Goal: Task Accomplishment & Management: Manage account settings

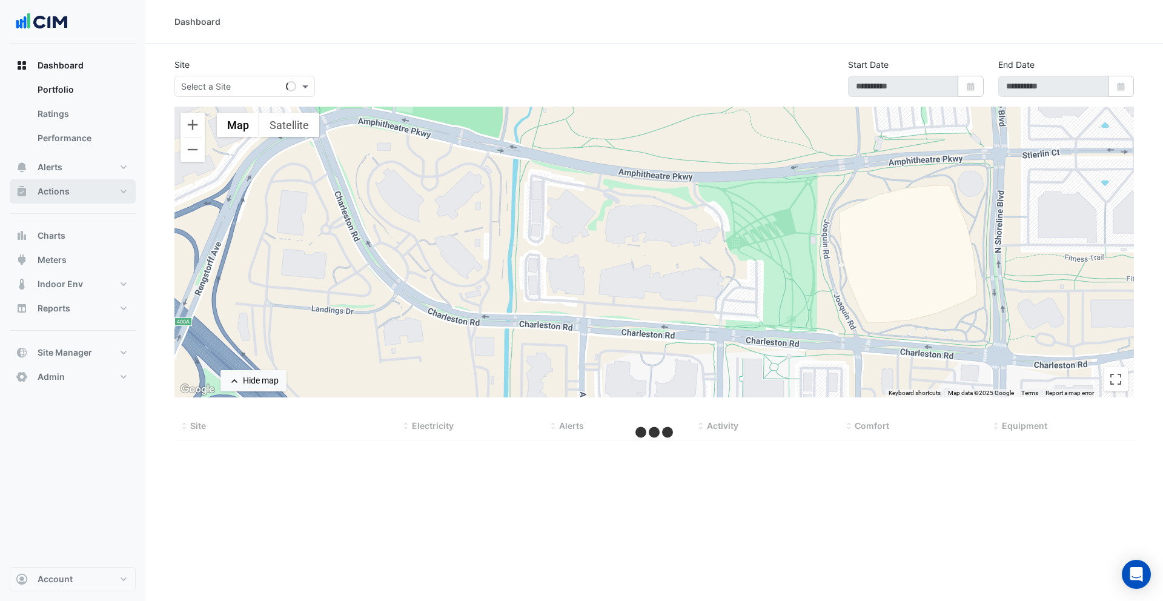
click at [89, 187] on button "Actions" at bounding box center [73, 191] width 126 height 24
click at [70, 68] on span "Dashboard" at bounding box center [61, 65] width 46 height 12
click at [83, 349] on span "Site Manager" at bounding box center [65, 352] width 55 height 12
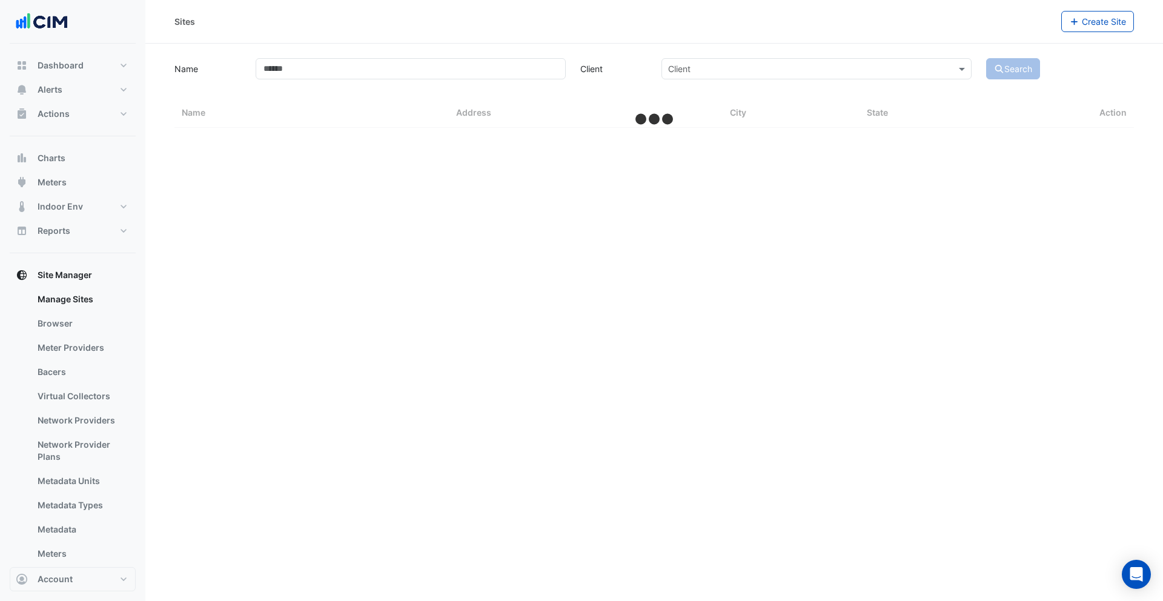
select select "***"
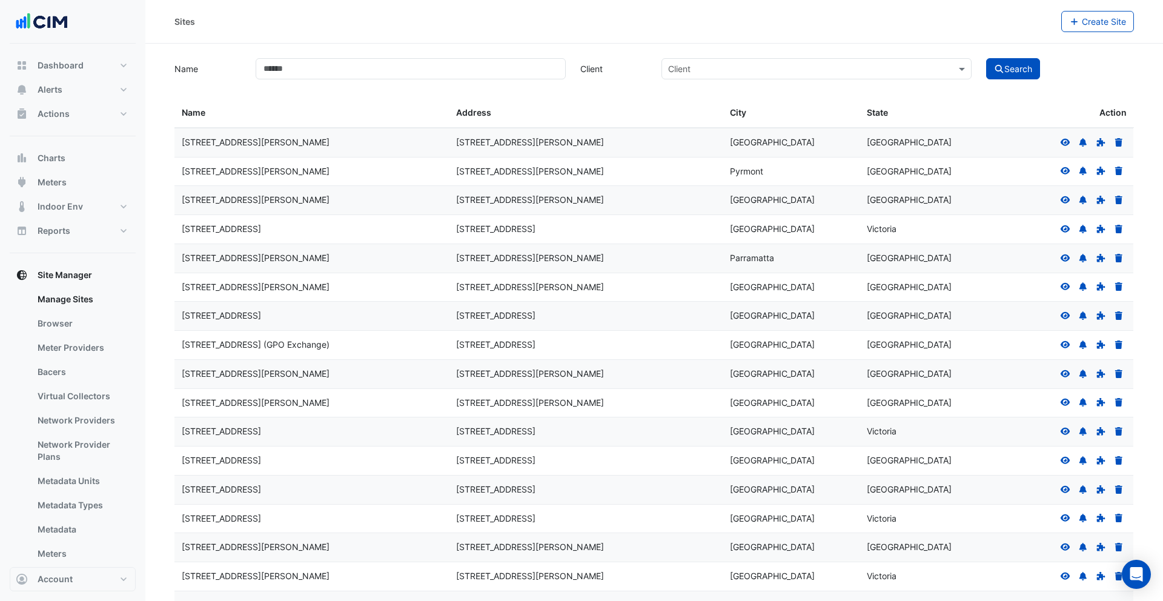
click at [1063, 139] on icon at bounding box center [1065, 141] width 10 height 7
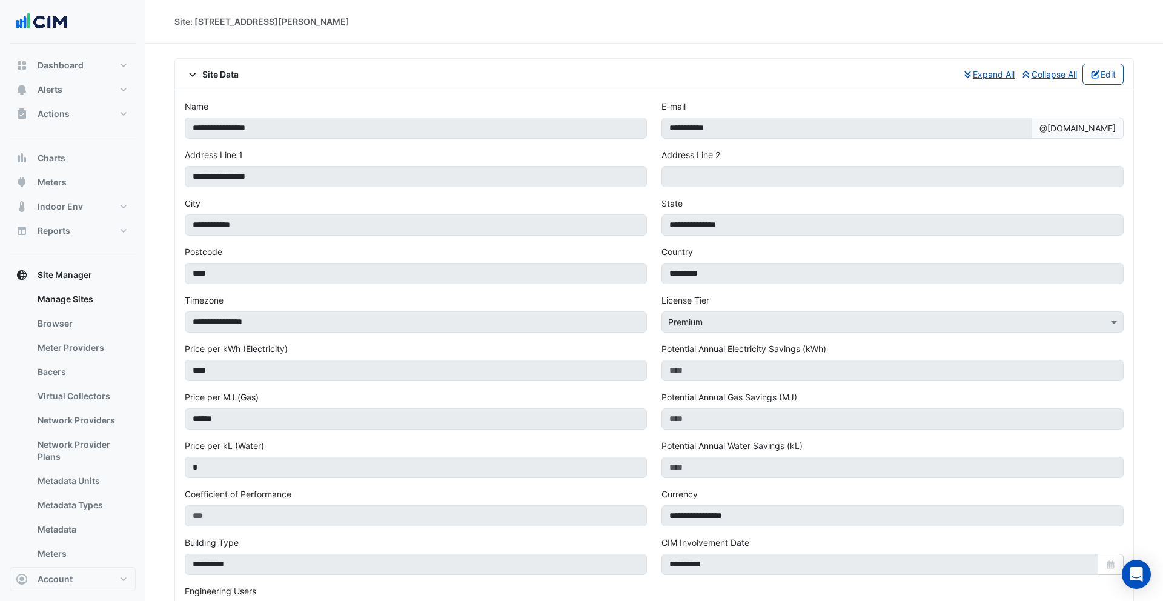
click at [223, 82] on div "Site Data Expand All Collapse All Edit" at bounding box center [654, 74] width 939 height 21
click at [223, 73] on span "Site Data" at bounding box center [212, 74] width 54 height 13
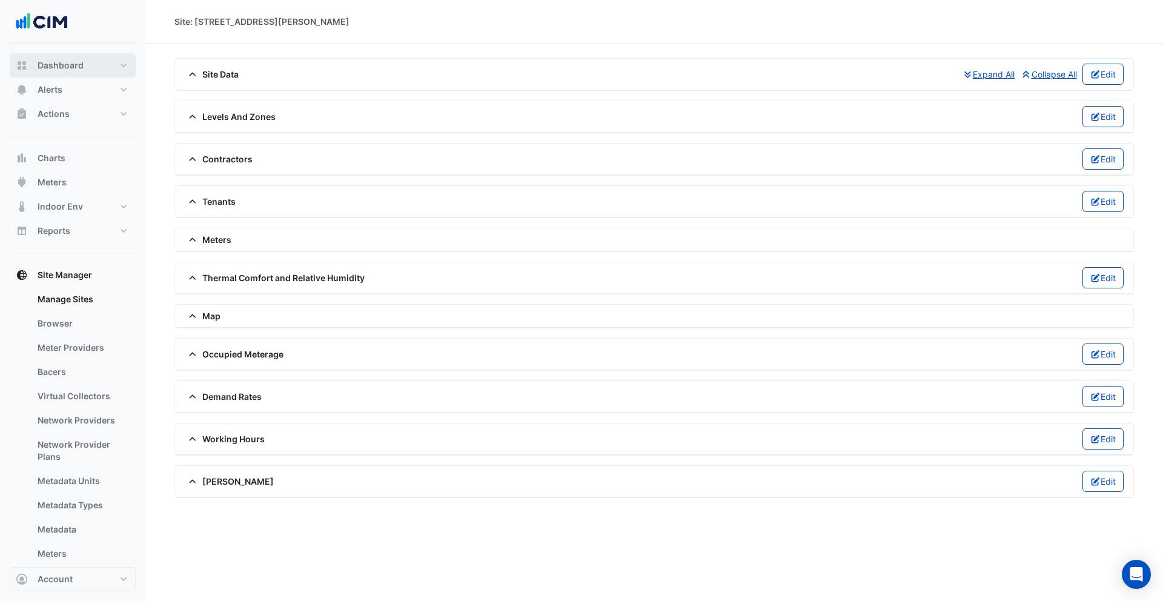
click at [35, 68] on button "Dashboard" at bounding box center [73, 65] width 126 height 24
select select "***"
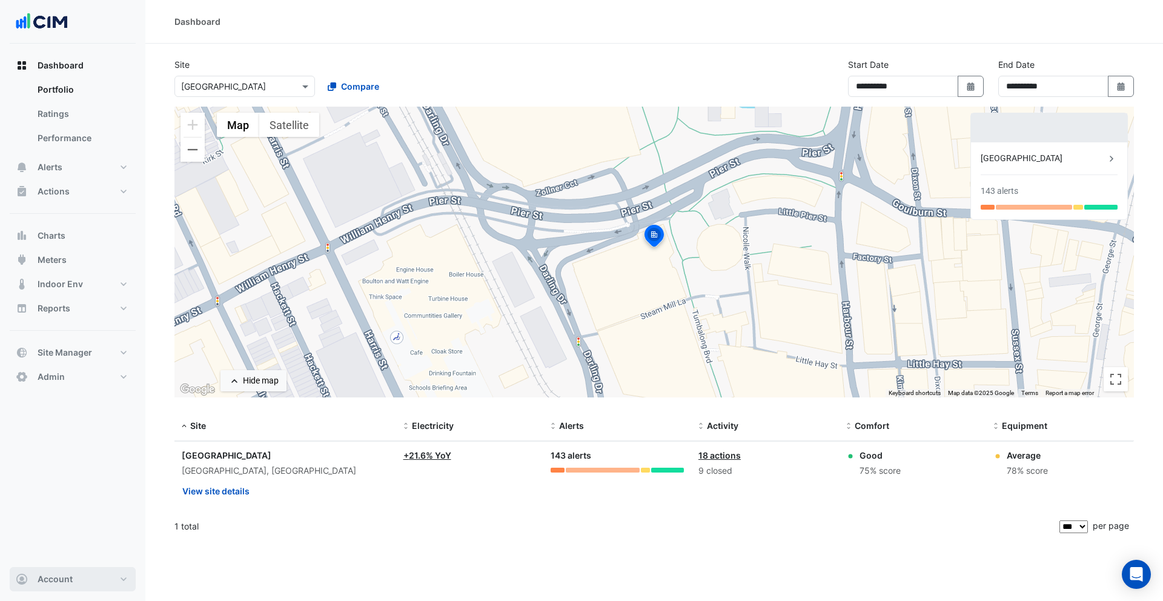
click at [86, 572] on button "Account" at bounding box center [73, 579] width 126 height 24
click at [75, 558] on link "Sign Out" at bounding box center [72, 548] width 115 height 24
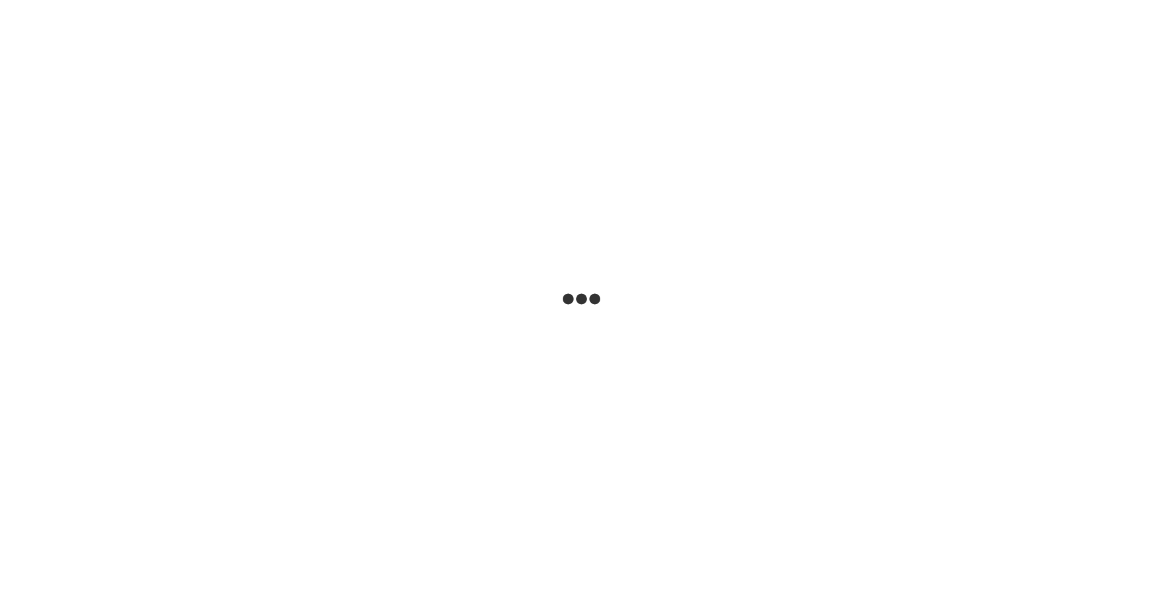
select select "***"
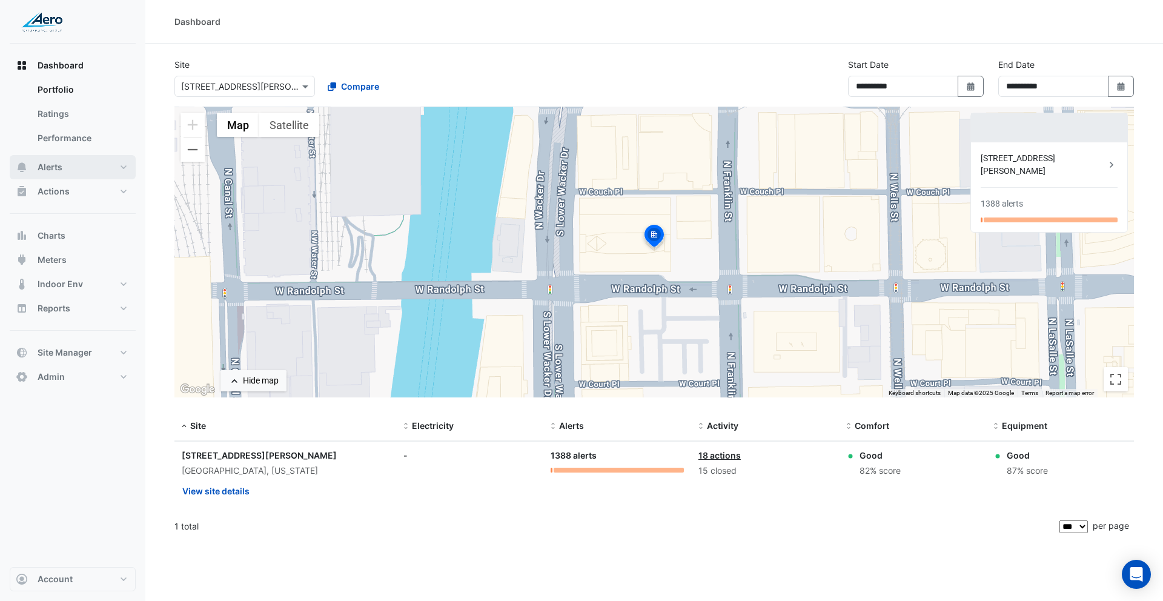
click at [59, 161] on span "Alerts" at bounding box center [50, 167] width 25 height 12
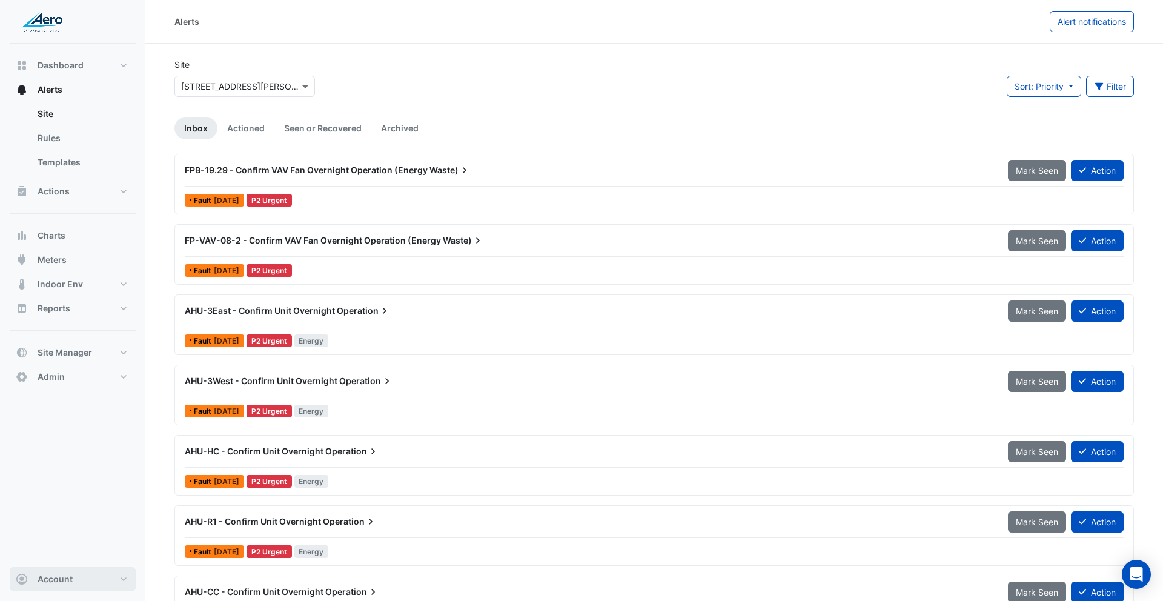
click at [82, 584] on button "Account" at bounding box center [73, 579] width 126 height 24
click at [1078, 16] on span "Alert notifications" at bounding box center [1091, 21] width 68 height 10
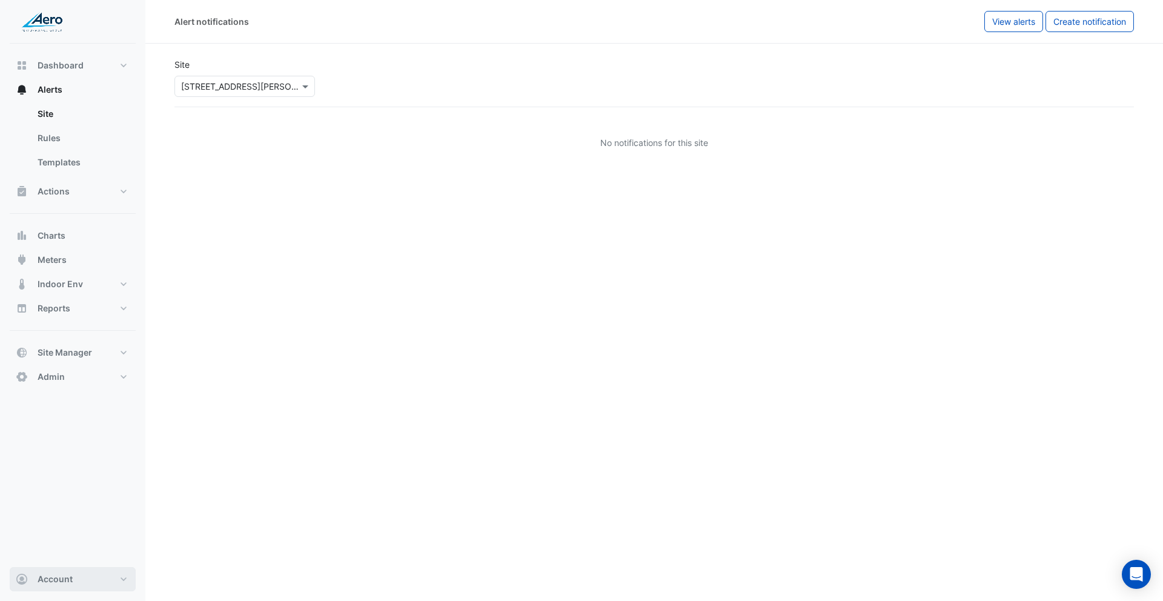
click at [94, 574] on button "Account" at bounding box center [73, 579] width 126 height 24
click at [63, 162] on link "Templates" at bounding box center [82, 162] width 108 height 24
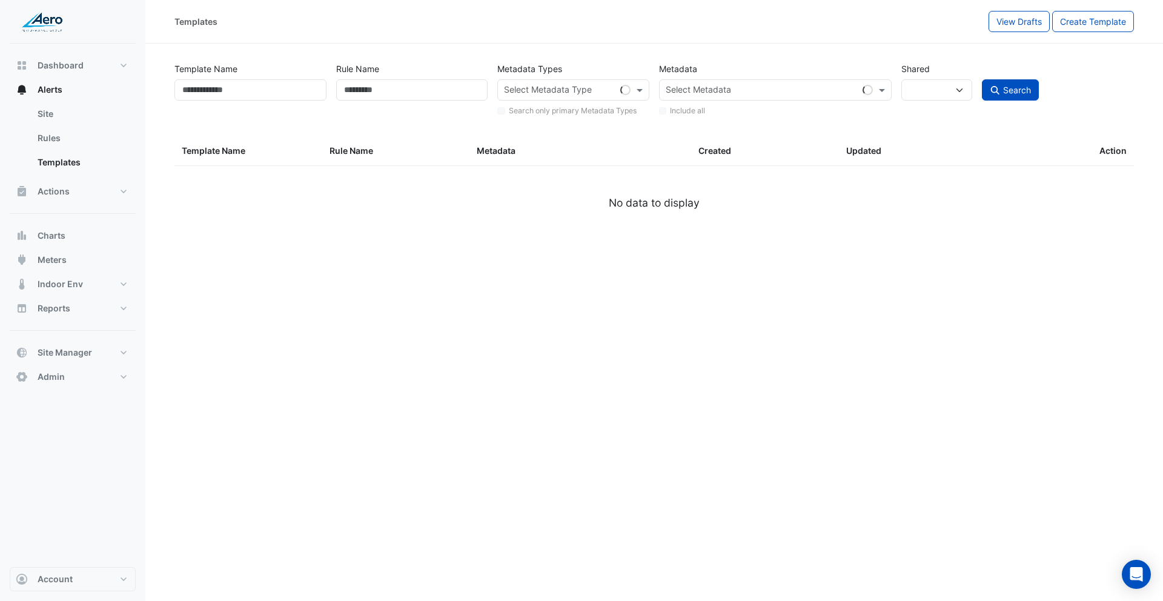
select select
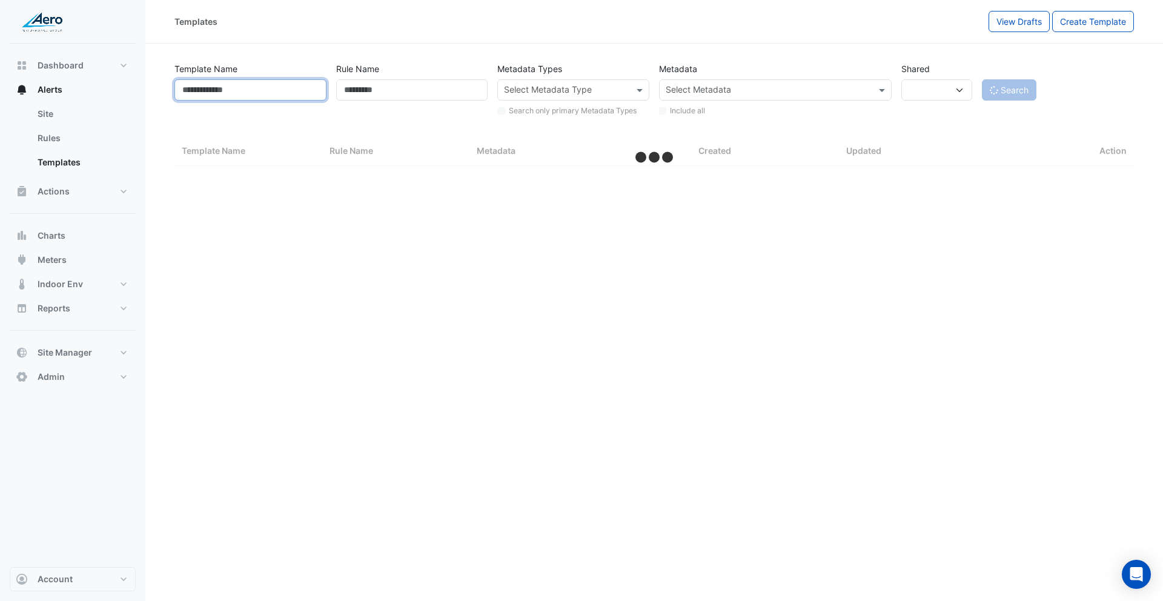
click at [295, 84] on input "Template Name" at bounding box center [250, 89] width 152 height 21
type input "*****"
select select "***"
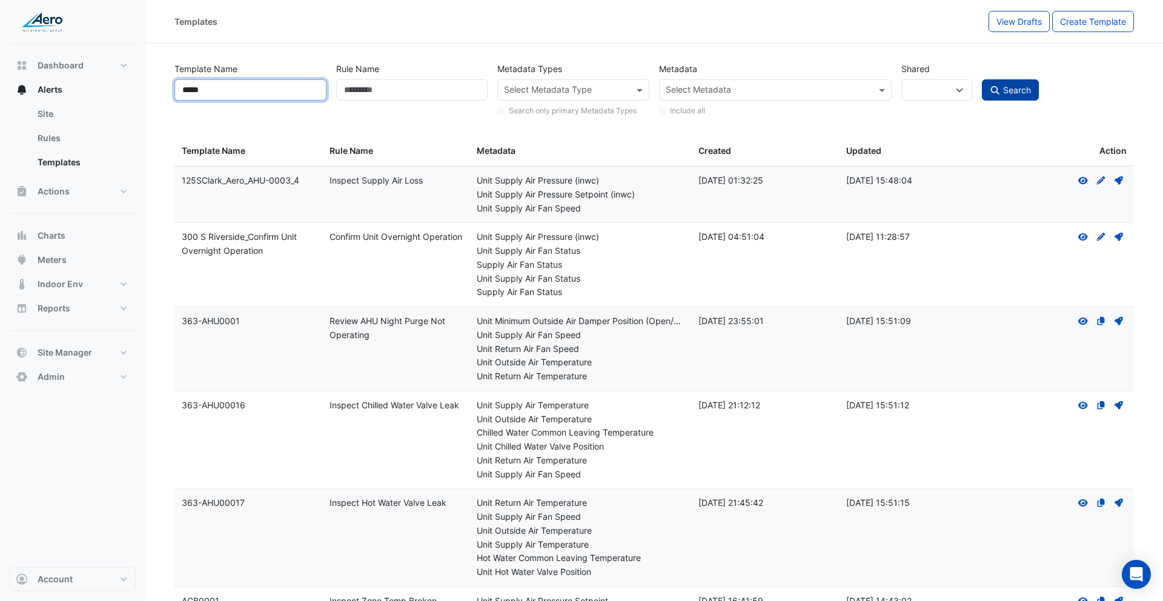
type input "*****"
click at [999, 88] on icon "submit" at bounding box center [995, 90] width 11 height 8
select select
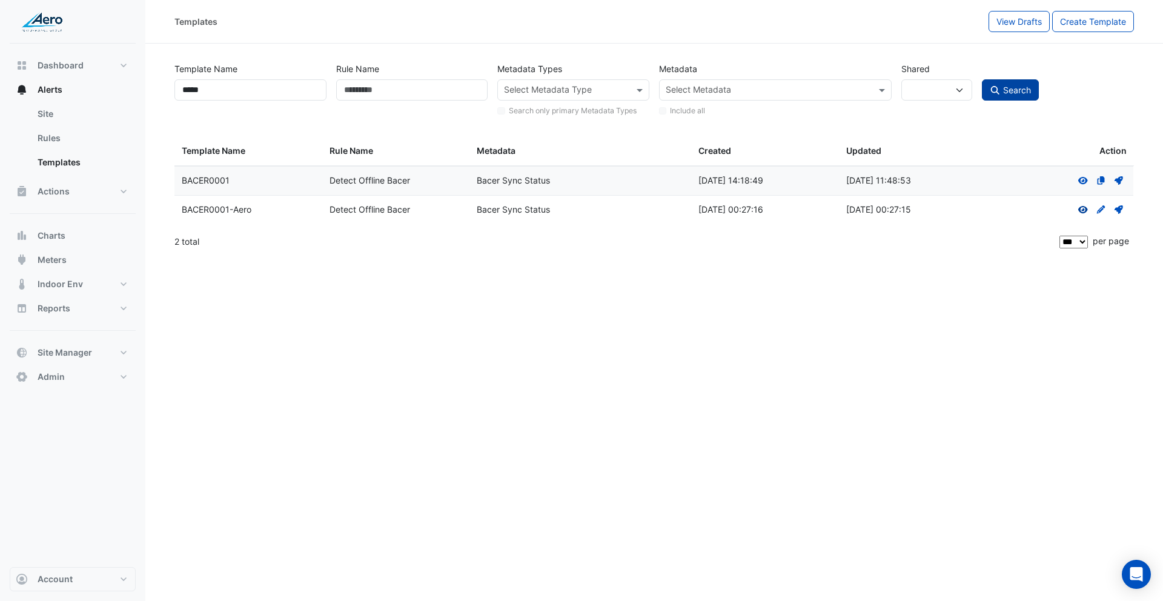
click at [1083, 211] on icon "View" at bounding box center [1082, 209] width 11 height 8
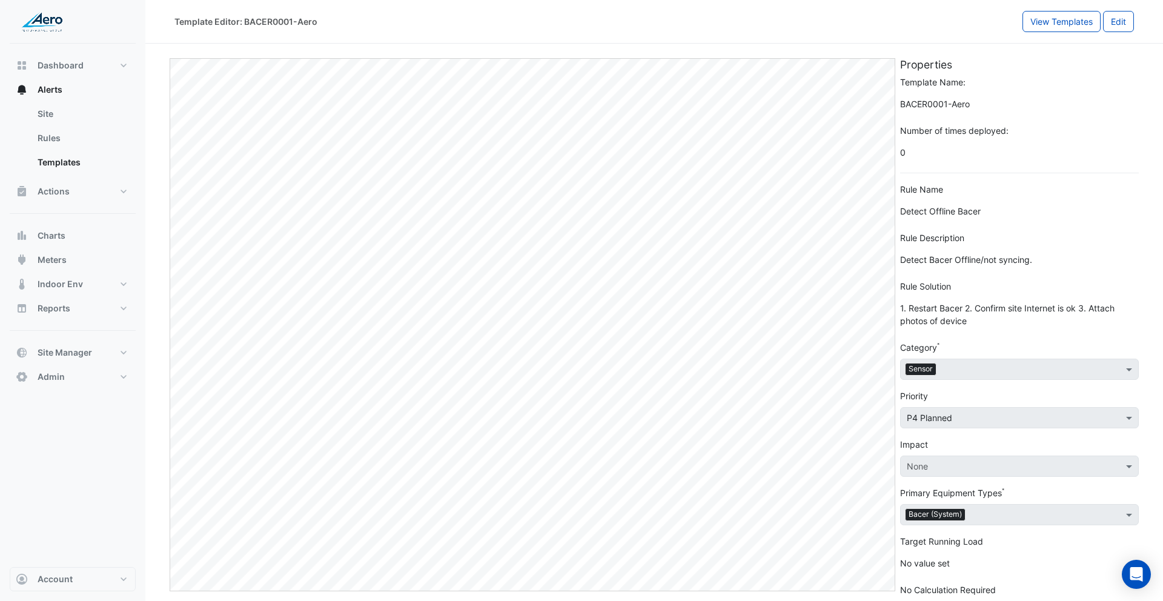
scroll to position [10, 0]
select select
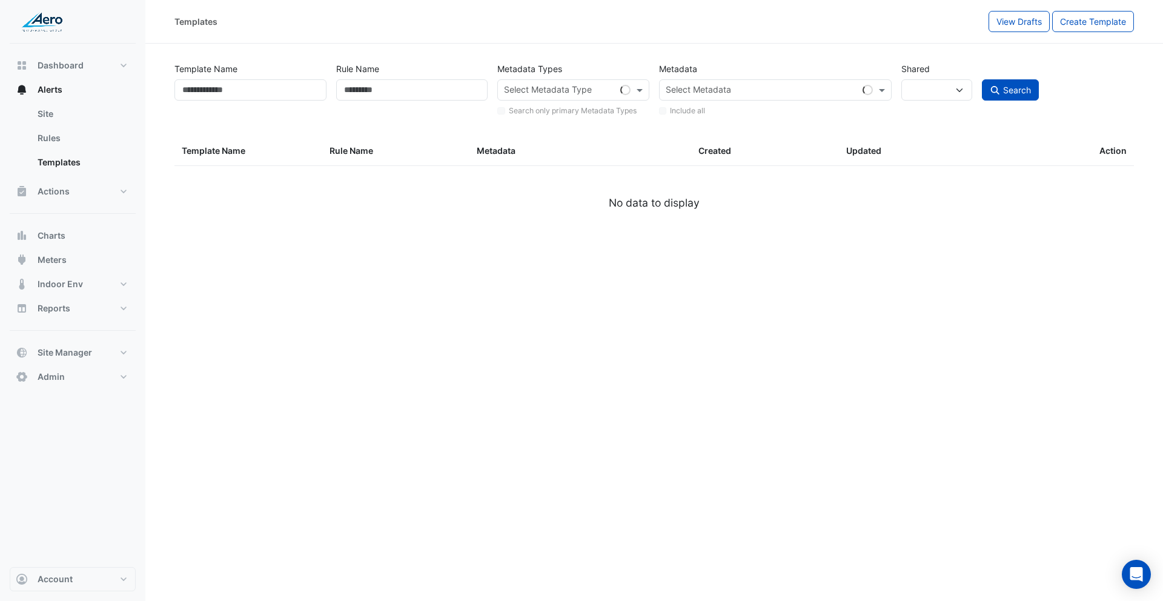
type input "*****"
select select
select select "***"
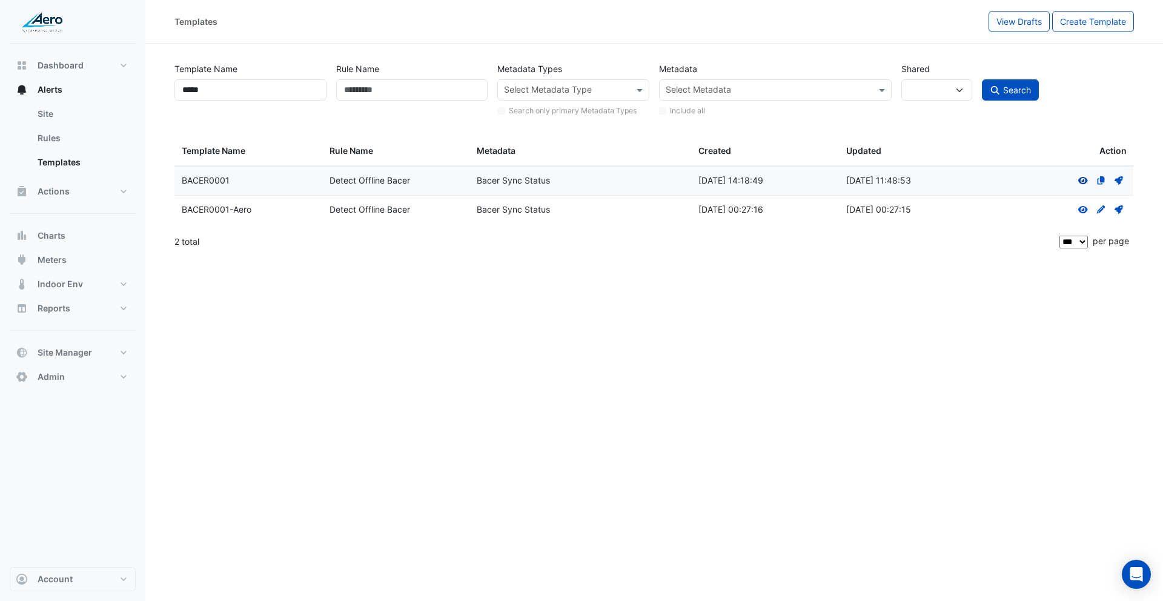
click at [1085, 179] on icon "View" at bounding box center [1082, 180] width 11 height 8
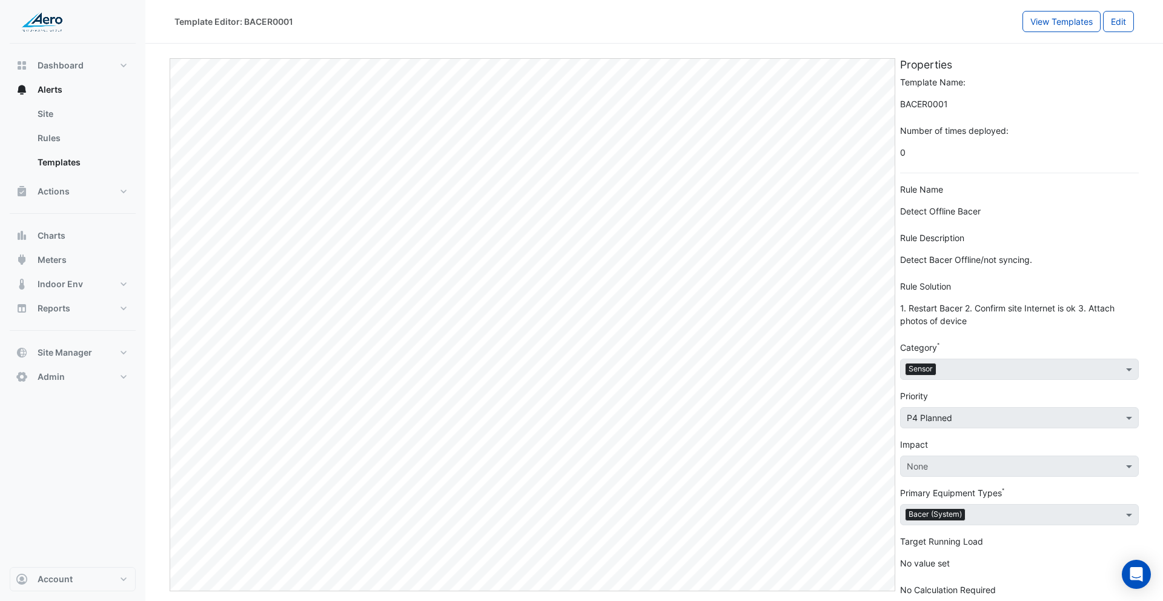
scroll to position [10, 0]
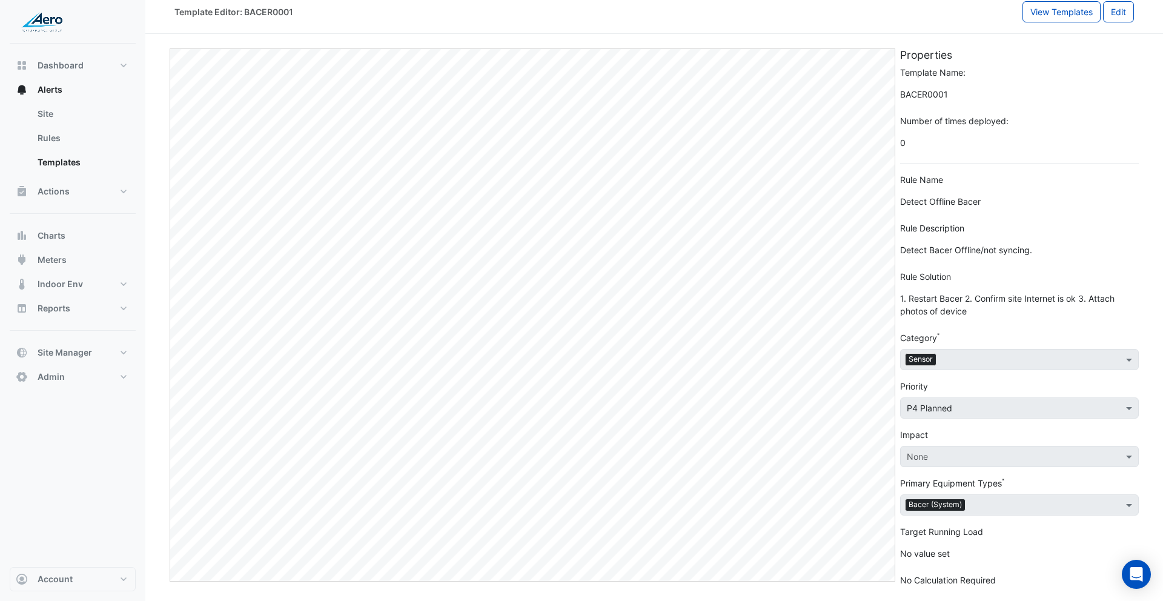
select select
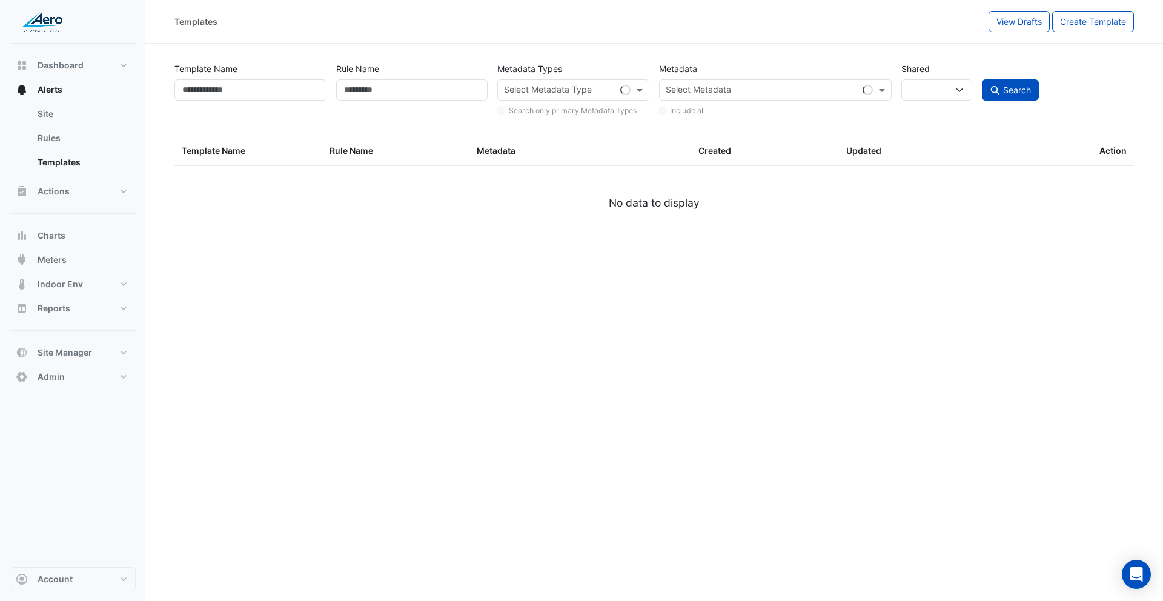
type input "*****"
select select
select select "***"
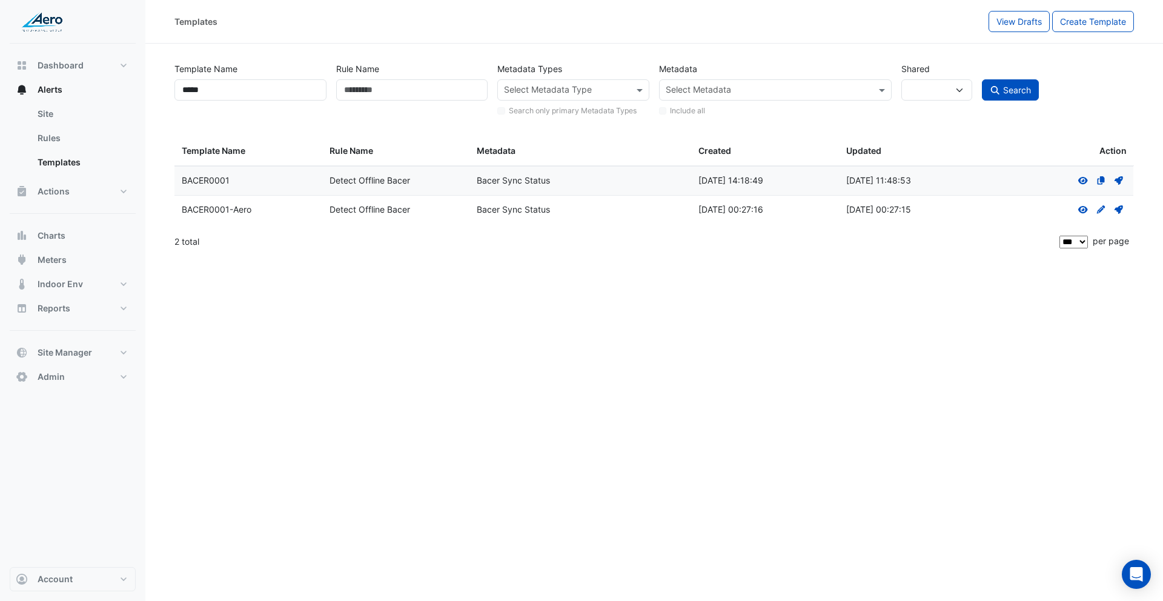
drag, startPoint x: 182, startPoint y: 209, endPoint x: 819, endPoint y: 274, distance: 640.4
click at [937, 208] on div "Template Name: BACER0001-Aero Rule Name: Detect Offline Bacer Metadata: Bacer S…" at bounding box center [653, 210] width 959 height 28
click at [750, 317] on div "Templates View Drafts Create Template Template Name ***** Rule Name Metadata Ty…" at bounding box center [653, 300] width 1017 height 601
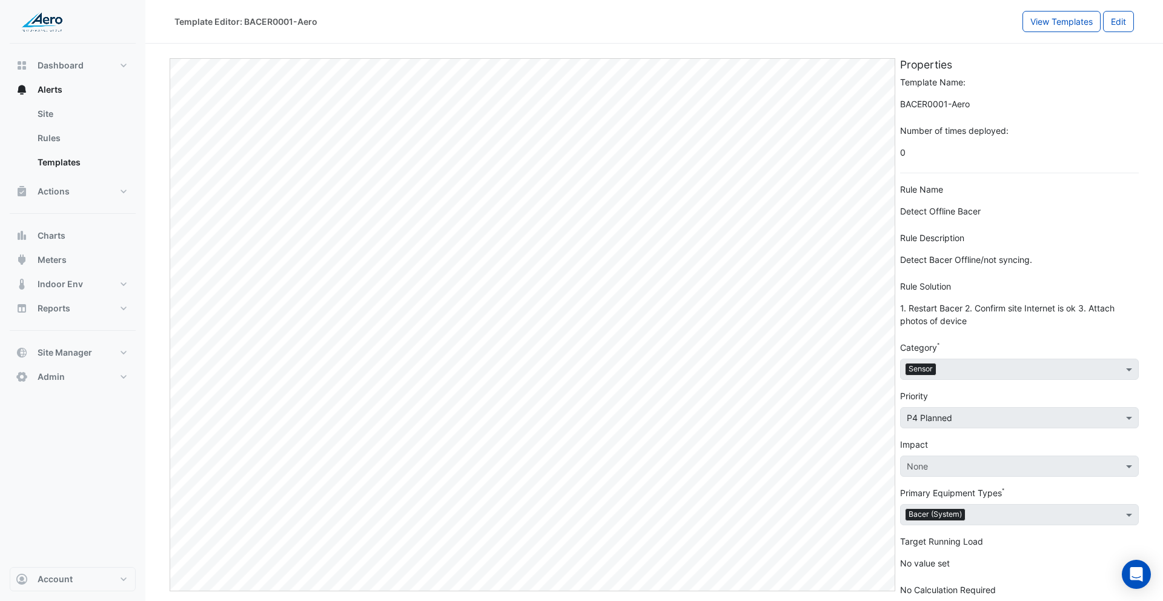
scroll to position [10, 0]
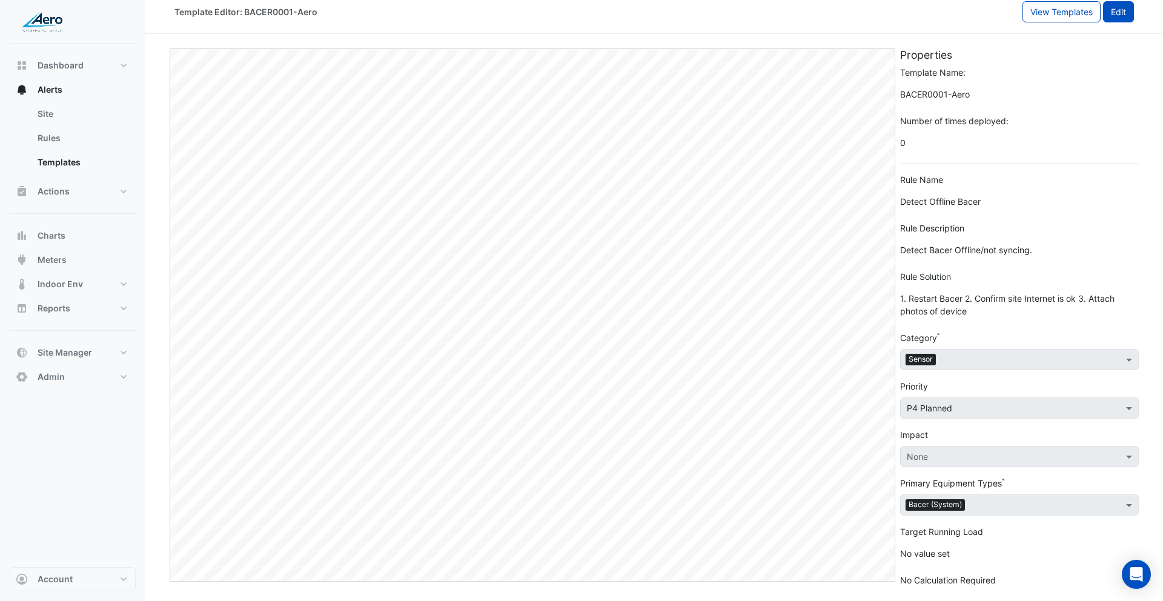
click at [1110, 18] on button "Edit" at bounding box center [1118, 11] width 31 height 21
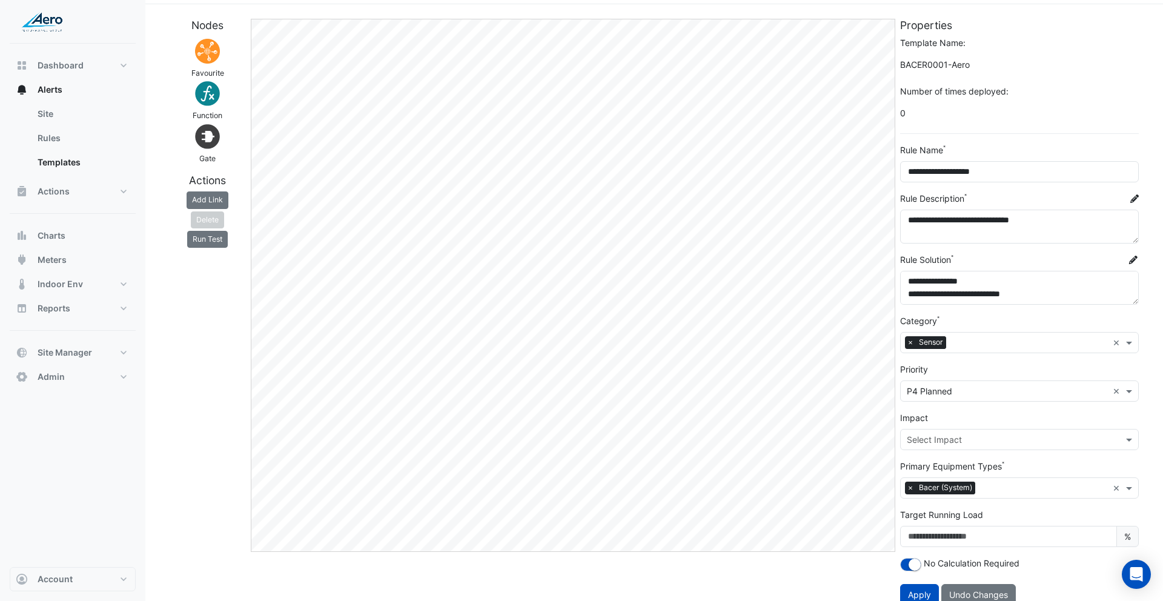
scroll to position [42, 0]
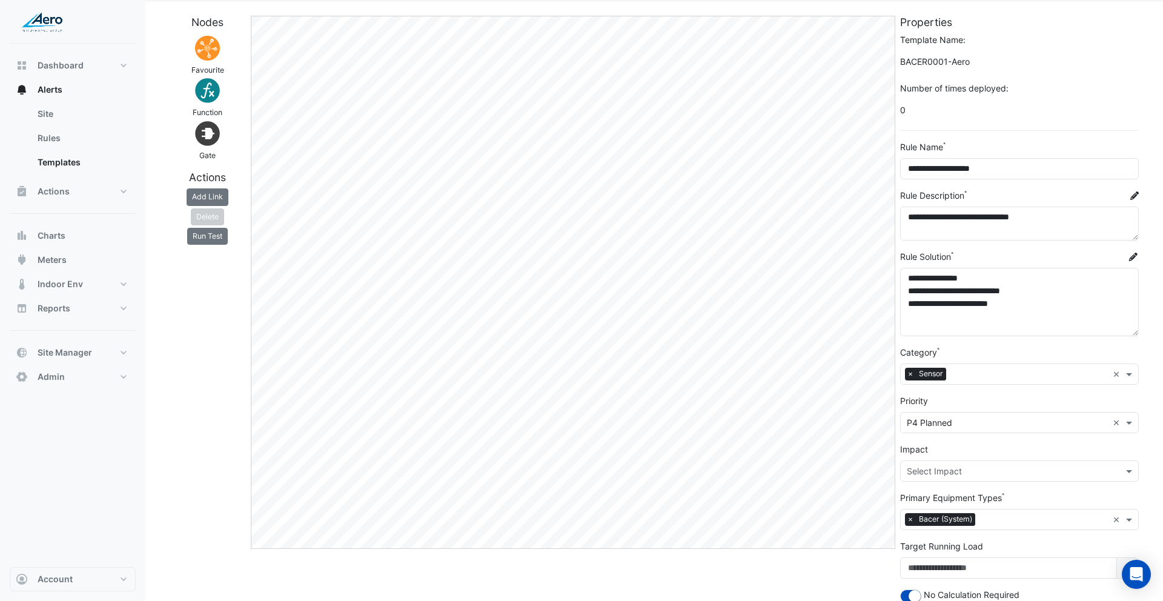
drag, startPoint x: 1129, startPoint y: 298, endPoint x: 1132, endPoint y: 332, distance: 34.6
click at [1132, 332] on textarea "**********" at bounding box center [1019, 302] width 239 height 68
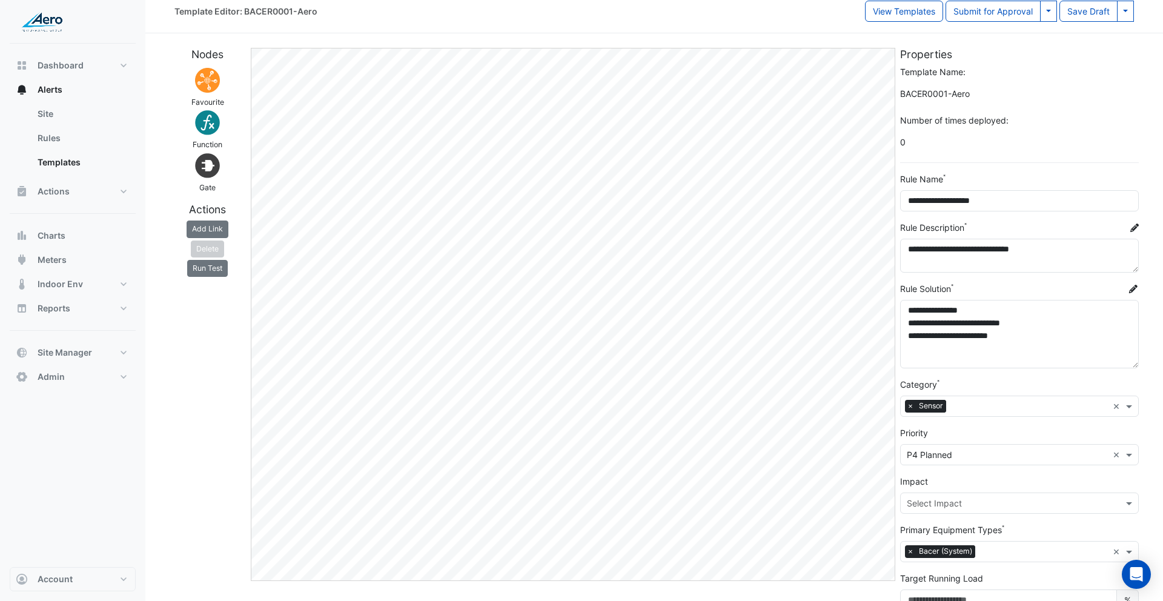
scroll to position [10, 0]
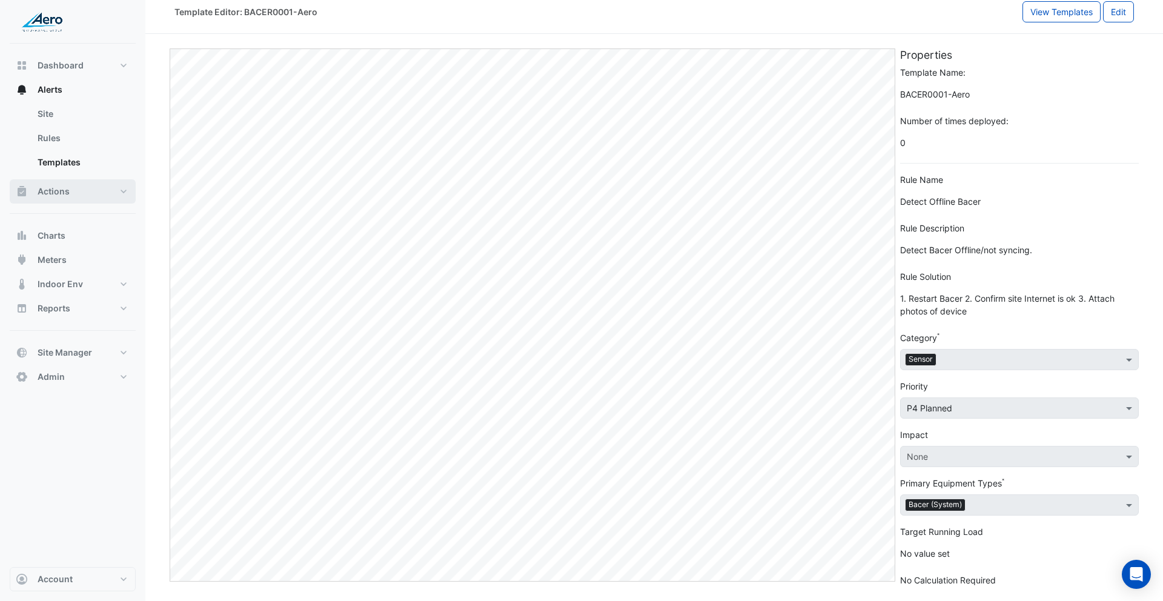
click at [73, 192] on button "Actions" at bounding box center [73, 191] width 126 height 24
click at [81, 165] on link "Manager" at bounding box center [82, 162] width 108 height 24
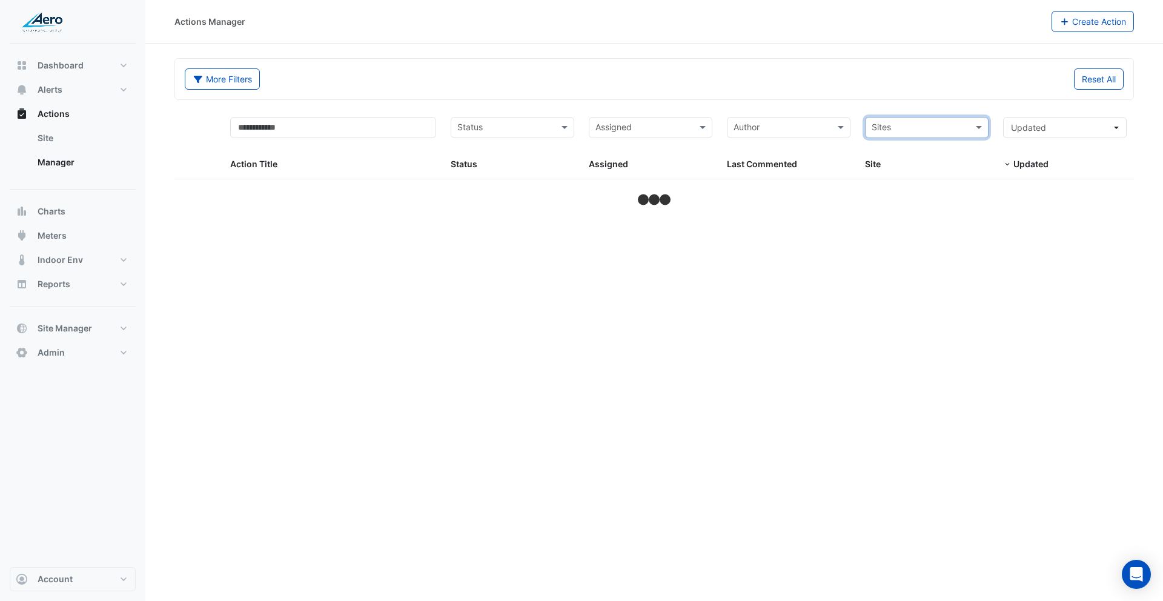
click at [950, 98] on div "More Filters Reset All" at bounding box center [654, 79] width 958 height 41
select select "***"
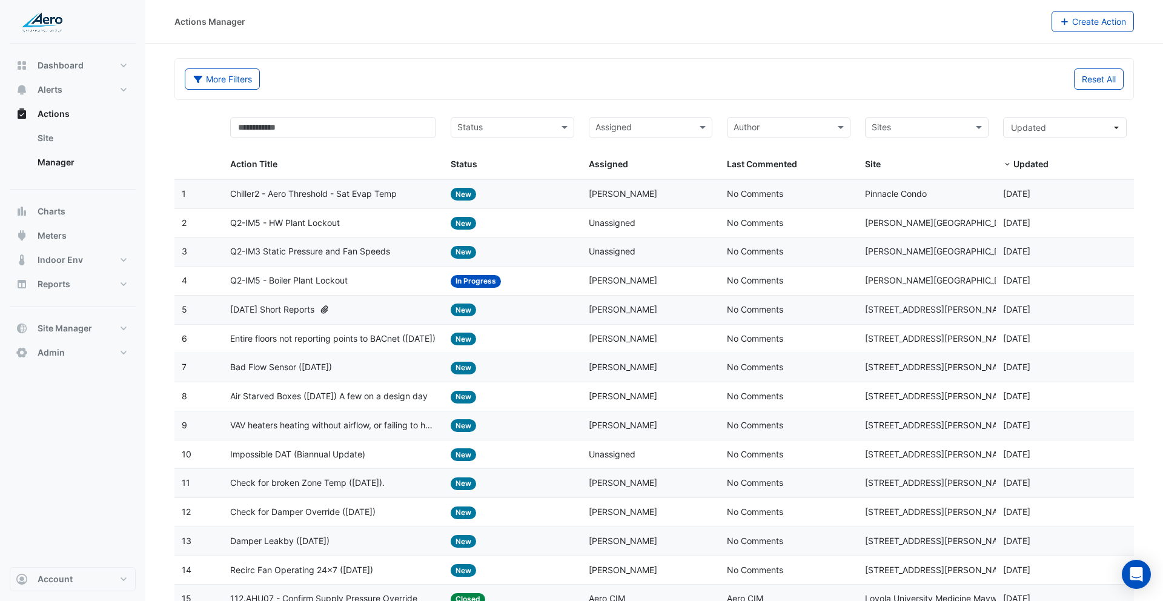
click at [271, 194] on span "Chiller2 - Aero Threshold - Sat Evap Temp" at bounding box center [313, 194] width 167 height 14
drag, startPoint x: 69, startPoint y: 572, endPoint x: 82, endPoint y: 574, distance: 13.4
click at [72, 572] on button "Account" at bounding box center [73, 579] width 126 height 24
click at [70, 552] on link "Sign Out" at bounding box center [72, 548] width 115 height 24
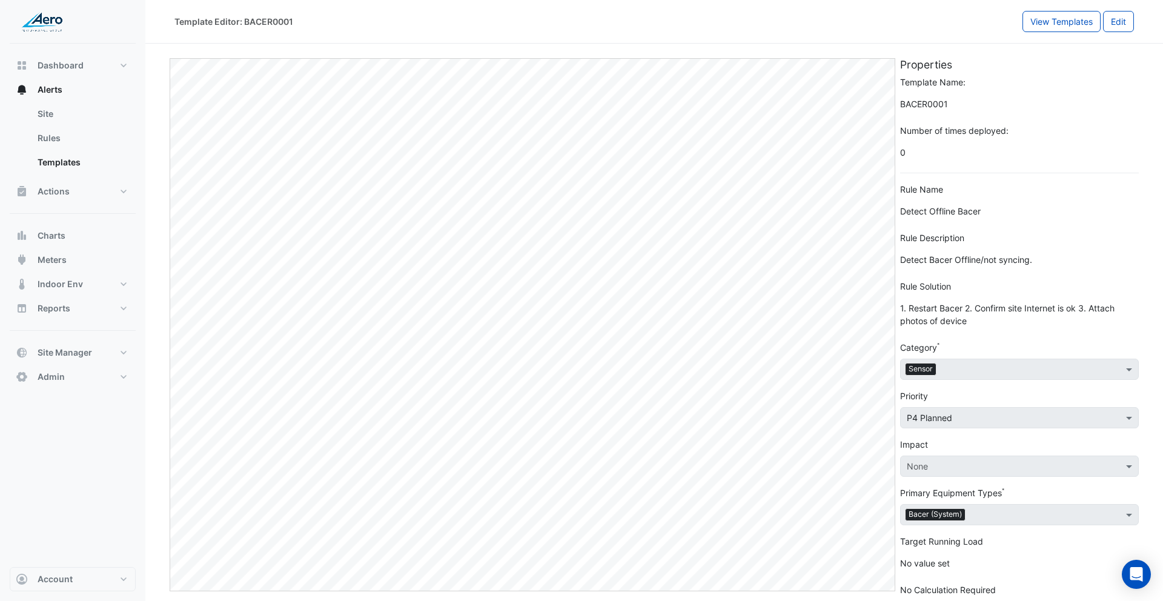
scroll to position [10, 0]
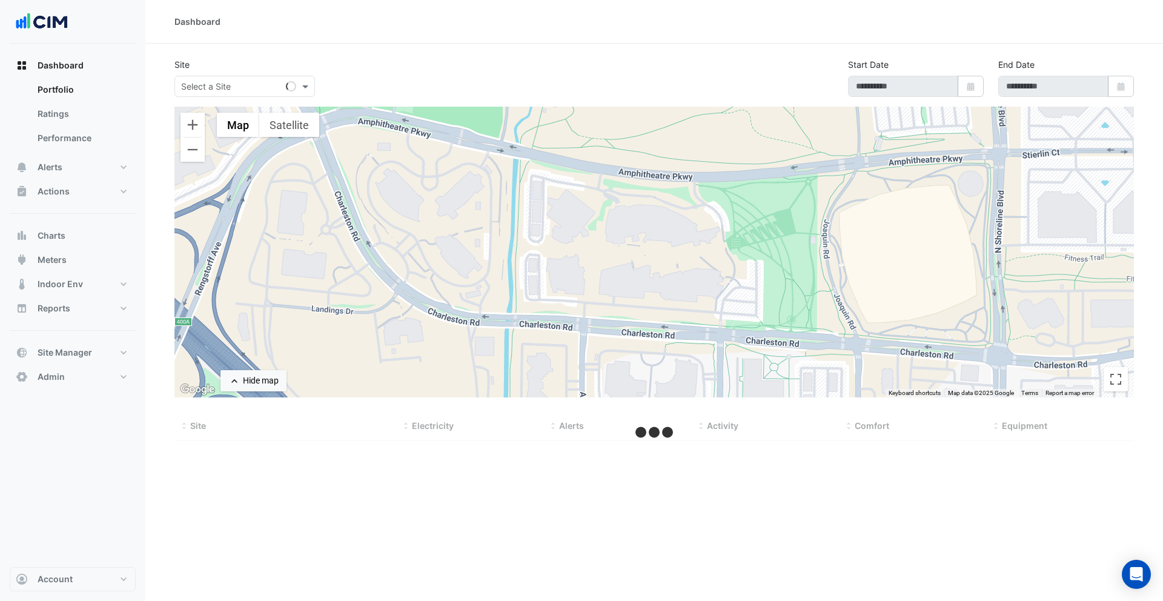
type input "**********"
select select "***"
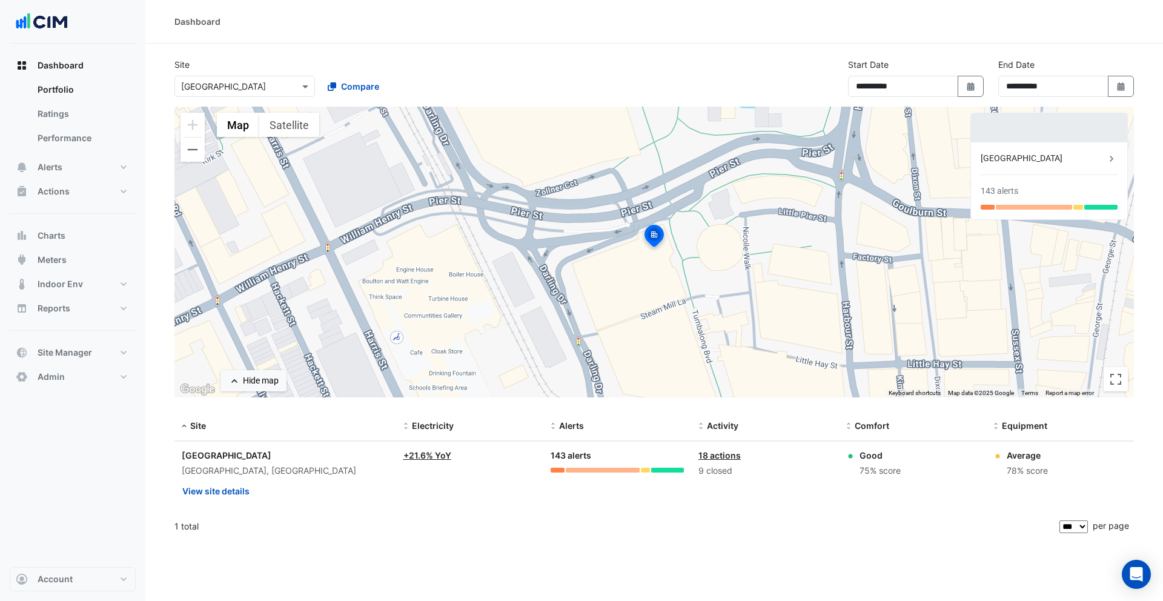
drag, startPoint x: 663, startPoint y: 237, endPoint x: 655, endPoint y: 237, distance: 7.9
click at [663, 238] on img at bounding box center [654, 237] width 27 height 29
drag, startPoint x: 655, startPoint y: 237, endPoint x: 1020, endPoint y: 173, distance: 370.8
click at [659, 237] on img at bounding box center [654, 237] width 27 height 29
click at [1032, 160] on div "[GEOGRAPHIC_DATA]" at bounding box center [1042, 158] width 125 height 13
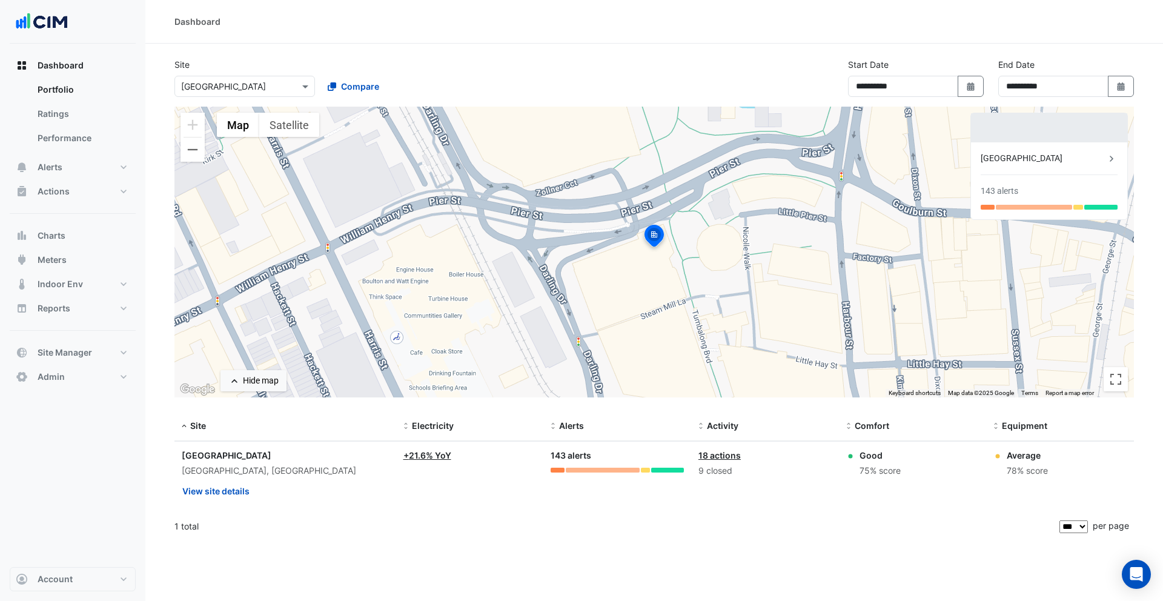
drag, startPoint x: 773, startPoint y: 185, endPoint x: 724, endPoint y: 200, distance: 50.8
click at [773, 185] on ngb-offcanvas-backdrop at bounding box center [581, 300] width 1163 height 601
click at [81, 584] on button "Account" at bounding box center [73, 579] width 126 height 24
click at [80, 550] on link "Sign Out" at bounding box center [72, 548] width 115 height 24
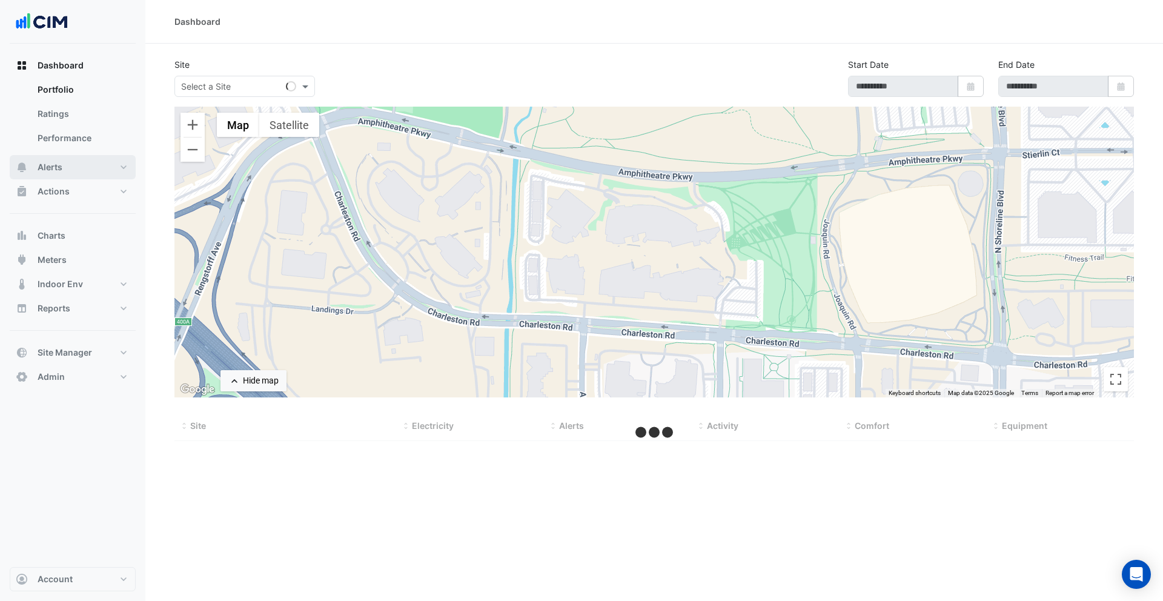
select select "***"
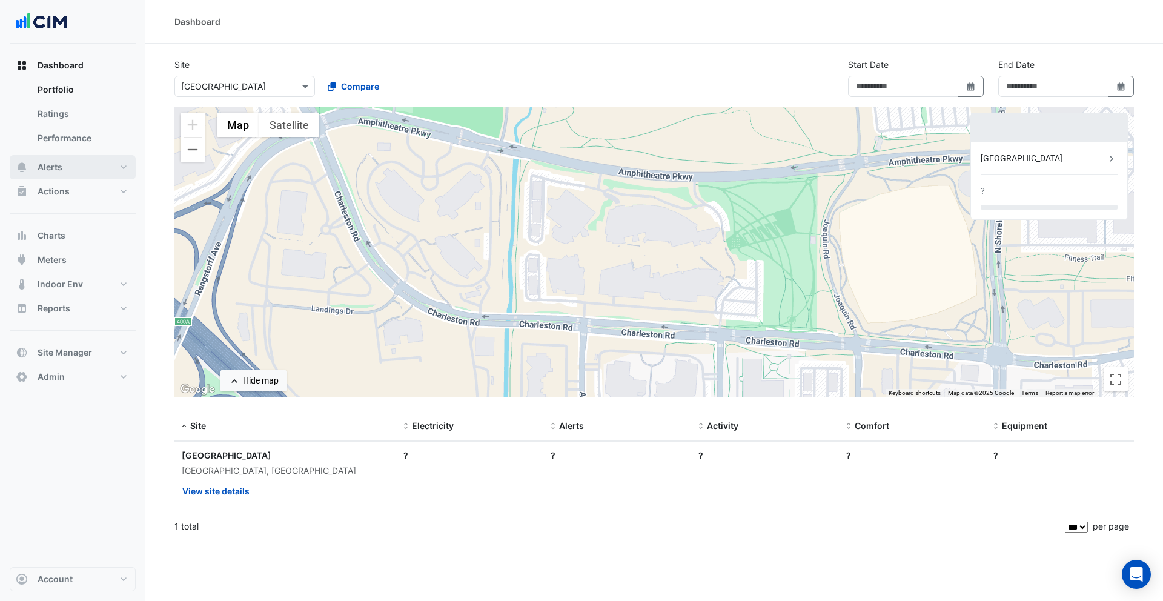
type input "**********"
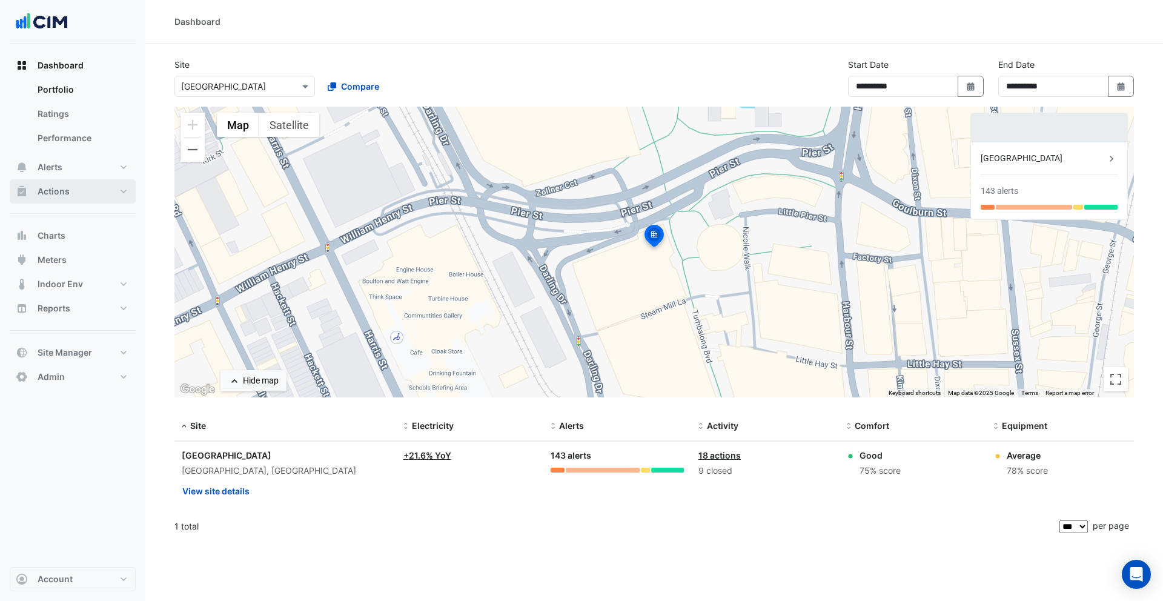
click at [68, 188] on span "Actions" at bounding box center [54, 191] width 32 height 12
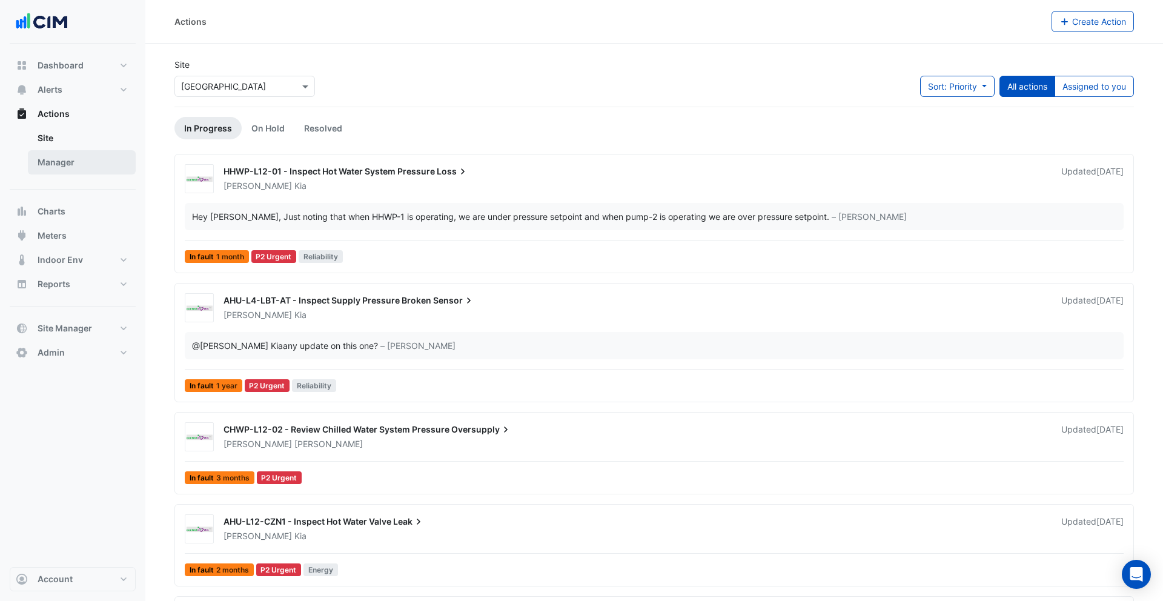
click at [73, 167] on link "Manager" at bounding box center [82, 162] width 108 height 24
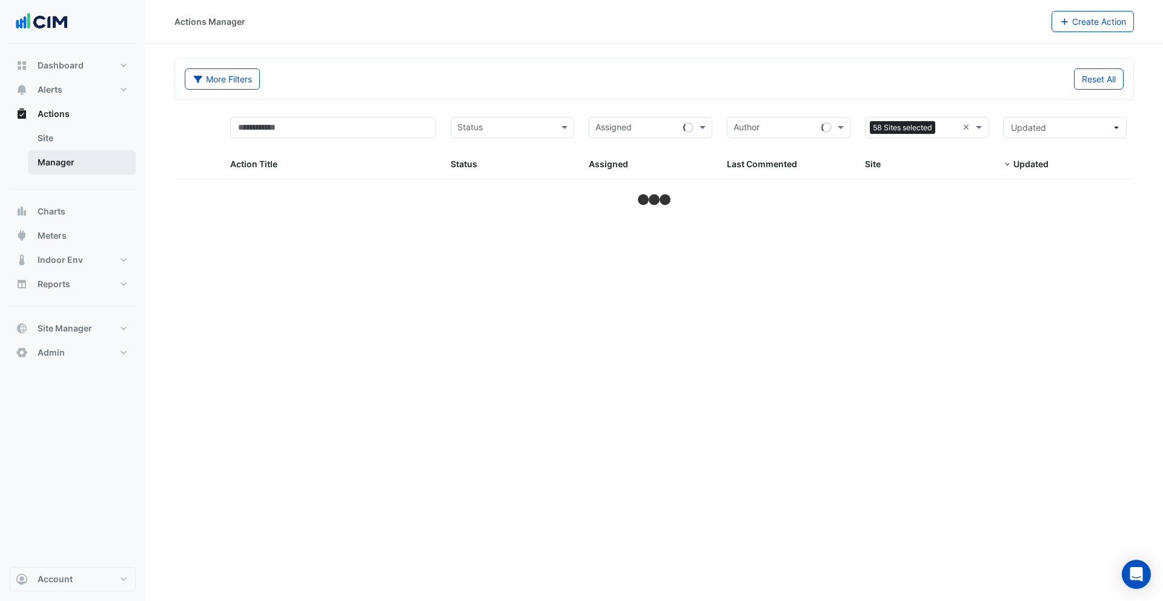
select select "***"
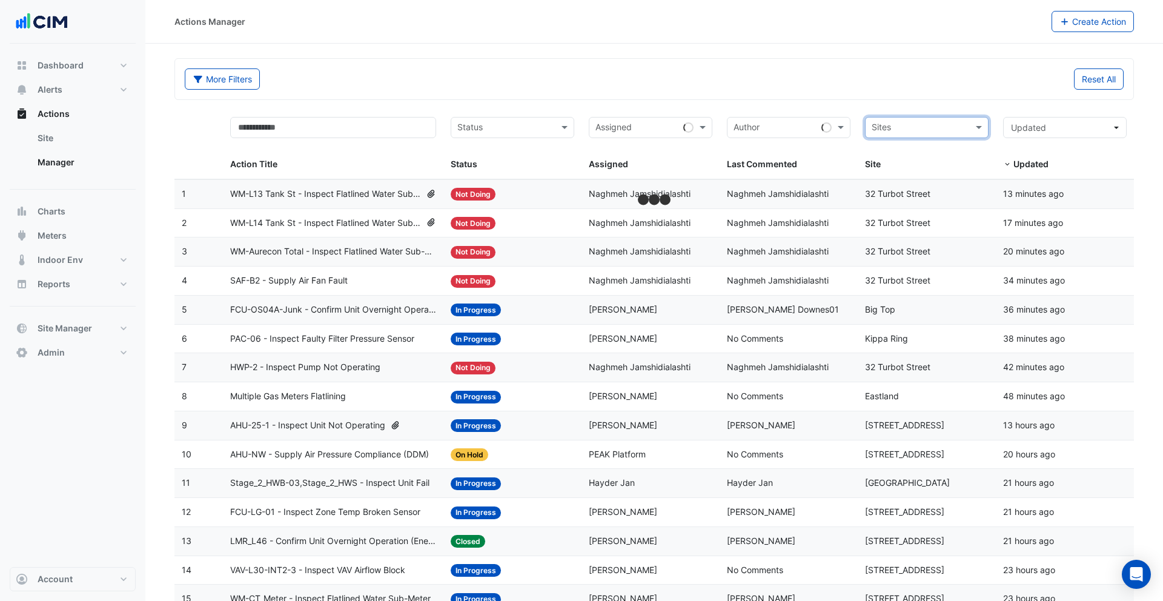
click at [884, 99] on div "More Filters Reset All" at bounding box center [653, 79] width 959 height 42
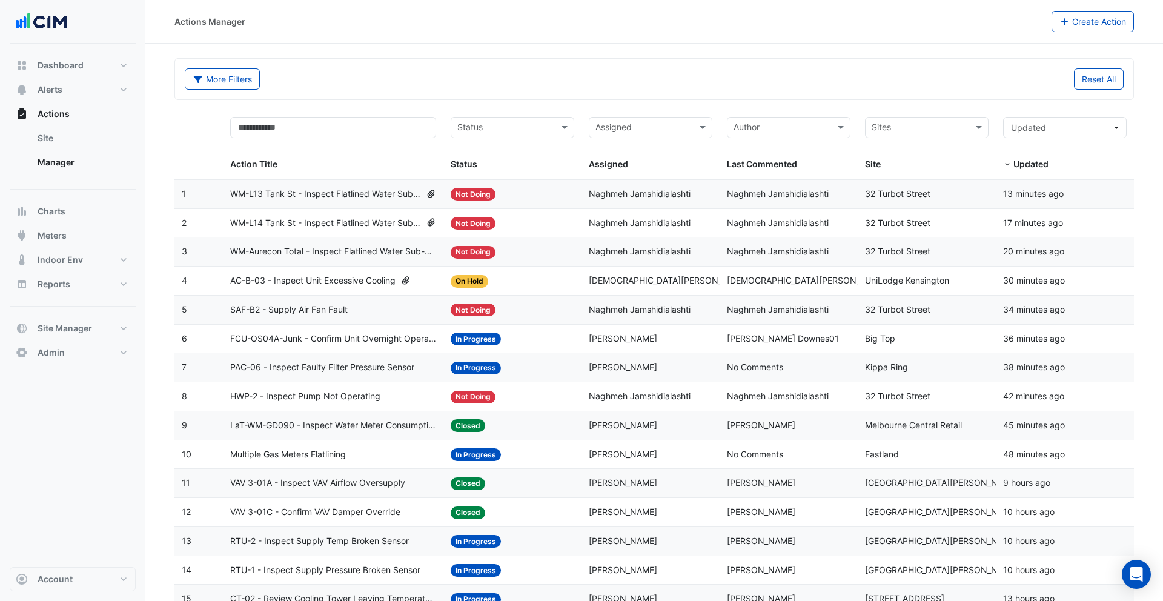
click at [508, 340] on div "Status: In Progress" at bounding box center [513, 339] width 124 height 14
click at [636, 342] on span "Glen Mackley" at bounding box center [623, 338] width 68 height 10
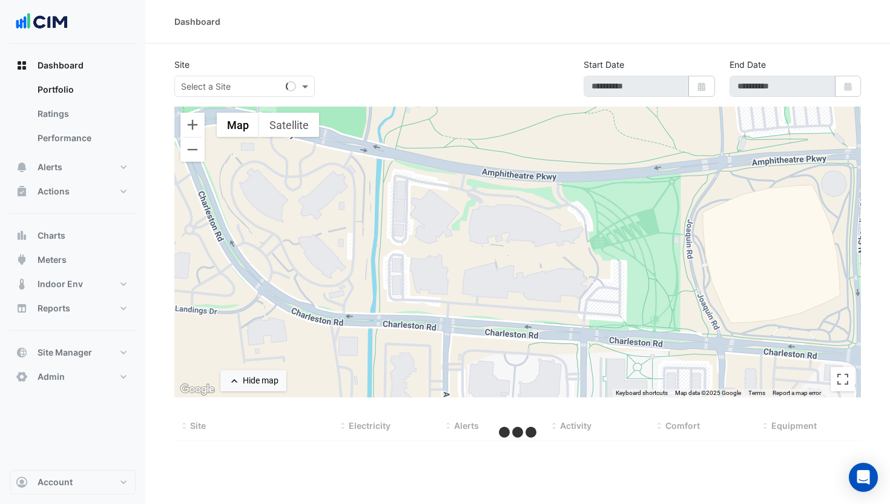
click at [237, 93] on div "Select a Site" at bounding box center [244, 86] width 140 height 21
type input "**********"
select select "***"
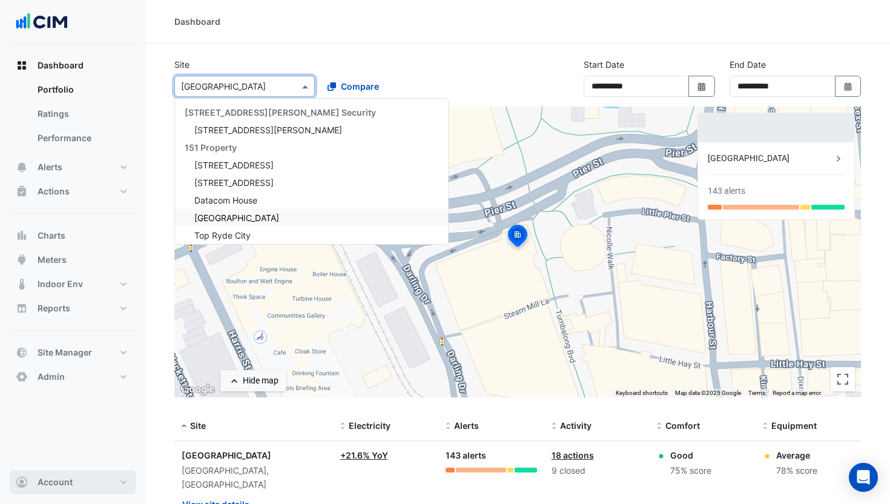
drag, startPoint x: 88, startPoint y: 476, endPoint x: 84, endPoint y: 464, distance: 12.3
click at [88, 476] on button "Account" at bounding box center [73, 482] width 126 height 24
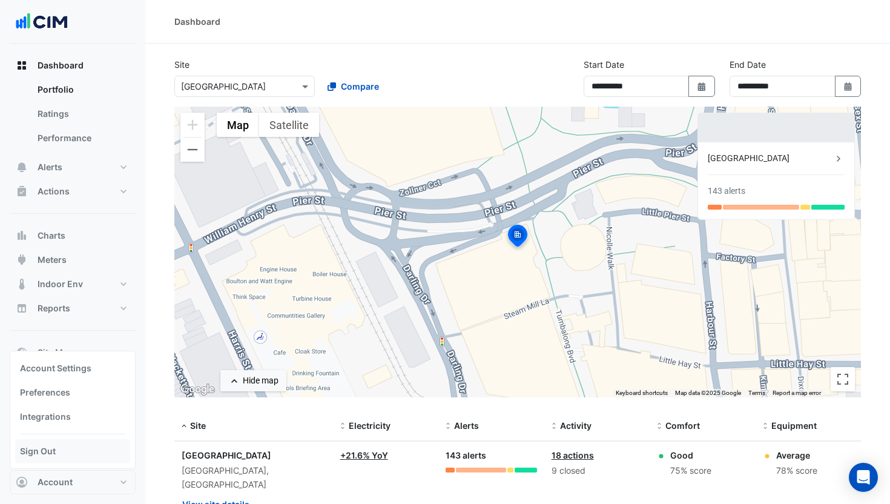
click at [82, 457] on link "Sign Out" at bounding box center [72, 451] width 115 height 24
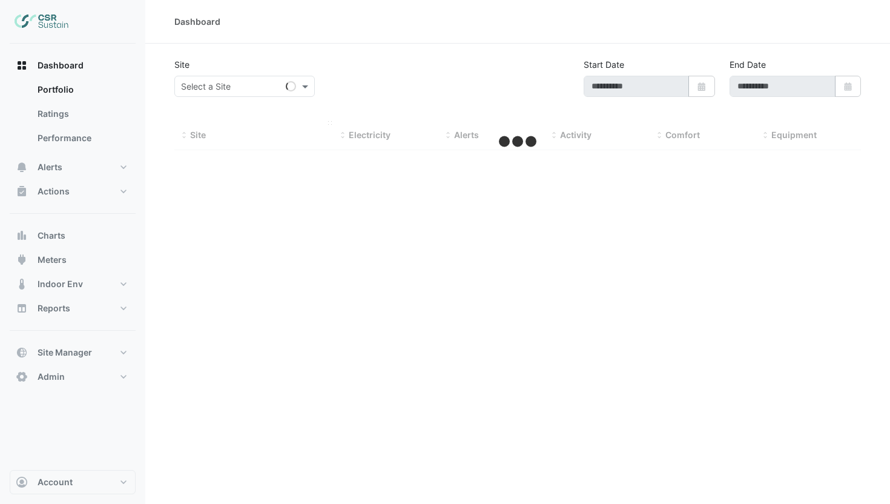
type input "**********"
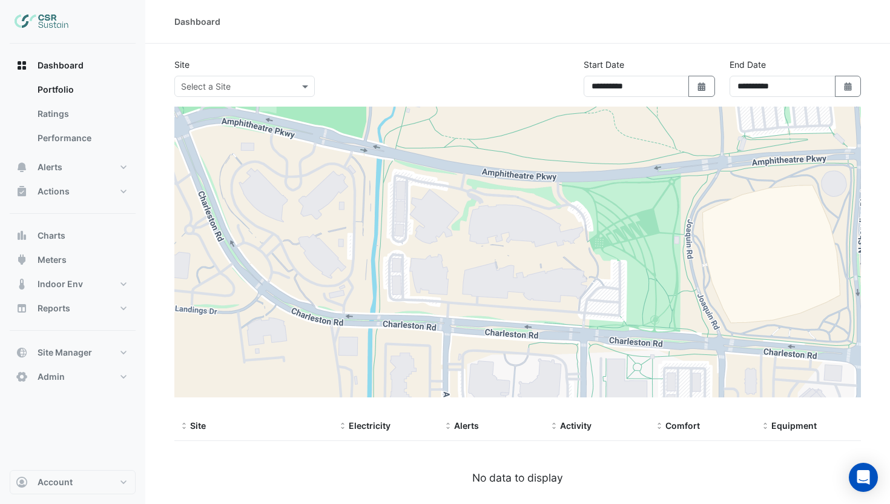
click at [234, 93] on div "Select a Site" at bounding box center [244, 86] width 140 height 21
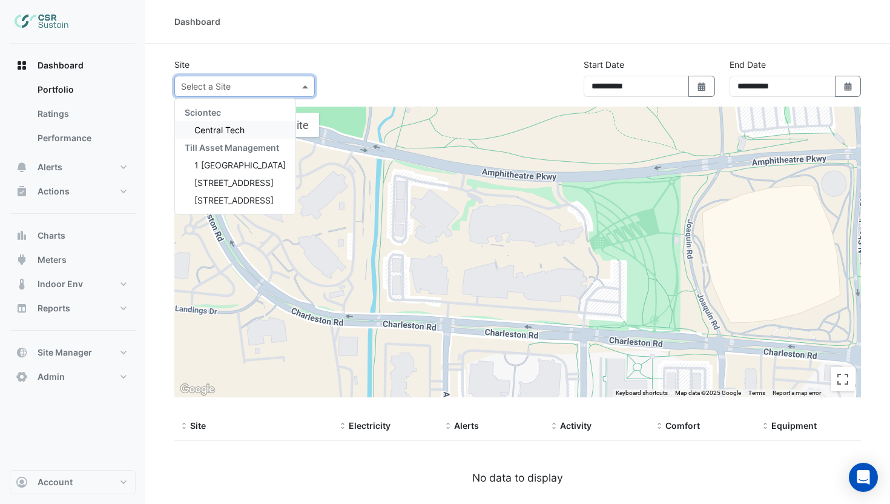
click at [241, 125] on span "Central Tech" at bounding box center [219, 130] width 50 height 10
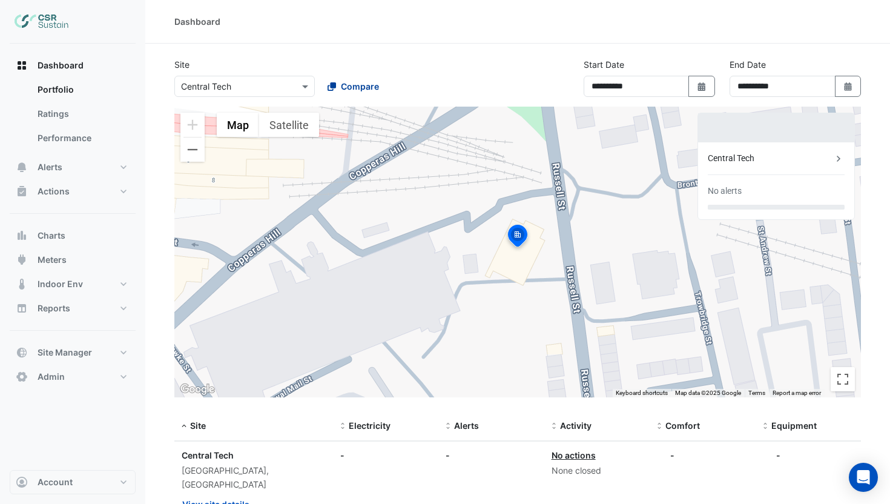
click at [354, 88] on span "Compare" at bounding box center [360, 86] width 38 height 13
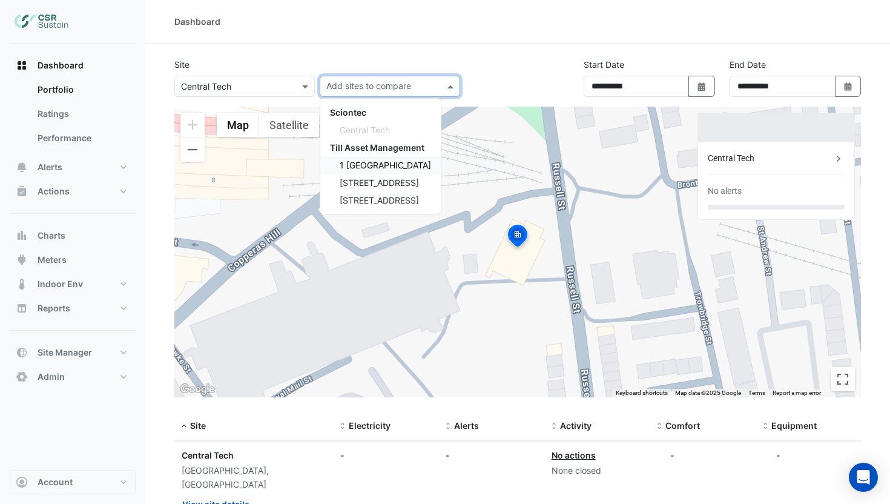
drag, startPoint x: 372, startPoint y: 160, endPoint x: 371, endPoint y: 142, distance: 18.2
click at [372, 160] on span "1 St. Paul's Place" at bounding box center [385, 165] width 91 height 10
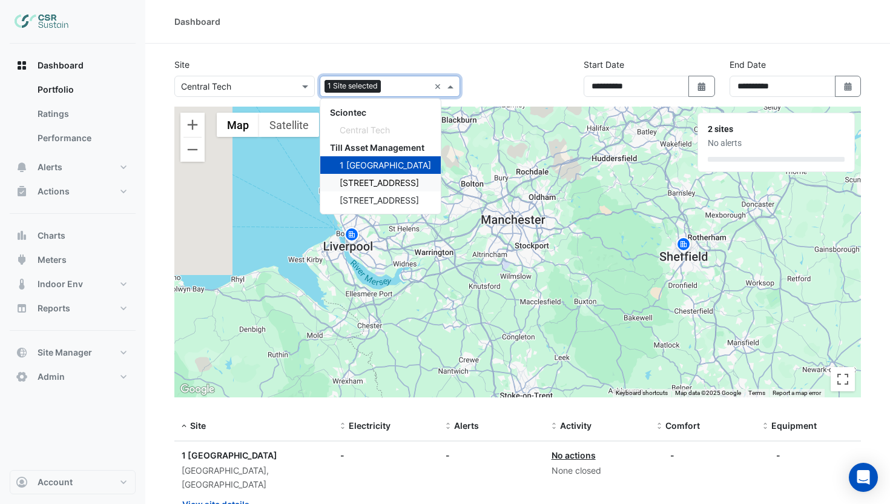
click at [373, 187] on span "5 Exchange Quay" at bounding box center [379, 182] width 79 height 10
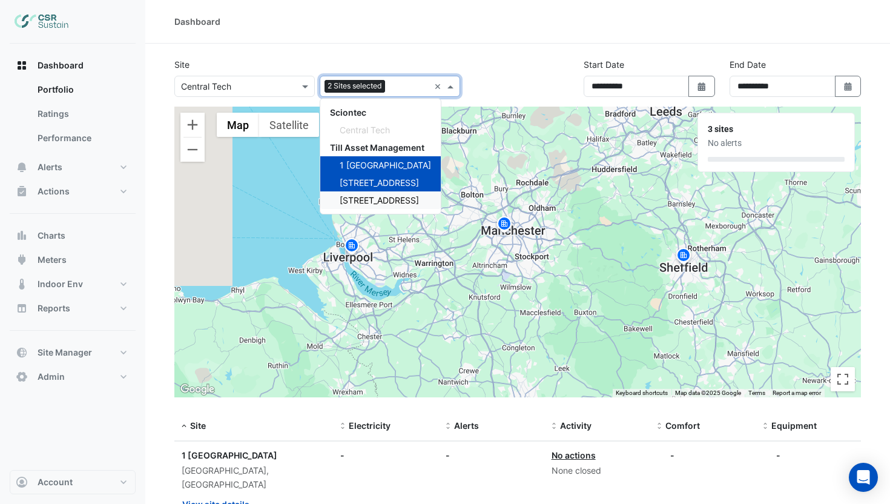
click at [374, 197] on span "8 Exchange Quay" at bounding box center [379, 200] width 79 height 10
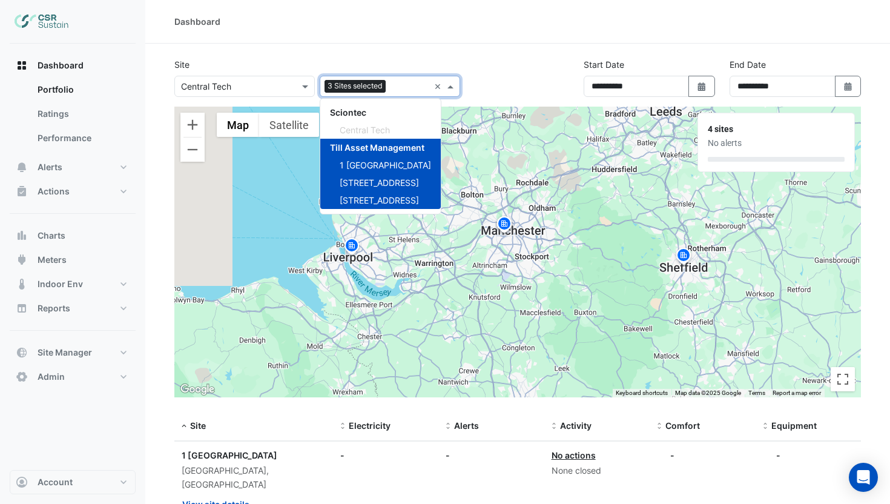
click at [484, 77] on div "**********" at bounding box center [517, 82] width 701 height 48
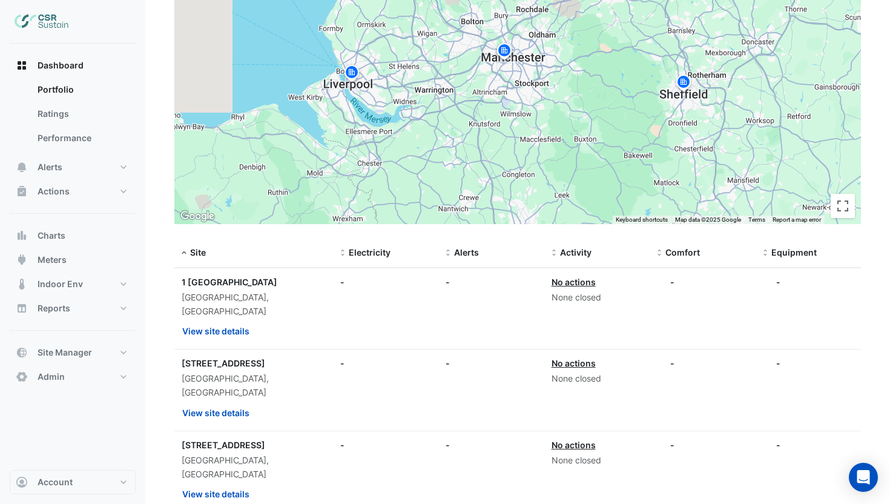
scroll to position [189, 0]
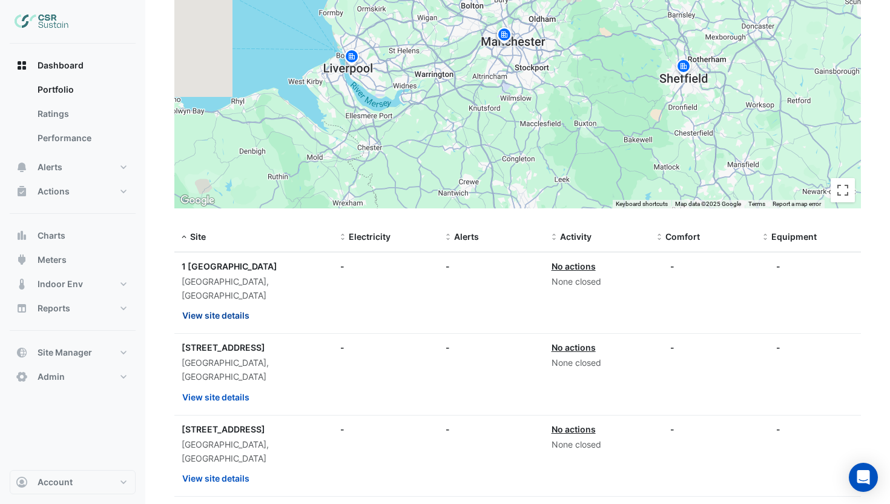
click at [216, 305] on button "View site details" at bounding box center [216, 315] width 68 height 21
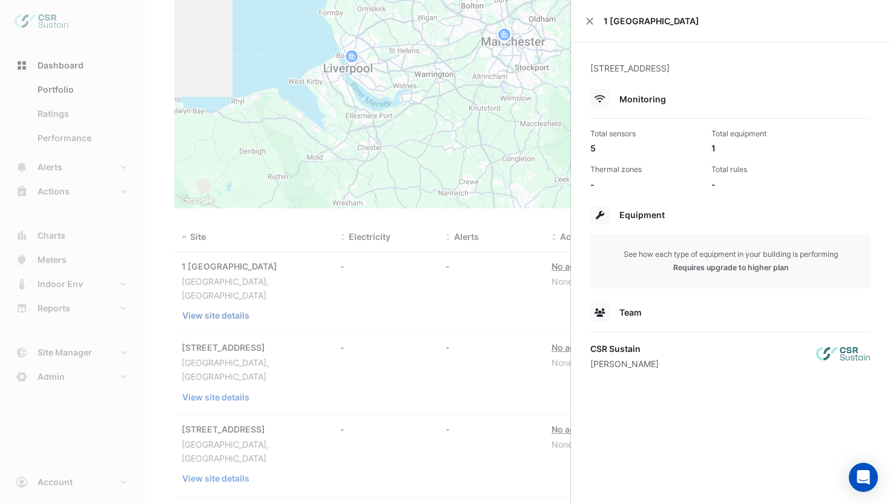
click at [216, 303] on ngb-offcanvas-backdrop at bounding box center [445, 252] width 890 height 504
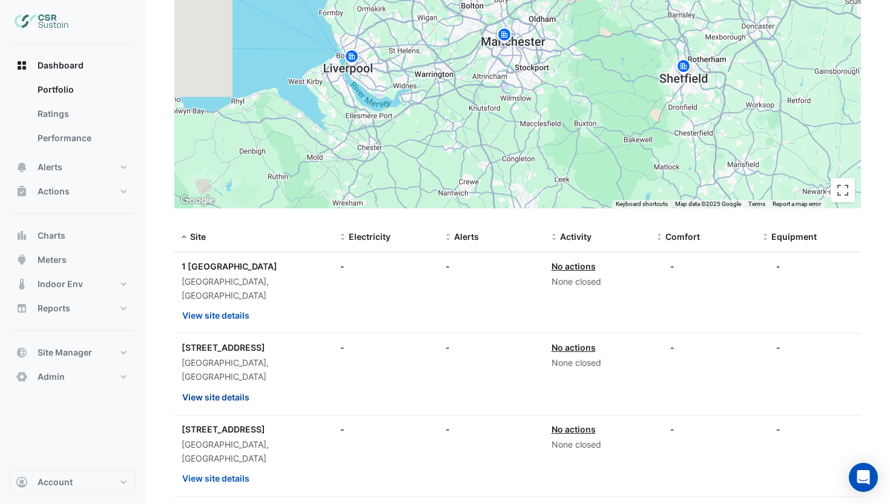
click at [221, 386] on button "View site details" at bounding box center [216, 396] width 68 height 21
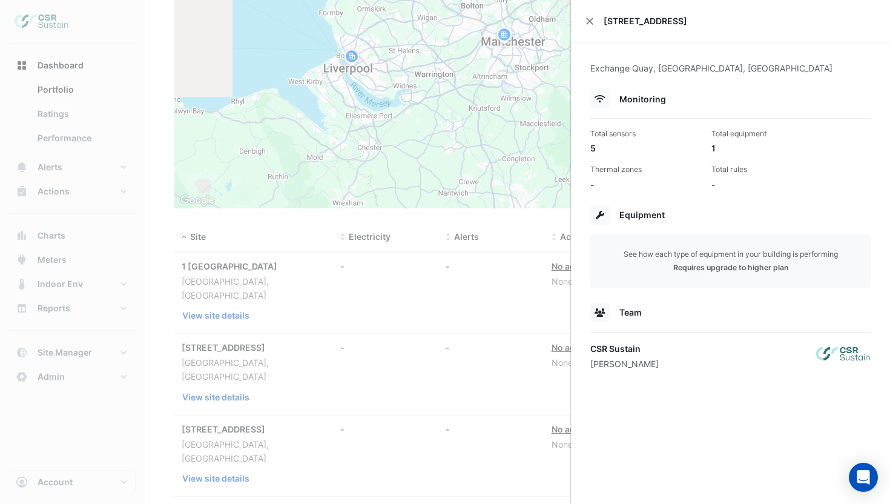
click at [221, 365] on ngb-offcanvas-backdrop at bounding box center [445, 252] width 890 height 504
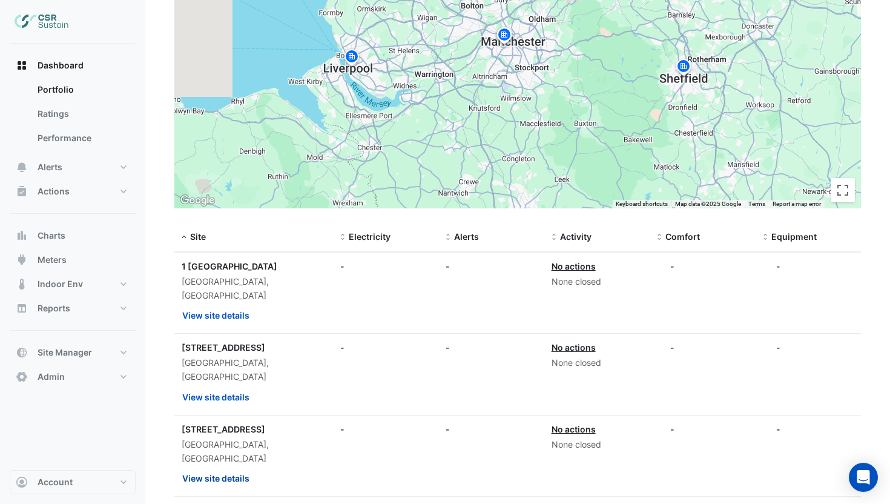
click at [231, 468] on button "View site details" at bounding box center [216, 478] width 68 height 21
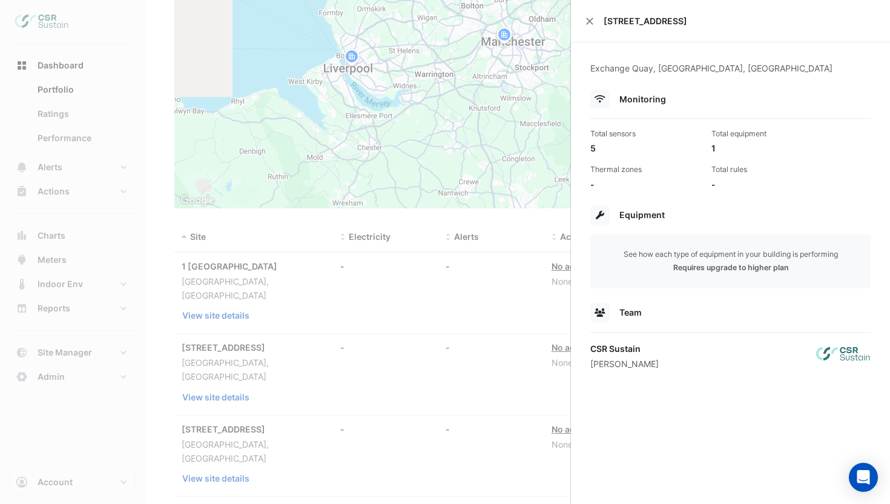
click at [231, 432] on ngb-offcanvas-backdrop at bounding box center [445, 252] width 890 height 504
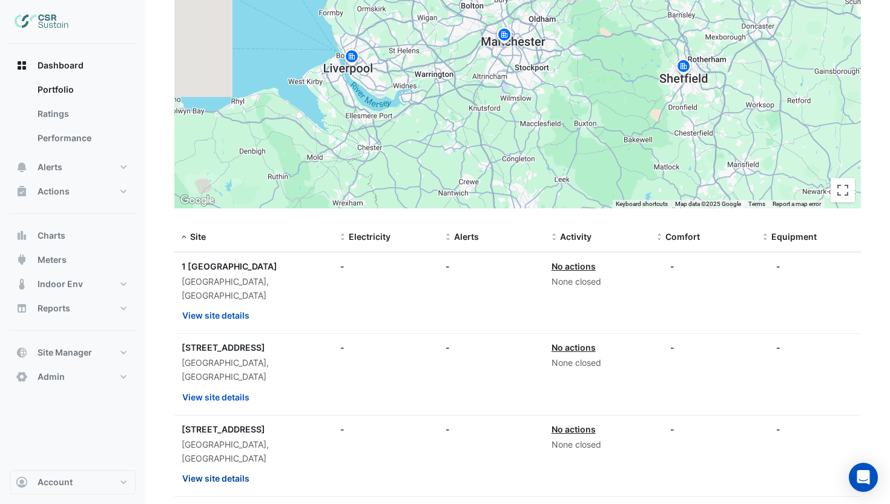
scroll to position [263, 0]
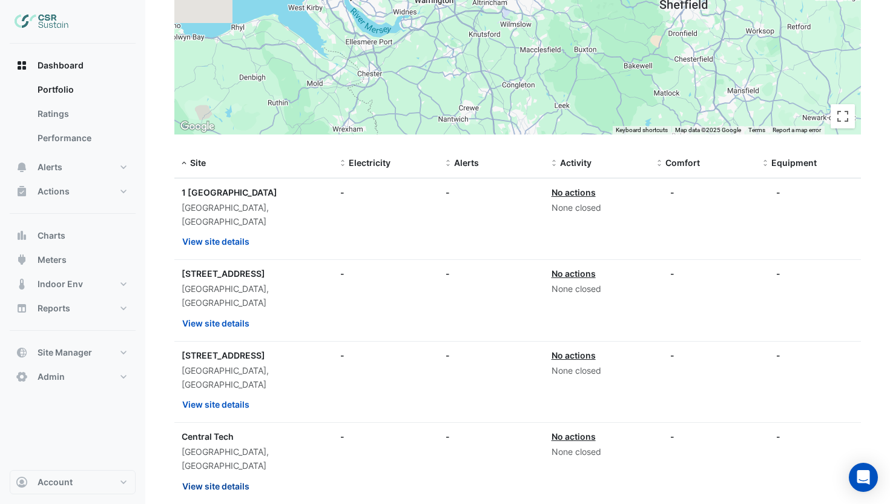
click at [224, 475] on button "View site details" at bounding box center [216, 485] width 68 height 21
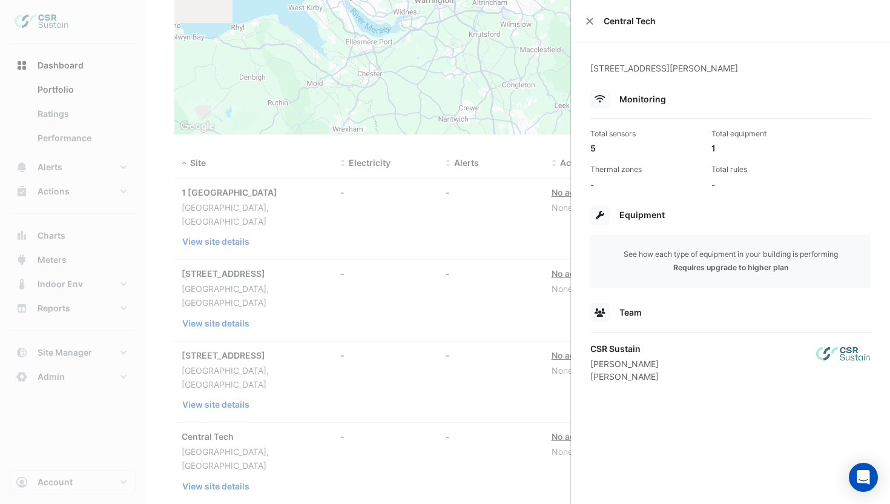
click at [223, 411] on ngb-offcanvas-backdrop at bounding box center [445, 252] width 890 height 504
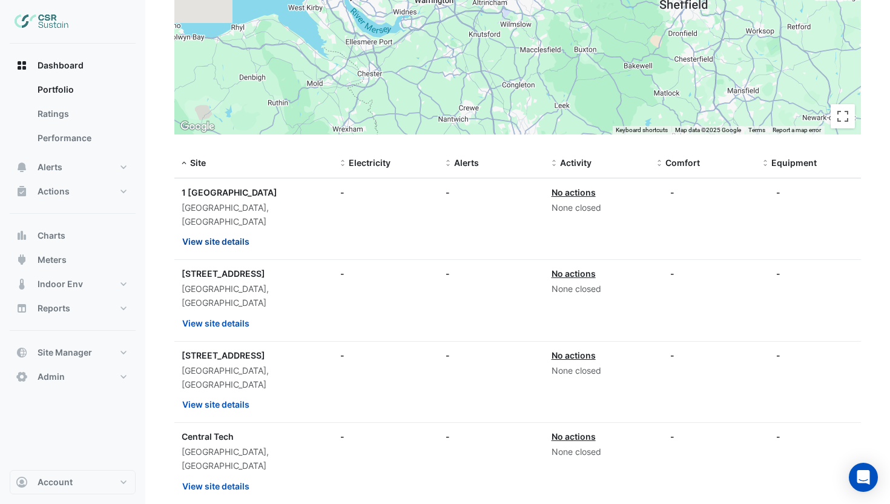
click at [216, 231] on button "View site details" at bounding box center [216, 241] width 68 height 21
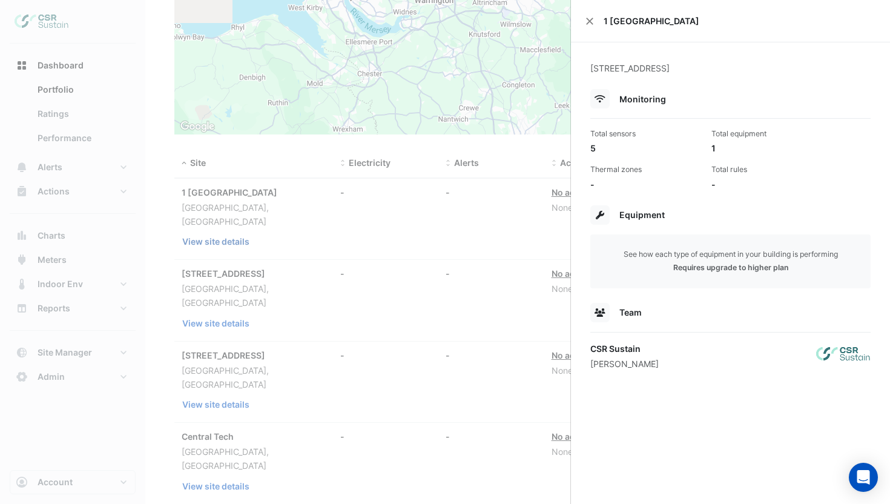
click at [217, 228] on ngb-offcanvas-backdrop at bounding box center [445, 252] width 890 height 504
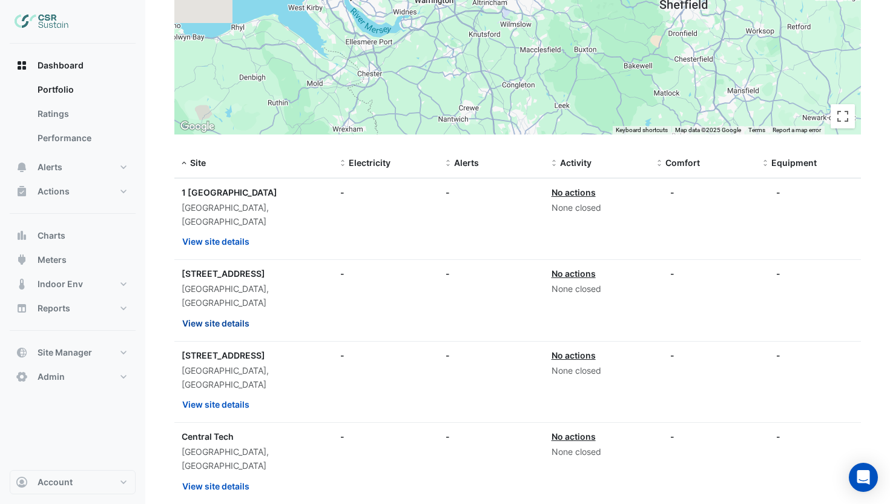
click at [222, 312] on button "View site details" at bounding box center [216, 322] width 68 height 21
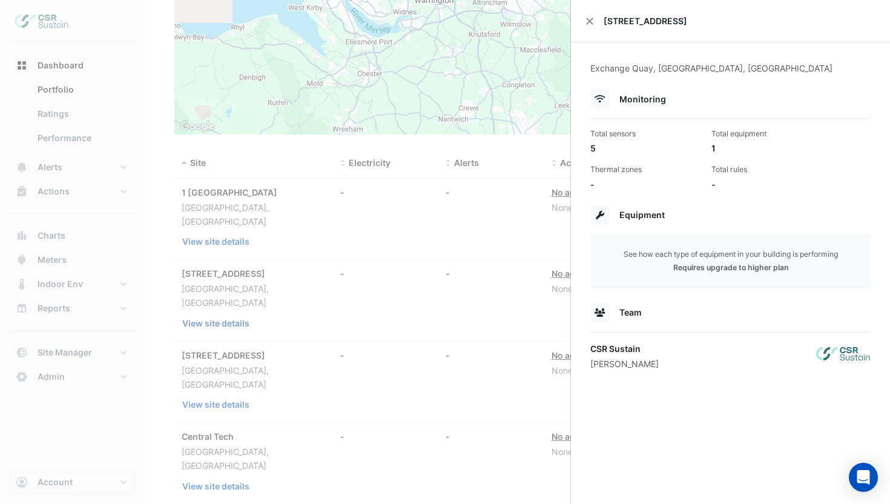
click at [222, 297] on ngb-offcanvas-backdrop at bounding box center [445, 252] width 890 height 504
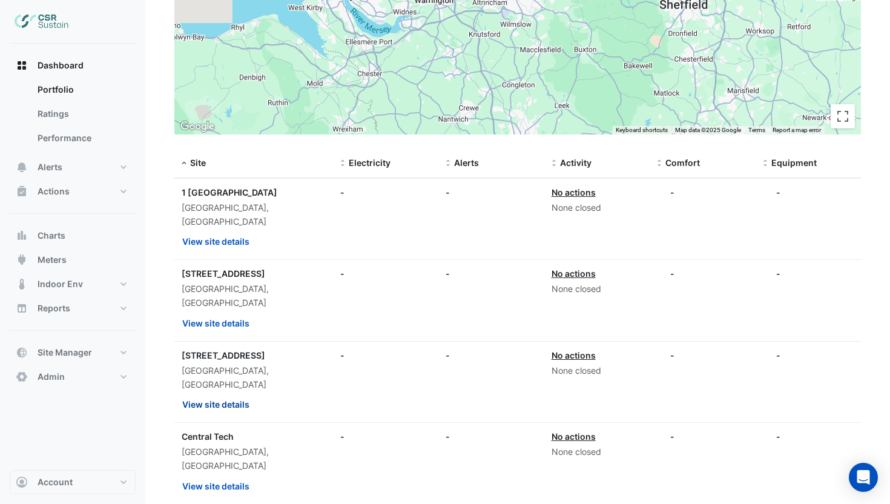
click at [222, 394] on button "View site details" at bounding box center [216, 404] width 68 height 21
click at [222, 362] on ngb-offcanvas-backdrop at bounding box center [445, 252] width 890 height 504
click at [74, 377] on button "Admin" at bounding box center [73, 377] width 126 height 24
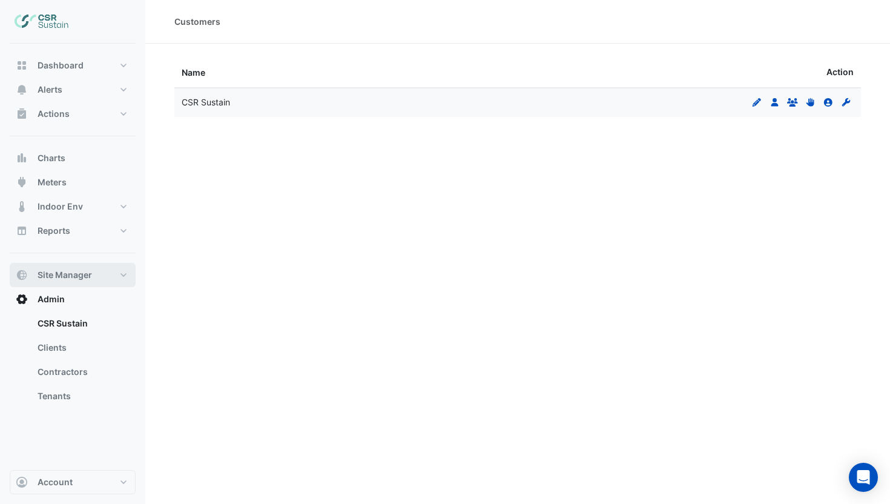
click at [78, 278] on span "Site Manager" at bounding box center [65, 275] width 55 height 12
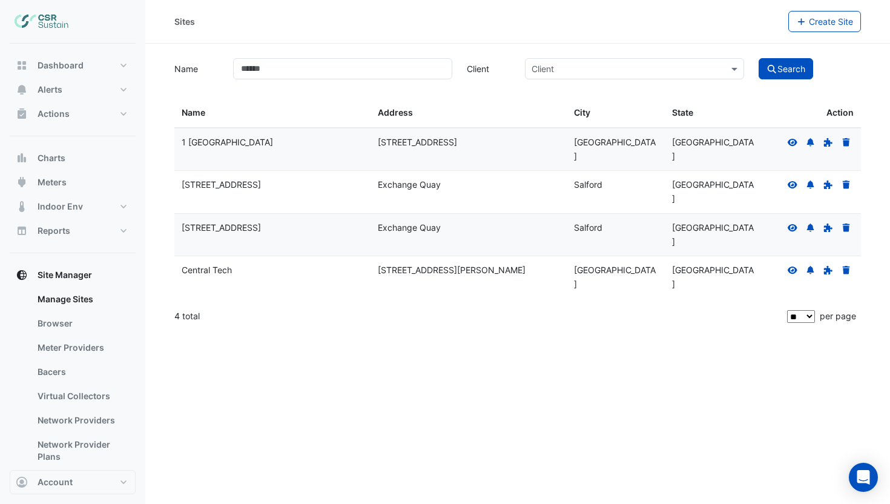
click at [792, 141] on icon at bounding box center [792, 142] width 11 height 8
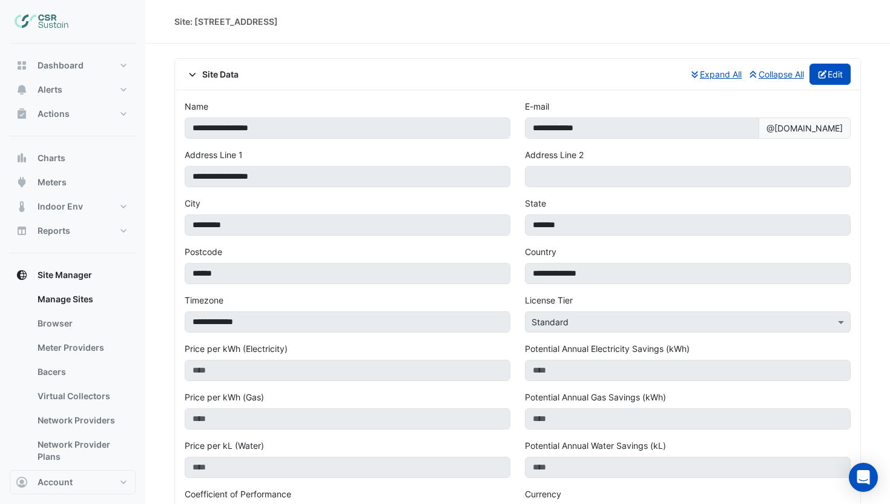
click at [827, 78] on button "Edit" at bounding box center [831, 74] width 42 height 21
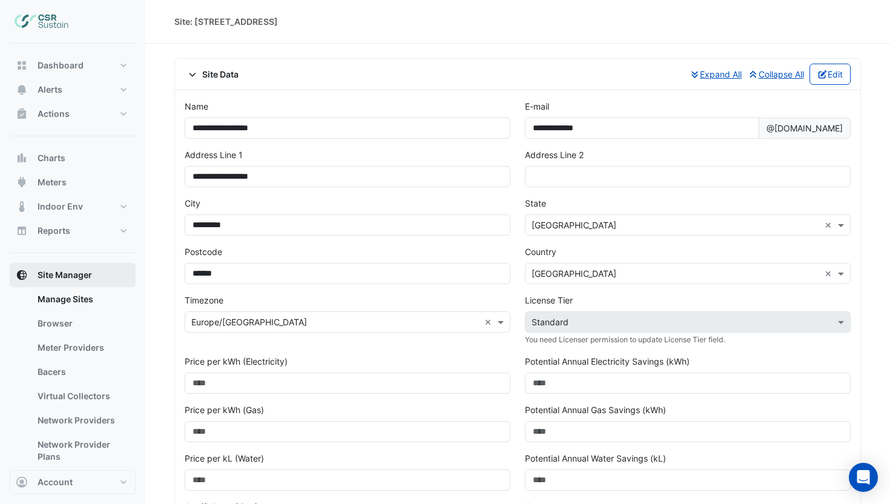
scroll to position [176, 0]
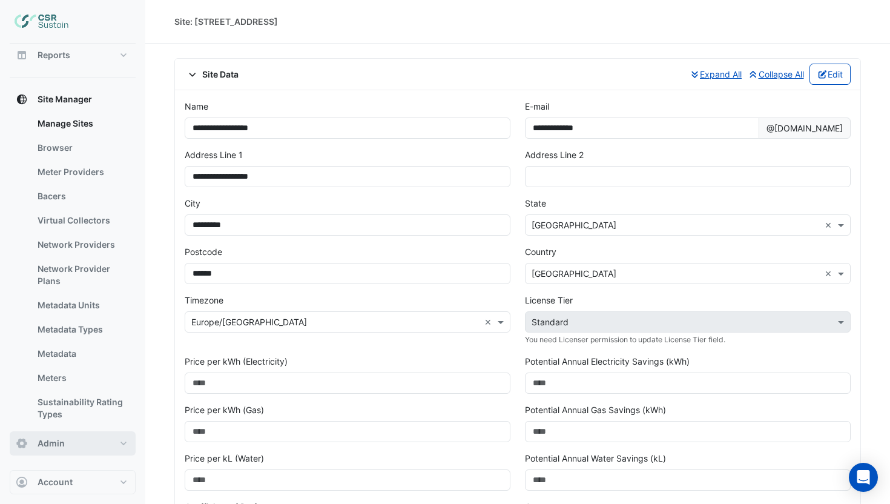
click at [78, 443] on button "Admin" at bounding box center [73, 443] width 126 height 24
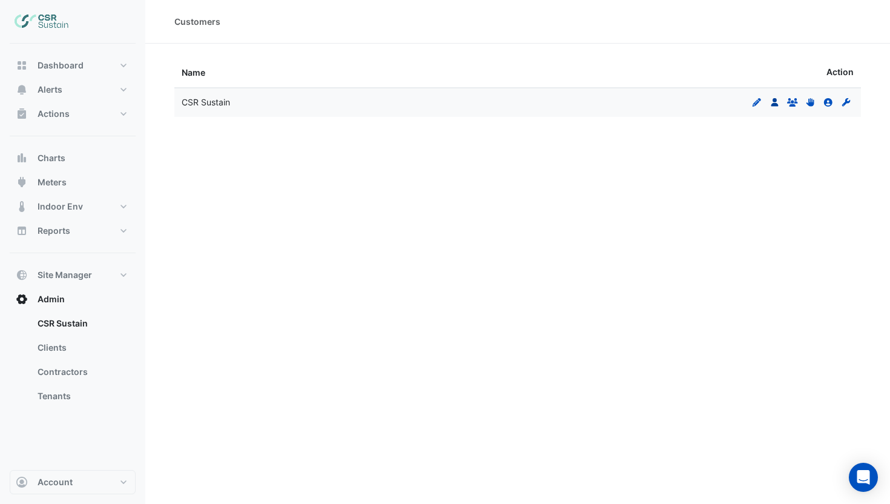
click at [777, 103] on icon "Users" at bounding box center [775, 102] width 11 height 8
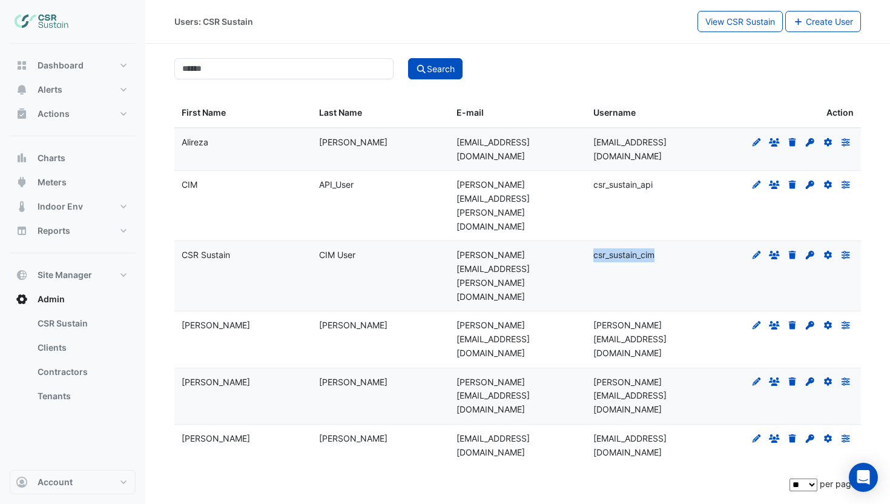
drag, startPoint x: 658, startPoint y: 211, endPoint x: 589, endPoint y: 213, distance: 69.0
click at [589, 241] on datatable-body-cell "csr_sustain_cim" at bounding box center [654, 276] width 137 height 70
copy span "csr_sustain_cim"
drag, startPoint x: 509, startPoint y: 231, endPoint x: 515, endPoint y: 228, distance: 7.1
click at [510, 250] on span "anton.mazkovoi+csr_sustain@cimenviro.com" at bounding box center [493, 275] width 73 height 51
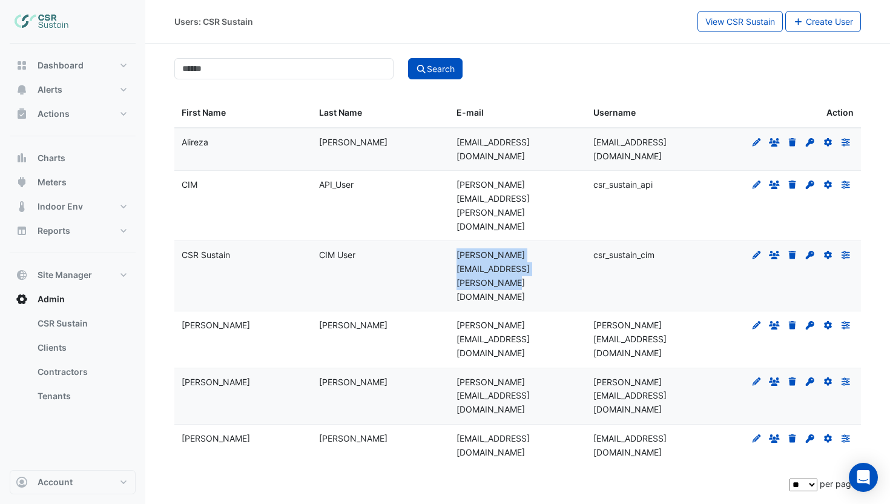
drag, startPoint x: 520, startPoint y: 228, endPoint x: 451, endPoint y: 215, distance: 69.7
click at [451, 241] on datatable-body-cell "anton.mazkovoi+csr_sustain@cimenviro.com" at bounding box center [517, 276] width 137 height 70
copy span "anton.mazkovoi+csr_sustain@cimenviro.com"
click at [90, 478] on button "Account" at bounding box center [73, 482] width 126 height 24
click at [78, 461] on link "Sign Out" at bounding box center [72, 451] width 115 height 24
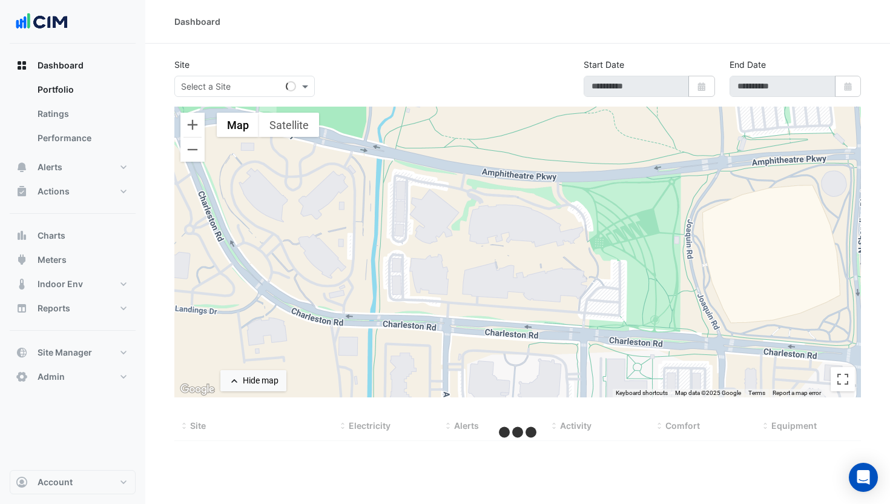
type input "**********"
select select "***"
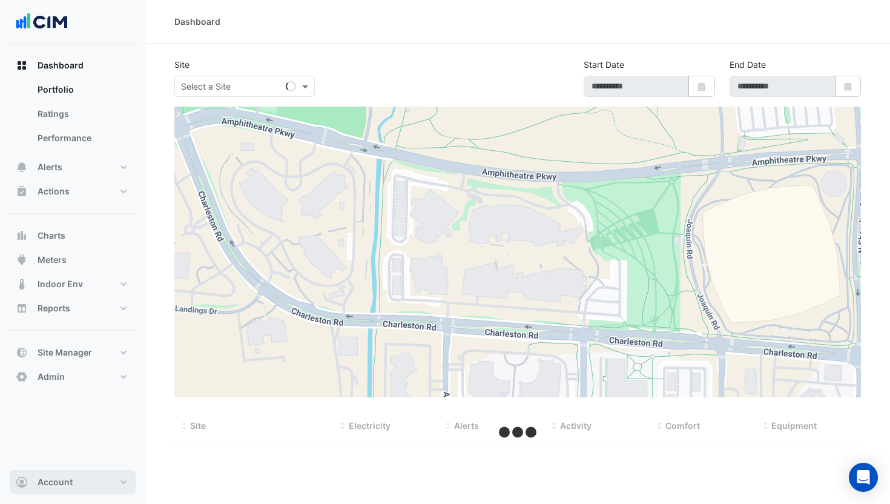
drag, startPoint x: 85, startPoint y: 481, endPoint x: 82, endPoint y: 463, distance: 18.3
click at [85, 481] on button "Account" at bounding box center [73, 482] width 126 height 24
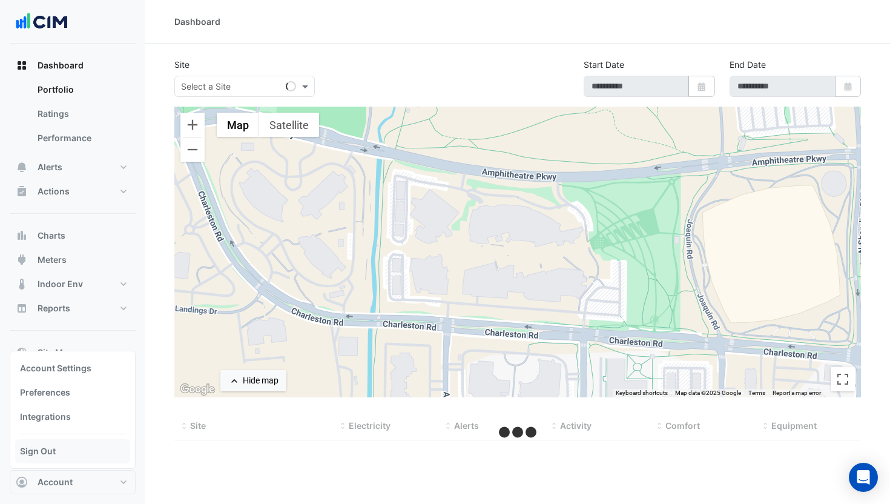
click at [82, 458] on link "Sign Out" at bounding box center [72, 451] width 115 height 24
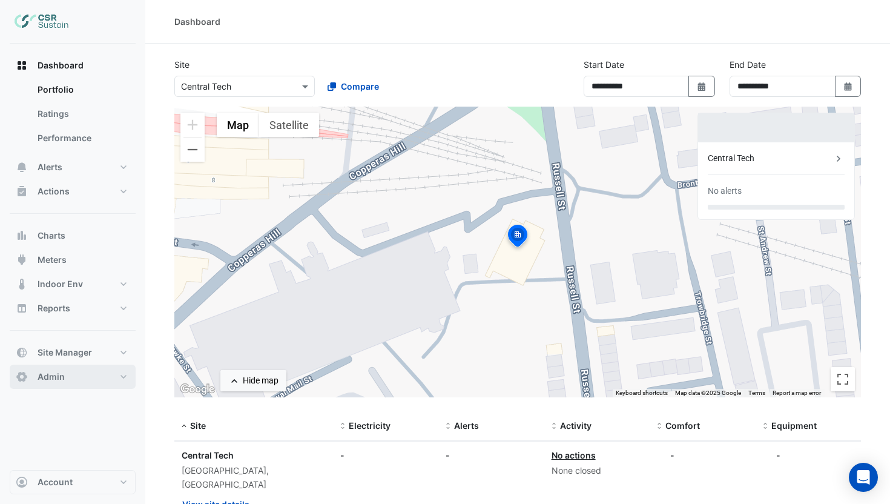
click at [61, 378] on span "Admin" at bounding box center [51, 377] width 27 height 12
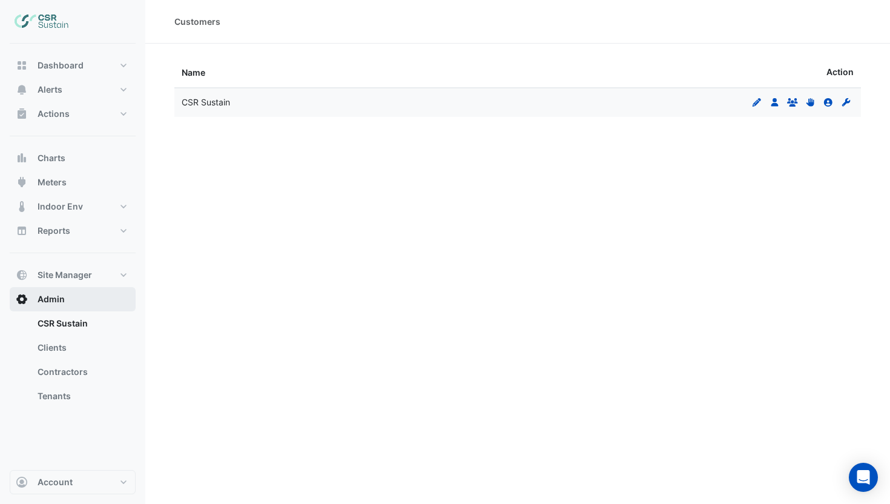
click at [82, 287] on button "Admin" at bounding box center [73, 299] width 126 height 24
click at [84, 275] on span "Site Manager" at bounding box center [65, 275] width 55 height 12
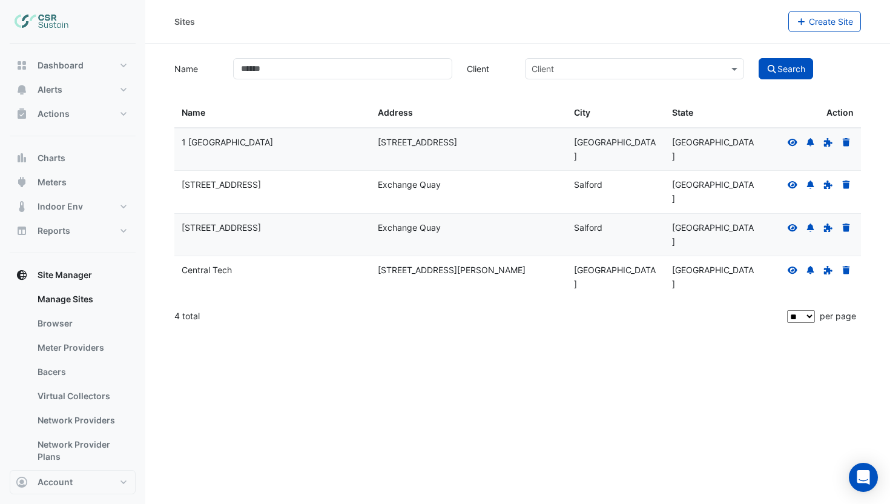
click at [793, 141] on icon at bounding box center [793, 141] width 10 height 7
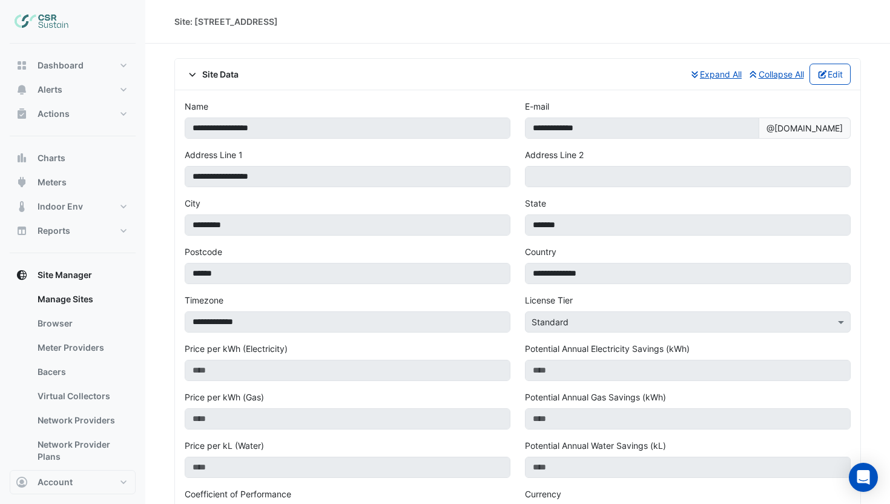
click at [851, 71] on div "Site Data Expand All Collapse All Edit" at bounding box center [518, 74] width 686 height 31
click at [847, 71] on button "Edit" at bounding box center [831, 74] width 42 height 21
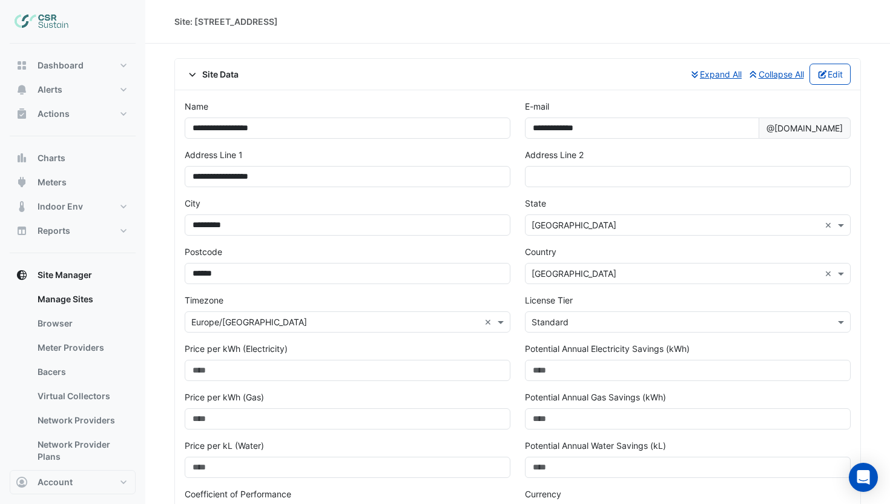
click at [605, 336] on div "License Tier Select License Tier × Standard" at bounding box center [688, 318] width 340 height 48
drag, startPoint x: 595, startPoint y: 320, endPoint x: 583, endPoint y: 321, distance: 12.7
click at [595, 320] on input "text" at bounding box center [676, 322] width 288 height 13
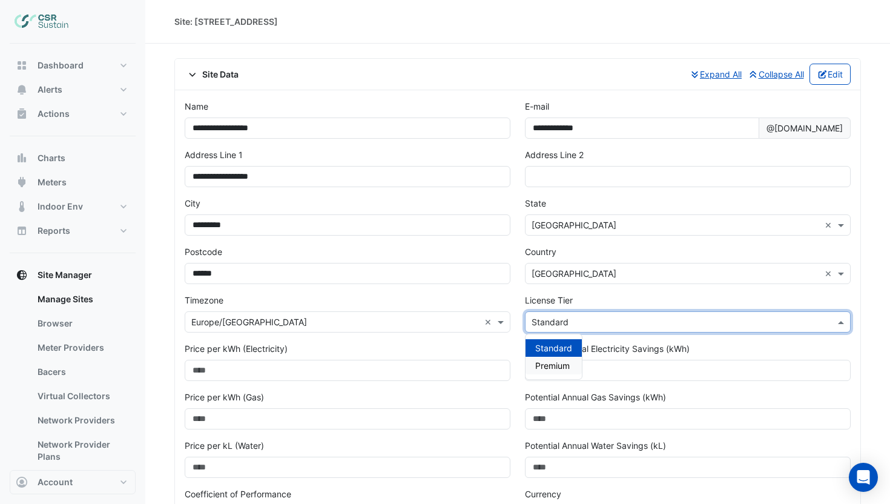
click at [557, 359] on div "Premium" at bounding box center [554, 366] width 56 height 18
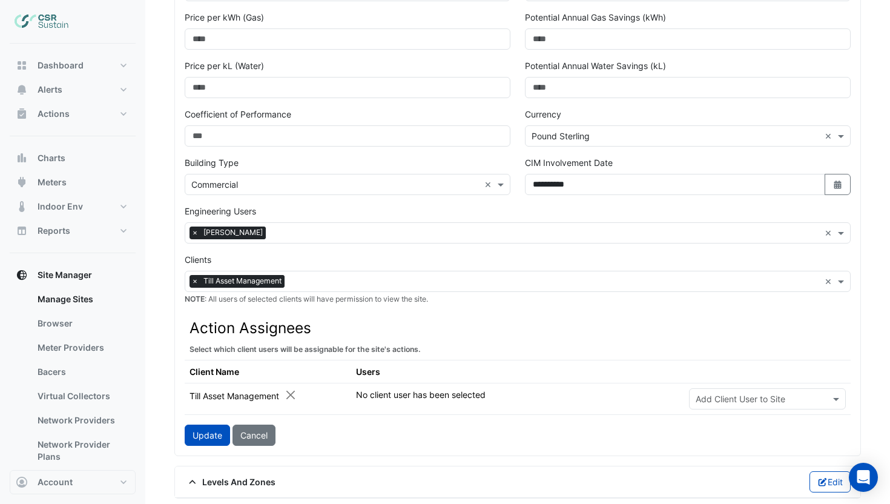
scroll to position [405, 0]
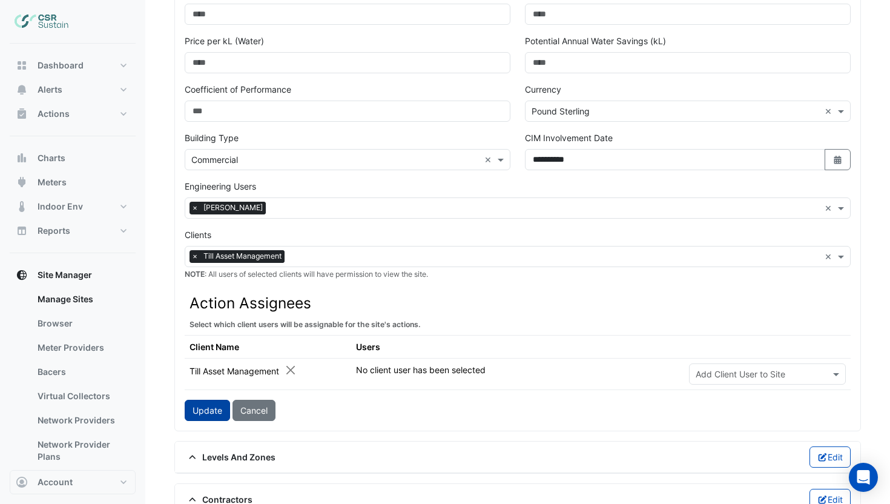
click at [200, 403] on button "Update" at bounding box center [207, 410] width 45 height 21
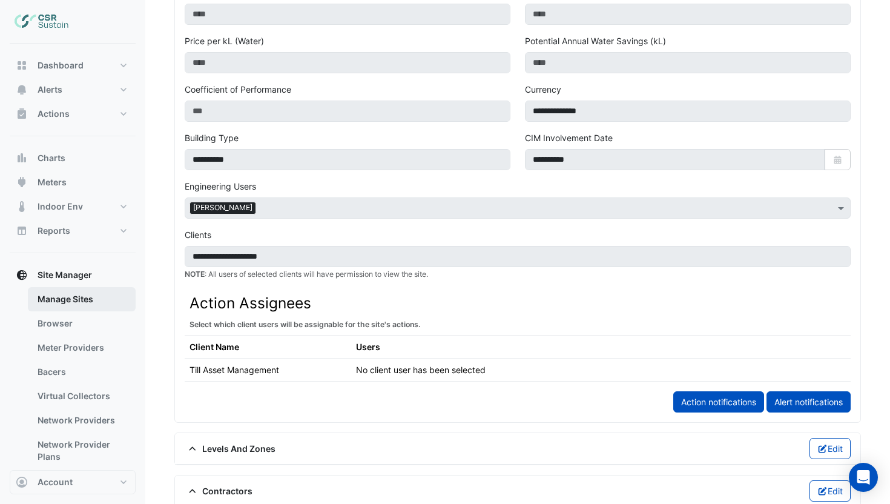
click at [30, 301] on link "Manage Sites" at bounding box center [82, 299] width 108 height 24
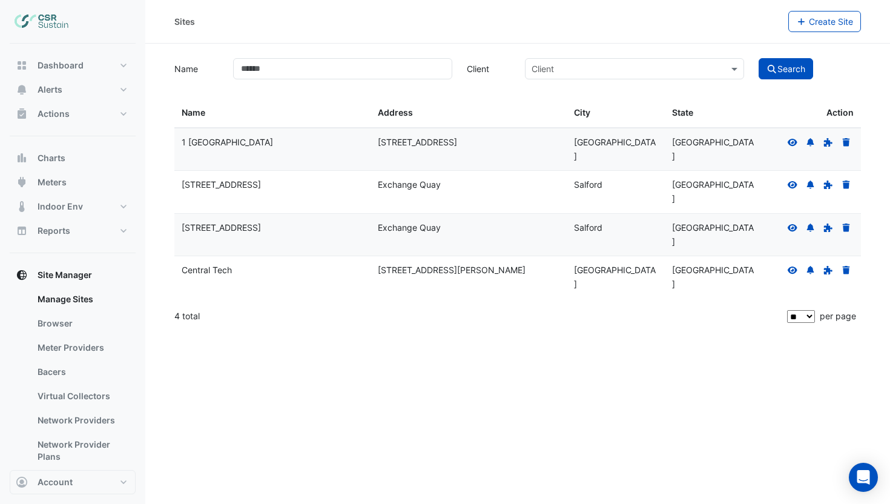
click at [793, 181] on icon at bounding box center [793, 184] width 10 height 7
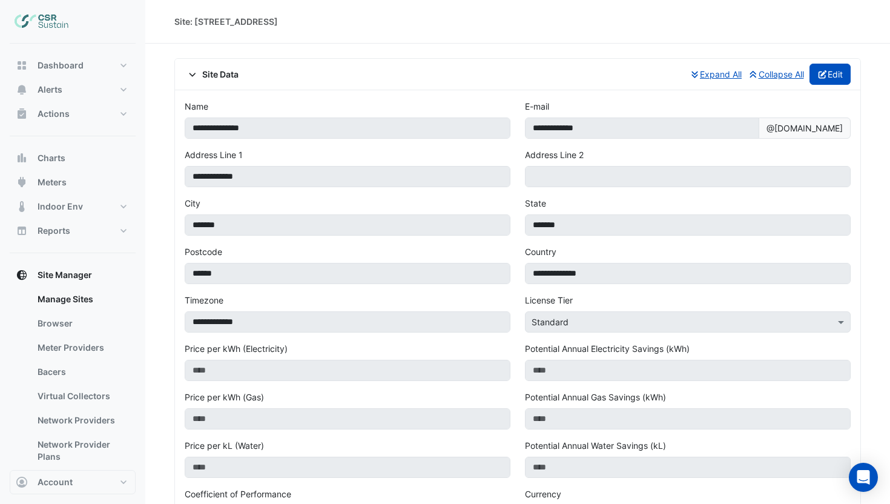
click at [827, 74] on button "Edit" at bounding box center [831, 74] width 42 height 21
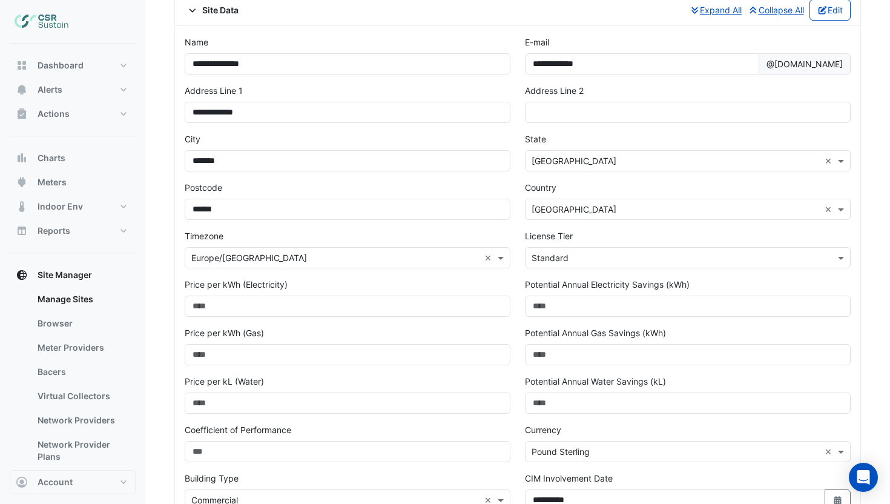
scroll to position [73, 0]
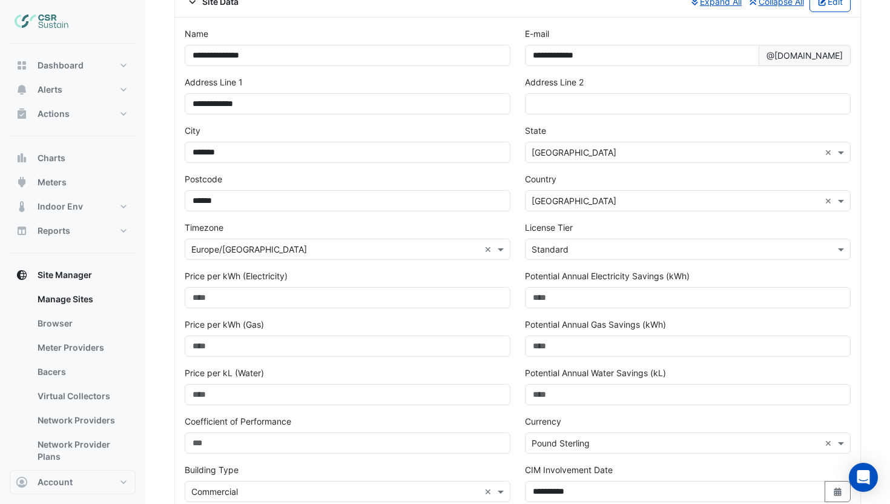
click at [559, 251] on input "text" at bounding box center [676, 249] width 288 height 13
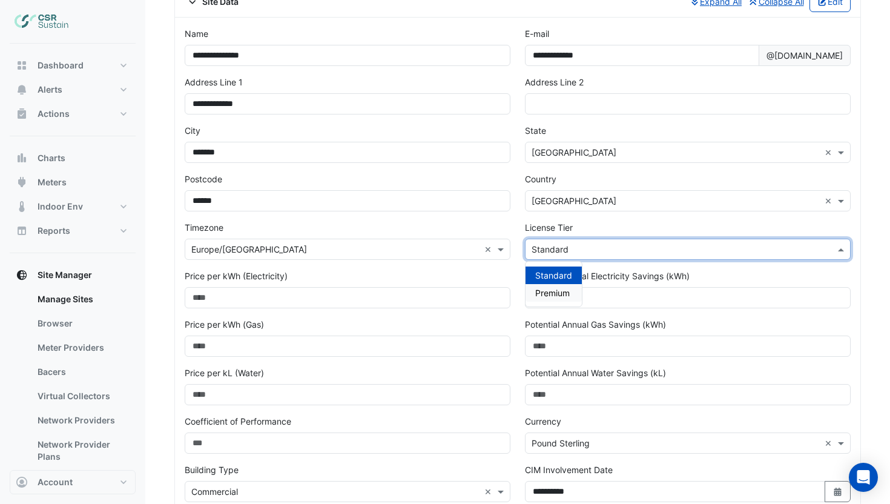
click at [550, 285] on div "Premium" at bounding box center [554, 293] width 56 height 18
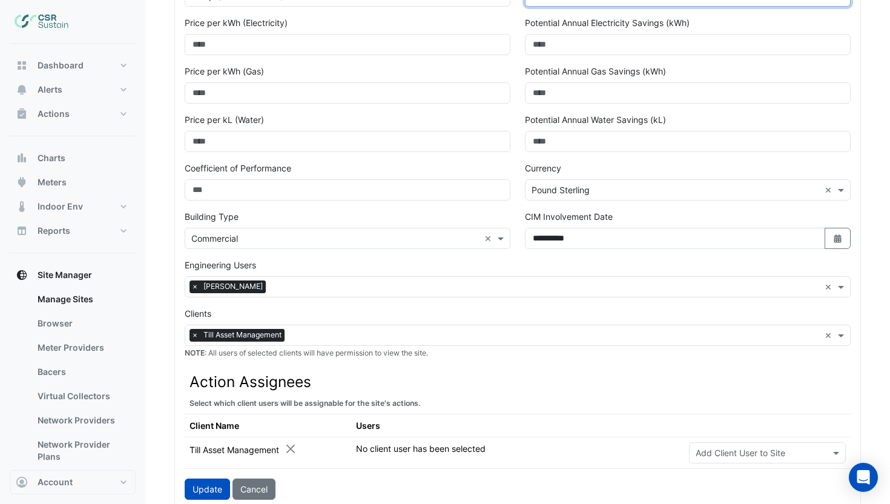
scroll to position [383, 0]
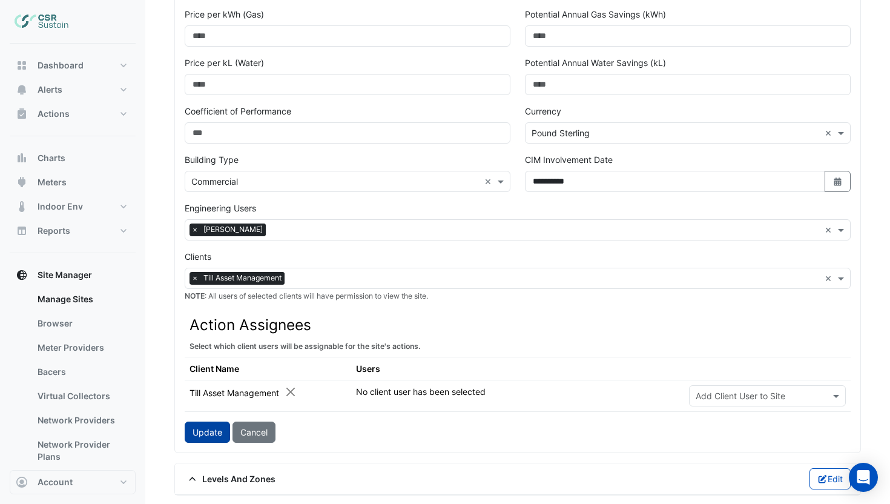
click at [205, 429] on button "Update" at bounding box center [207, 431] width 45 height 21
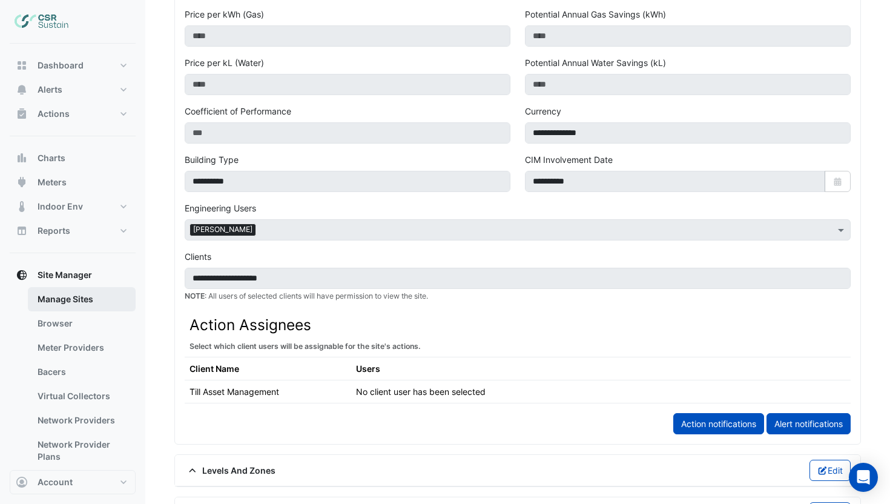
click at [79, 303] on link "Manage Sites" at bounding box center [82, 299] width 108 height 24
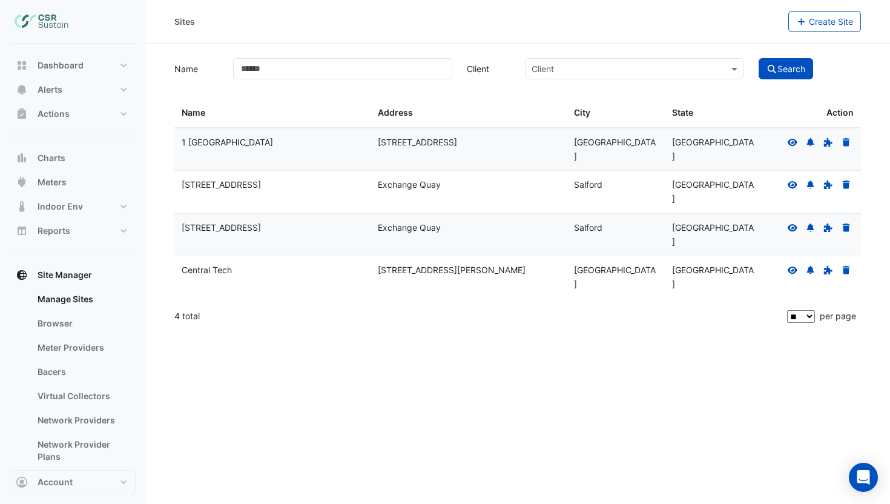
click at [796, 223] on icon at bounding box center [793, 226] width 10 height 7
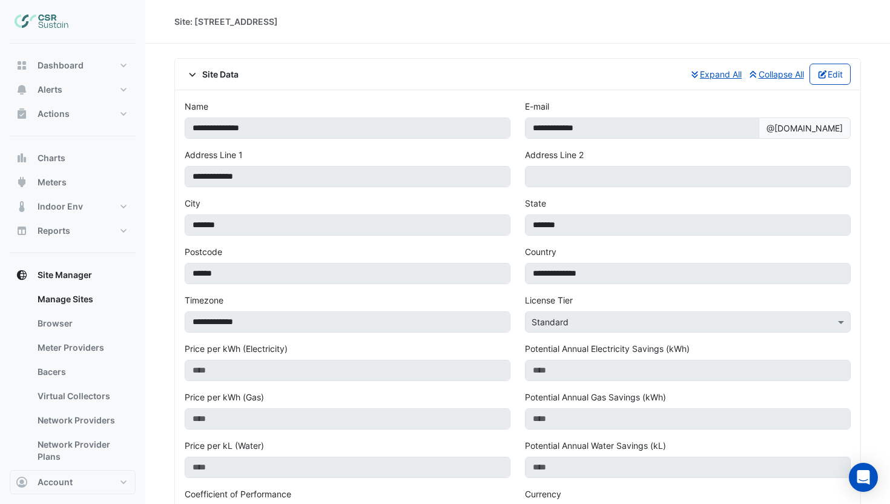
drag, startPoint x: 825, startPoint y: 76, endPoint x: 804, endPoint y: 92, distance: 25.9
click at [823, 78] on button "Edit" at bounding box center [831, 74] width 42 height 21
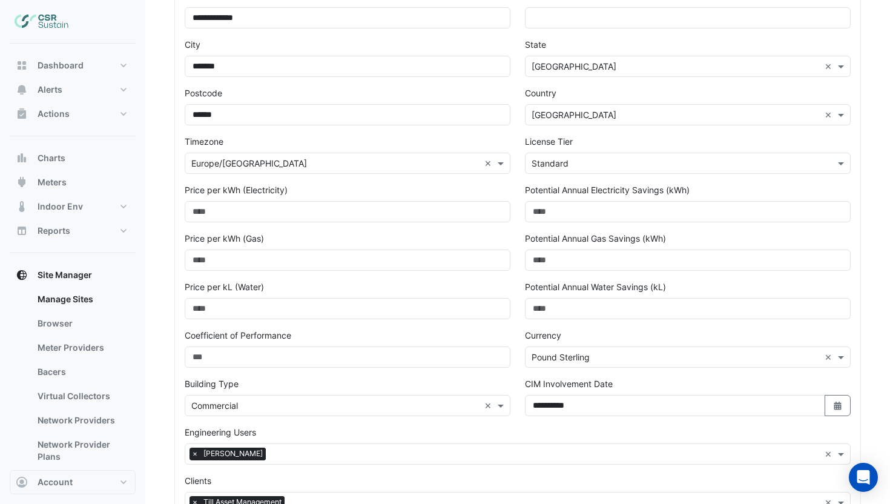
scroll to position [73, 0]
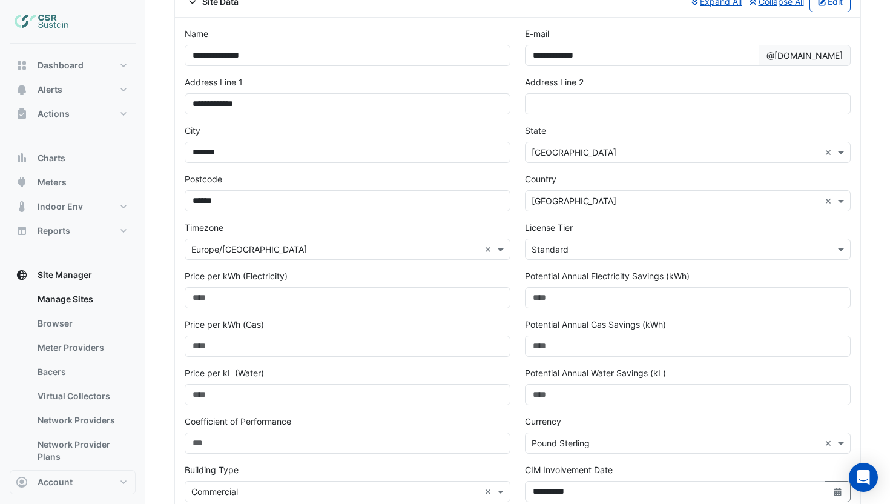
click at [582, 245] on input "text" at bounding box center [676, 249] width 288 height 13
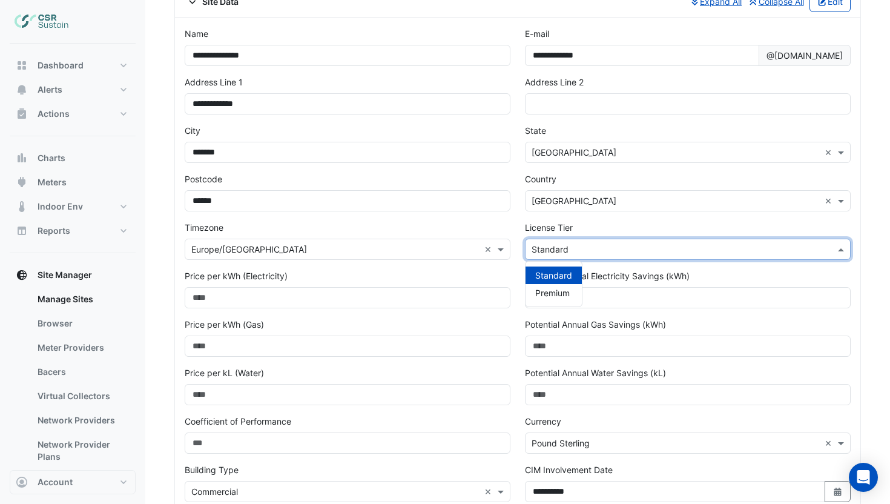
click at [565, 282] on div "Standard" at bounding box center [554, 275] width 56 height 18
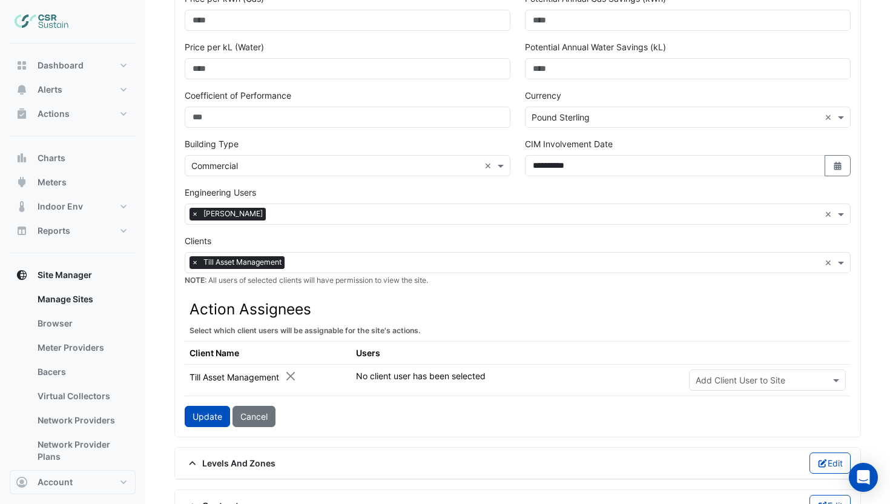
scroll to position [432, 0]
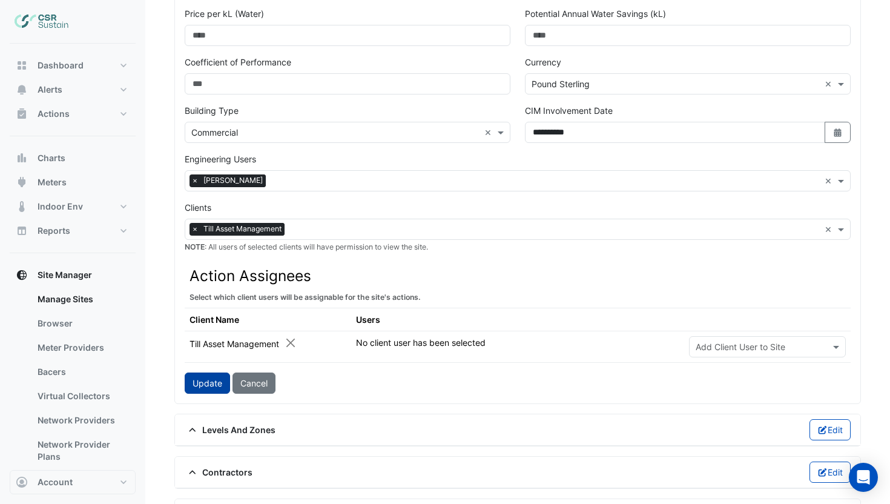
click at [204, 388] on button "Update" at bounding box center [207, 382] width 45 height 21
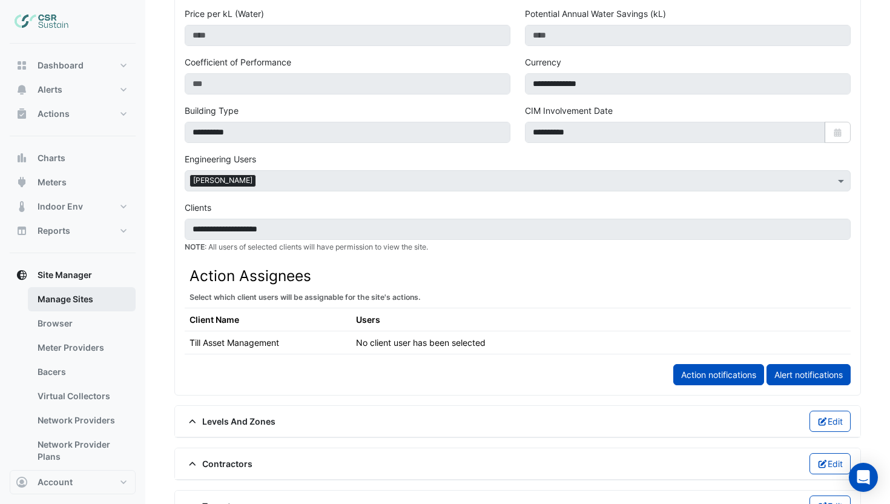
click at [84, 301] on link "Manage Sites" at bounding box center [82, 299] width 108 height 24
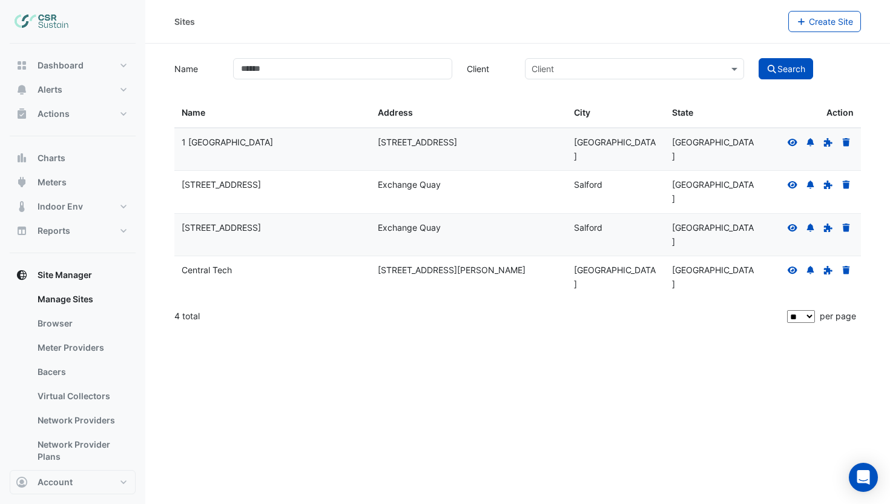
click at [789, 266] on icon at bounding box center [793, 269] width 10 height 7
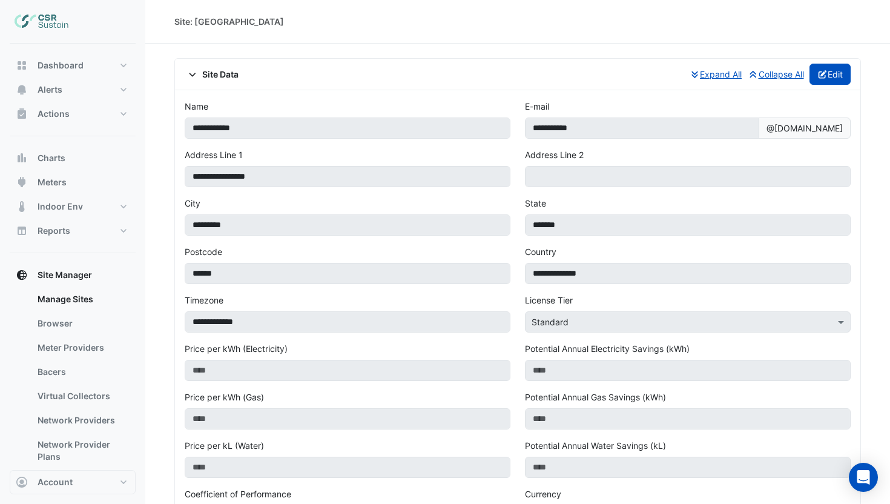
drag, startPoint x: 825, startPoint y: 72, endPoint x: 812, endPoint y: 81, distance: 16.1
click at [825, 72] on button "Edit" at bounding box center [831, 74] width 42 height 21
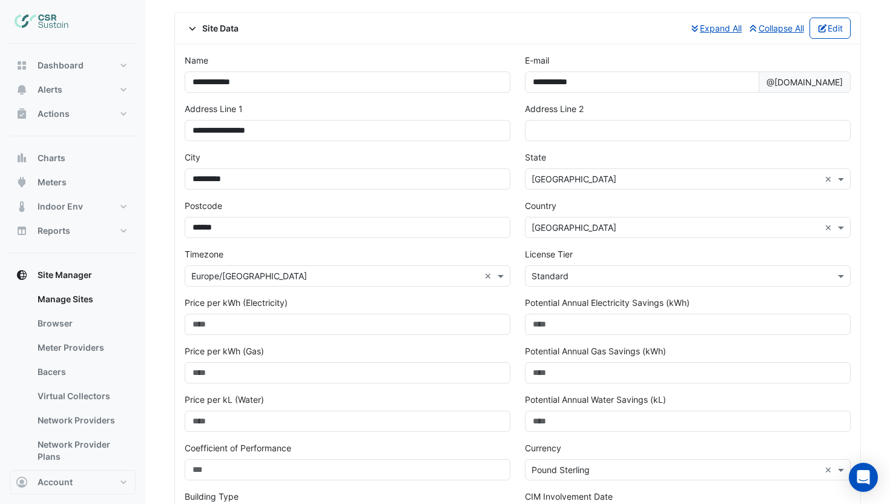
scroll to position [168, 0]
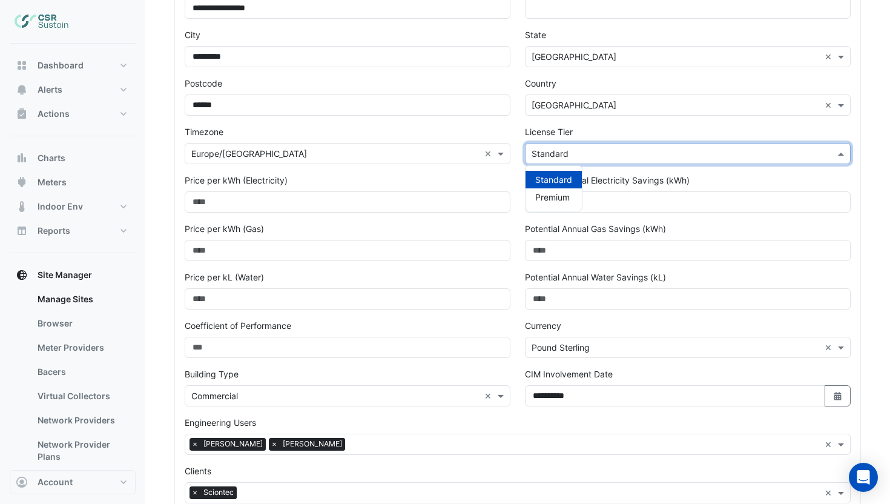
drag, startPoint x: 601, startPoint y: 151, endPoint x: 565, endPoint y: 177, distance: 43.9
click at [600, 152] on input "text" at bounding box center [676, 154] width 288 height 13
click at [555, 194] on span "Premium" at bounding box center [552, 197] width 35 height 10
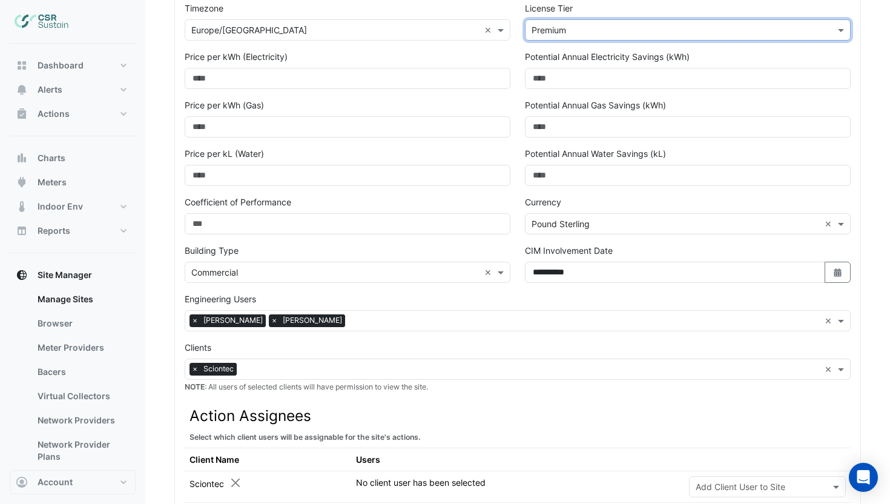
scroll to position [390, 0]
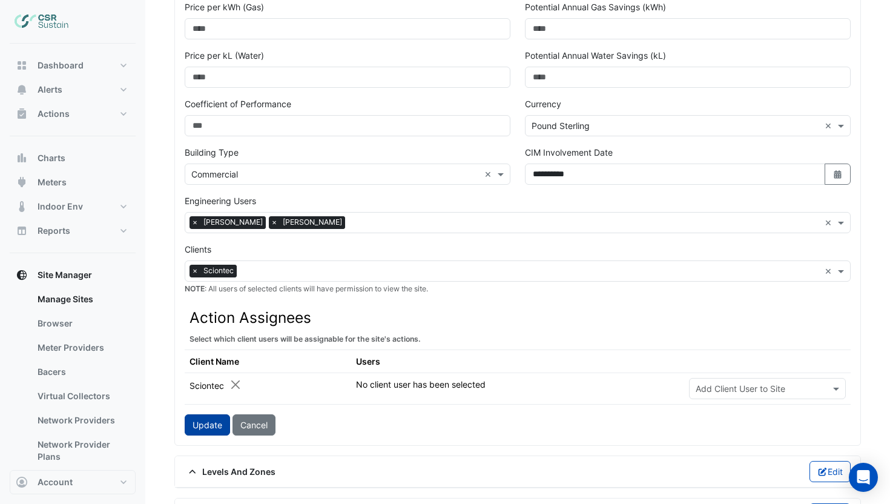
click at [205, 423] on button "Update" at bounding box center [207, 424] width 45 height 21
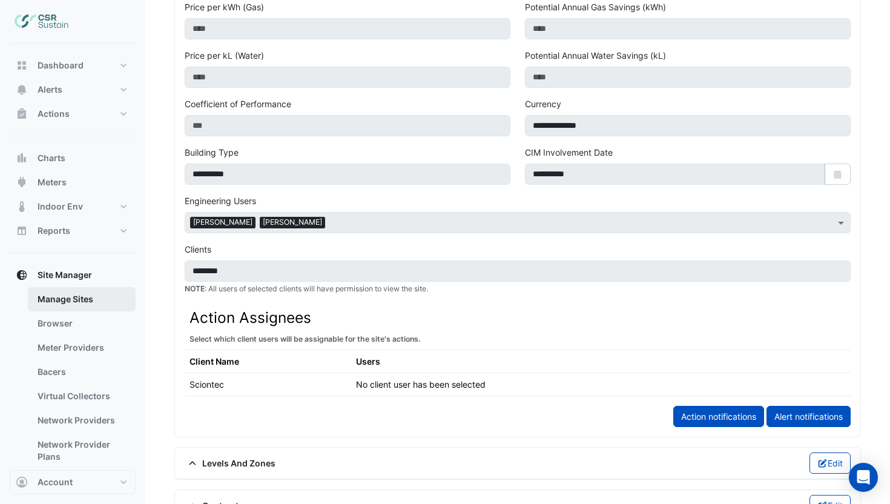
click at [90, 298] on link "Manage Sites" at bounding box center [82, 299] width 108 height 24
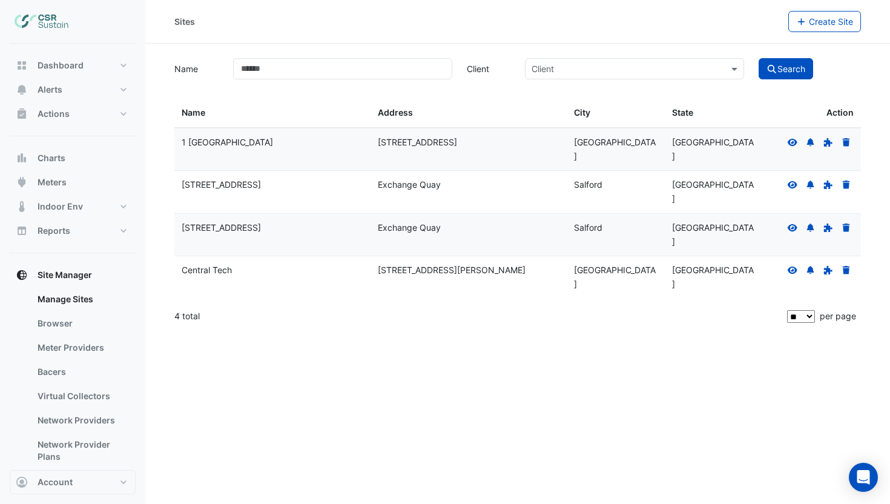
click at [790, 138] on icon at bounding box center [792, 142] width 11 height 8
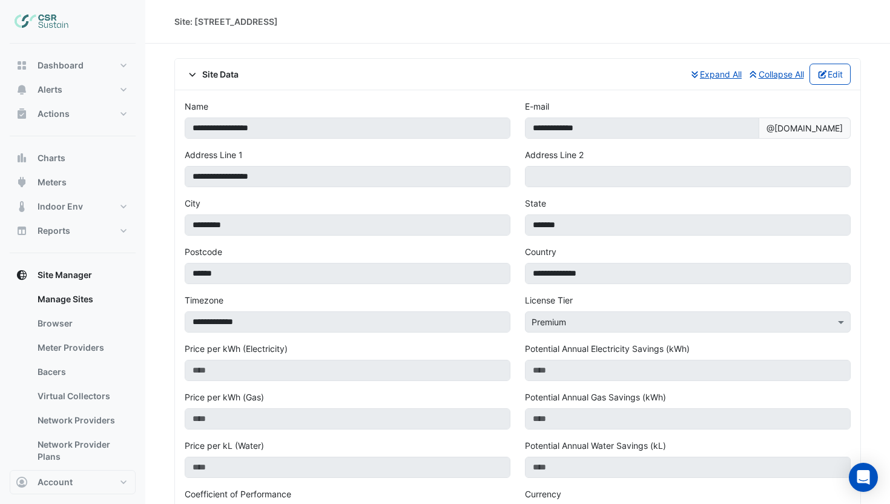
click at [201, 81] on div "Site Data Expand All Collapse All Edit" at bounding box center [518, 74] width 666 height 21
click at [214, 77] on span "Site Data" at bounding box center [212, 74] width 54 height 13
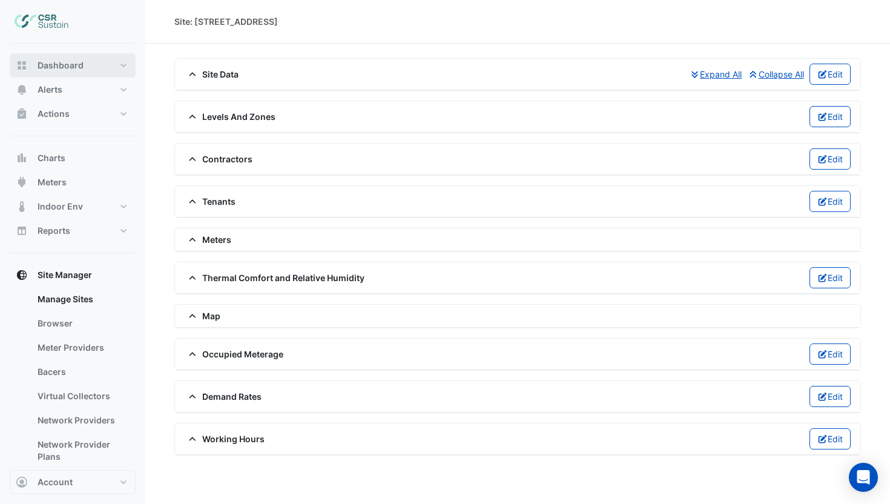
click at [44, 69] on span "Dashboard" at bounding box center [61, 65] width 46 height 12
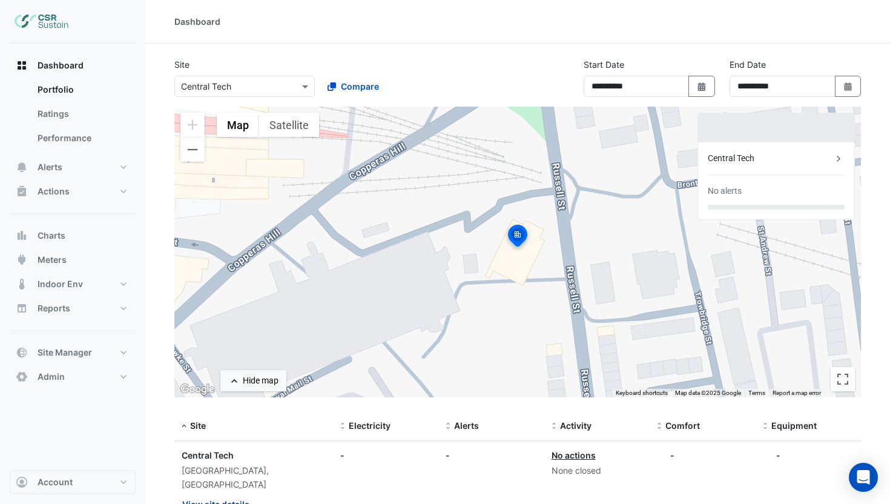
click at [239, 494] on button "View site details" at bounding box center [216, 504] width 68 height 21
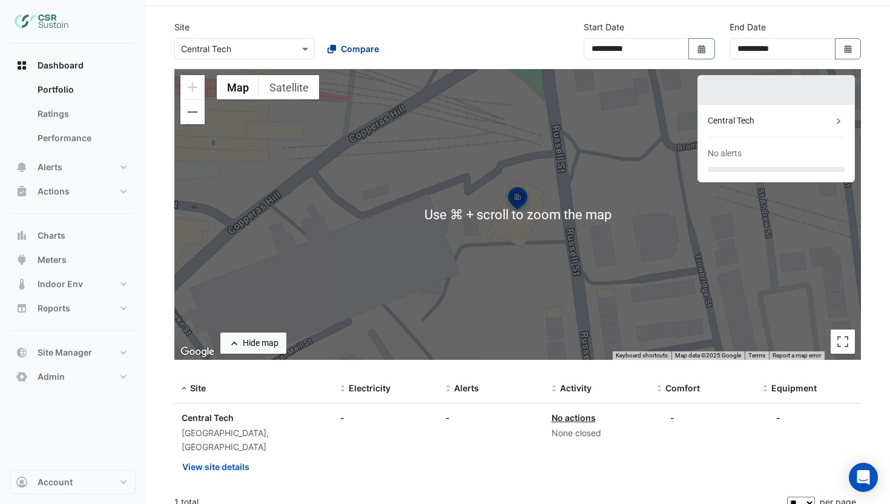
click at [354, 57] on button "Compare" at bounding box center [353, 48] width 67 height 21
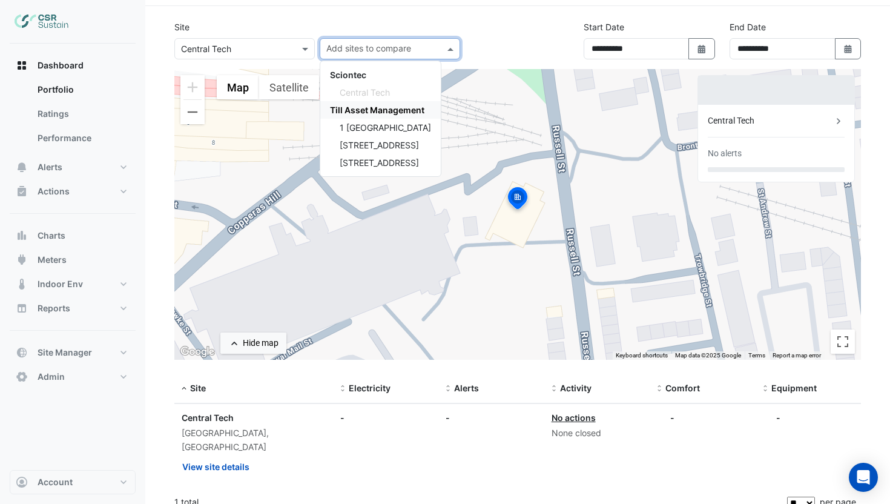
click at [369, 111] on span "Till Asset Management" at bounding box center [377, 110] width 94 height 10
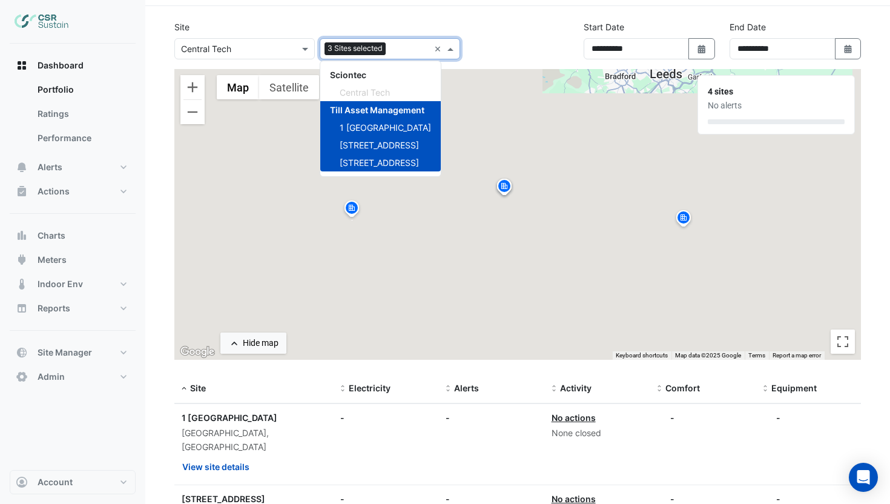
click at [524, 45] on div "**********" at bounding box center [517, 45] width 701 height 48
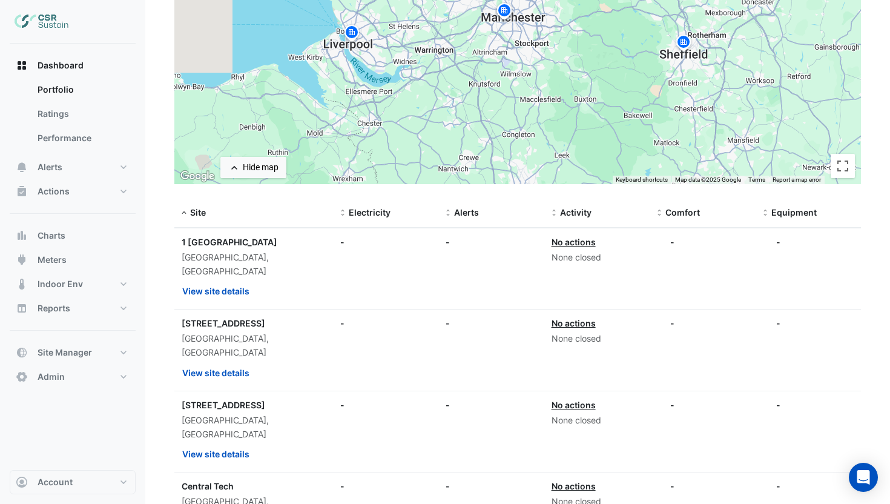
scroll to position [238, 0]
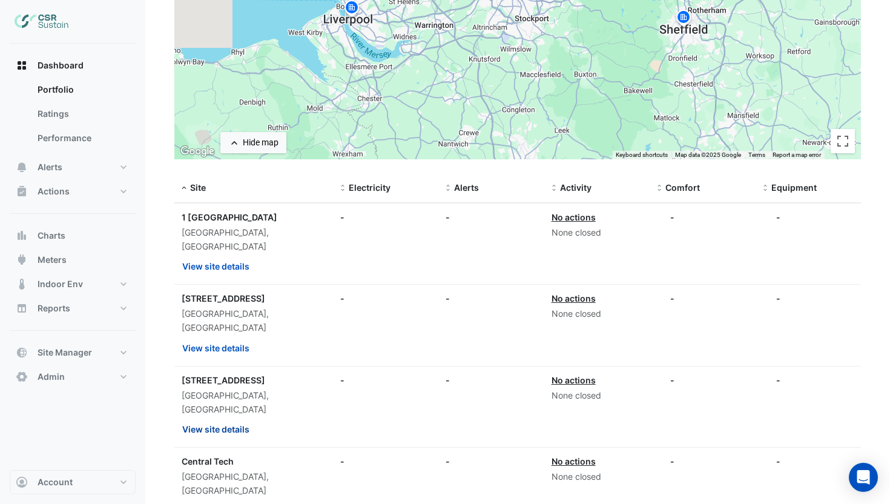
click at [216, 418] on button "View site details" at bounding box center [216, 428] width 68 height 21
click at [220, 337] on button "View site details" at bounding box center [216, 347] width 68 height 21
click at [219, 418] on button "View site details" at bounding box center [216, 428] width 68 height 21
click at [219, 385] on ngb-offcanvas-backdrop at bounding box center [445, 252] width 890 height 504
click at [217, 500] on button "View site details" at bounding box center [216, 510] width 68 height 21
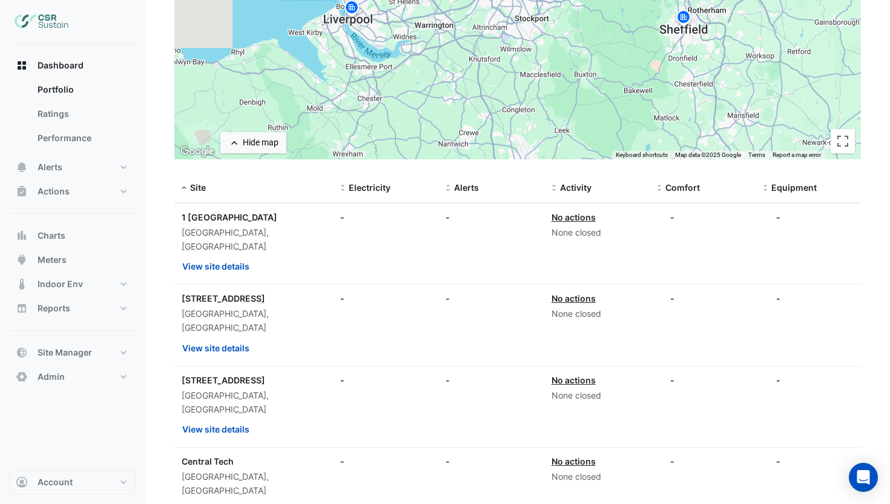
scroll to position [269, 0]
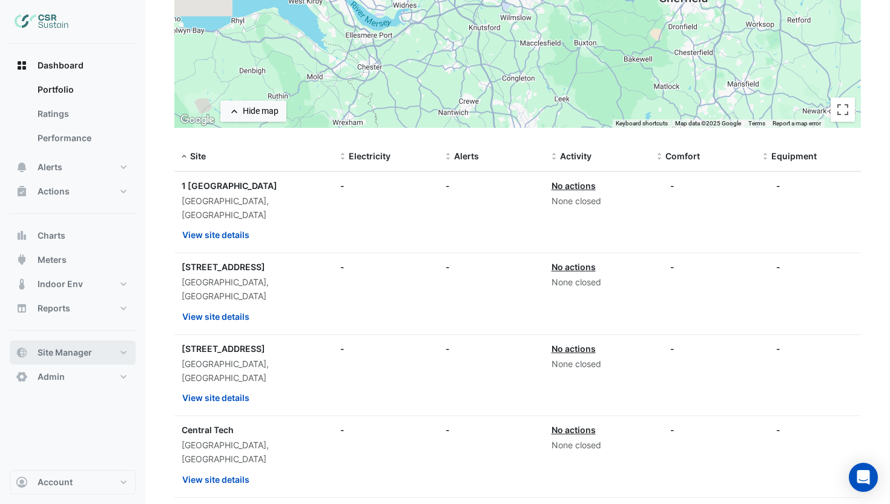
click at [91, 343] on button "Site Manager" at bounding box center [73, 352] width 126 height 24
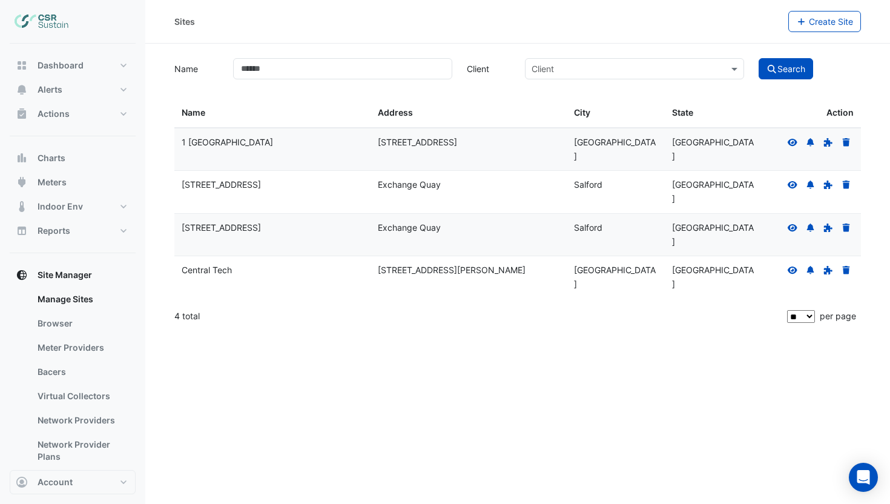
click at [792, 223] on icon at bounding box center [793, 226] width 10 height 7
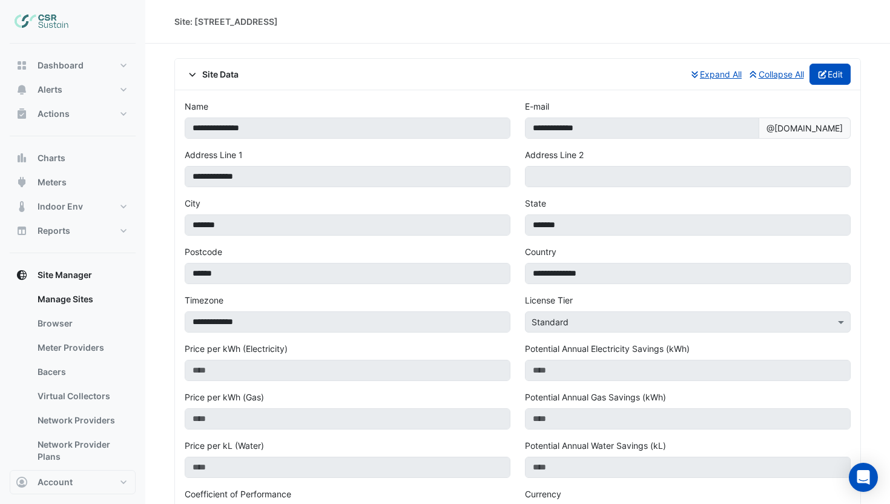
click at [825, 79] on button "Edit" at bounding box center [831, 74] width 42 height 21
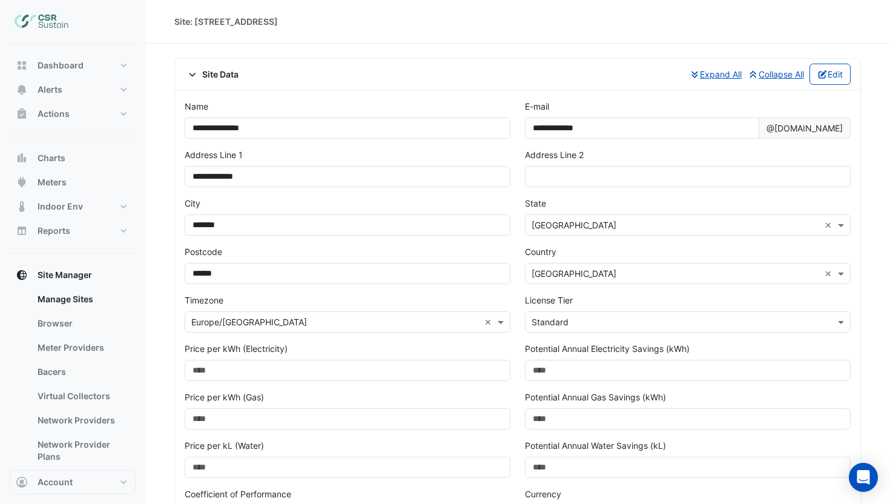
click at [626, 318] on input "text" at bounding box center [676, 322] width 288 height 13
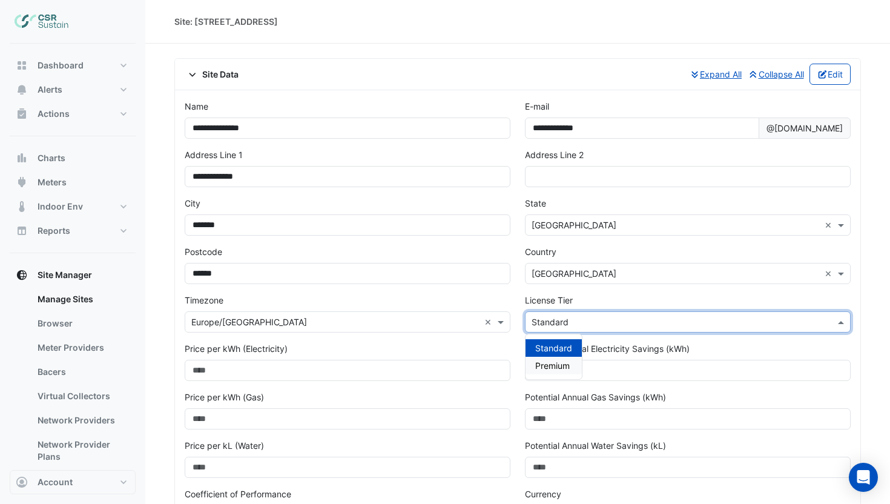
click at [545, 363] on span "Premium" at bounding box center [552, 365] width 35 height 10
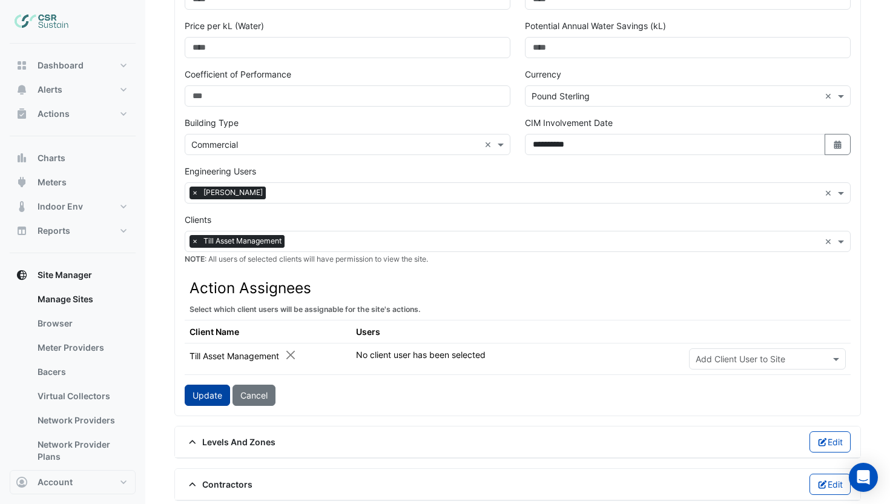
scroll to position [429, 0]
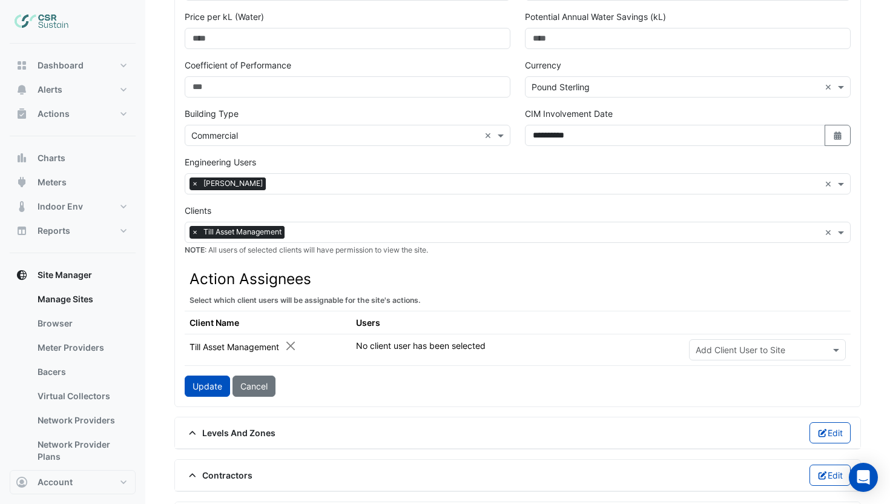
click at [205, 396] on button "Update" at bounding box center [207, 385] width 45 height 21
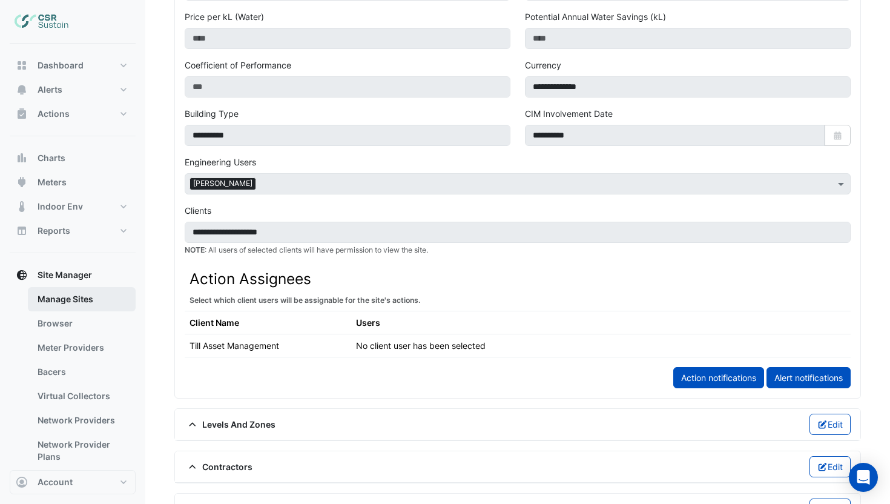
click at [90, 294] on link "Manage Sites" at bounding box center [82, 299] width 108 height 24
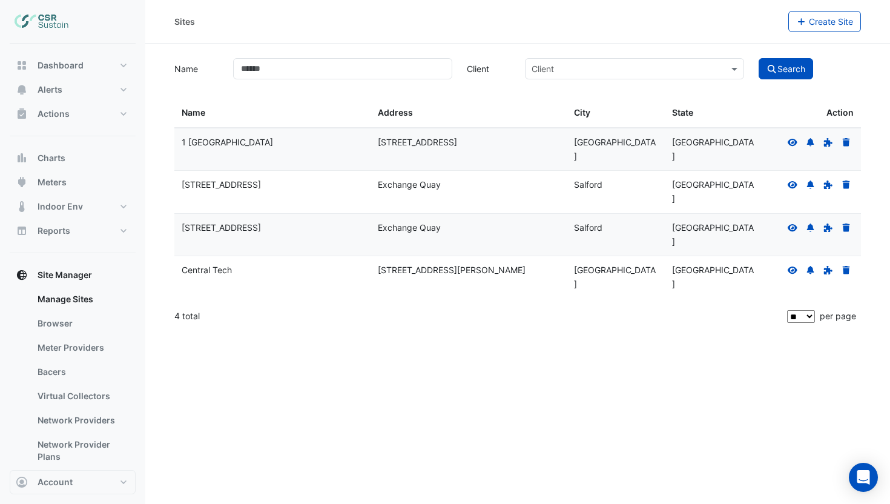
click at [787, 266] on icon at bounding box center [792, 270] width 11 height 8
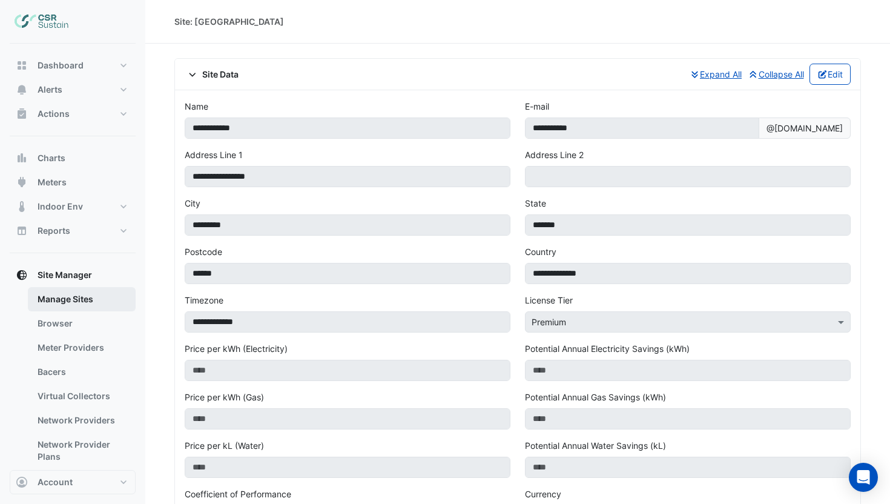
drag, startPoint x: 75, startPoint y: 302, endPoint x: 104, endPoint y: 299, distance: 29.3
click at [75, 302] on link "Manage Sites" at bounding box center [82, 299] width 108 height 24
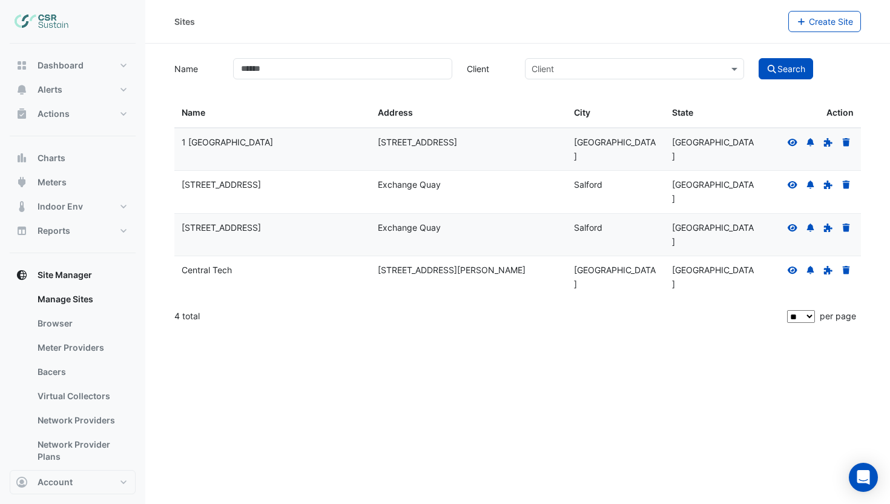
click at [792, 223] on icon at bounding box center [792, 227] width 11 height 8
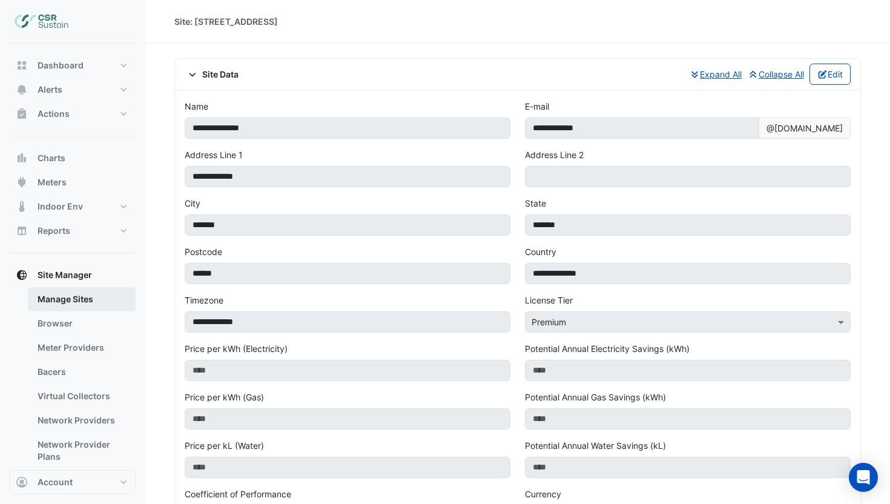
click at [108, 296] on link "Manage Sites" at bounding box center [82, 299] width 108 height 24
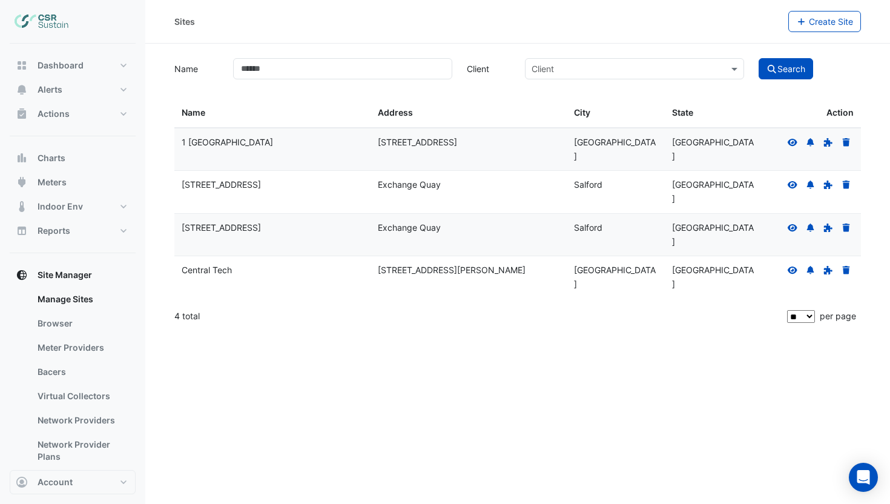
click at [790, 180] on icon at bounding box center [792, 184] width 11 height 8
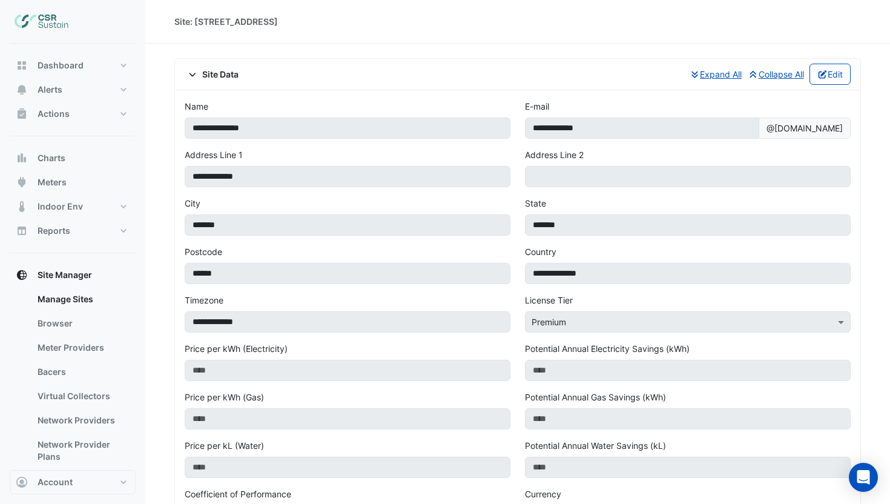
drag, startPoint x: 79, startPoint y: 296, endPoint x: 499, endPoint y: 249, distance: 422.9
click at [79, 296] on link "Manage Sites" at bounding box center [82, 299] width 108 height 24
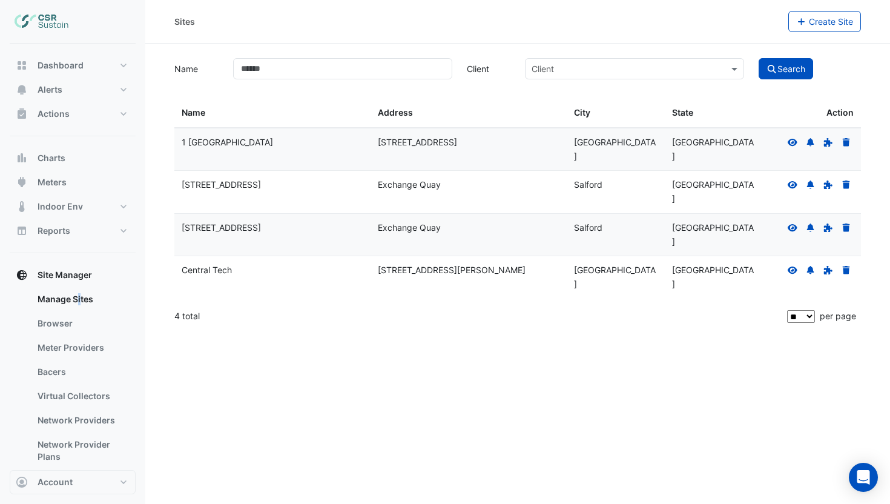
click at [790, 145] on icon at bounding box center [792, 142] width 11 height 8
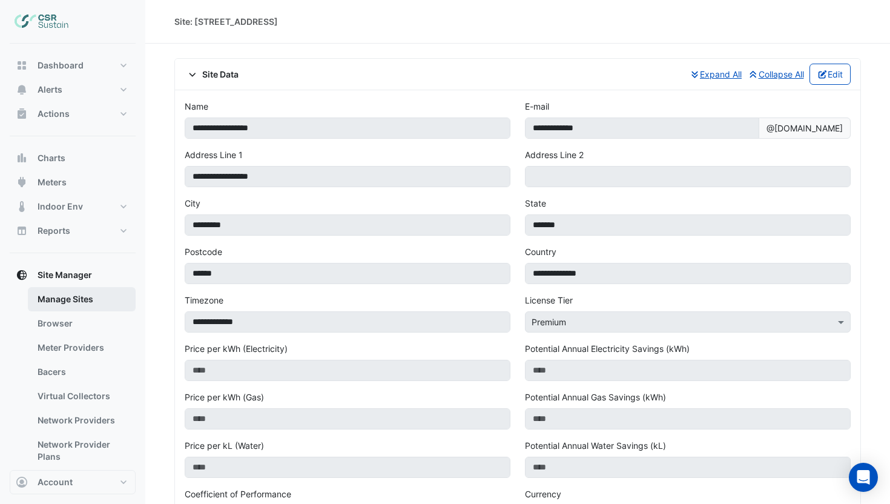
click at [94, 299] on link "Manage Sites" at bounding box center [82, 299] width 108 height 24
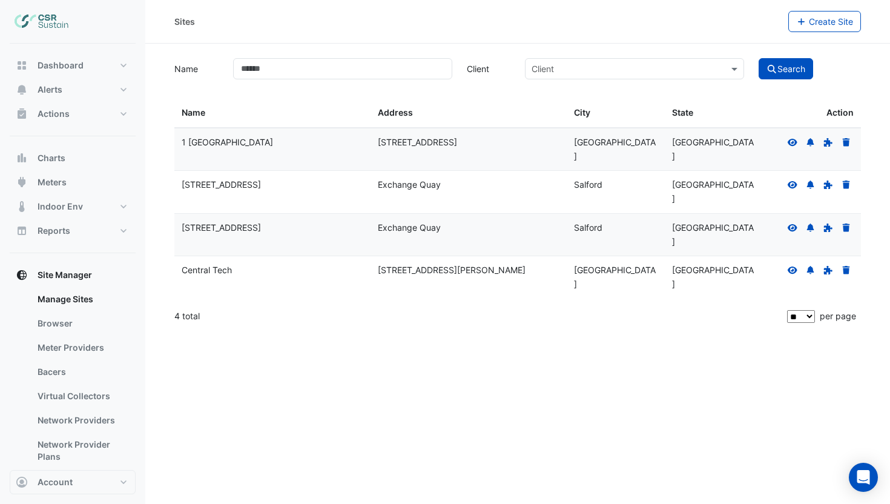
click at [793, 141] on icon at bounding box center [793, 141] width 10 height 7
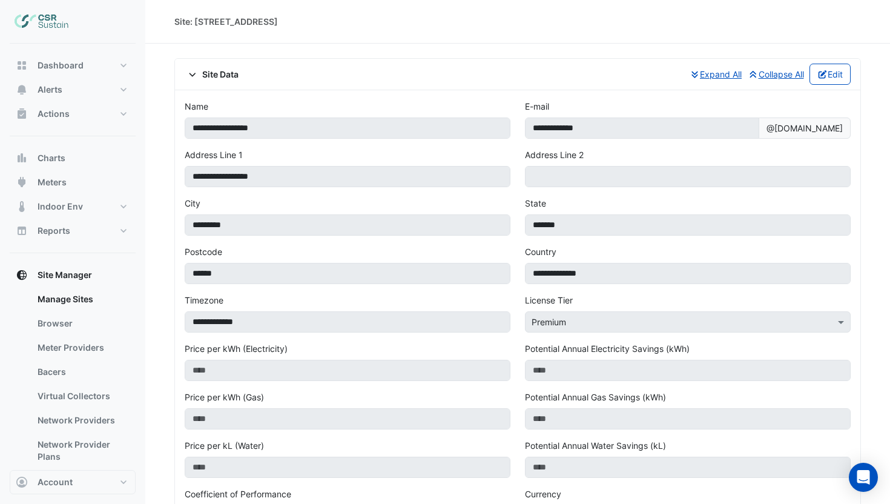
scroll to position [5, 0]
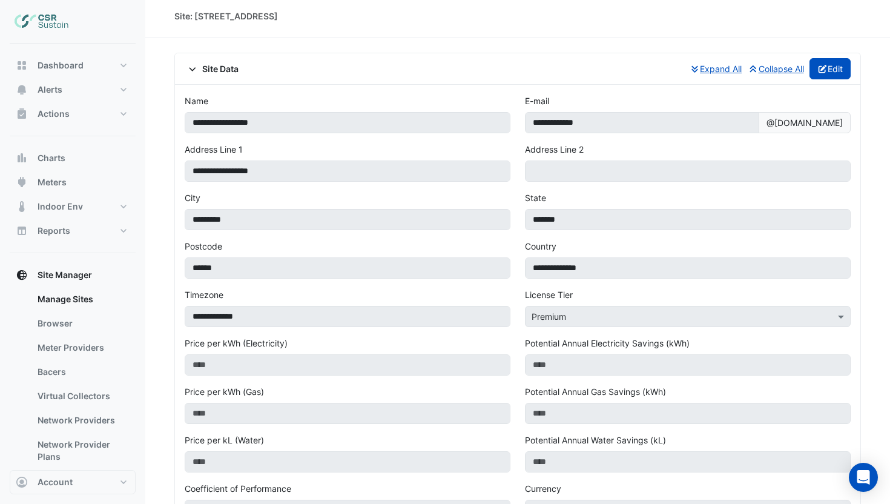
click at [830, 72] on button "Edit" at bounding box center [831, 68] width 42 height 21
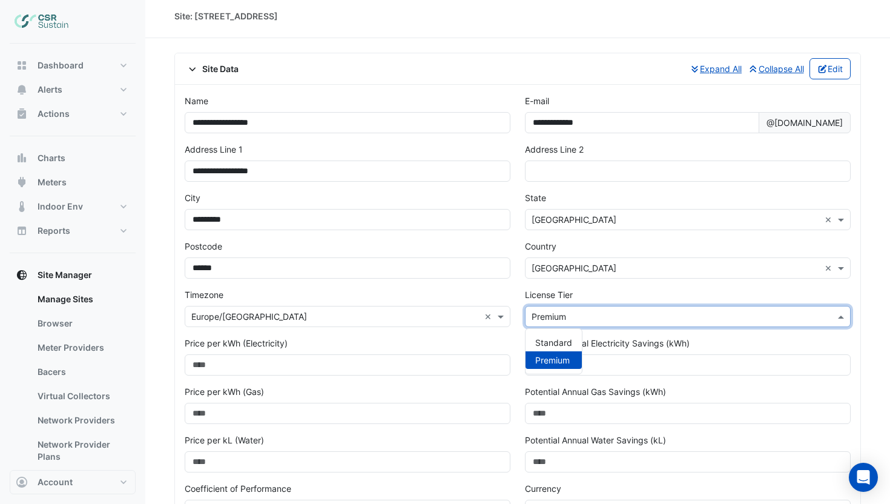
click at [618, 313] on input "text" at bounding box center [676, 317] width 288 height 13
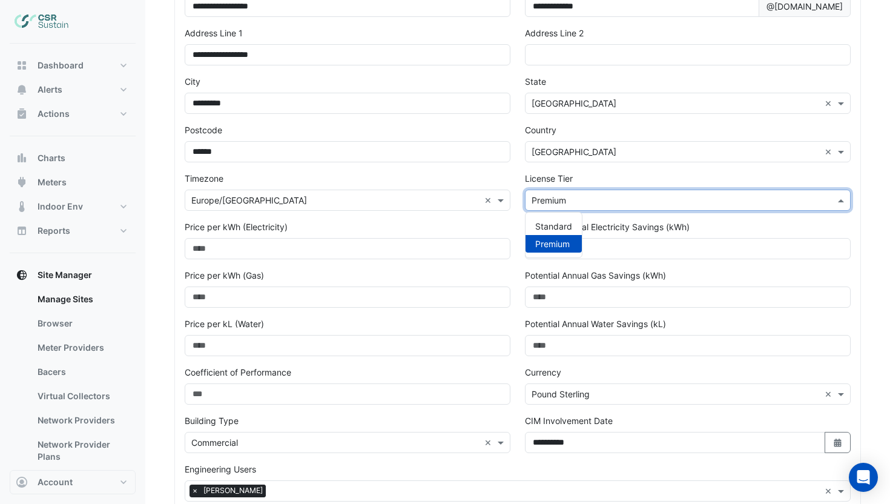
scroll to position [0, 0]
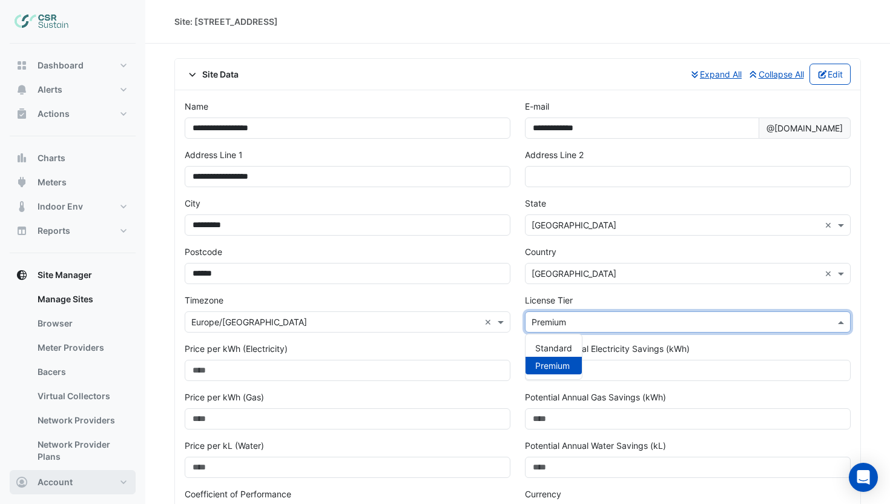
click at [98, 483] on button "Account" at bounding box center [73, 482] width 126 height 24
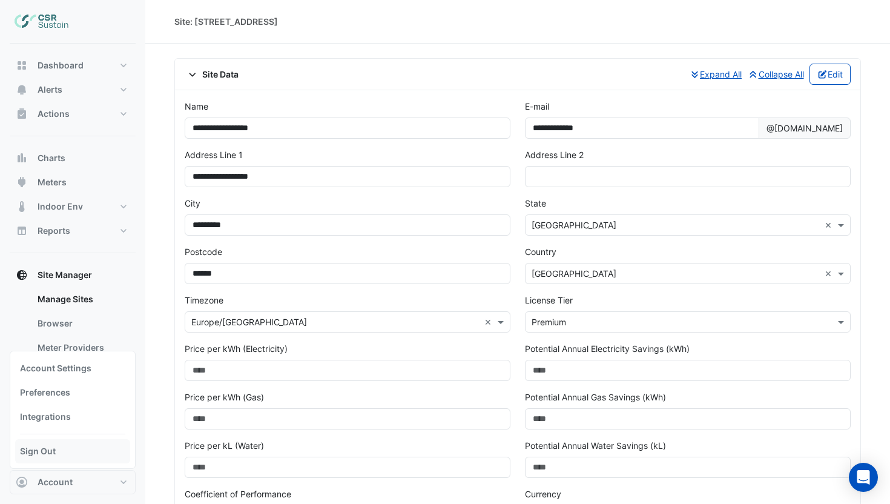
click at [83, 455] on link "Sign Out" at bounding box center [72, 451] width 115 height 24
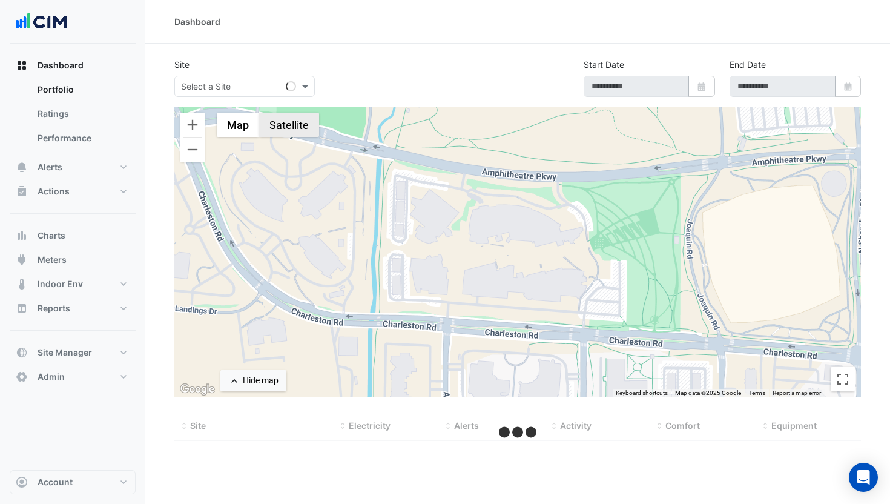
click at [296, 133] on button "Satellite" at bounding box center [289, 125] width 60 height 24
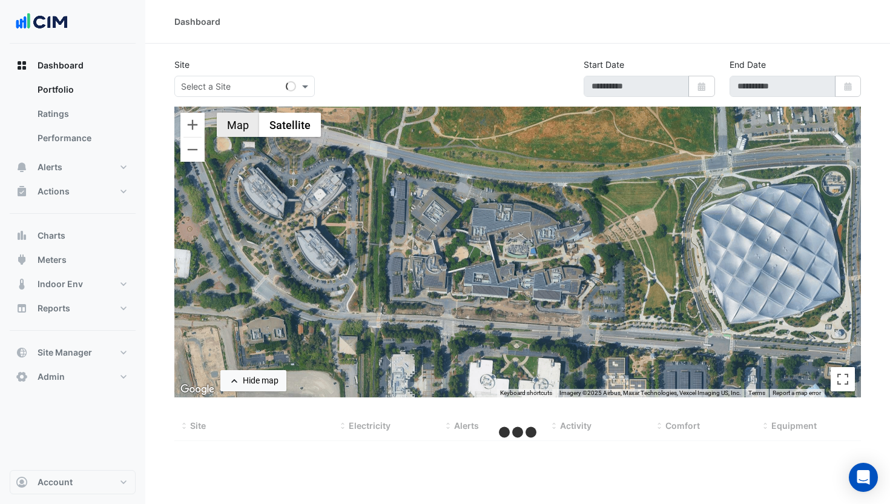
click at [230, 127] on button "Map" at bounding box center [238, 125] width 42 height 24
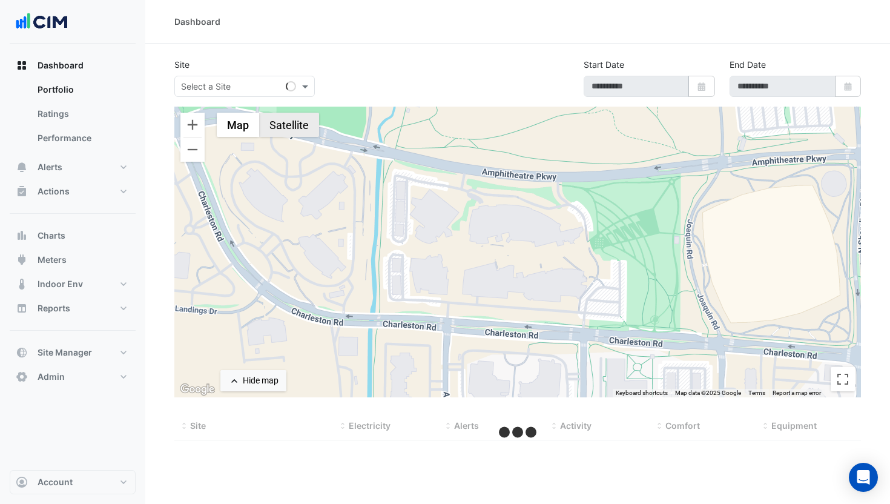
click at [313, 127] on button "Satellite" at bounding box center [289, 125] width 60 height 24
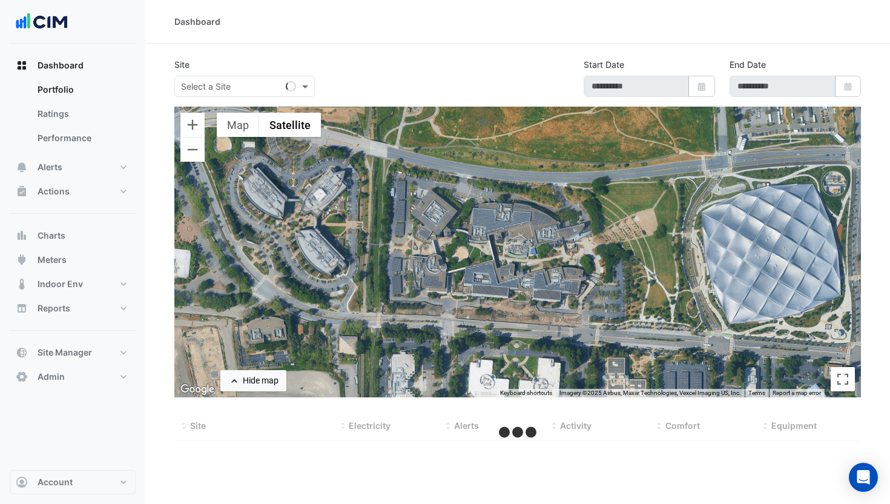
type input "**********"
select select "***"
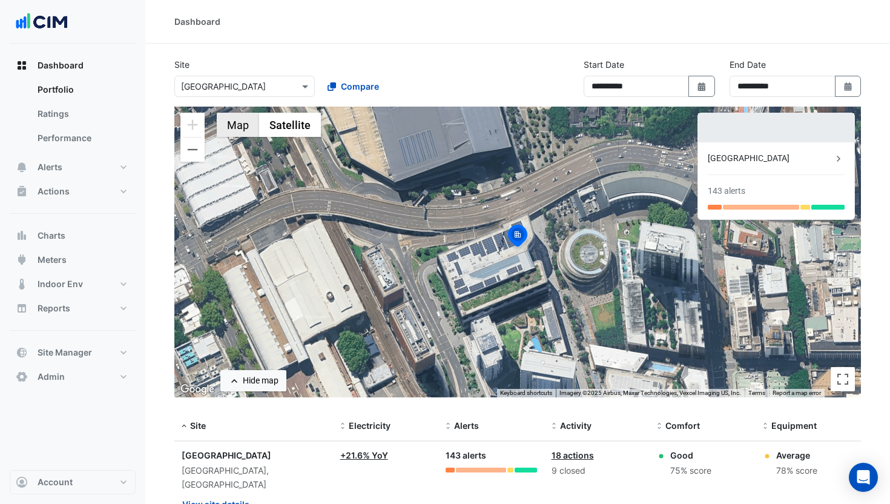
click at [237, 129] on button "Map" at bounding box center [238, 125] width 42 height 24
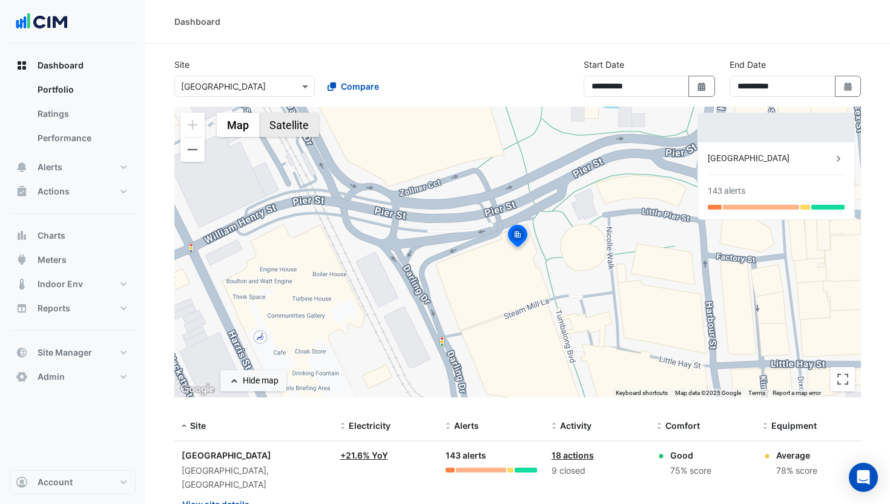
click at [282, 128] on button "Satellite" at bounding box center [289, 125] width 60 height 24
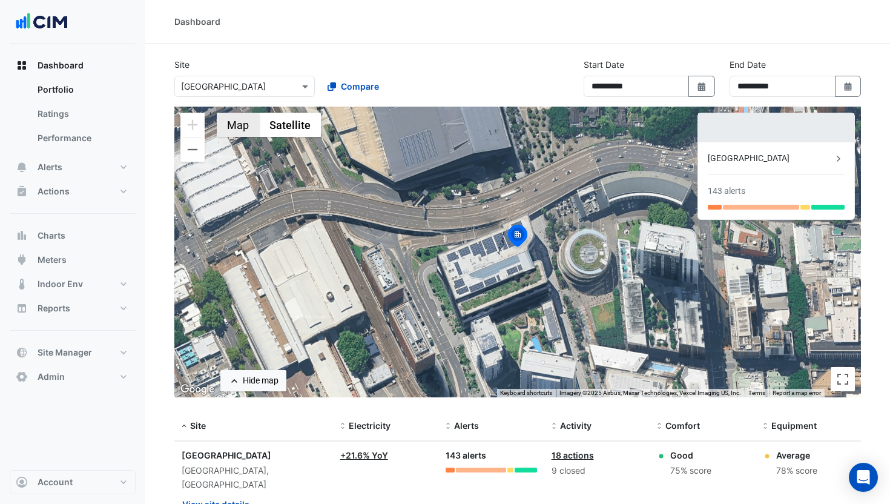
click at [236, 126] on button "Map" at bounding box center [238, 125] width 42 height 24
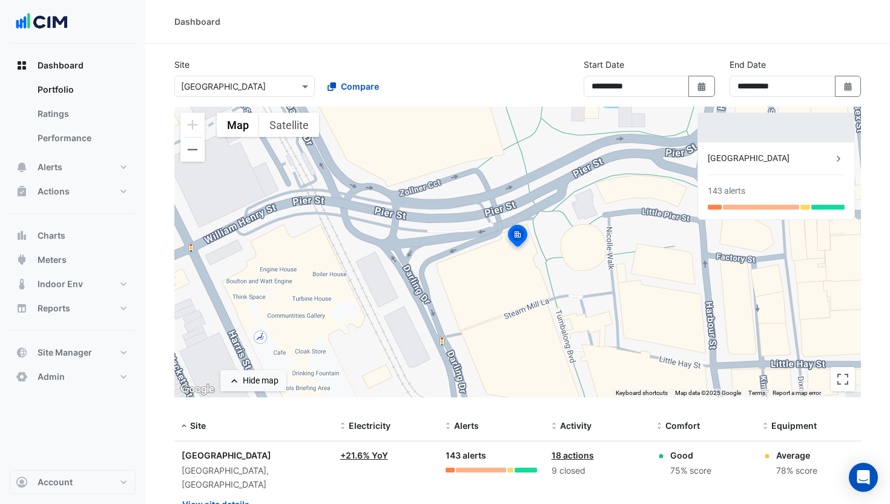
click at [448, 50] on section "**********" at bounding box center [517, 299] width 745 height 511
click at [75, 114] on link "Ratings" at bounding box center [82, 114] width 108 height 24
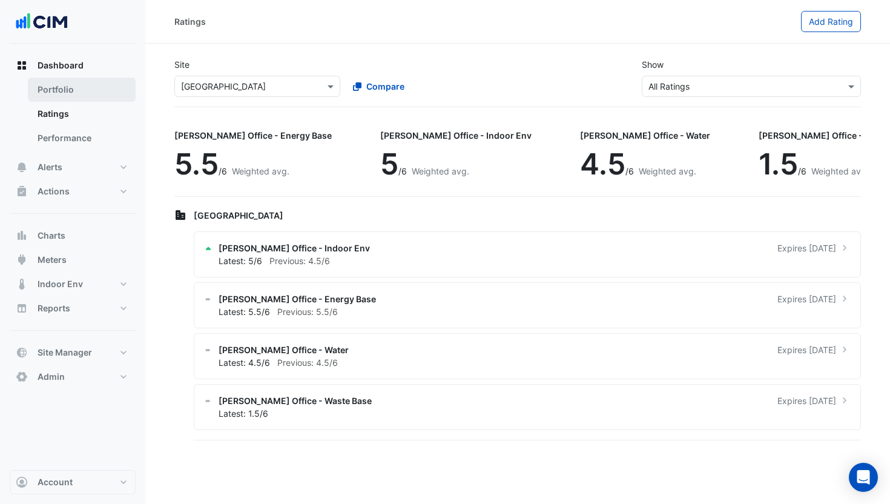
click at [70, 91] on link "Portfolio" at bounding box center [82, 90] width 108 height 24
select select "***"
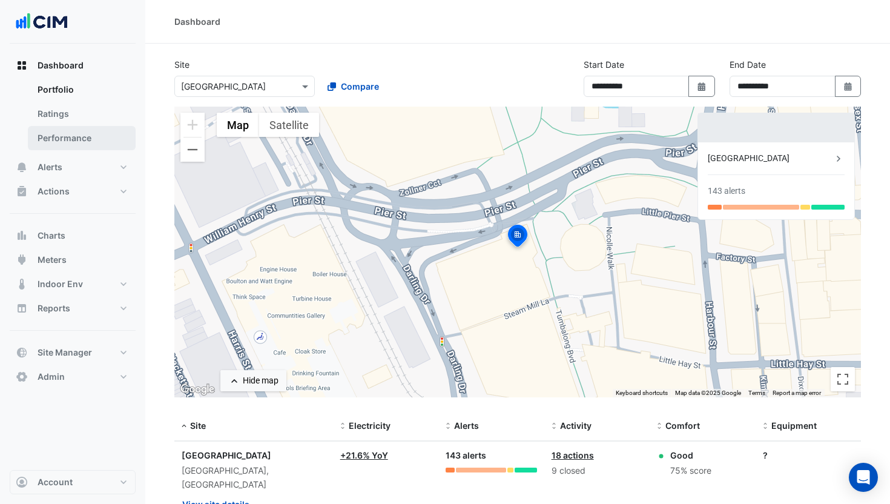
click at [77, 133] on link "Performance" at bounding box center [82, 138] width 108 height 24
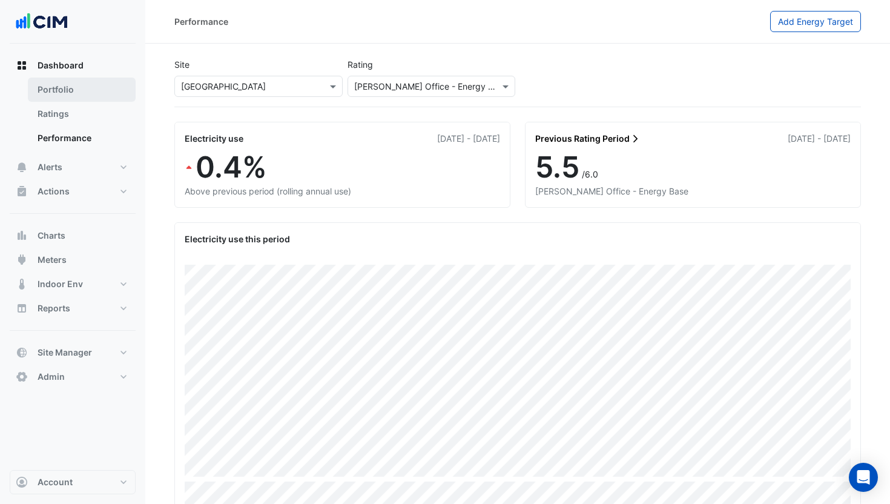
click at [65, 98] on link "Portfolio" at bounding box center [82, 90] width 108 height 24
select select "***"
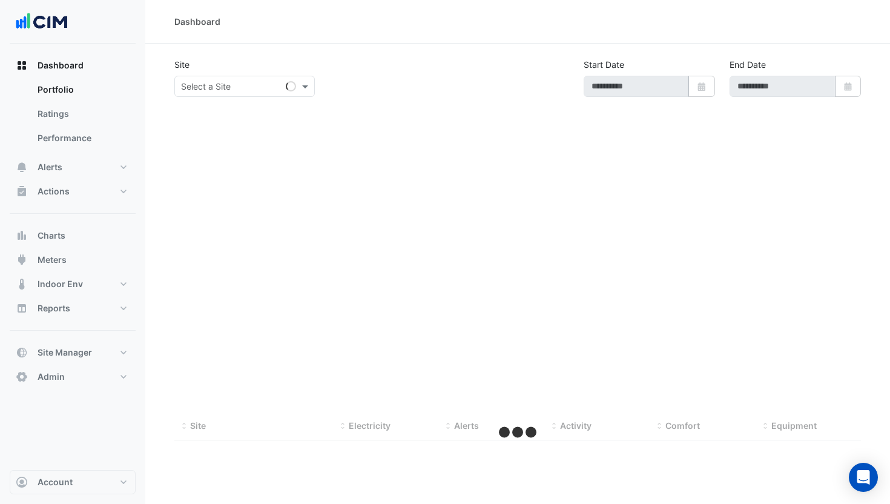
type input "**********"
select select "***"
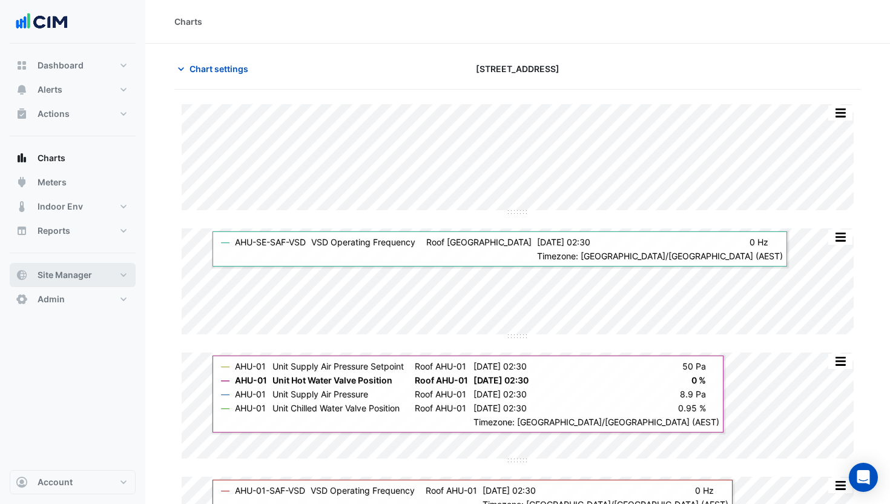
click at [76, 269] on span "Site Manager" at bounding box center [65, 275] width 55 height 12
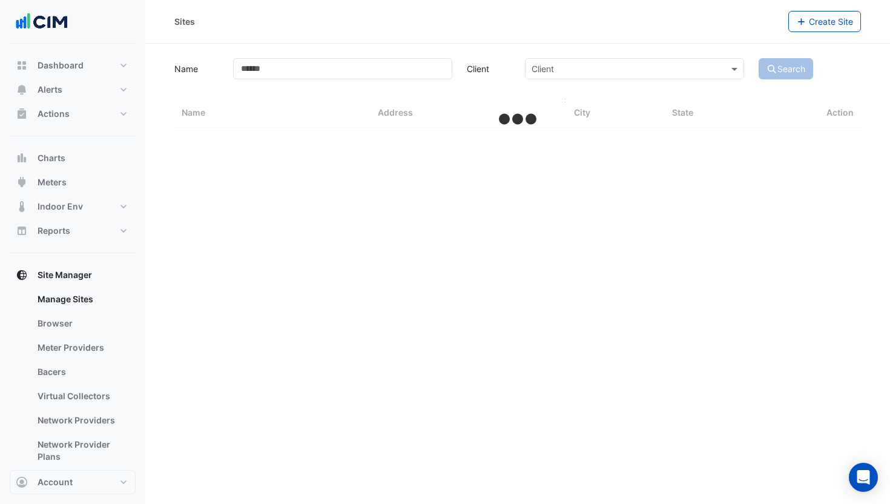
select select "***"
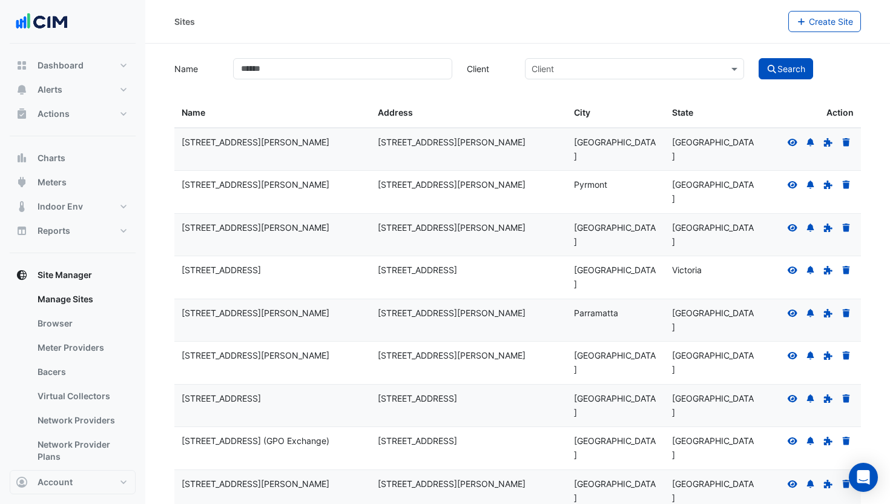
click at [607, 140] on icon at bounding box center [793, 141] width 10 height 7
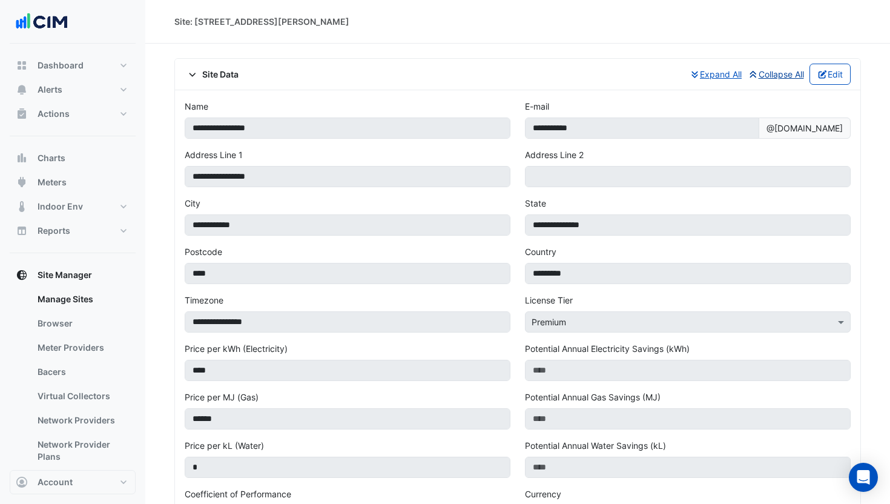
click at [607, 73] on button "Collapse All" at bounding box center [776, 74] width 58 height 21
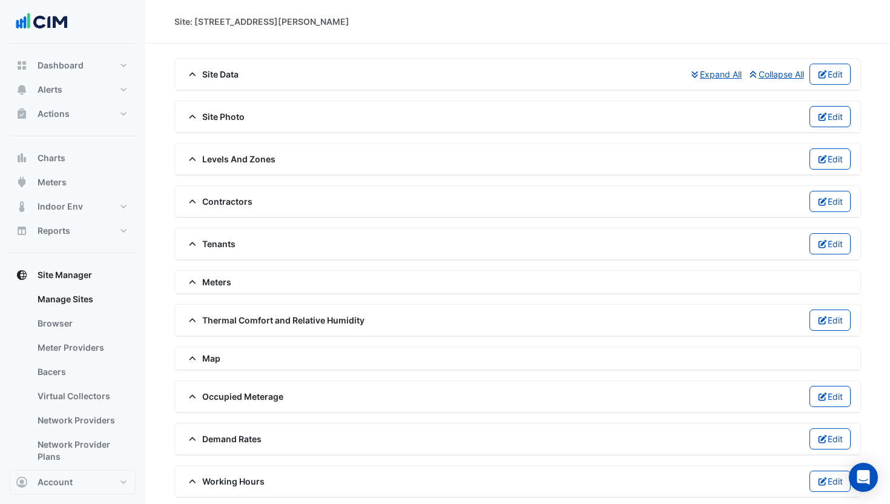
click at [222, 117] on span "Site Photo" at bounding box center [215, 116] width 60 height 13
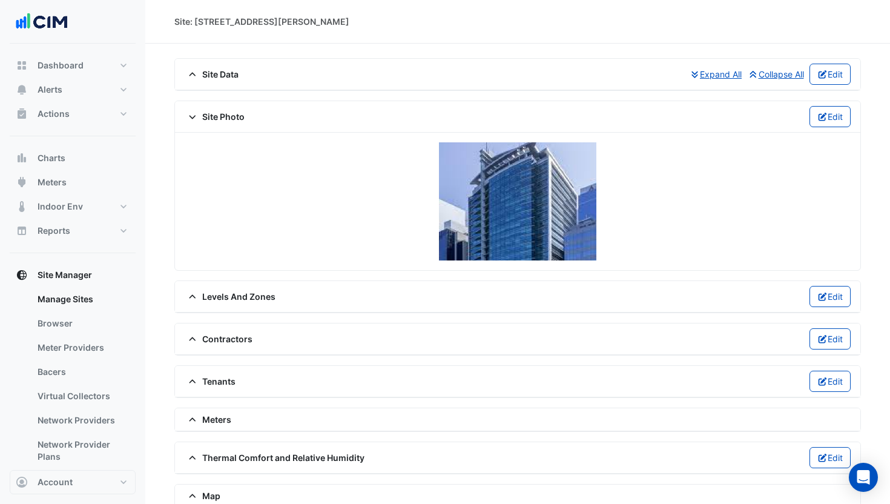
click at [222, 117] on span "Site Photo" at bounding box center [215, 116] width 60 height 13
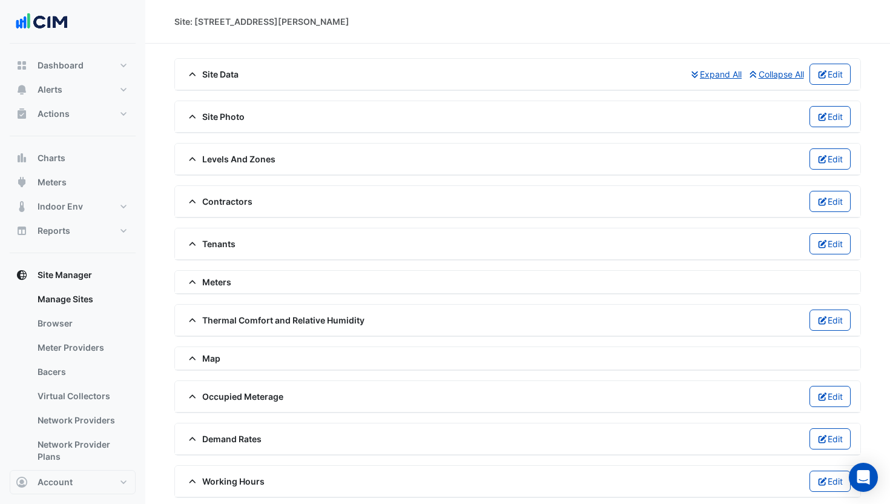
click at [225, 122] on span "Site Photo" at bounding box center [215, 116] width 60 height 13
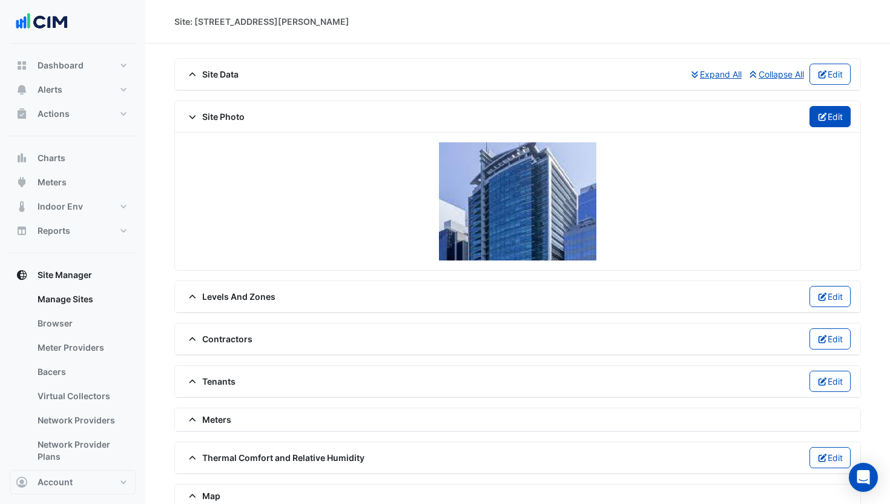
click at [607, 117] on icon "button" at bounding box center [823, 117] width 11 height 8
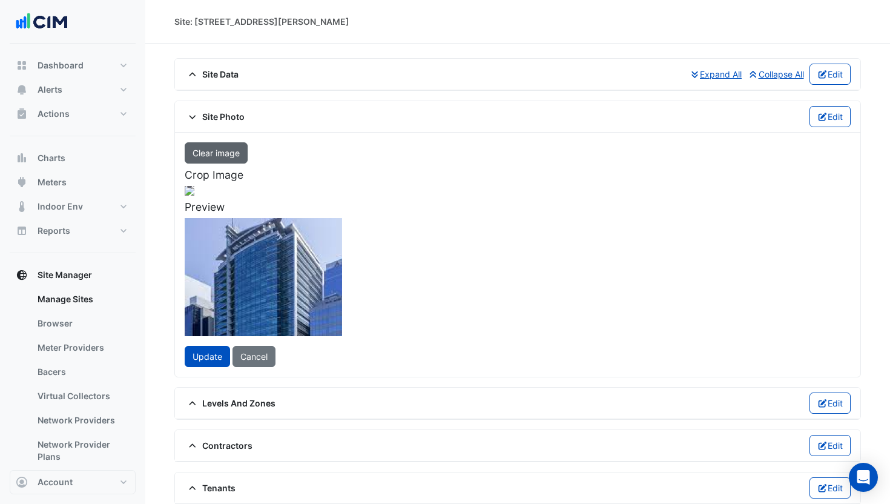
click at [220, 151] on button "Clear image" at bounding box center [216, 152] width 63 height 21
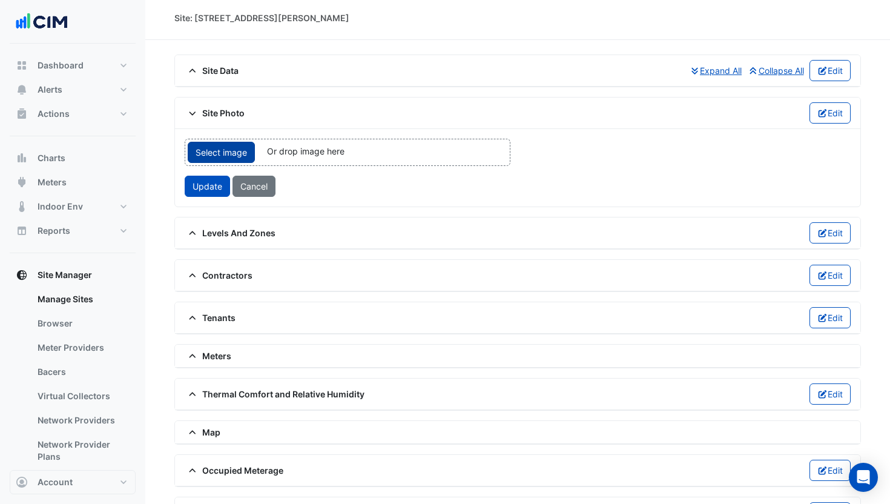
click at [224, 156] on span "Select image" at bounding box center [221, 152] width 67 height 21
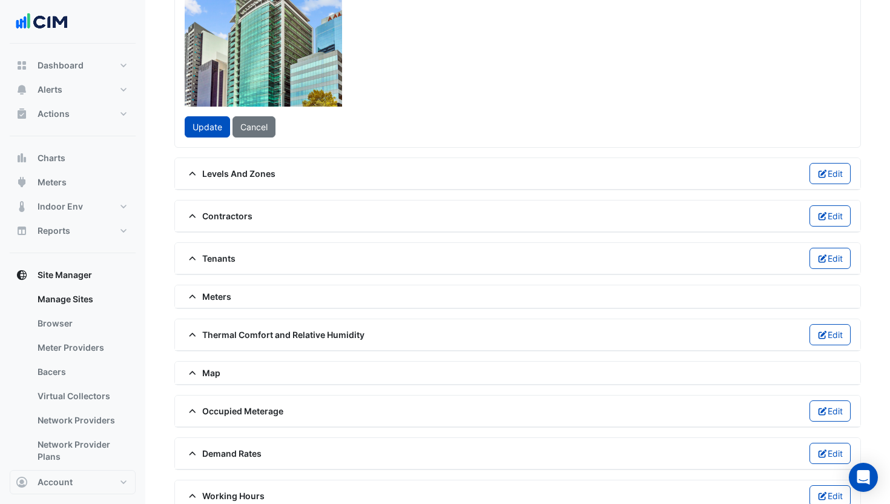
scroll to position [239, 0]
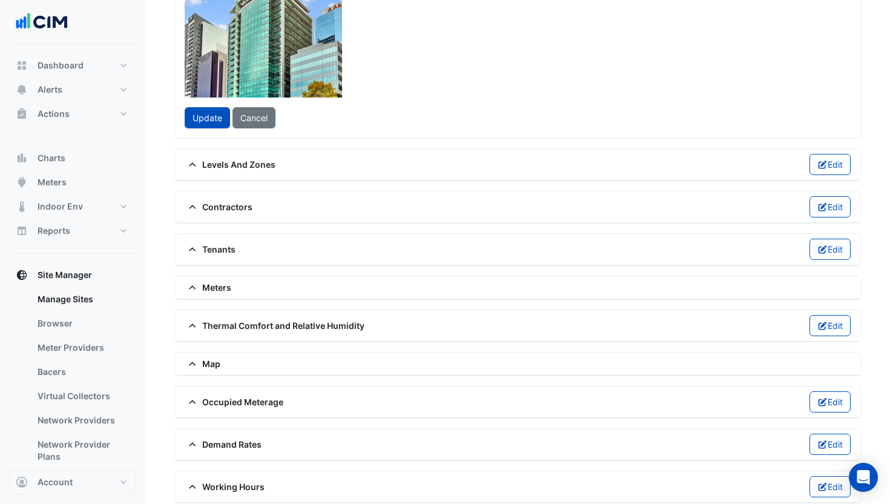
drag, startPoint x: 379, startPoint y: 200, endPoint x: 380, endPoint y: 182, distance: 18.2
click at [352, 182] on div at bounding box center [190, 181] width 326 height 245
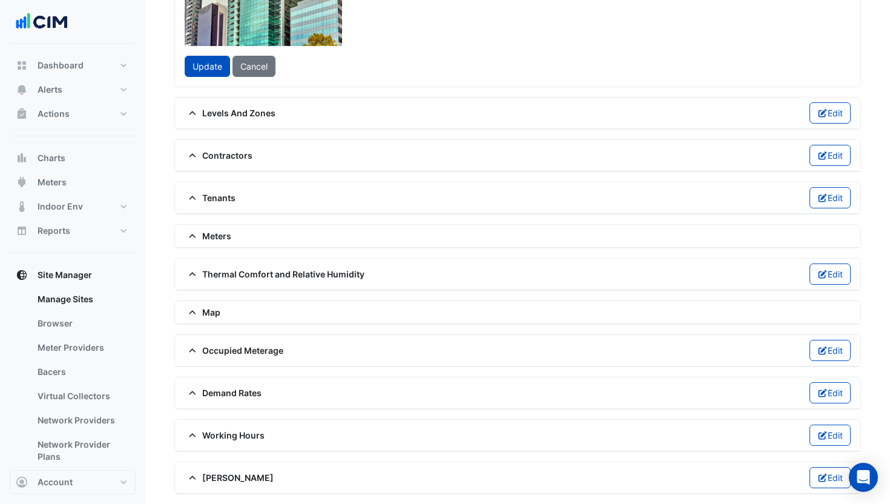
scroll to position [472, 0]
click at [207, 71] on span "Update" at bounding box center [208, 66] width 30 height 10
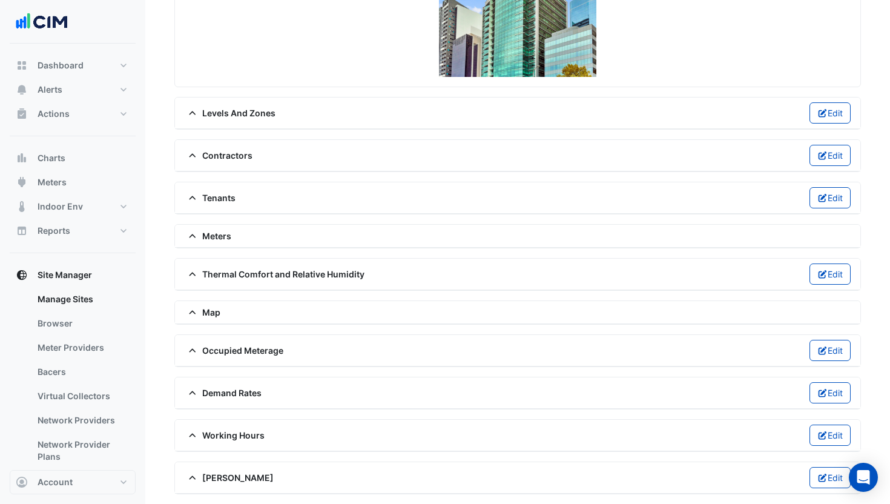
scroll to position [4, 0]
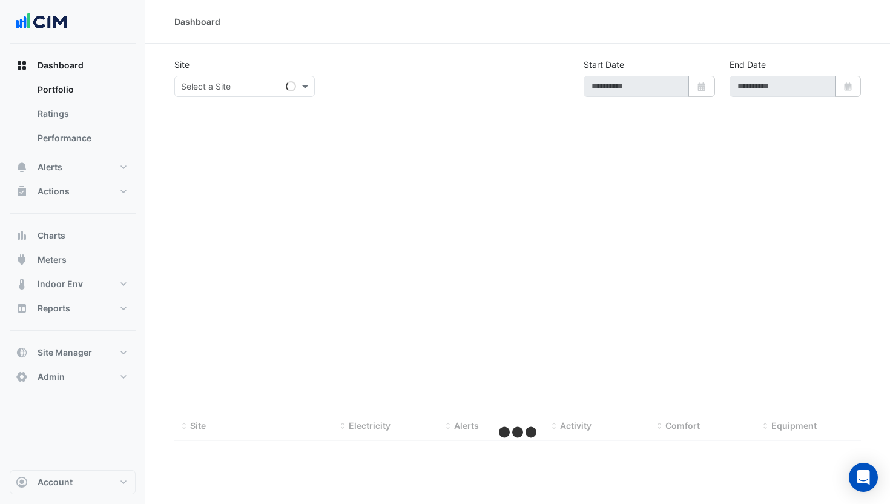
type input "**********"
select select "***"
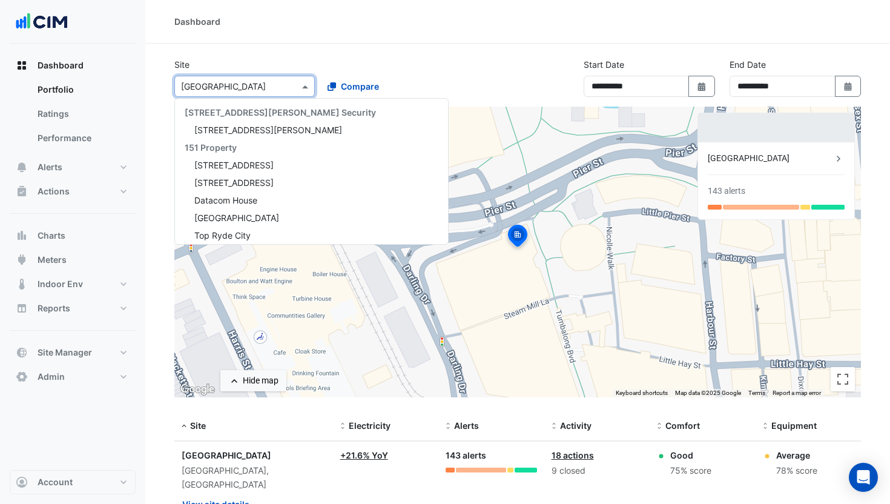
click at [288, 89] on div at bounding box center [244, 86] width 139 height 14
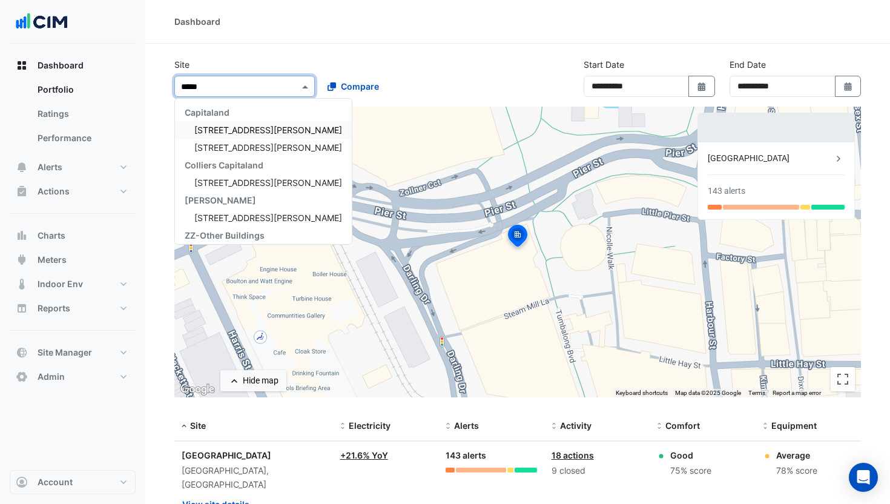
type input "******"
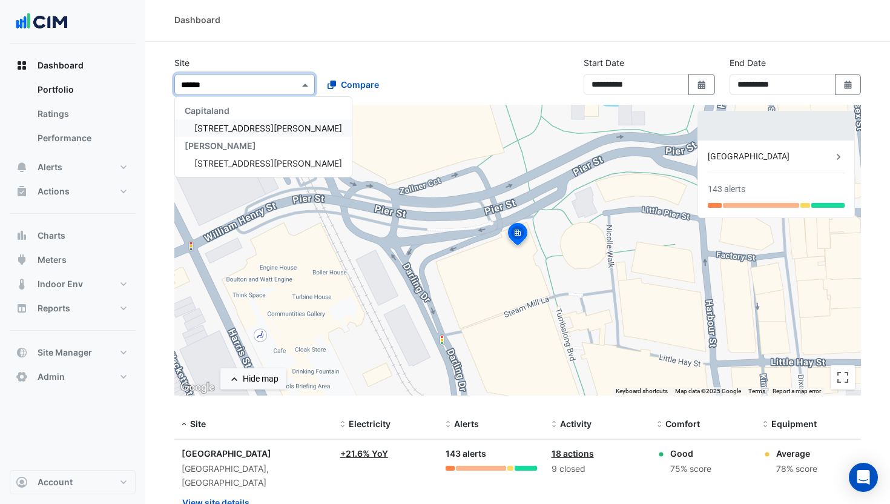
click at [257, 118] on div "Capitaland" at bounding box center [263, 111] width 177 height 18
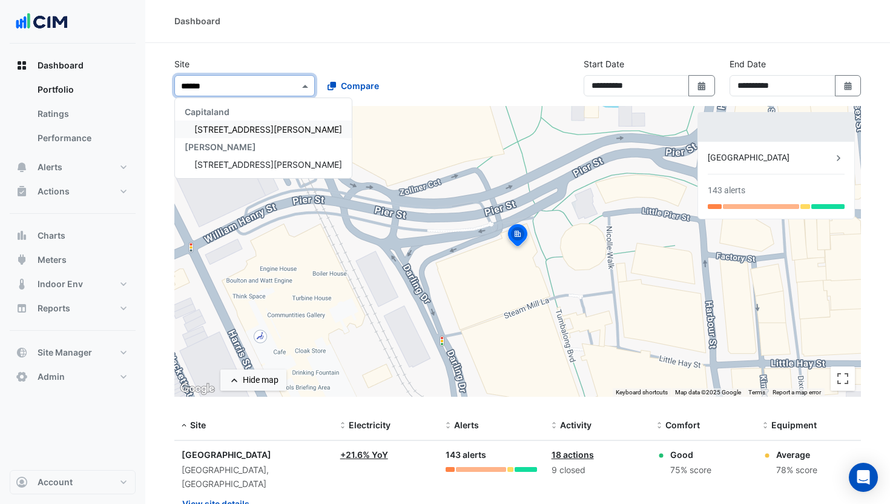
click at [251, 122] on div "[STREET_ADDRESS][PERSON_NAME]" at bounding box center [263, 130] width 177 height 18
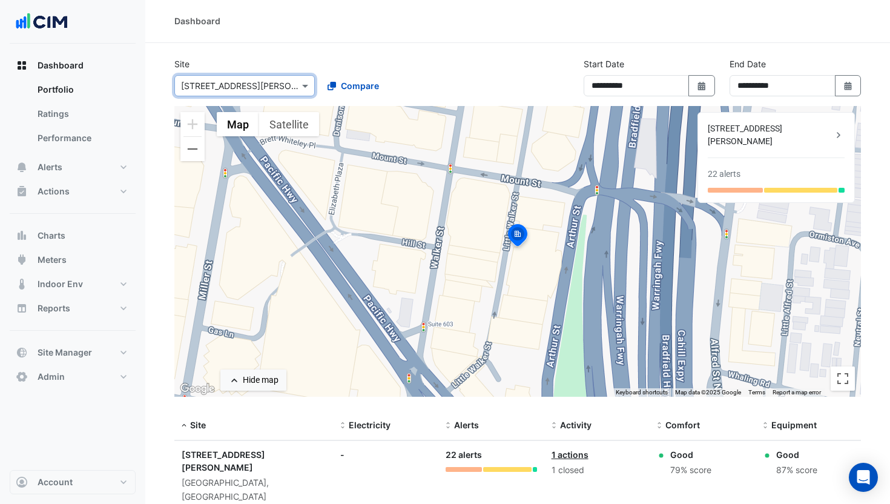
scroll to position [1, 0]
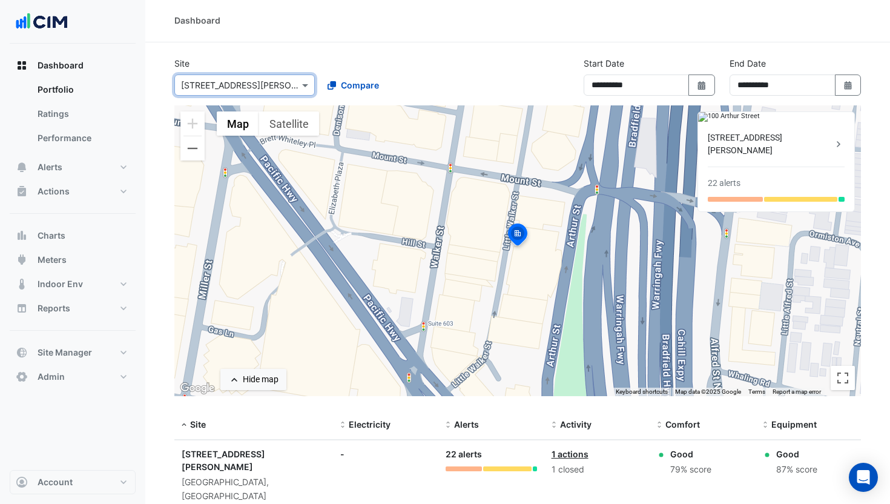
click at [764, 157] on div "[STREET_ADDRESS][PERSON_NAME]" at bounding box center [770, 143] width 125 height 25
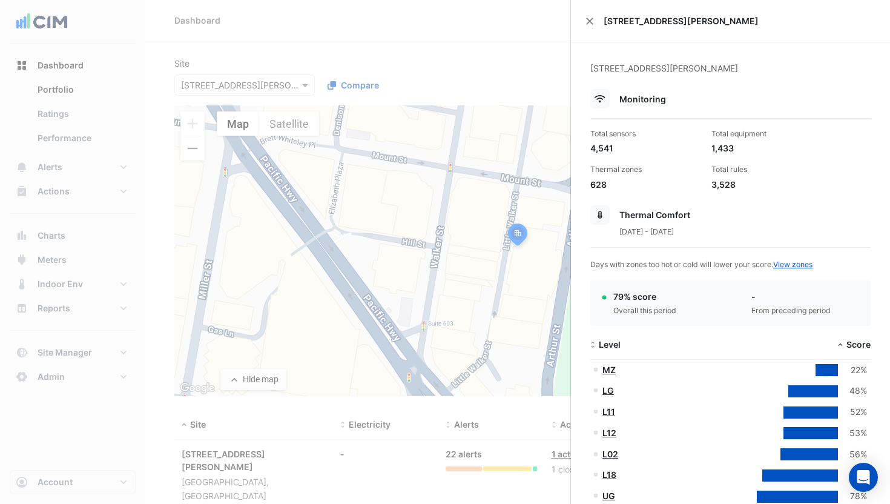
click at [590, 21] on button "Close" at bounding box center [590, 21] width 8 height 8
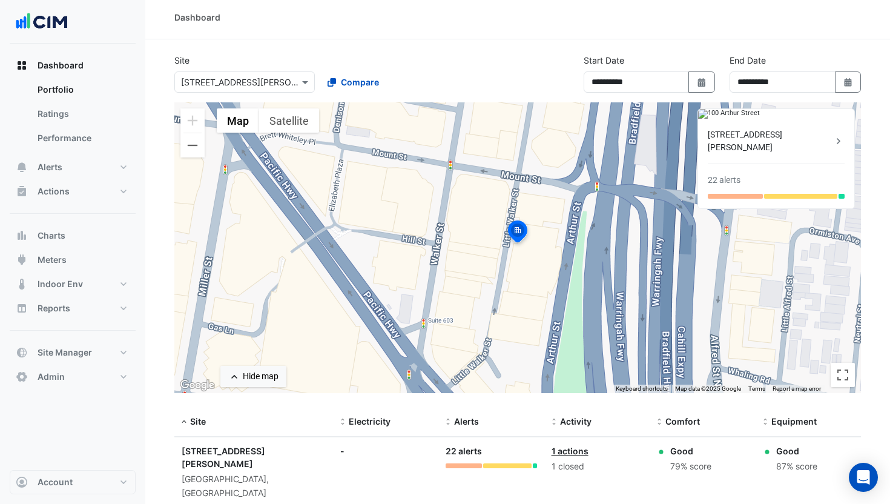
scroll to position [7, 0]
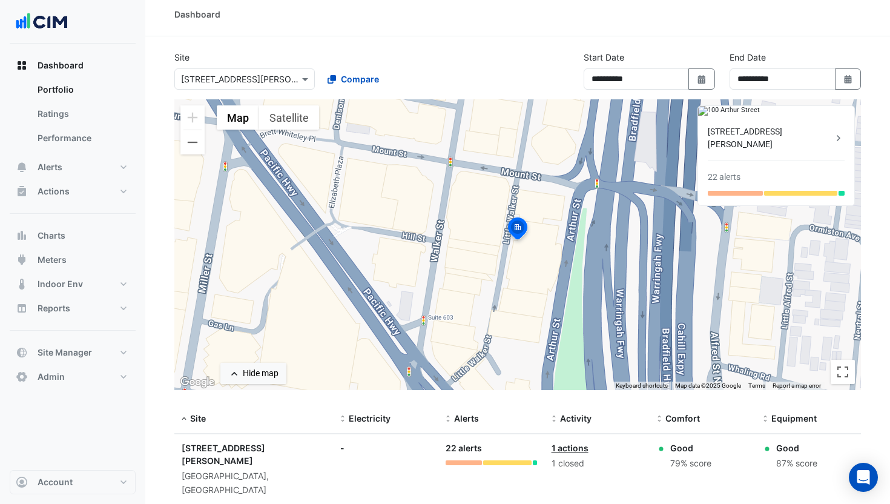
click at [524, 225] on img at bounding box center [517, 230] width 27 height 29
click at [585, 228] on div "To navigate, press the arrow keys. To activate drag with keyboard, press Alt + …" at bounding box center [517, 244] width 687 height 291
click at [751, 151] on div "[STREET_ADDRESS][PERSON_NAME]" at bounding box center [770, 137] width 125 height 25
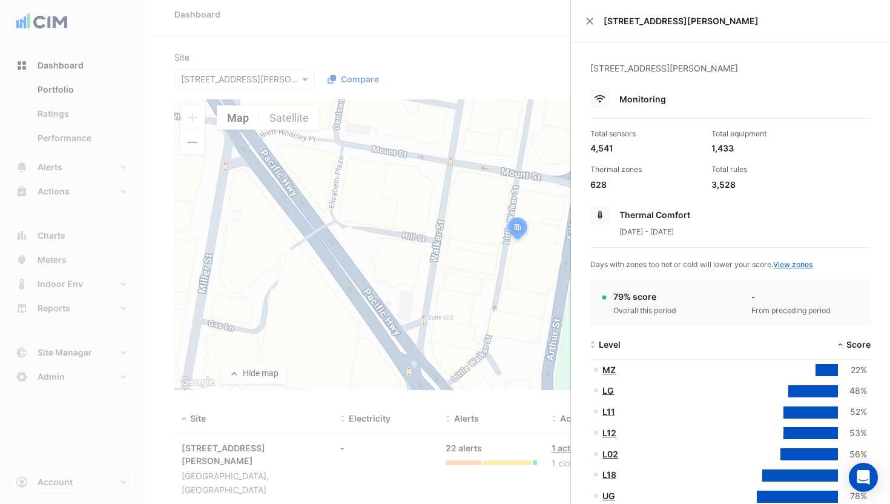
drag, startPoint x: 497, startPoint y: 192, endPoint x: 438, endPoint y: 187, distance: 59.0
click at [495, 191] on ngb-offcanvas-backdrop at bounding box center [445, 252] width 890 height 504
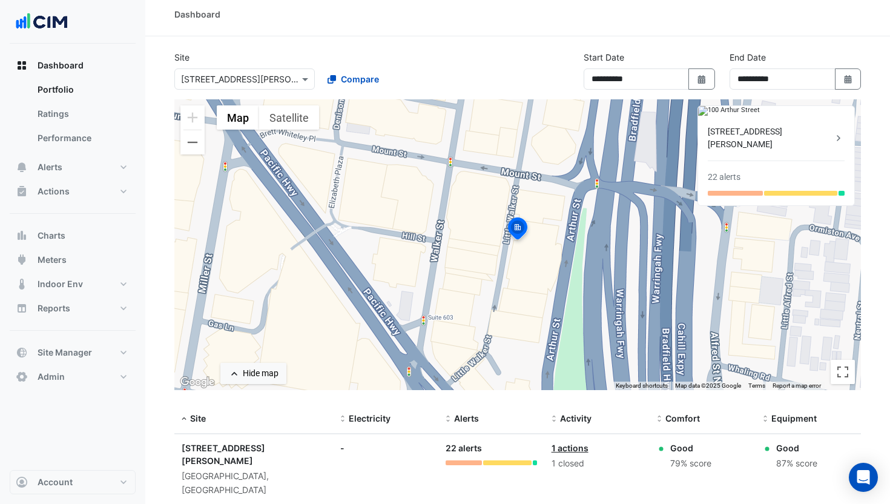
click at [267, 87] on div "Select a Site × [STREET_ADDRESS][PERSON_NAME]" at bounding box center [244, 78] width 140 height 21
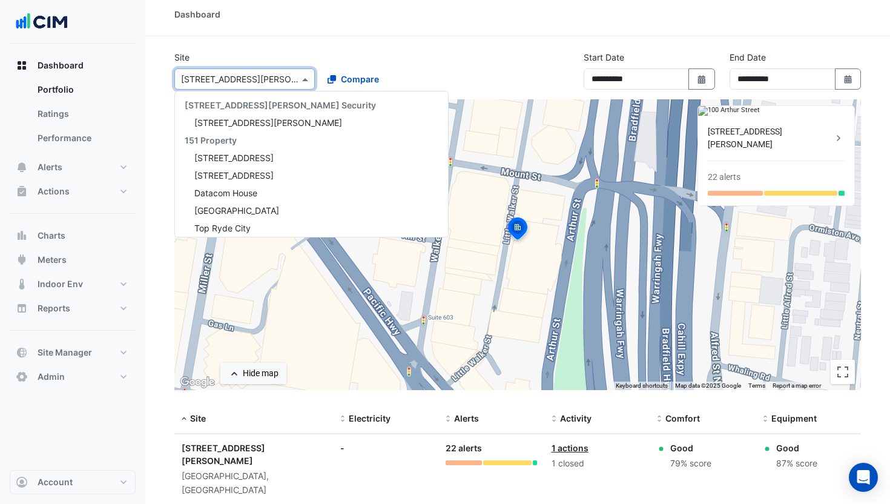
scroll to position [5677, 0]
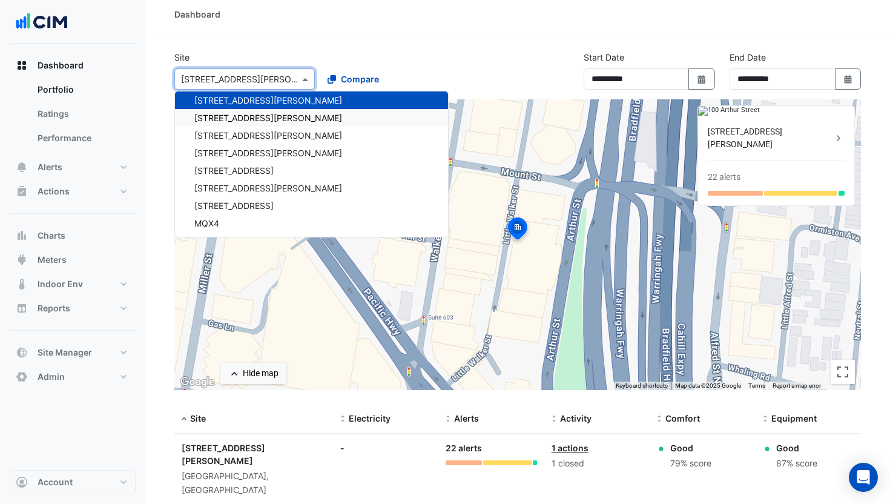
click at [256, 114] on span "[STREET_ADDRESS][PERSON_NAME]" at bounding box center [268, 118] width 148 height 10
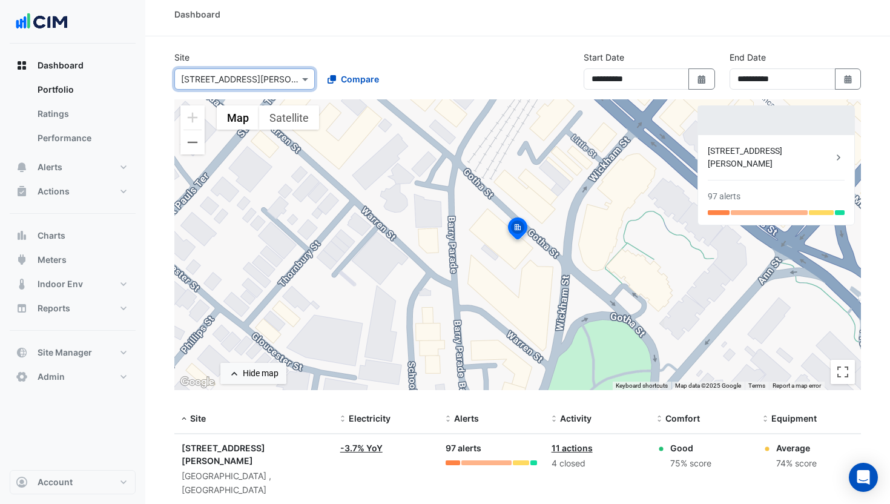
click at [257, 81] on input "text" at bounding box center [232, 79] width 103 height 13
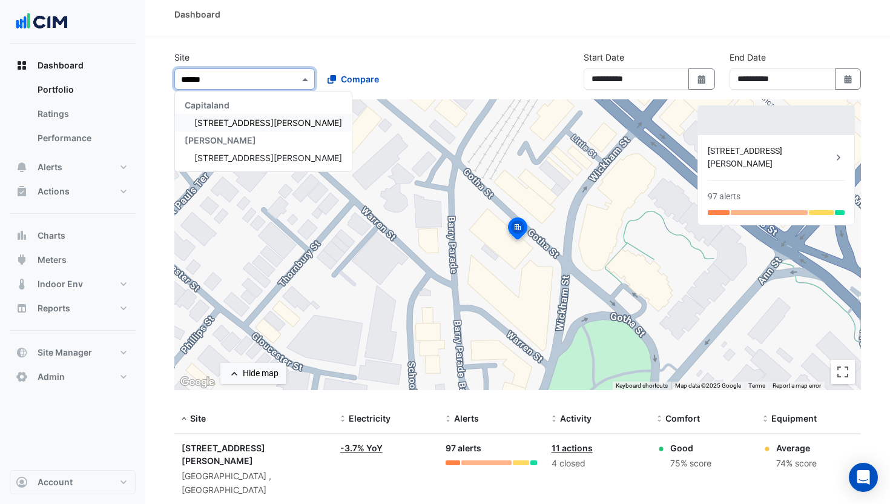
type input "*******"
click at [250, 116] on div "[STREET_ADDRESS][PERSON_NAME]" at bounding box center [263, 123] width 177 height 18
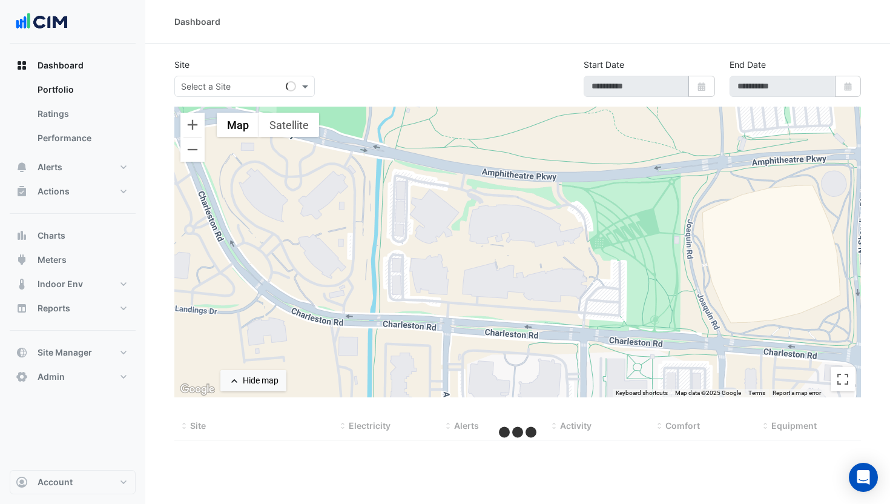
select select "***"
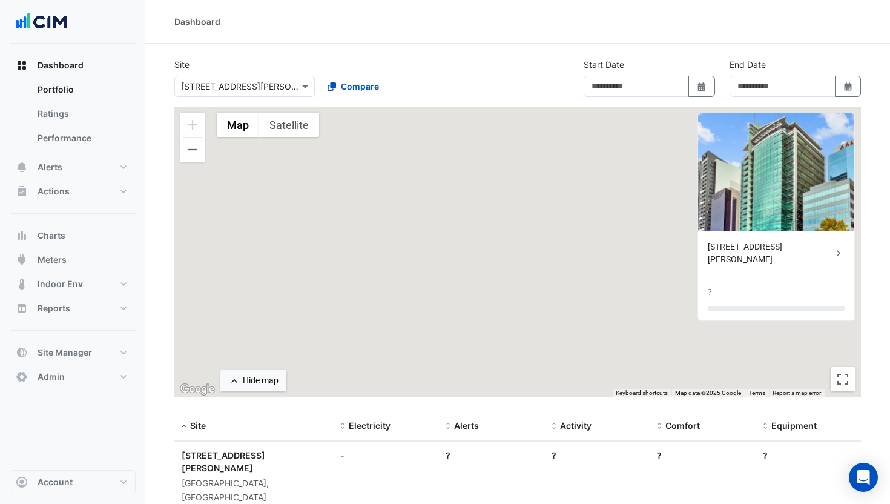
type input "**********"
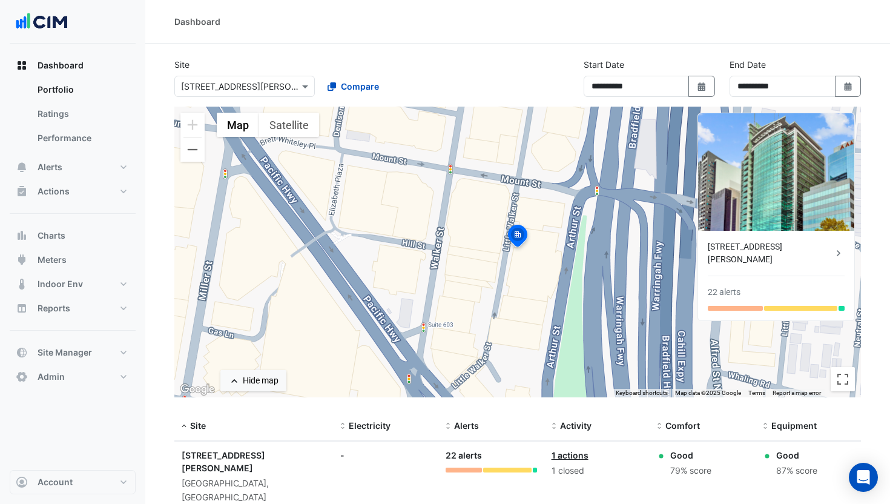
drag, startPoint x: 457, startPoint y: 71, endPoint x: 243, endPoint y: 39, distance: 216.8
click at [449, 71] on div "Select a Site × [STREET_ADDRESS][PERSON_NAME] Compare" at bounding box center [317, 84] width 291 height 26
drag, startPoint x: 518, startPoint y: 237, endPoint x: 403, endPoint y: 231, distance: 115.8
click at [518, 237] on img at bounding box center [517, 237] width 27 height 29
click at [351, 93] on button "Compare" at bounding box center [353, 86] width 67 height 21
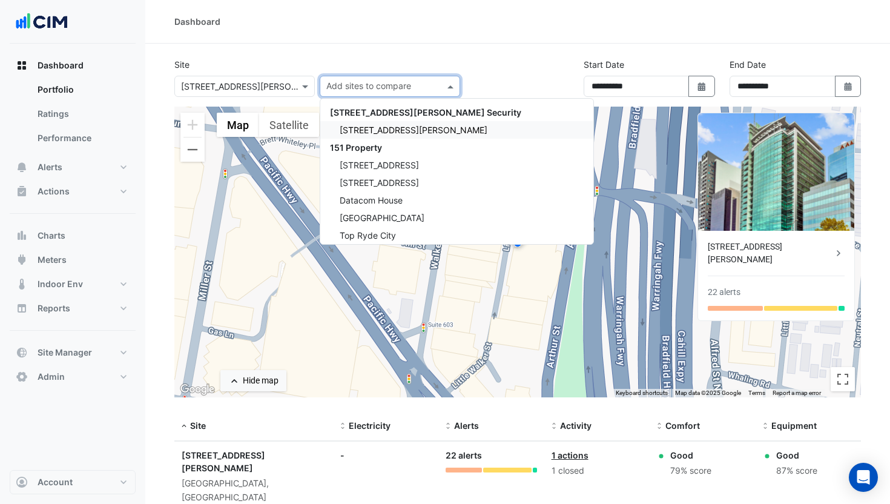
click at [361, 124] on div "[STREET_ADDRESS][PERSON_NAME]" at bounding box center [456, 130] width 273 height 18
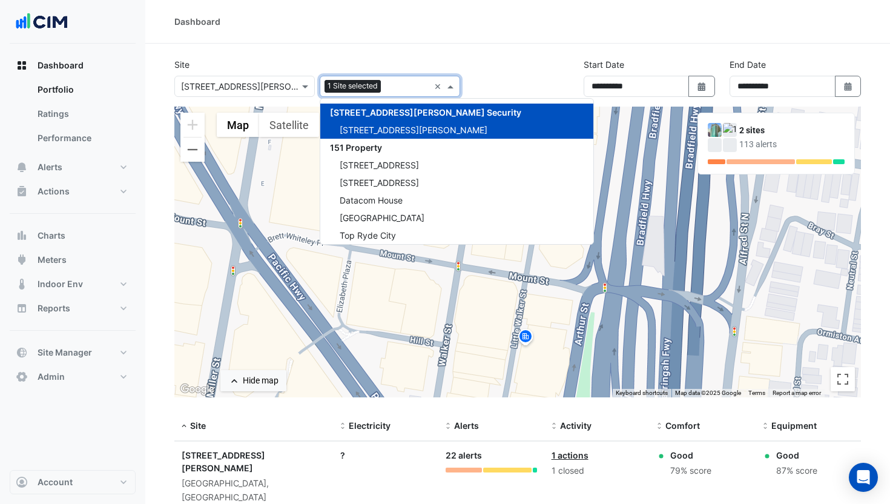
click at [389, 62] on div "Site Select a Site × [STREET_ADDRESS][PERSON_NAME] Add sites to compare 1 Site …" at bounding box center [317, 77] width 300 height 39
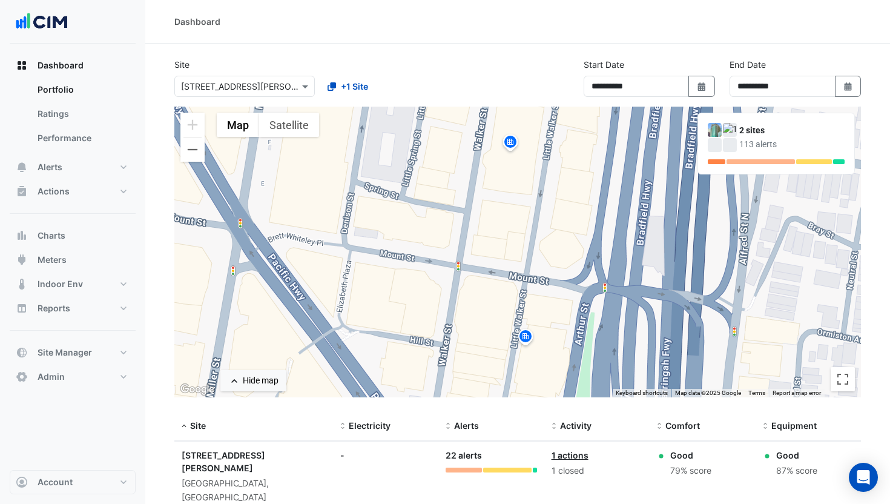
click at [509, 141] on img at bounding box center [510, 143] width 19 height 21
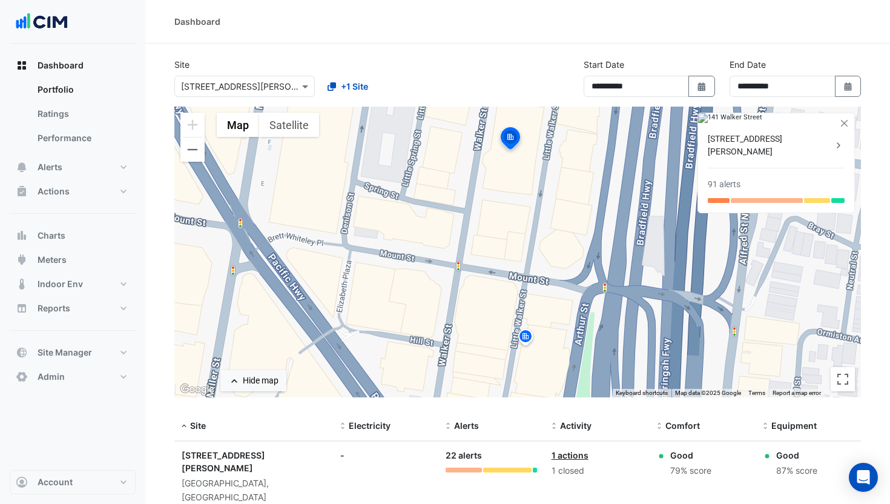
click at [530, 334] on img at bounding box center [525, 338] width 19 height 21
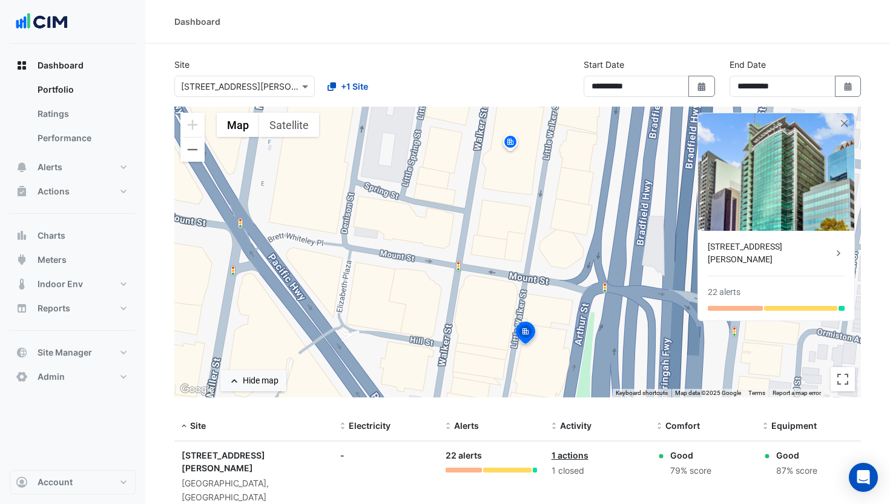
click at [506, 144] on img at bounding box center [510, 143] width 19 height 21
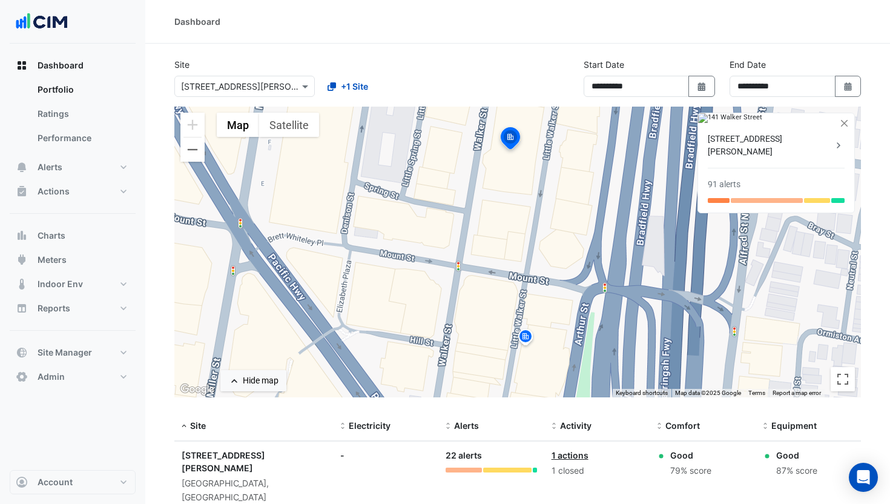
click at [741, 123] on img at bounding box center [776, 118] width 156 height 10
click at [350, 93] on button "+1 Site" at bounding box center [348, 86] width 56 height 21
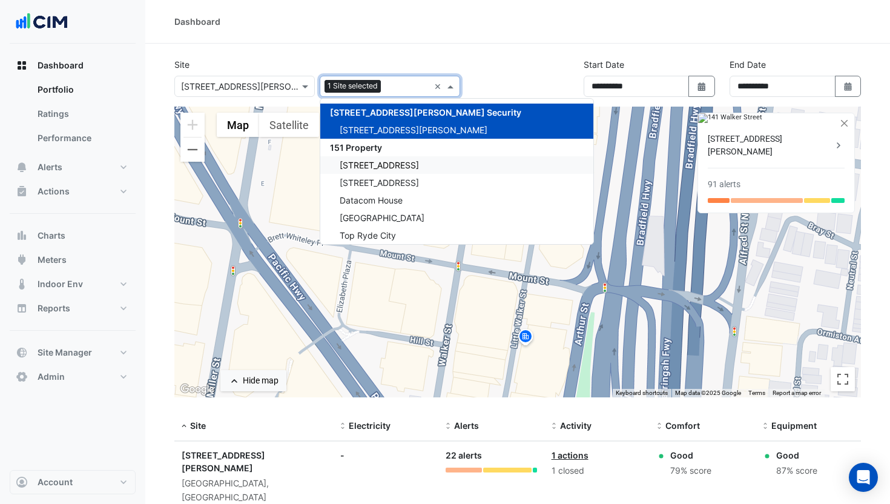
click at [380, 160] on span "1 York Street" at bounding box center [379, 165] width 79 height 10
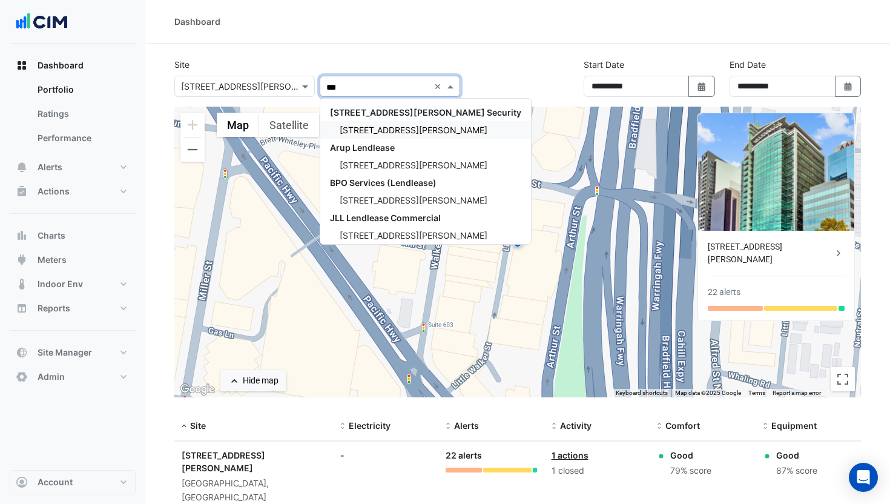
click at [429, 123] on div "141 Walker Street" at bounding box center [425, 130] width 211 height 18
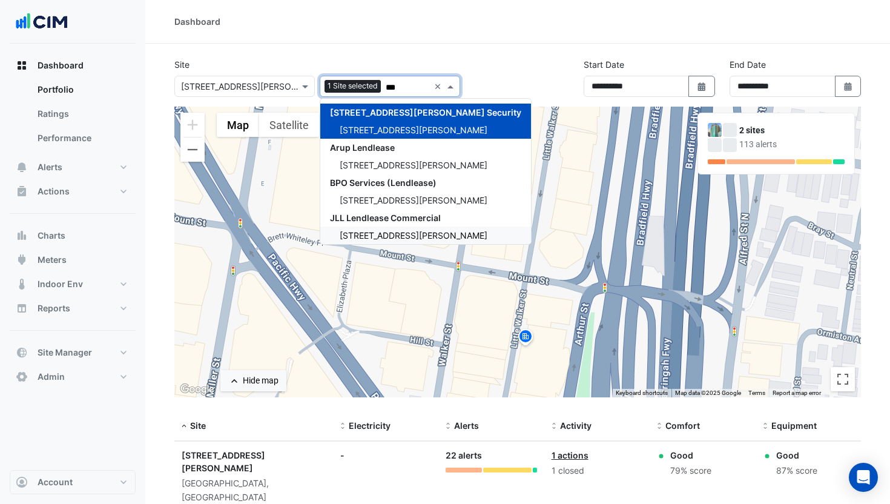
type input "***"
drag, startPoint x: 457, startPoint y: 286, endPoint x: 479, endPoint y: 230, distance: 61.2
click at [459, 283] on div "To activate drag with keyboard, press Alt + Enter. Once in keyboard drag state,…" at bounding box center [517, 252] width 687 height 291
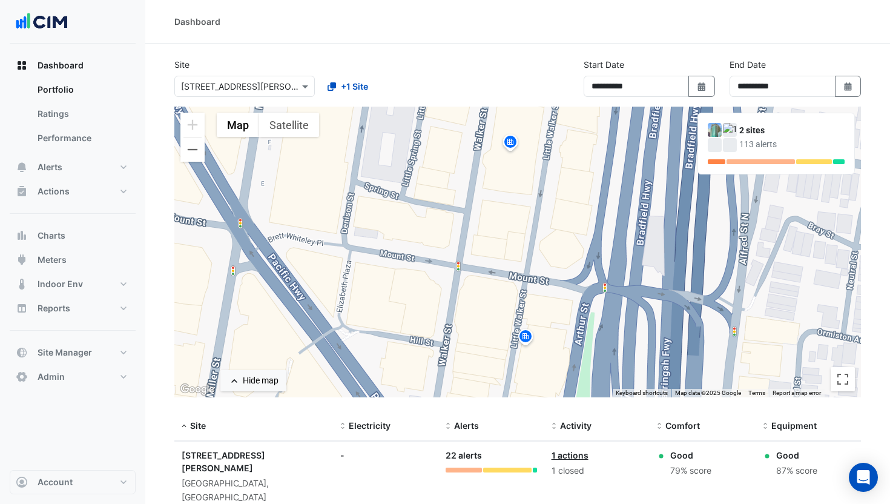
click at [506, 150] on img at bounding box center [510, 143] width 19 height 21
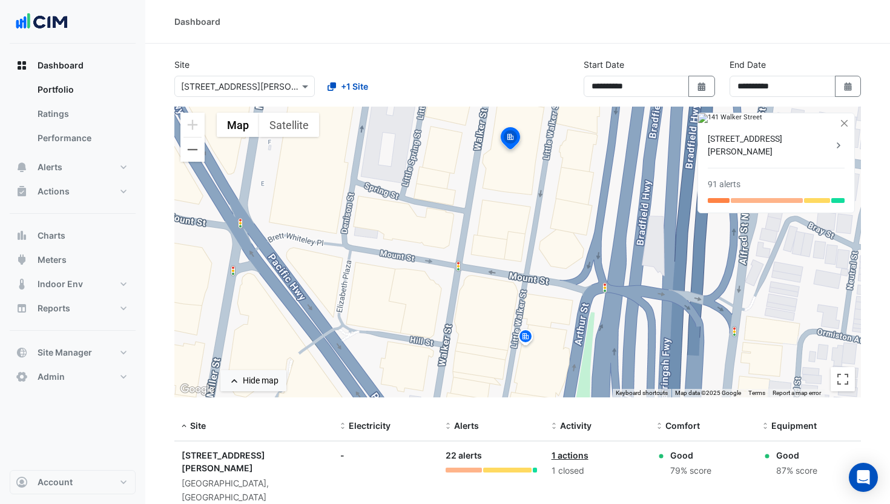
click at [532, 336] on img at bounding box center [525, 338] width 19 height 21
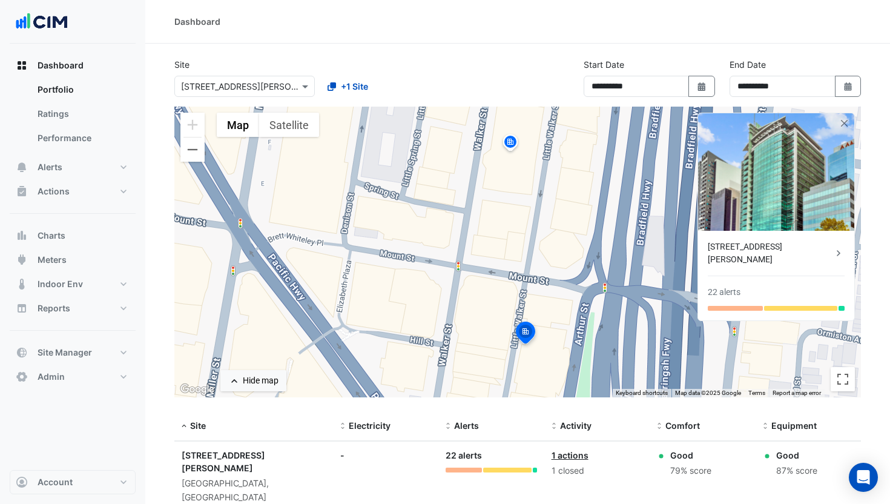
click at [511, 148] on img at bounding box center [510, 143] width 19 height 21
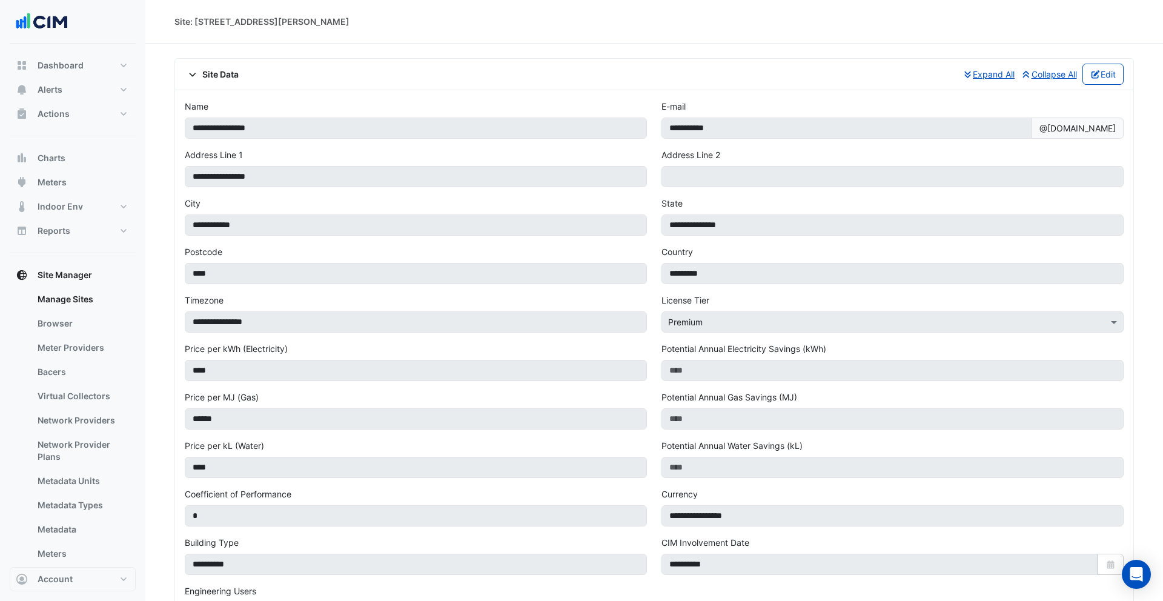
click at [199, 71] on span at bounding box center [194, 74] width 18 height 10
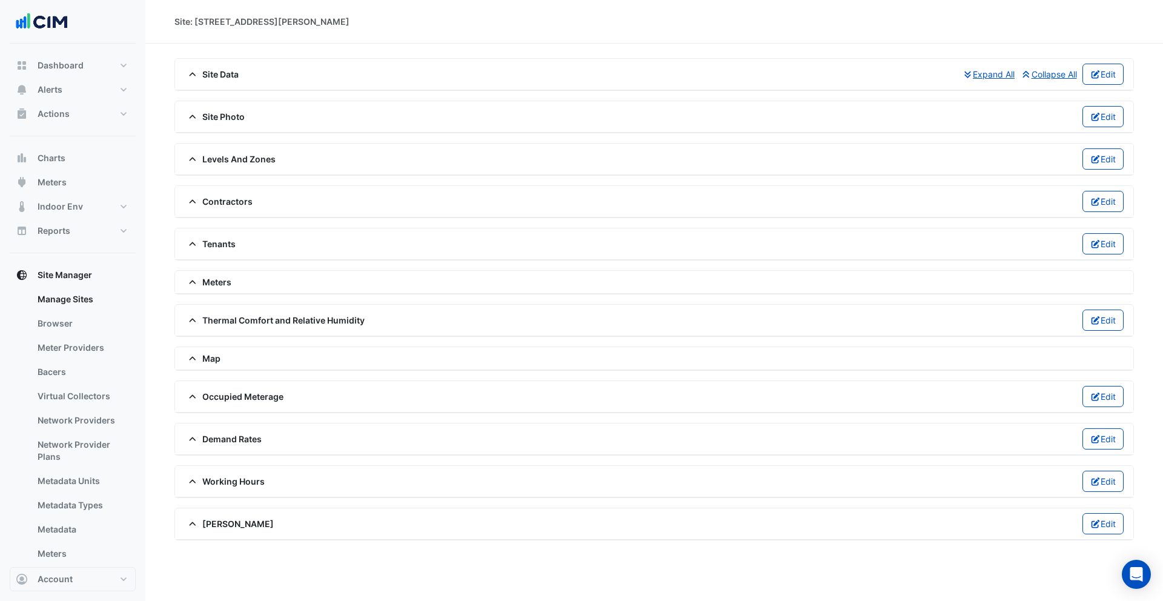
click at [214, 114] on span "Site Photo" at bounding box center [215, 116] width 60 height 13
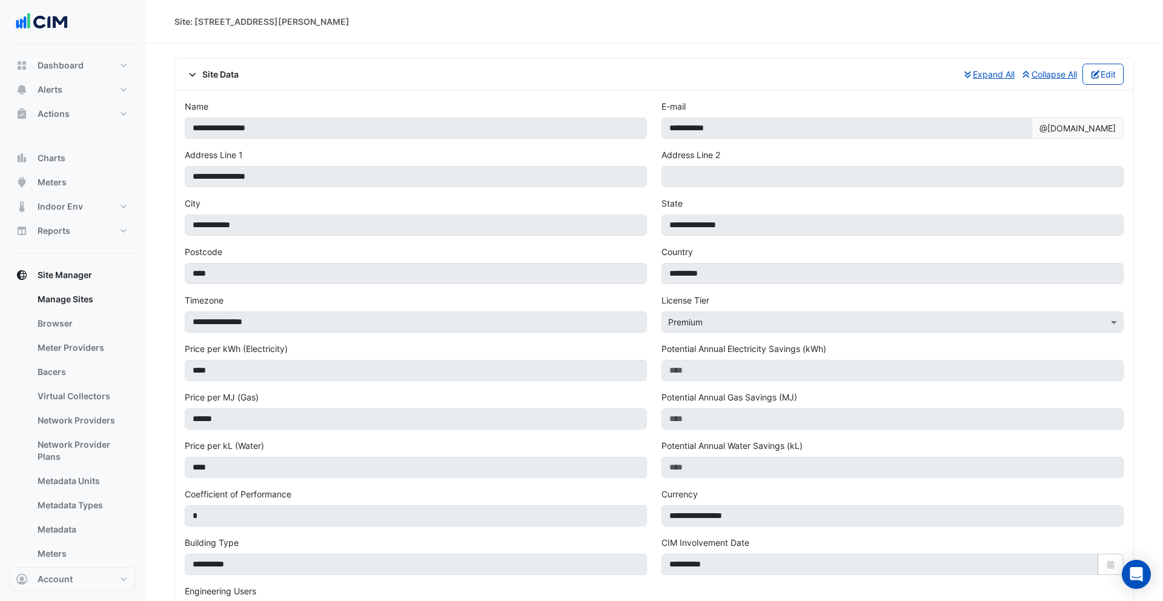
click at [217, 70] on span "Site Data" at bounding box center [212, 74] width 54 height 13
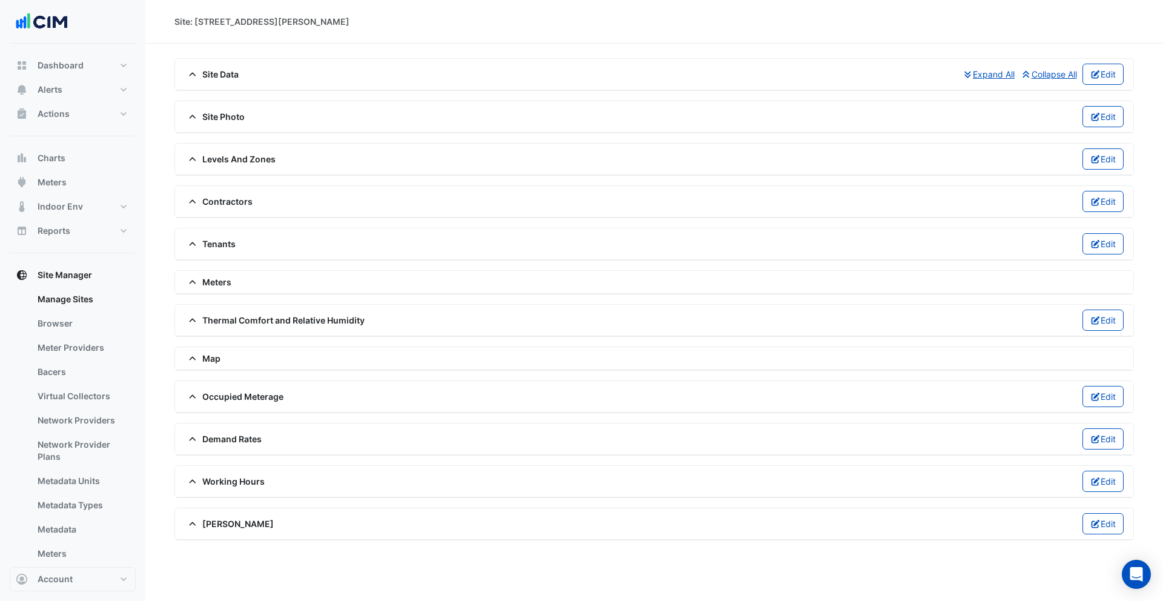
click at [225, 116] on span "Site Photo" at bounding box center [215, 116] width 60 height 13
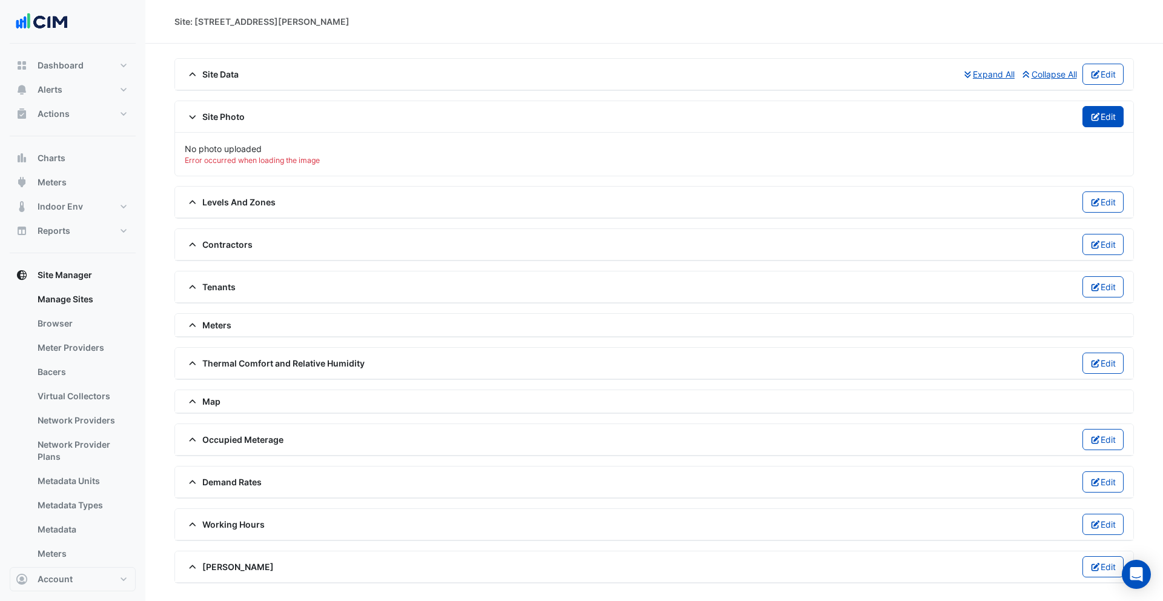
click at [1097, 121] on fa-icon "button" at bounding box center [1095, 116] width 11 height 10
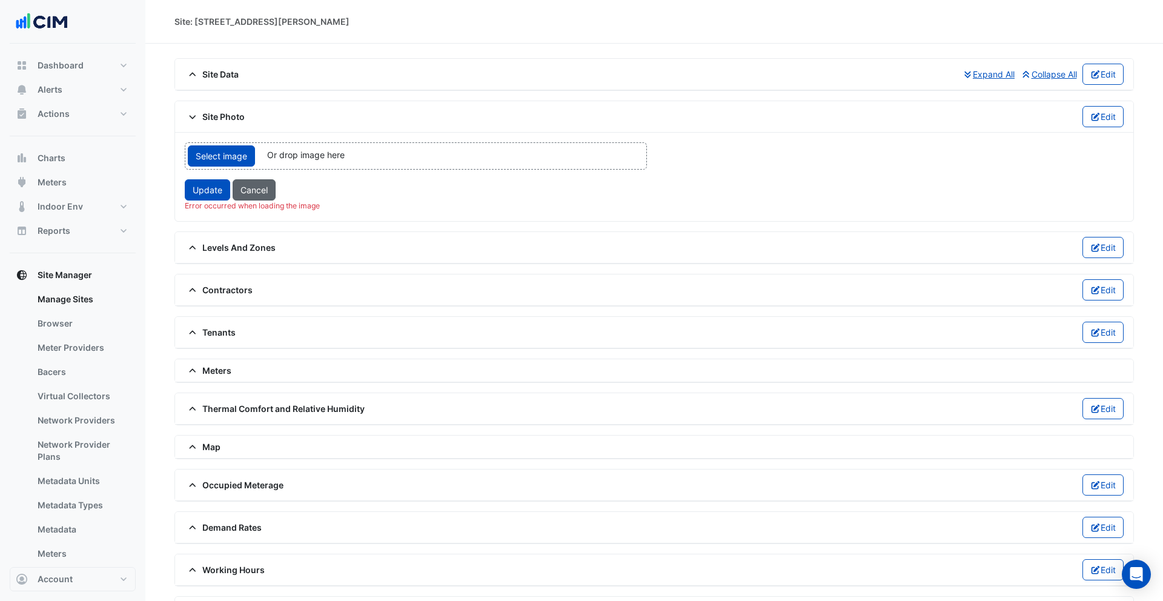
click at [266, 192] on span "Cancel" at bounding box center [253, 190] width 27 height 10
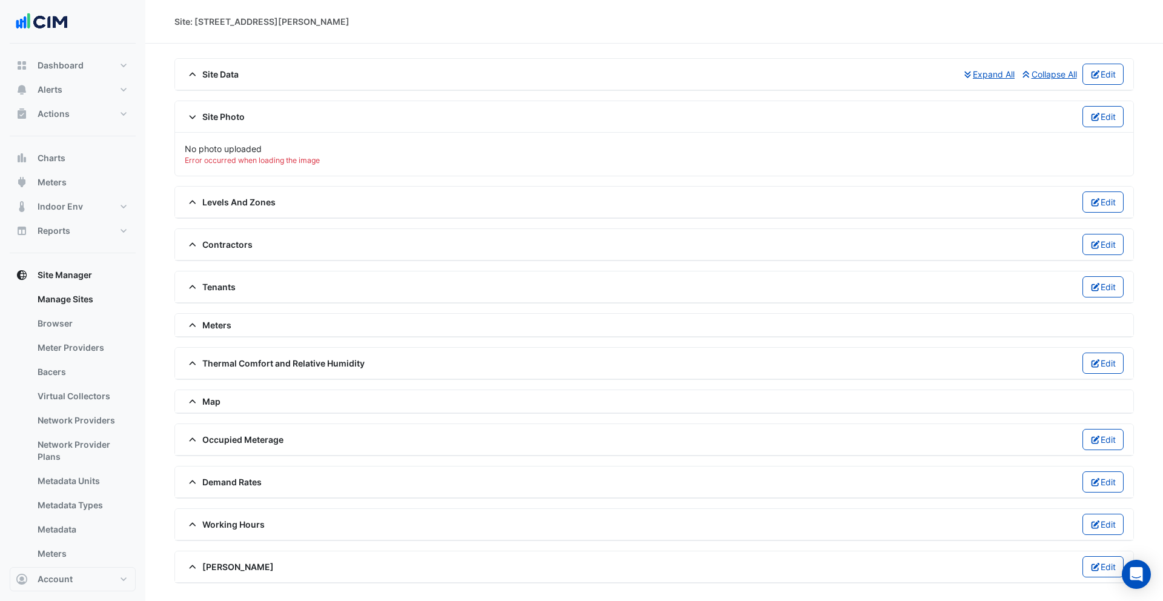
click at [240, 159] on div "Error occurred when loading the image" at bounding box center [654, 160] width 939 height 11
click at [1090, 114] on icon "button" at bounding box center [1095, 117] width 11 height 8
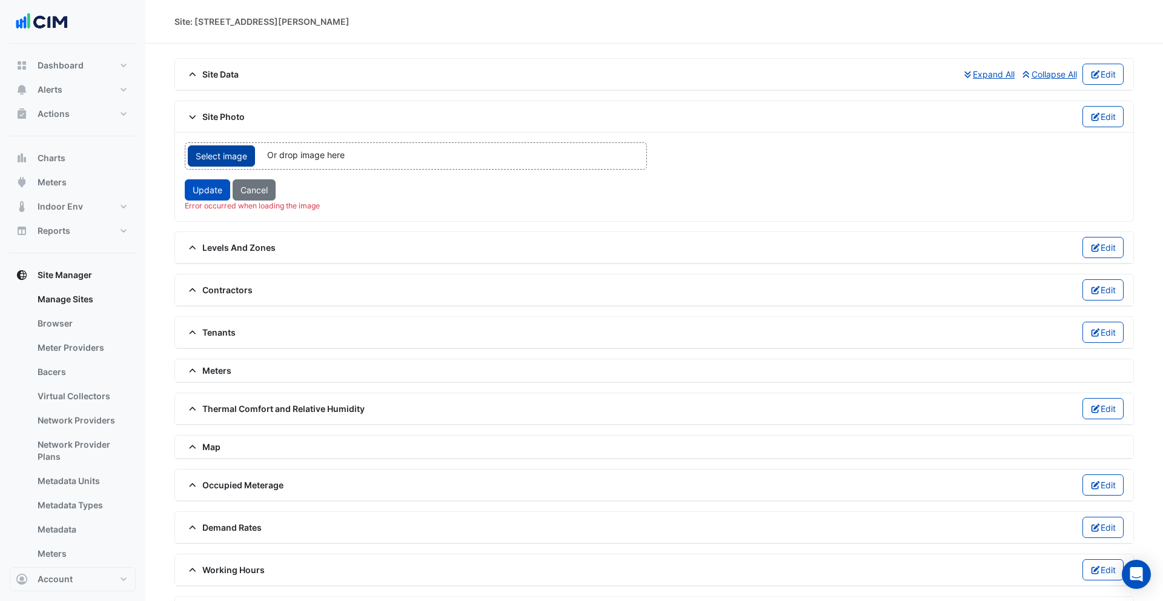
click at [200, 162] on span "Select image" at bounding box center [221, 155] width 67 height 21
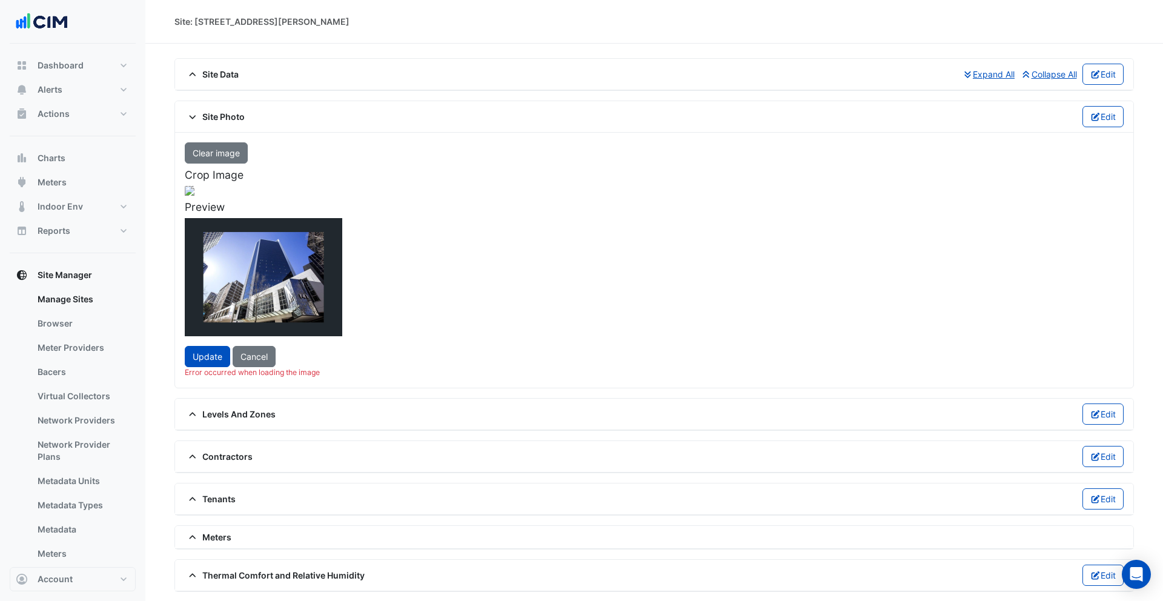
drag, startPoint x: 581, startPoint y: 432, endPoint x: 483, endPoint y: 349, distance: 128.9
click at [267, 354] on div at bounding box center [146, 277] width 242 height 182
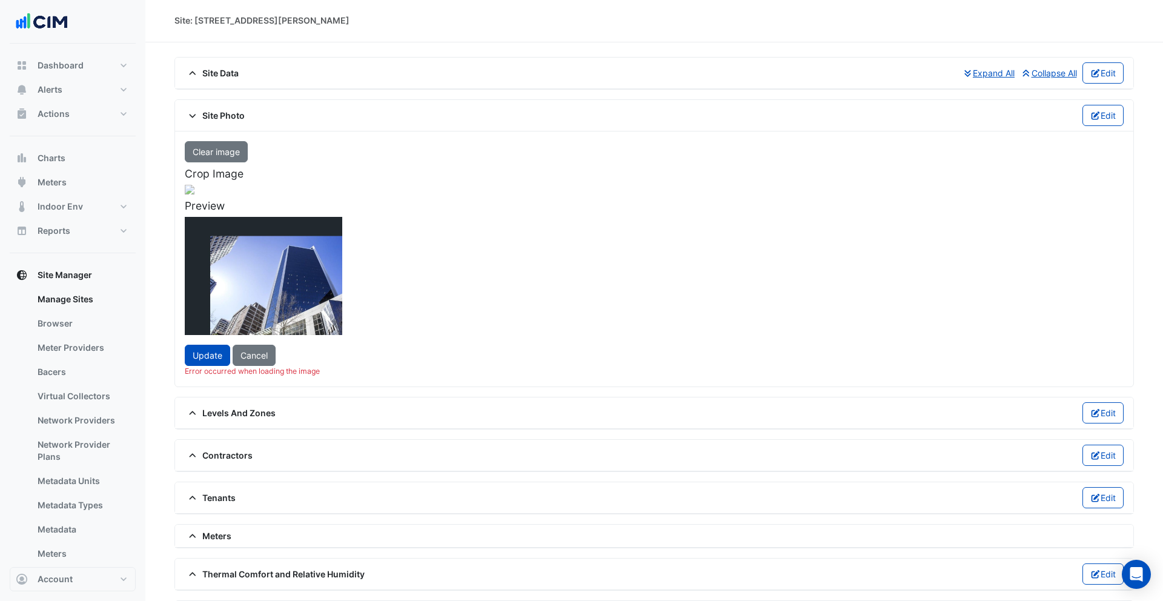
scroll to position [1, 0]
drag, startPoint x: 451, startPoint y: 329, endPoint x: 494, endPoint y: 360, distance: 52.8
click at [307, 360] on div at bounding box center [187, 307] width 240 height 180
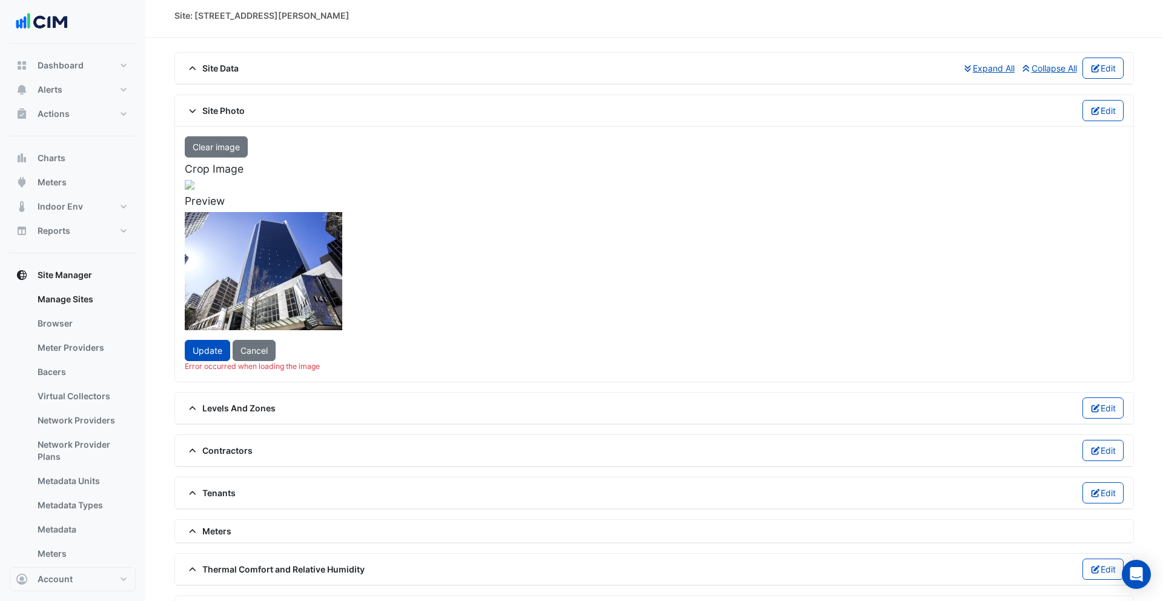
scroll to position [10, 0]
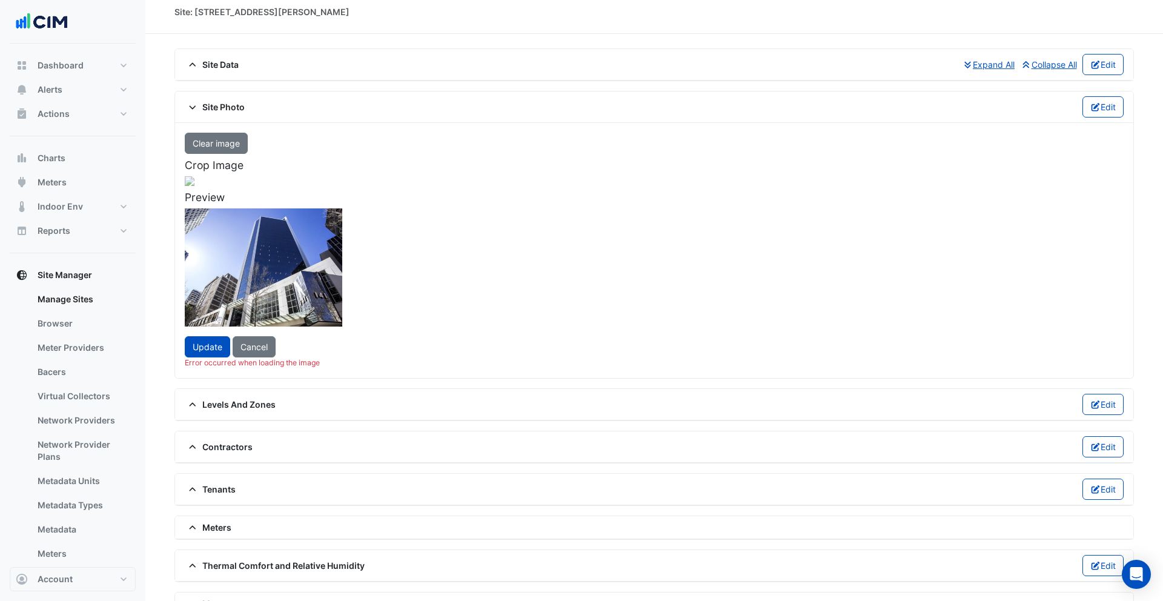
click at [305, 357] on div at bounding box center [185, 296] width 240 height 180
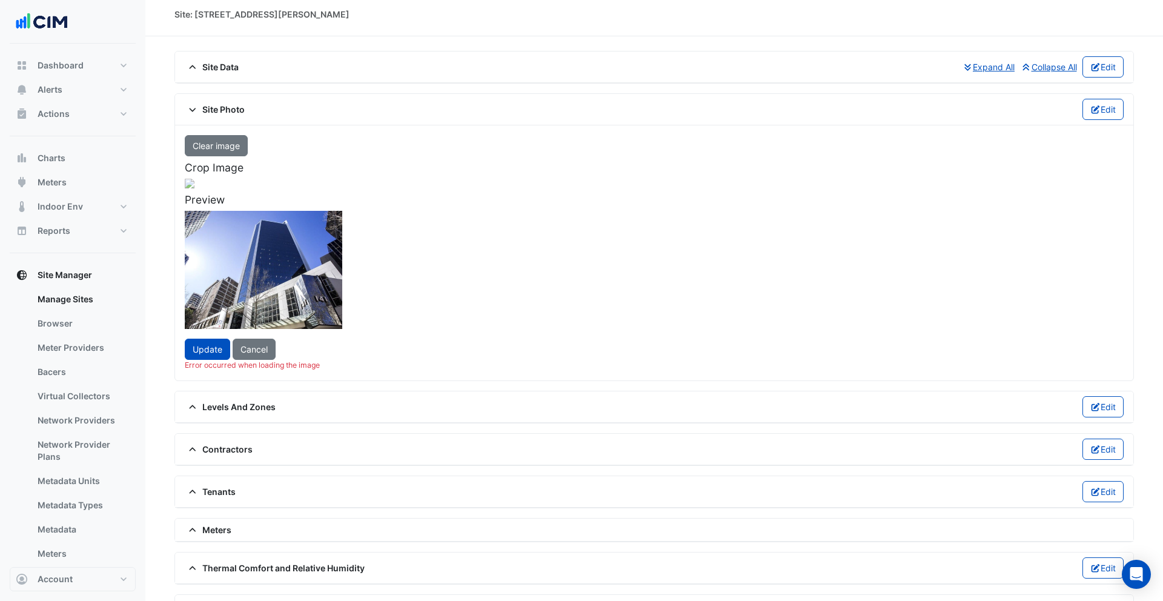
drag, startPoint x: 532, startPoint y: 383, endPoint x: 540, endPoint y: 391, distance: 11.1
click at [316, 391] on span at bounding box center [313, 392] width 5 height 5
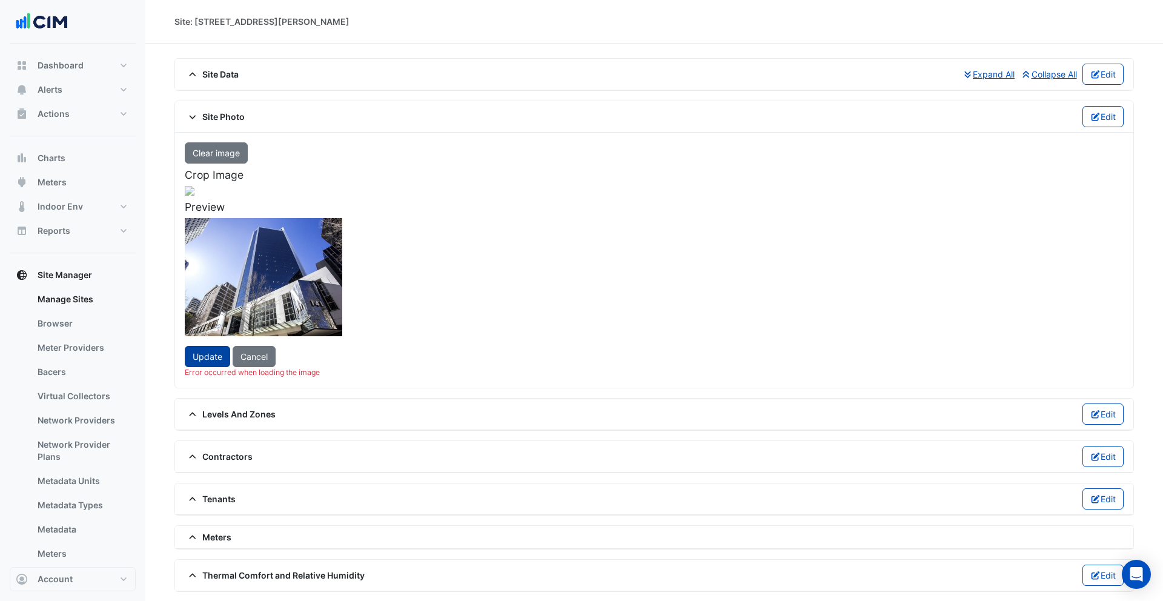
click at [199, 367] on button "Update" at bounding box center [207, 356] width 45 height 21
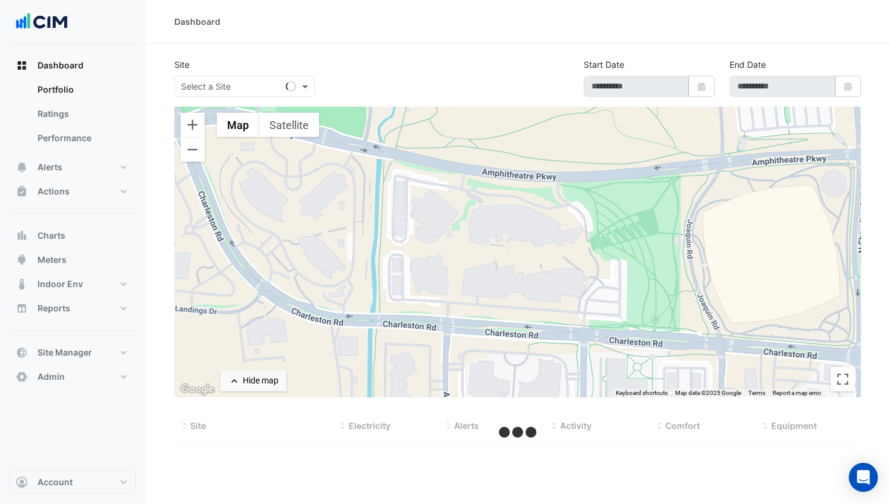
type input "**********"
select select "***"
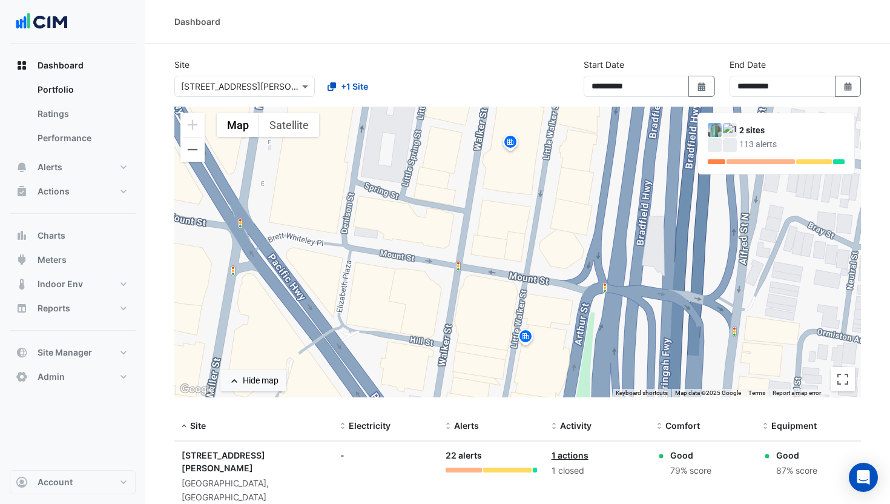
click at [511, 143] on img at bounding box center [510, 143] width 19 height 21
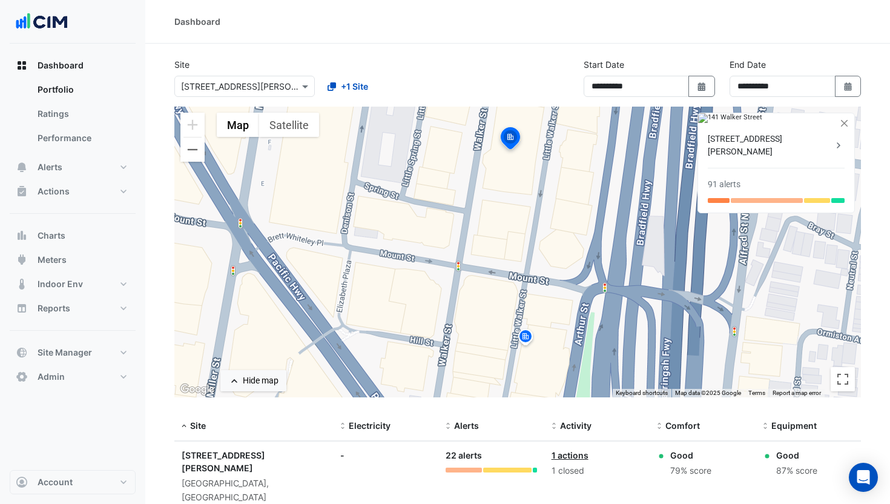
click at [775, 158] on div "[STREET_ADDRESS][PERSON_NAME]" at bounding box center [770, 145] width 125 height 25
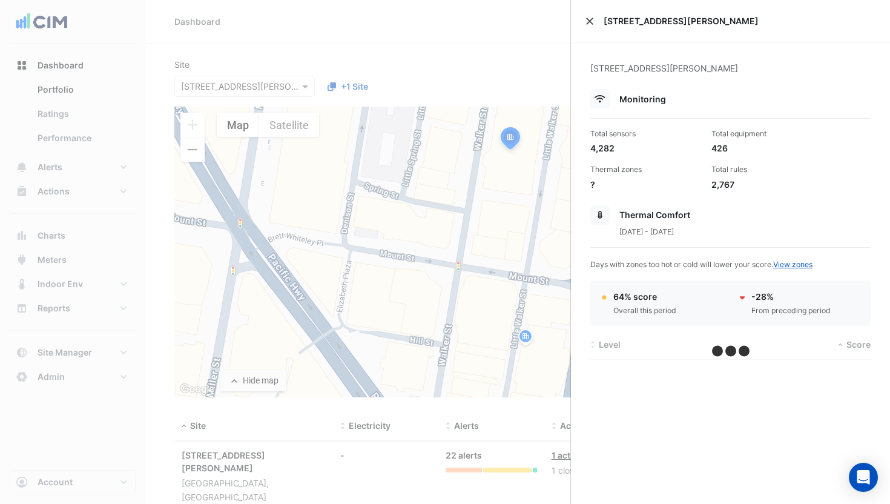
click at [587, 18] on button "Close" at bounding box center [590, 21] width 8 height 8
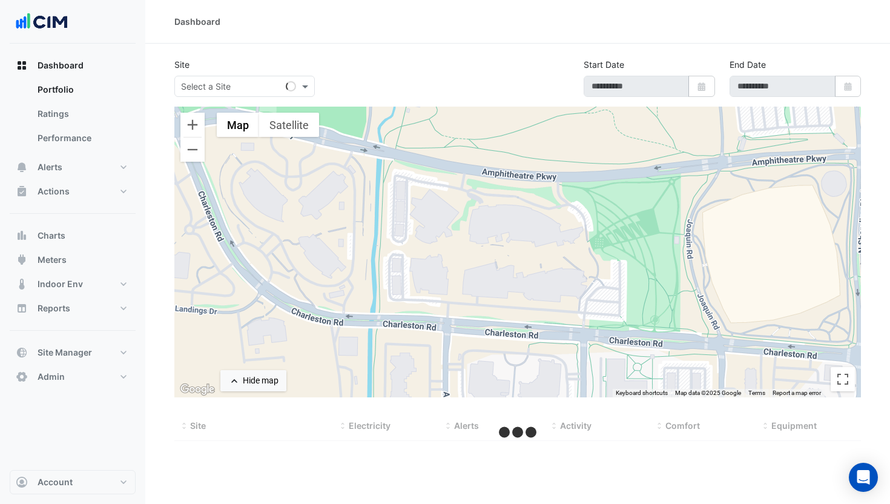
select select "***"
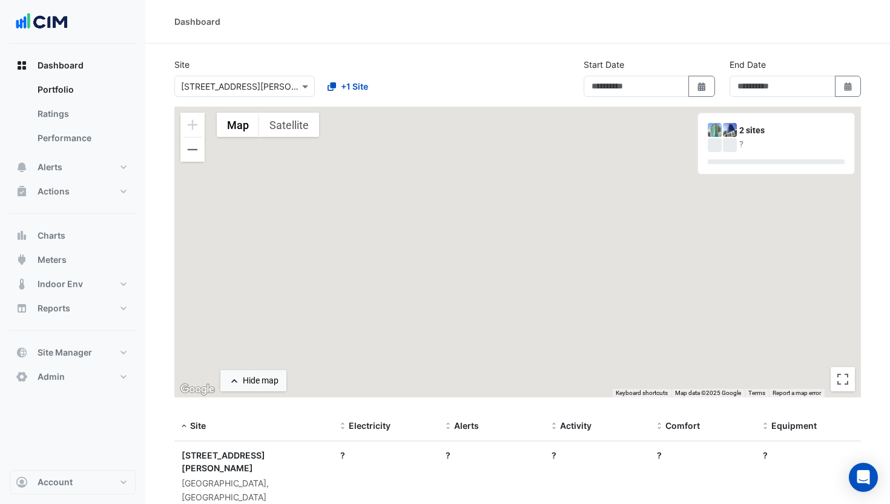
type input "**********"
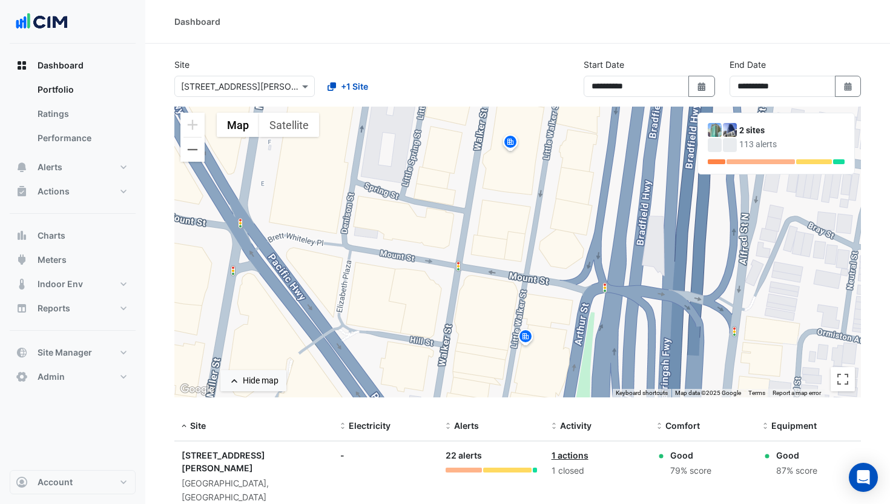
click at [504, 144] on img at bounding box center [510, 143] width 19 height 21
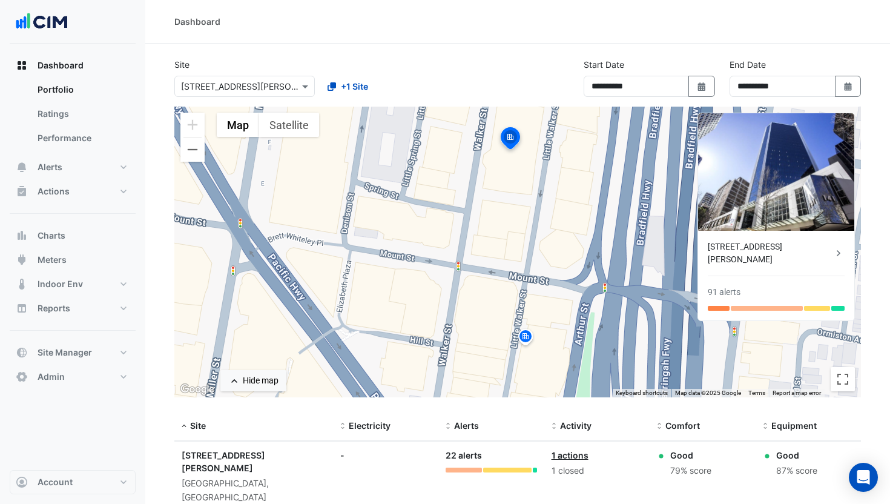
click at [531, 336] on img at bounding box center [525, 338] width 19 height 21
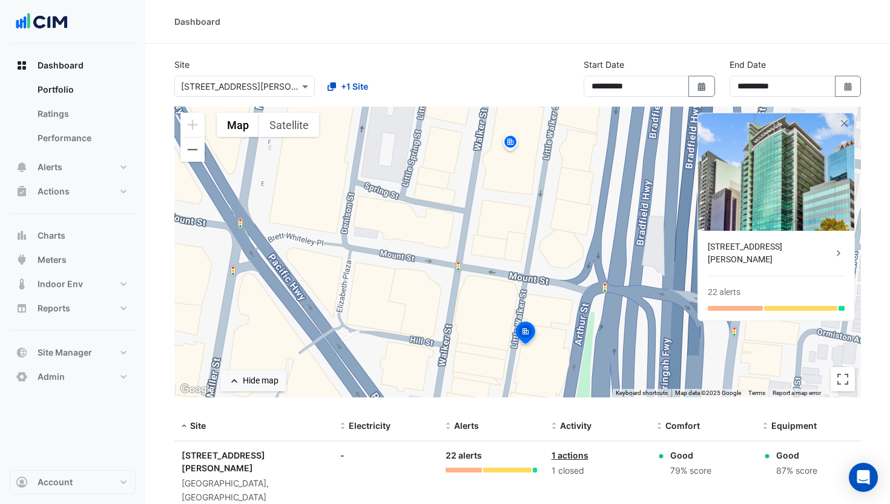
click at [512, 146] on img at bounding box center [510, 143] width 19 height 21
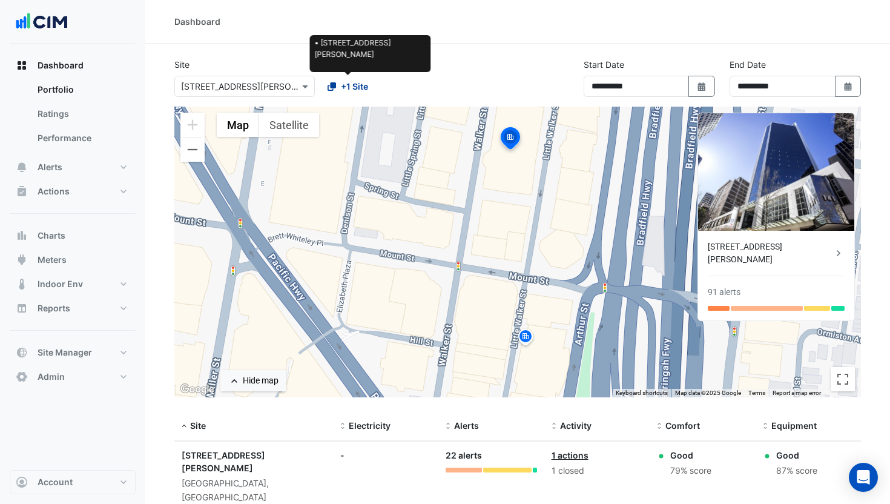
click at [342, 87] on span "+1 Site" at bounding box center [354, 86] width 27 height 13
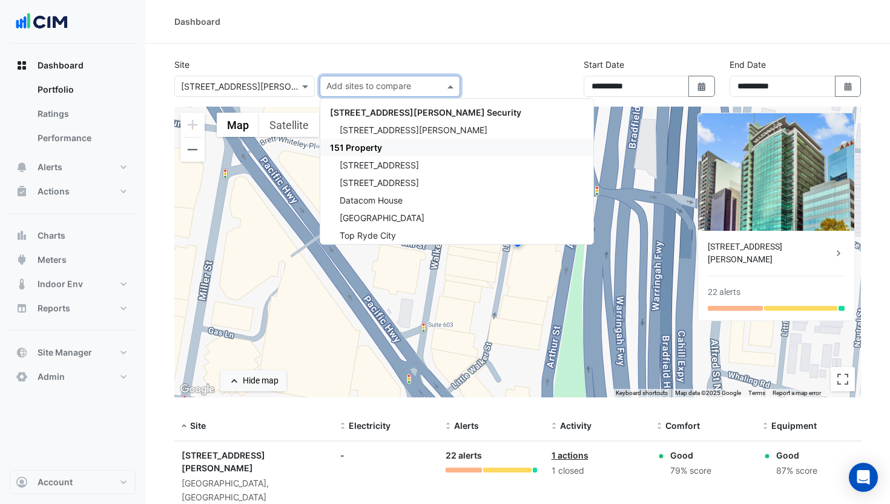
click at [381, 145] on span "151 Property" at bounding box center [356, 147] width 52 height 10
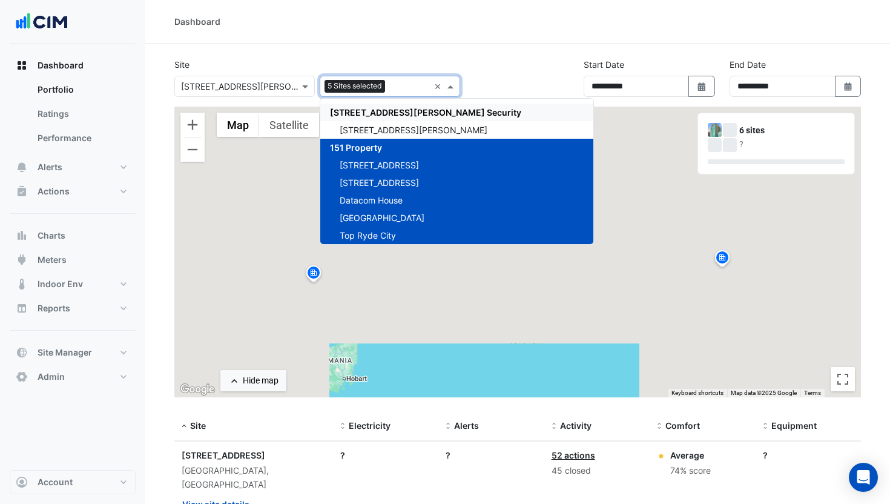
click at [439, 58] on div "Site Select a Site × 100 Arthur Street Add sites to compare 5 Sites selected × …" at bounding box center [317, 77] width 300 height 39
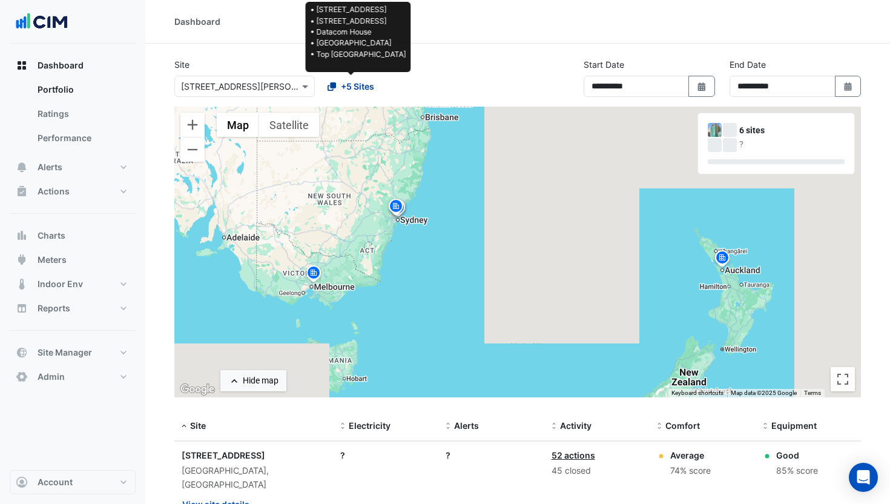
click at [363, 84] on span "+5 Sites" at bounding box center [357, 86] width 33 height 13
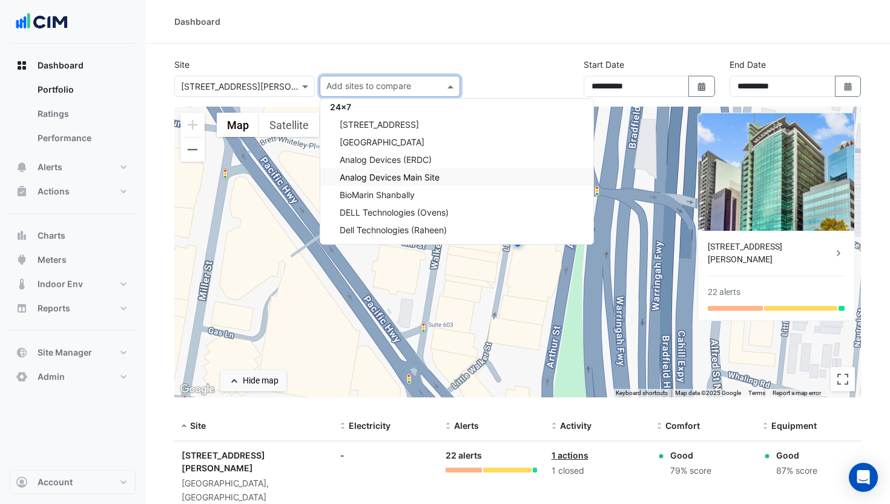
scroll to position [182, 0]
click at [385, 123] on div "24x7" at bounding box center [456, 123] width 273 height 18
click at [402, 86] on input "text" at bounding box center [382, 87] width 113 height 13
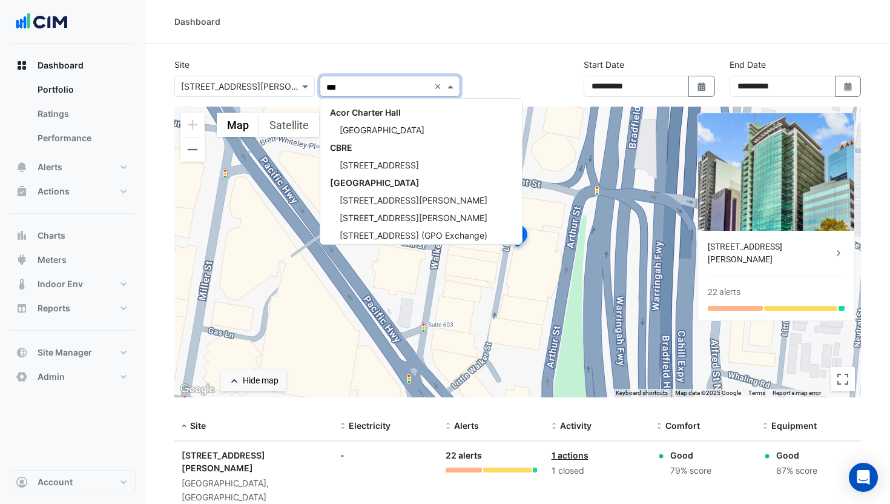
type input "****"
click at [382, 144] on span "[GEOGRAPHIC_DATA]" at bounding box center [375, 147] width 90 height 10
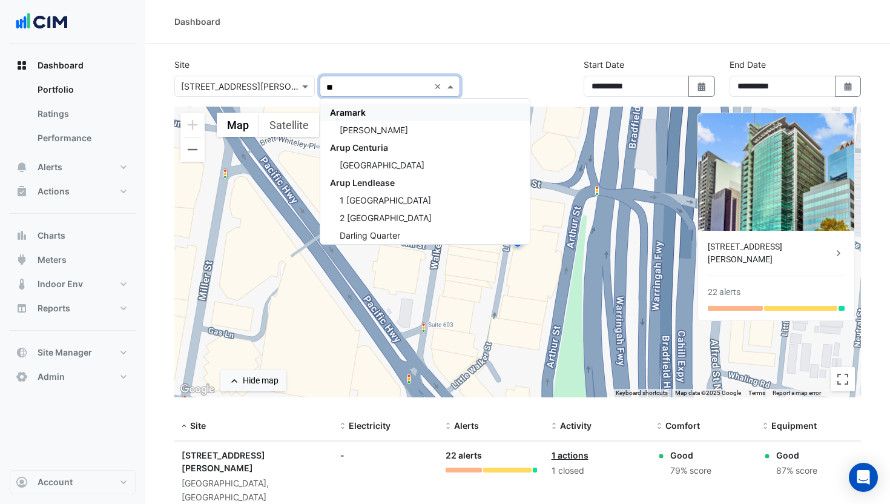
type input "***"
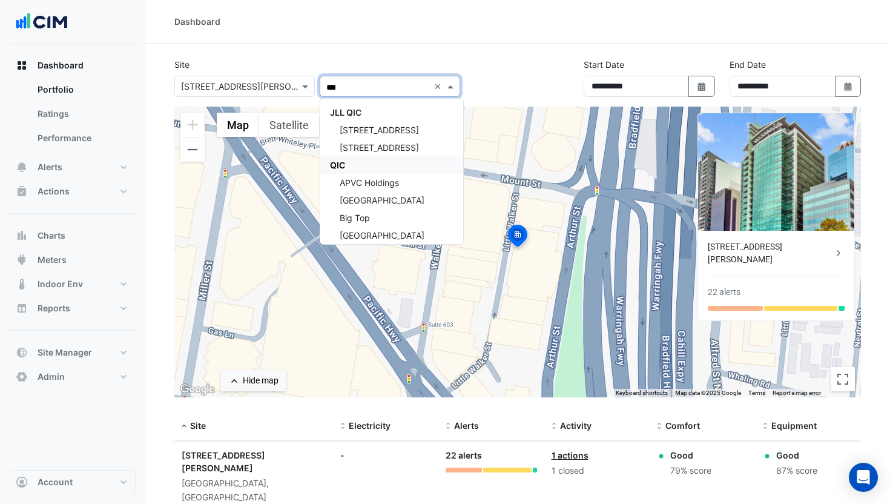
click at [389, 164] on div "QIC" at bounding box center [391, 165] width 143 height 18
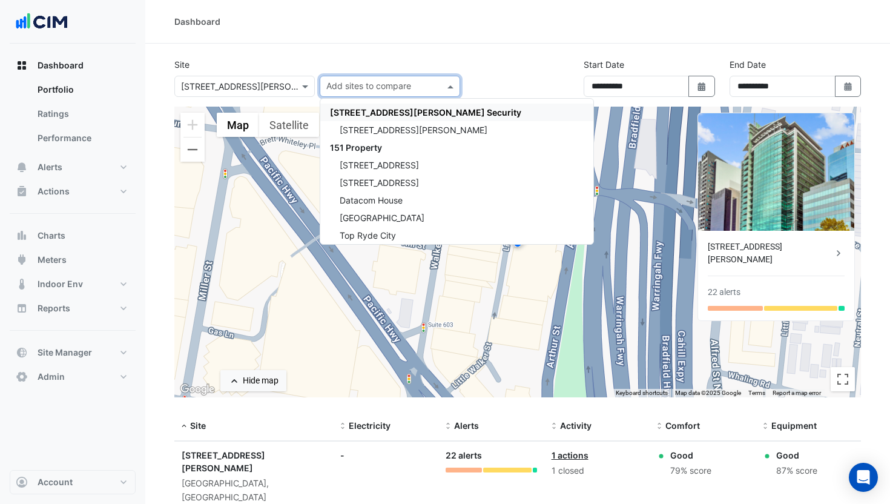
click at [469, 70] on div "Site Select a Site × 100 Arthur Street Add sites to compare 141 Walker Street S…" at bounding box center [517, 82] width 701 height 48
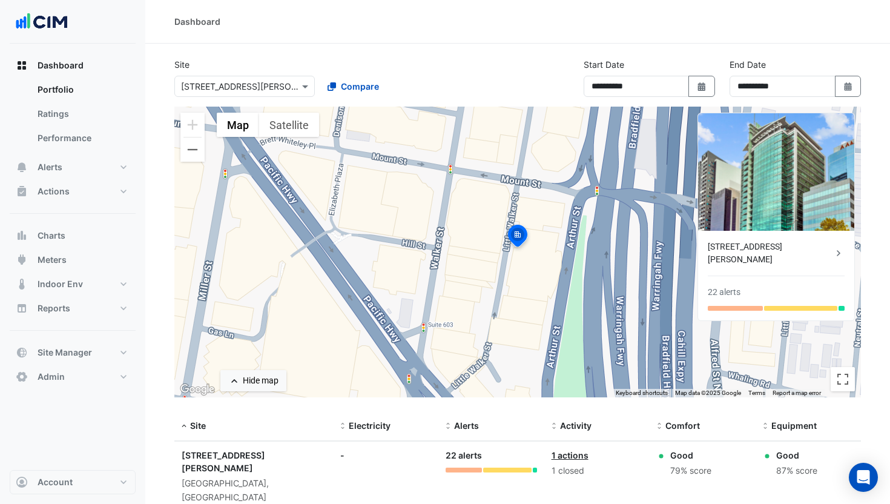
click at [243, 84] on input "text" at bounding box center [232, 87] width 103 height 13
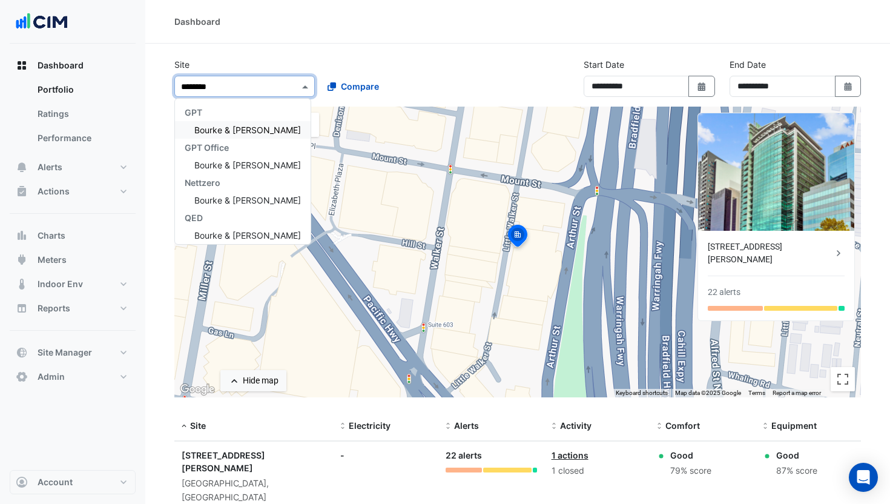
type input "********"
click at [216, 121] on div "Bourke & [PERSON_NAME]" at bounding box center [243, 130] width 136 height 18
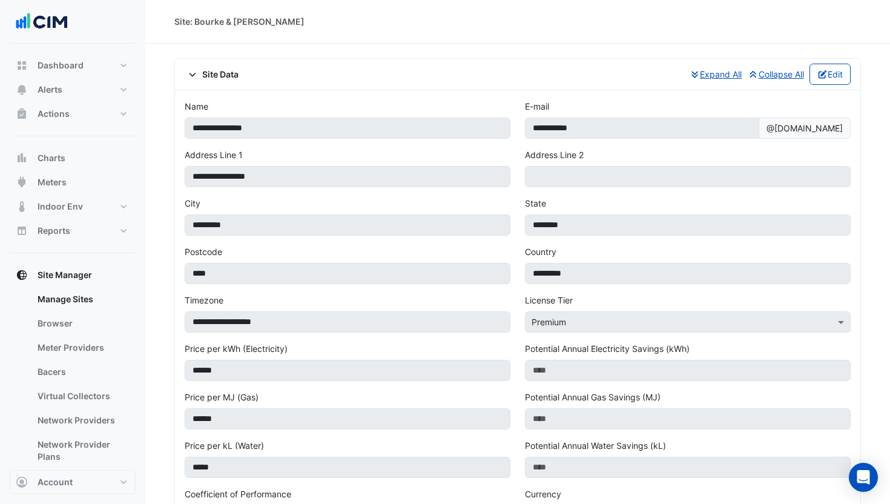
click at [226, 76] on span "Site Data" at bounding box center [212, 74] width 54 height 13
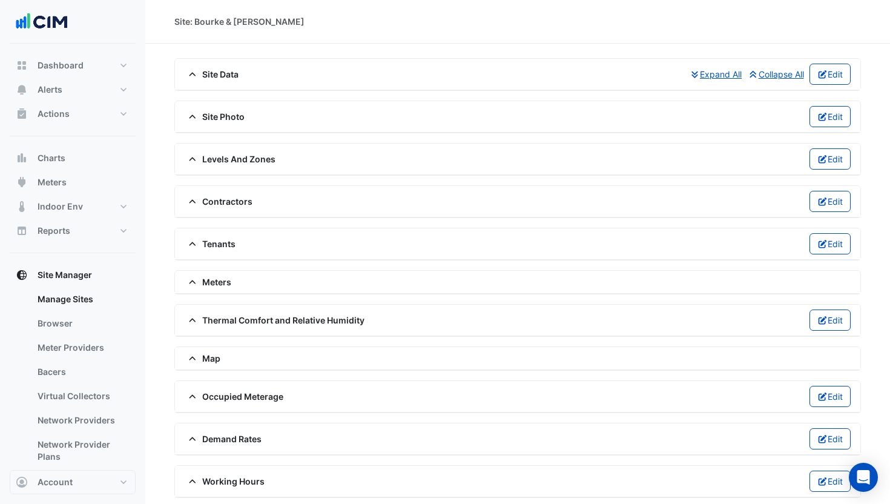
click at [233, 118] on span "Site Photo" at bounding box center [215, 116] width 60 height 13
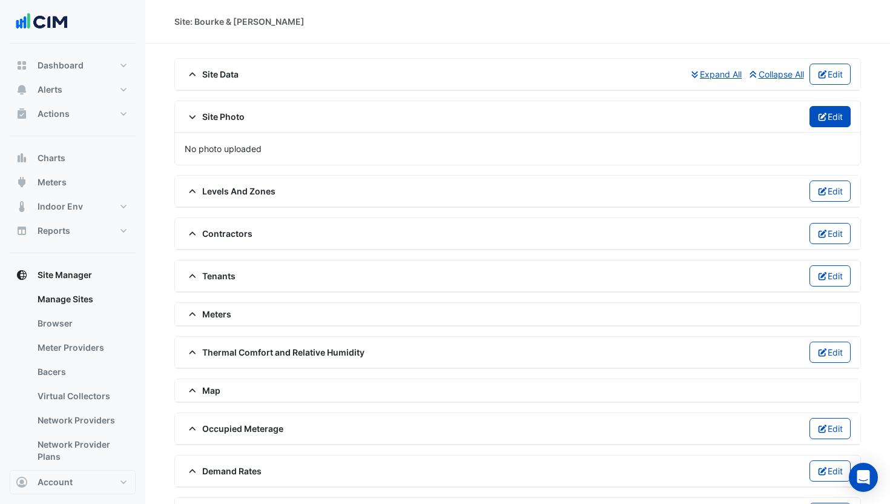
click at [836, 117] on button "Edit" at bounding box center [831, 116] width 42 height 21
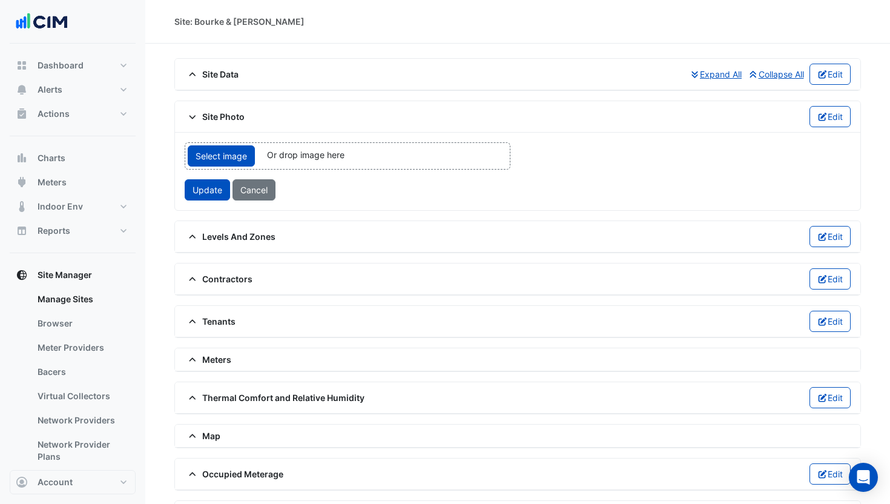
click at [451, 157] on div "Select image Or drop image here upload" at bounding box center [348, 155] width 326 height 27
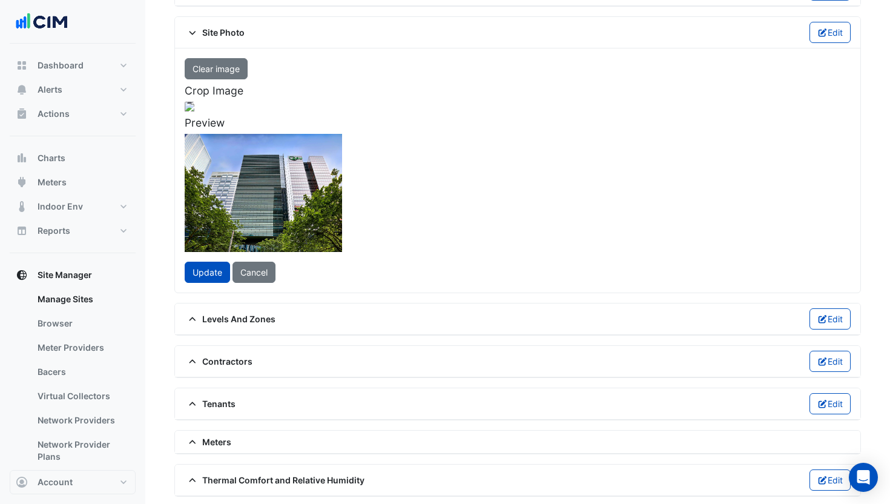
scroll to position [231, 0]
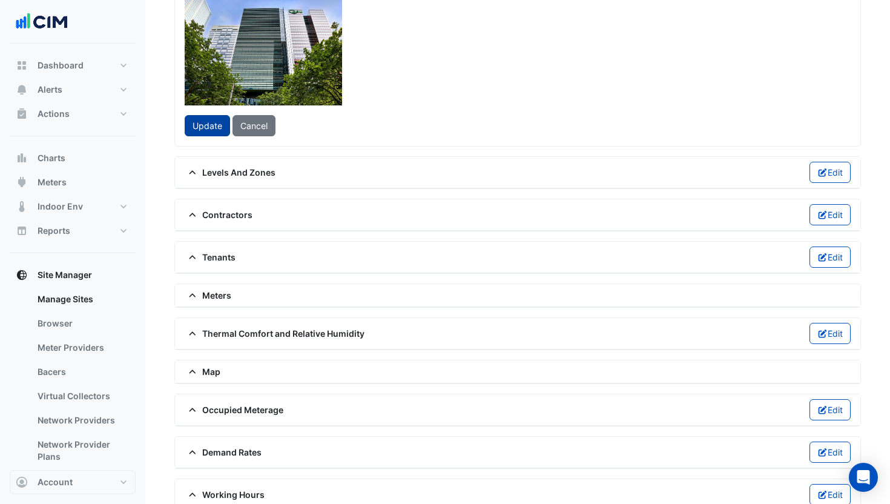
click at [193, 131] on span "Update" at bounding box center [208, 126] width 30 height 10
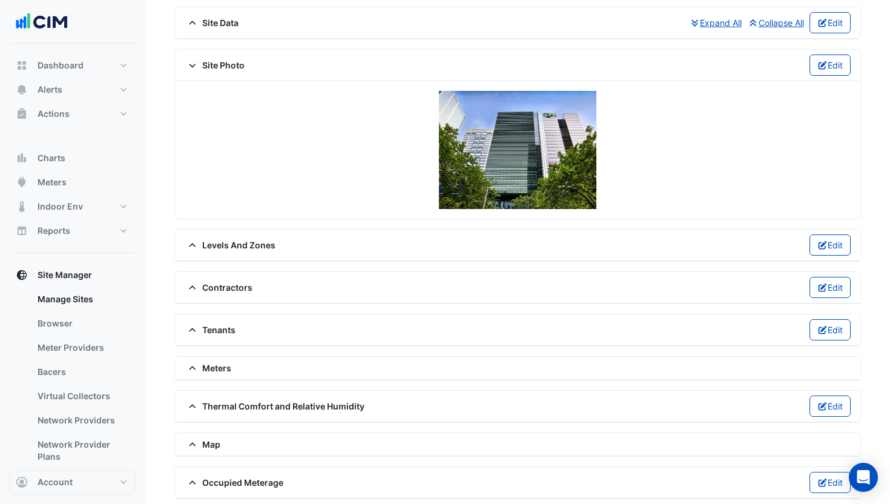
scroll to position [0, 0]
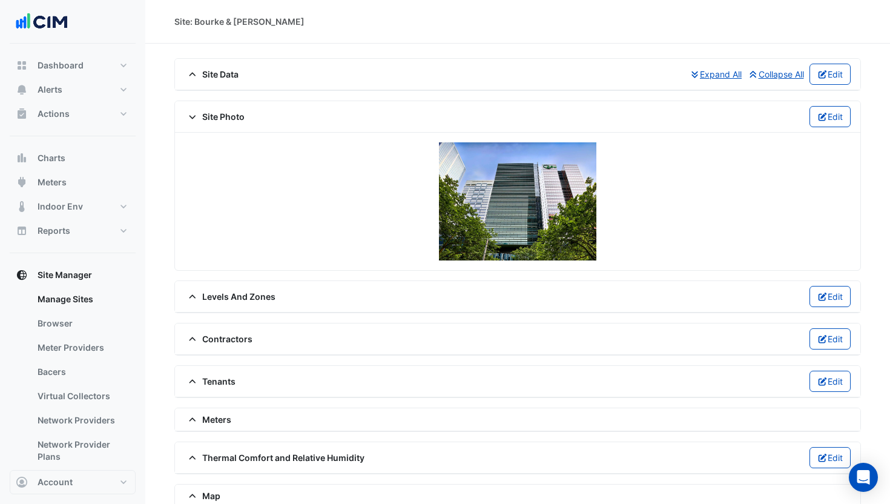
click at [193, 116] on icon at bounding box center [192, 117] width 11 height 8
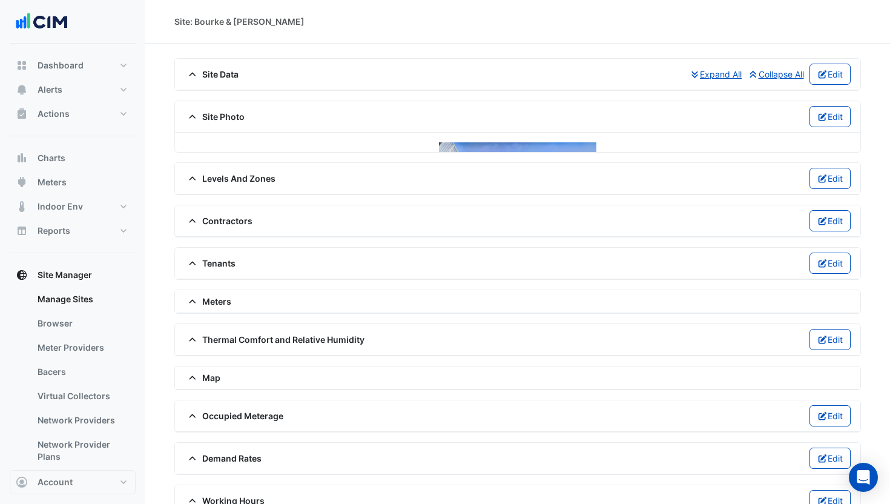
click at [199, 117] on span at bounding box center [194, 116] width 18 height 10
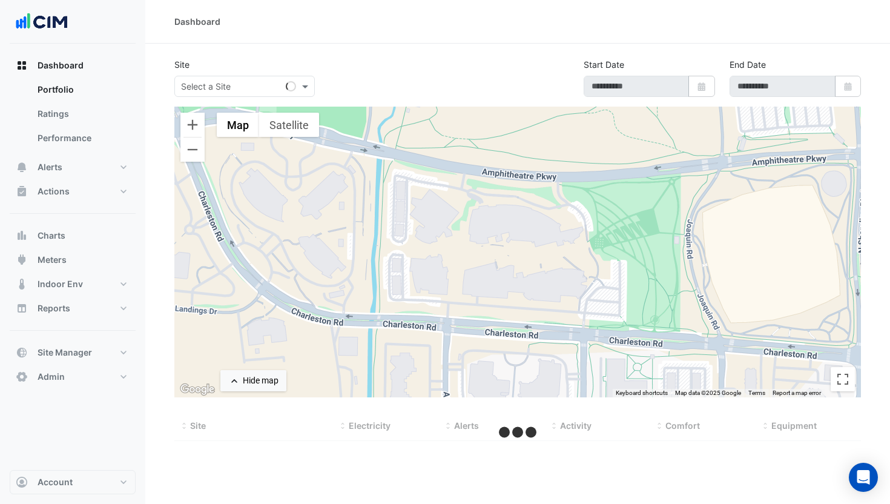
type input "**********"
select select "***"
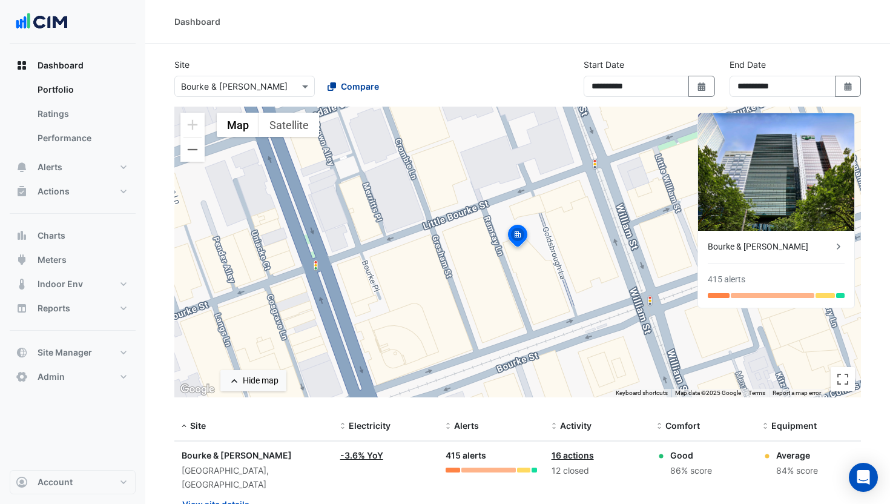
click at [364, 87] on span "Compare" at bounding box center [360, 86] width 38 height 13
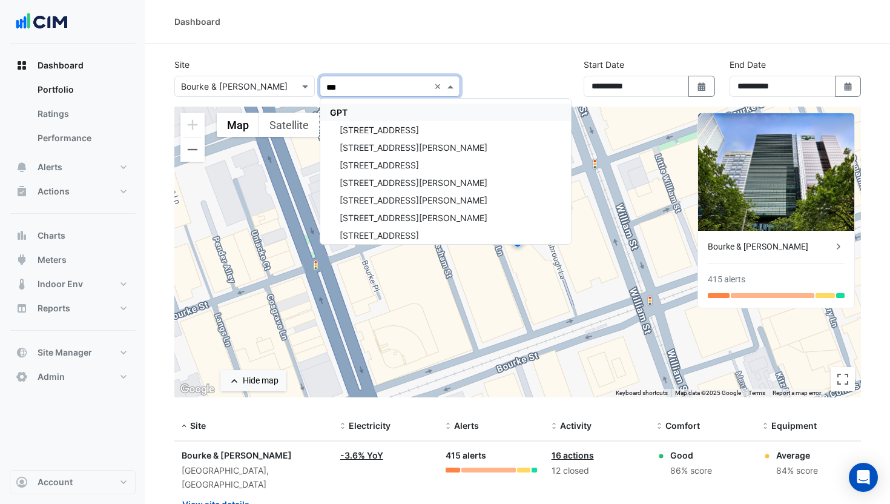
click at [367, 107] on div "GPT" at bounding box center [445, 113] width 251 height 18
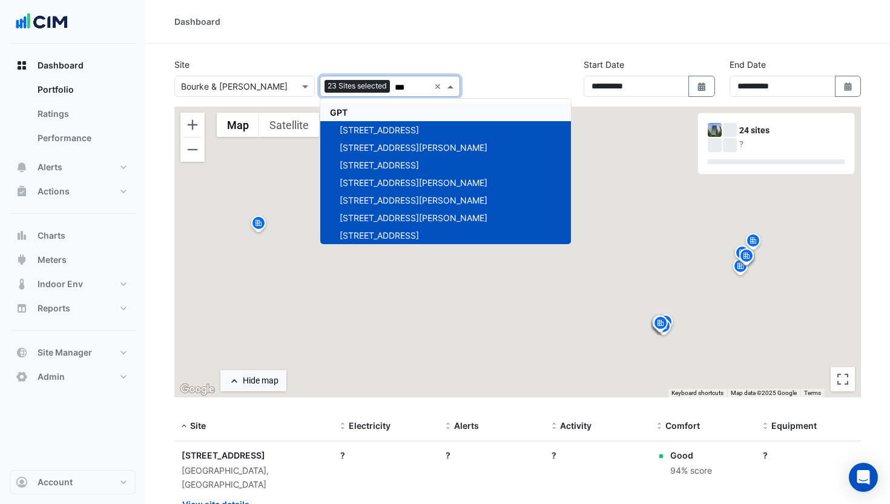
type input "***"
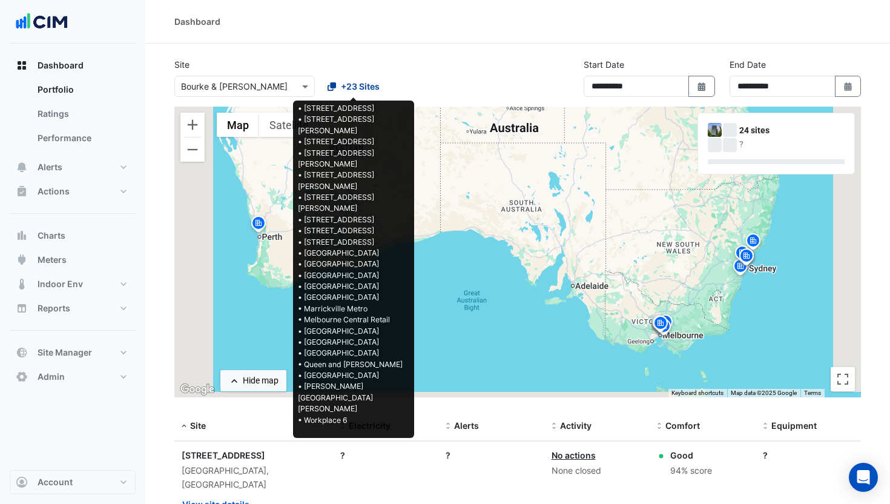
click at [347, 96] on button "+23 Sites" at bounding box center [354, 86] width 68 height 21
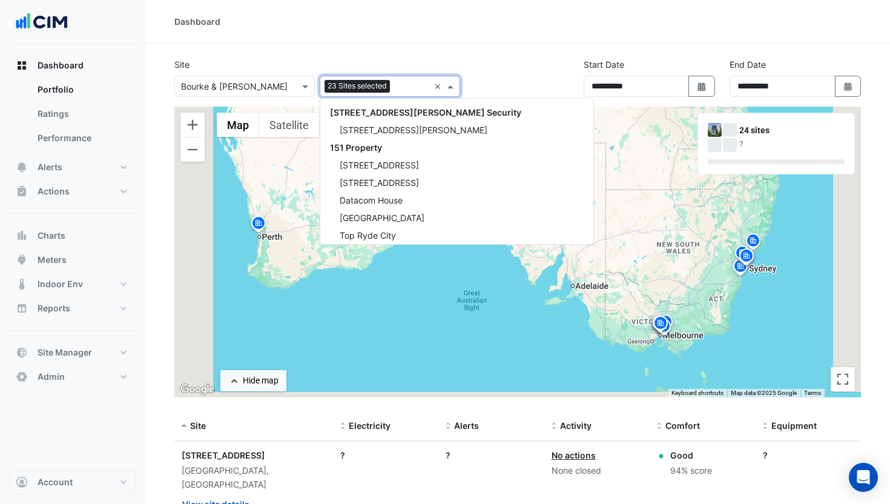
scroll to position [9014, 0]
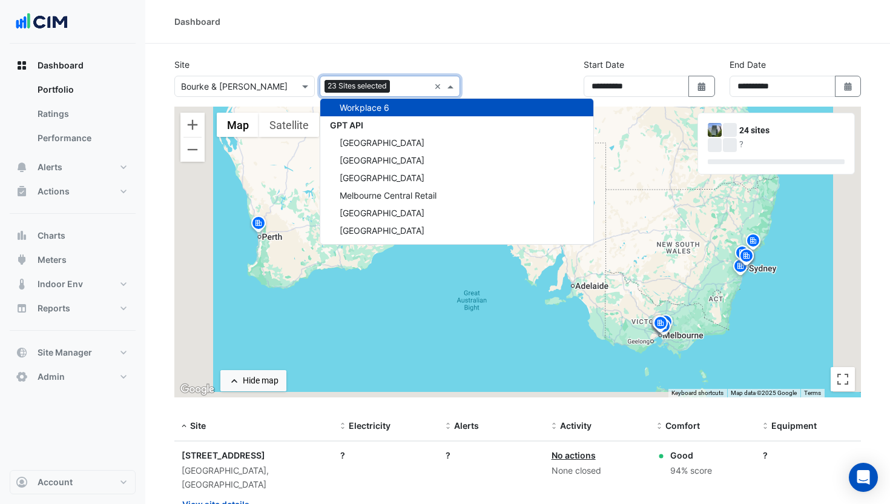
click at [434, 85] on div "Add sites to compare 23 Sites selected ×" at bounding box center [390, 86] width 140 height 21
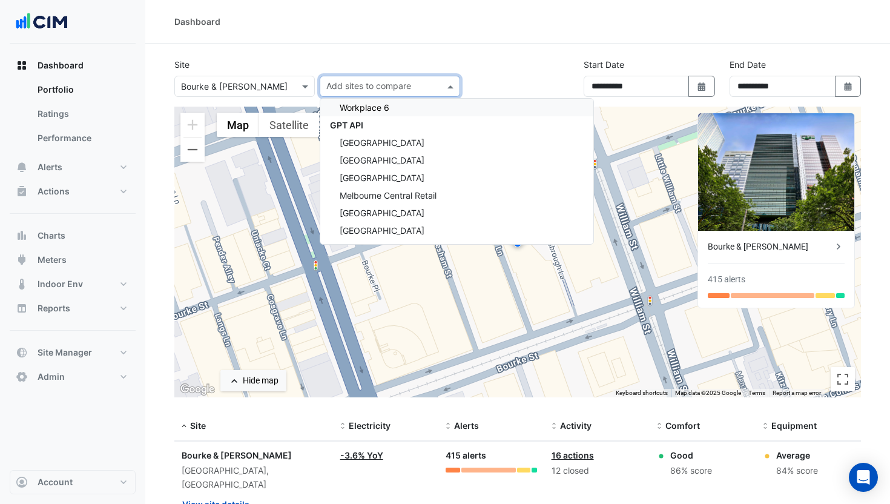
click at [434, 61] on div "Site Select a Site × Bourke & [PERSON_NAME] Add sites to compare [STREET_ADDRES…" at bounding box center [317, 77] width 300 height 39
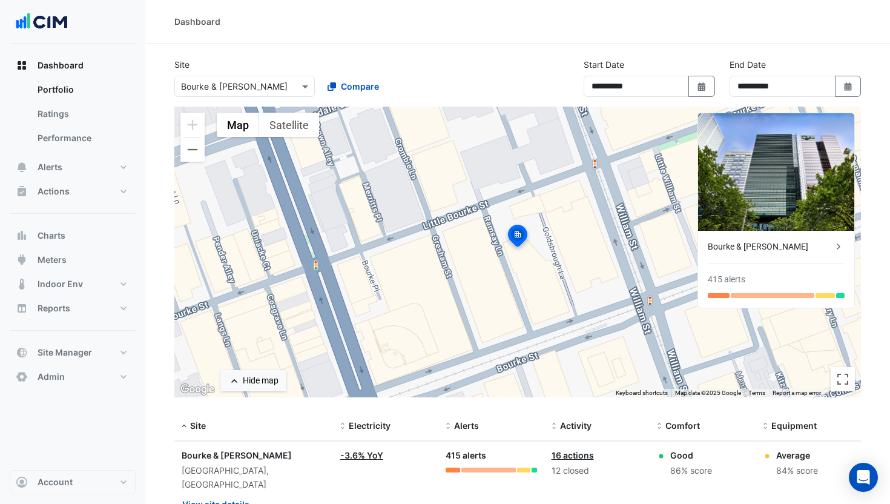
click at [777, 197] on img at bounding box center [776, 171] width 156 height 117
click at [518, 240] on img at bounding box center [517, 237] width 27 height 29
click at [752, 202] on img at bounding box center [776, 171] width 156 height 117
click at [758, 190] on img at bounding box center [776, 171] width 156 height 117
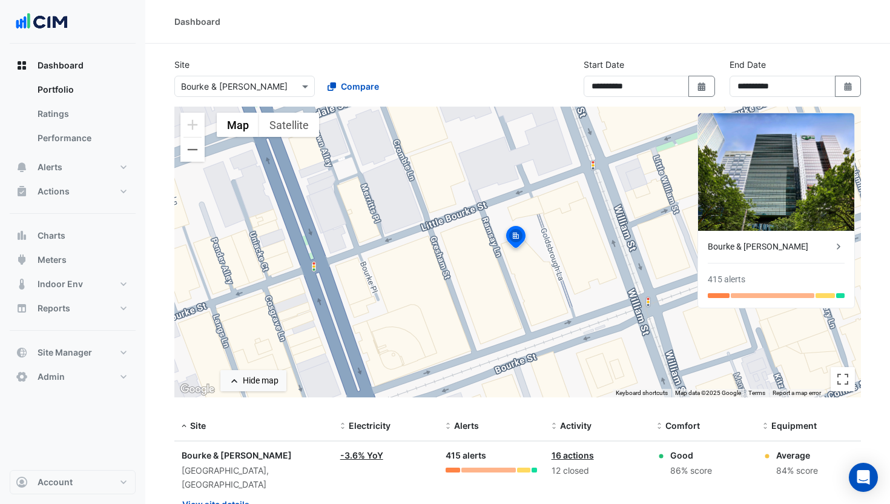
drag, startPoint x: 590, startPoint y: 194, endPoint x: 595, endPoint y: 101, distance: 92.8
click at [584, 195] on div "To activate drag with keyboard, press Alt + Enter. Once in keyboard drag state,…" at bounding box center [517, 252] width 687 height 291
click at [93, 478] on button "Account" at bounding box center [73, 482] width 126 height 24
click at [79, 455] on link "Sign Out" at bounding box center [72, 451] width 115 height 24
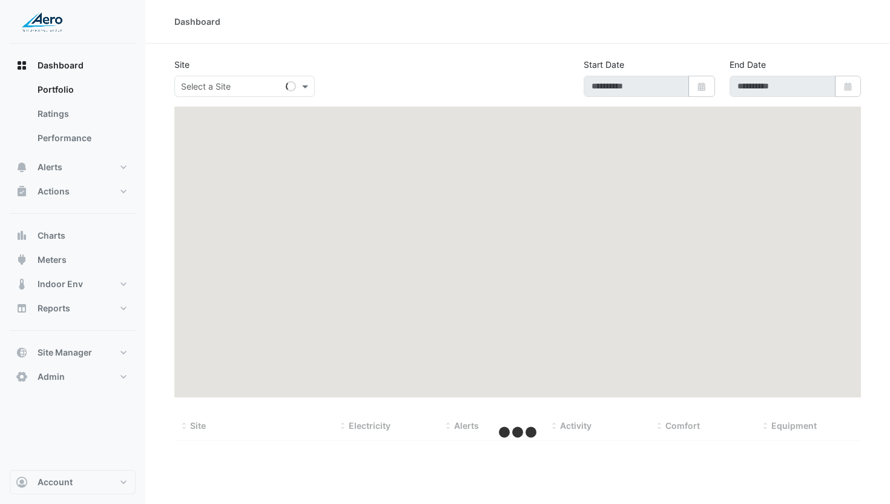
type input "**********"
select select "***"
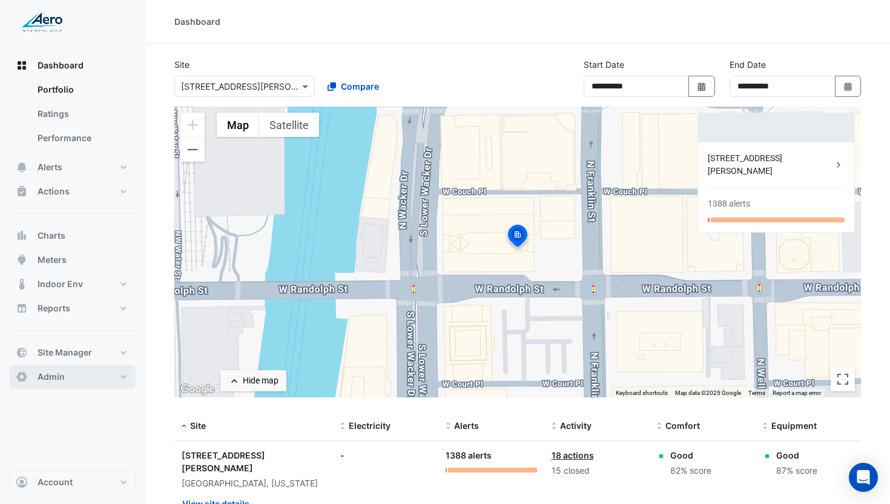
click at [78, 379] on button "Admin" at bounding box center [73, 377] width 126 height 24
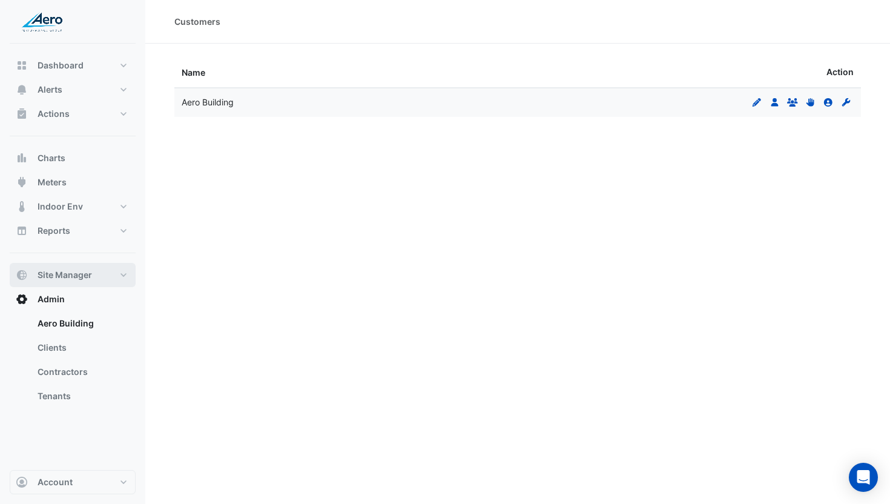
click at [84, 280] on span "Site Manager" at bounding box center [65, 275] width 55 height 12
select select "***"
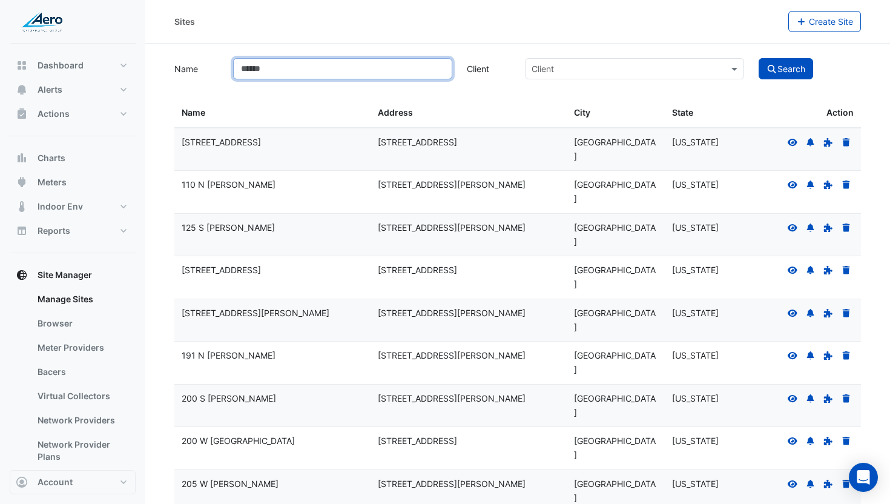
click at [320, 62] on input "Name" at bounding box center [342, 68] width 219 height 21
type input "**********"
click at [759, 58] on button "Search" at bounding box center [786, 68] width 55 height 21
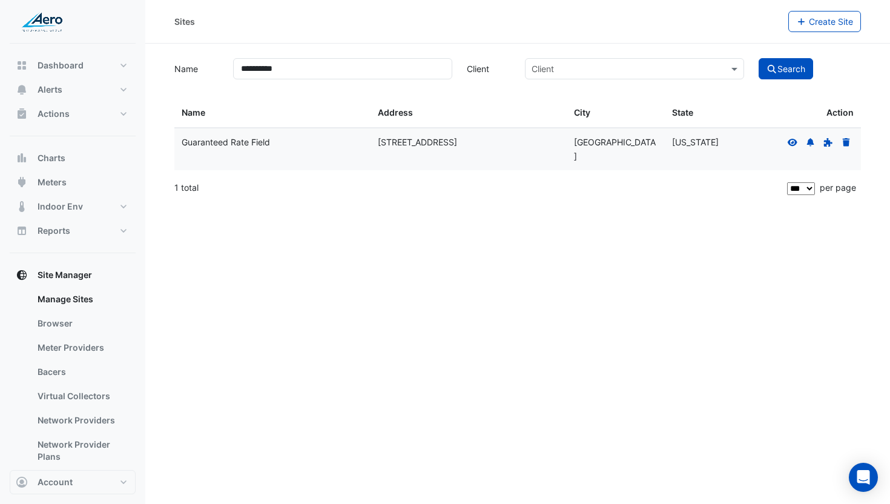
click at [795, 142] on icon at bounding box center [792, 142] width 11 height 8
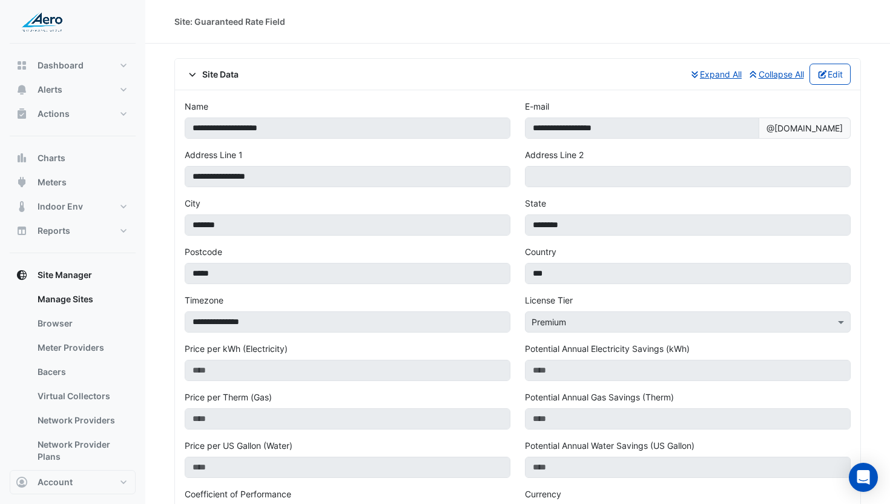
click at [203, 74] on span "Site Data" at bounding box center [212, 74] width 54 height 13
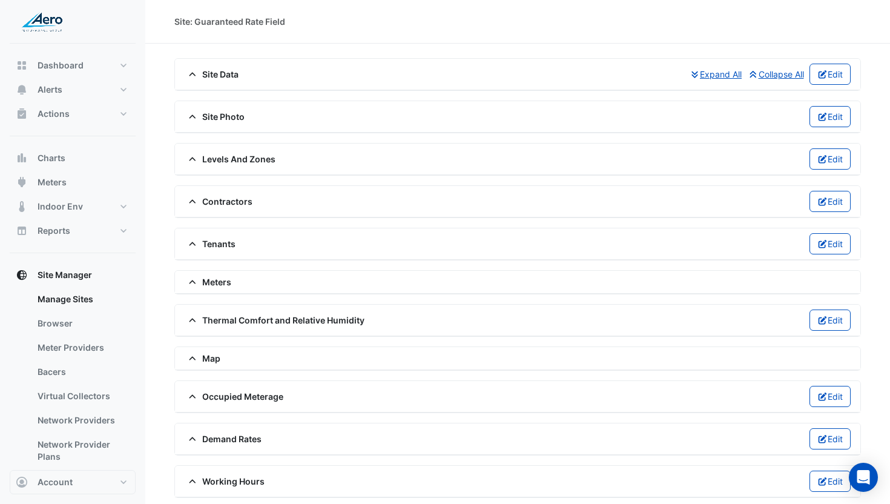
click at [223, 116] on span "Site Photo" at bounding box center [215, 116] width 60 height 13
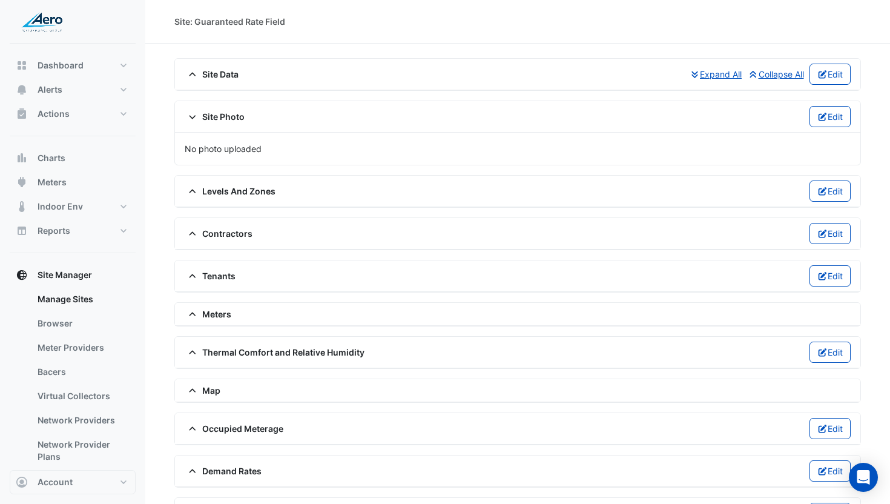
click at [793, 122] on div "Site Photo Edit" at bounding box center [518, 116] width 666 height 21
click at [810, 121] on button "Edit" at bounding box center [831, 116] width 42 height 21
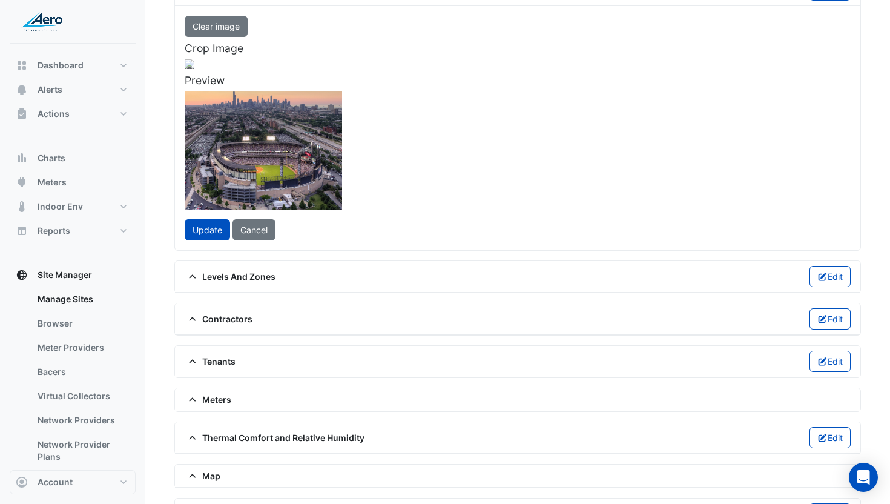
scroll to position [67, 0]
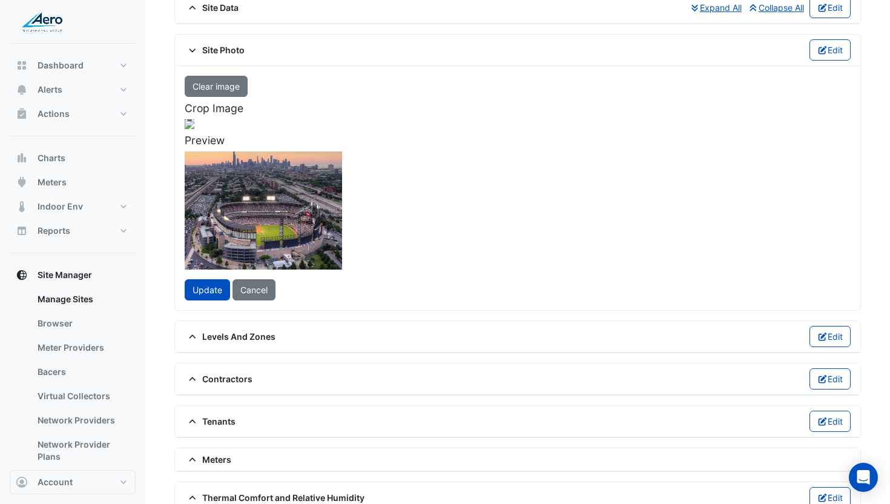
drag, startPoint x: 373, startPoint y: 237, endPoint x: 372, endPoint y: 225, distance: 12.1
click at [352, 225] on div at bounding box center [190, 241] width 326 height 245
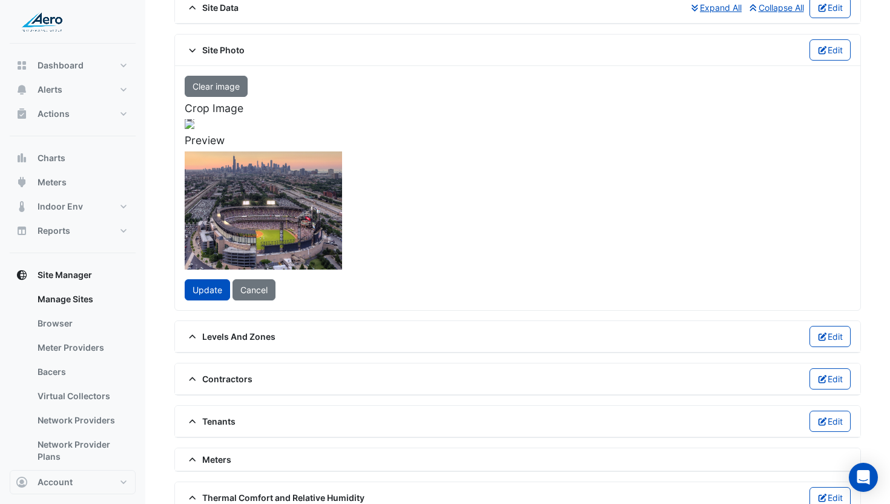
scroll to position [133, 0]
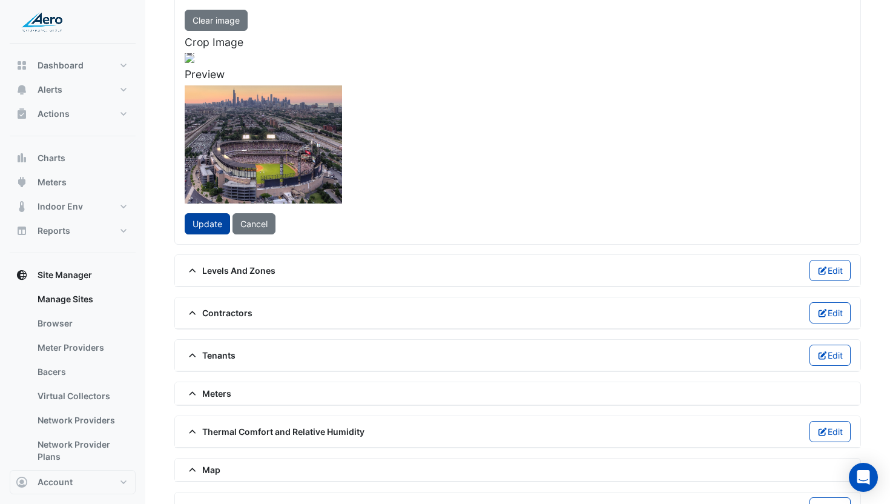
click at [208, 229] on span "Update" at bounding box center [208, 224] width 30 height 10
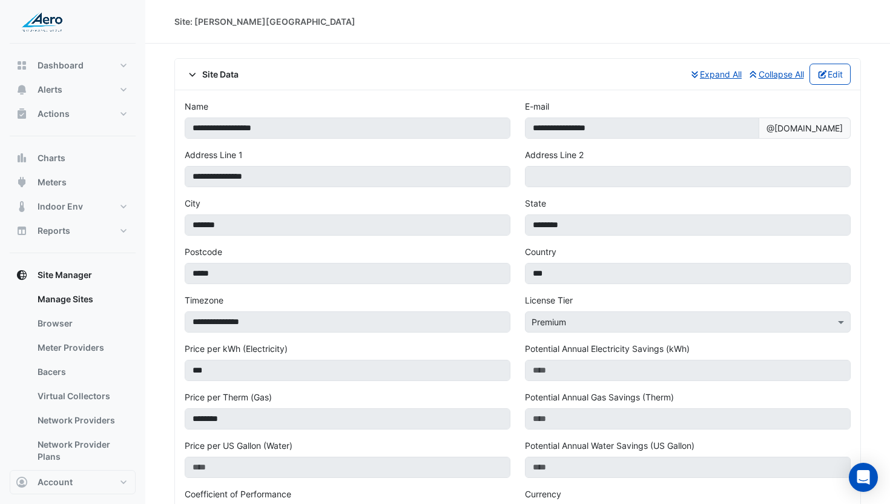
click at [215, 74] on span "Site Data" at bounding box center [212, 74] width 54 height 13
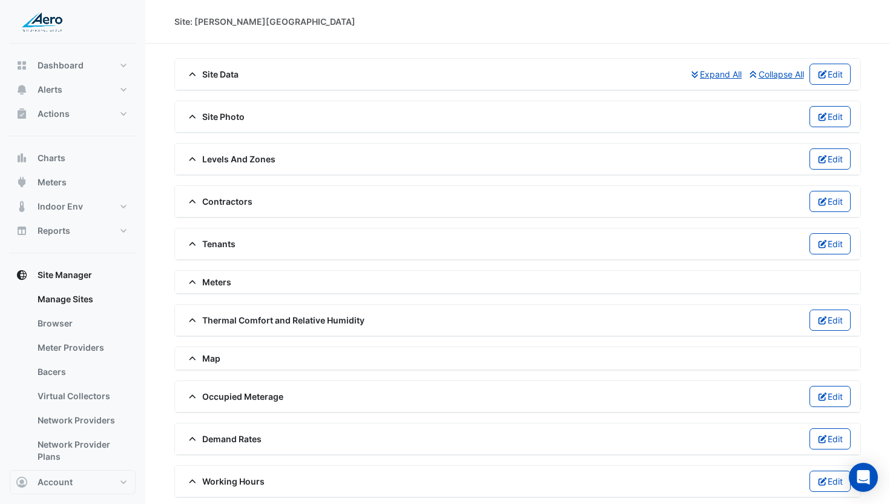
click at [225, 116] on span "Site Photo" at bounding box center [215, 116] width 60 height 13
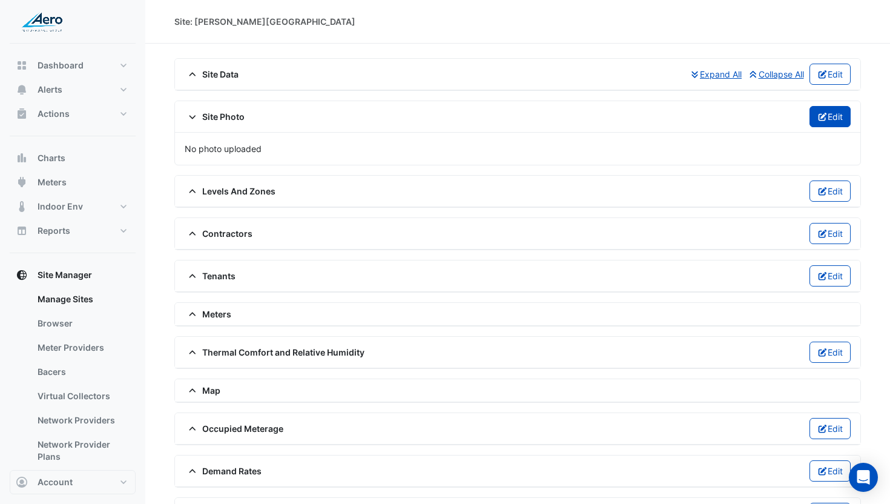
click at [828, 114] on button "Edit" at bounding box center [831, 116] width 42 height 21
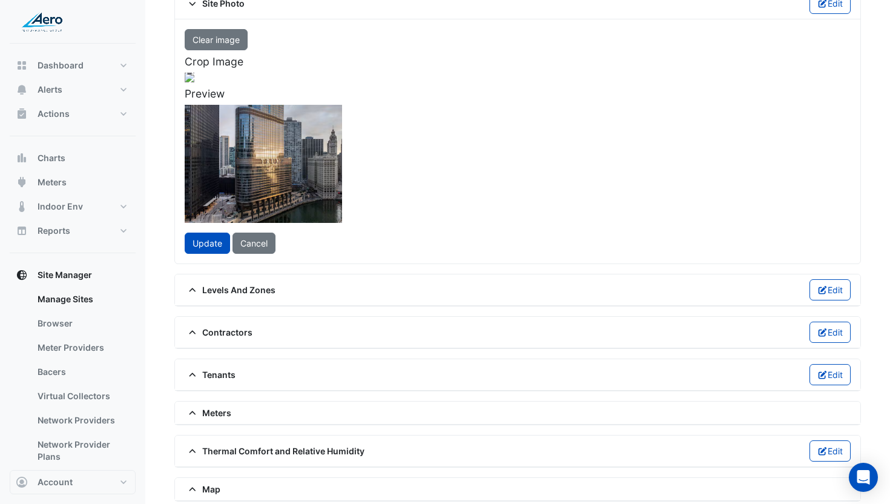
scroll to position [203, 0]
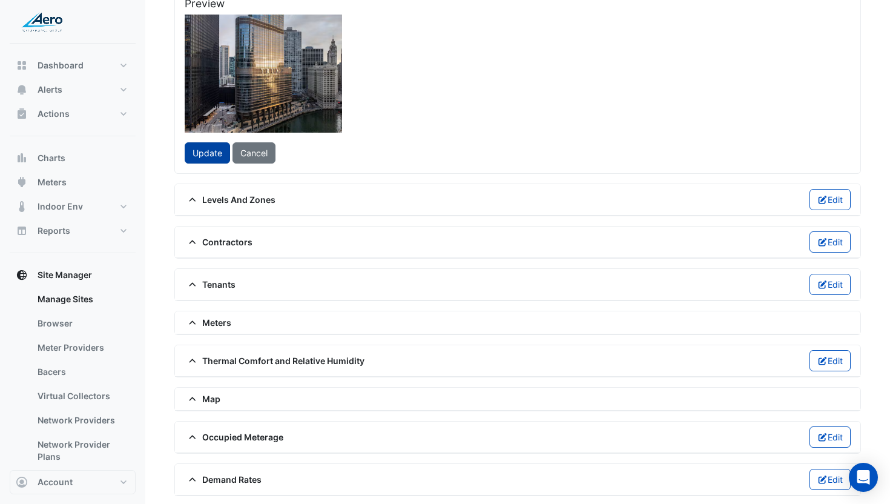
click at [207, 158] on span "Update" at bounding box center [208, 153] width 30 height 10
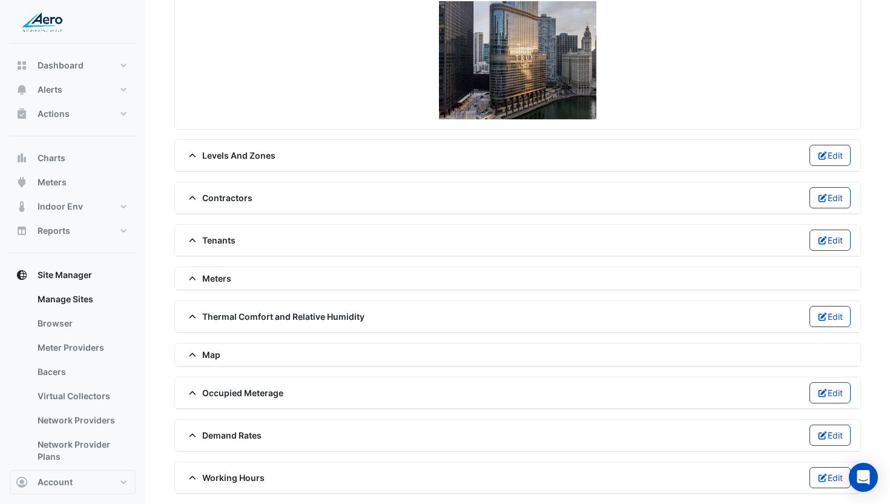
scroll to position [0, 0]
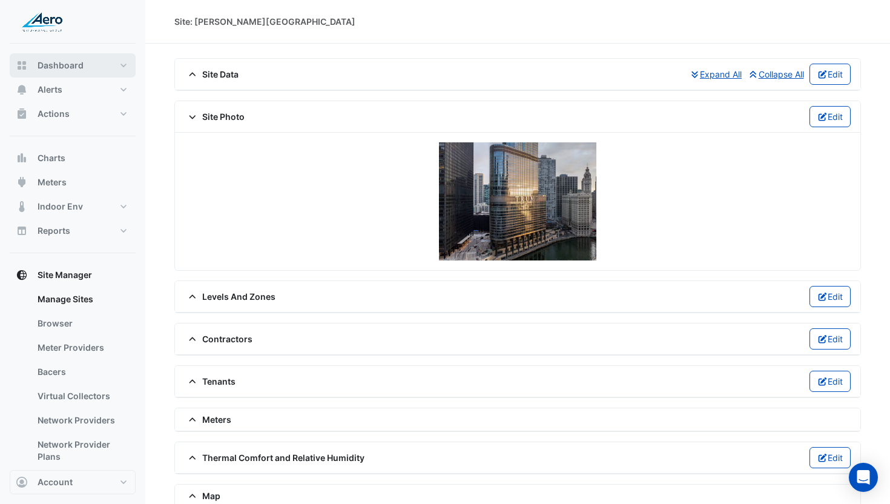
click at [56, 64] on span "Dashboard" at bounding box center [61, 65] width 46 height 12
select select "***"
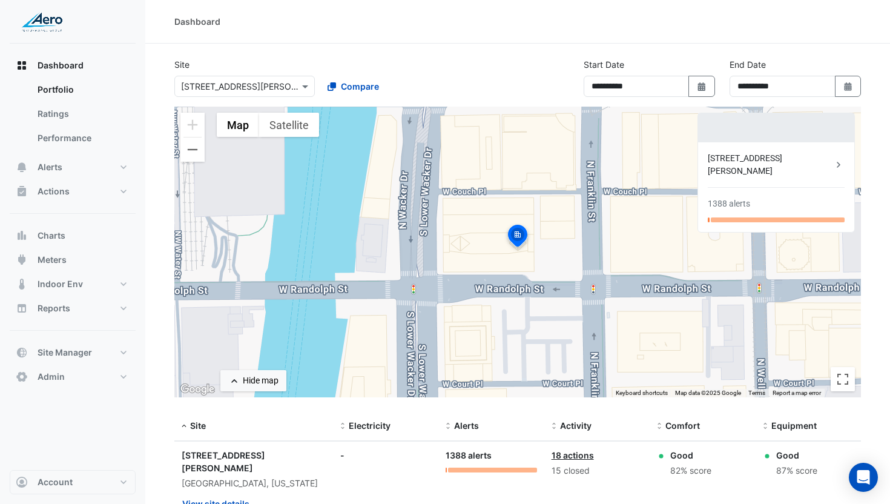
click at [274, 92] on div "Select a Site × 155 N Wacker" at bounding box center [237, 86] width 124 height 13
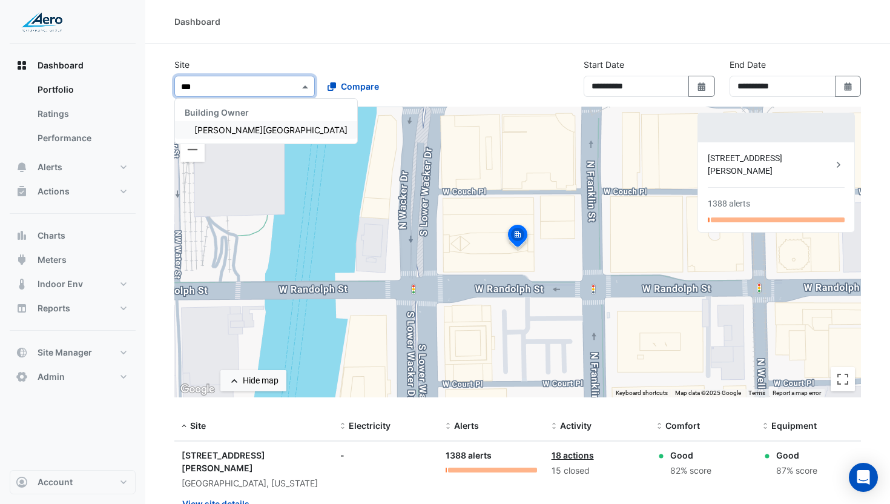
type input "****"
click at [255, 130] on span "[PERSON_NAME][GEOGRAPHIC_DATA]" at bounding box center [270, 130] width 153 height 10
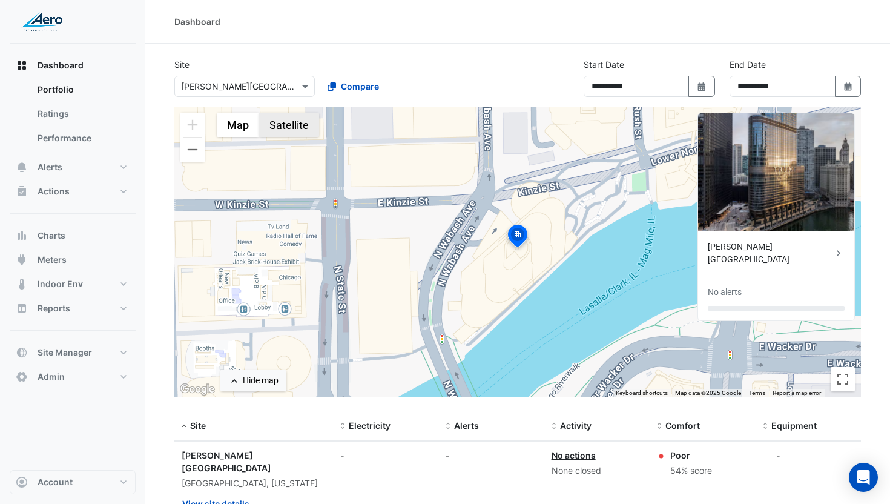
click at [276, 130] on button "Satellite" at bounding box center [289, 125] width 60 height 24
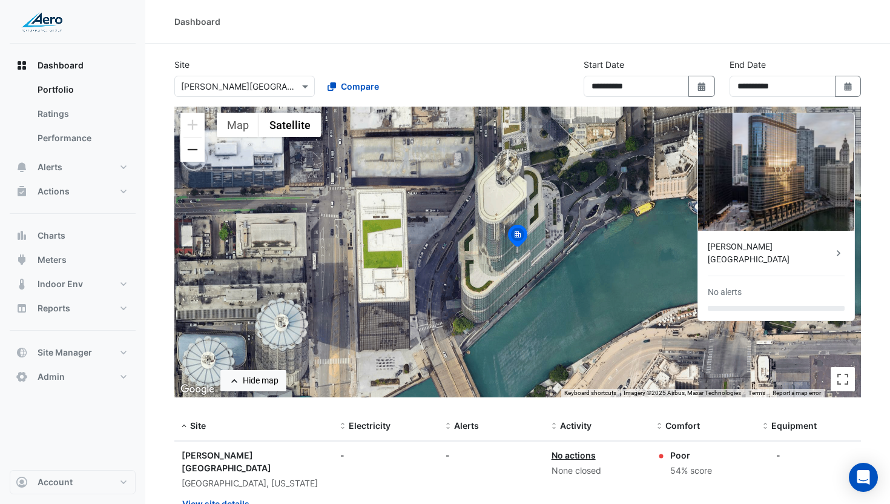
click at [191, 147] on button "Zoom out" at bounding box center [192, 149] width 24 height 24
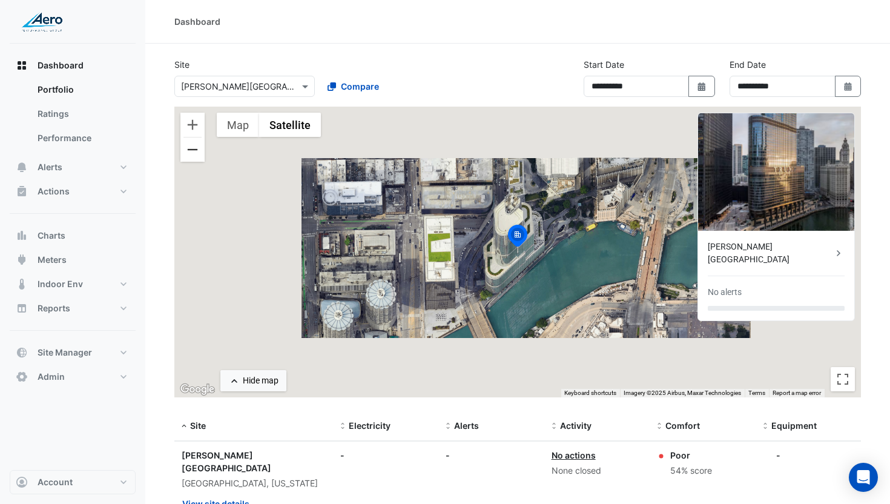
click at [191, 148] on button "Zoom out" at bounding box center [192, 149] width 24 height 24
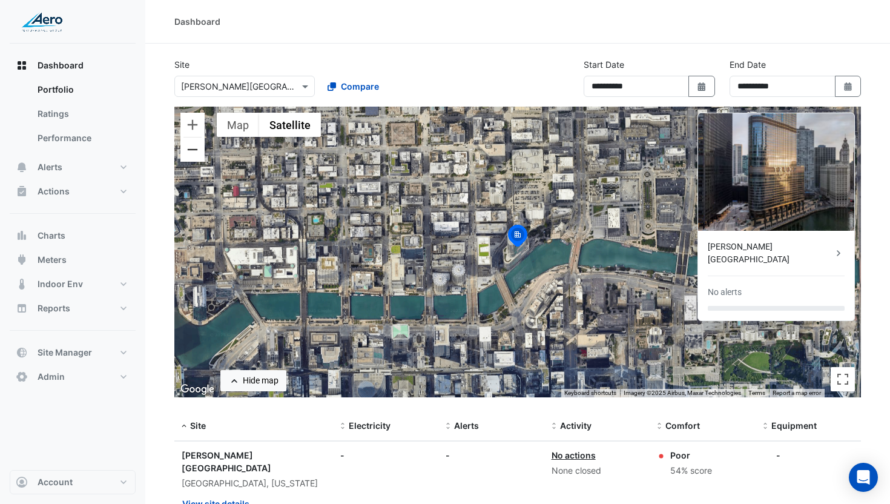
click at [191, 148] on button "Zoom out" at bounding box center [192, 149] width 24 height 24
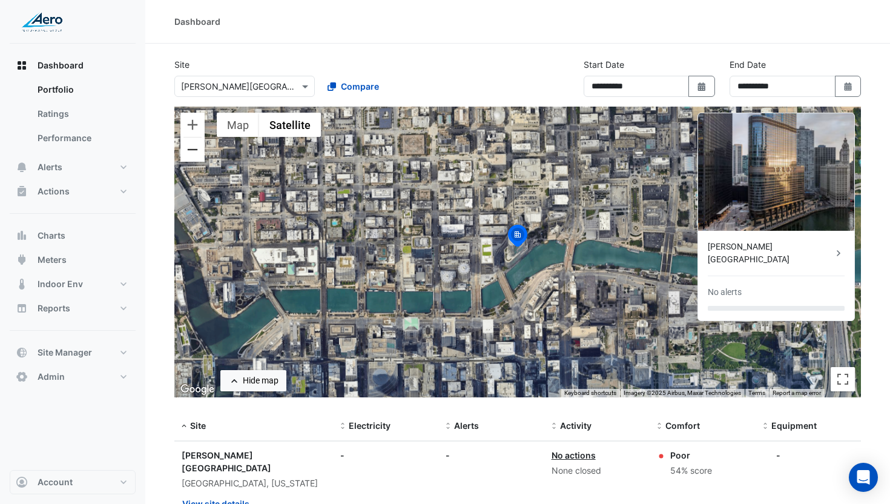
click at [191, 148] on button "Zoom out" at bounding box center [192, 149] width 24 height 24
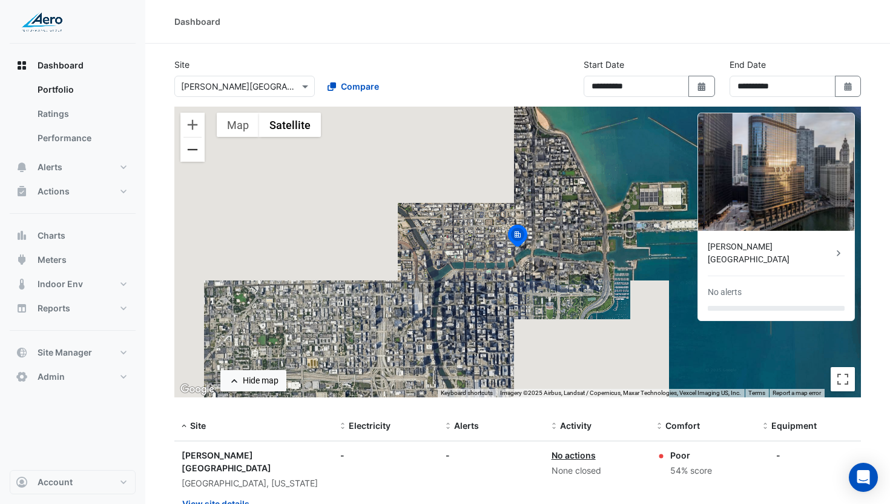
click at [191, 148] on button "Zoom out" at bounding box center [192, 149] width 24 height 24
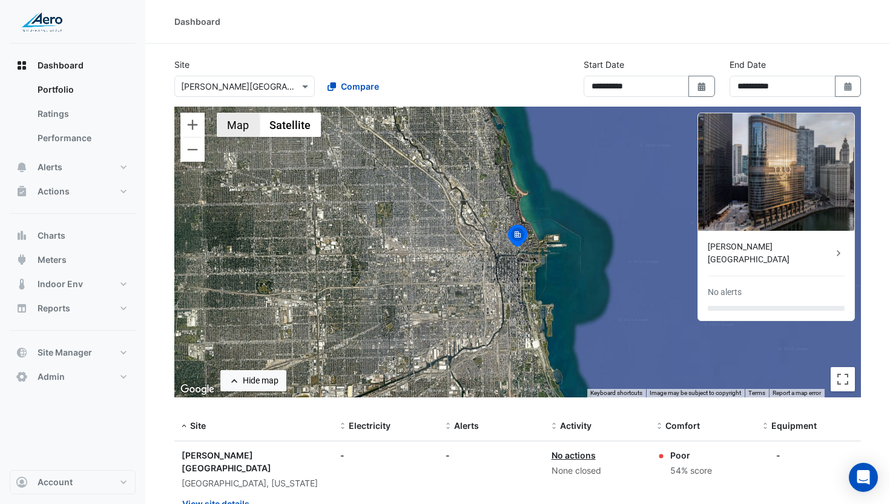
click at [233, 123] on button "Map" at bounding box center [238, 125] width 42 height 24
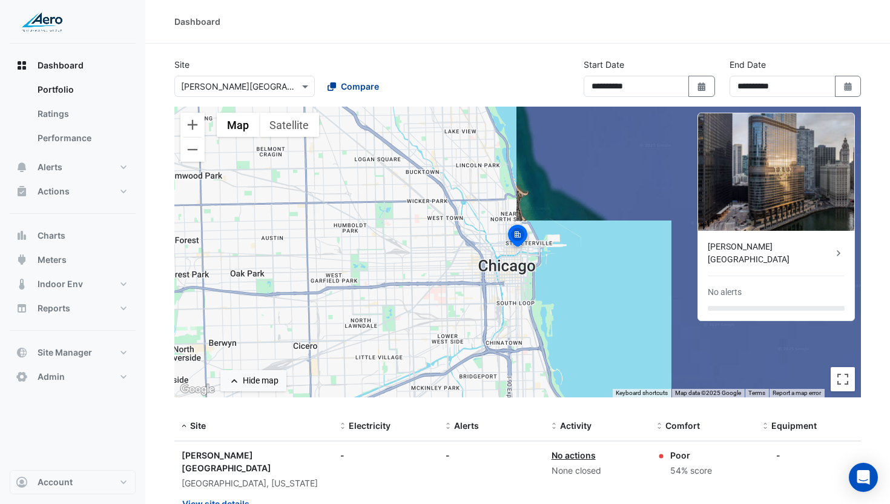
click at [341, 88] on span "Compare" at bounding box center [360, 86] width 38 height 13
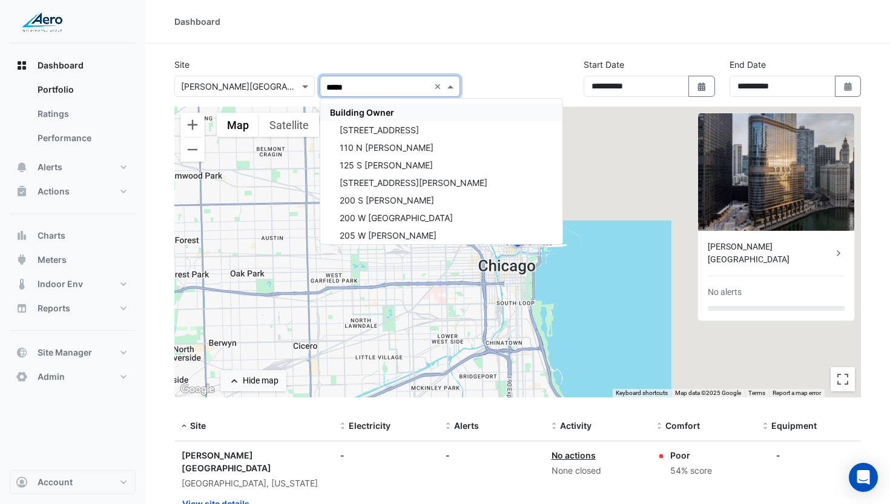
click at [357, 113] on span "Building Owner" at bounding box center [362, 112] width 64 height 10
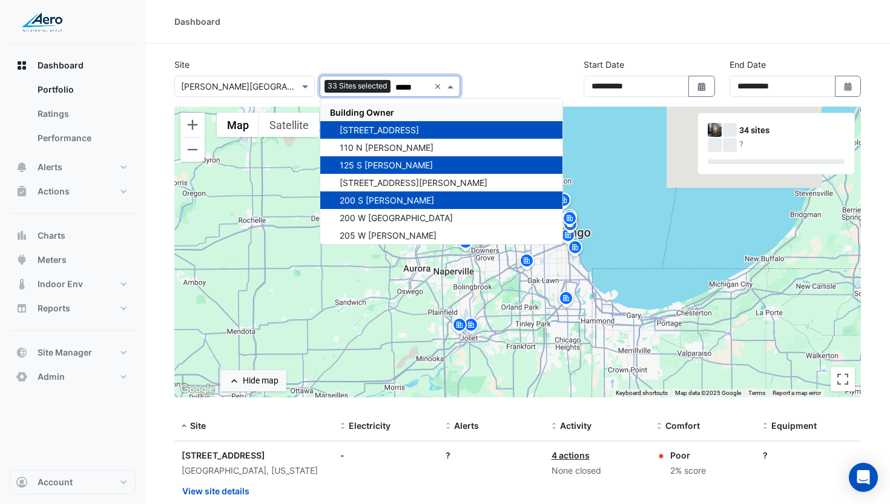
type input "*****"
click at [483, 64] on div "Site Select a Site × Trump Tower Chicago Add sites to compare 33 Sites selected…" at bounding box center [517, 82] width 701 height 48
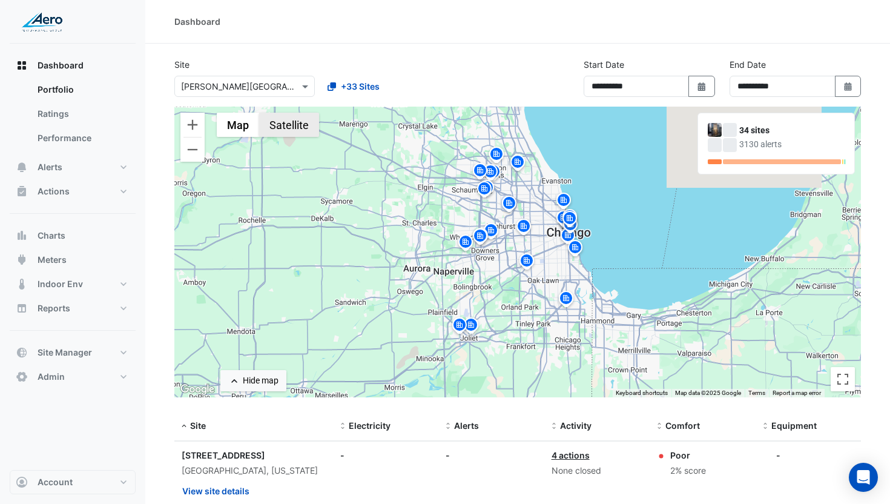
click at [287, 118] on button "Satellite" at bounding box center [289, 125] width 60 height 24
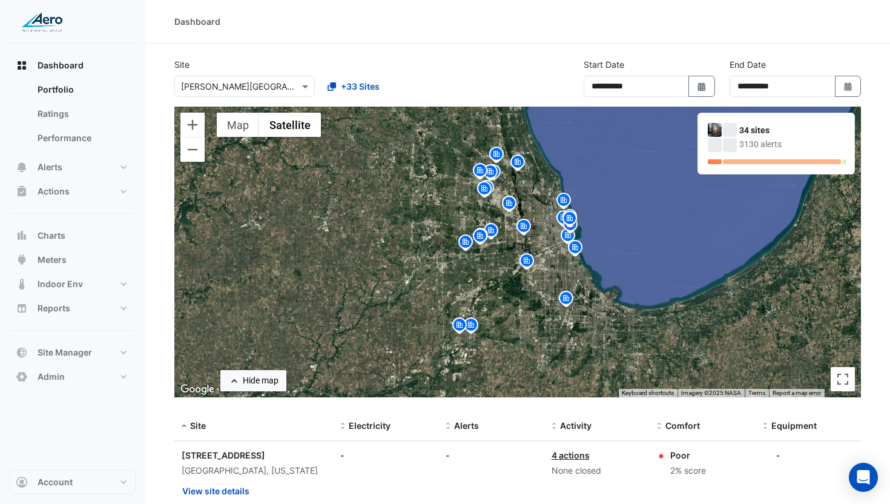
click at [564, 201] on img at bounding box center [563, 201] width 19 height 21
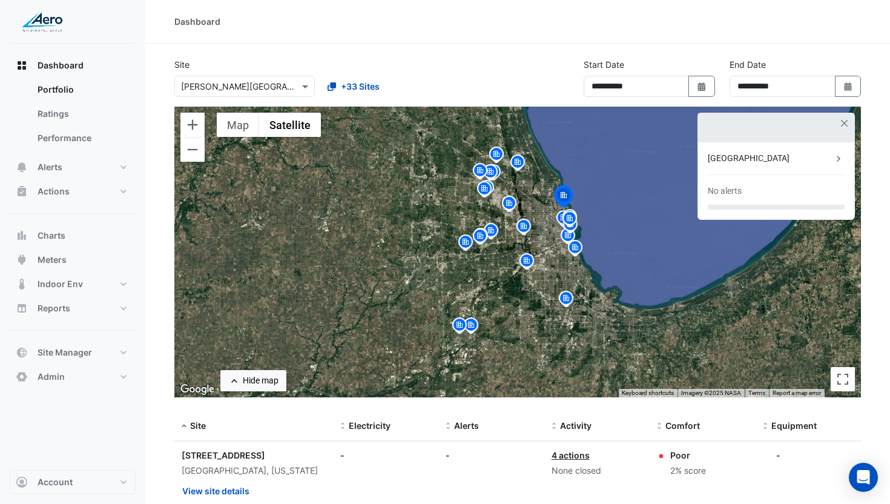
click at [566, 225] on img at bounding box center [569, 220] width 19 height 21
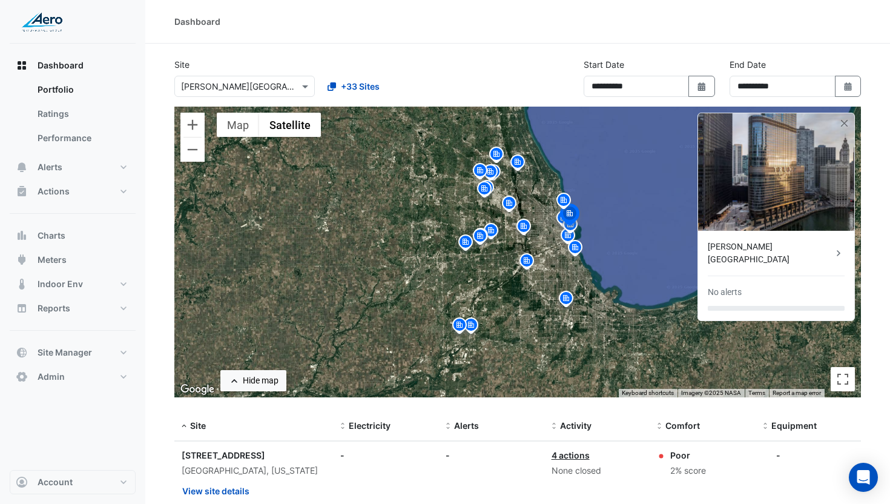
click at [574, 243] on img at bounding box center [575, 249] width 19 height 21
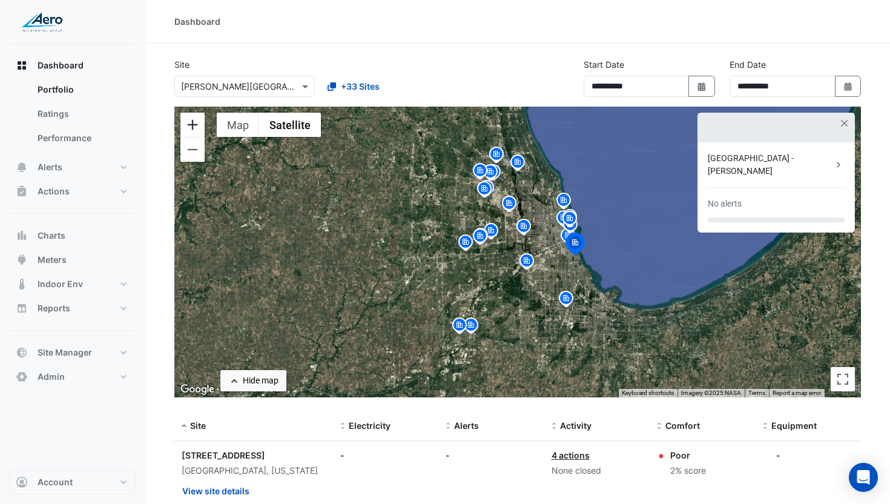
click at [191, 127] on button "Zoom in" at bounding box center [192, 125] width 24 height 24
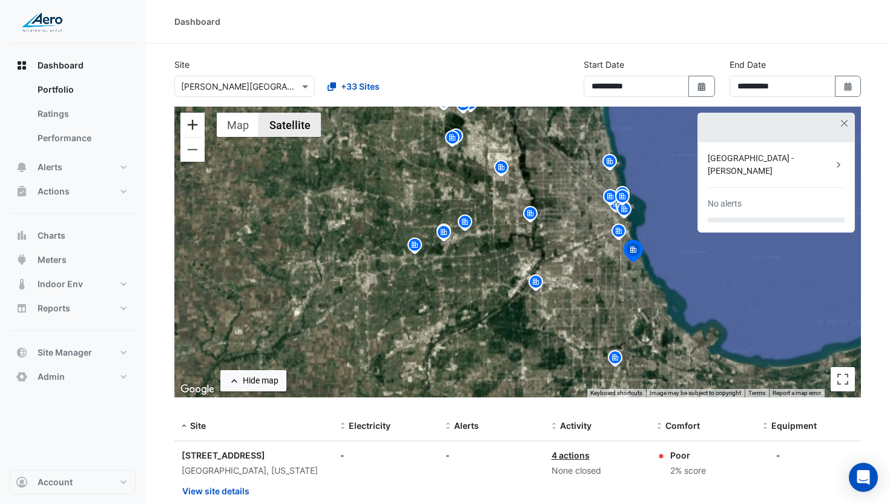
scroll to position [3, 0]
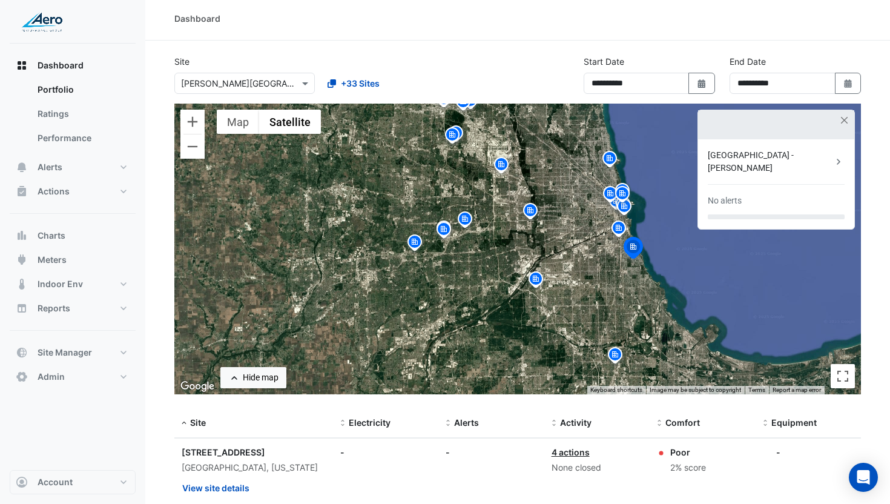
click at [620, 223] on img at bounding box center [618, 229] width 19 height 21
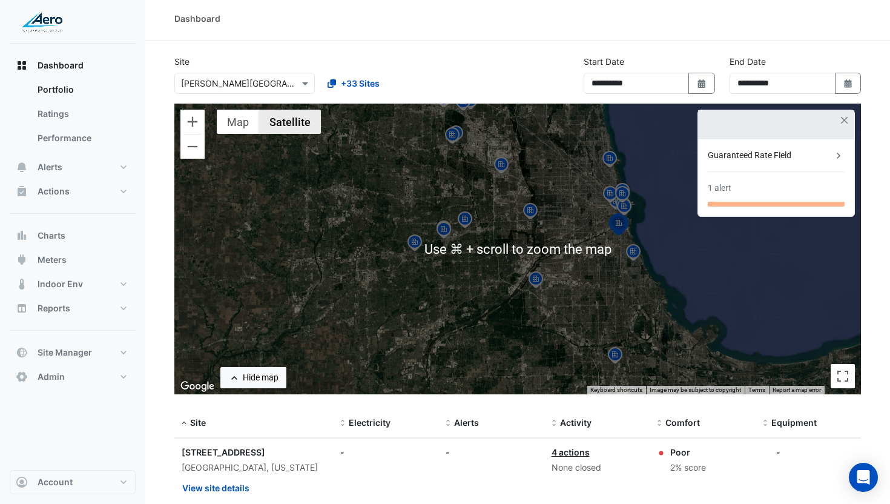
click at [291, 124] on button "Satellite" at bounding box center [290, 122] width 62 height 24
click at [272, 118] on button "Satellite" at bounding box center [290, 122] width 62 height 24
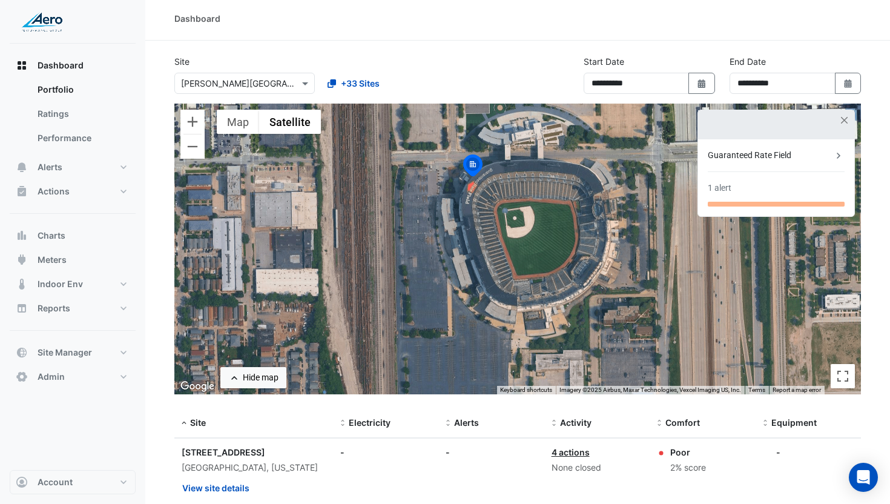
drag, startPoint x: 546, startPoint y: 210, endPoint x: 603, endPoint y: 262, distance: 77.6
click at [550, 260] on div "To activate drag with keyboard, press Alt + Enter. Once in keyboard drag state,…" at bounding box center [517, 249] width 687 height 291
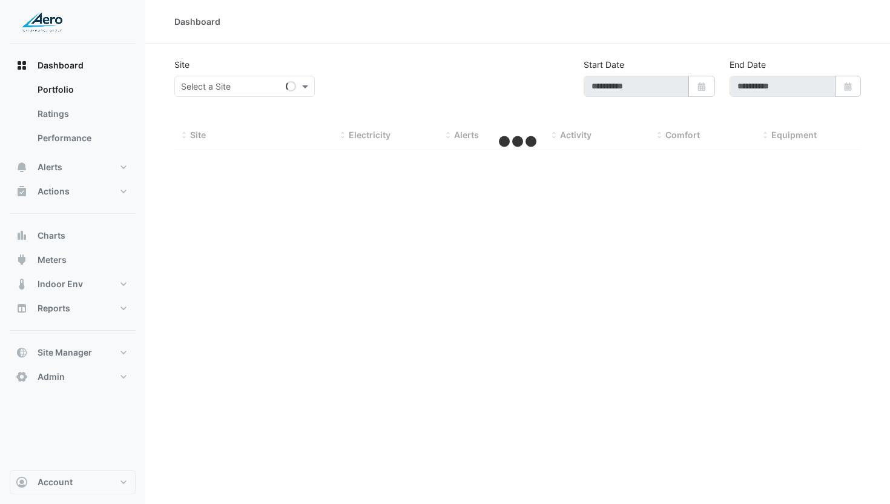
type input "**********"
select select "***"
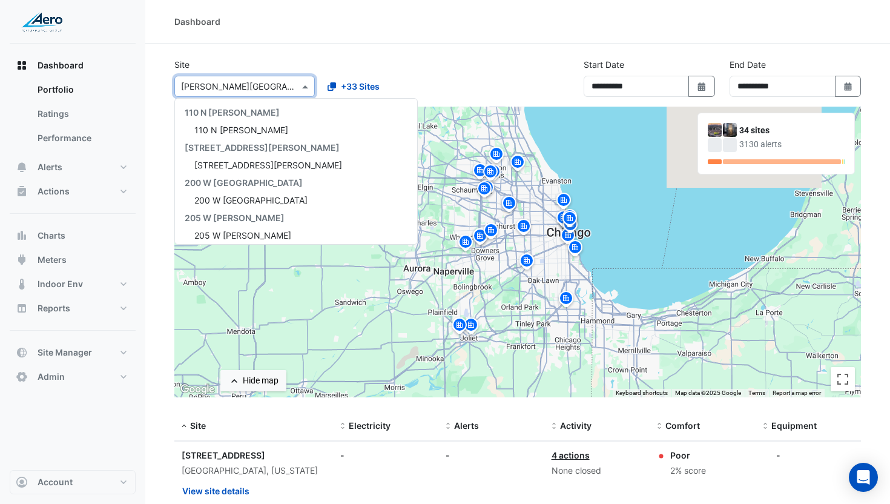
click at [266, 90] on input "text" at bounding box center [232, 87] width 103 height 13
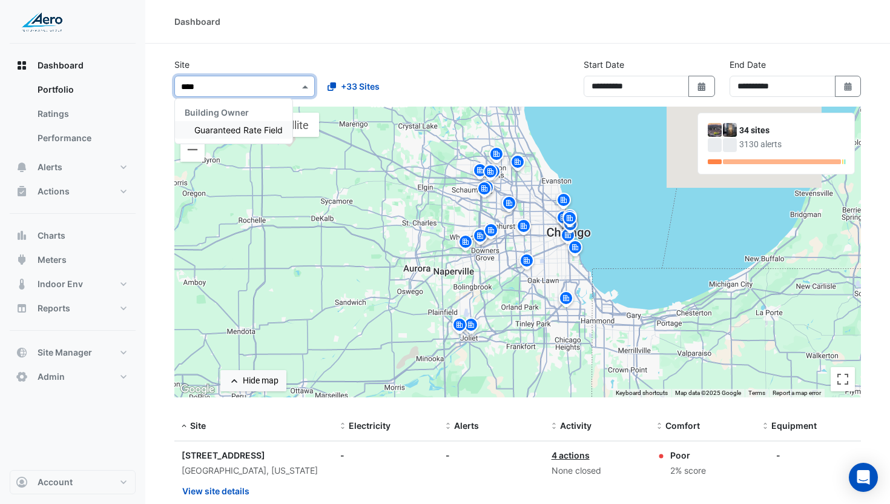
type input "*****"
click at [280, 124] on div "Guaranteed Rate Field" at bounding box center [233, 130] width 117 height 18
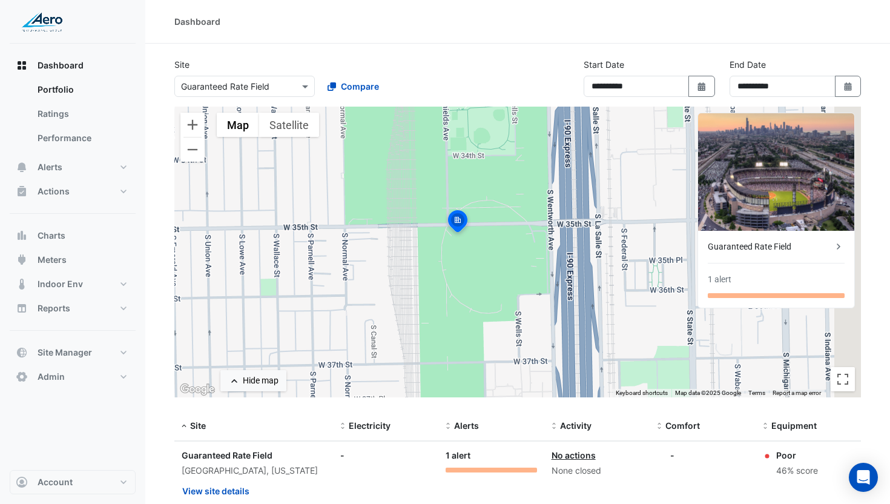
drag, startPoint x: 589, startPoint y: 269, endPoint x: 471, endPoint y: 237, distance: 122.4
click at [471, 237] on div "To activate drag with keyboard, press Alt + Enter. Once in keyboard drag state,…" at bounding box center [517, 252] width 687 height 291
click at [279, 121] on button "Satellite" at bounding box center [289, 125] width 60 height 24
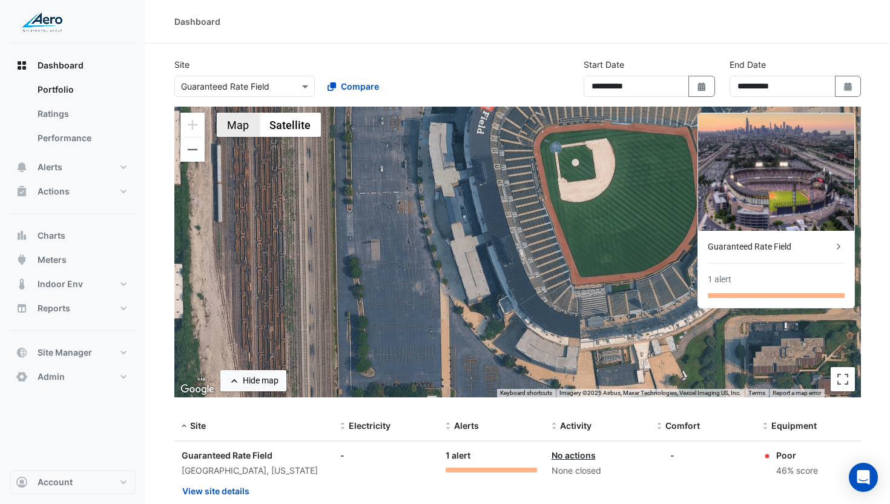
click at [237, 133] on button "Map" at bounding box center [238, 125] width 42 height 24
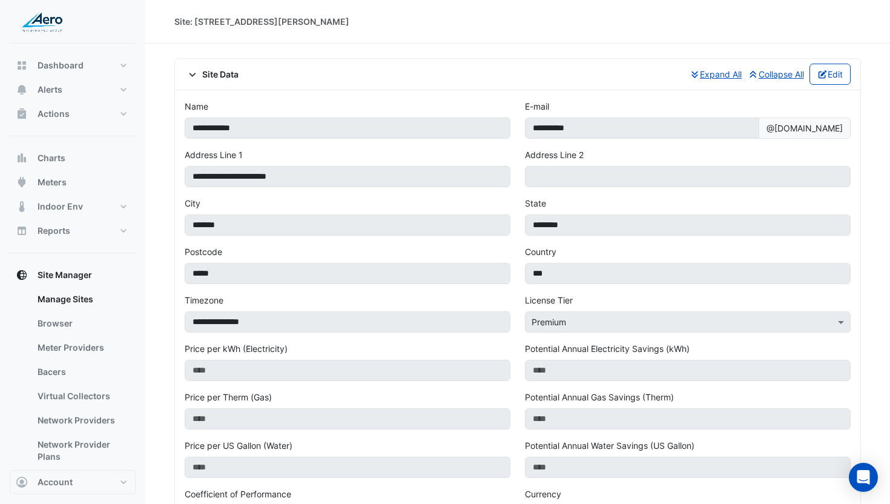
click at [219, 76] on span "Site Data" at bounding box center [212, 74] width 54 height 13
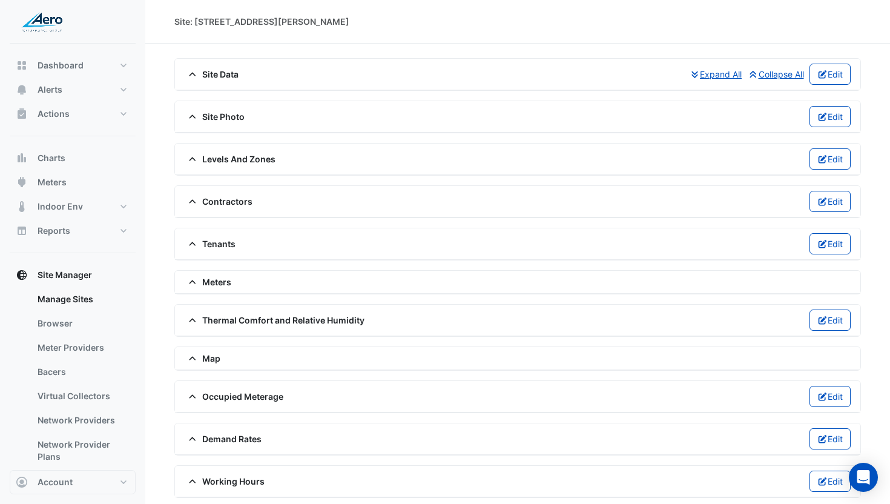
click at [222, 116] on span "Site Photo" at bounding box center [215, 116] width 60 height 13
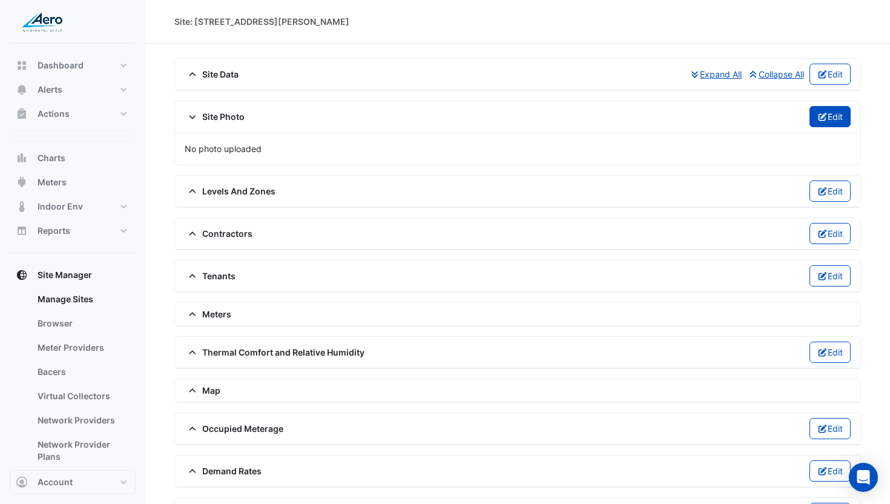
click at [823, 120] on icon "button" at bounding box center [823, 117] width 11 height 8
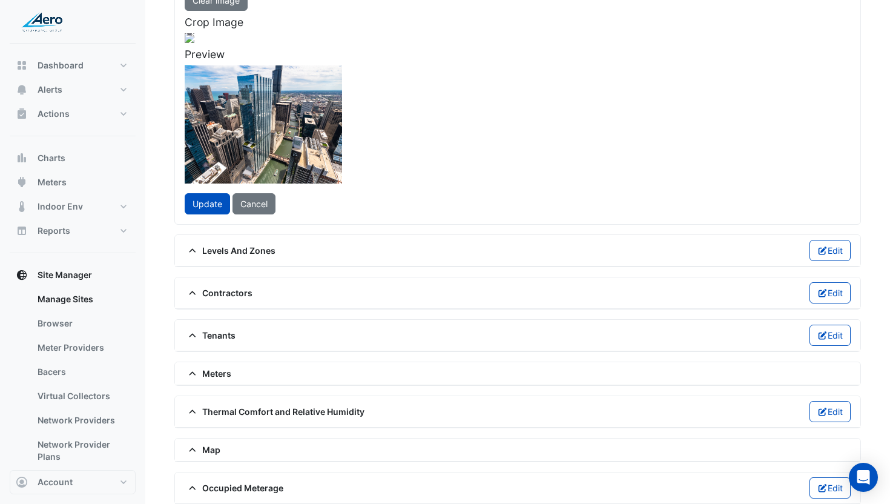
scroll to position [157, 0]
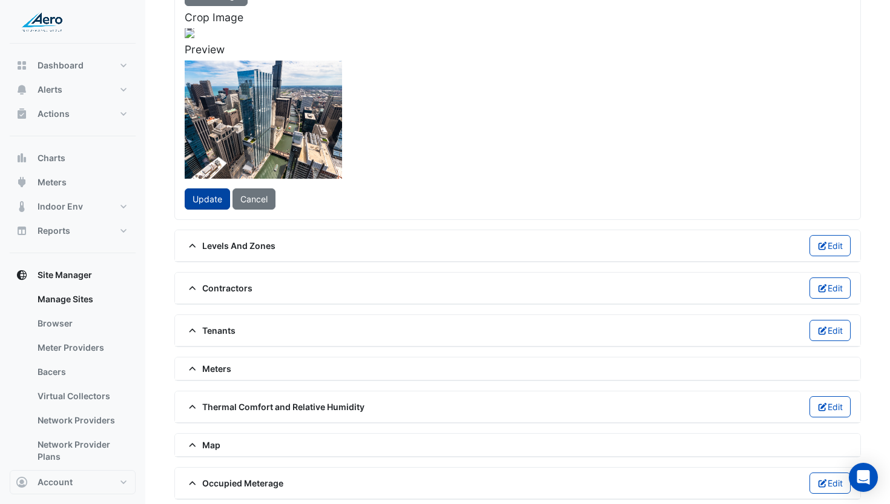
click at [200, 204] on span "Update" at bounding box center [208, 199] width 30 height 10
click at [200, 210] on app-button "Update" at bounding box center [213, 198] width 56 height 21
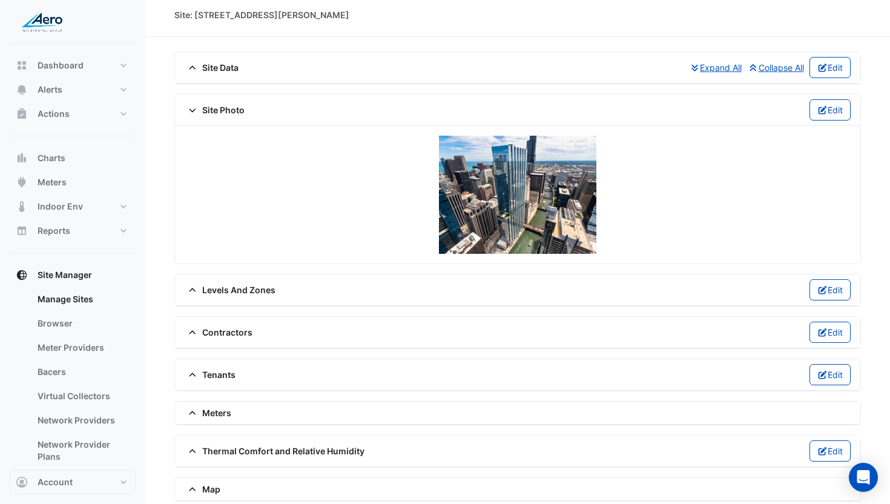
scroll to position [0, 0]
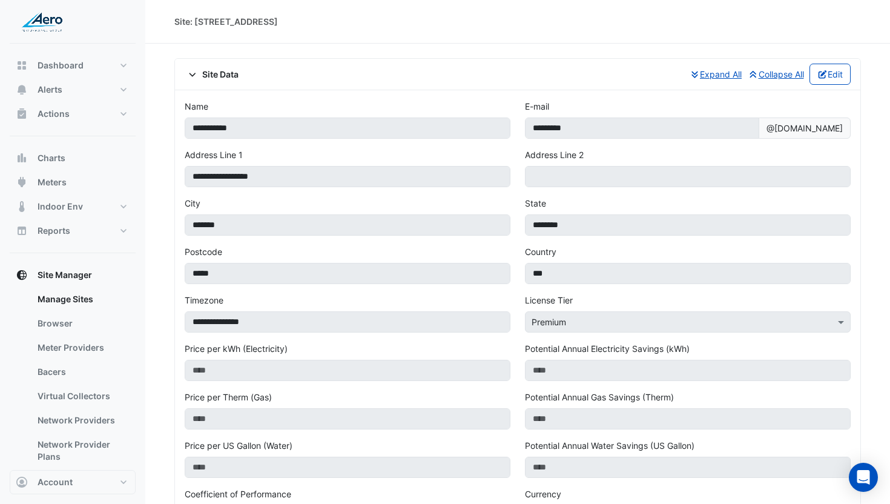
click at [205, 68] on span "Site Data" at bounding box center [212, 74] width 54 height 13
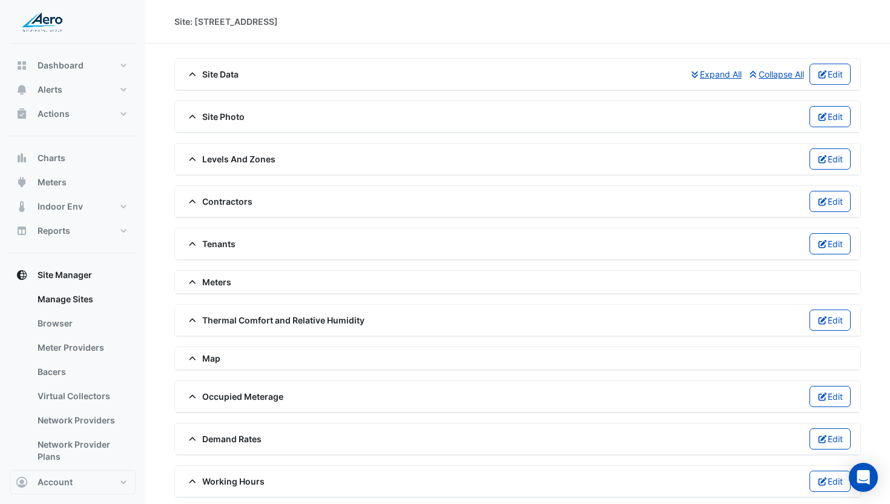
click at [227, 116] on span "Site Photo" at bounding box center [215, 116] width 60 height 13
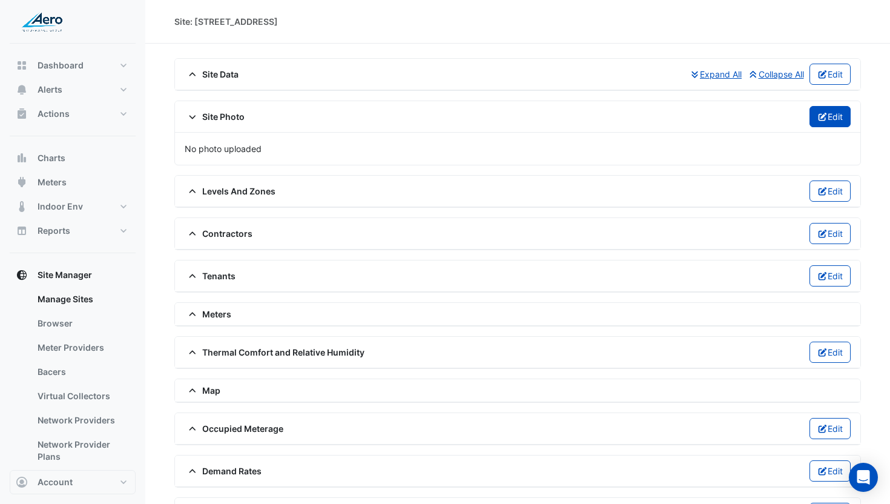
click at [833, 118] on button "Edit" at bounding box center [831, 116] width 42 height 21
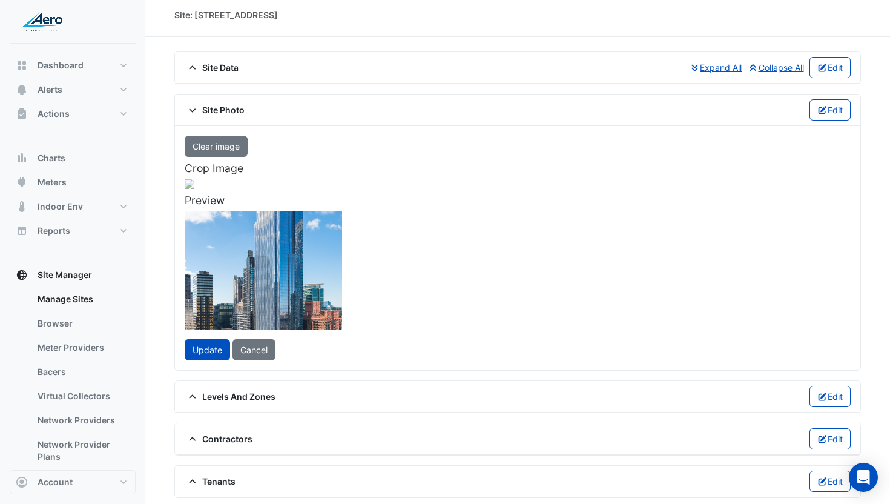
scroll to position [89, 0]
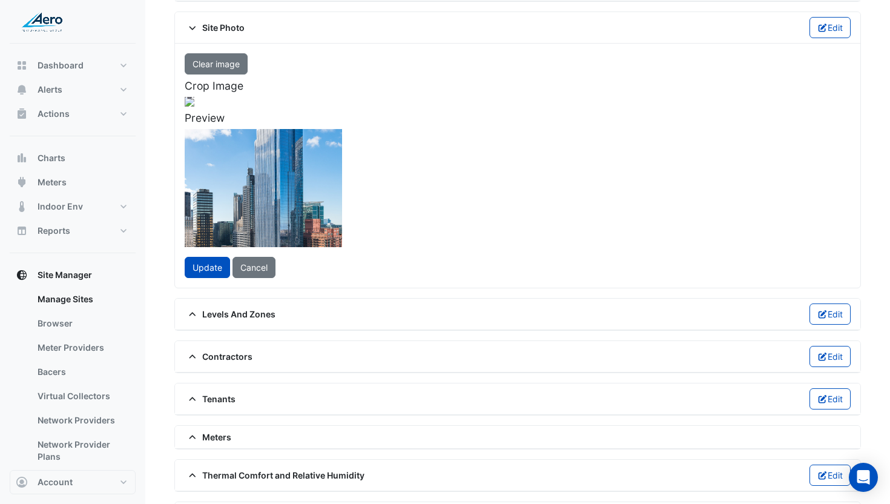
drag, startPoint x: 404, startPoint y: 252, endPoint x: 405, endPoint y: 182, distance: 70.3
click at [352, 182] on div at bounding box center [190, 219] width 326 height 245
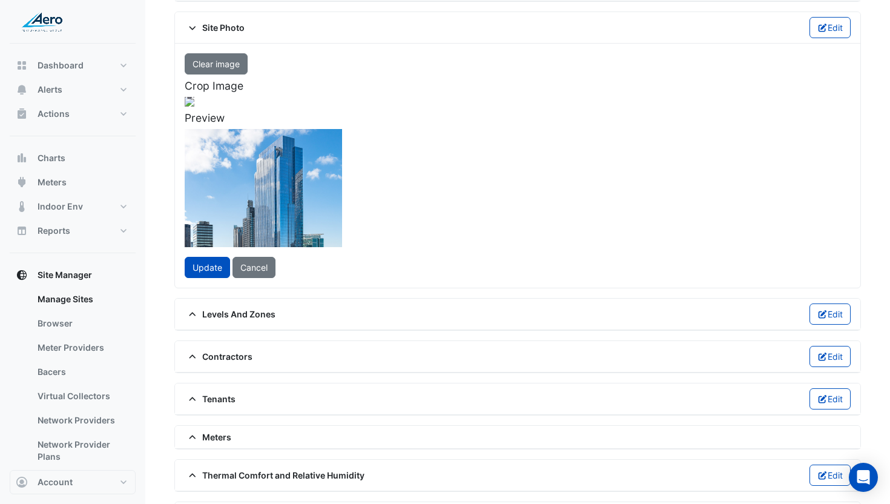
scroll to position [170, 0]
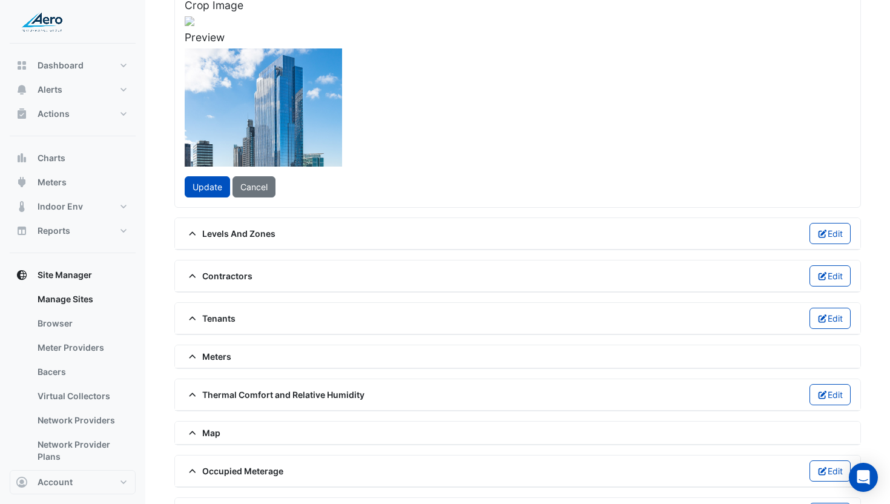
drag, startPoint x: 469, startPoint y: 231, endPoint x: 478, endPoint y: 372, distance: 141.4
click at [352, 372] on div at bounding box center [190, 272] width 326 height 245
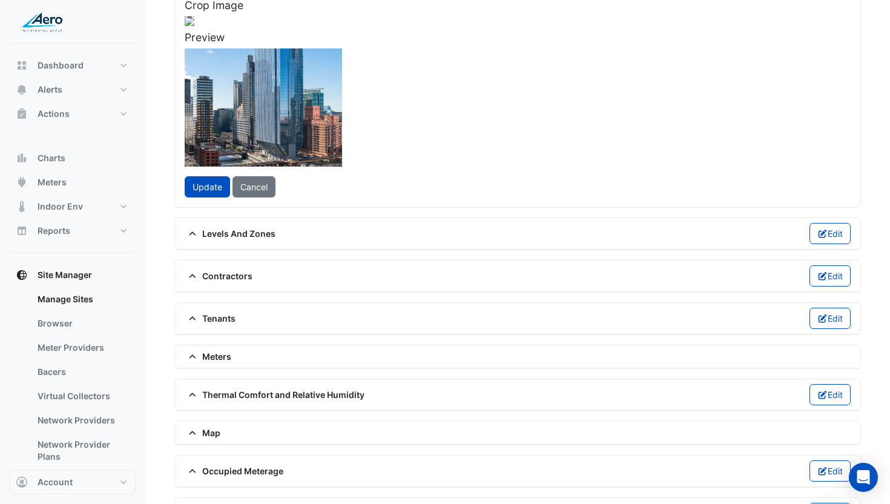
drag, startPoint x: 451, startPoint y: 351, endPoint x: 457, endPoint y: 231, distance: 120.1
click at [352, 231] on div at bounding box center [190, 138] width 326 height 245
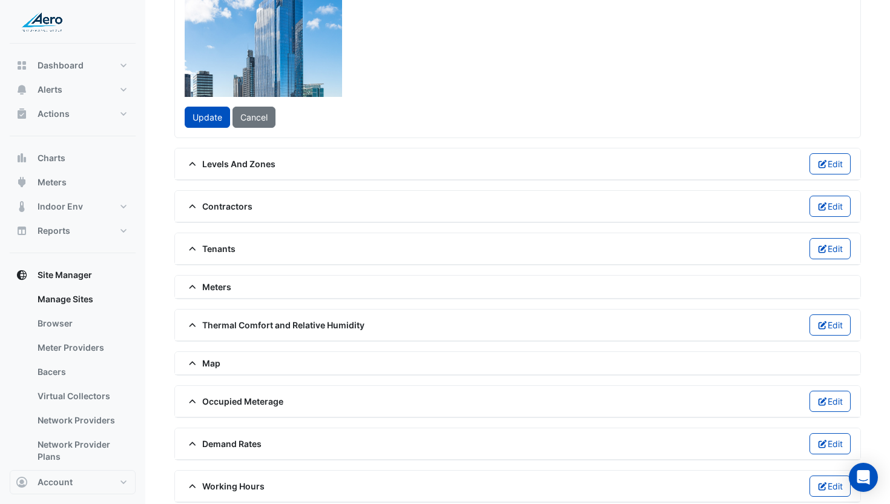
scroll to position [276, 0]
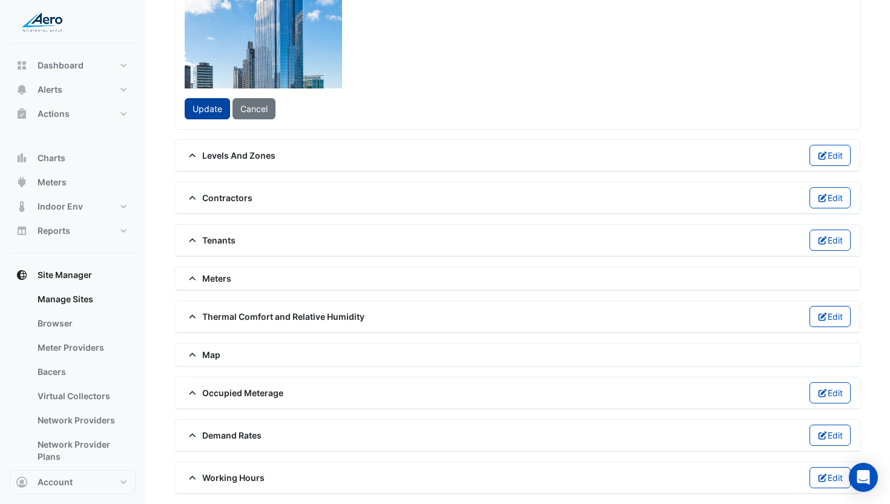
click at [207, 119] on button "Update" at bounding box center [207, 108] width 45 height 21
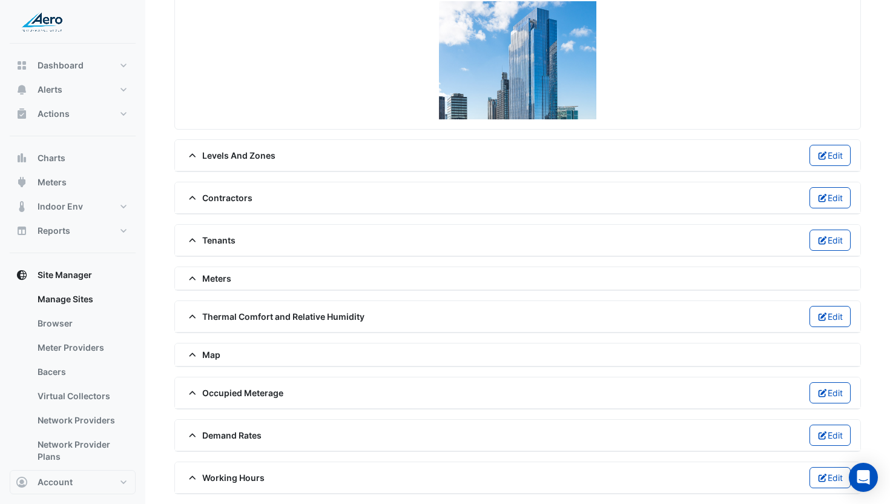
scroll to position [38, 0]
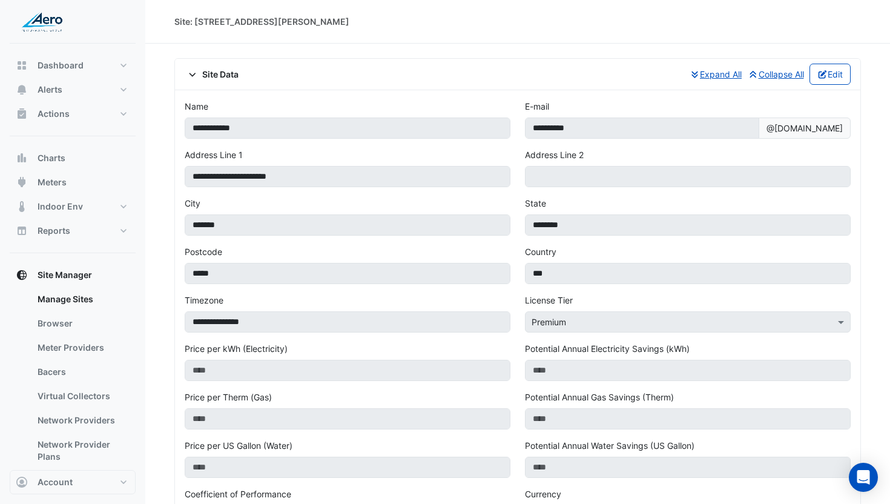
click at [222, 76] on span "Site Data" at bounding box center [212, 74] width 54 height 13
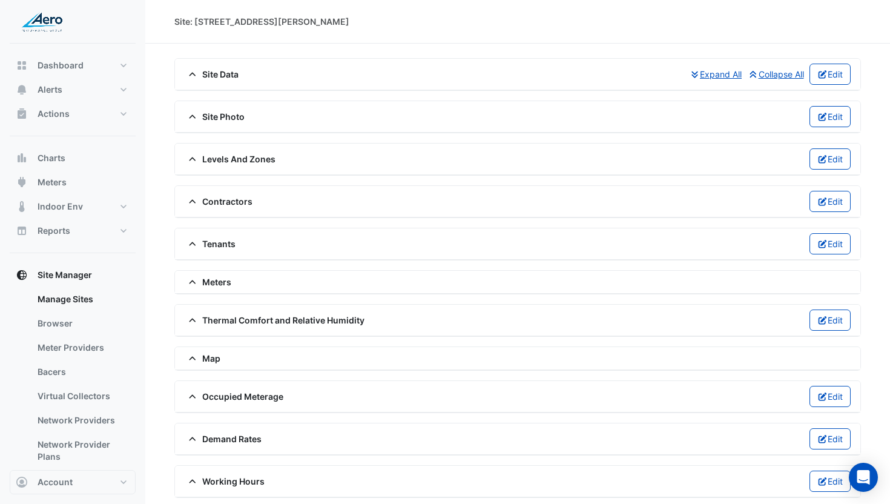
drag, startPoint x: 230, startPoint y: 115, endPoint x: 237, endPoint y: 116, distance: 7.4
click at [230, 115] on span "Site Photo" at bounding box center [215, 116] width 60 height 13
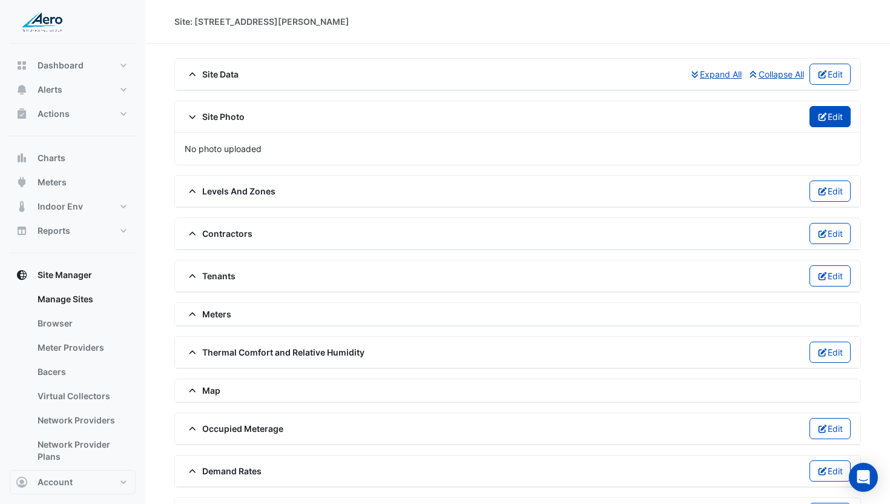
click at [823, 120] on icon "button" at bounding box center [823, 117] width 11 height 8
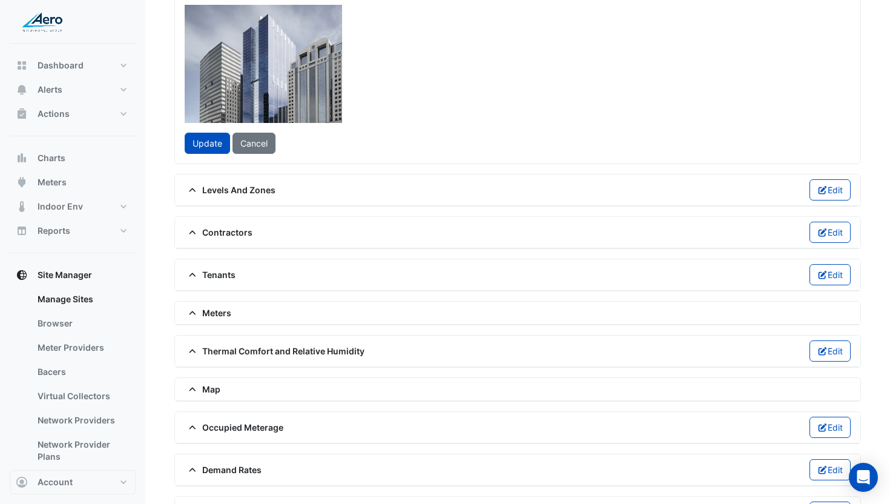
scroll to position [348, 0]
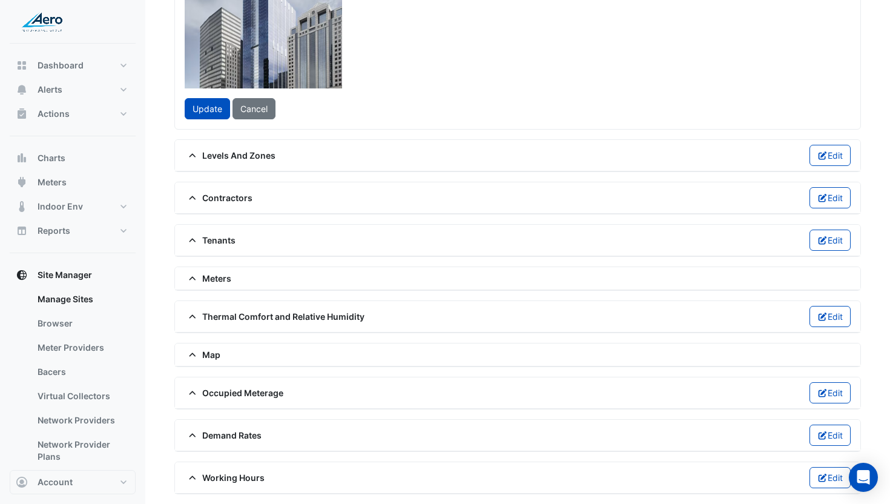
click at [202, 114] on span "Update" at bounding box center [208, 109] width 30 height 10
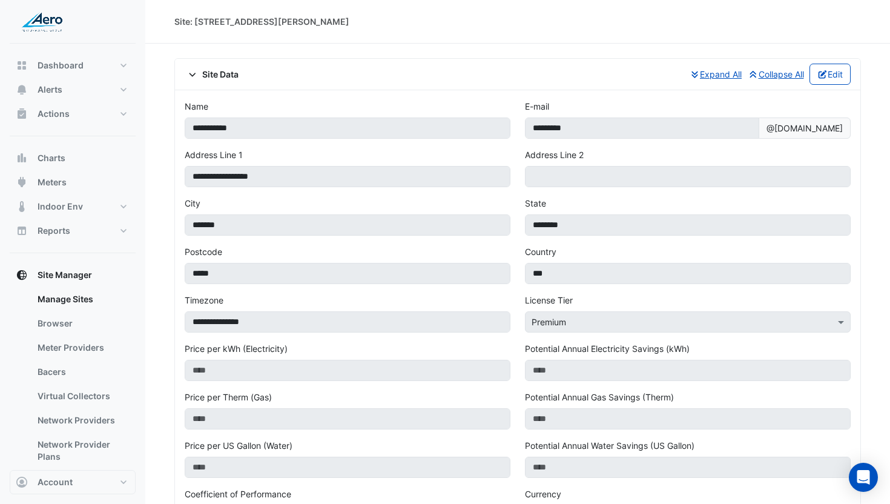
click at [224, 70] on span "Site Data" at bounding box center [212, 74] width 54 height 13
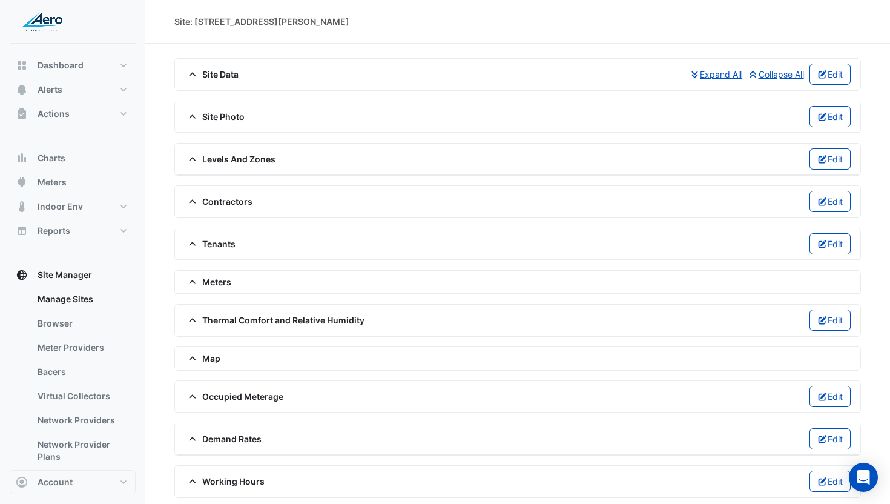
click at [228, 116] on span "Site Photo" at bounding box center [215, 116] width 60 height 13
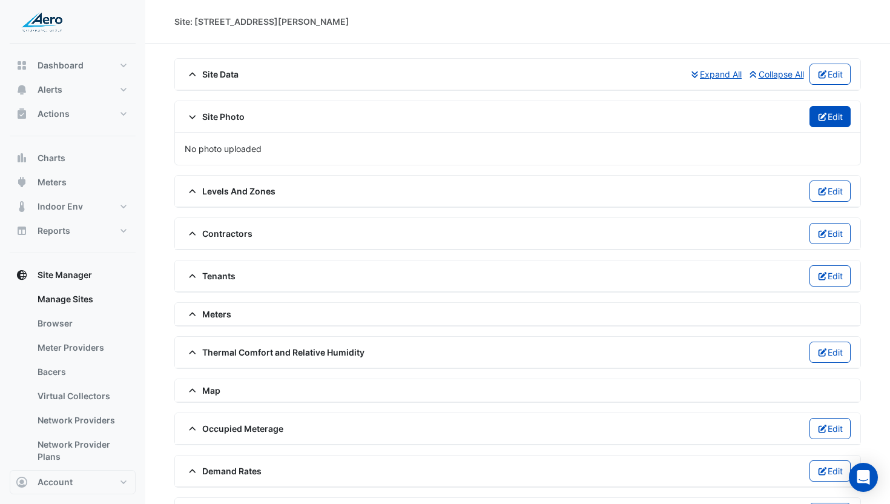
click at [831, 121] on button "Edit" at bounding box center [831, 116] width 42 height 21
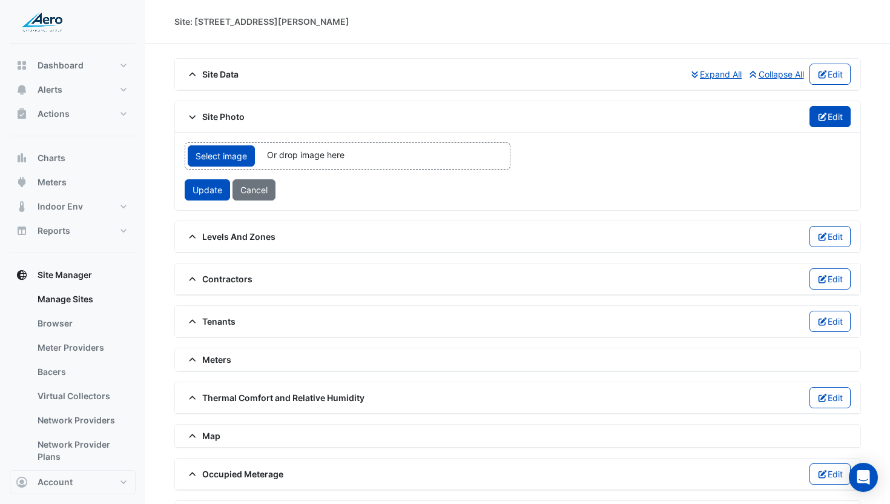
click at [823, 118] on icon "button" at bounding box center [823, 117] width 11 height 8
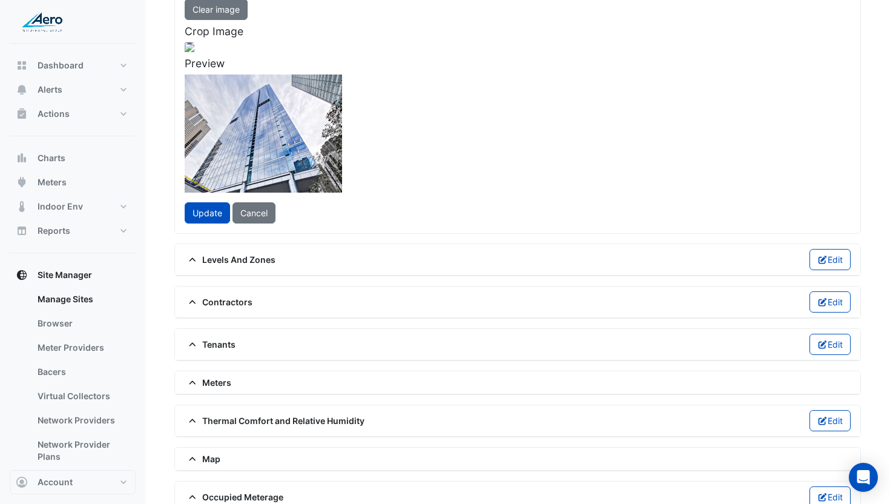
scroll to position [226, 0]
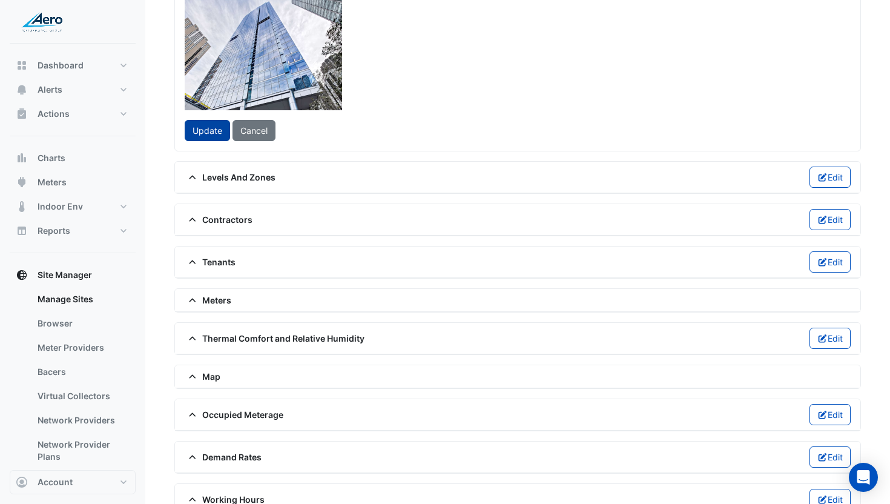
click at [207, 136] on span "Update" at bounding box center [208, 130] width 30 height 10
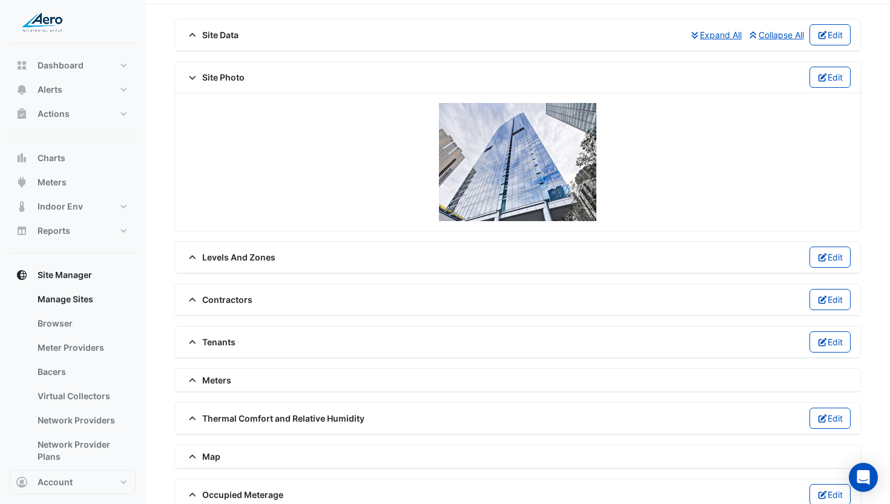
scroll to position [0, 0]
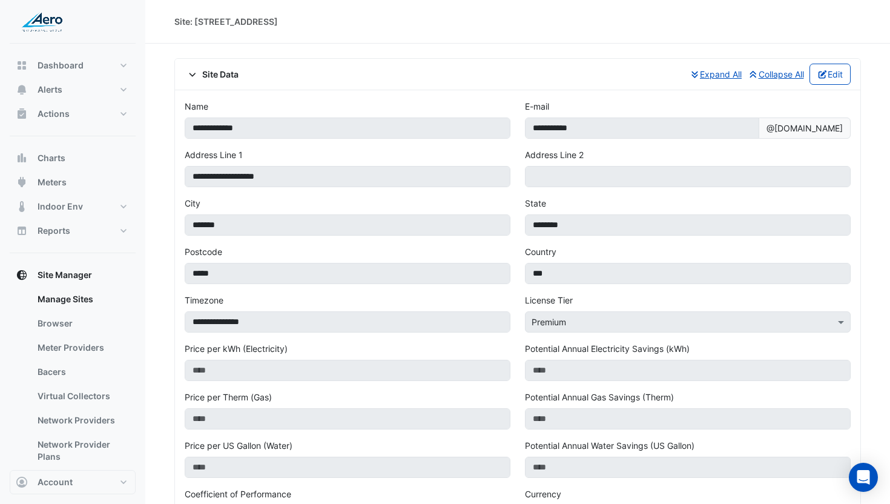
click at [214, 84] on div "Site Data Expand All Collapse All Edit" at bounding box center [518, 74] width 666 height 21
click at [214, 76] on span "Site Data" at bounding box center [212, 74] width 54 height 13
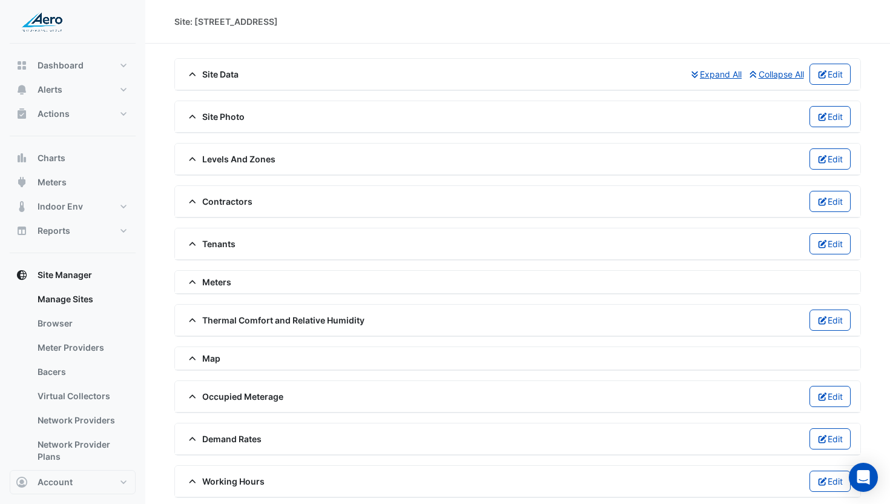
click at [222, 117] on span "Site Photo" at bounding box center [215, 116] width 60 height 13
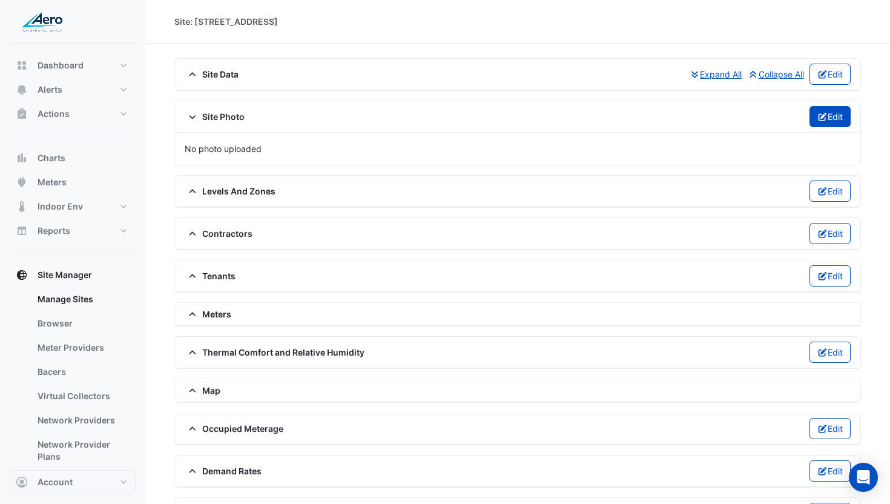
click at [810, 117] on button "Edit" at bounding box center [831, 116] width 42 height 21
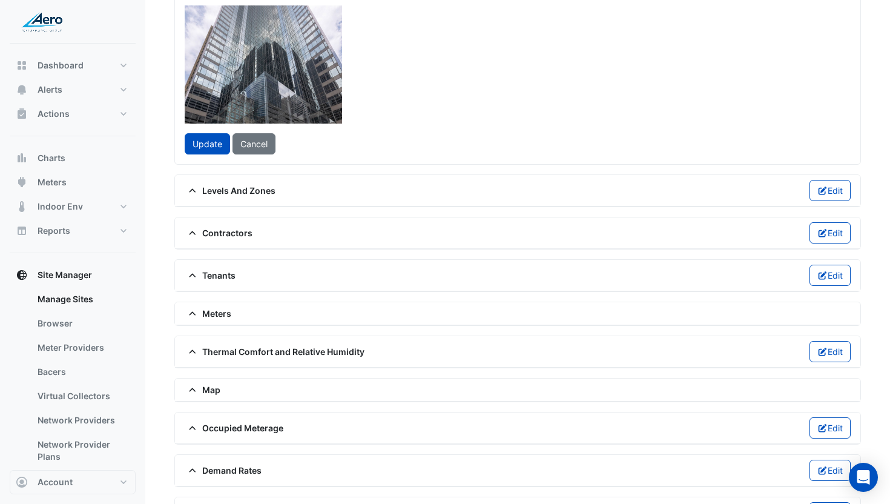
scroll to position [153, 0]
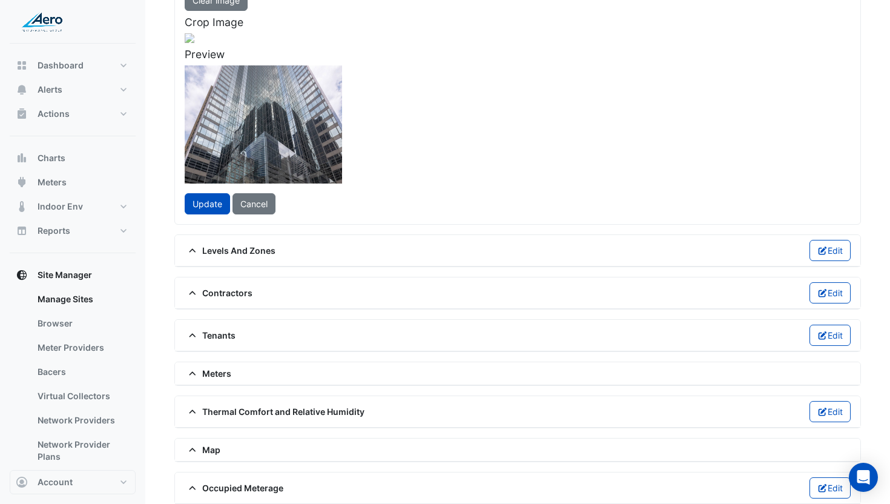
drag, startPoint x: 378, startPoint y: 212, endPoint x: 364, endPoint y: 114, distance: 99.2
click at [352, 114] on div at bounding box center [190, 180] width 326 height 245
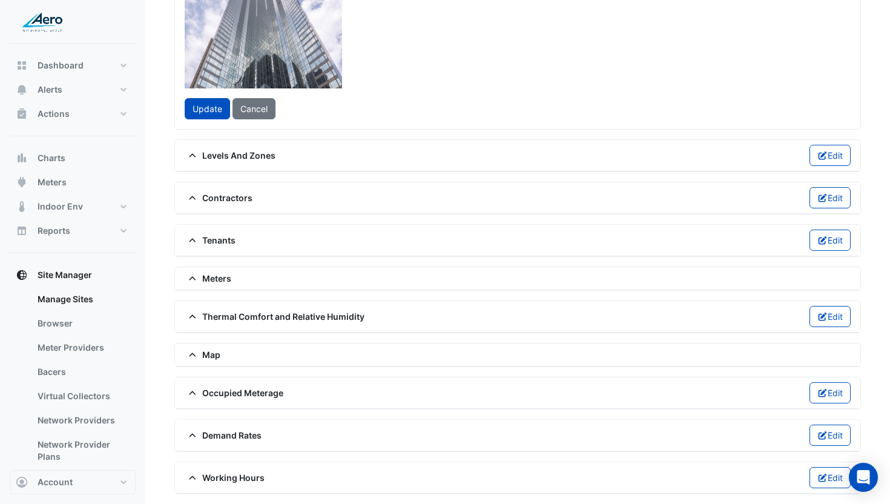
scroll to position [427, 0]
click at [210, 114] on span "Update" at bounding box center [208, 109] width 30 height 10
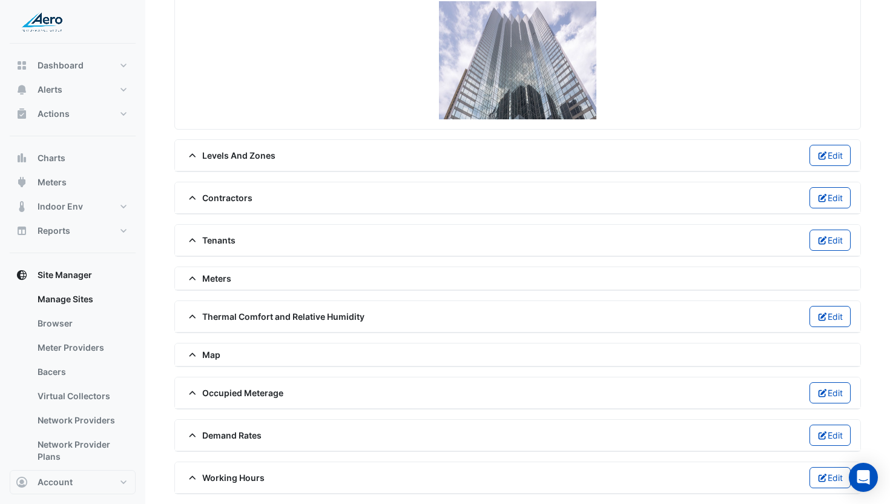
scroll to position [0, 0]
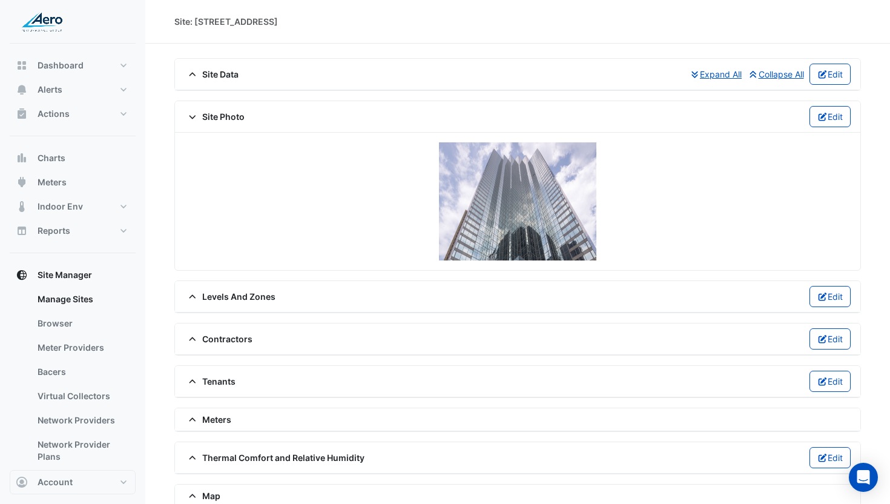
click at [216, 118] on span "Site Photo" at bounding box center [215, 116] width 60 height 13
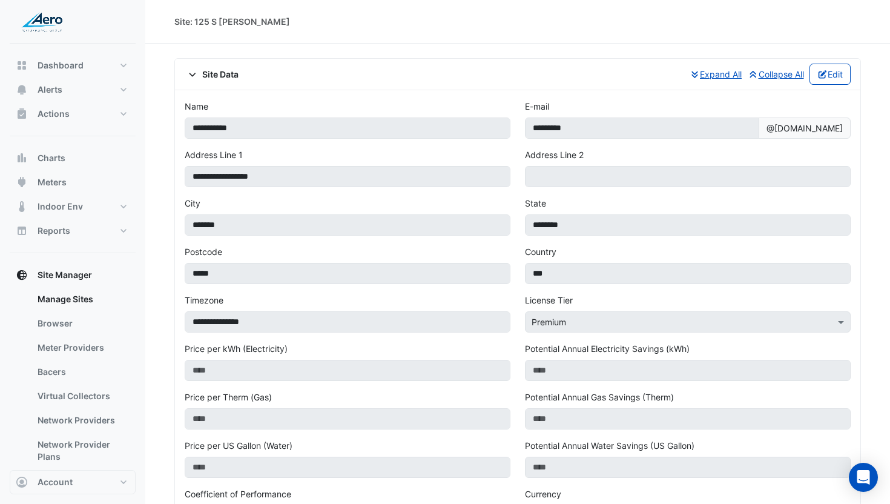
drag, startPoint x: 196, startPoint y: 77, endPoint x: 205, endPoint y: 74, distance: 9.4
click at [198, 76] on span at bounding box center [194, 74] width 18 height 10
click at [205, 74] on span "Site Data" at bounding box center [212, 74] width 54 height 13
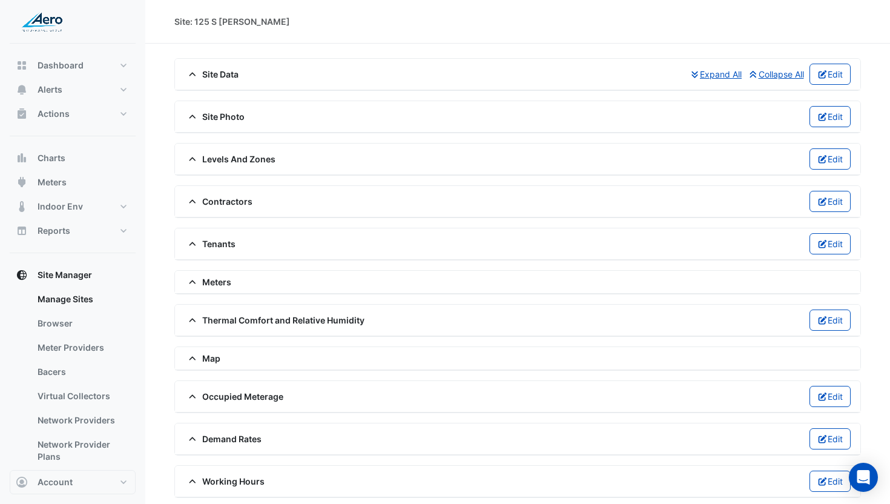
click at [222, 115] on span "Site Photo" at bounding box center [215, 116] width 60 height 13
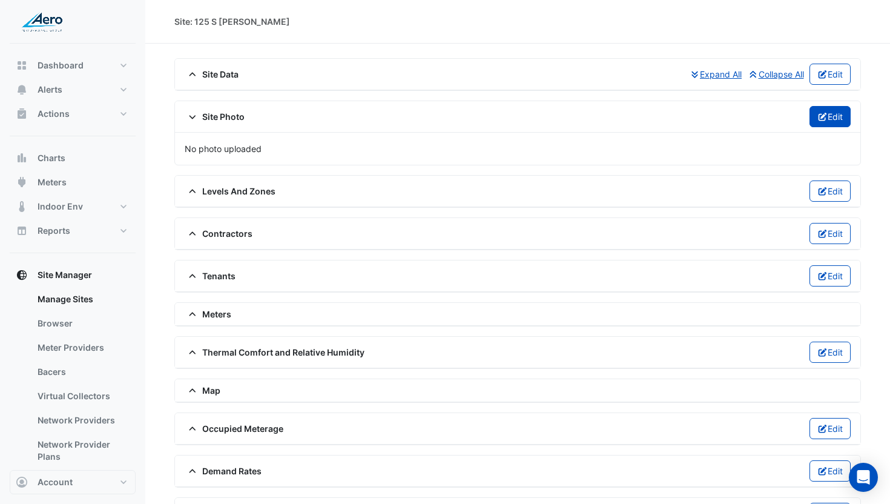
click at [831, 116] on button "Edit" at bounding box center [831, 116] width 42 height 21
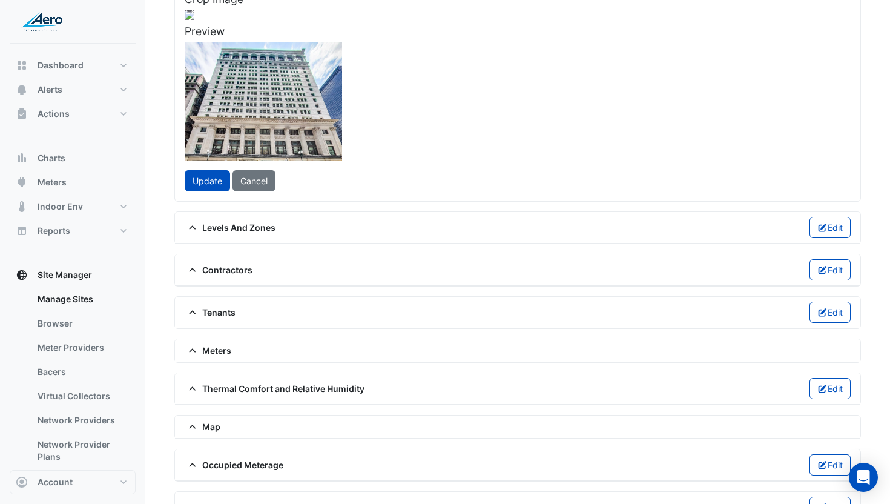
scroll to position [214, 0]
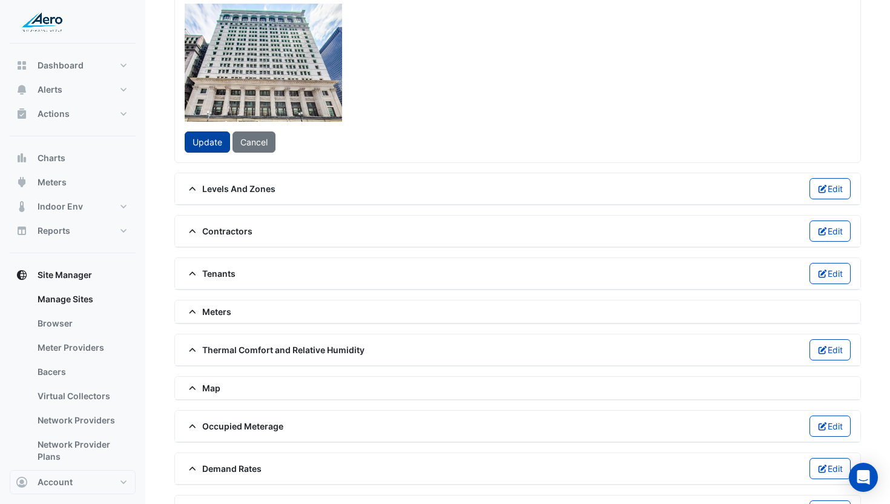
click at [204, 147] on span "Update" at bounding box center [208, 142] width 30 height 10
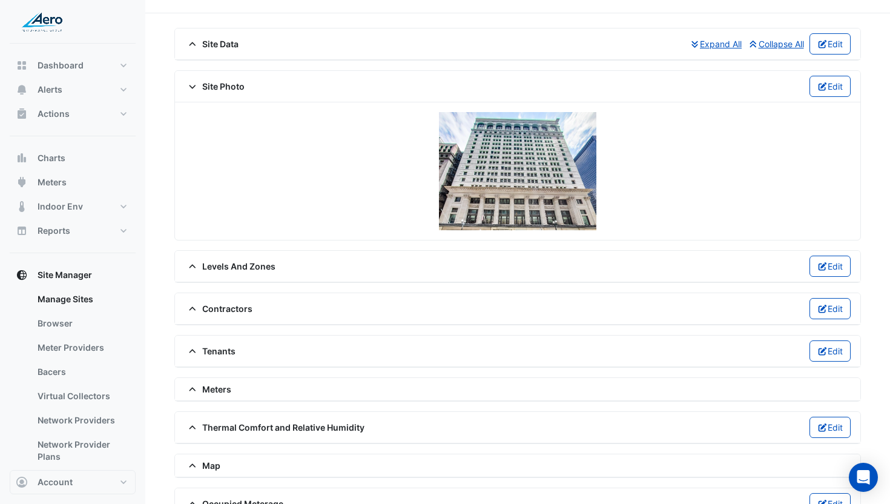
scroll to position [0, 0]
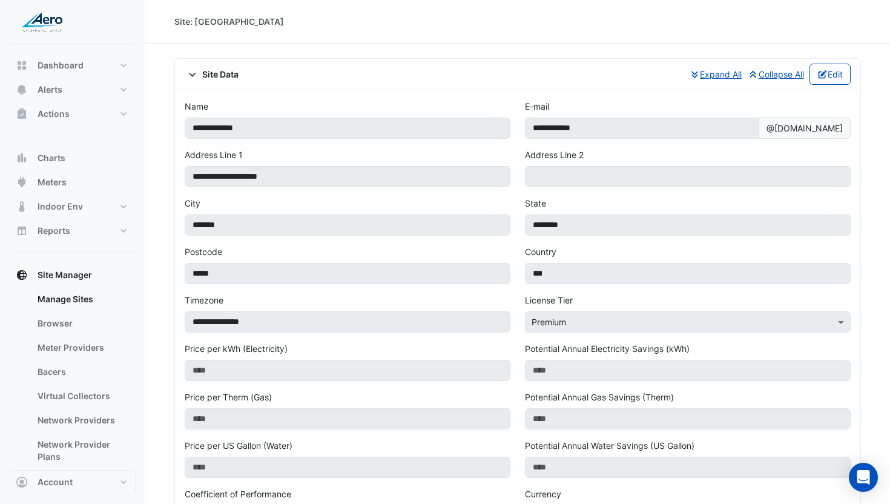
click at [224, 74] on span "Site Data" at bounding box center [212, 74] width 54 height 13
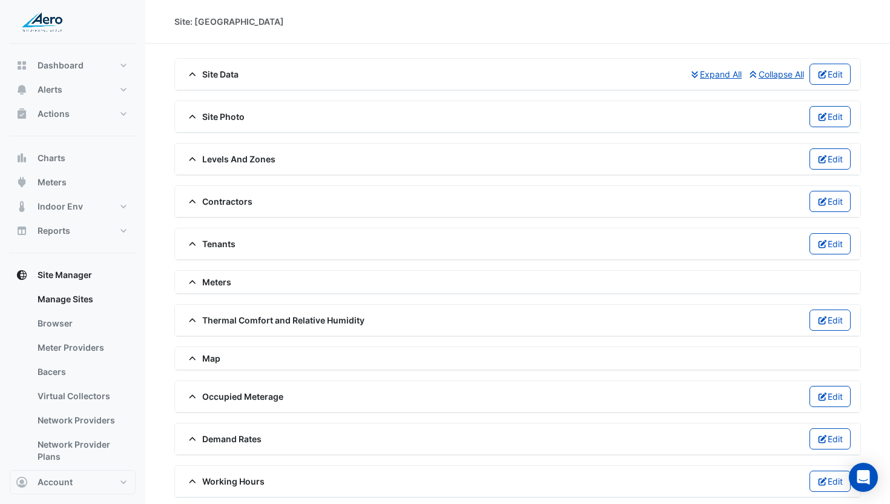
click at [223, 116] on span "Site Photo" at bounding box center [215, 116] width 60 height 13
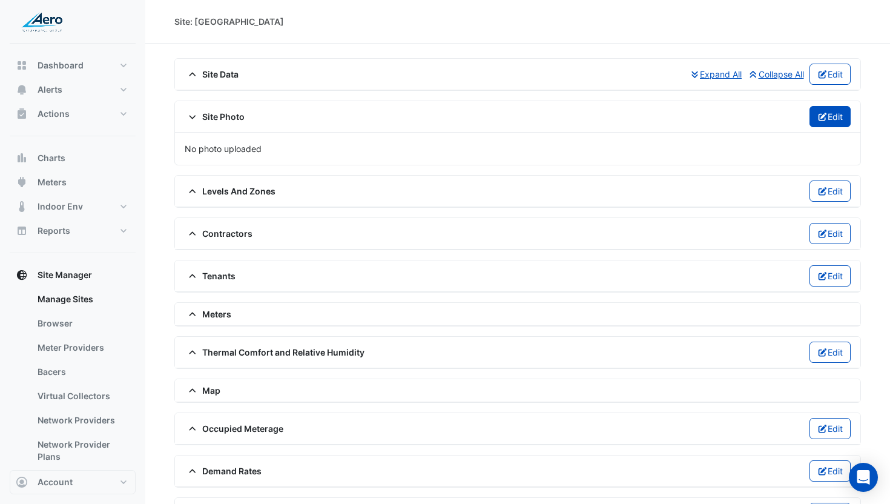
click at [824, 121] on button "Edit" at bounding box center [831, 116] width 42 height 21
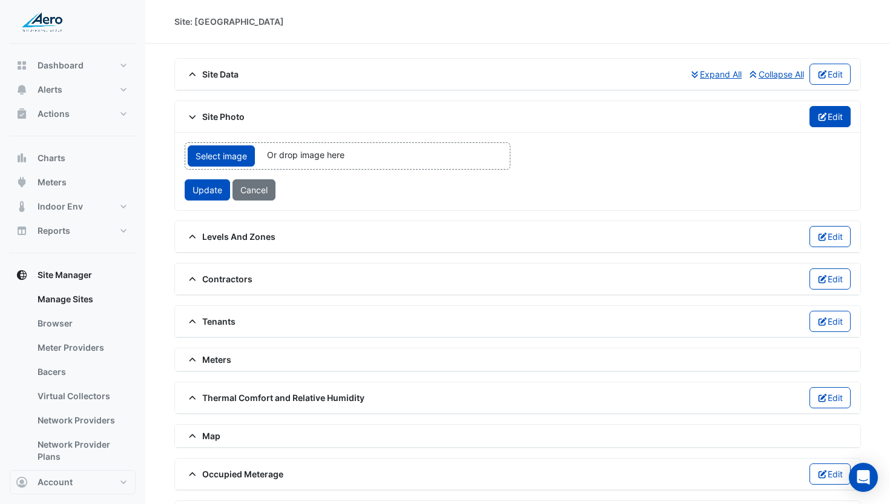
click at [832, 118] on button "Edit" at bounding box center [831, 116] width 42 height 21
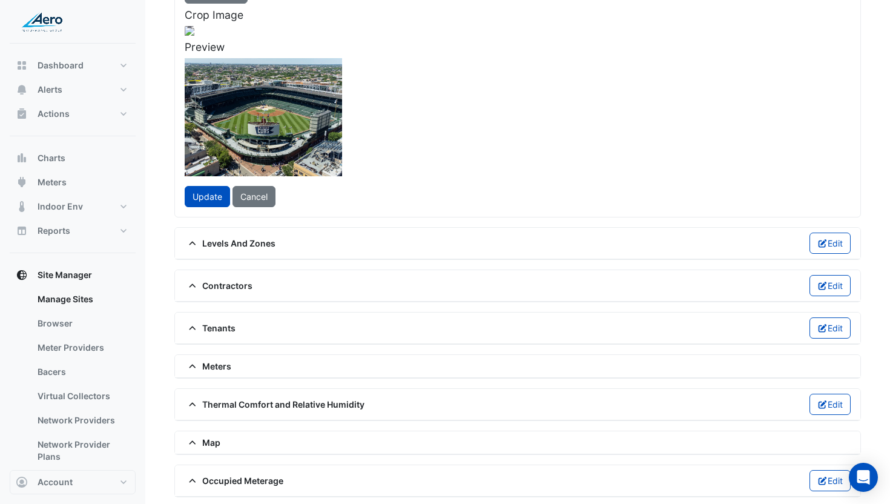
scroll to position [222, 0]
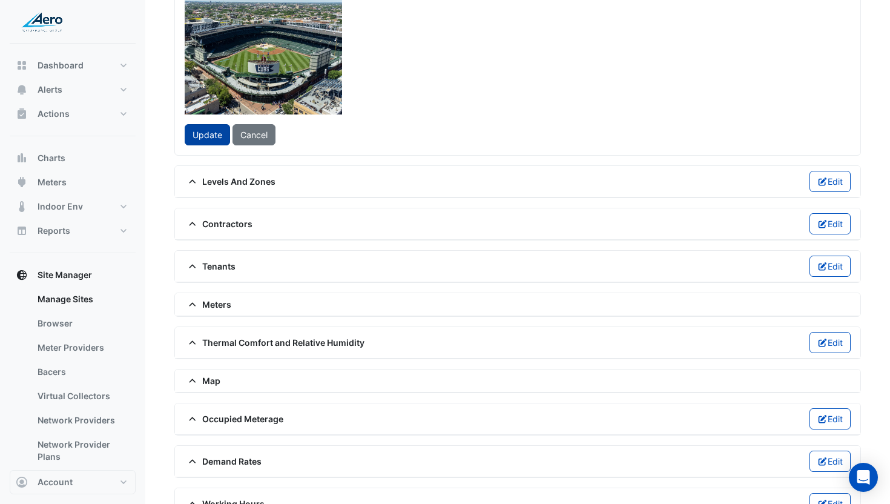
click at [197, 140] on span "Update" at bounding box center [208, 135] width 30 height 10
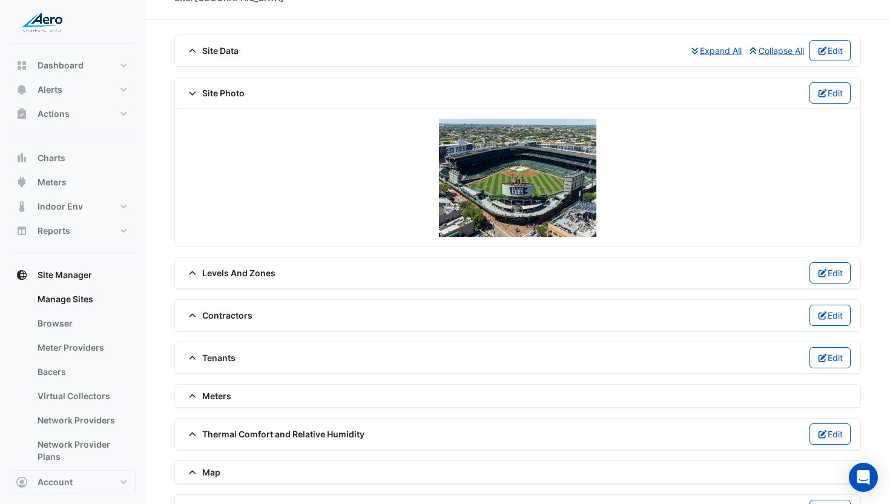
scroll to position [0, 0]
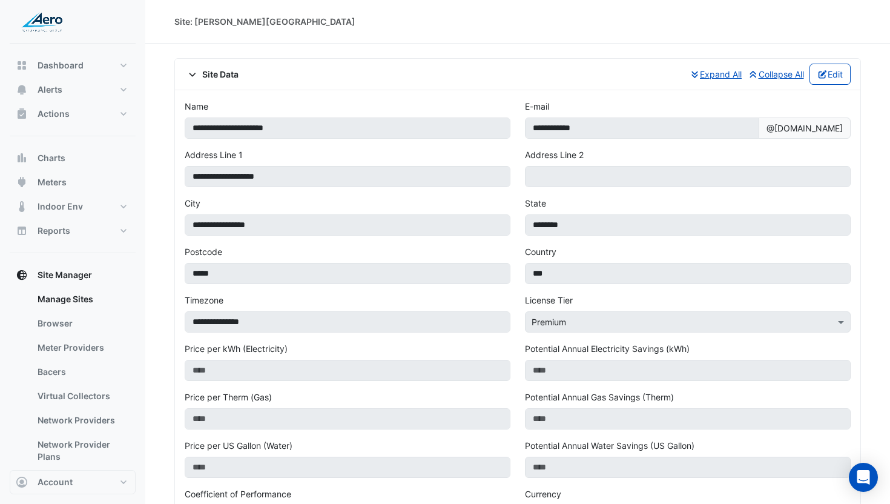
click at [217, 74] on span "Site Data" at bounding box center [212, 74] width 54 height 13
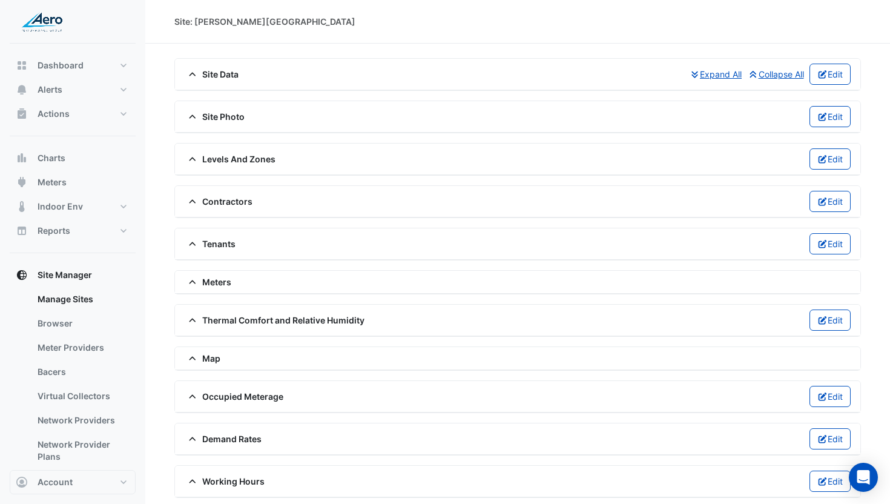
click at [220, 118] on span "Site Photo" at bounding box center [215, 116] width 60 height 13
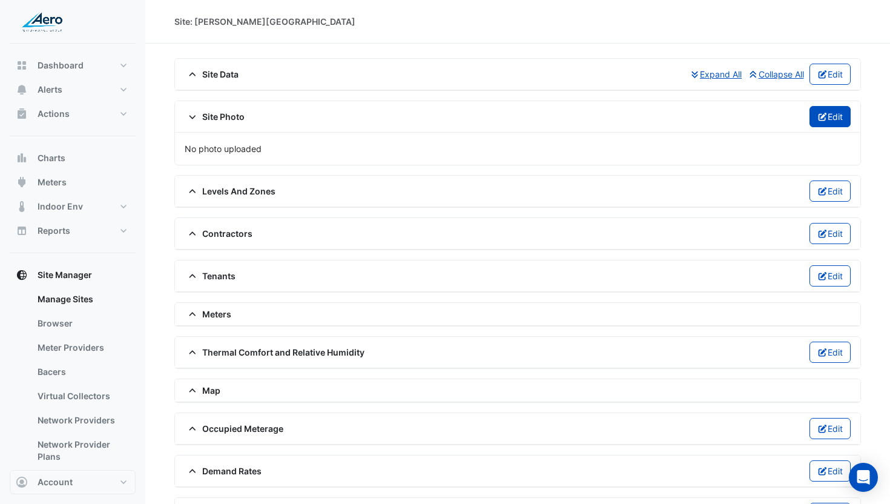
click at [836, 114] on button "Edit" at bounding box center [831, 116] width 42 height 21
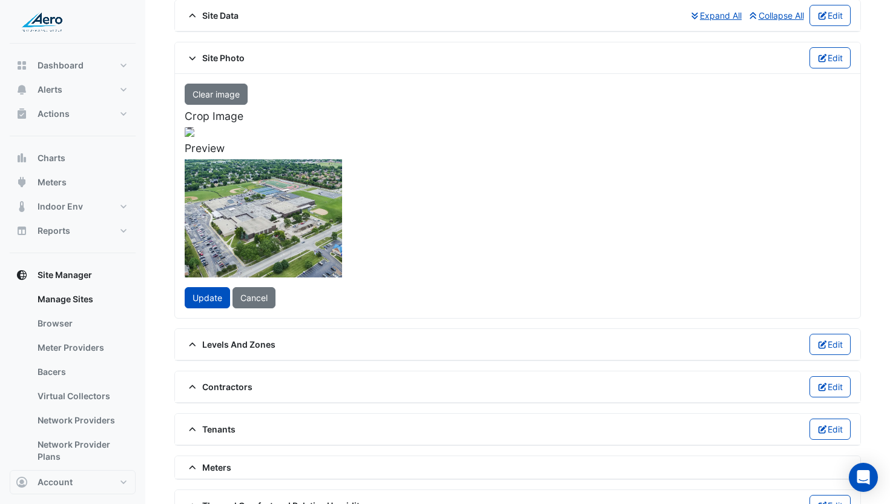
scroll to position [85, 0]
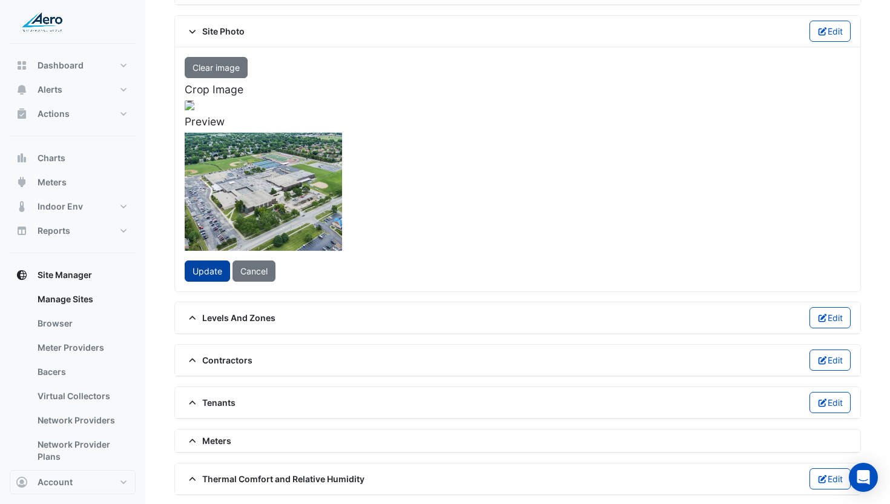
click at [202, 276] on span "Update" at bounding box center [208, 271] width 30 height 10
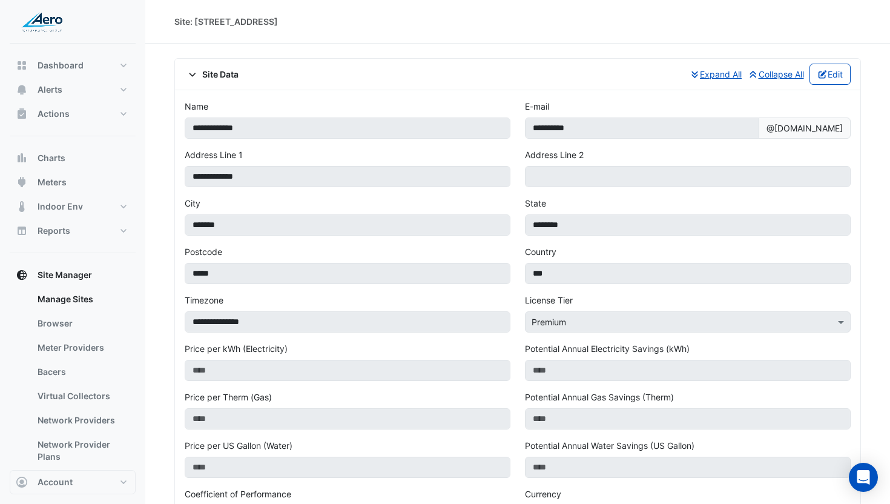
click at [234, 79] on span "Site Data" at bounding box center [212, 74] width 54 height 13
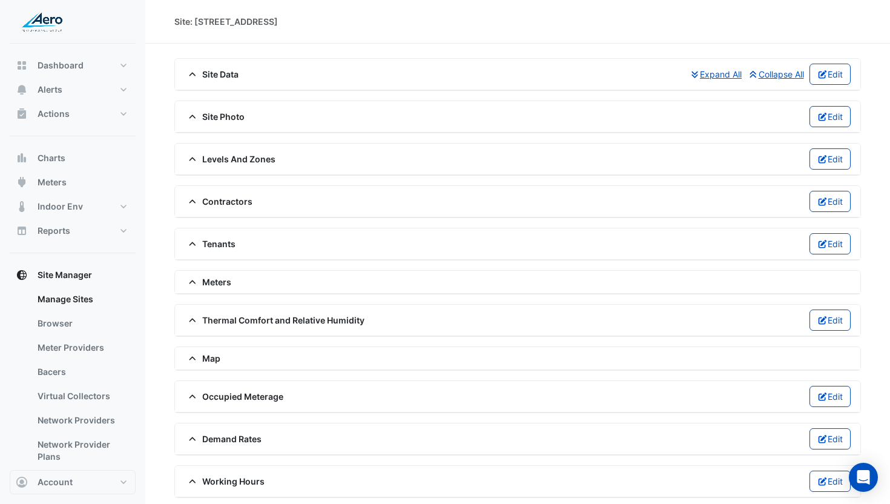
click at [234, 112] on span "Site Photo" at bounding box center [215, 116] width 60 height 13
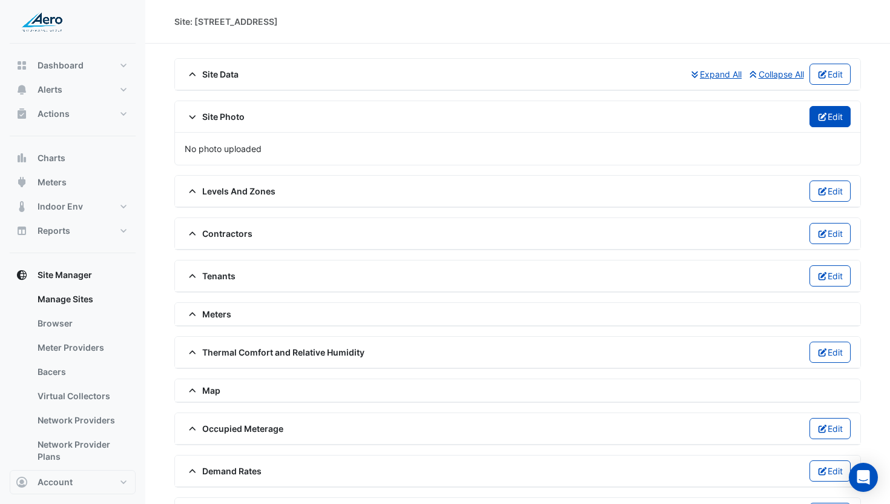
click at [824, 119] on icon "button" at bounding box center [823, 117] width 11 height 8
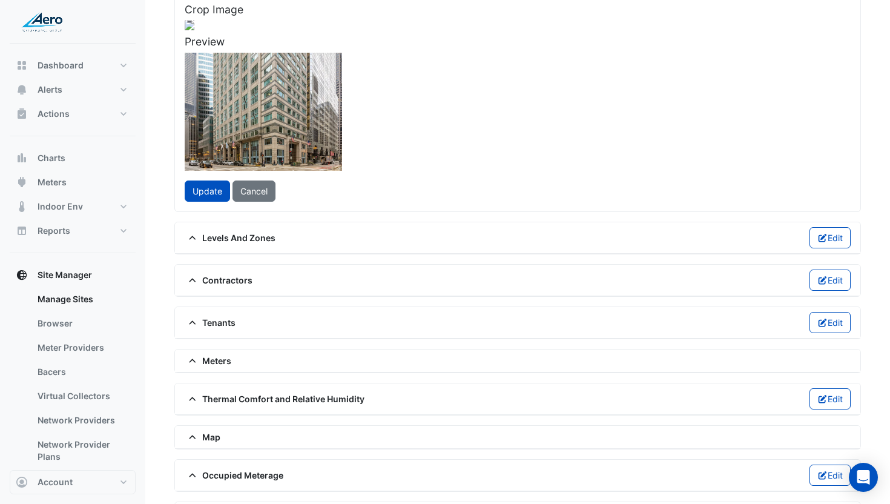
scroll to position [178, 0]
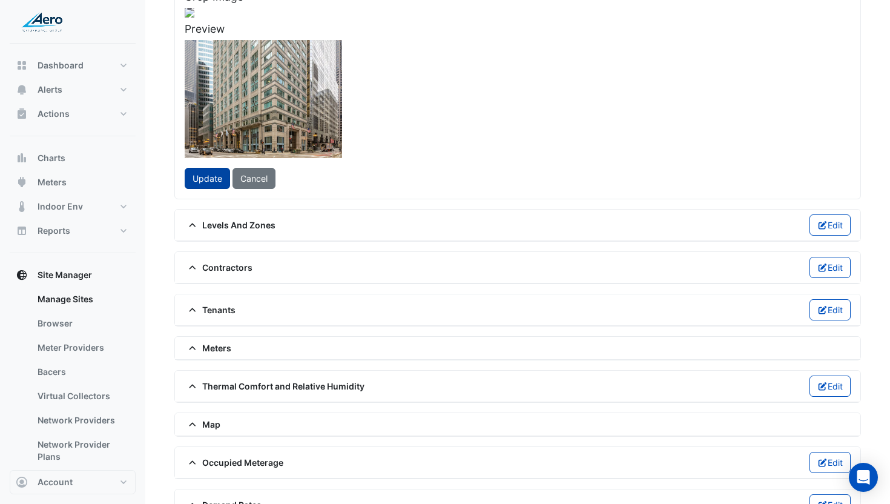
click at [204, 183] on span "Update" at bounding box center [208, 178] width 30 height 10
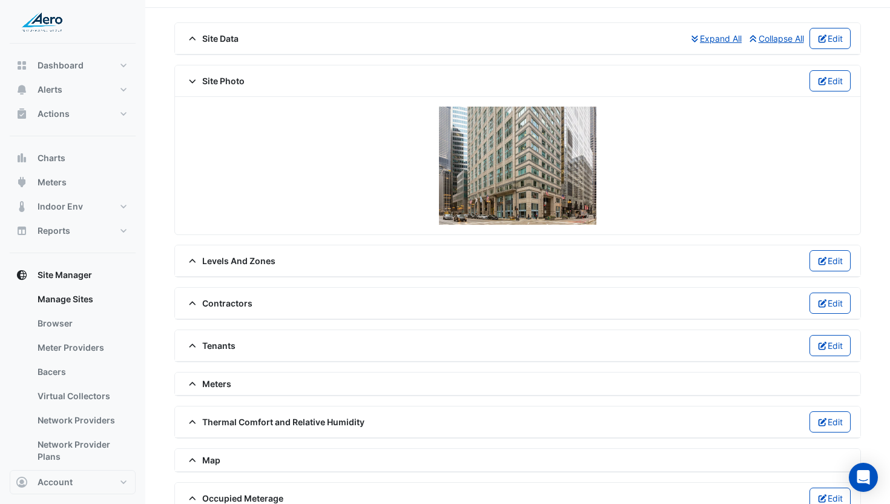
scroll to position [141, 0]
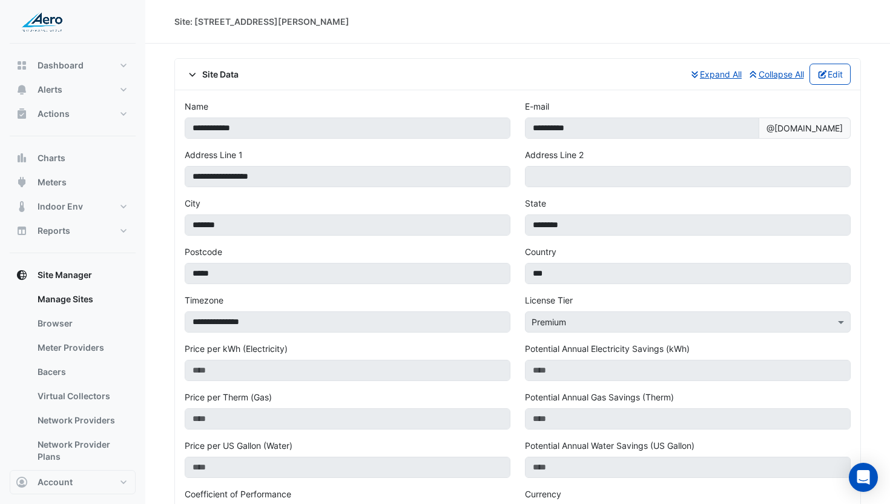
click at [213, 78] on span "Site Data" at bounding box center [212, 74] width 54 height 13
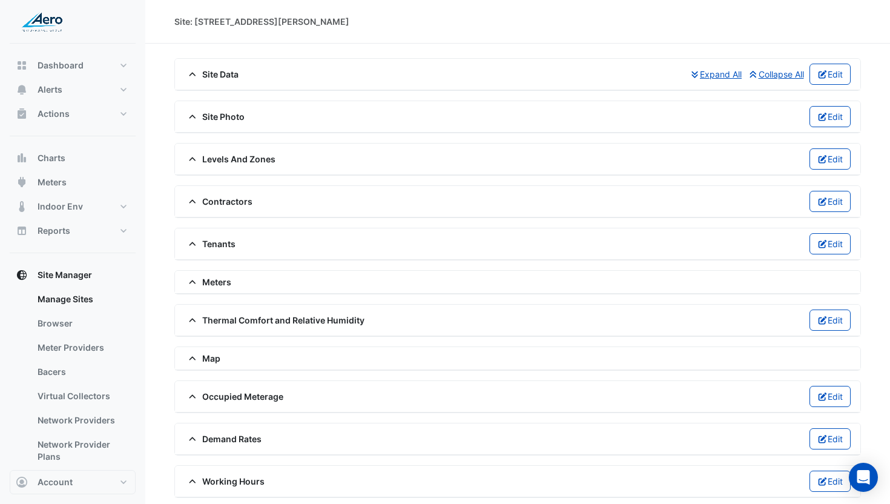
click at [218, 118] on span "Site Photo" at bounding box center [215, 116] width 60 height 13
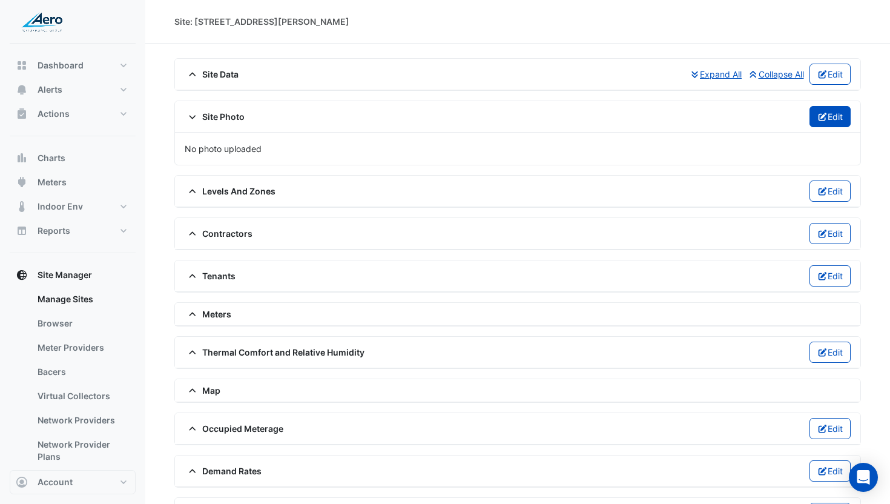
click at [813, 119] on button "Edit" at bounding box center [831, 116] width 42 height 21
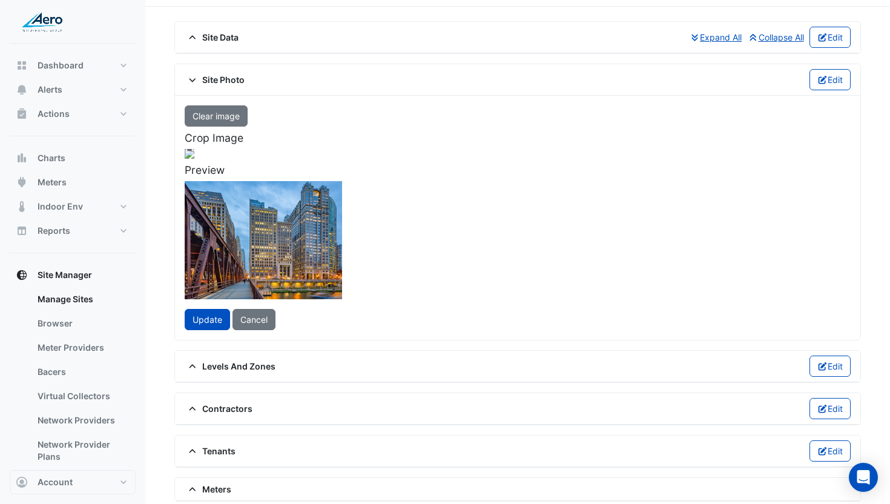
scroll to position [147, 0]
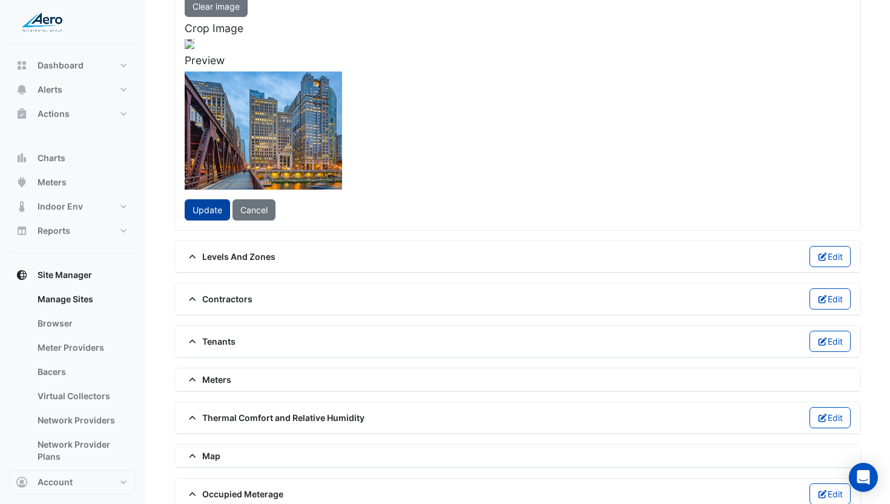
click at [201, 215] on span "Update" at bounding box center [208, 210] width 30 height 10
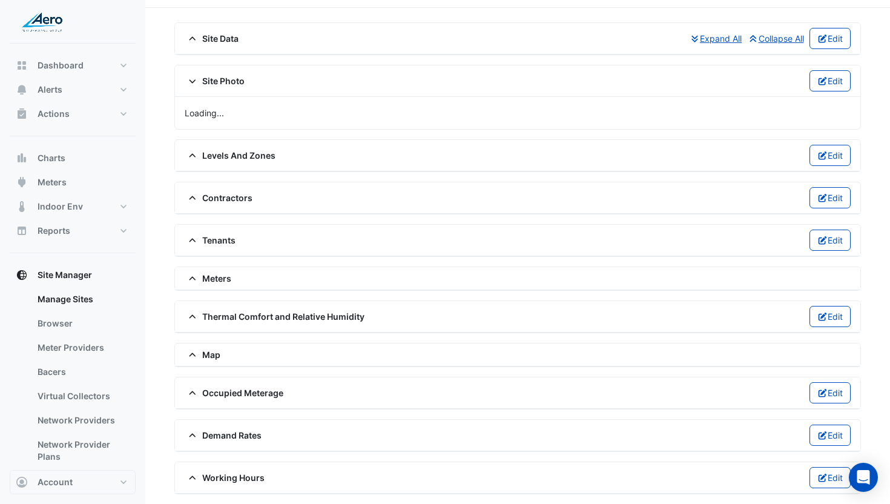
scroll to position [141, 0]
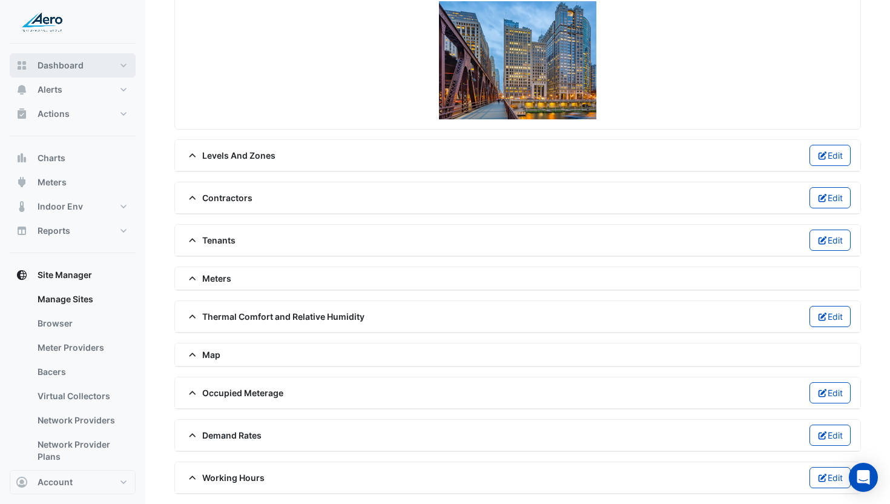
click at [65, 70] on span "Dashboard" at bounding box center [61, 65] width 46 height 12
select select "***"
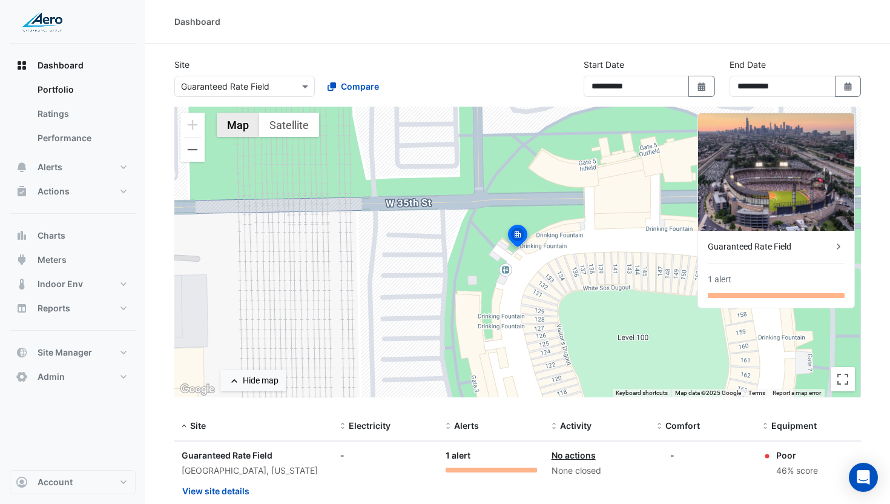
click at [243, 125] on button "Map" at bounding box center [238, 125] width 42 height 24
click at [199, 153] on button "Zoom out" at bounding box center [192, 149] width 24 height 24
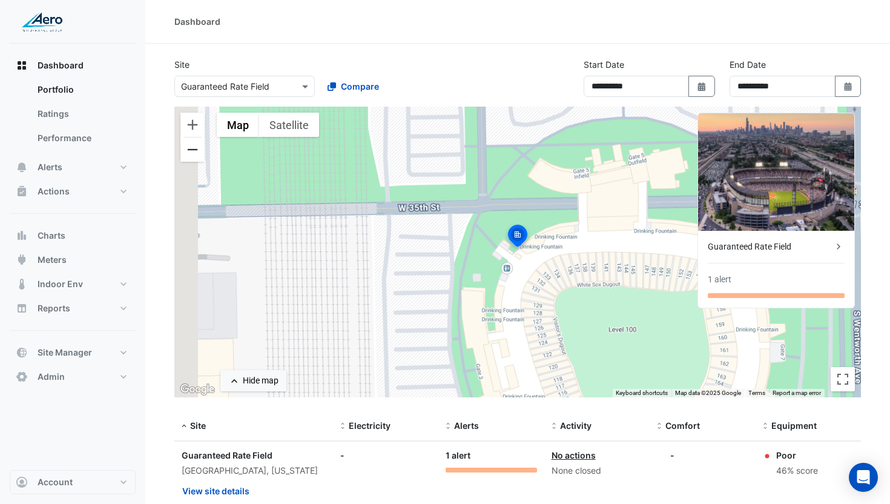
click at [199, 153] on button "Zoom out" at bounding box center [192, 149] width 24 height 24
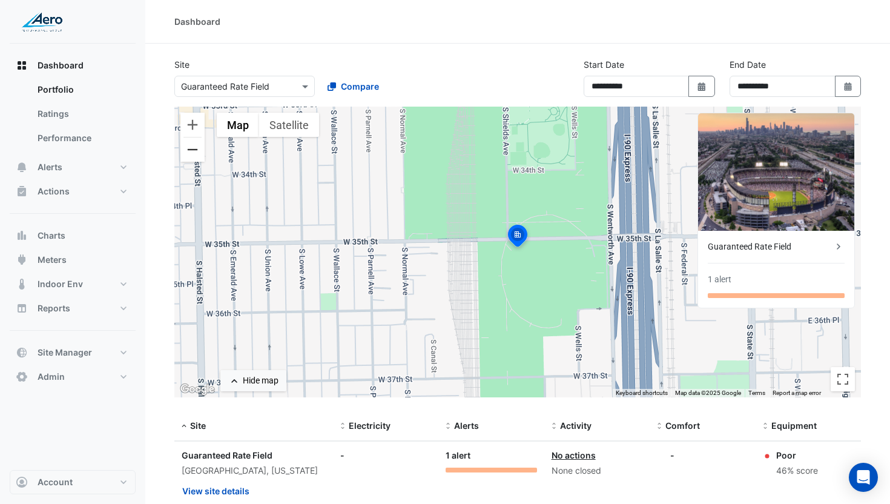
click at [199, 153] on button "Zoom out" at bounding box center [192, 149] width 24 height 24
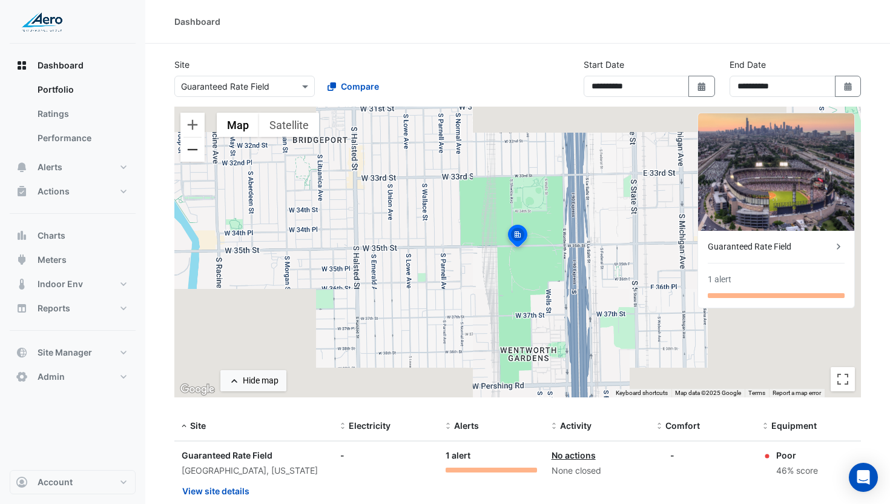
click at [199, 153] on button "Zoom out" at bounding box center [192, 149] width 24 height 24
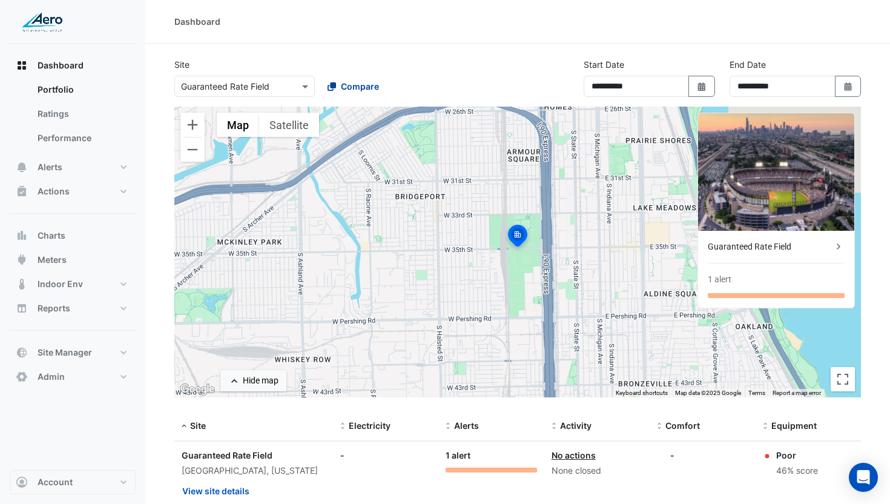
click at [367, 86] on span "Compare" at bounding box center [360, 86] width 38 height 13
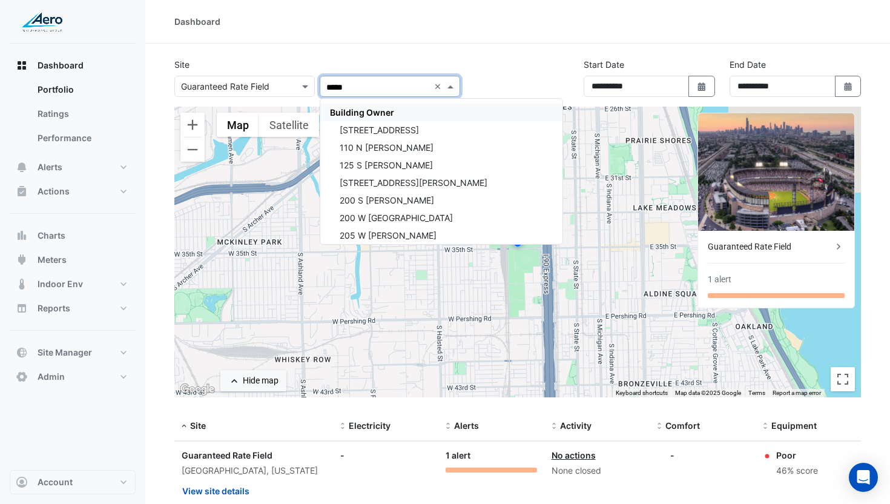
click at [392, 111] on span "Building Owner" at bounding box center [362, 112] width 64 height 10
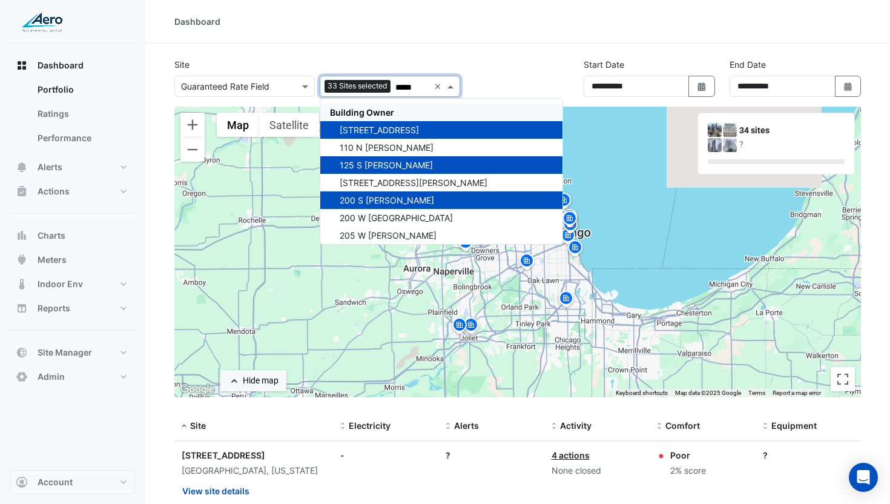
type input "*****"
click at [463, 58] on div "Site Select a Site × Guaranteed Rate Field Add sites to compare 33 Sites select…" at bounding box center [317, 77] width 300 height 39
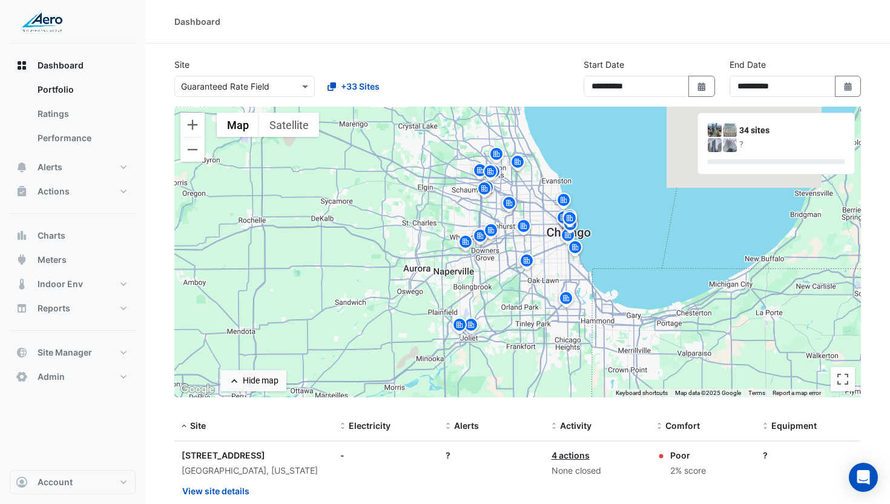
click at [565, 198] on img at bounding box center [563, 201] width 19 height 21
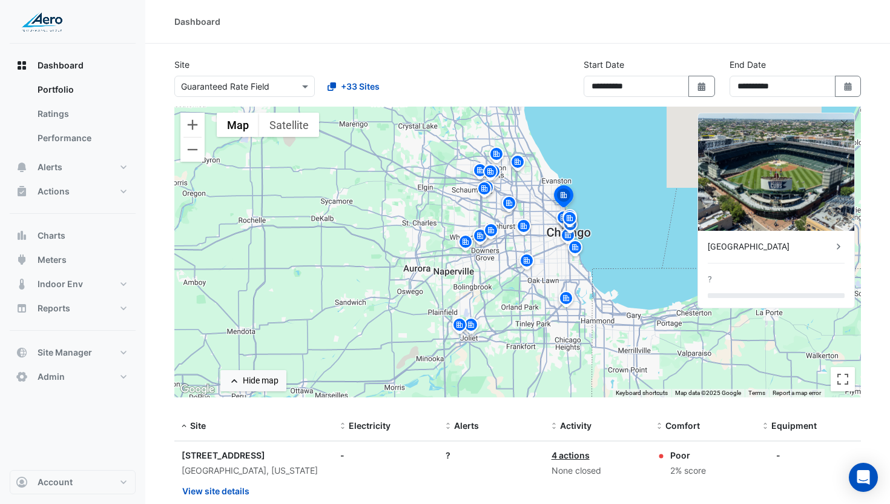
click at [570, 217] on img at bounding box center [569, 220] width 19 height 21
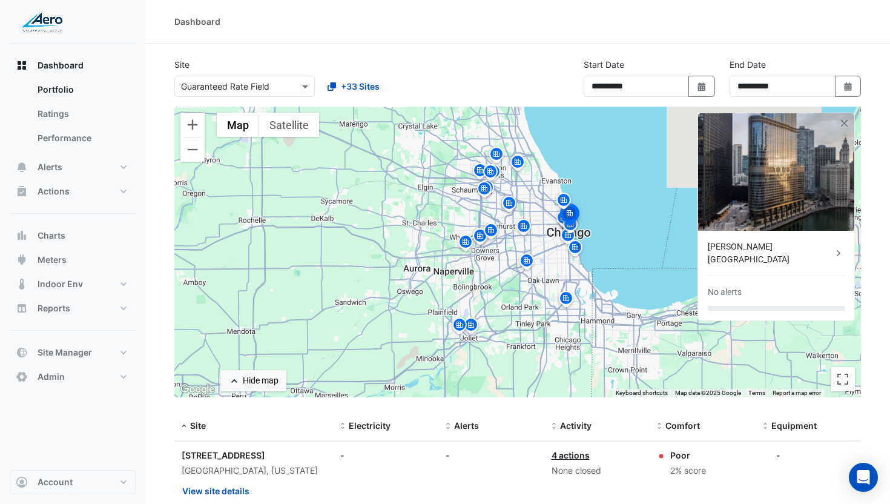
click at [521, 167] on img at bounding box center [517, 163] width 19 height 21
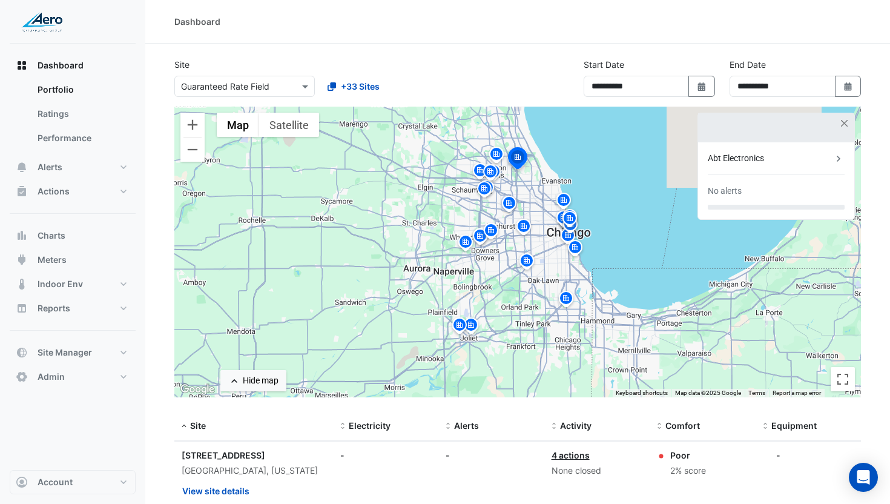
click at [510, 205] on img at bounding box center [509, 204] width 19 height 21
click at [522, 221] on img at bounding box center [523, 227] width 19 height 21
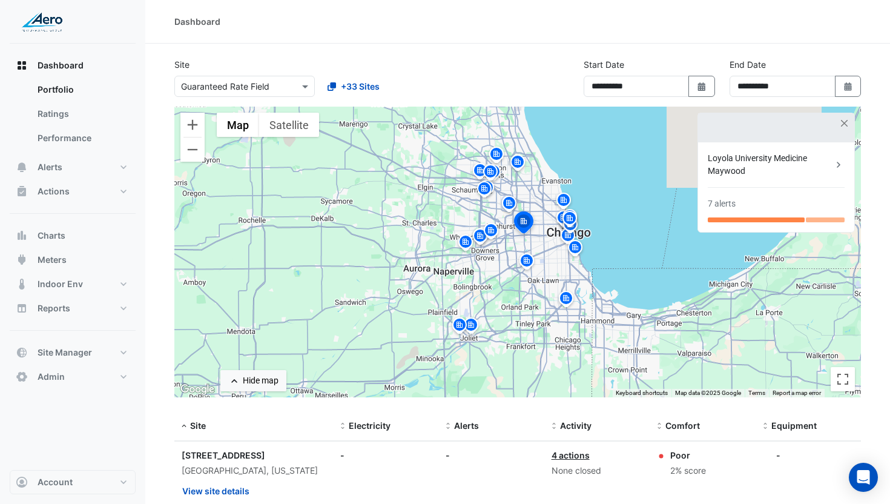
click at [489, 231] on img at bounding box center [490, 232] width 19 height 21
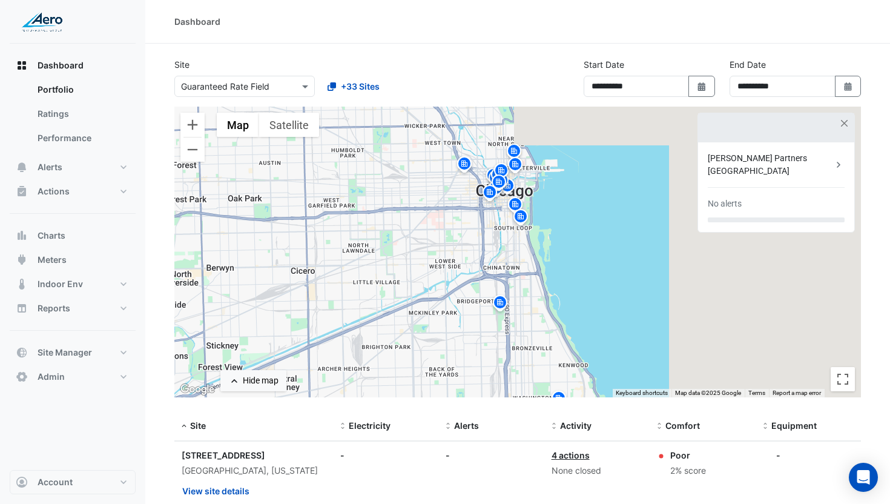
click at [504, 299] on img at bounding box center [500, 304] width 19 height 21
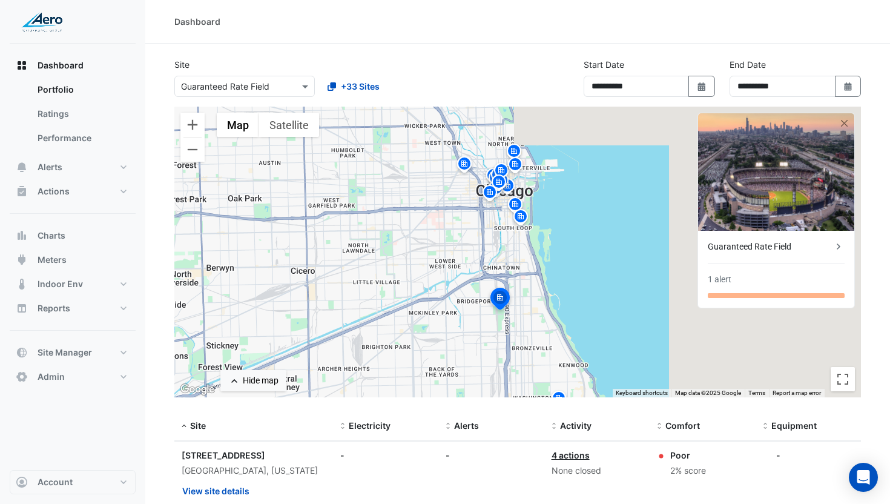
click at [486, 196] on img at bounding box center [489, 193] width 19 height 21
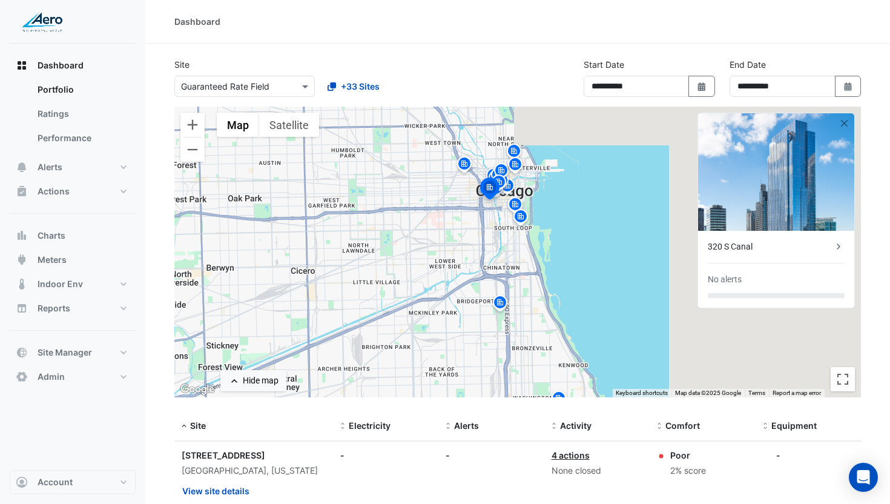
click at [461, 166] on img at bounding box center [464, 165] width 19 height 21
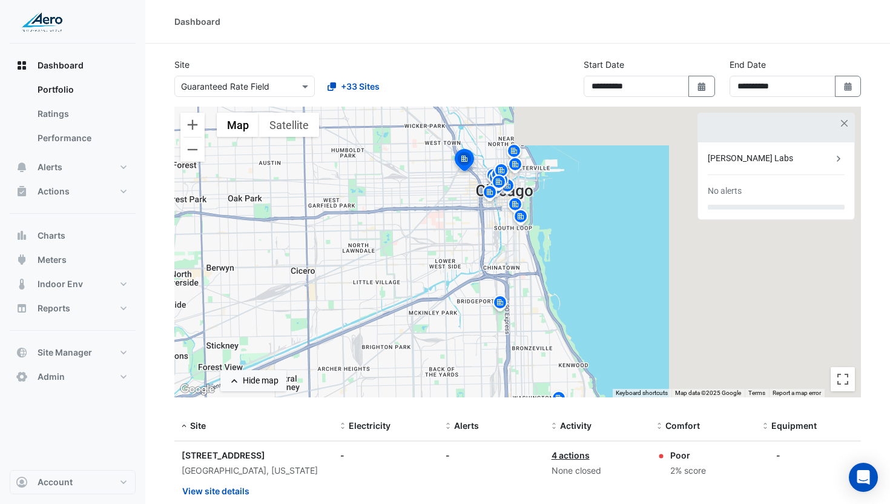
click at [503, 185] on img at bounding box center [498, 183] width 19 height 21
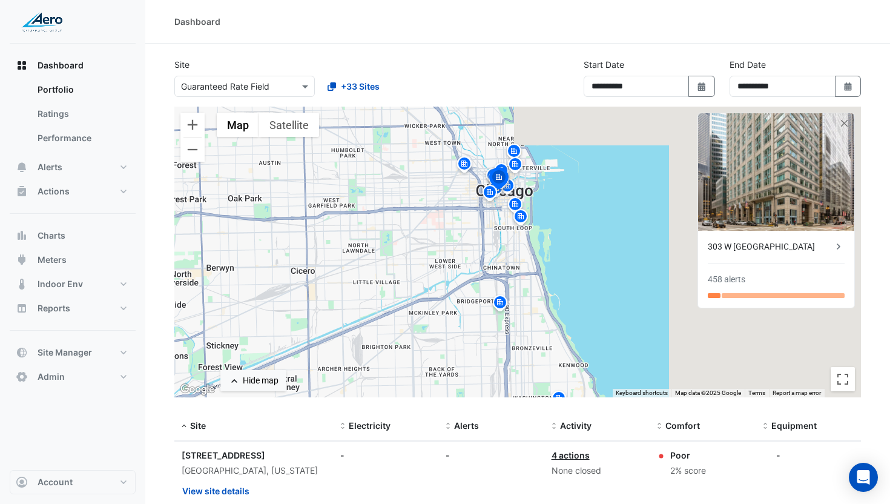
click at [524, 220] on img at bounding box center [520, 218] width 19 height 21
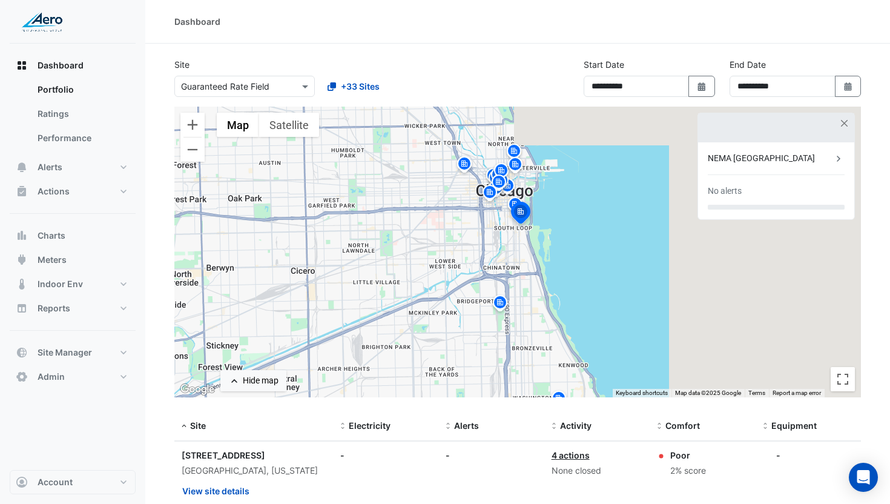
click at [514, 200] on img at bounding box center [520, 214] width 27 height 29
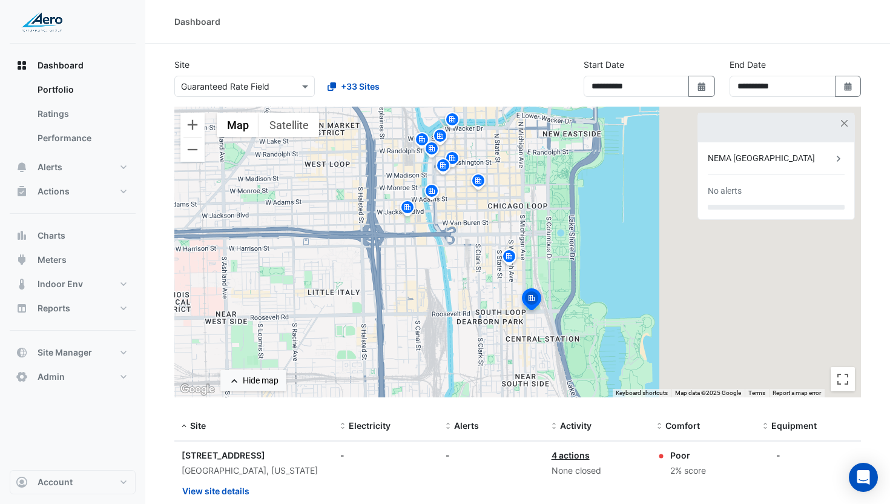
click at [480, 185] on img at bounding box center [478, 182] width 19 height 21
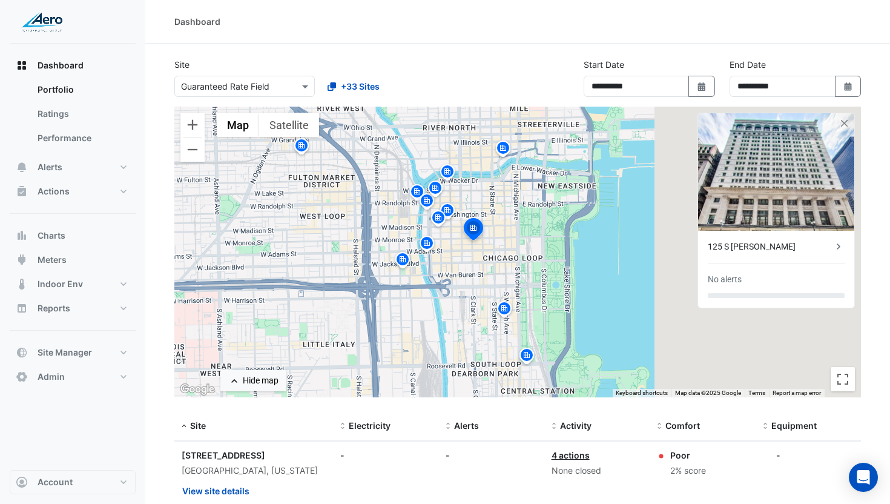
drag, startPoint x: 532, startPoint y: 188, endPoint x: 528, endPoint y: 249, distance: 60.7
click at [528, 249] on div "To activate drag with keyboard, press Alt + Enter. Once in keyboard drag state,…" at bounding box center [517, 252] width 687 height 291
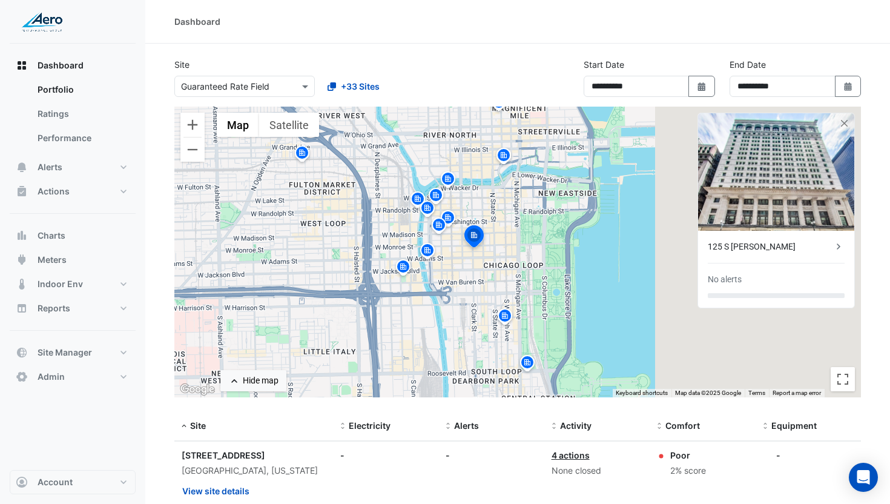
drag, startPoint x: 492, startPoint y: 144, endPoint x: 498, endPoint y: 150, distance: 7.7
click at [493, 145] on div "To activate drag with keyboard, press Alt + Enter. Once in keyboard drag state,…" at bounding box center [517, 252] width 687 height 291
click at [500, 153] on img at bounding box center [503, 157] width 19 height 21
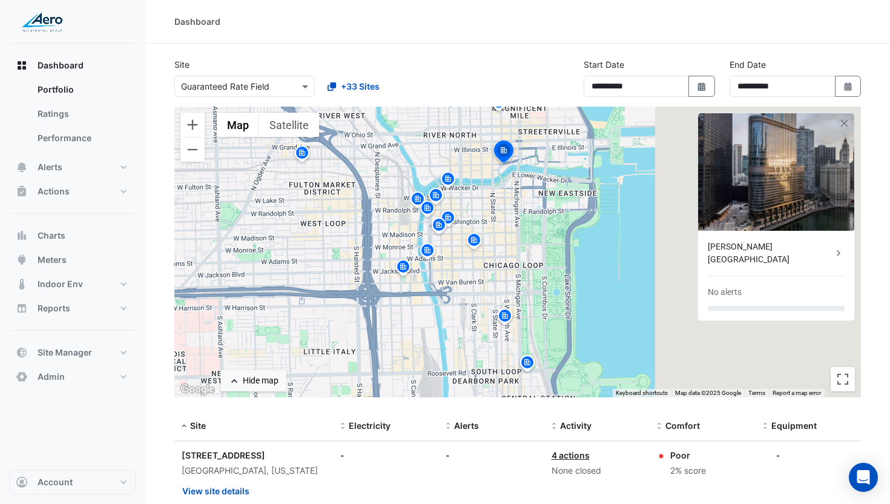
click at [450, 180] on img at bounding box center [447, 180] width 19 height 21
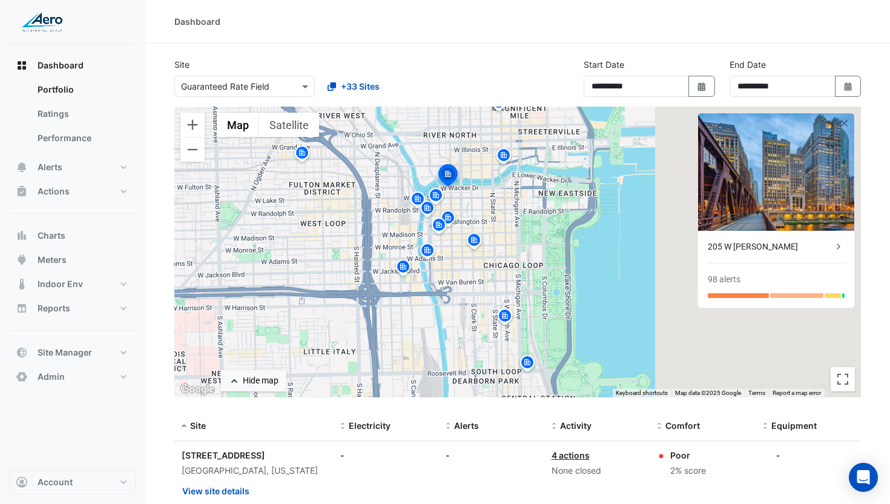
click at [437, 198] on img at bounding box center [435, 197] width 19 height 21
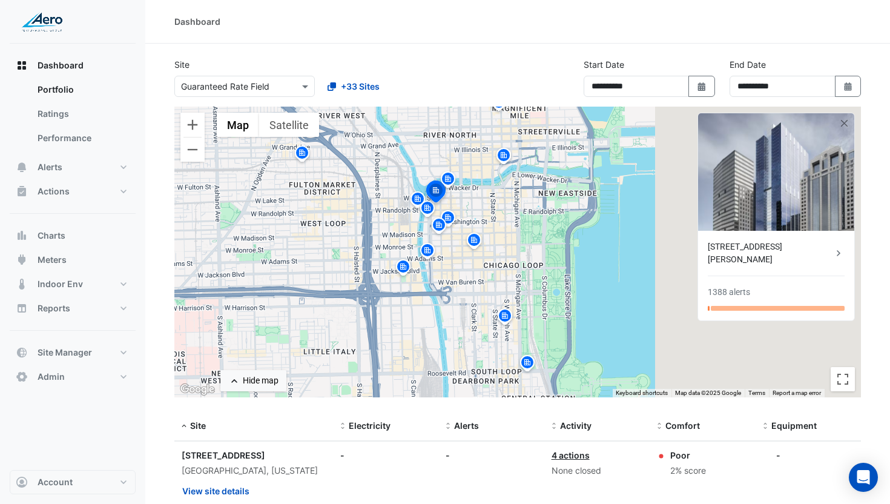
click at [425, 210] on img at bounding box center [427, 209] width 19 height 21
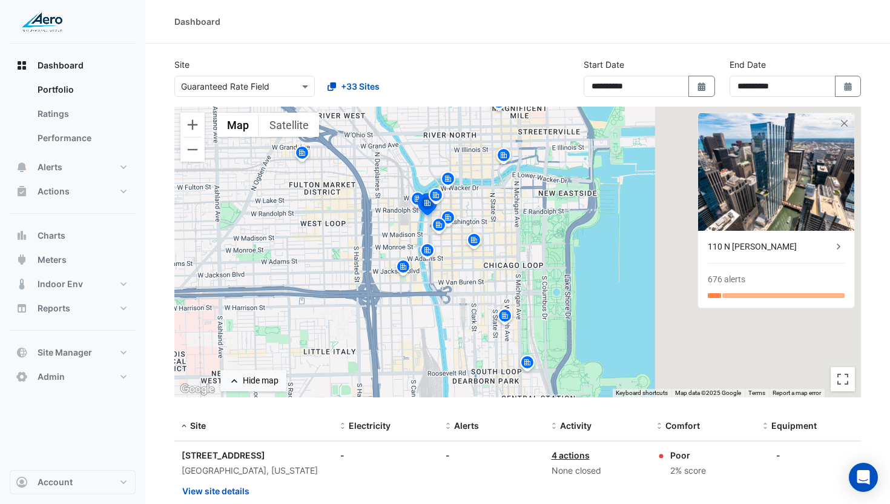
click at [414, 198] on img at bounding box center [417, 200] width 19 height 21
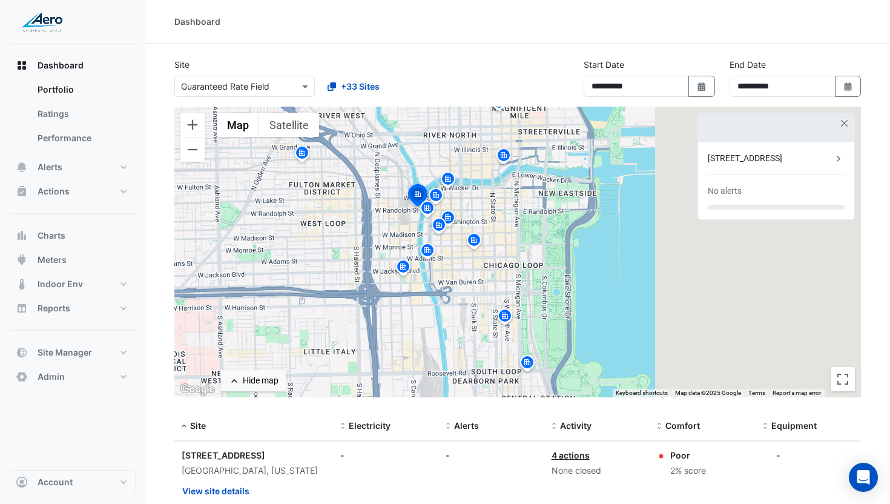
click at [449, 219] on img at bounding box center [447, 219] width 19 height 21
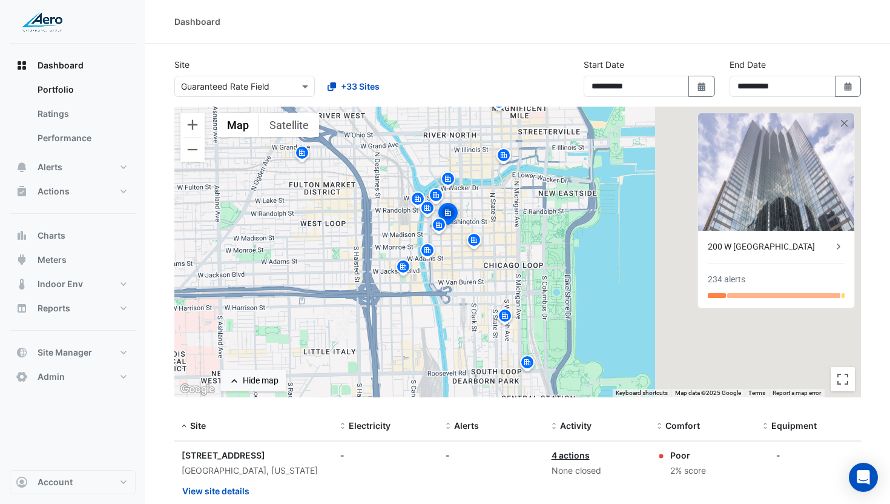
click at [435, 230] on img at bounding box center [438, 226] width 19 height 21
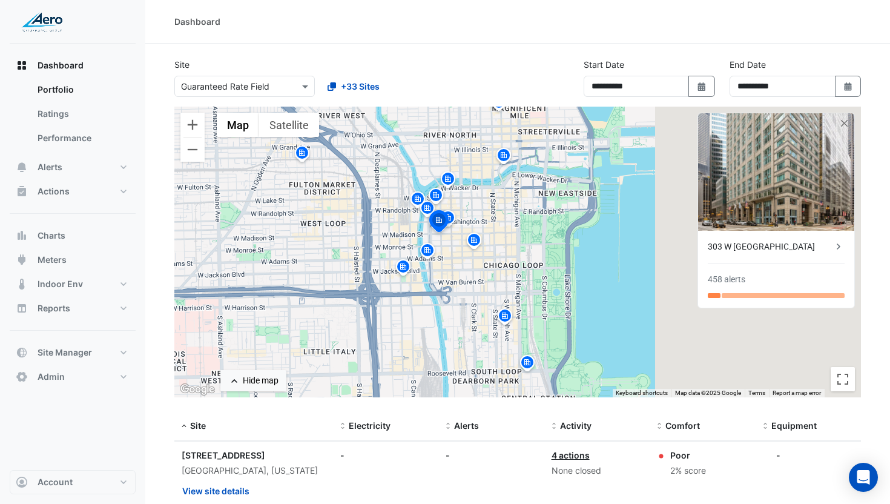
click at [429, 257] on img at bounding box center [427, 252] width 19 height 21
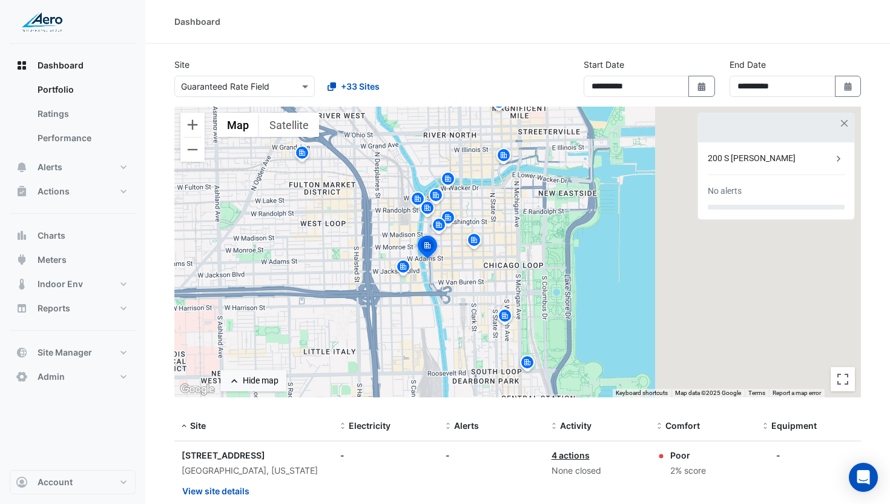
click at [396, 269] on img at bounding box center [403, 268] width 19 height 21
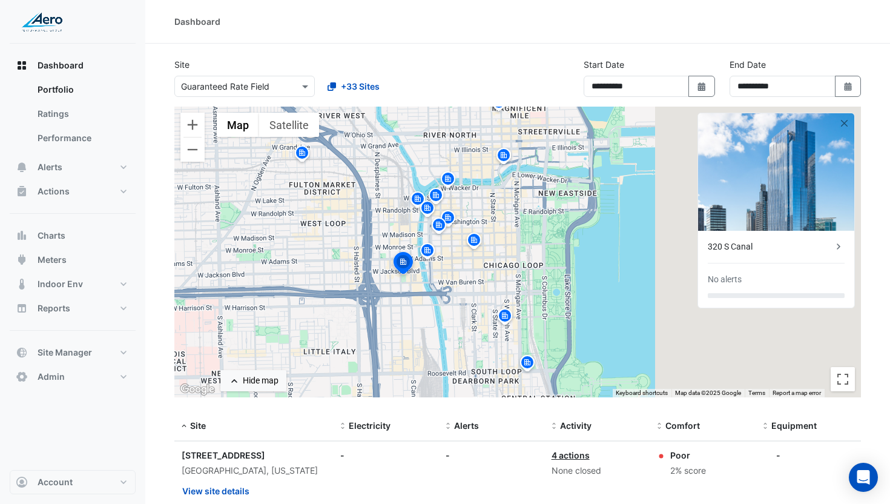
click at [503, 319] on img at bounding box center [504, 317] width 19 height 21
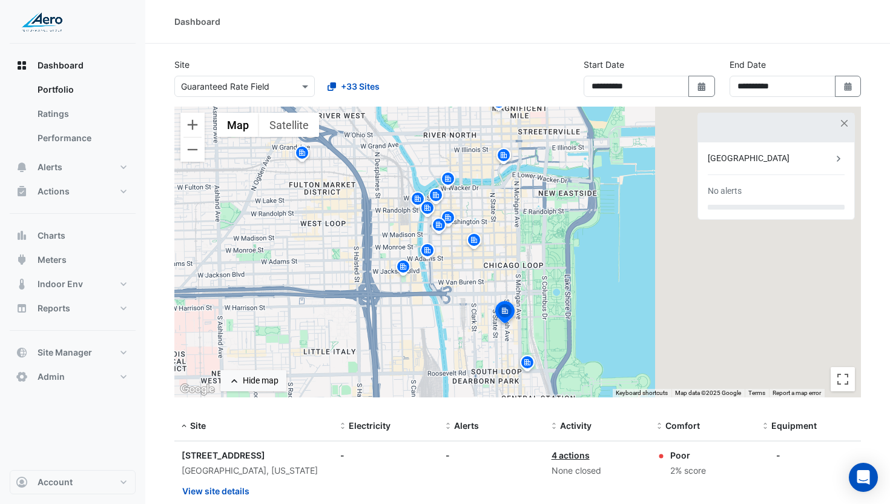
click at [523, 359] on img at bounding box center [527, 364] width 19 height 21
click at [480, 237] on img at bounding box center [473, 241] width 19 height 21
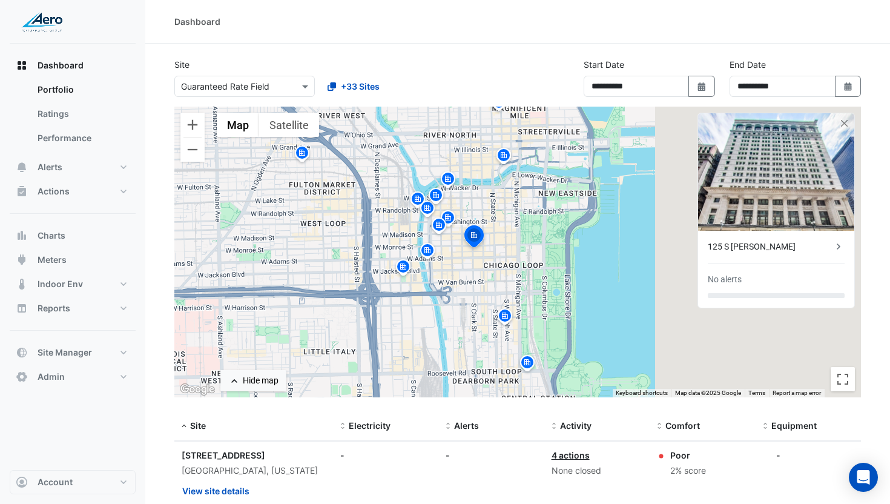
drag, startPoint x: 506, startPoint y: 157, endPoint x: 509, endPoint y: 170, distance: 13.7
click at [506, 157] on img at bounding box center [503, 157] width 19 height 21
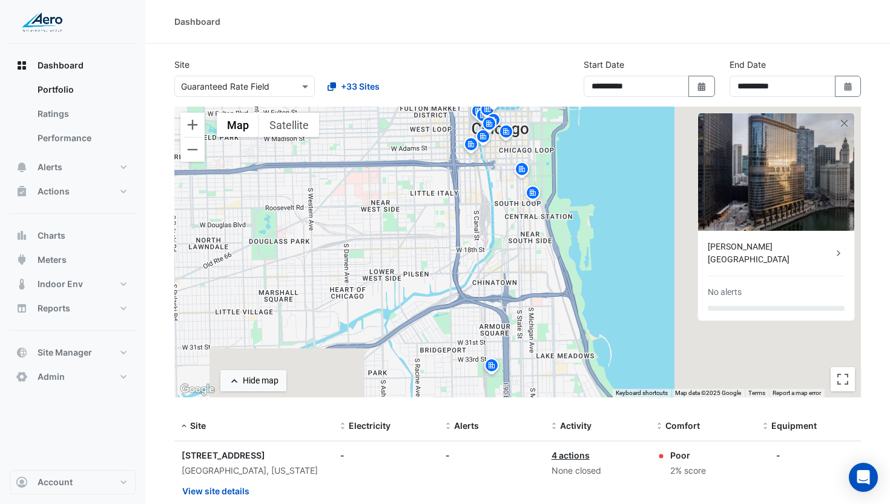
drag, startPoint x: 552, startPoint y: 277, endPoint x: 497, endPoint y: 273, distance: 55.9
click at [550, 176] on div "To activate drag with keyboard, press Alt + Enter. Once in keyboard drag state,…" at bounding box center [517, 252] width 687 height 291
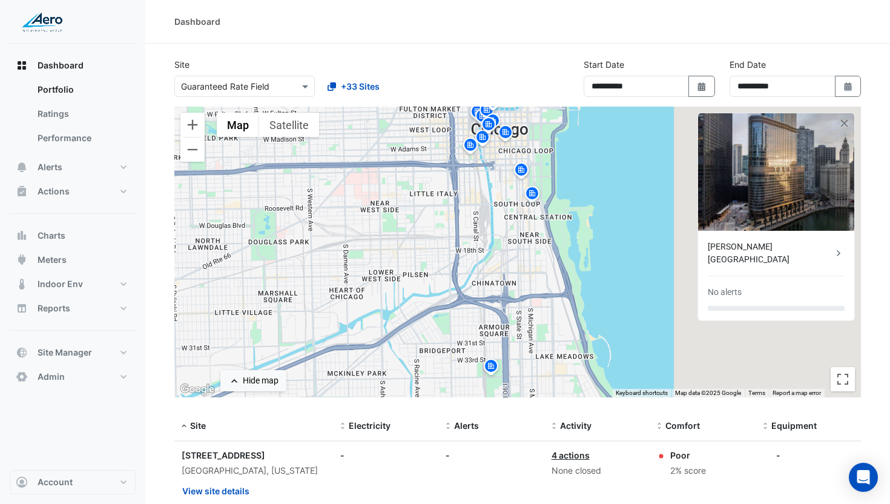
click at [491, 363] on img at bounding box center [490, 367] width 19 height 21
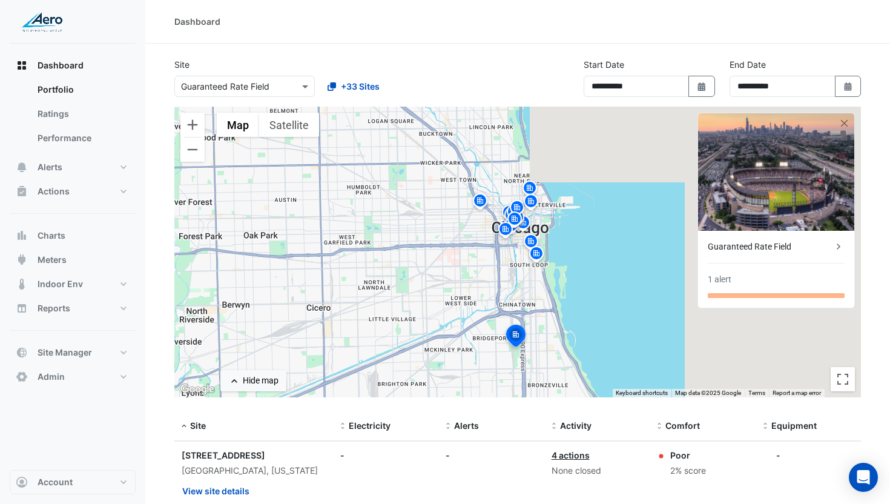
click at [535, 183] on img at bounding box center [529, 189] width 19 height 21
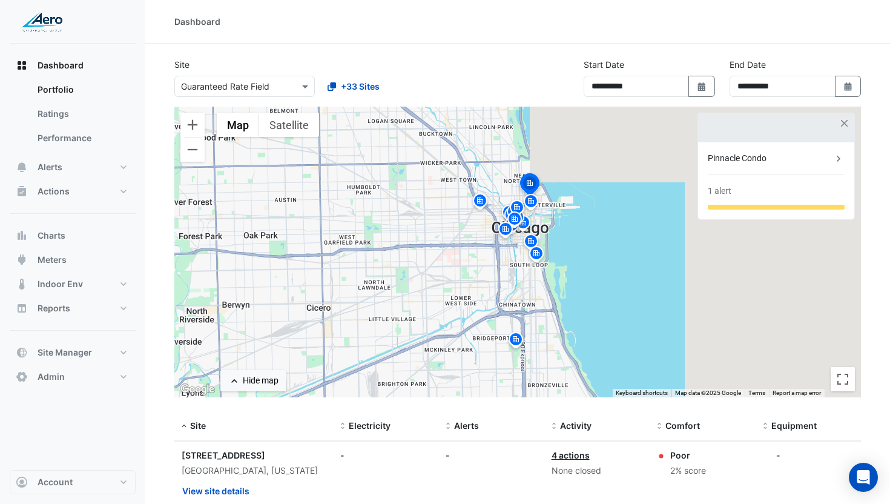
click at [531, 199] on img at bounding box center [530, 203] width 19 height 21
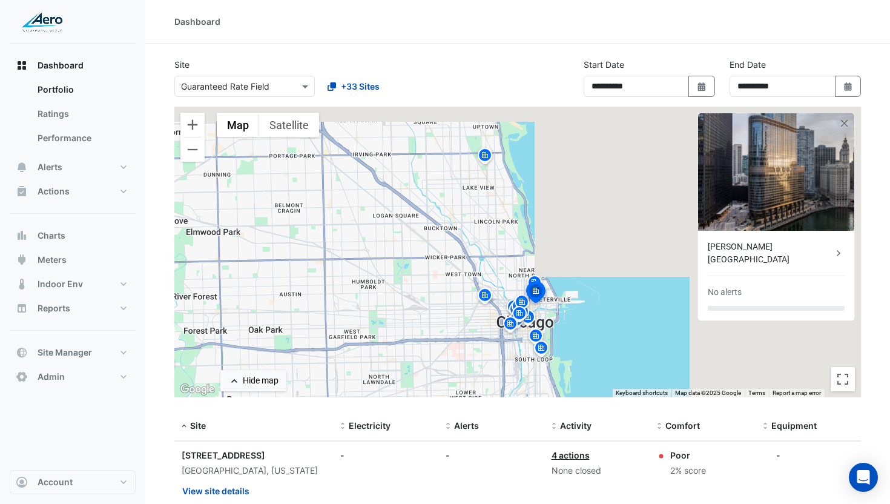
drag, startPoint x: 472, startPoint y: 169, endPoint x: 472, endPoint y: 317, distance: 148.4
click at [472, 317] on div "To navigate, press the arrow keys. To activate drag with keyboard, press Alt + …" at bounding box center [517, 252] width 687 height 291
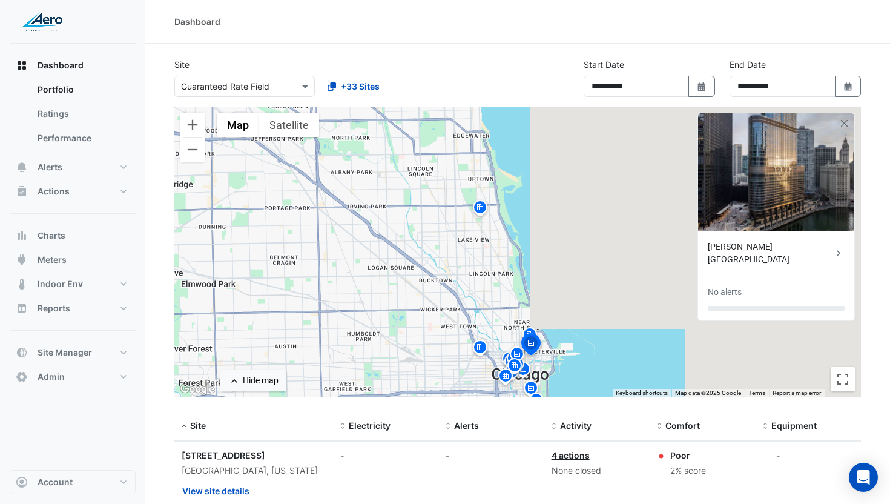
click at [480, 210] on img at bounding box center [480, 209] width 19 height 21
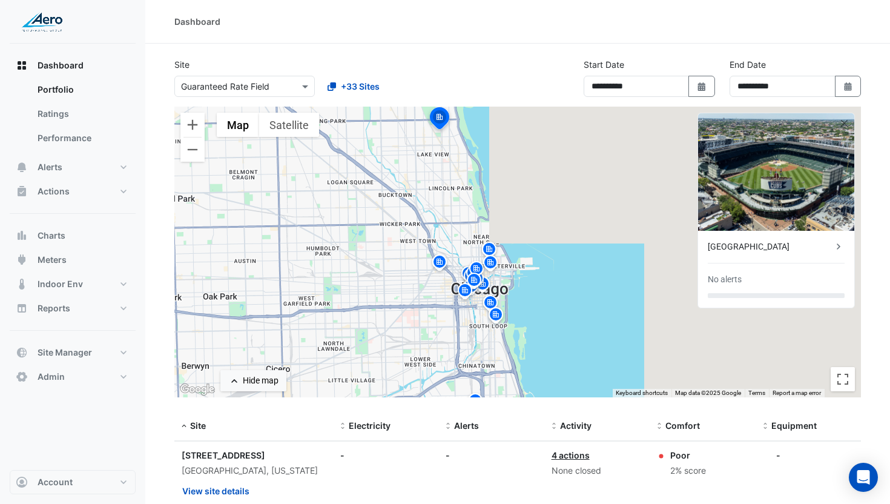
drag, startPoint x: 544, startPoint y: 305, endPoint x: 499, endPoint y: 214, distance: 101.3
click at [499, 212] on div "To activate drag with keyboard, press Alt + Enter. Once in keyboard drag state,…" at bounding box center [517, 252] width 687 height 291
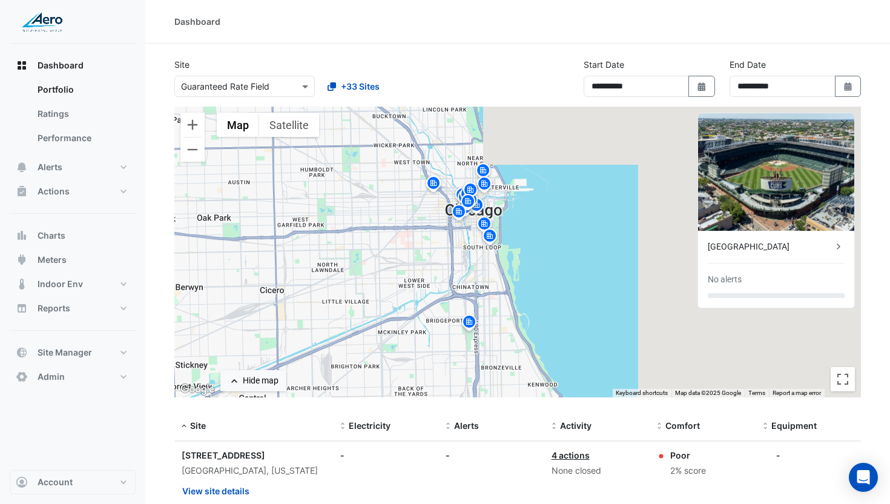
drag, startPoint x: 536, startPoint y: 319, endPoint x: 537, endPoint y: 254, distance: 64.2
click at [537, 254] on div "To activate drag with keyboard, press Alt + Enter. Once in keyboard drag state,…" at bounding box center [517, 252] width 687 height 291
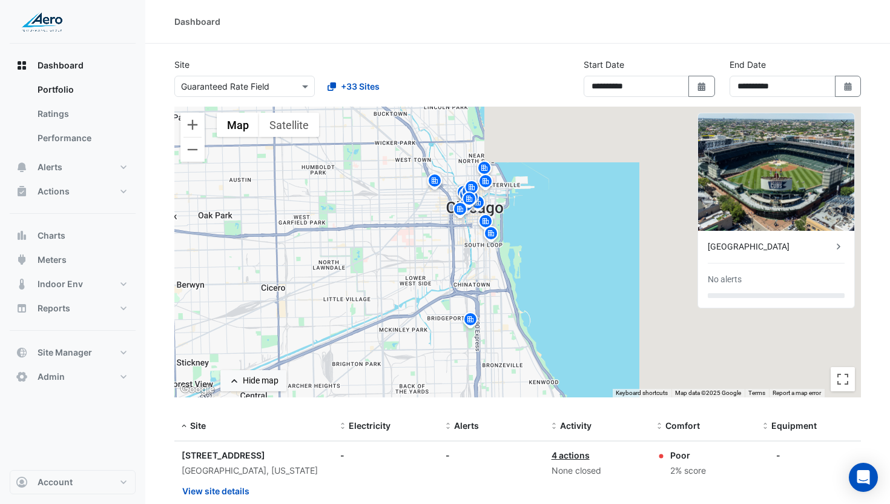
drag, startPoint x: 396, startPoint y: 310, endPoint x: 352, endPoint y: 237, distance: 85.1
click at [403, 296] on div "To activate drag with keyboard, press Alt + Enter. Once in keyboard drag state,…" at bounding box center [517, 252] width 687 height 291
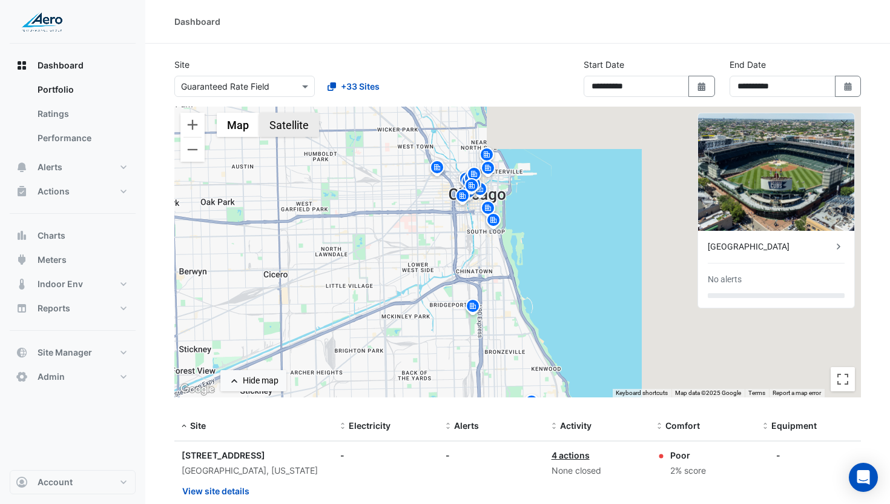
click at [302, 130] on button "Satellite" at bounding box center [289, 125] width 60 height 24
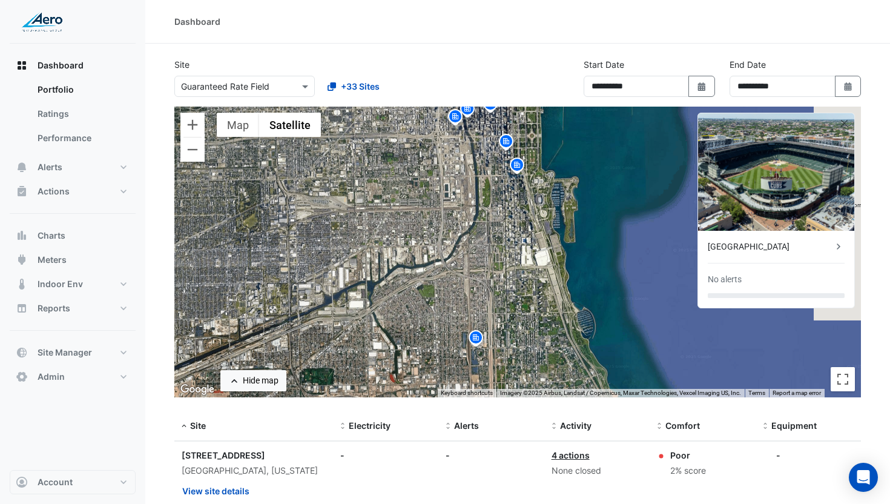
drag, startPoint x: 505, startPoint y: 302, endPoint x: 498, endPoint y: 305, distance: 7.1
click at [519, 251] on div "To activate drag with keyboard, press Alt + Enter. Once in keyboard drag state,…" at bounding box center [517, 252] width 687 height 291
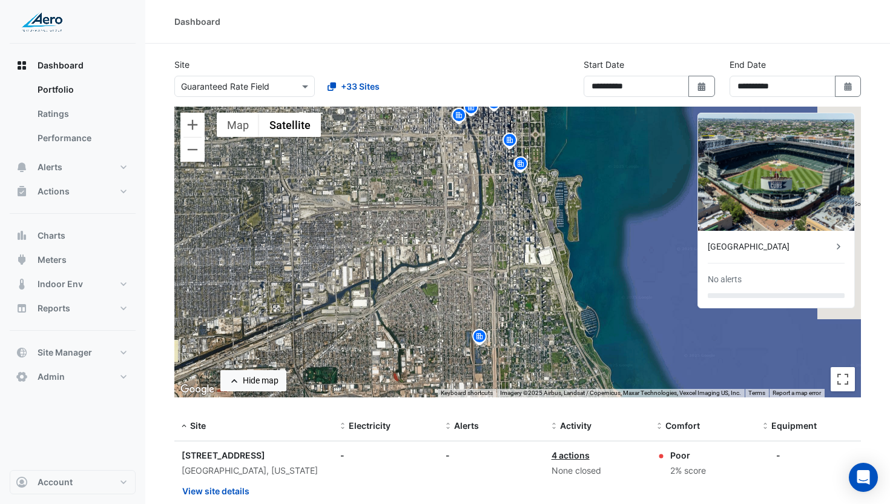
click at [482, 333] on img at bounding box center [479, 338] width 19 height 21
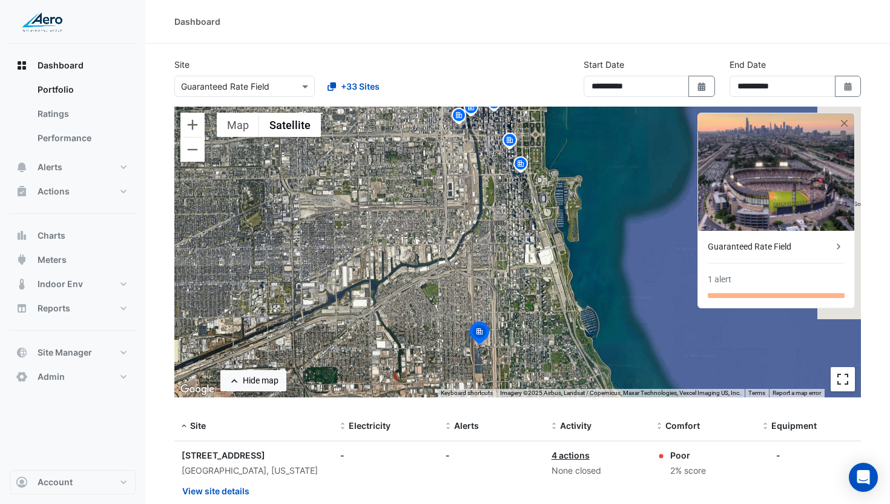
click at [844, 382] on button "Toggle fullscreen view" at bounding box center [843, 379] width 24 height 24
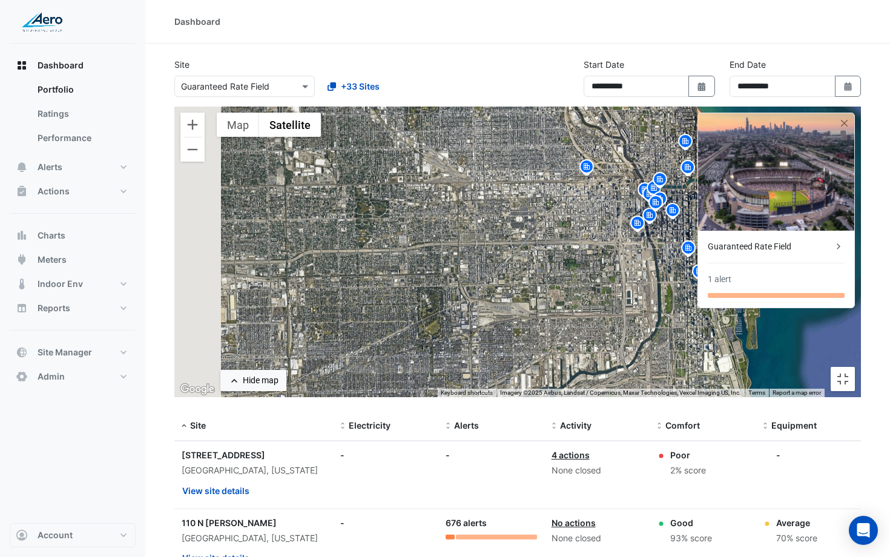
drag, startPoint x: 349, startPoint y: 230, endPoint x: 517, endPoint y: 344, distance: 202.2
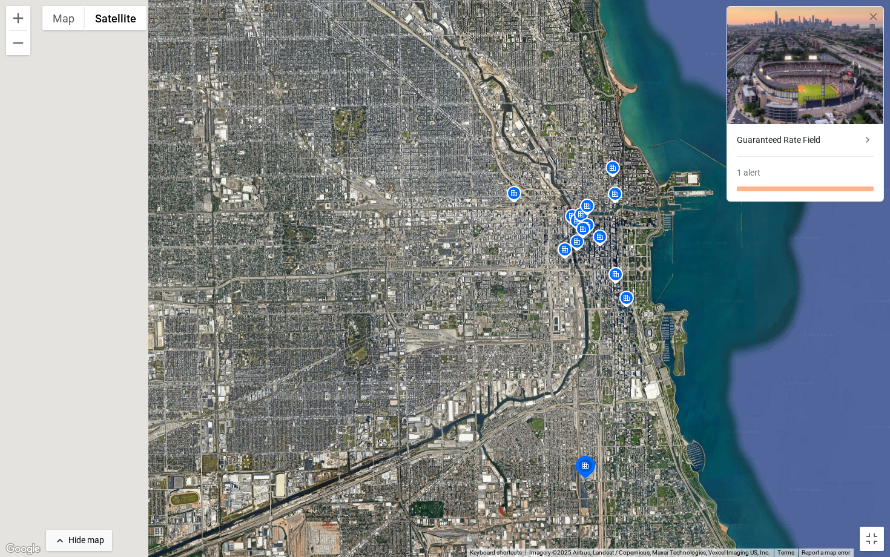
click at [515, 348] on div "To activate drag with keyboard, press Alt + Enter. Once in keyboard drag state,…" at bounding box center [445, 278] width 890 height 557
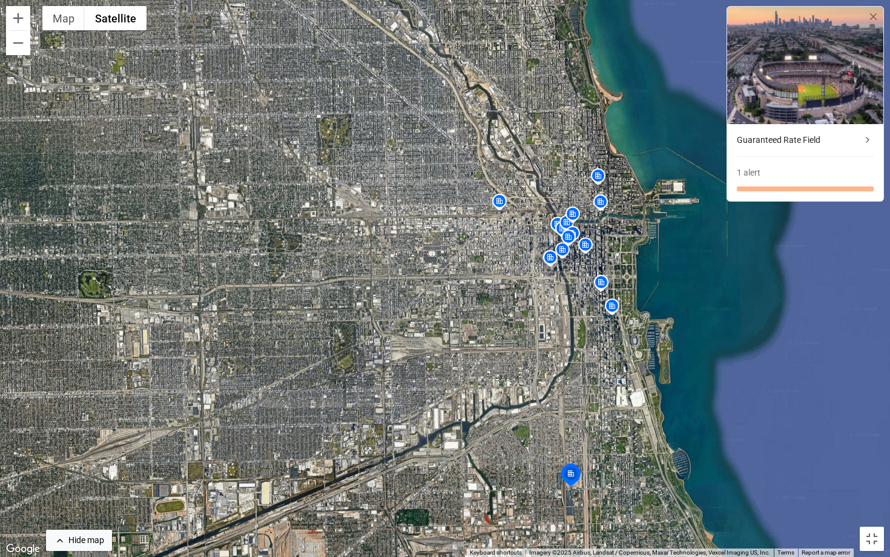
click at [593, 174] on img at bounding box center [598, 177] width 19 height 21
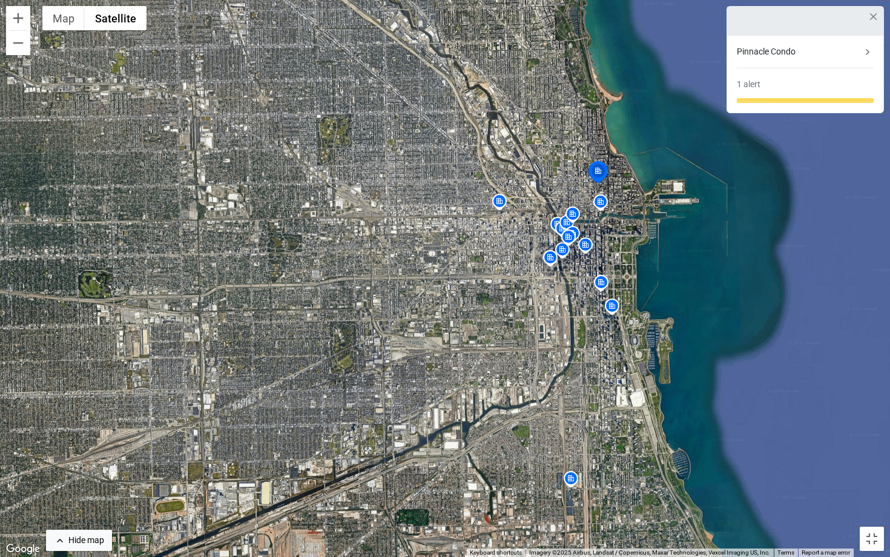
click at [498, 199] on img at bounding box center [499, 203] width 19 height 21
click at [570, 220] on img at bounding box center [572, 215] width 19 height 21
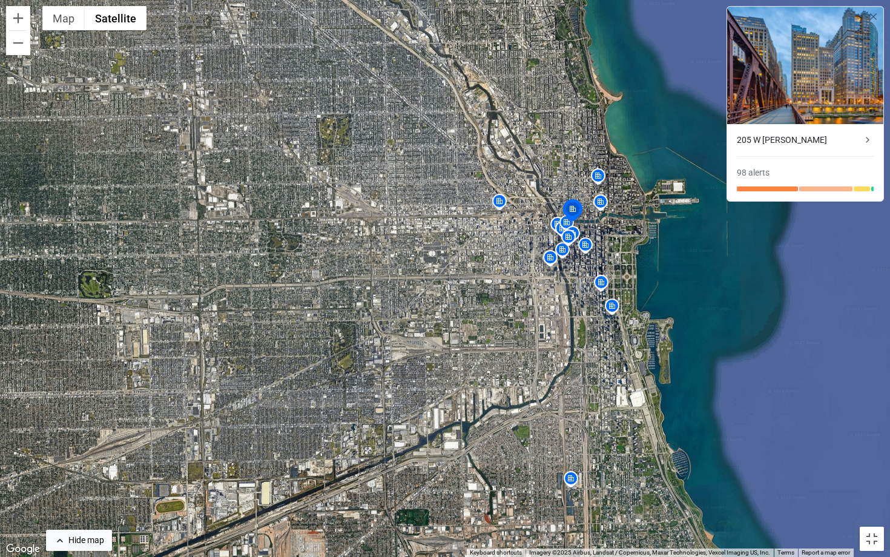
click at [565, 228] on img at bounding box center [572, 235] width 19 height 21
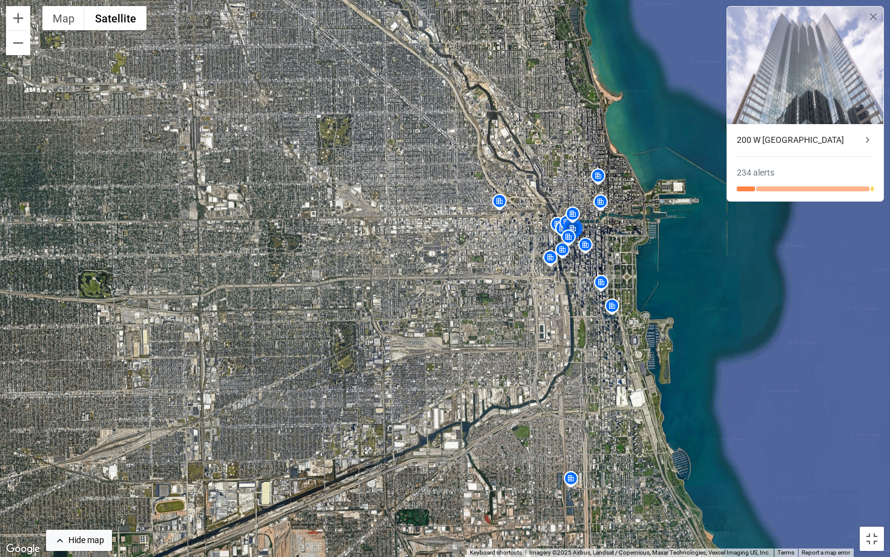
click at [549, 255] on img at bounding box center [550, 259] width 19 height 21
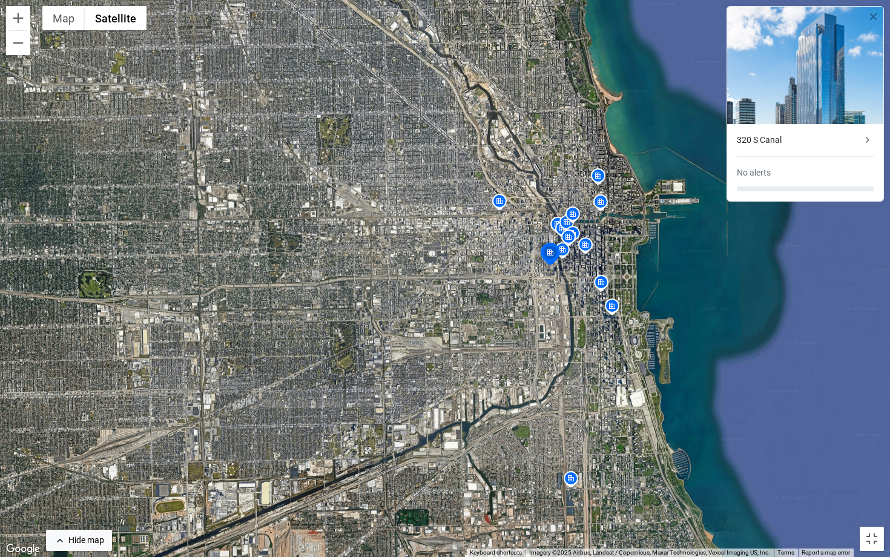
click at [565, 253] on img at bounding box center [562, 251] width 19 height 21
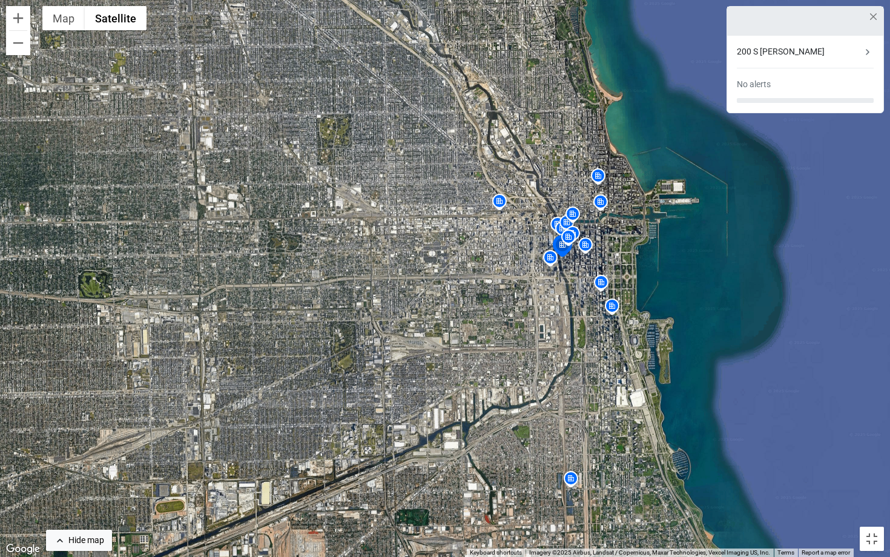
click at [604, 283] on img at bounding box center [601, 284] width 19 height 21
click at [615, 309] on img at bounding box center [612, 307] width 19 height 21
click at [572, 480] on img at bounding box center [570, 480] width 19 height 21
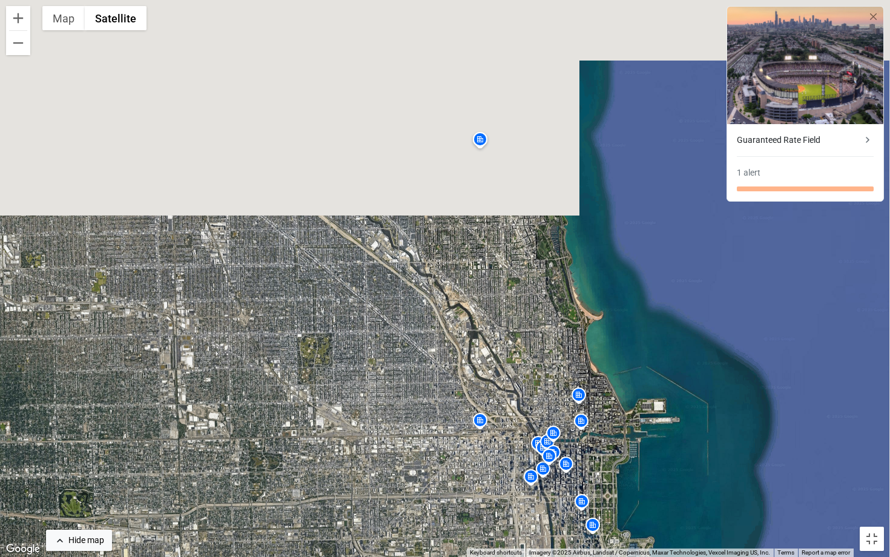
drag, startPoint x: 544, startPoint y: 142, endPoint x: 524, endPoint y: 363, distance: 221.3
click at [524, 363] on div "To activate drag with keyboard, press Alt + Enter. Once in keyboard drag state,…" at bounding box center [445, 278] width 890 height 557
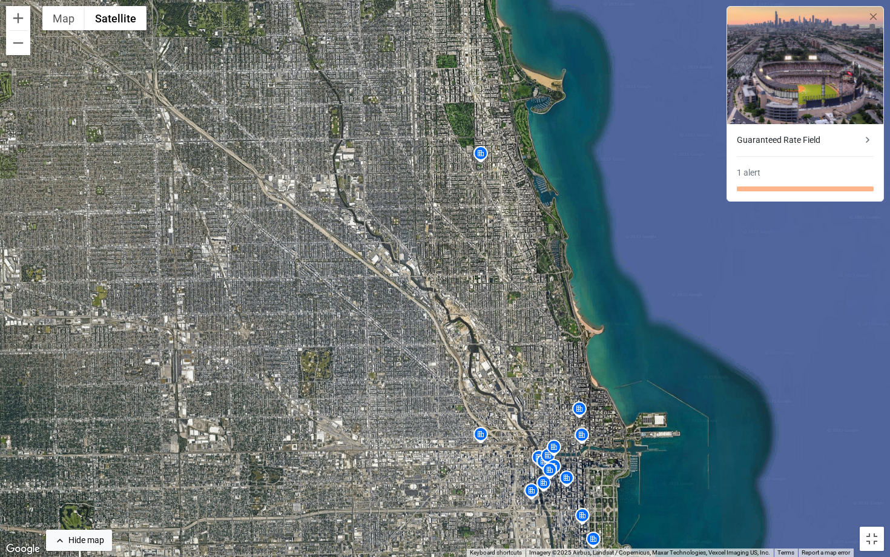
click at [483, 154] on img at bounding box center [480, 155] width 19 height 21
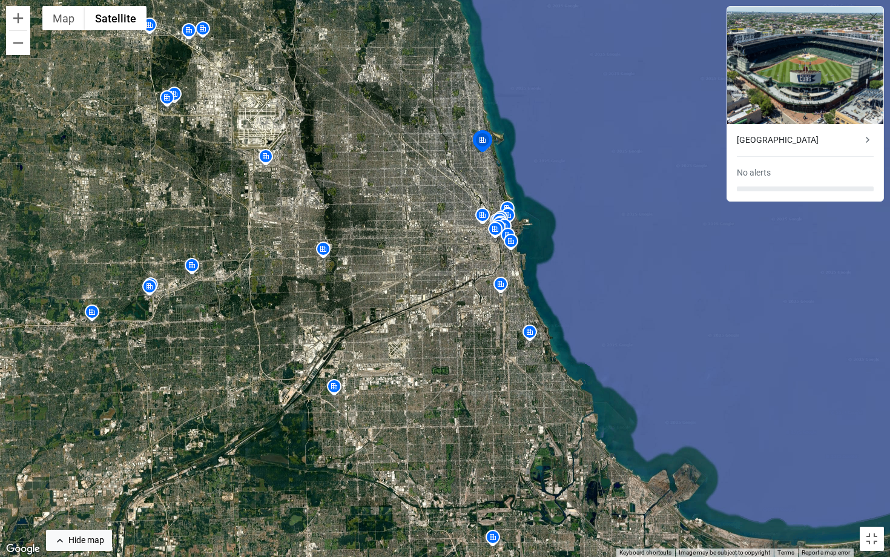
click at [327, 248] on img at bounding box center [323, 250] width 19 height 21
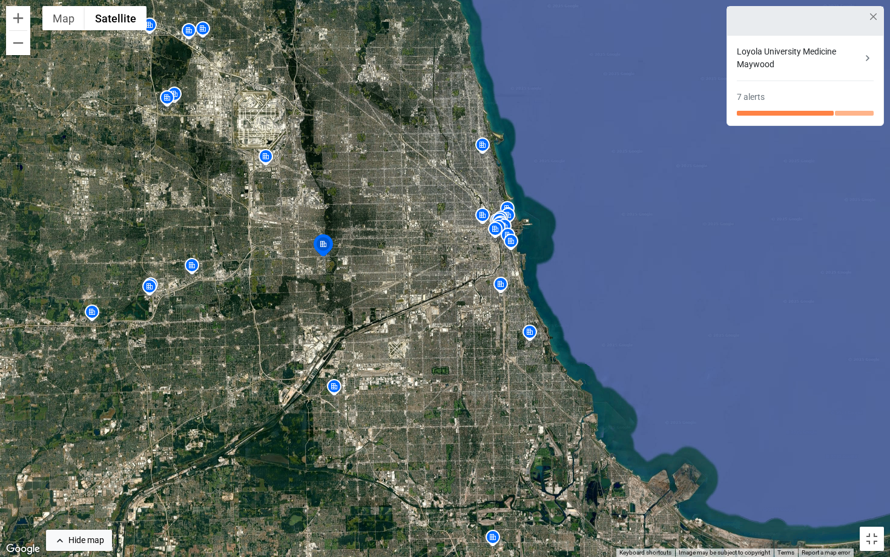
click at [269, 164] on img at bounding box center [265, 158] width 19 height 21
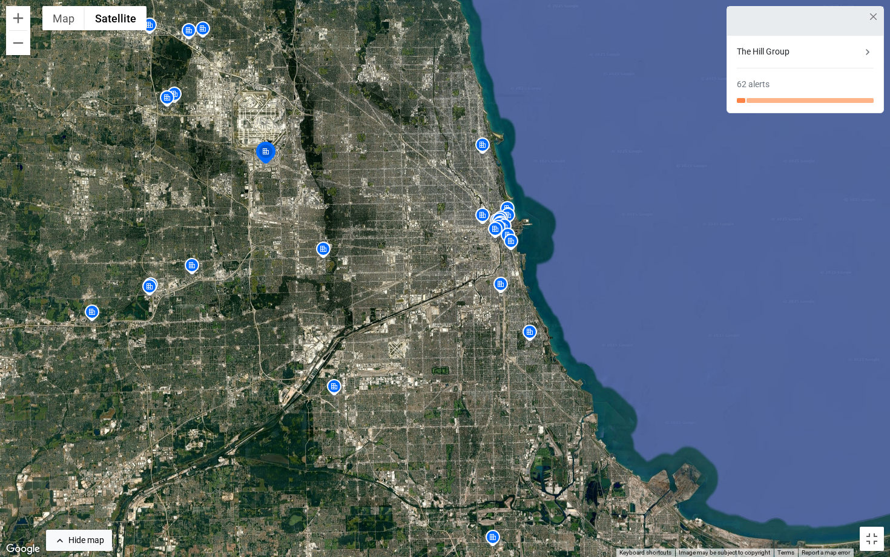
click at [189, 269] on img at bounding box center [191, 267] width 19 height 21
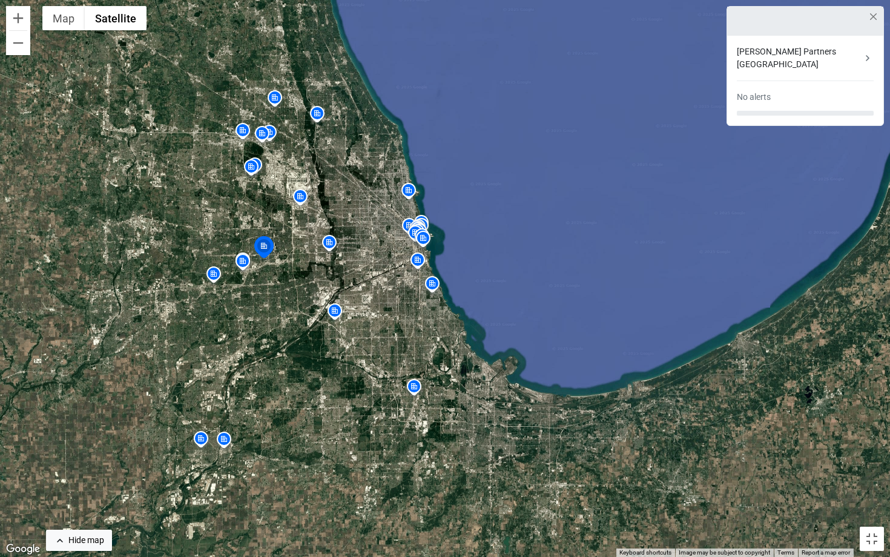
drag, startPoint x: 308, startPoint y: 220, endPoint x: 442, endPoint y: 228, distance: 134.1
click at [442, 228] on div "To navigate, press the arrow keys. To activate drag with keyboard, press Alt + …" at bounding box center [445, 278] width 890 height 557
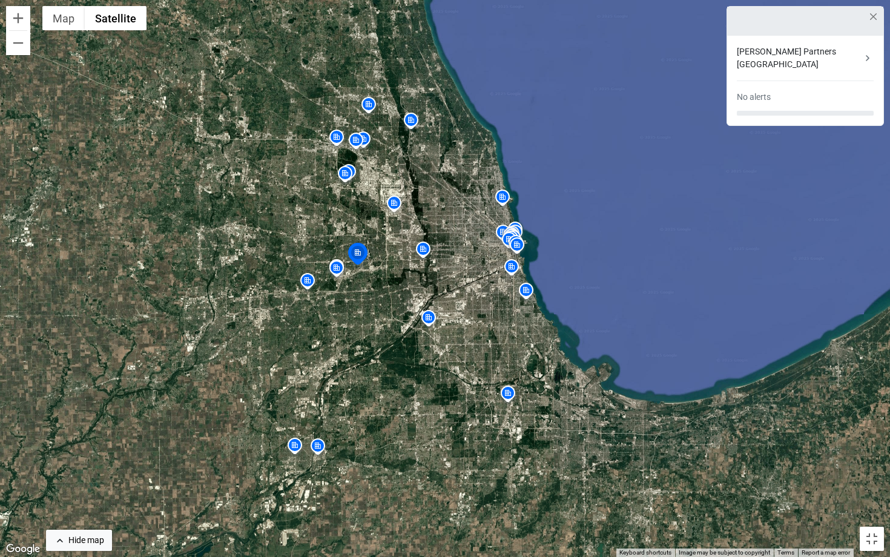
click at [359, 146] on img at bounding box center [355, 141] width 19 height 21
click at [334, 136] on img at bounding box center [336, 138] width 19 height 21
click at [377, 107] on img at bounding box center [368, 106] width 19 height 21
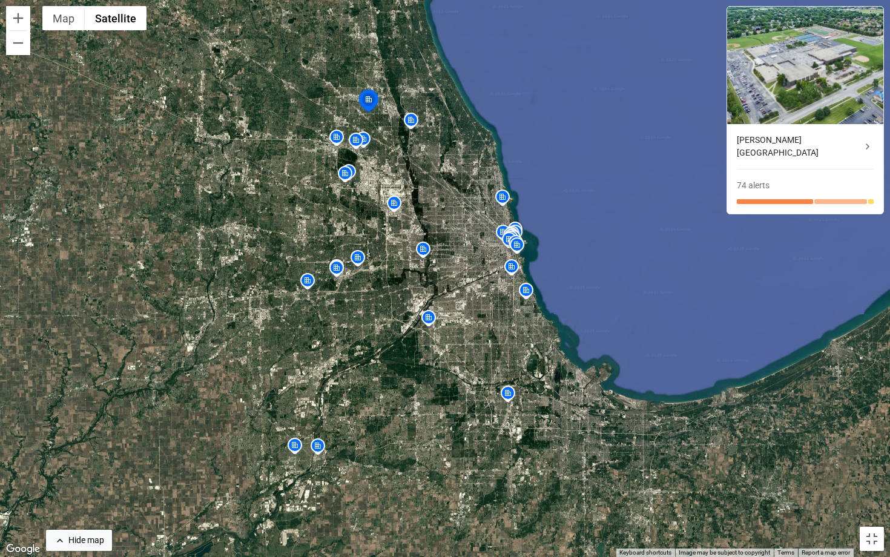
click at [351, 174] on img at bounding box center [345, 175] width 19 height 21
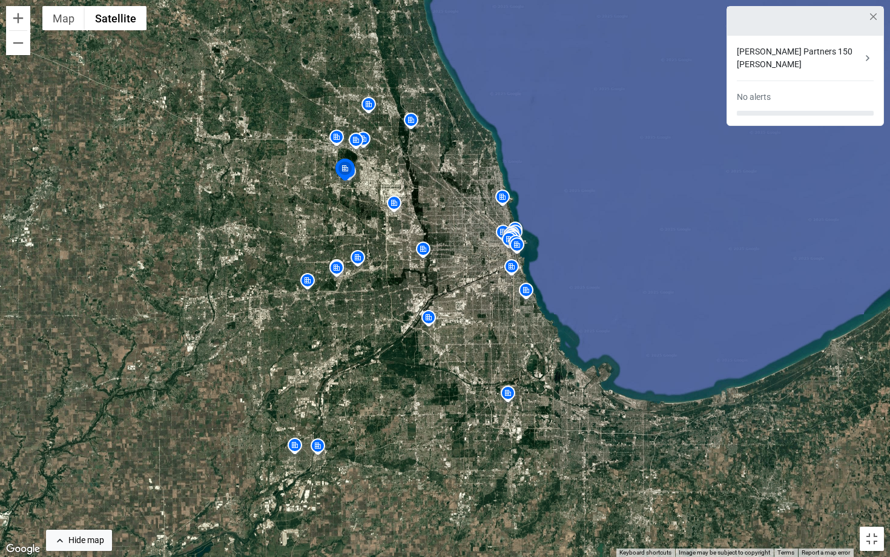
click at [346, 179] on img at bounding box center [345, 171] width 27 height 29
click at [308, 285] on img at bounding box center [307, 282] width 19 height 21
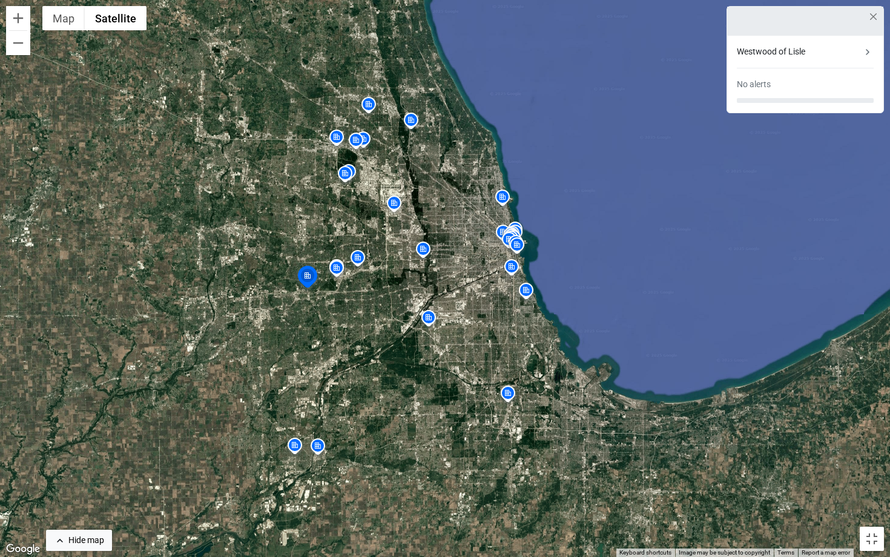
click at [328, 272] on img at bounding box center [336, 269] width 19 height 21
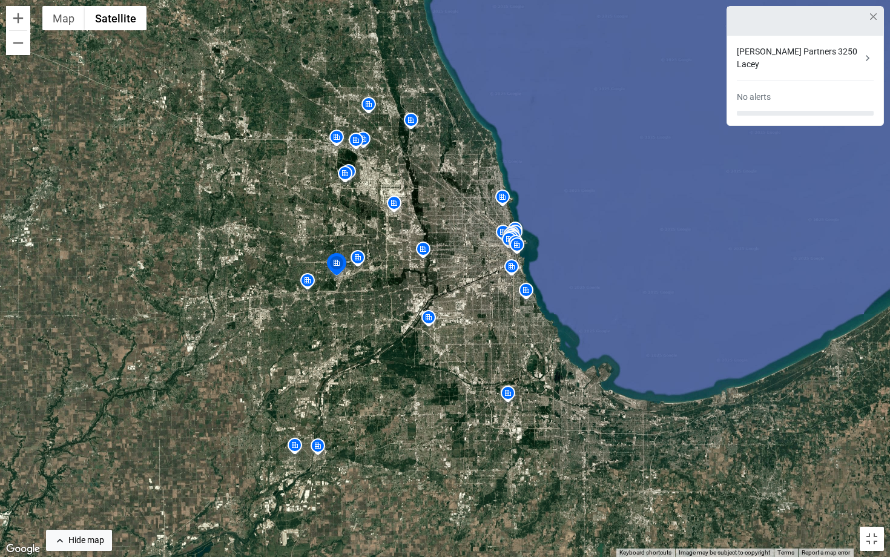
click at [292, 442] on img at bounding box center [294, 447] width 19 height 21
click at [316, 447] on img at bounding box center [317, 447] width 19 height 21
click at [514, 398] on img at bounding box center [507, 395] width 19 height 21
click at [438, 329] on img at bounding box center [428, 319] width 19 height 21
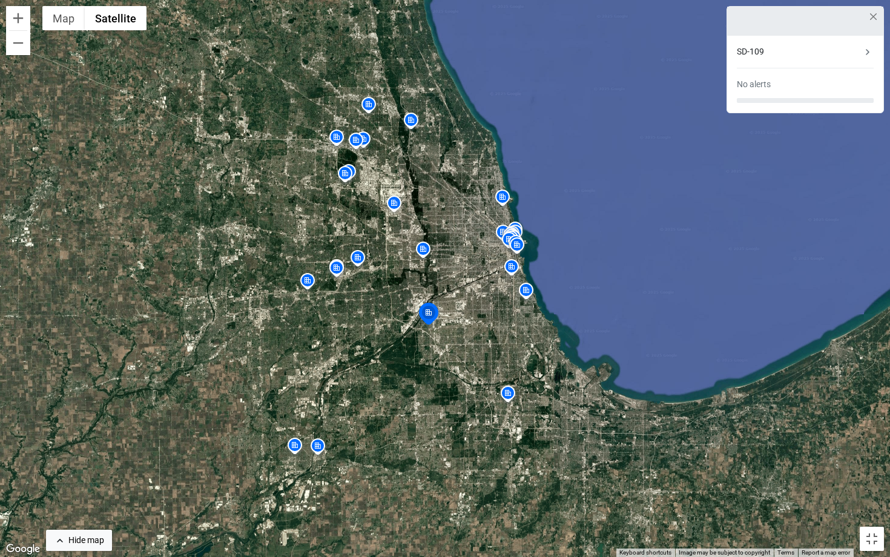
click at [532, 293] on img at bounding box center [526, 292] width 19 height 21
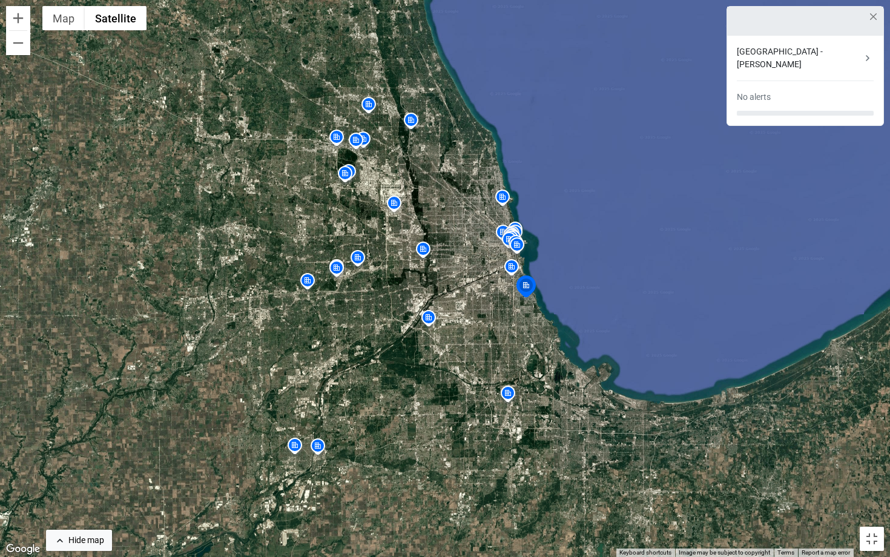
click at [509, 270] on img at bounding box center [511, 268] width 19 height 21
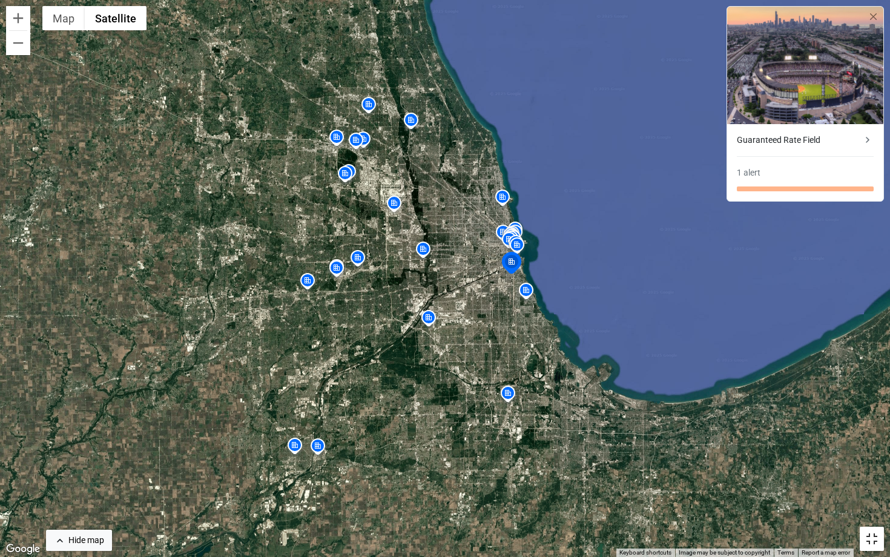
click at [882, 503] on button "Toggle fullscreen view" at bounding box center [872, 539] width 24 height 24
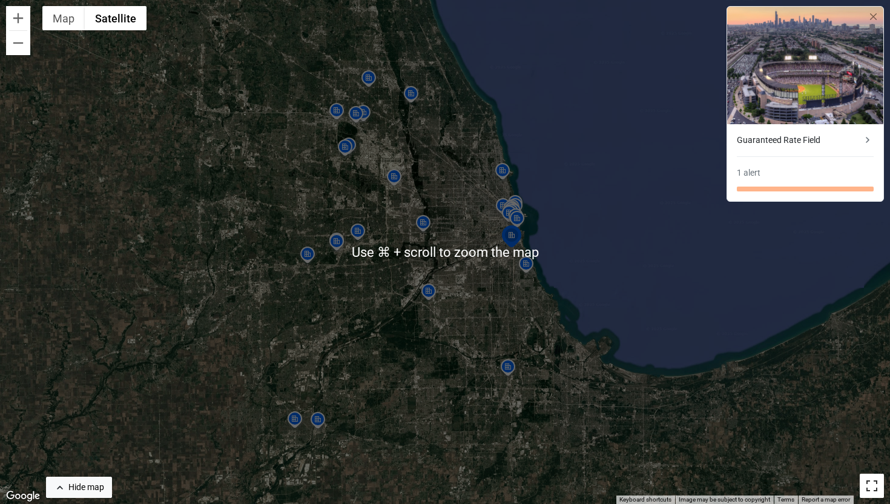
scroll to position [14, 0]
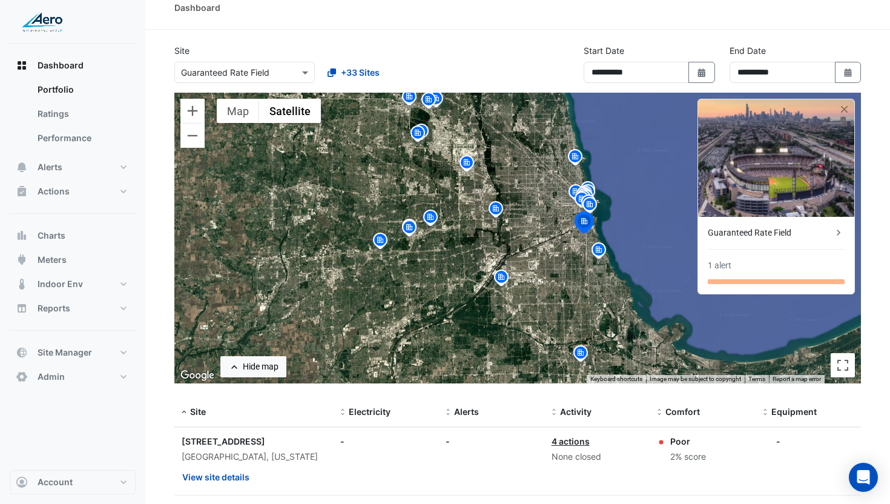
drag, startPoint x: 503, startPoint y: 139, endPoint x: 351, endPoint y: 108, distance: 155.7
click at [503, 139] on div "To activate drag with keyboard, press Alt + Enter. Once in keyboard drag state,…" at bounding box center [517, 238] width 687 height 291
click at [222, 110] on button "Map" at bounding box center [238, 111] width 42 height 24
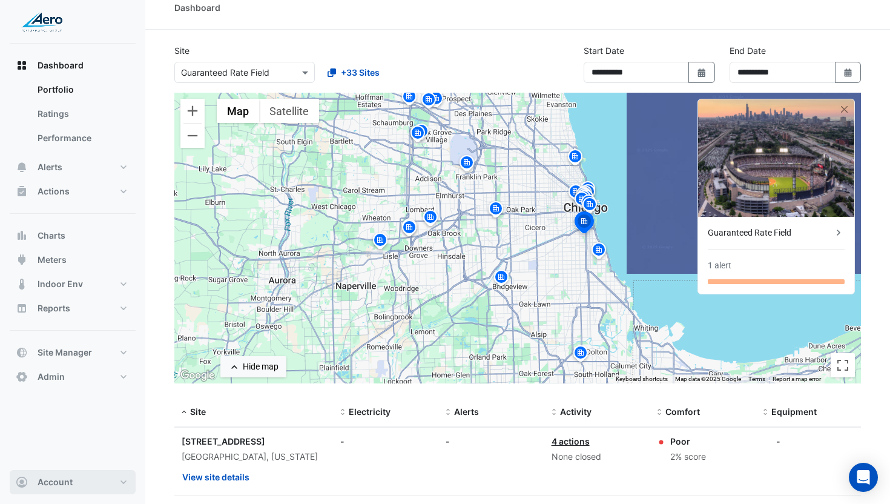
click at [73, 480] on button "Account" at bounding box center [73, 482] width 126 height 24
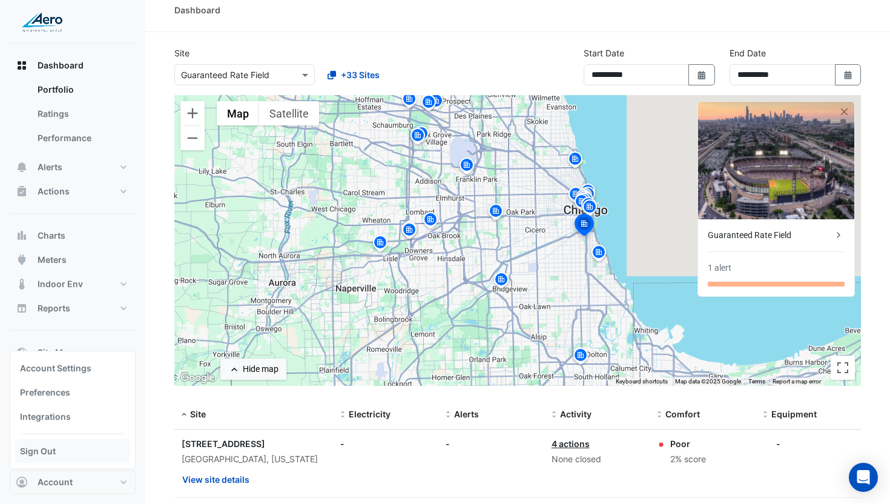
click at [81, 457] on link "Sign Out" at bounding box center [72, 451] width 115 height 24
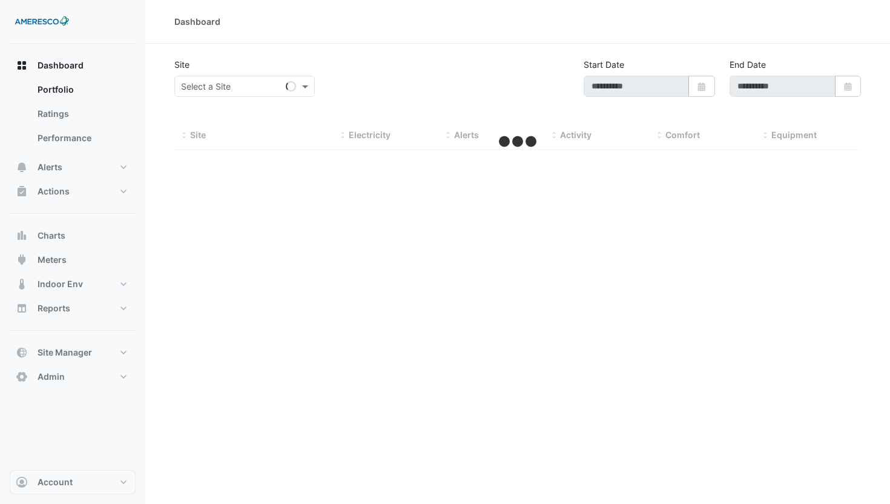
type input "**********"
select select "**"
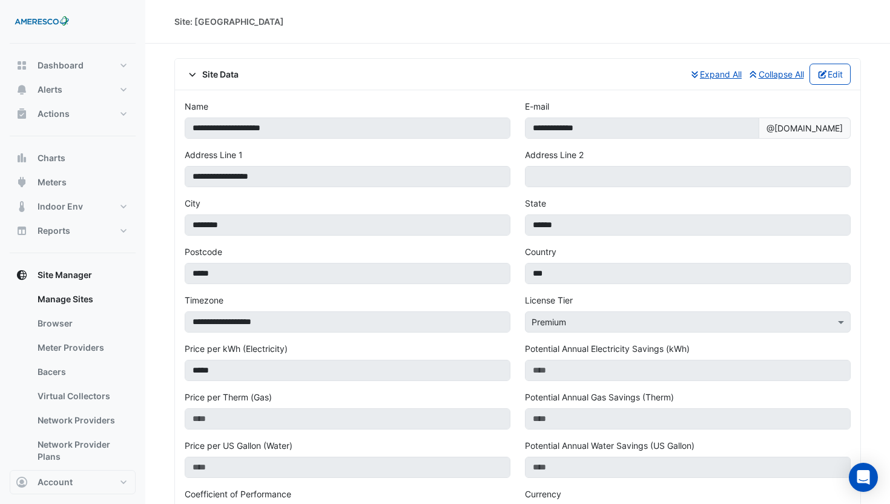
click at [230, 84] on div "Site Data Expand All Collapse All Edit" at bounding box center [518, 74] width 666 height 21
click at [227, 79] on span "Site Data" at bounding box center [212, 74] width 54 height 13
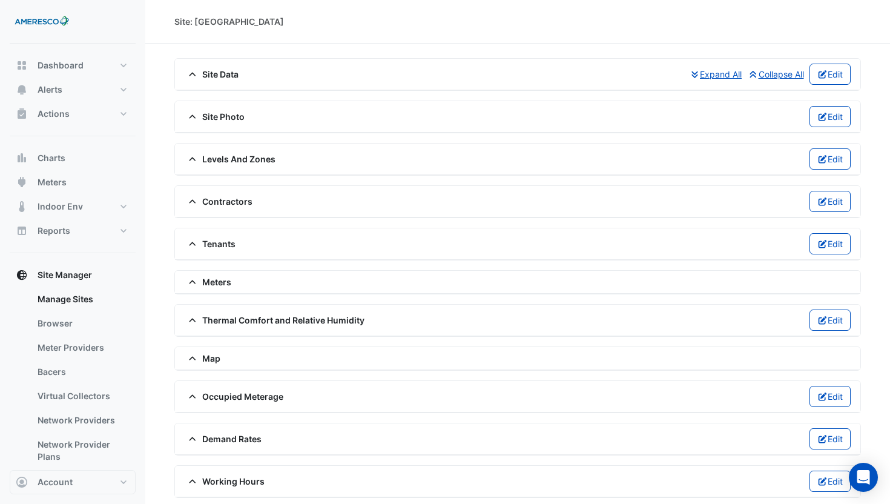
click at [226, 122] on span "Site Photo" at bounding box center [215, 116] width 60 height 13
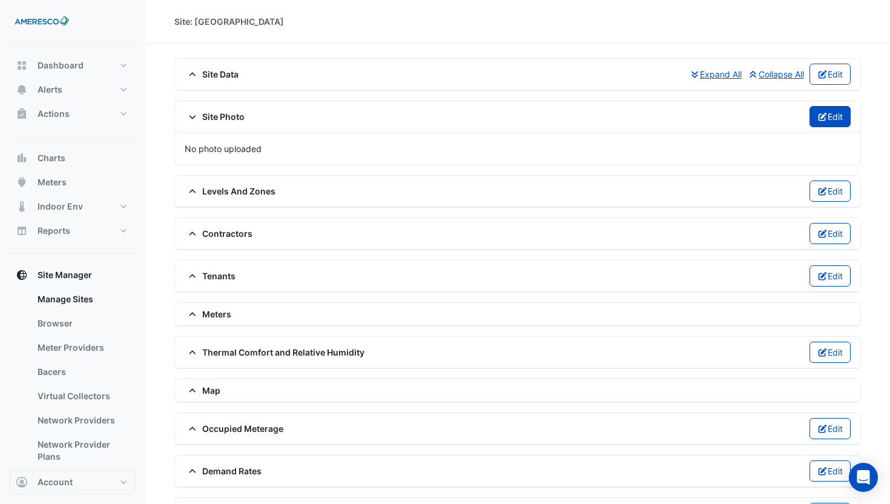
click at [818, 119] on icon "button" at bounding box center [823, 117] width 11 height 8
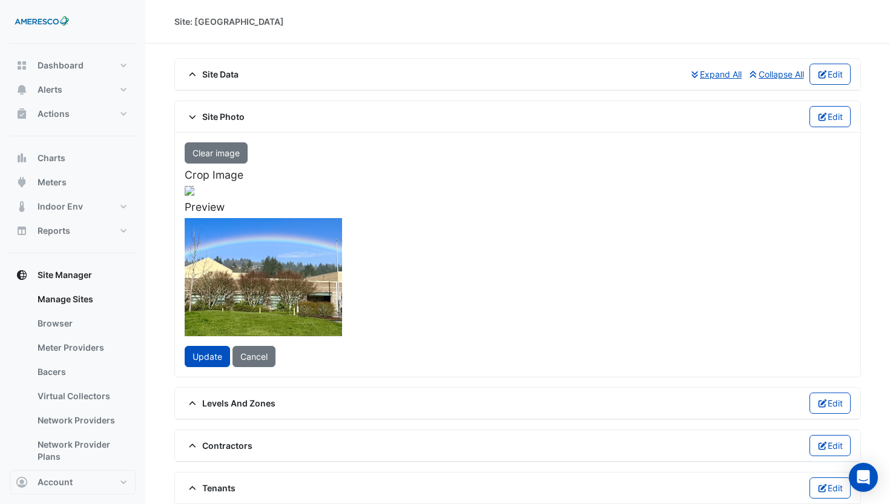
drag, startPoint x: 328, startPoint y: 273, endPoint x: 417, endPoint y: 274, distance: 89.6
click at [352, 274] on div at bounding box center [268, 249] width 170 height 127
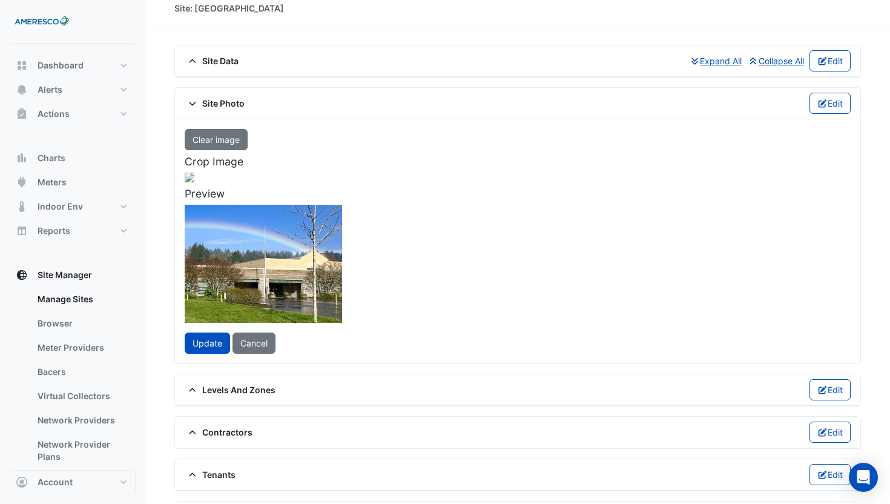
scroll to position [15, 0]
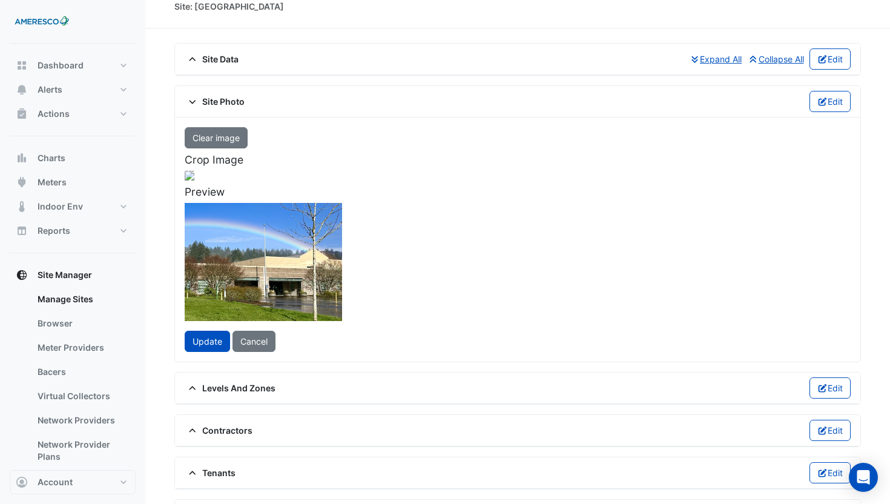
drag, startPoint x: 437, startPoint y: 276, endPoint x: 425, endPoint y: 279, distance: 12.5
click at [340, 279] on div at bounding box center [256, 234] width 170 height 127
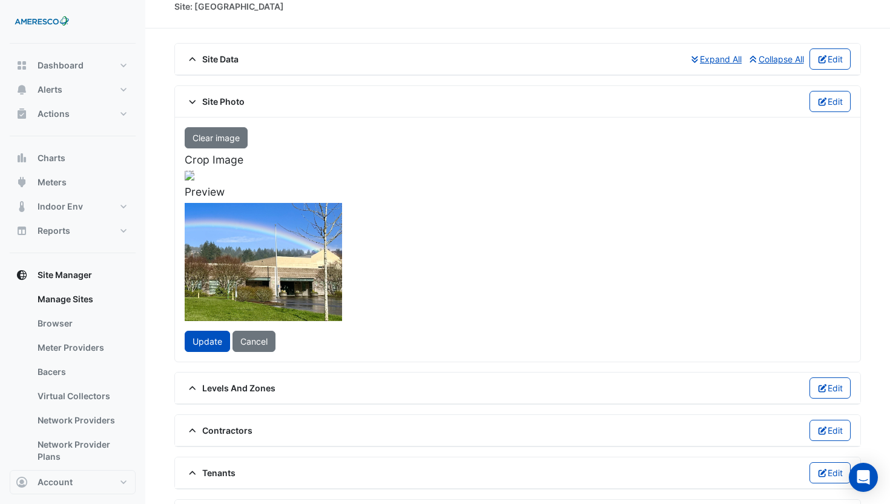
drag, startPoint x: 421, startPoint y: 276, endPoint x: 464, endPoint y: 276, distance: 43.6
click at [352, 276] on div at bounding box center [268, 234] width 170 height 127
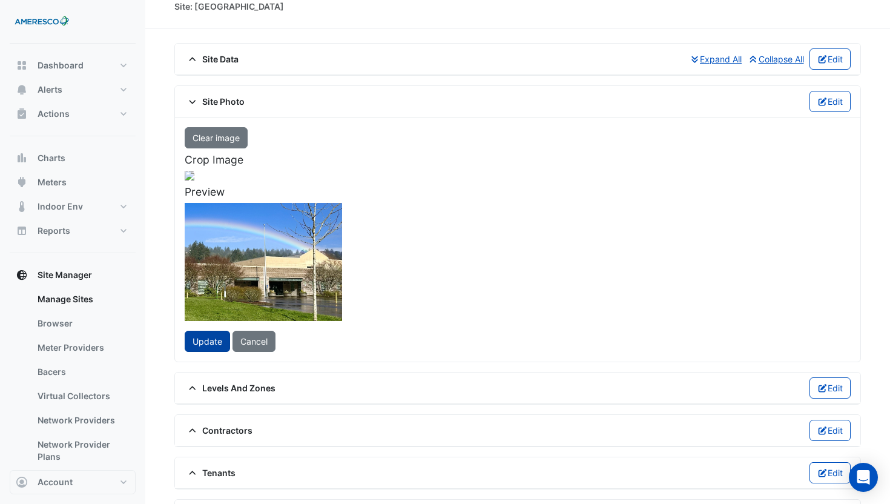
click at [217, 352] on button "Update" at bounding box center [207, 341] width 45 height 21
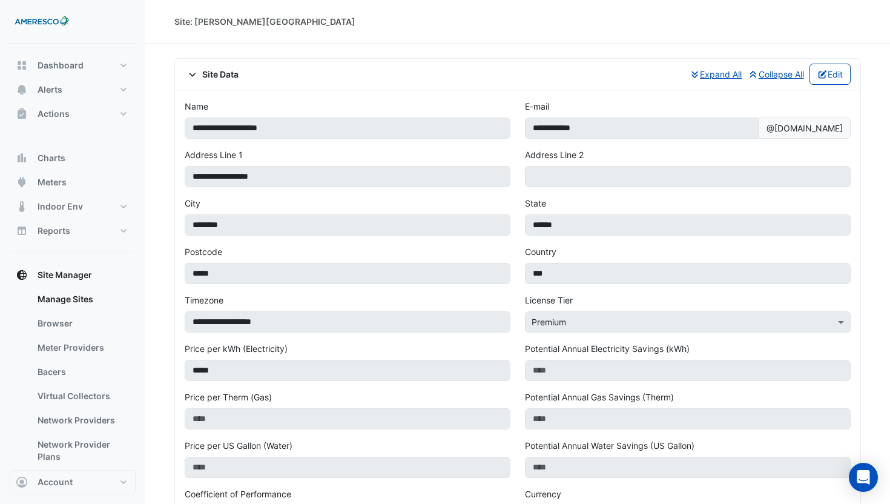
click at [217, 76] on span "Site Data" at bounding box center [212, 74] width 54 height 13
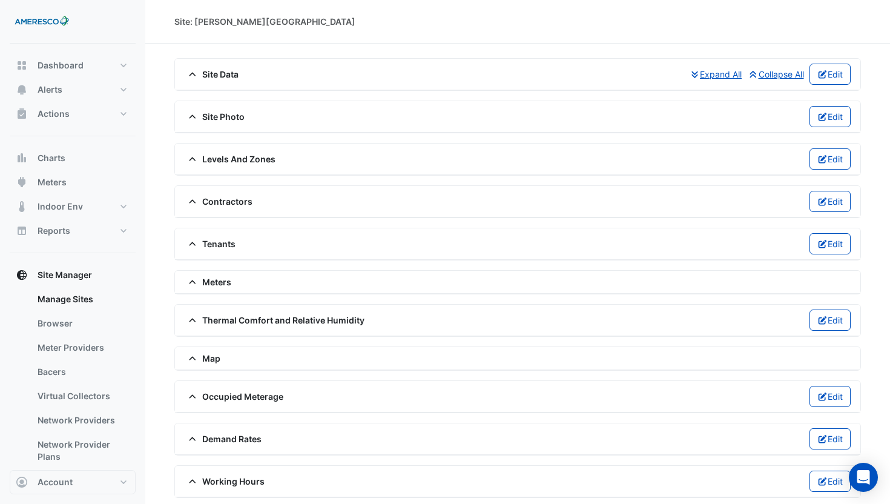
drag, startPoint x: 229, startPoint y: 115, endPoint x: 425, endPoint y: 117, distance: 195.6
click at [229, 115] on span "Site Photo" at bounding box center [215, 116] width 60 height 13
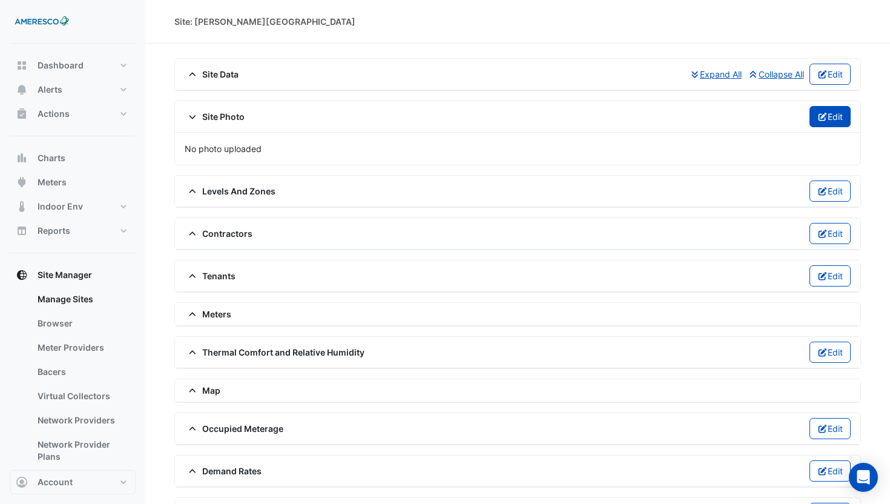
click at [818, 119] on icon "button" at bounding box center [823, 117] width 11 height 8
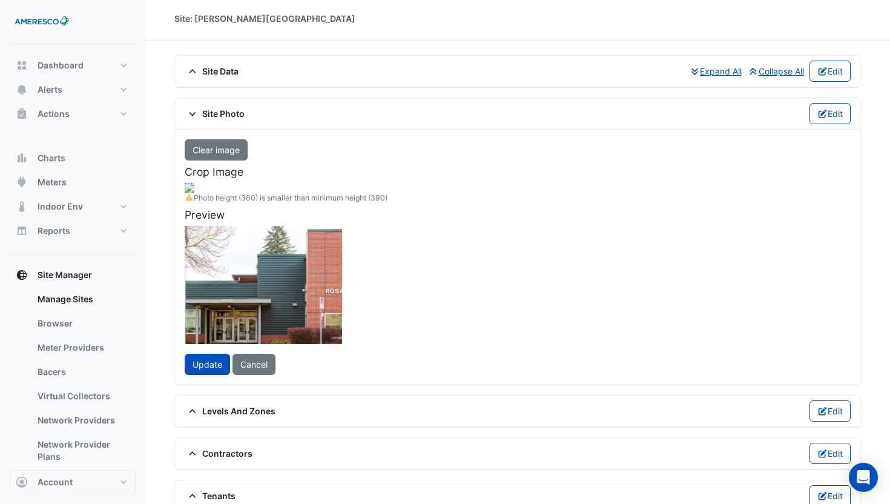
scroll to position [4, 0]
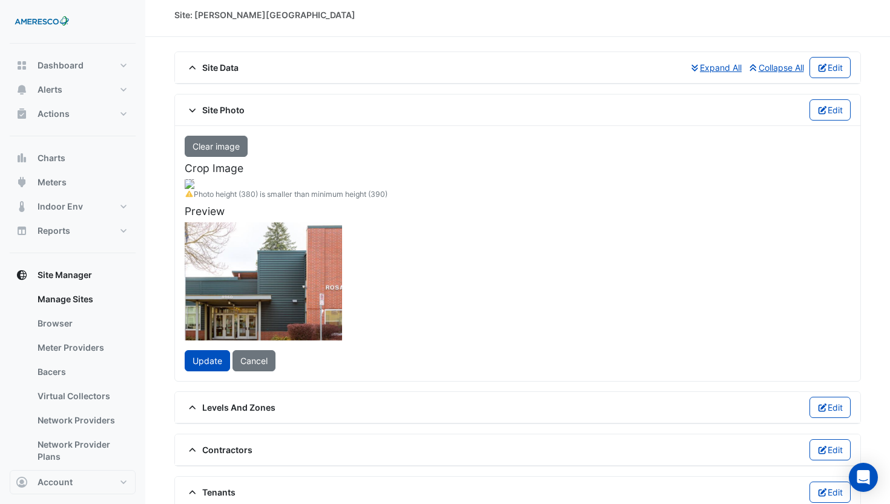
drag, startPoint x: 369, startPoint y: 255, endPoint x: 409, endPoint y: 254, distance: 40.0
click at [319, 254] on div at bounding box center [229, 245] width 178 height 133
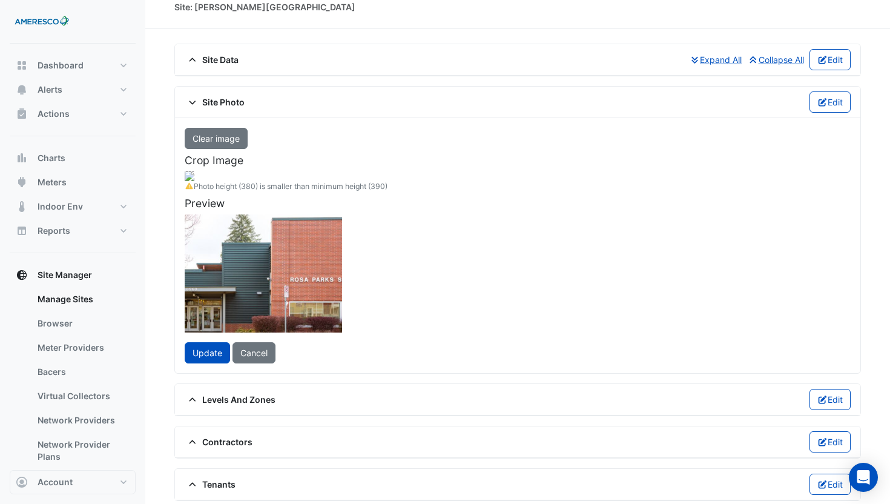
scroll to position [16, 0]
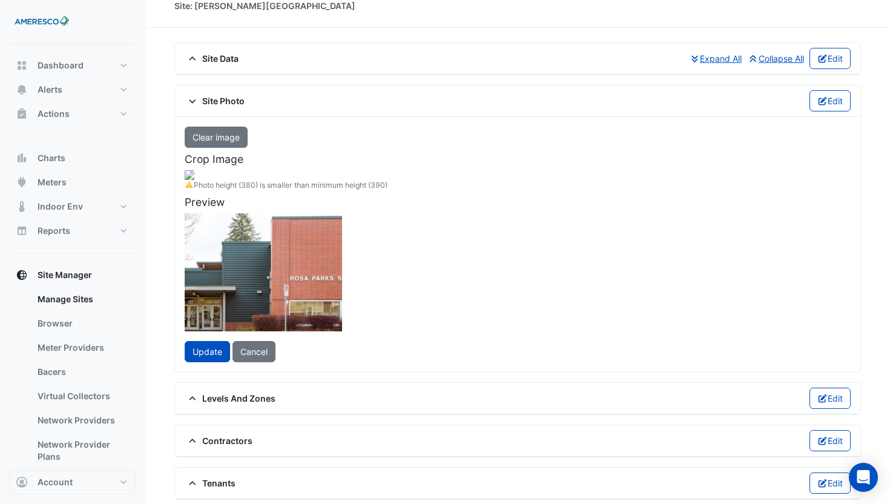
click at [312, 251] on div at bounding box center [223, 236] width 178 height 133
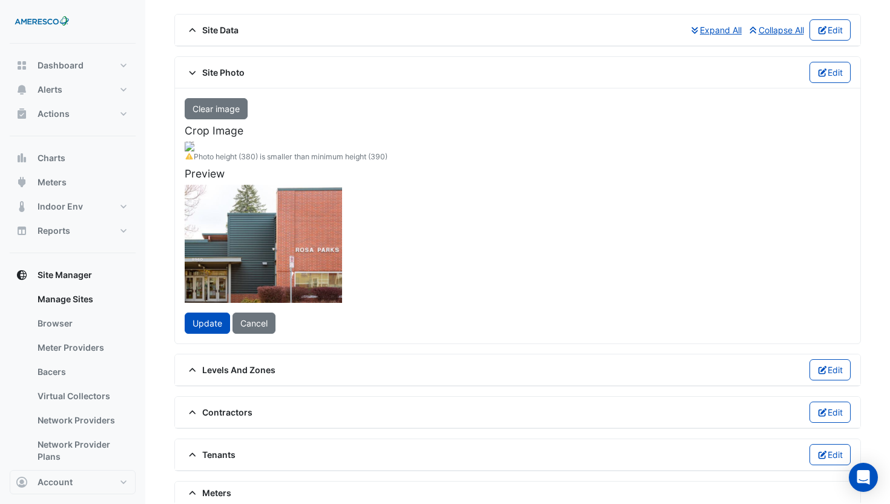
scroll to position [53, 0]
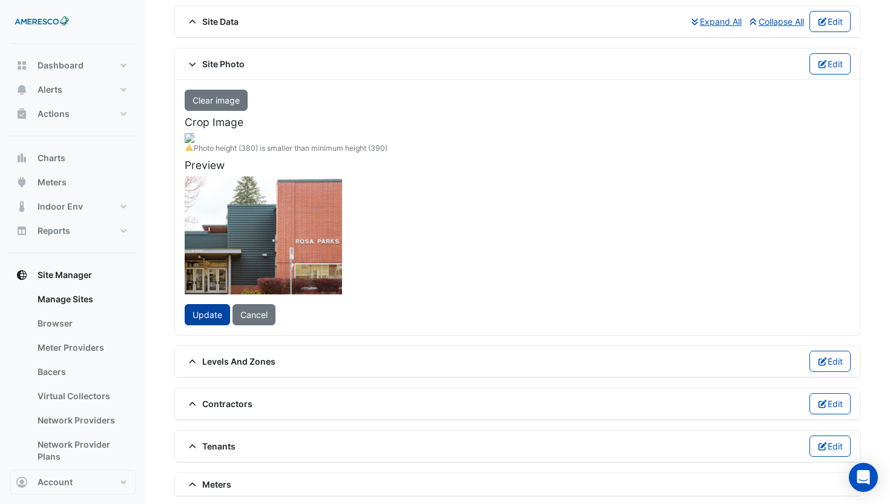
click at [199, 320] on span "Update" at bounding box center [208, 314] width 30 height 10
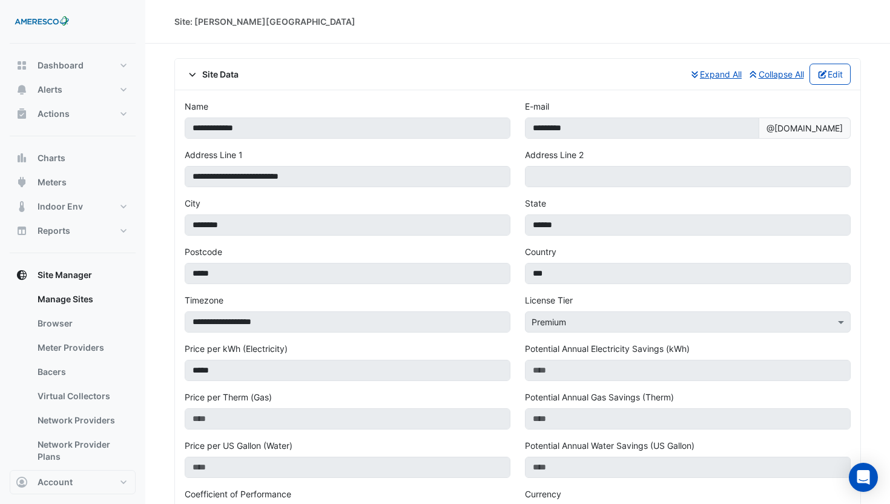
click at [217, 74] on span "Site Data" at bounding box center [212, 74] width 54 height 13
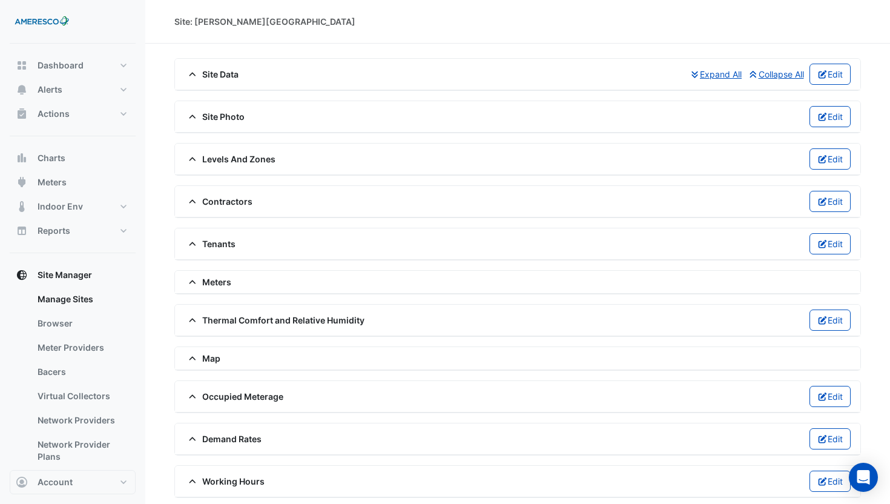
click at [225, 116] on span "Site Photo" at bounding box center [215, 116] width 60 height 13
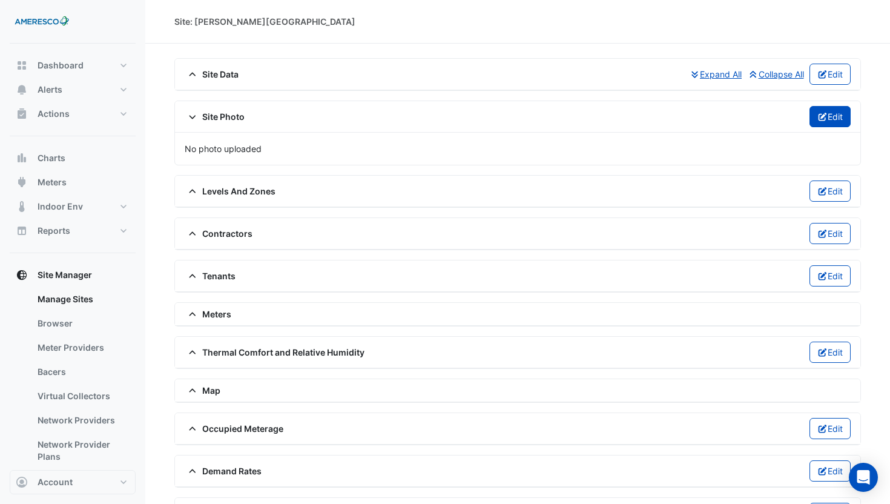
click at [826, 117] on button "Edit" at bounding box center [831, 116] width 42 height 21
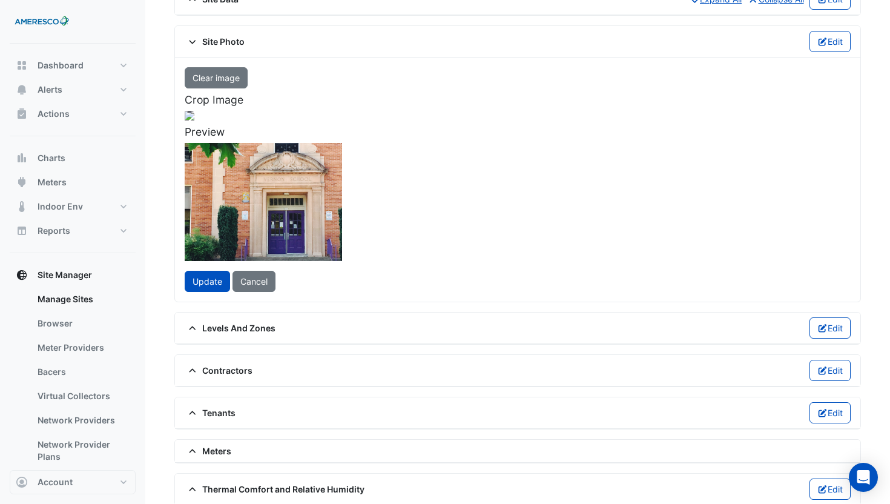
scroll to position [102, 0]
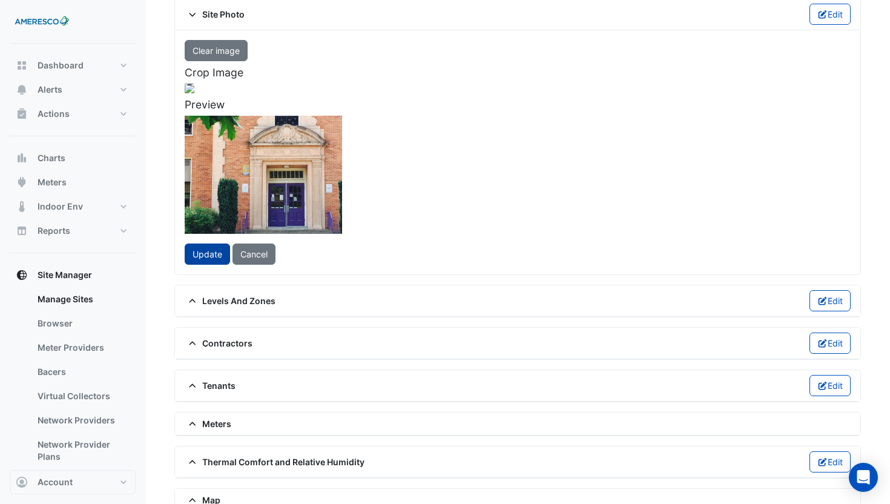
click at [202, 259] on span "Update" at bounding box center [208, 254] width 30 height 10
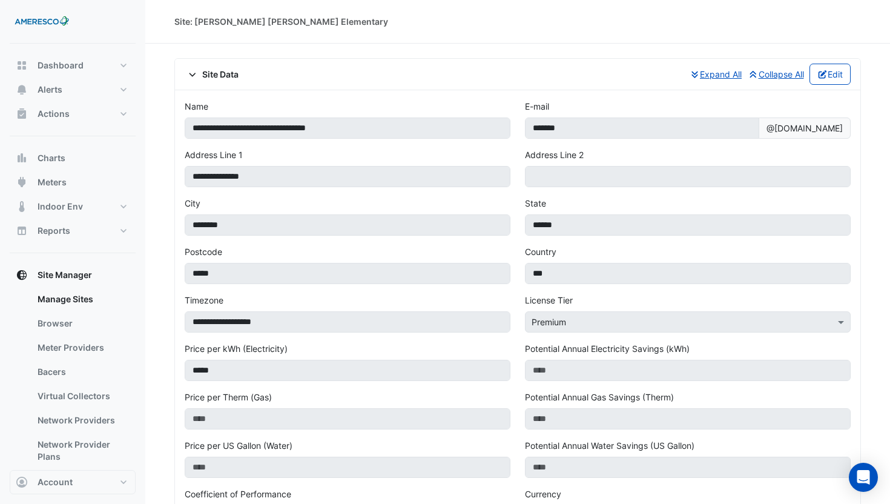
click at [216, 77] on span "Site Data" at bounding box center [212, 74] width 54 height 13
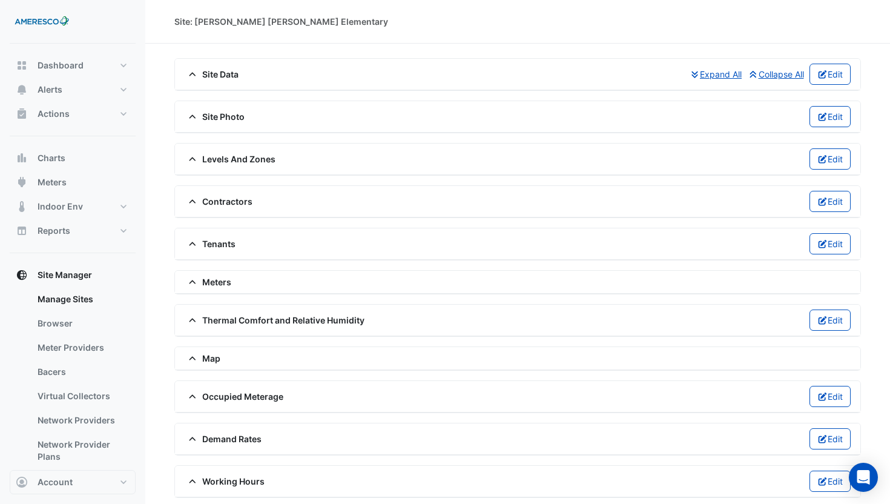
click at [222, 113] on span "Site Photo" at bounding box center [215, 116] width 60 height 13
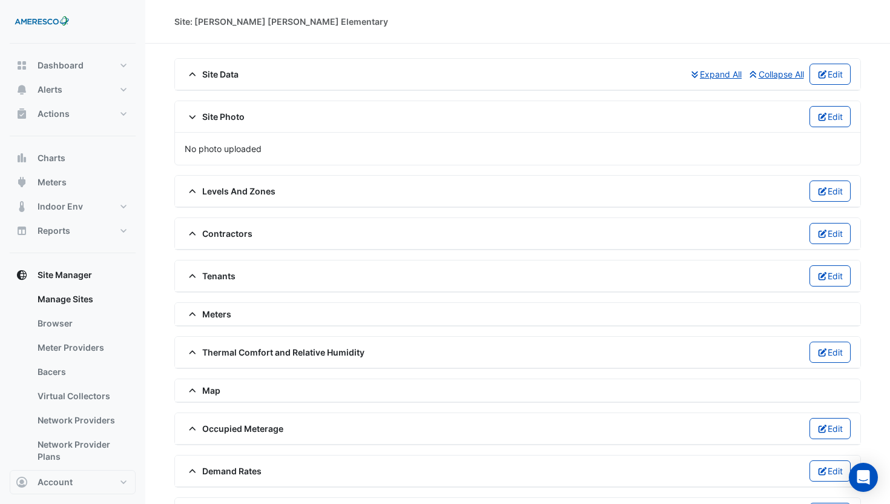
drag, startPoint x: 809, startPoint y: 120, endPoint x: 888, endPoint y: 120, distance: 79.3
click at [810, 120] on button "Edit" at bounding box center [831, 116] width 42 height 21
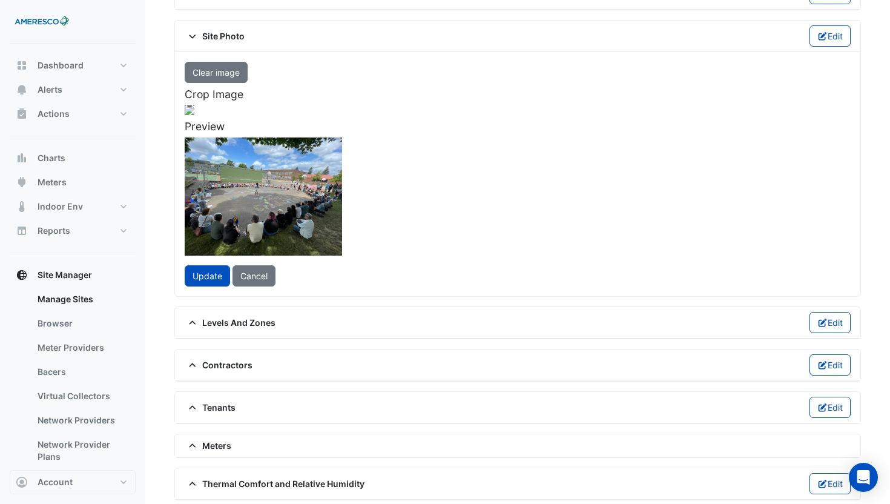
scroll to position [111, 0]
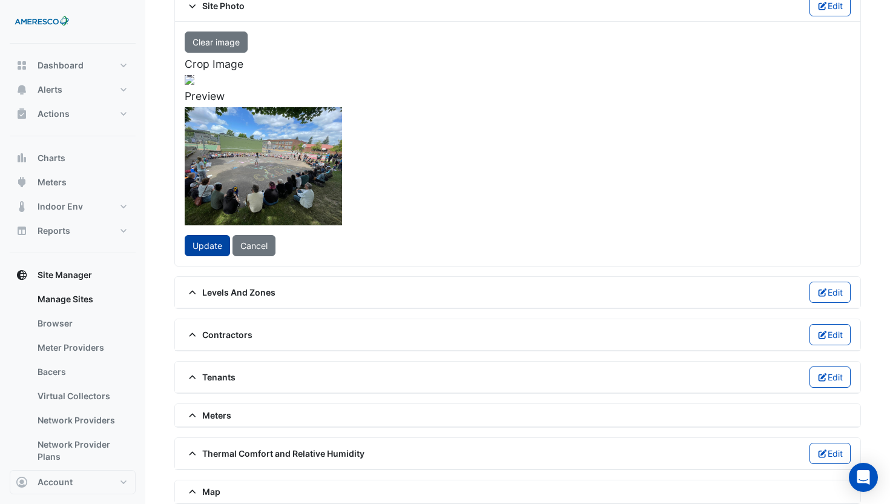
click at [205, 251] on span "Update" at bounding box center [208, 245] width 30 height 10
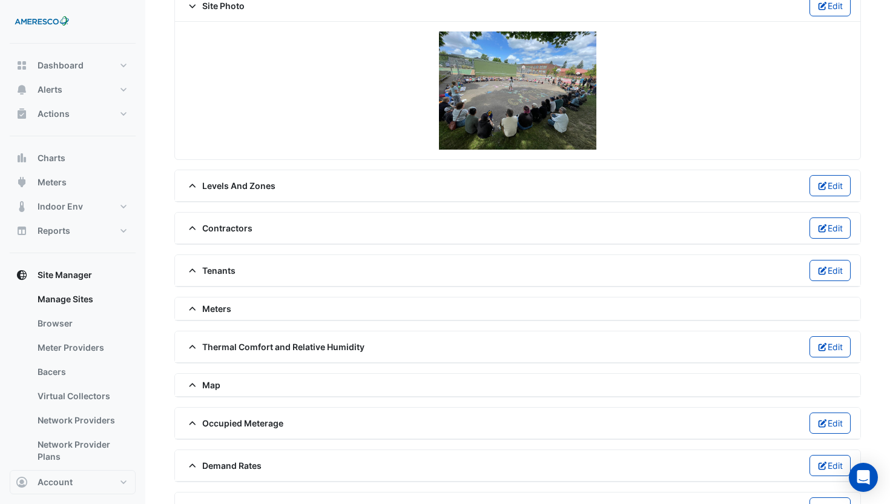
scroll to position [0, 0]
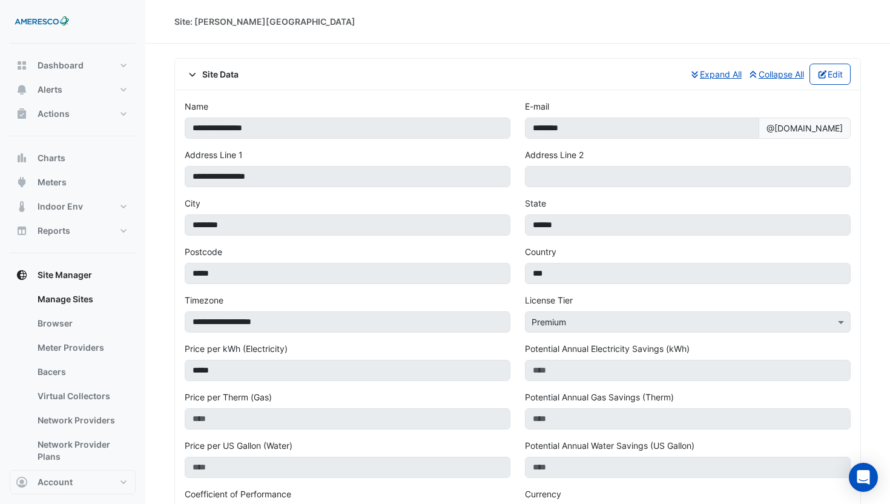
click at [216, 77] on span "Site Data" at bounding box center [212, 74] width 54 height 13
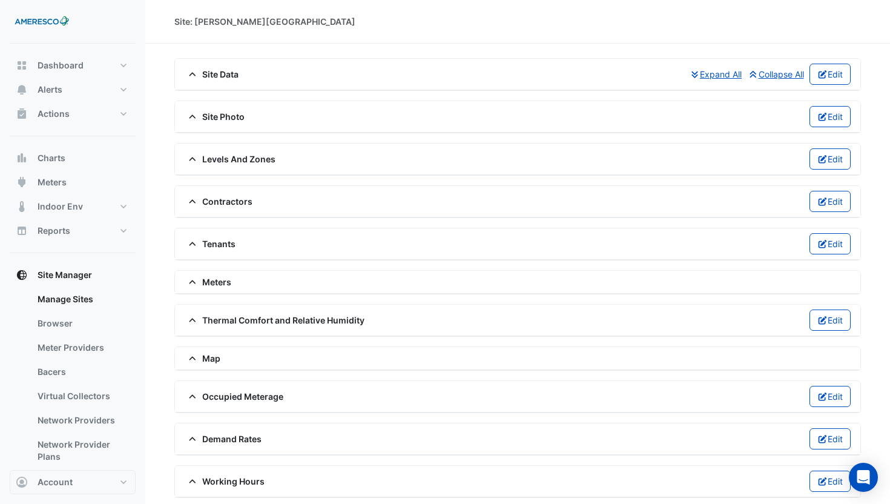
click at [220, 119] on span "Site Photo" at bounding box center [215, 116] width 60 height 13
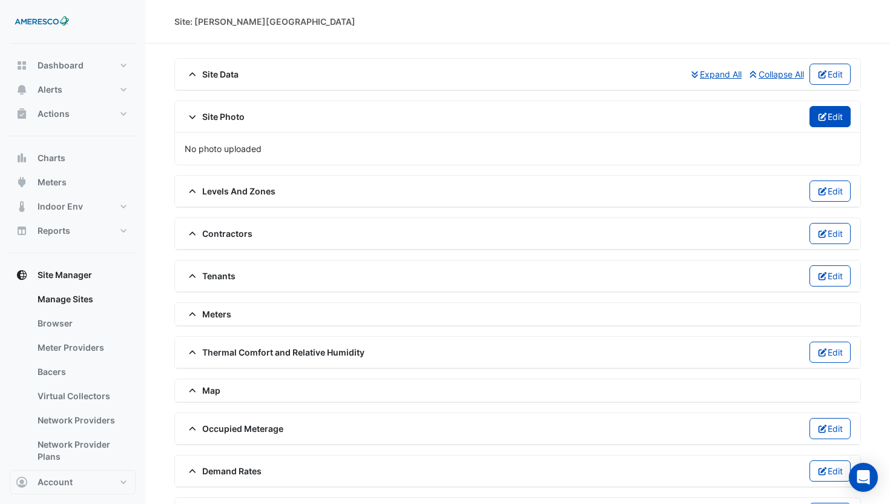
click at [829, 117] on button "Edit" at bounding box center [831, 116] width 42 height 21
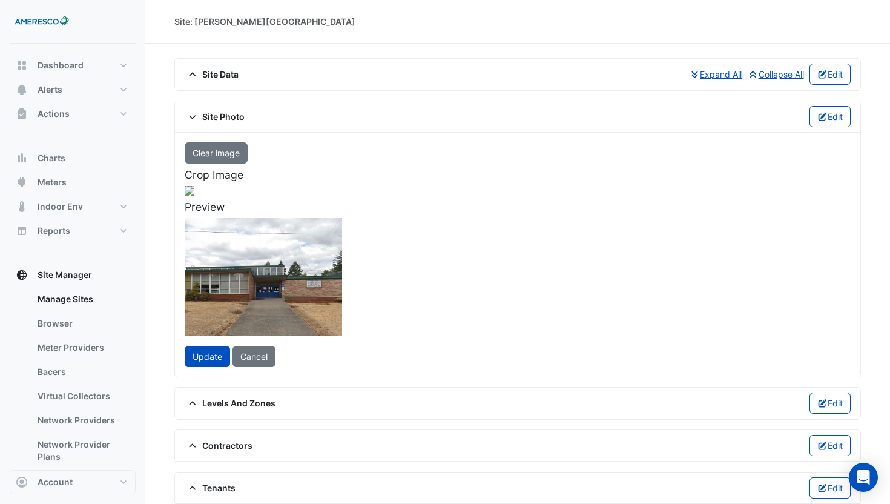
drag, startPoint x: 354, startPoint y: 263, endPoint x: 365, endPoint y: 265, distance: 11.0
click at [341, 265] on div at bounding box center [200, 291] width 281 height 211
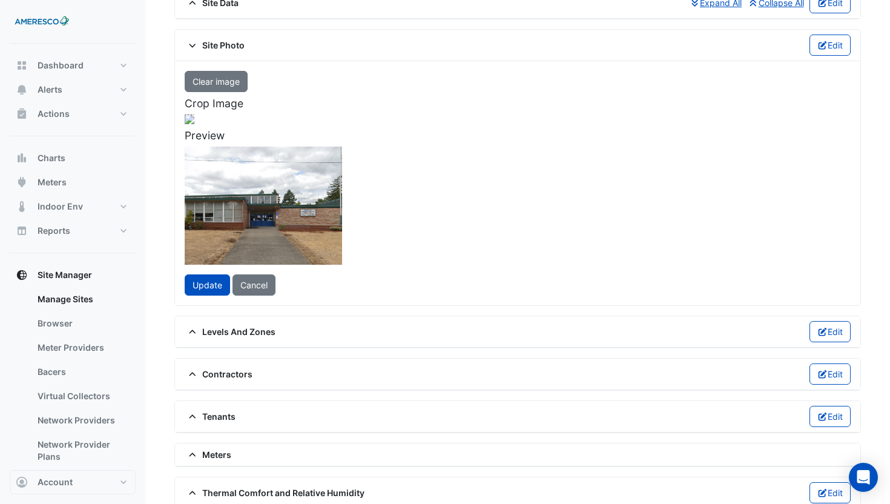
scroll to position [108, 0]
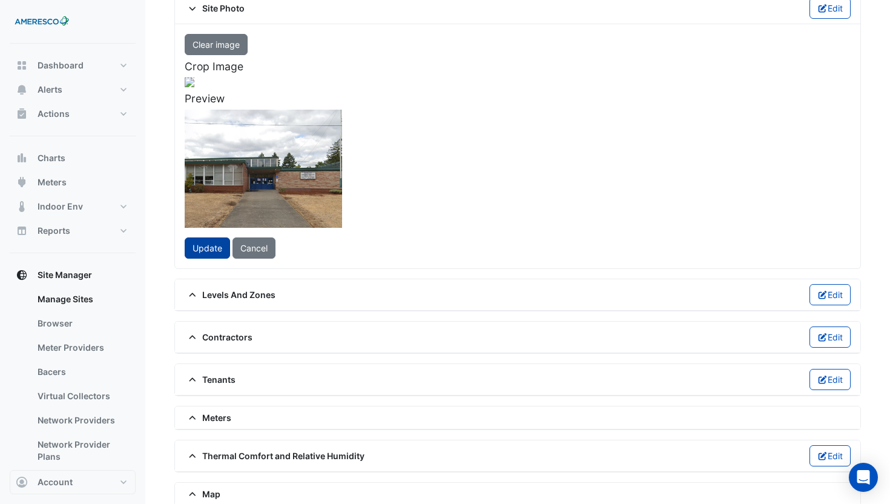
click at [213, 253] on span "Update" at bounding box center [208, 248] width 30 height 10
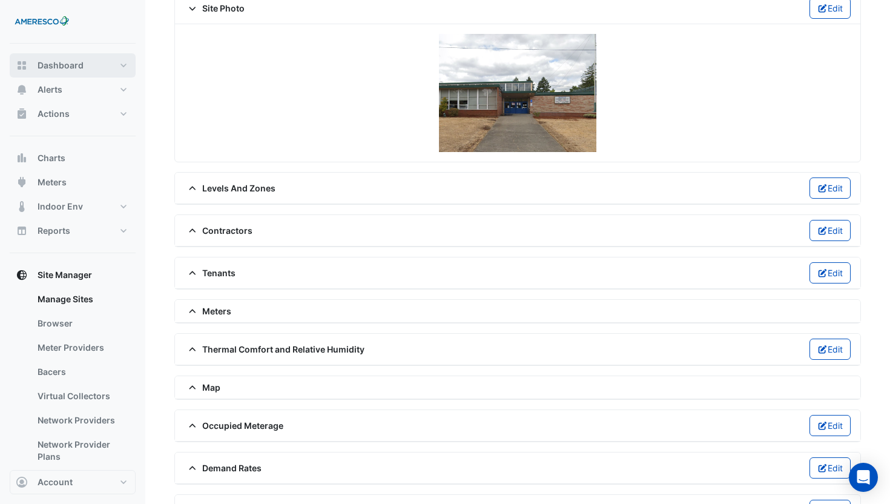
click at [67, 65] on span "Dashboard" at bounding box center [61, 65] width 46 height 12
select select "**"
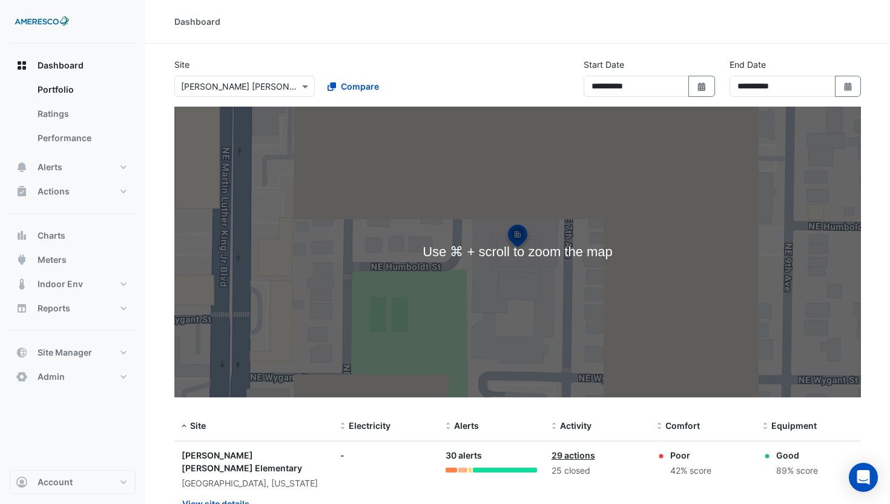
scroll to position [50, 0]
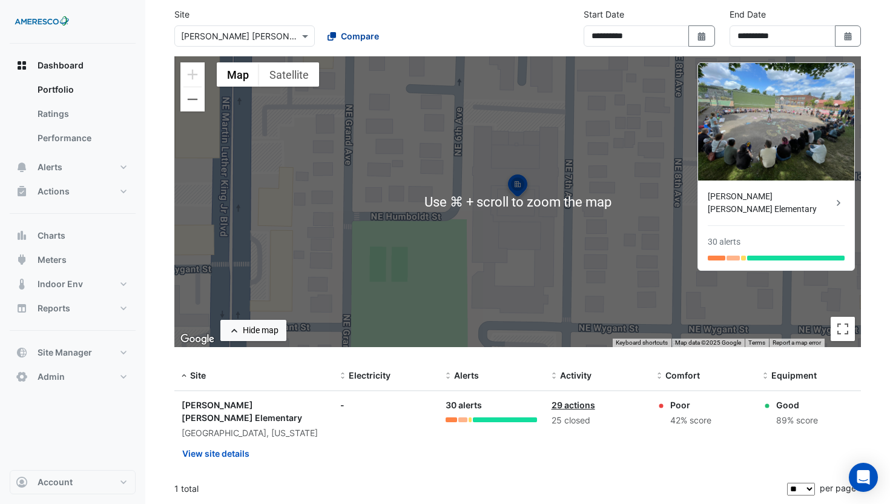
click at [354, 35] on span "Compare" at bounding box center [360, 36] width 38 height 13
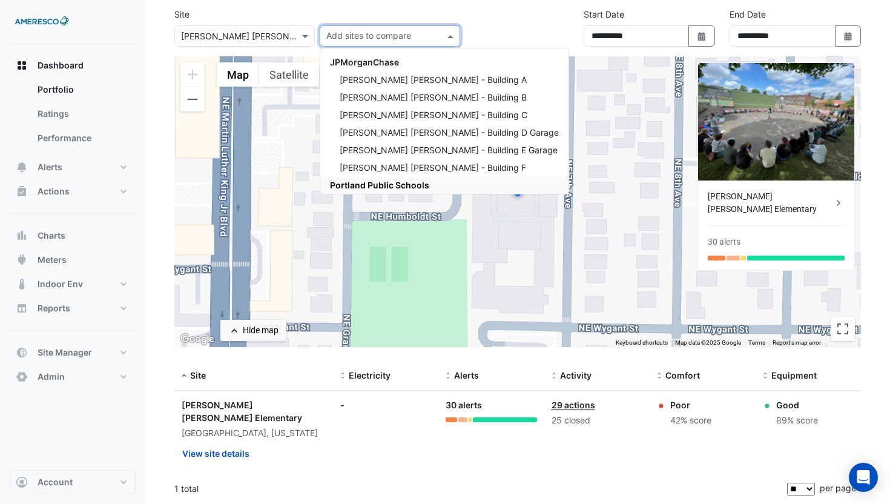
click at [398, 183] on span "Portland Public Schools" at bounding box center [379, 185] width 99 height 10
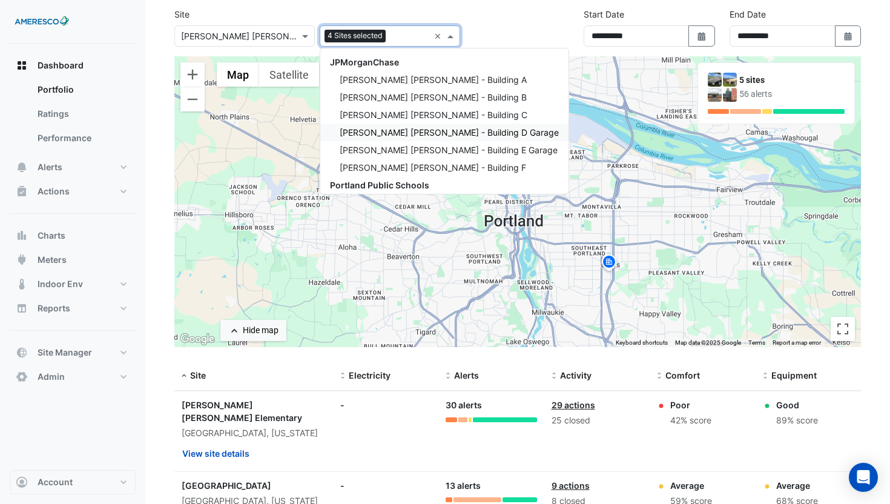
click at [550, 150] on img at bounding box center [544, 150] width 19 height 21
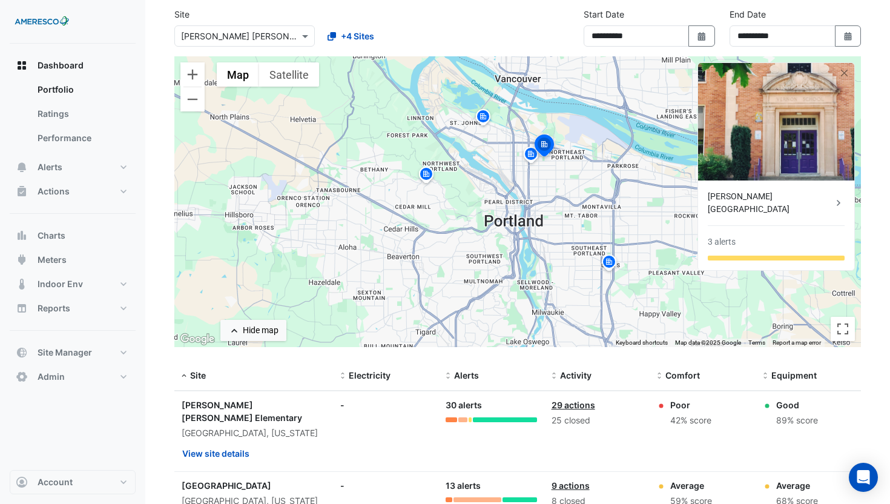
click at [529, 154] on img at bounding box center [530, 155] width 19 height 21
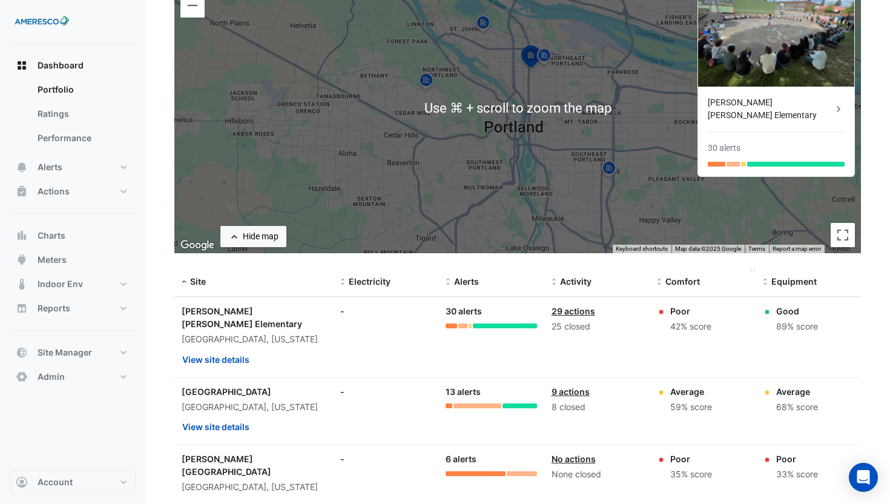
scroll to position [58, 0]
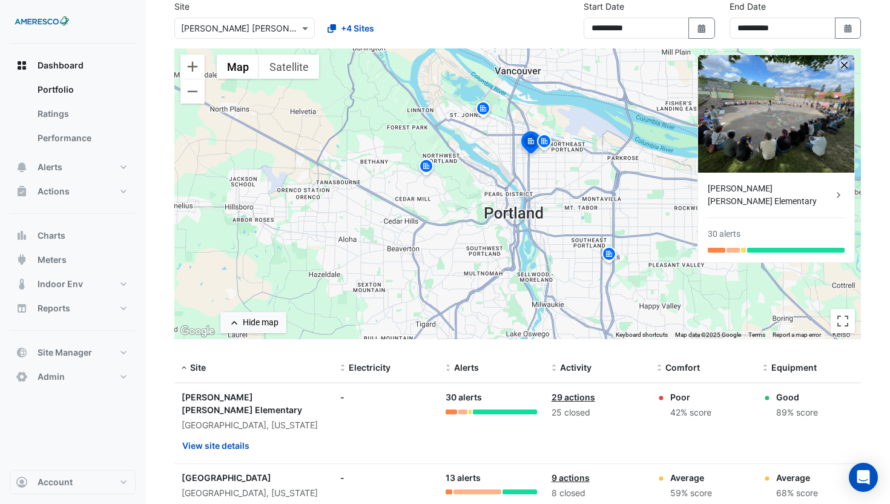
click at [844, 64] on button "button" at bounding box center [845, 65] width 10 height 10
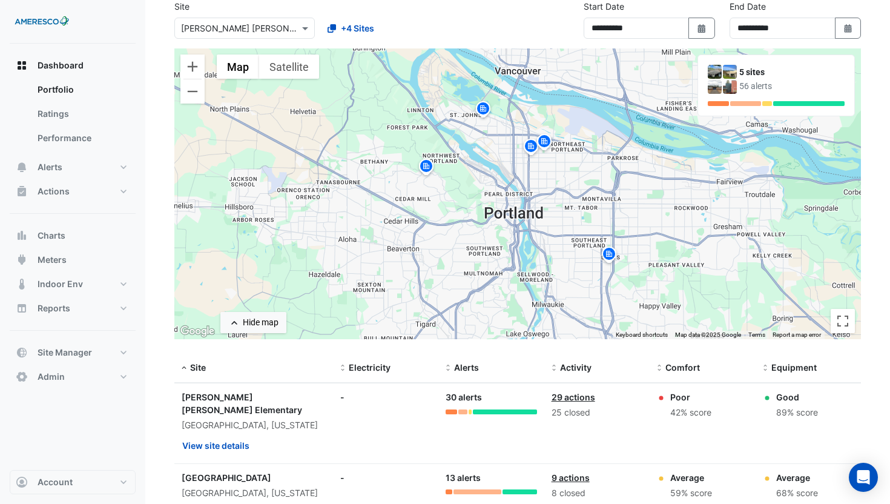
click at [482, 111] on img at bounding box center [483, 110] width 19 height 21
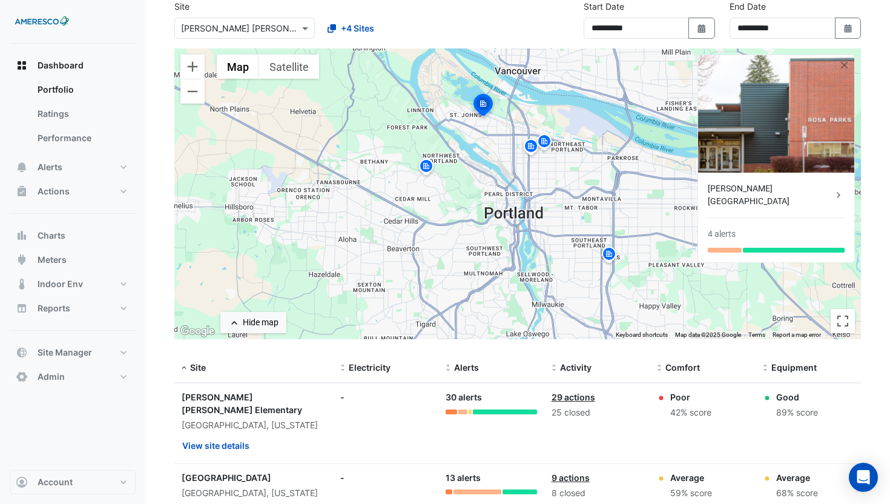
click at [432, 170] on img at bounding box center [426, 167] width 19 height 21
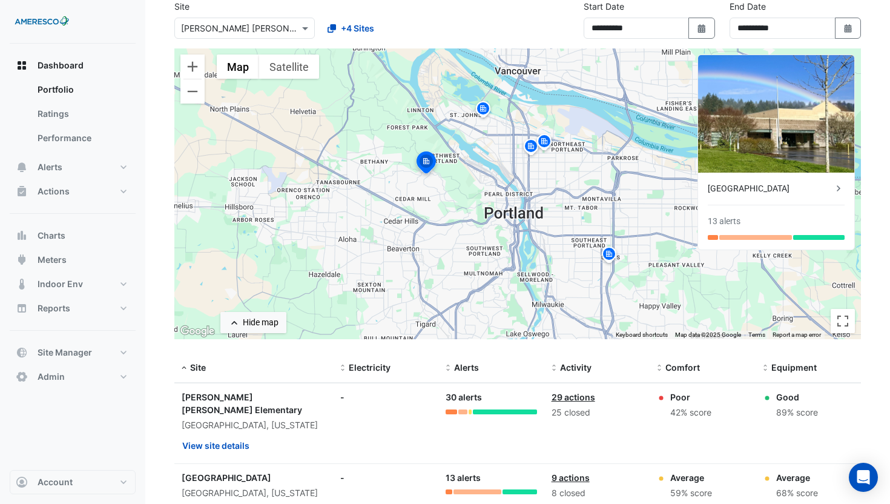
click at [531, 150] on img at bounding box center [530, 147] width 19 height 21
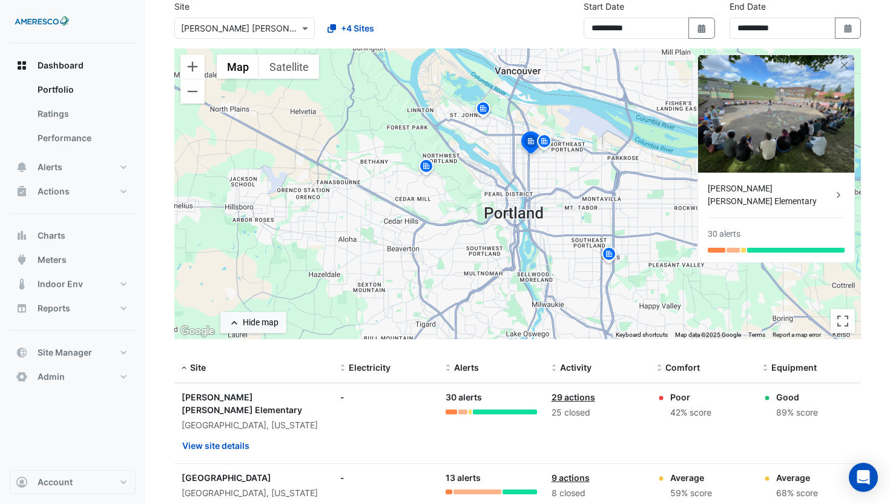
click at [548, 141] on img at bounding box center [544, 143] width 19 height 21
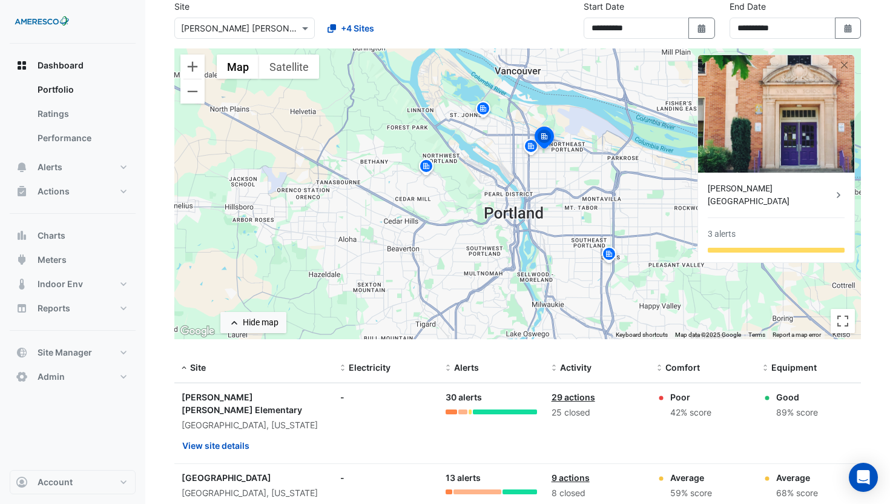
click at [601, 253] on img at bounding box center [609, 255] width 19 height 21
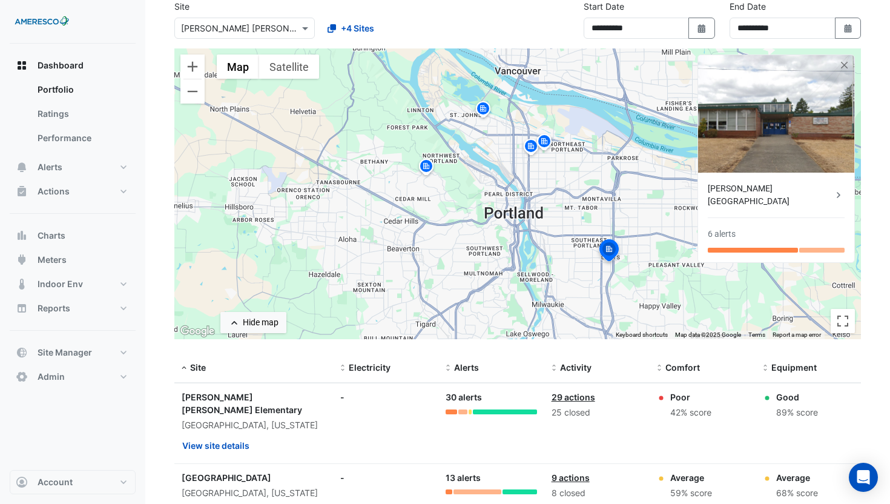
click at [484, 114] on img at bounding box center [483, 110] width 19 height 21
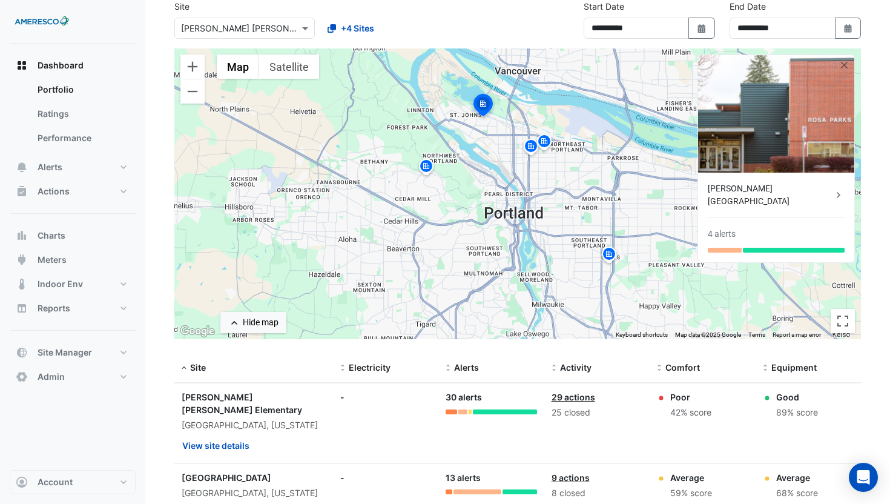
click at [431, 164] on img at bounding box center [426, 167] width 19 height 21
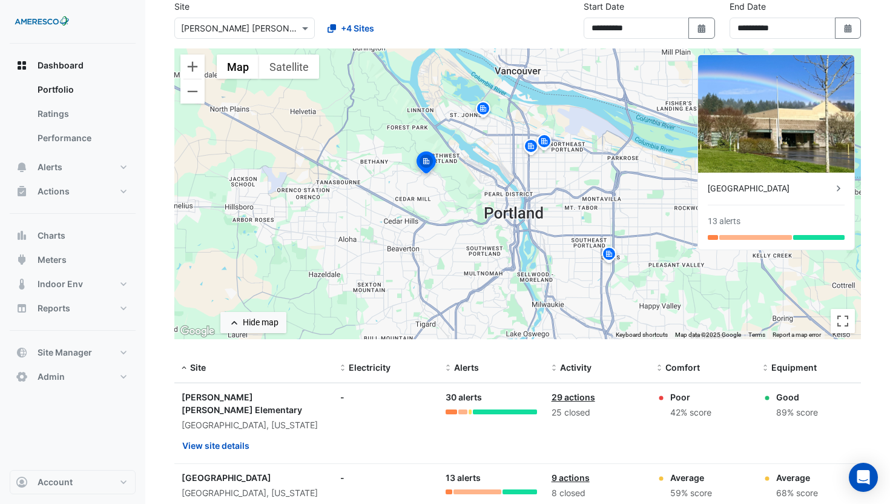
click at [532, 152] on img at bounding box center [530, 147] width 19 height 21
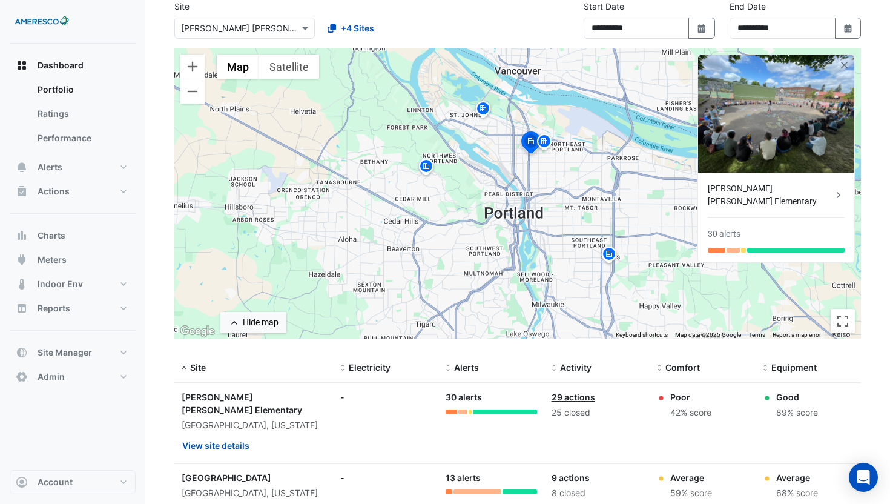
click at [551, 139] on img at bounding box center [544, 143] width 19 height 21
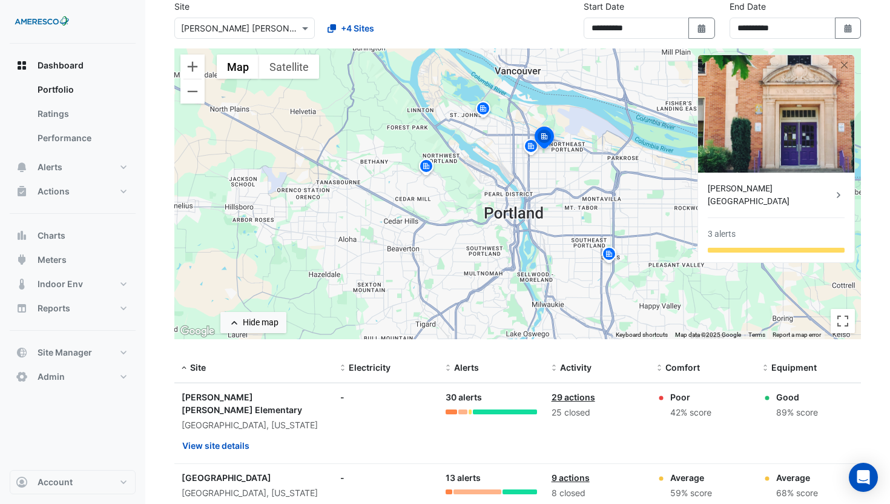
click at [605, 257] on img at bounding box center [609, 255] width 19 height 21
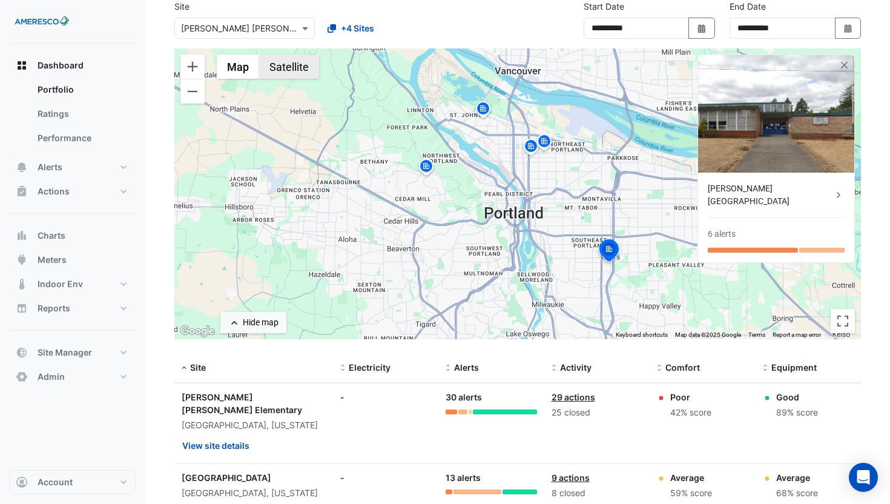
click at [309, 66] on button "Satellite" at bounding box center [289, 67] width 60 height 24
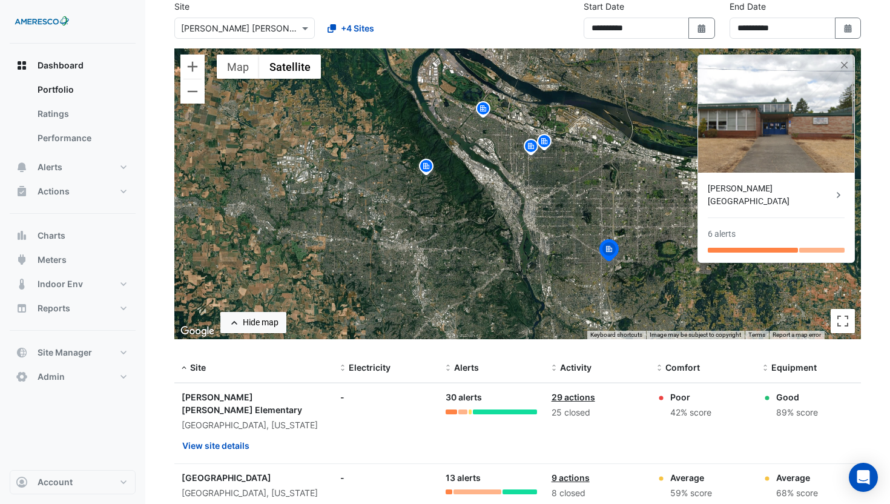
click at [609, 255] on img at bounding box center [609, 251] width 27 height 29
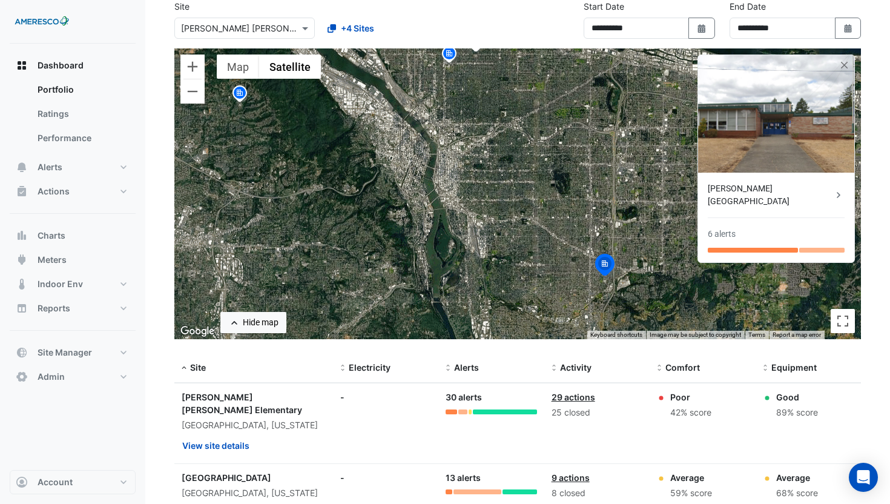
drag, startPoint x: 622, startPoint y: 280, endPoint x: 566, endPoint y: 228, distance: 76.3
click at [566, 228] on div "To navigate, press the arrow keys. To activate drag with keyboard, press Alt + …" at bounding box center [517, 193] width 687 height 291
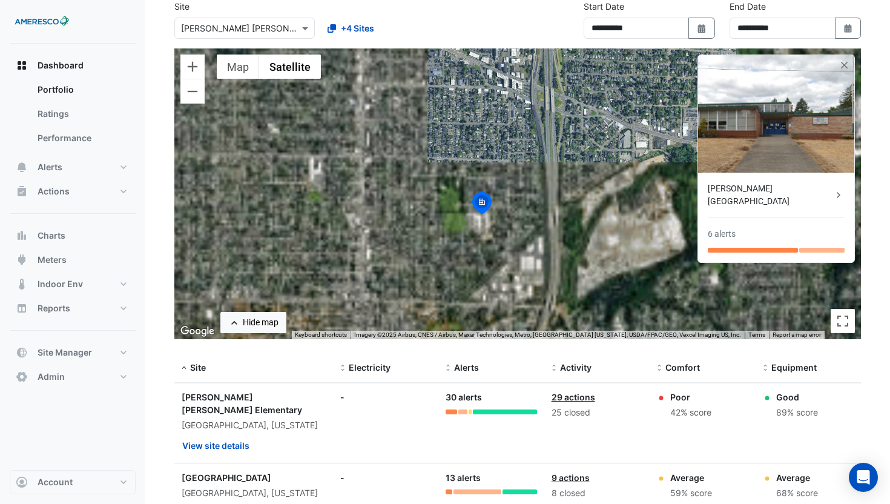
click at [516, 231] on div "To activate drag with keyboard, press Alt + Enter. Once in keyboard drag state,…" at bounding box center [517, 193] width 687 height 291
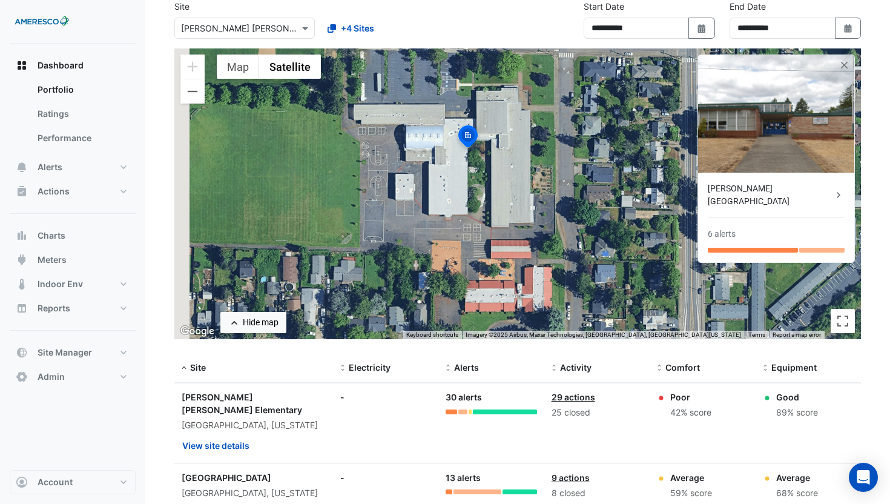
drag, startPoint x: 474, startPoint y: 200, endPoint x: 518, endPoint y: 218, distance: 47.2
click at [518, 218] on div "To activate drag with keyboard, press Alt + Enter. Once in keyboard drag state,…" at bounding box center [517, 193] width 687 height 291
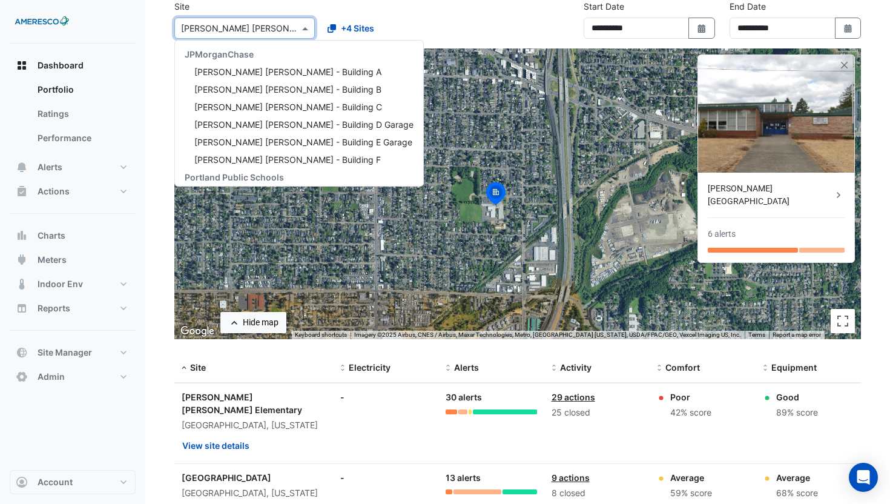
click at [260, 27] on input "text" at bounding box center [232, 28] width 103 height 13
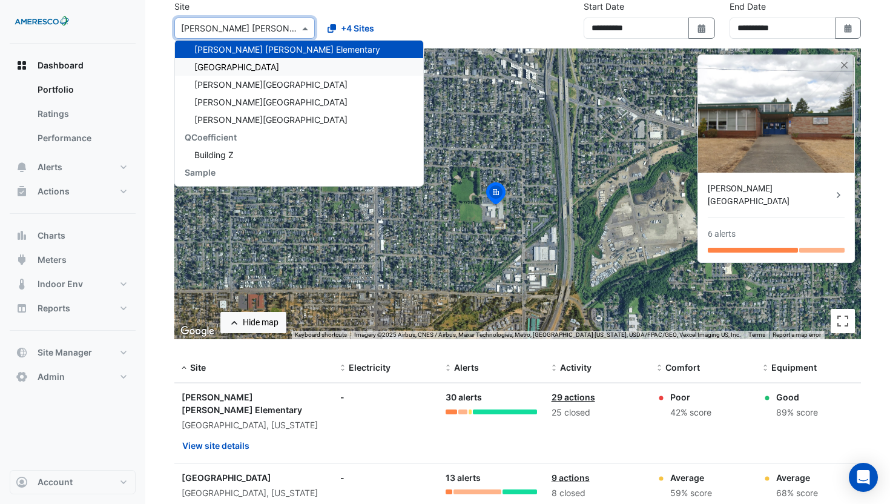
click at [254, 62] on span "Forest Park Elementary" at bounding box center [236, 67] width 85 height 10
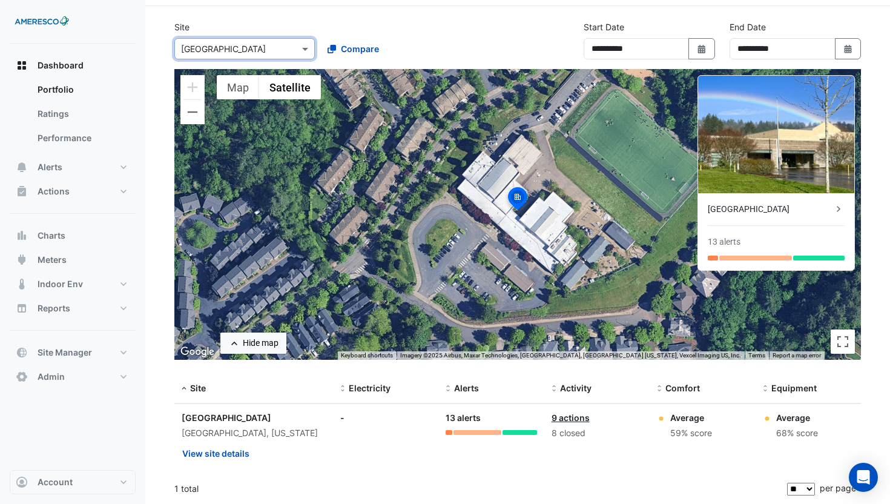
click at [256, 53] on input "text" at bounding box center [232, 49] width 103 height 13
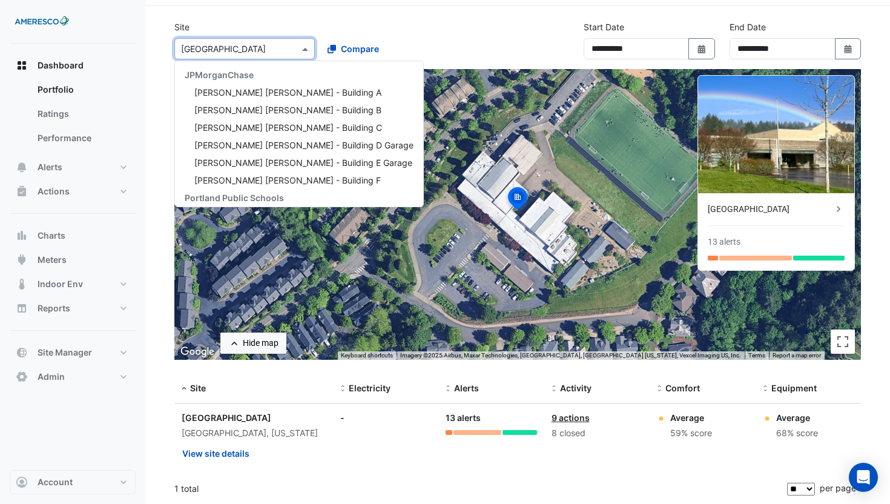
scroll to position [163, 0]
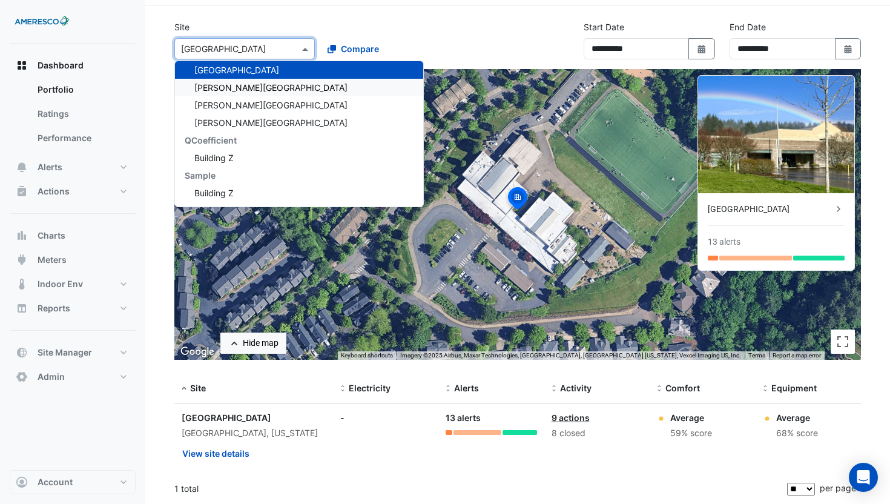
click at [256, 85] on span "Kelly Elementary" at bounding box center [270, 87] width 153 height 10
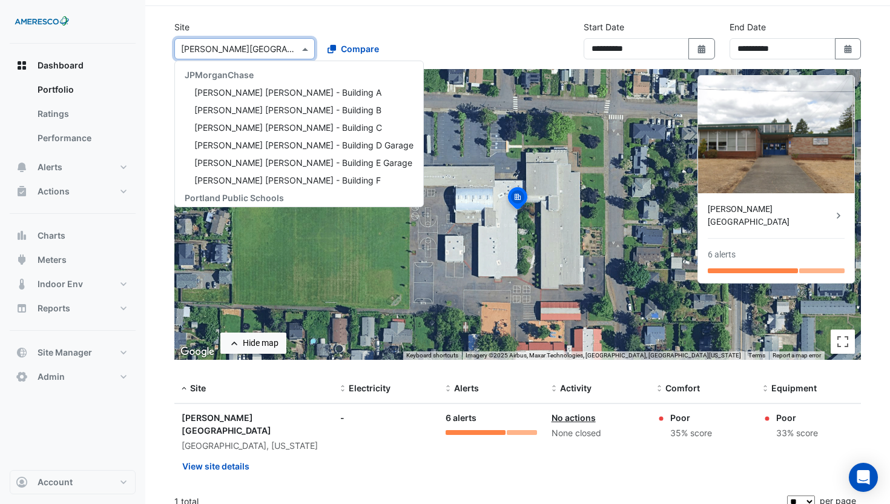
click at [257, 55] on div "Select a Site × Kelly Elementary" at bounding box center [244, 48] width 140 height 21
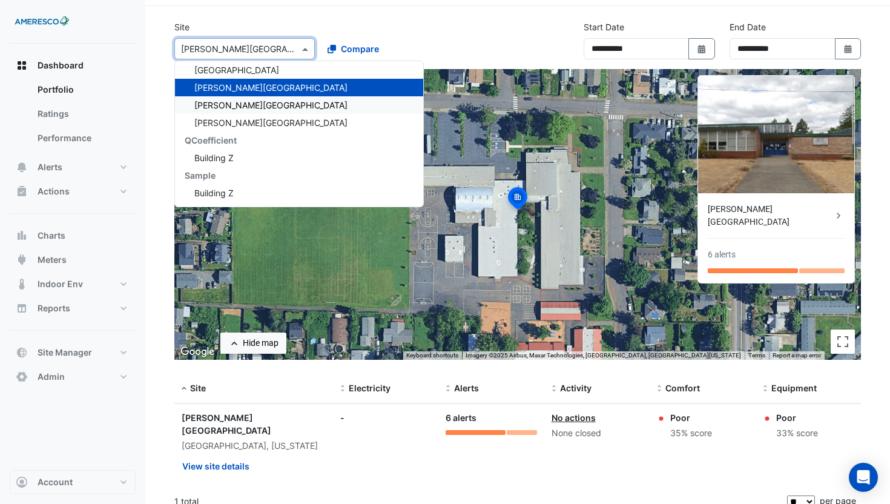
click at [255, 101] on span "Rosa Parks Elementary" at bounding box center [270, 105] width 153 height 10
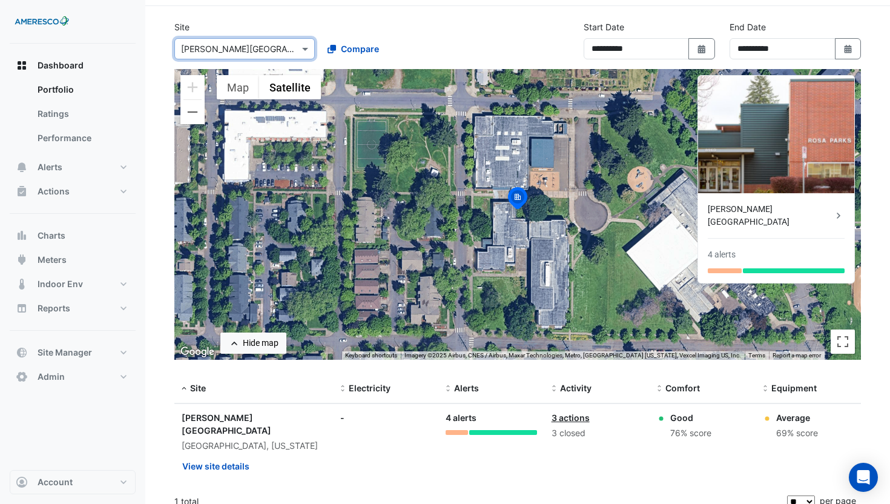
click at [257, 50] on input "text" at bounding box center [232, 49] width 103 height 13
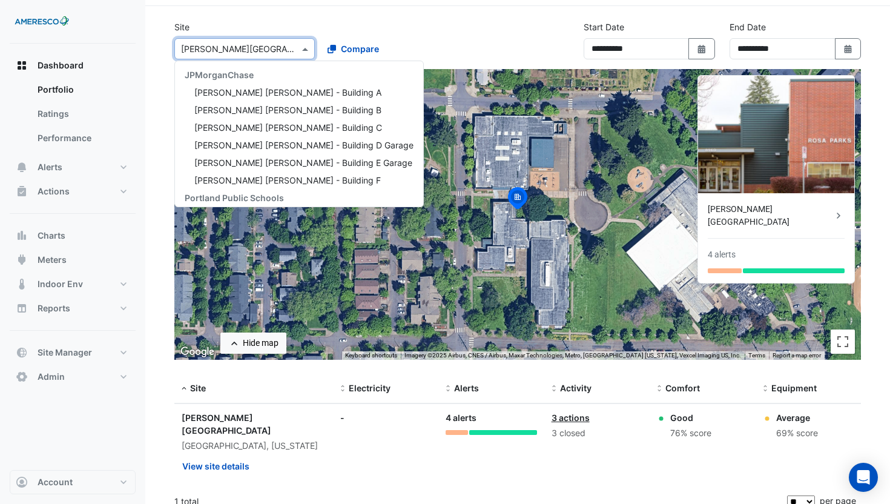
scroll to position [163, 0]
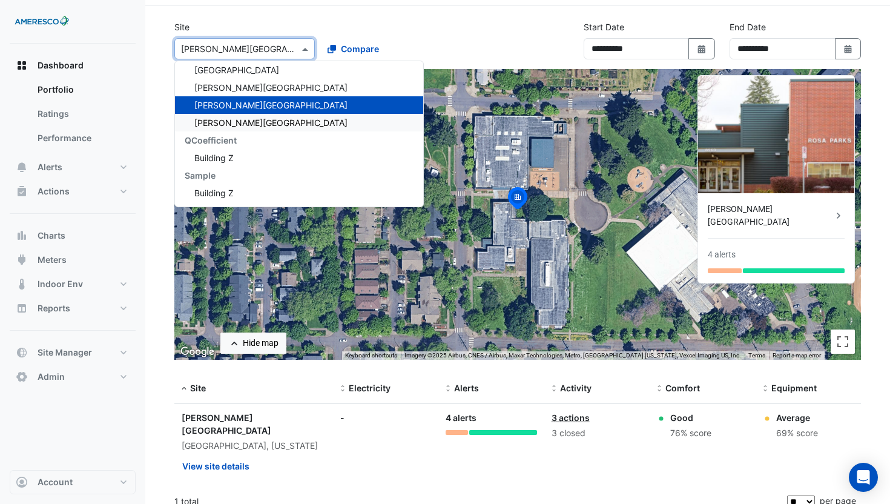
click at [248, 118] on span "Vernon School" at bounding box center [270, 122] width 153 height 10
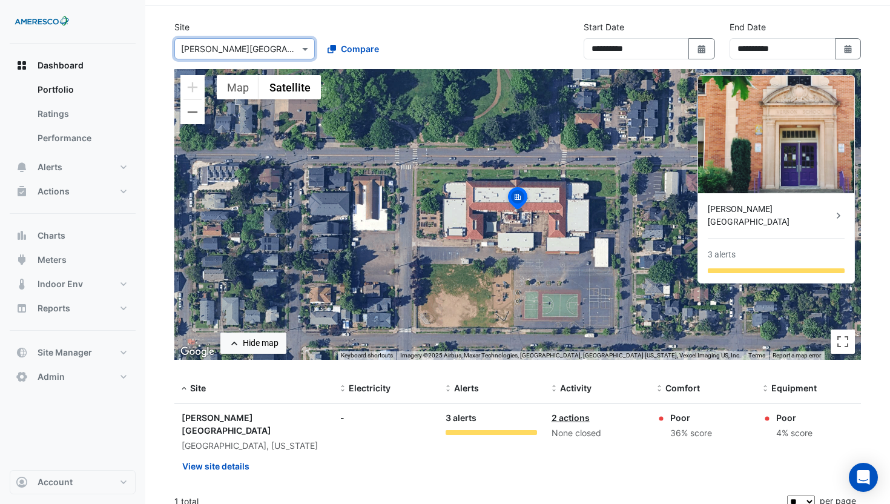
click at [66, 463] on div "Dashboard Portfolio Ratings Performance Alerts Site Rules Templates Actions Sit…" at bounding box center [73, 257] width 126 height 426
click at [71, 476] on span "Account" at bounding box center [55, 482] width 35 height 12
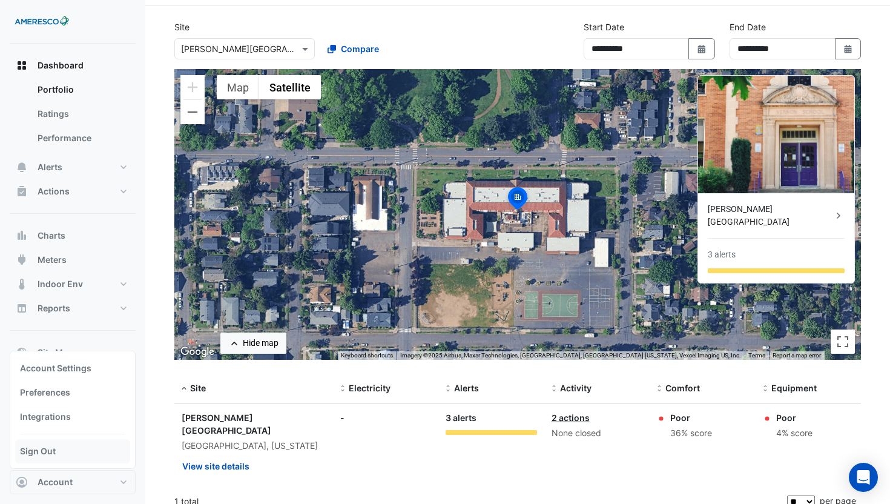
click at [78, 457] on link "Sign Out" at bounding box center [72, 451] width 115 height 24
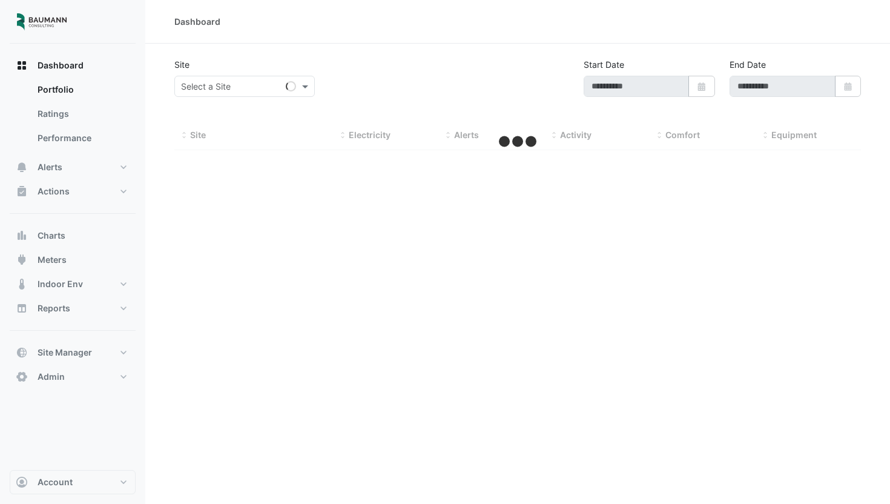
type input "**********"
select select "***"
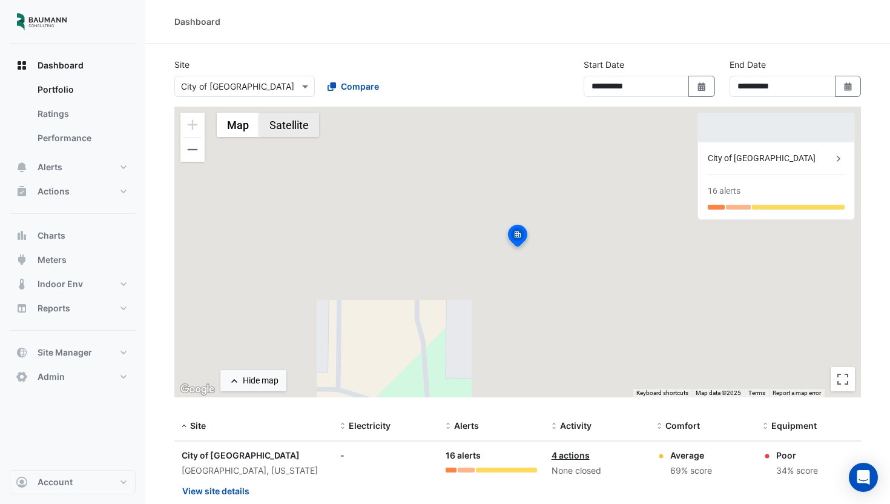
click at [283, 131] on button "Satellite" at bounding box center [289, 125] width 60 height 24
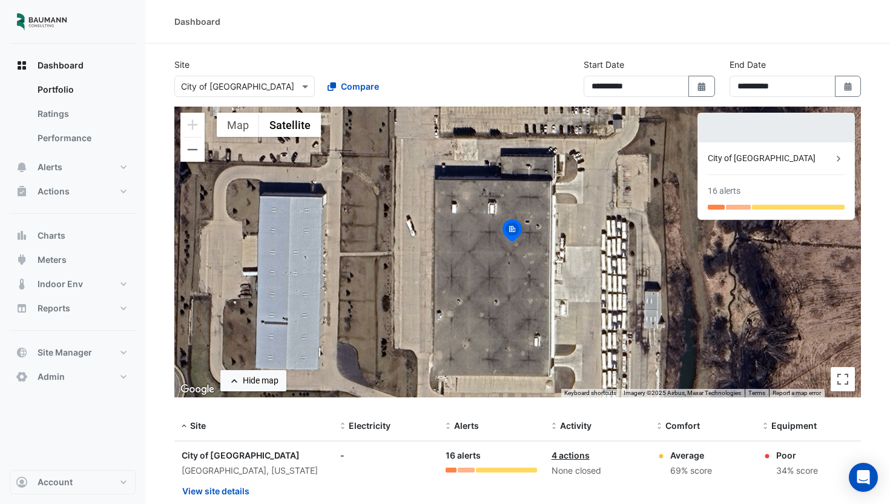
drag, startPoint x: 481, startPoint y: 254, endPoint x: 471, endPoint y: 242, distance: 15.5
click at [471, 242] on div "To activate drag with keyboard, press Alt + Enter. Once in keyboard drag state,…" at bounding box center [517, 252] width 687 height 291
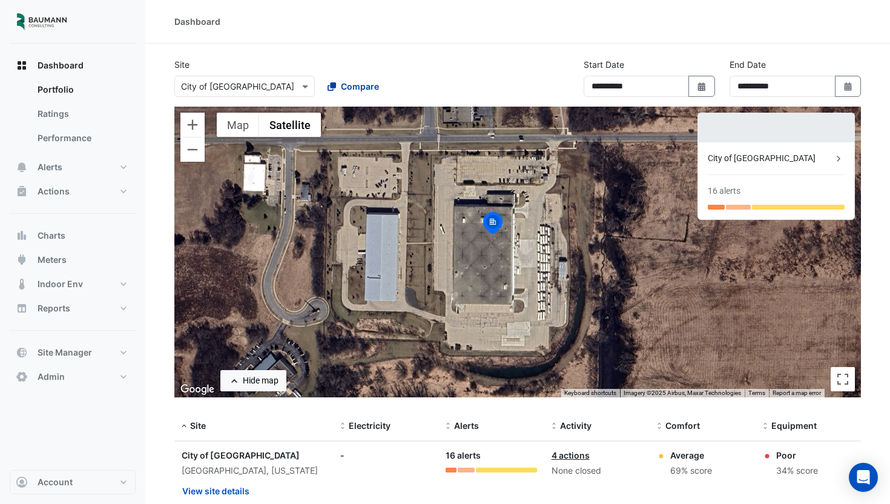
click at [337, 88] on div "Compare" at bounding box center [353, 86] width 51 height 13
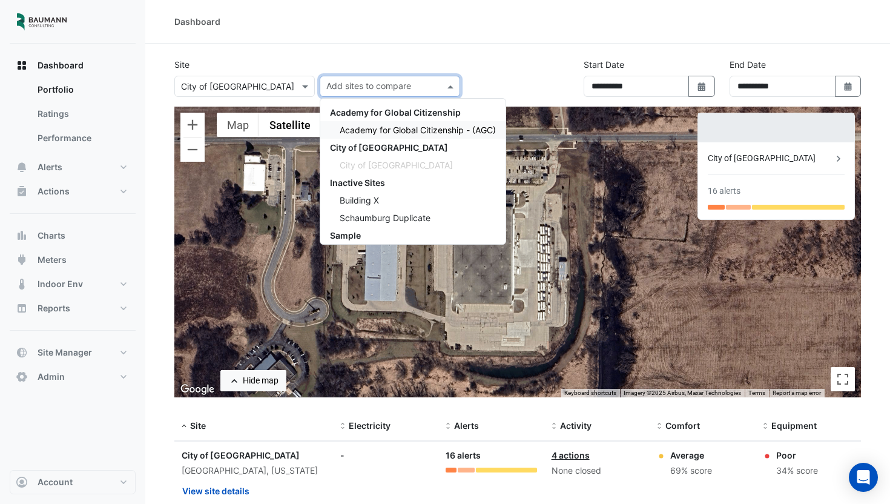
click at [385, 124] on div "Academy for Global Citizenship - (AGC)" at bounding box center [412, 130] width 185 height 18
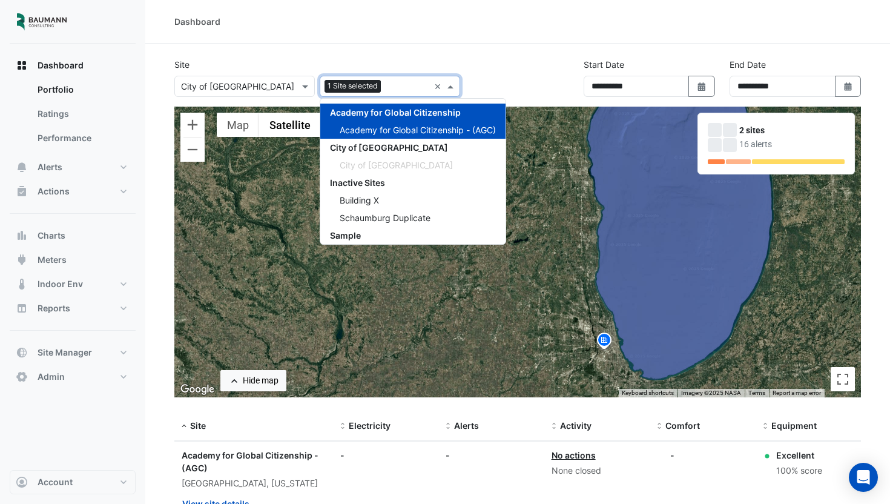
click at [261, 91] on input "text" at bounding box center [232, 87] width 103 height 13
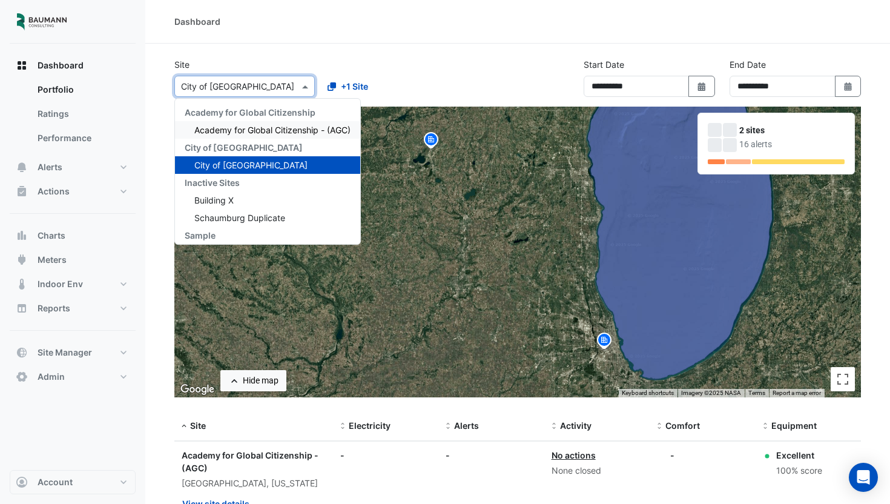
click at [271, 127] on span "Academy for Global Citizenship - (AGC)" at bounding box center [272, 130] width 156 height 10
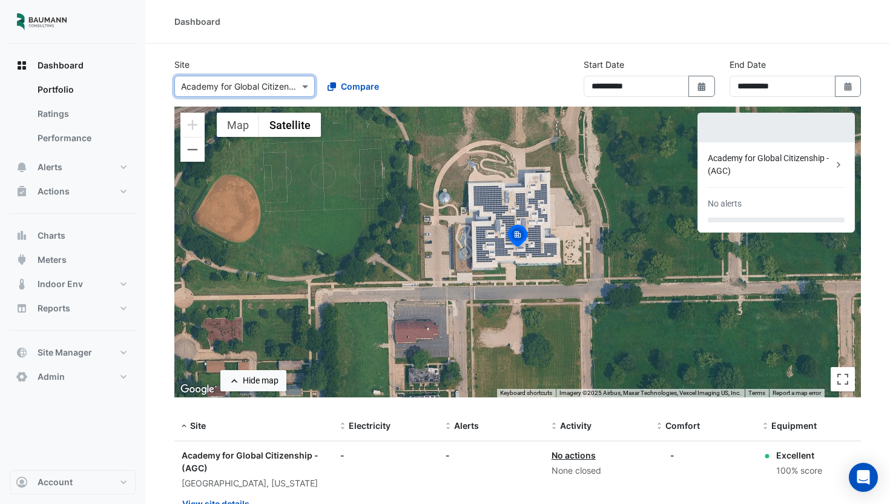
click at [232, 89] on input "text" at bounding box center [232, 87] width 103 height 13
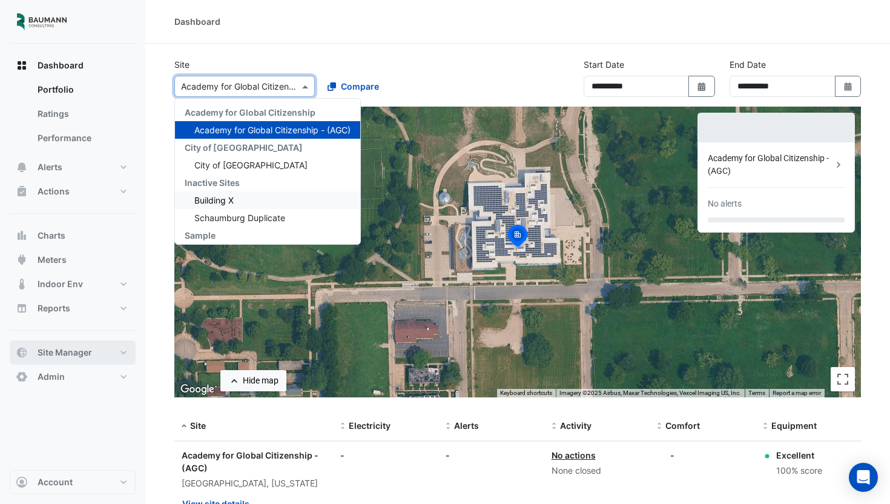
click at [80, 348] on span "Site Manager" at bounding box center [65, 352] width 55 height 12
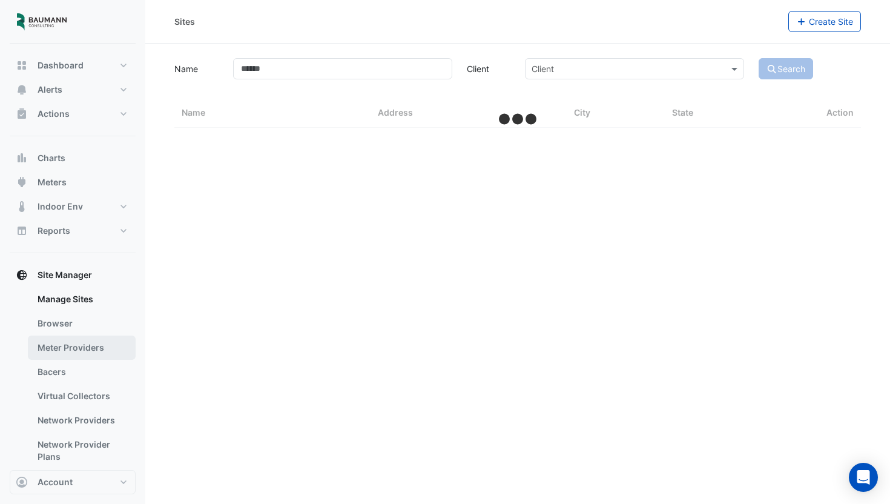
select select "***"
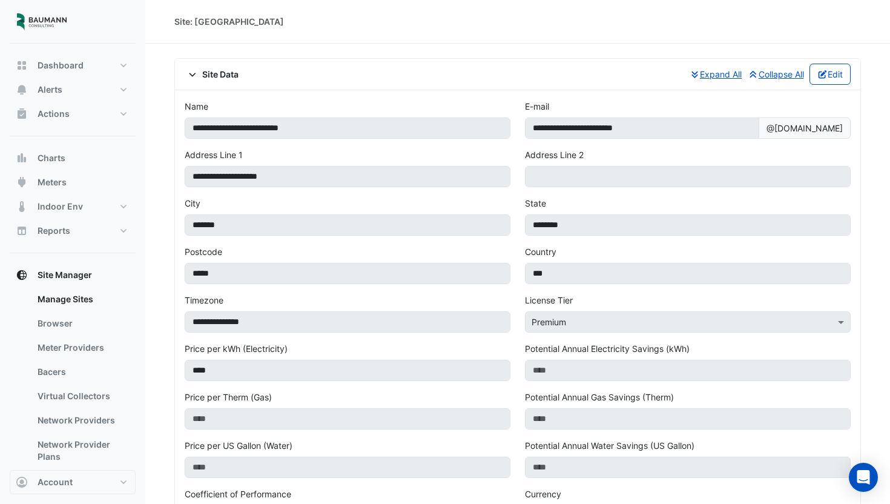
click at [219, 71] on span "Site Data" at bounding box center [212, 74] width 54 height 13
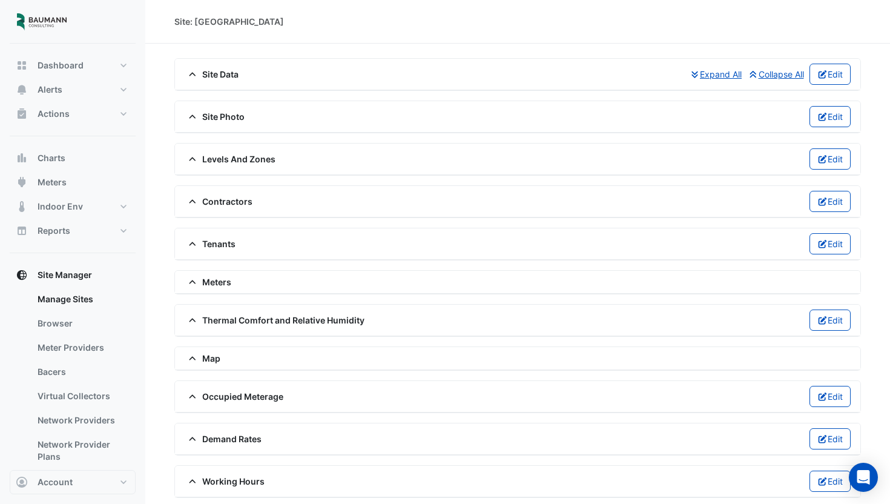
click at [226, 113] on span "Site Photo" at bounding box center [215, 116] width 60 height 13
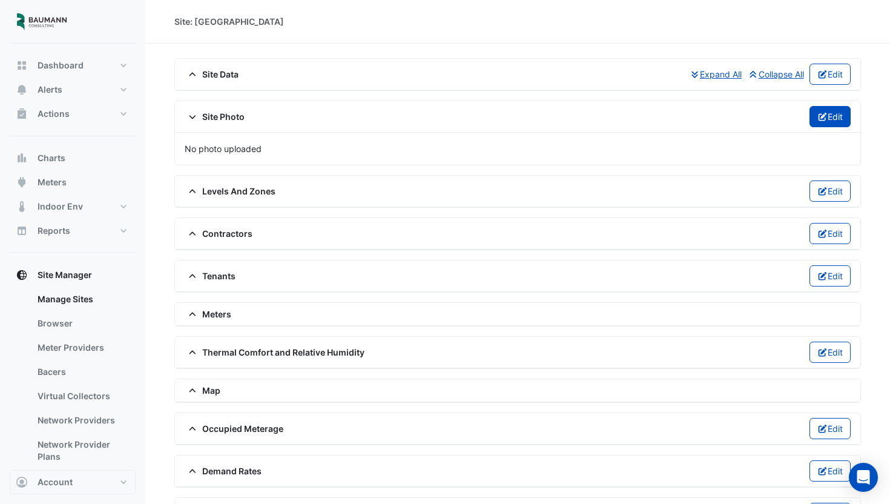
click at [844, 117] on button "Edit" at bounding box center [831, 116] width 42 height 21
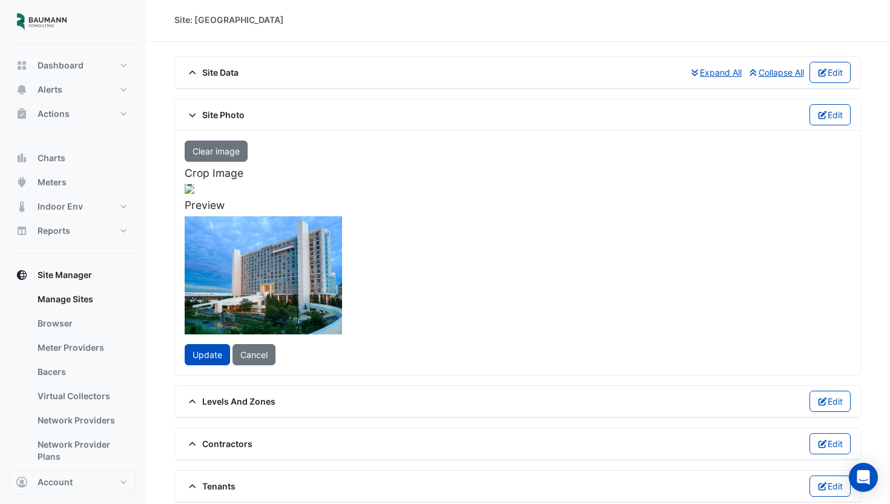
scroll to position [1, 0]
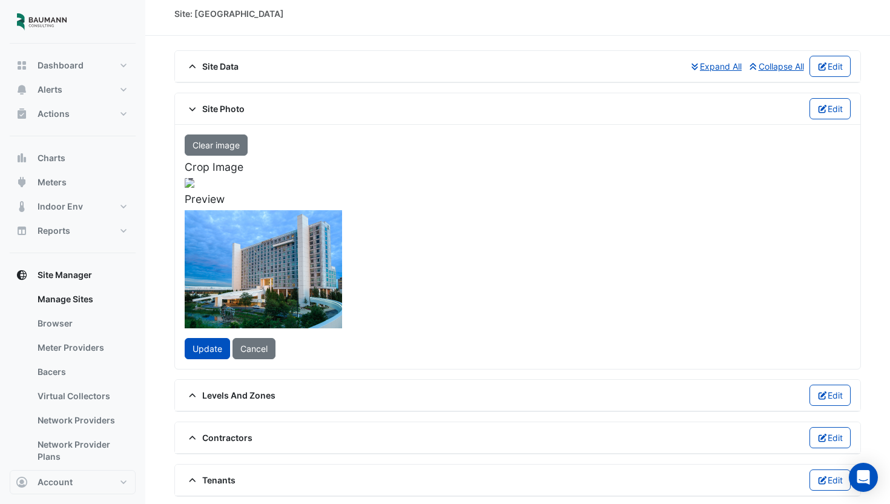
click at [336, 313] on div at bounding box center [190, 286] width 289 height 217
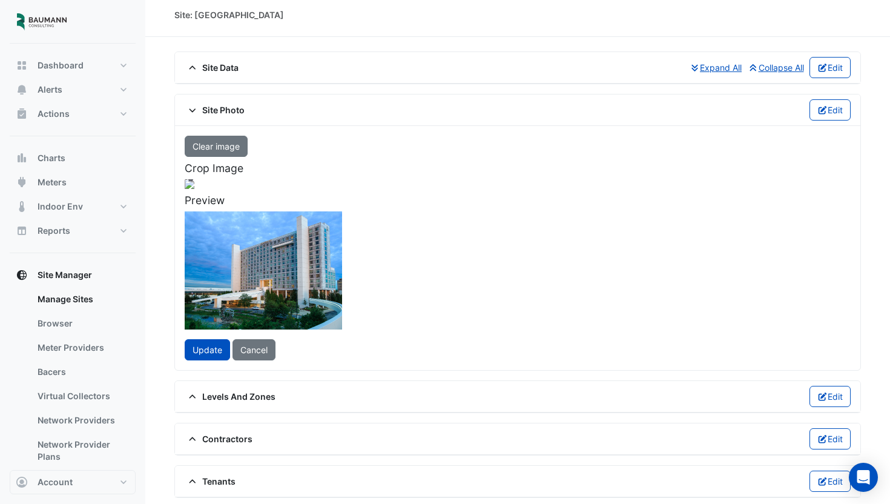
scroll to position [79, 0]
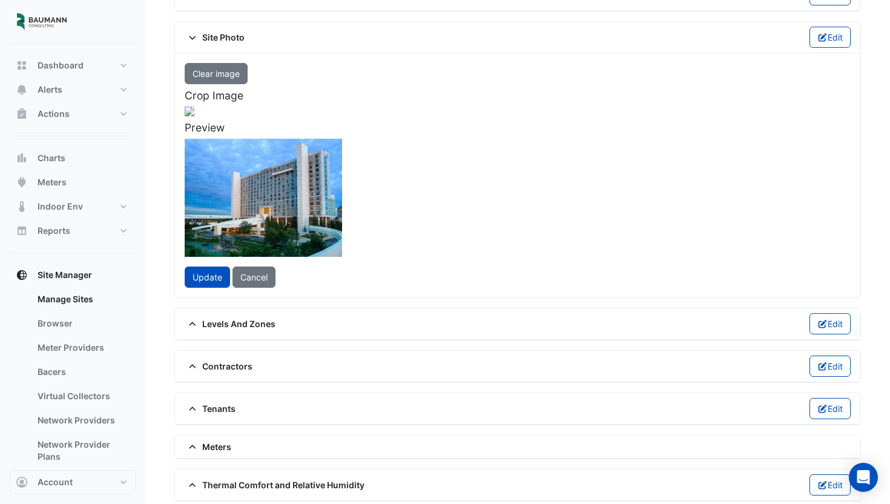
drag, startPoint x: 366, startPoint y: 253, endPoint x: 401, endPoint y: 257, distance: 35.4
click at [352, 257] on div at bounding box center [207, 215] width 289 height 217
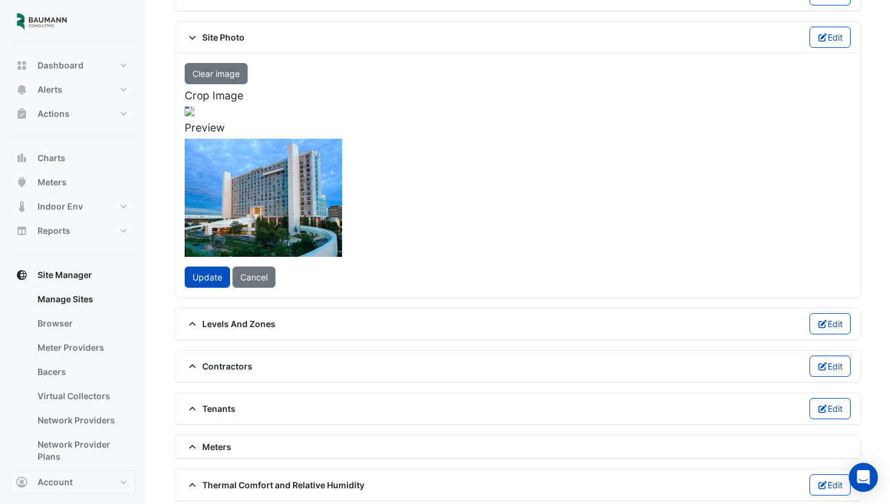
drag, startPoint x: 391, startPoint y: 257, endPoint x: 371, endPoint y: 259, distance: 20.7
click at [332, 259] on div at bounding box center [186, 215] width 289 height 217
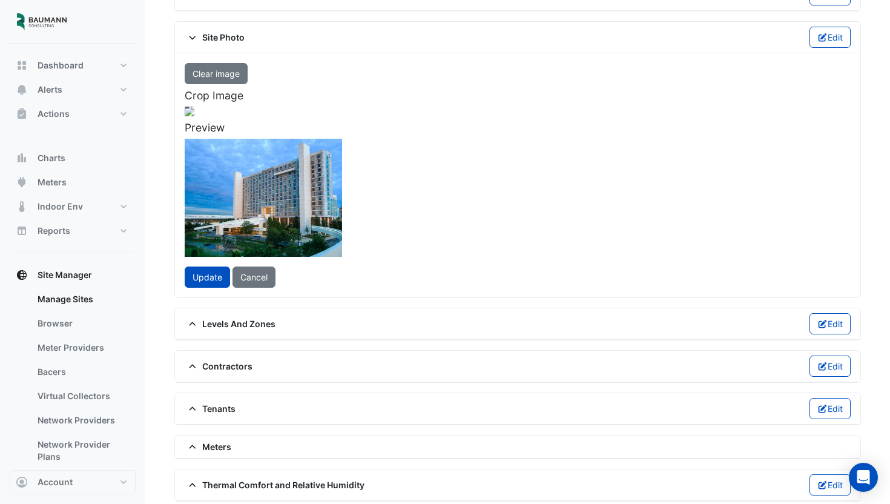
scroll to position [107, 0]
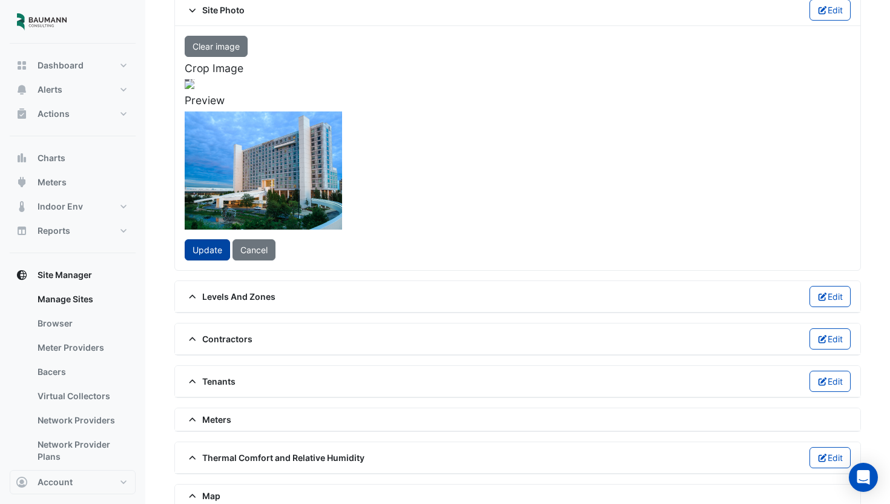
click at [217, 255] on span "Update" at bounding box center [208, 250] width 30 height 10
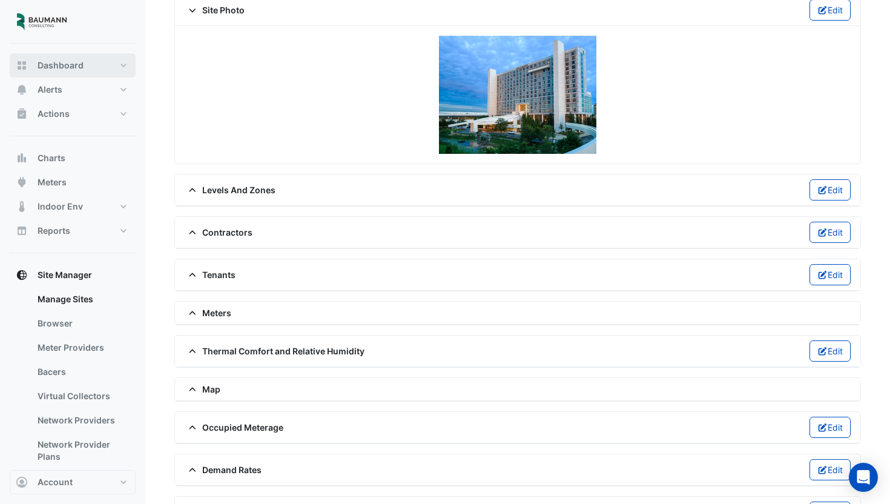
click at [62, 67] on span "Dashboard" at bounding box center [61, 65] width 46 height 12
select select "***"
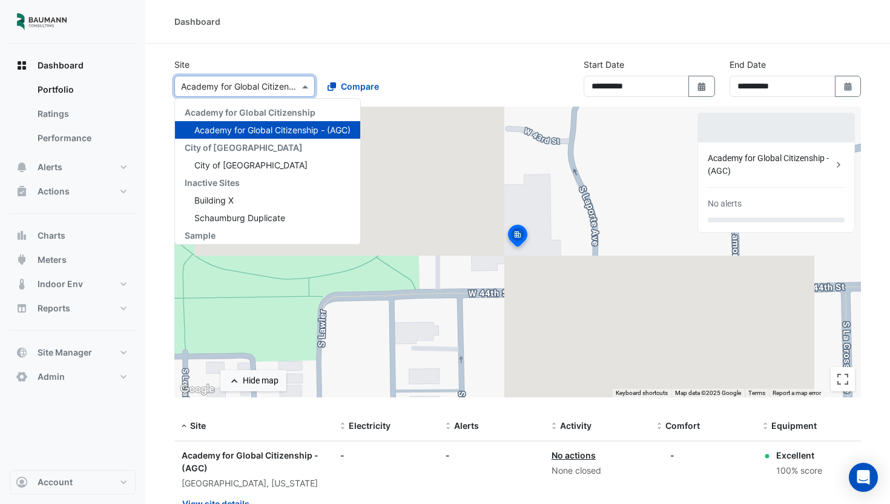
click at [277, 78] on div "Select a Site × Academy for Global Citizenship - (AGC)" at bounding box center [244, 86] width 140 height 21
click at [265, 220] on span "Schaumburg Duplicate" at bounding box center [239, 218] width 91 height 10
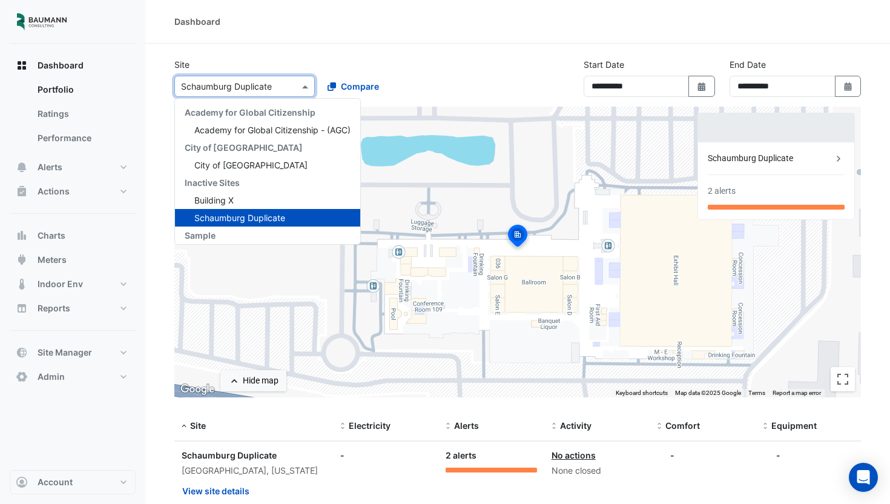
click at [227, 92] on div "Select a Site × Schaumburg Duplicate" at bounding box center [237, 86] width 124 height 13
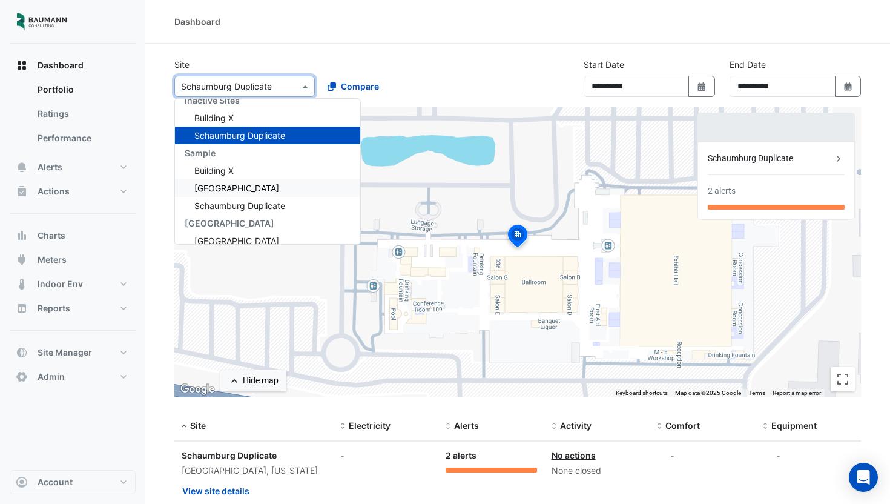
scroll to position [93, 0]
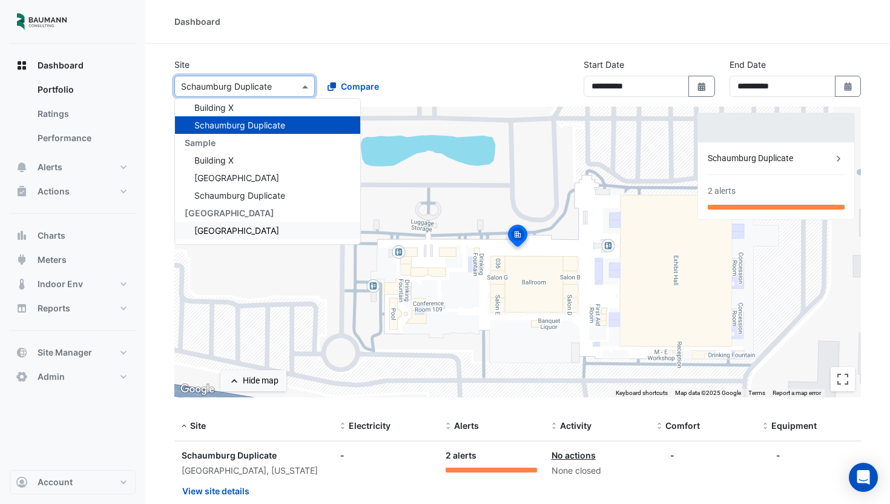
click at [279, 230] on span "[GEOGRAPHIC_DATA]" at bounding box center [236, 230] width 85 height 10
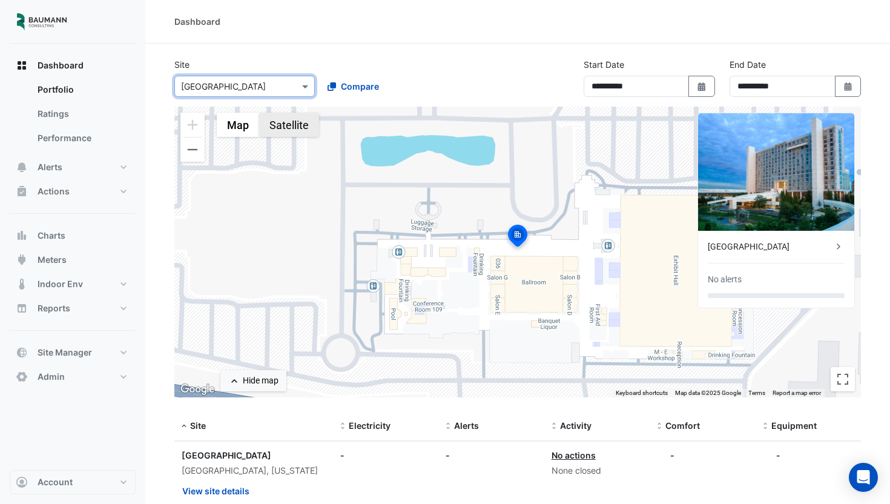
click at [288, 126] on button "Satellite" at bounding box center [289, 125] width 60 height 24
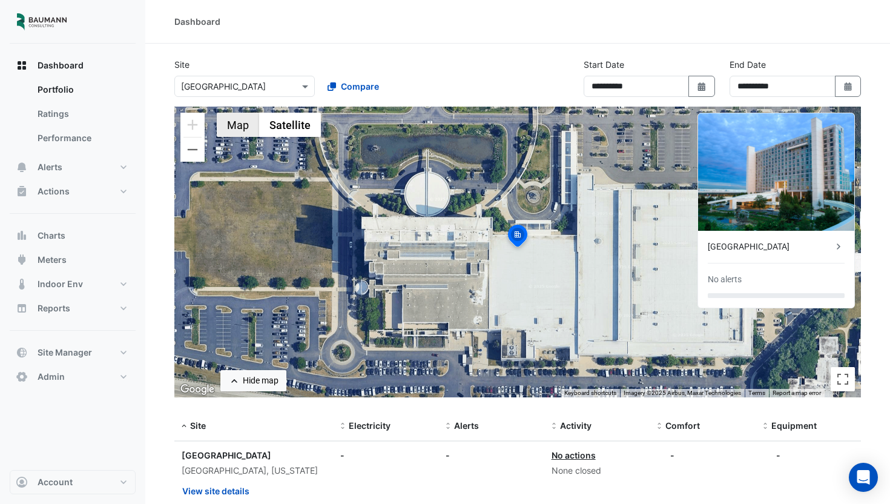
click at [242, 125] on button "Map" at bounding box center [238, 125] width 42 height 24
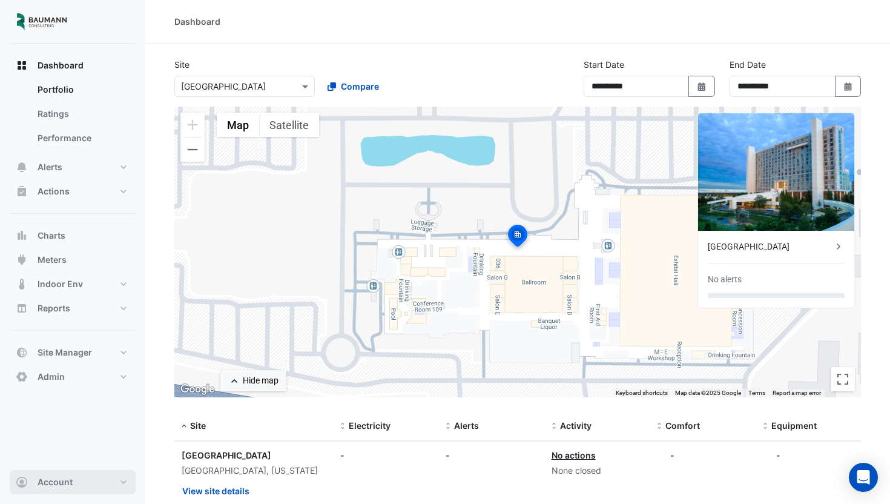
click at [96, 492] on button "Account" at bounding box center [73, 482] width 126 height 24
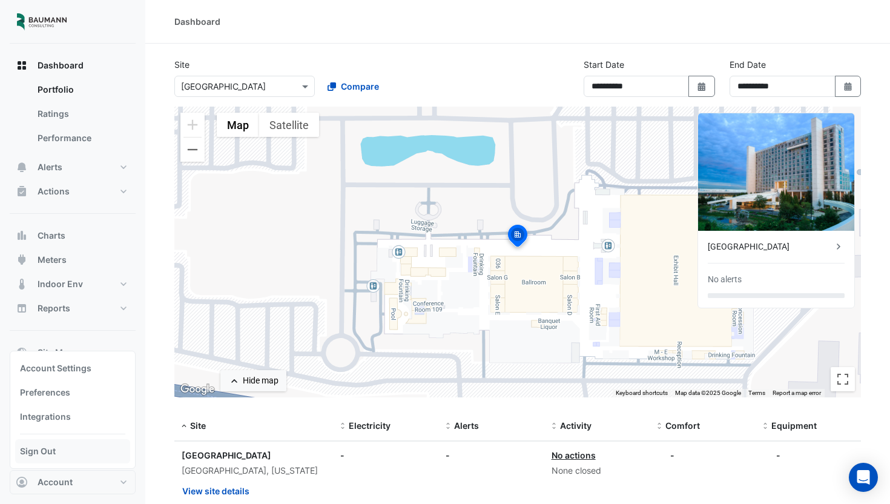
click at [84, 460] on link "Sign Out" at bounding box center [72, 451] width 115 height 24
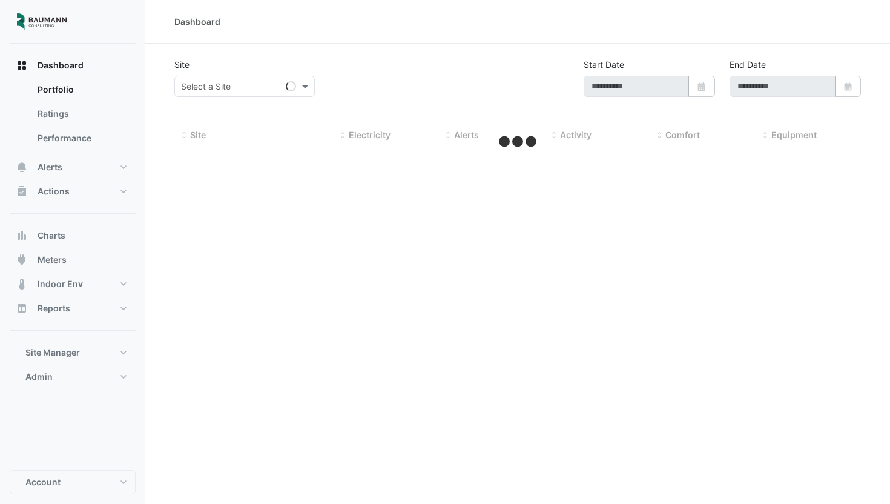
type input "**********"
select select "***"
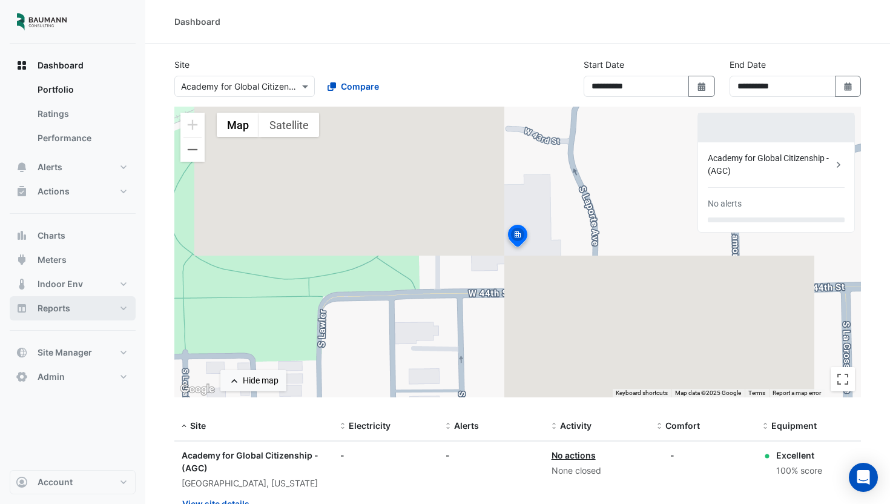
click at [73, 307] on button "Reports" at bounding box center [73, 308] width 126 height 24
select select "***"
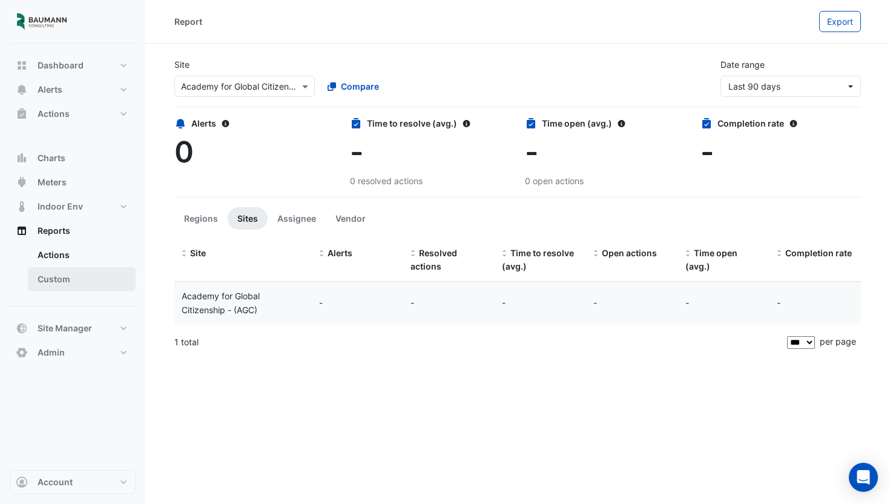
click at [78, 281] on link "Custom" at bounding box center [82, 279] width 108 height 24
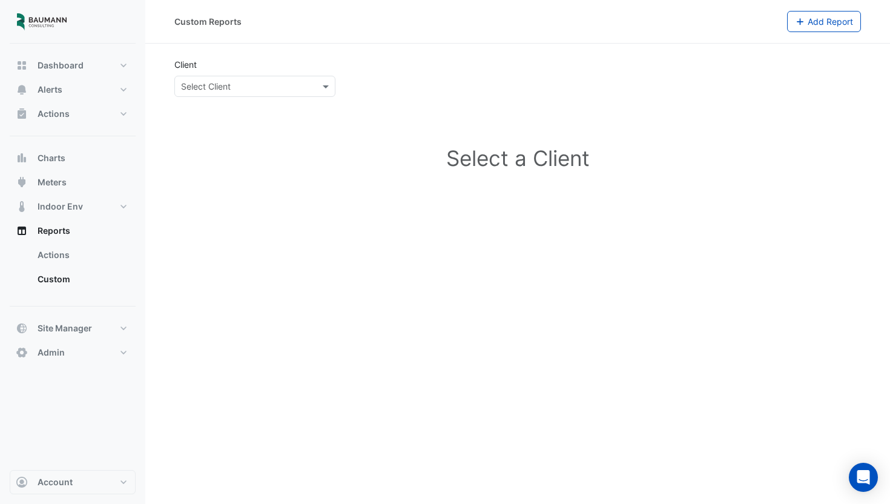
click at [243, 93] on div "Select Client" at bounding box center [254, 86] width 161 height 21
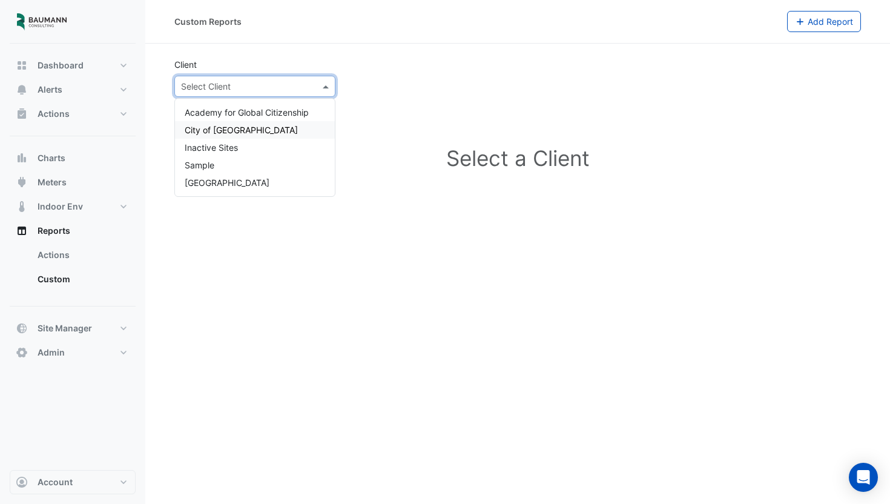
click at [250, 124] on div "City of [GEOGRAPHIC_DATA]" at bounding box center [255, 130] width 160 height 18
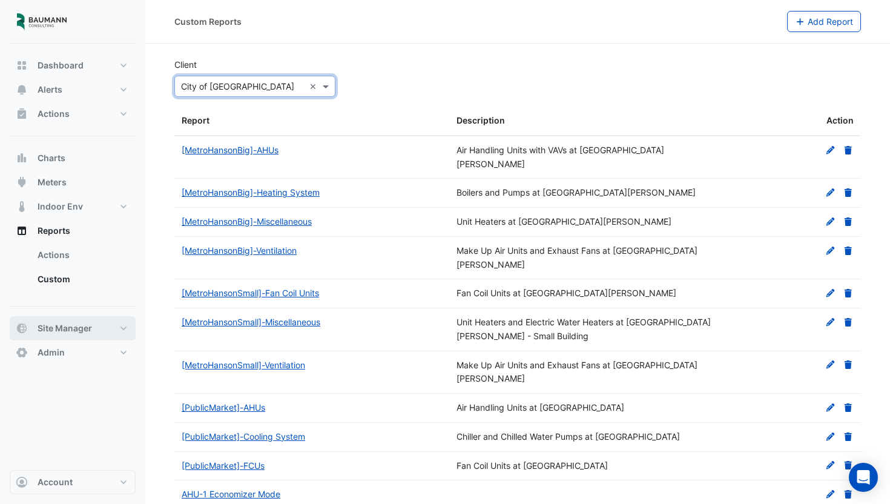
click at [94, 325] on button "Site Manager" at bounding box center [73, 328] width 126 height 24
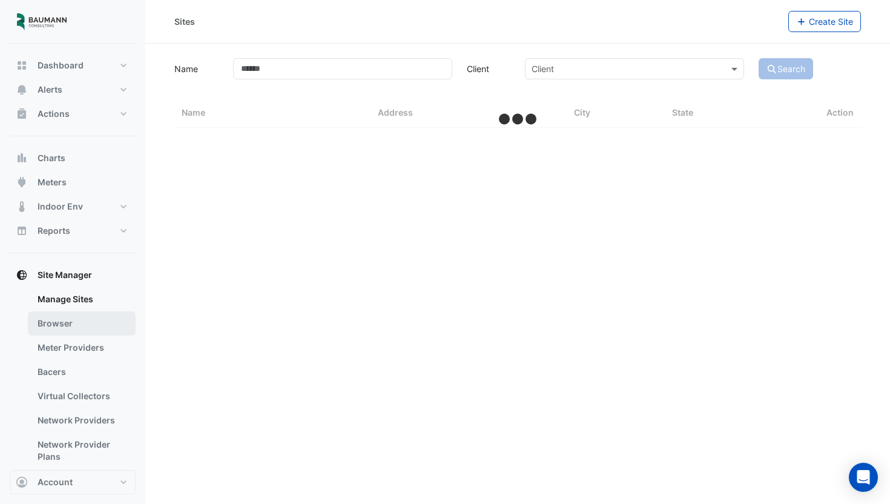
select select "***"
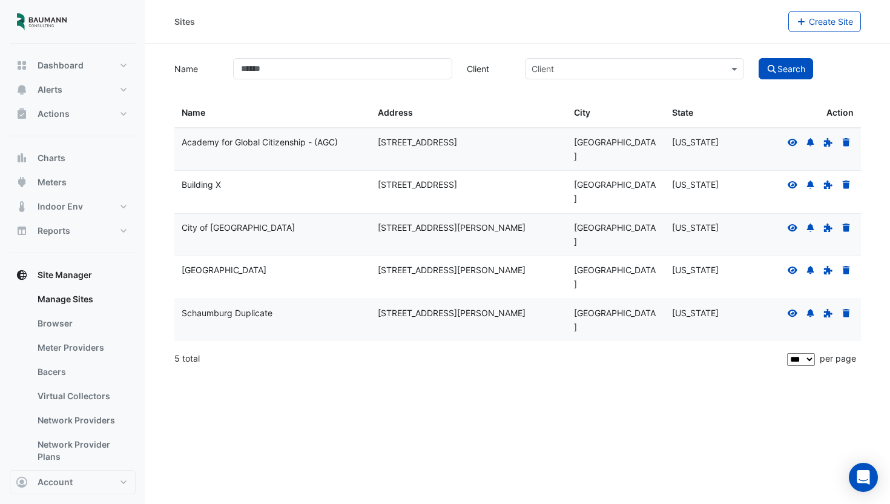
click at [789, 140] on icon at bounding box center [793, 141] width 10 height 7
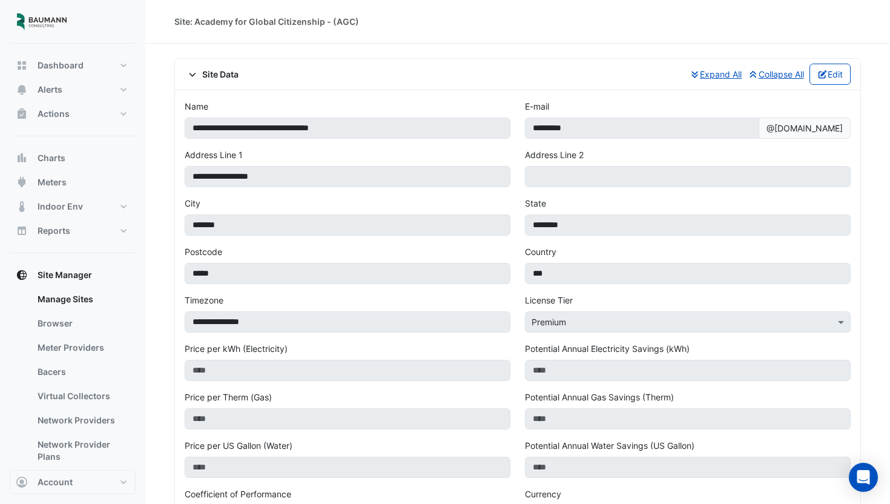
click at [219, 79] on span "Site Data" at bounding box center [212, 74] width 54 height 13
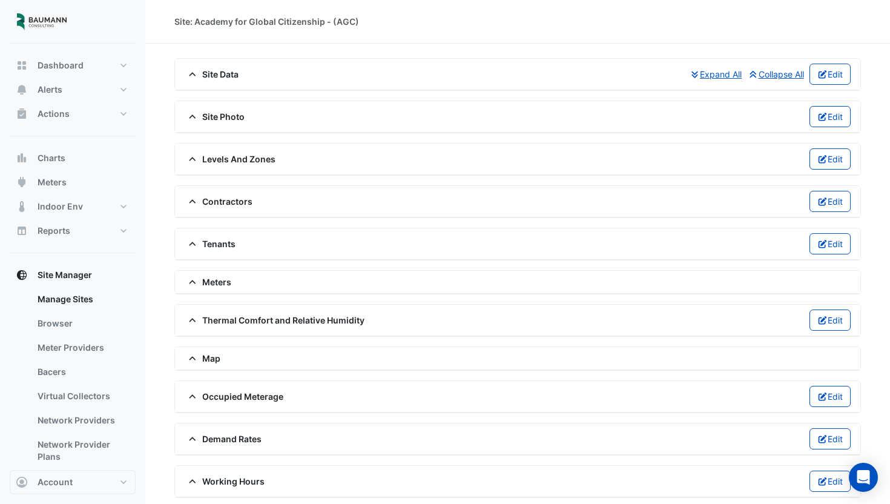
click at [225, 115] on span "Site Photo" at bounding box center [215, 116] width 60 height 13
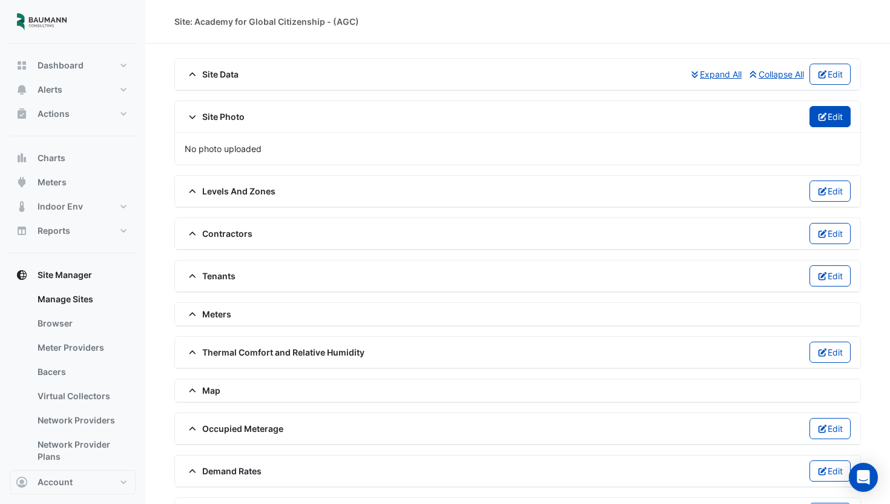
drag, startPoint x: 831, startPoint y: 127, endPoint x: 826, endPoint y: 119, distance: 8.7
click at [830, 125] on button "Edit" at bounding box center [831, 116] width 42 height 21
click at [826, 119] on button "Edit" at bounding box center [831, 116] width 42 height 21
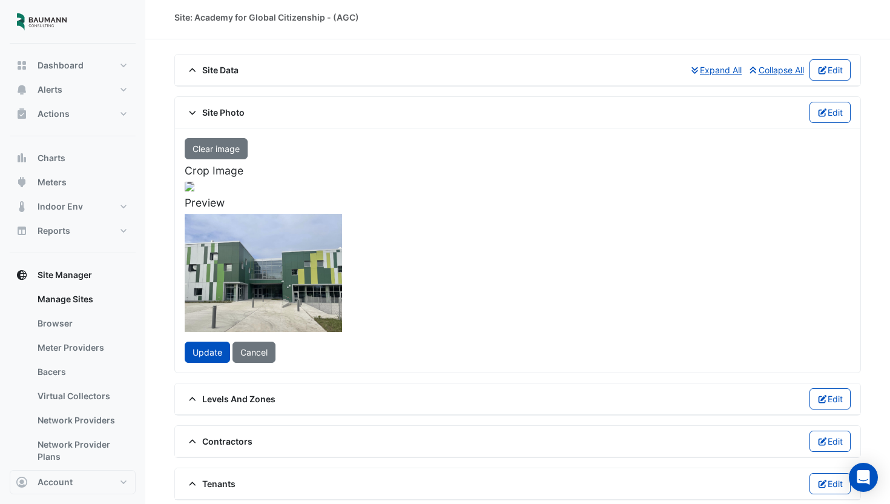
scroll to position [16, 0]
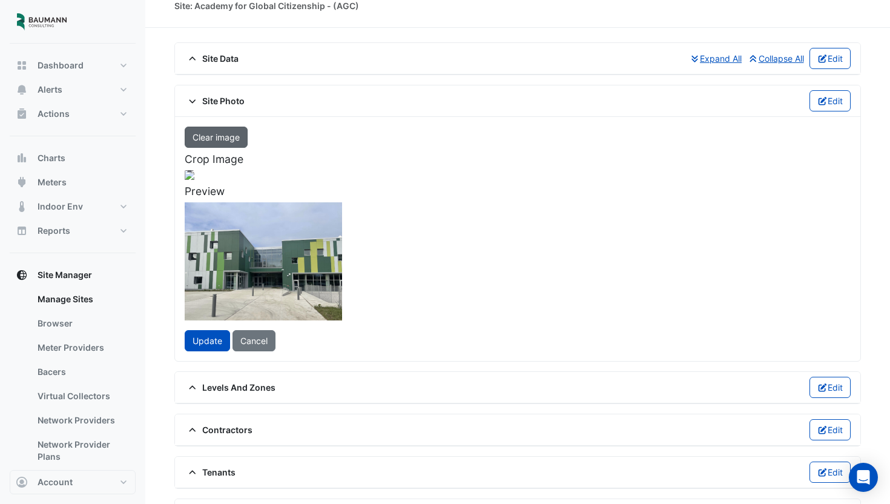
click at [231, 135] on button "Clear image" at bounding box center [216, 137] width 63 height 21
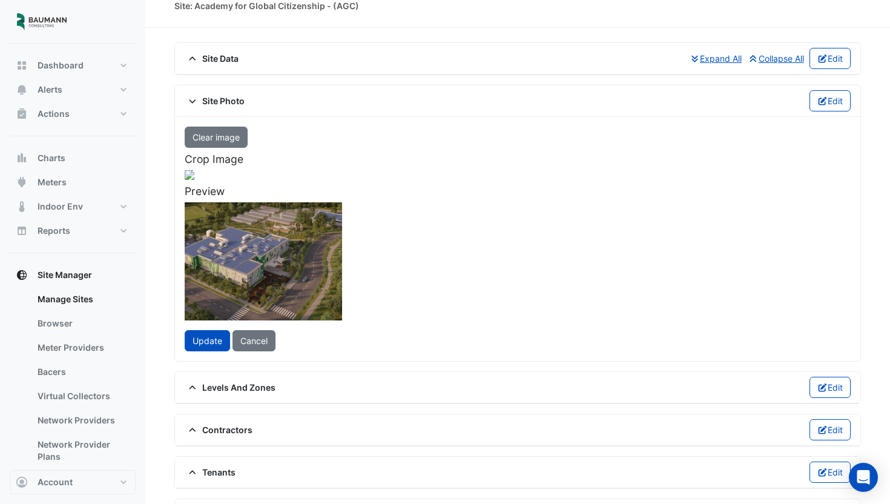
drag, startPoint x: 370, startPoint y: 258, endPoint x: 348, endPoint y: 259, distance: 21.8
click at [274, 259] on div at bounding box center [166, 251] width 216 height 162
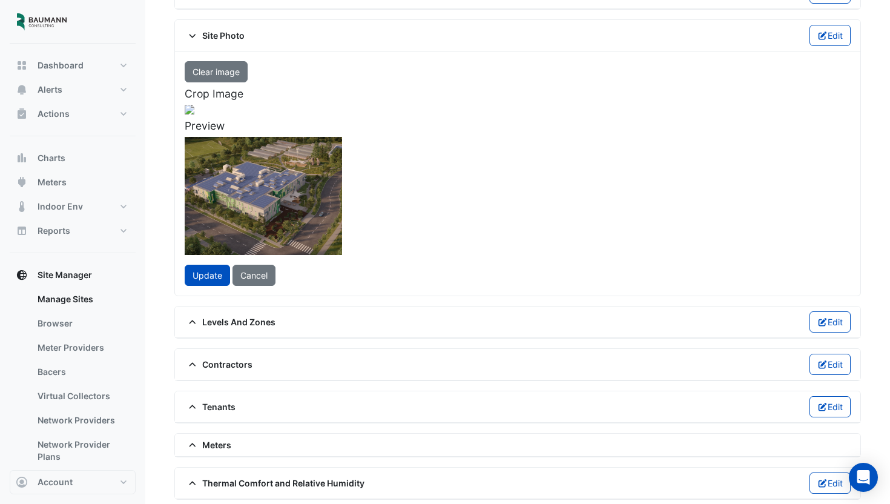
scroll to position [140, 0]
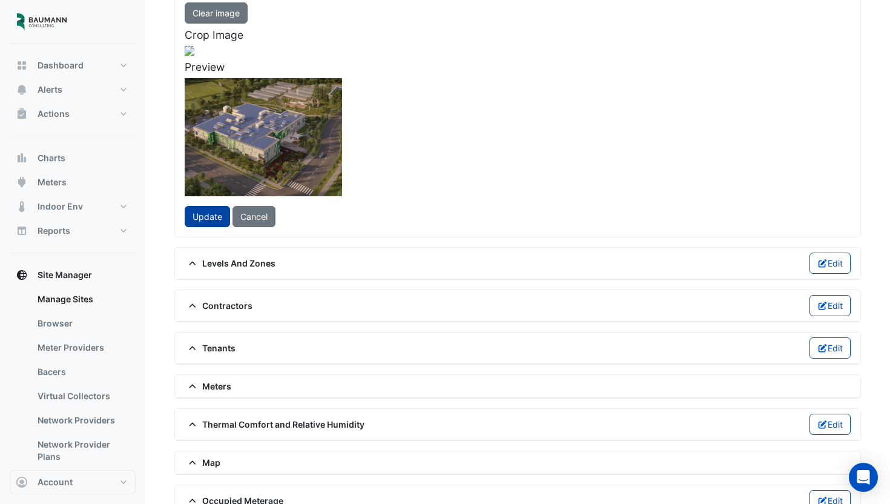
click at [214, 222] on span "Update" at bounding box center [208, 216] width 30 height 10
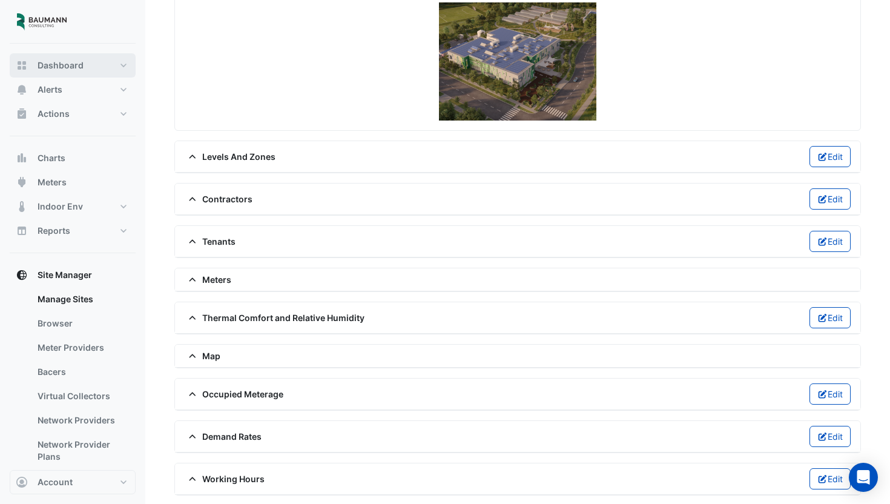
click at [55, 64] on span "Dashboard" at bounding box center [61, 65] width 46 height 12
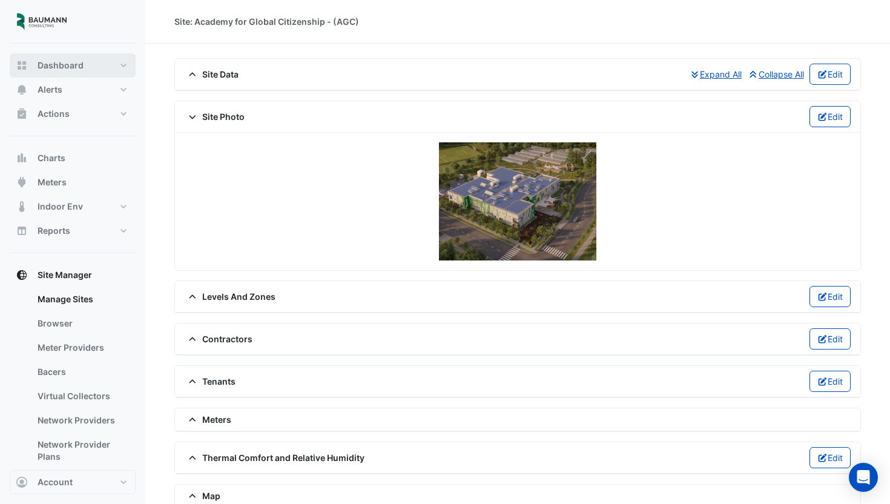
select select "***"
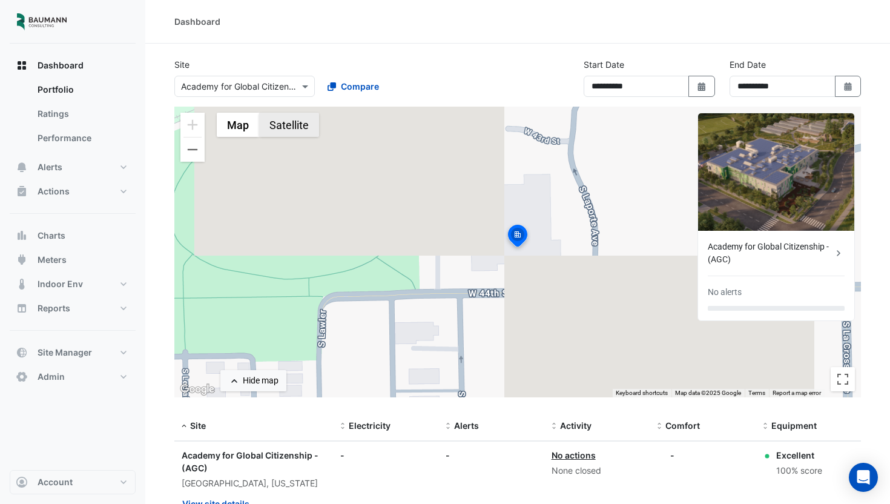
click at [294, 129] on button "Satellite" at bounding box center [289, 125] width 60 height 24
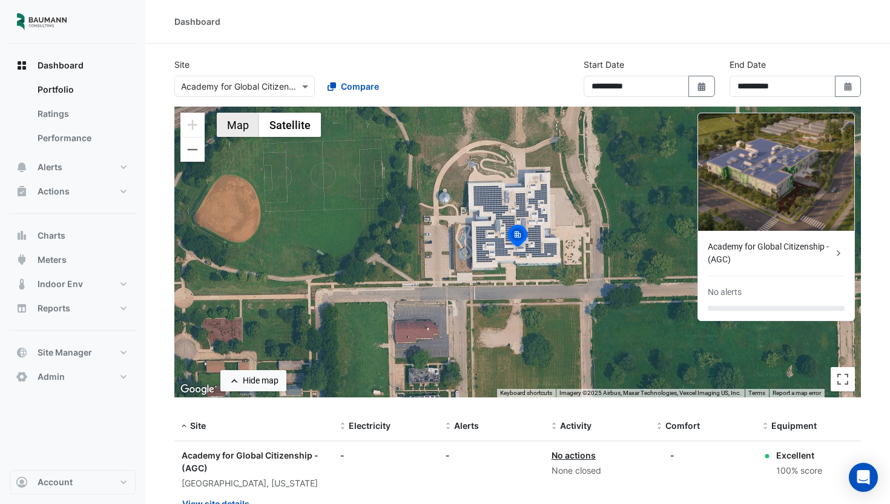
click at [254, 129] on button "Map" at bounding box center [238, 125] width 42 height 24
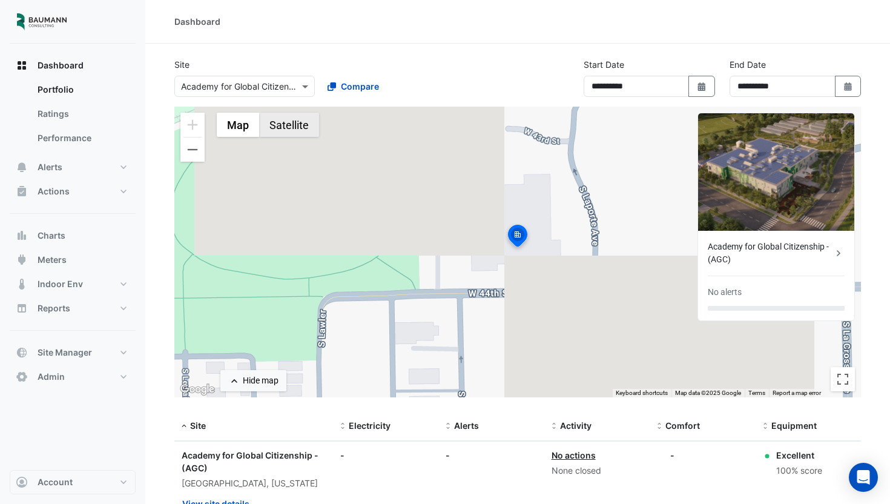
click at [291, 128] on button "Satellite" at bounding box center [289, 125] width 60 height 24
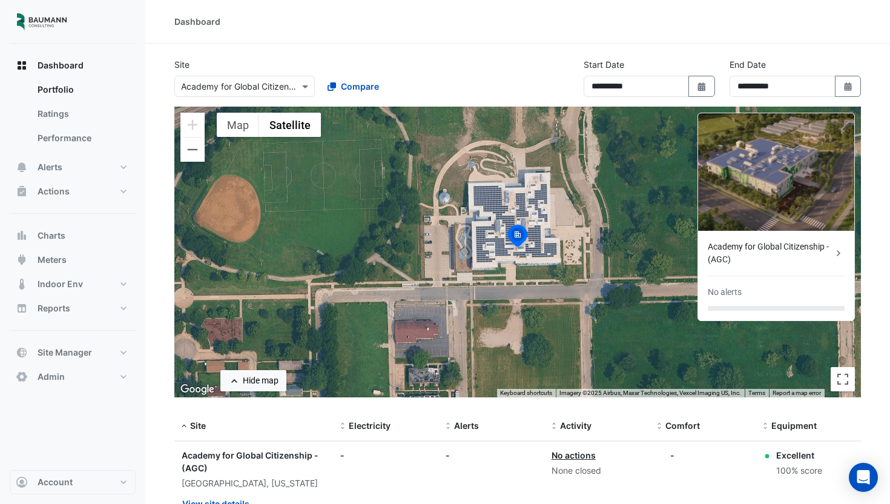
click at [280, 92] on div "× Academy for Global Citizenship - (AGC)" at bounding box center [240, 86] width 118 height 13
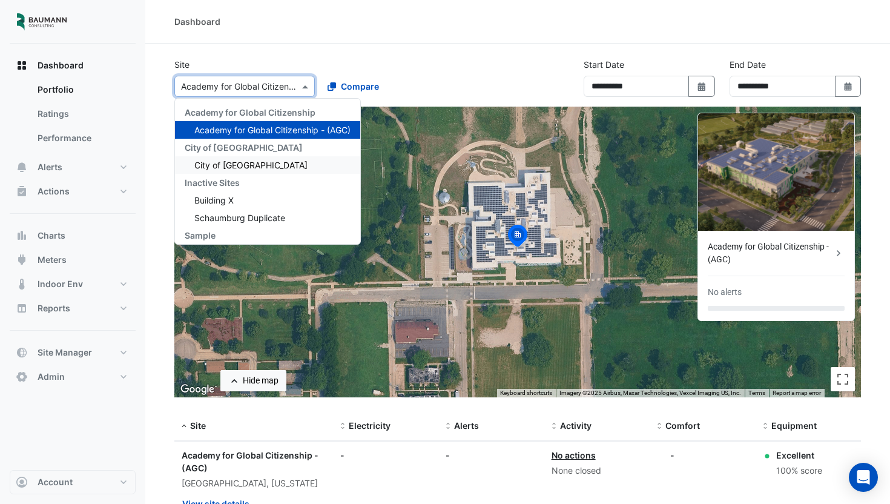
click at [249, 161] on span "City of Madison" at bounding box center [250, 165] width 113 height 10
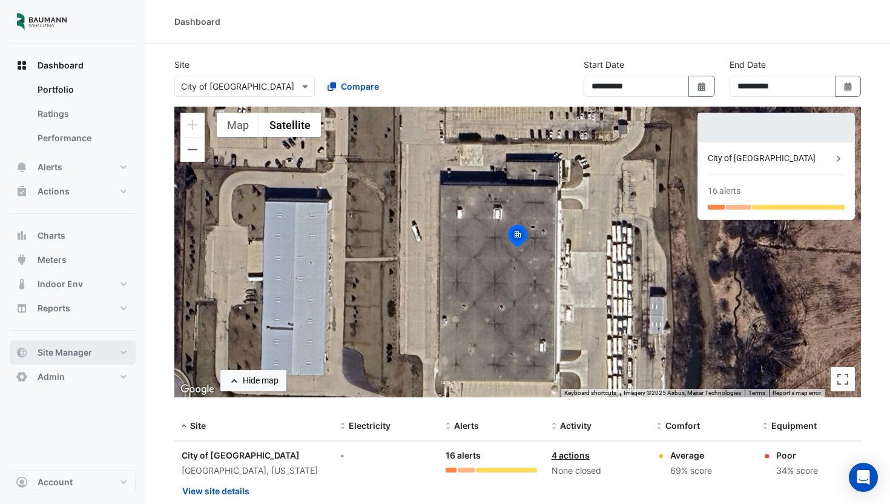
click at [76, 346] on span "Site Manager" at bounding box center [65, 352] width 55 height 12
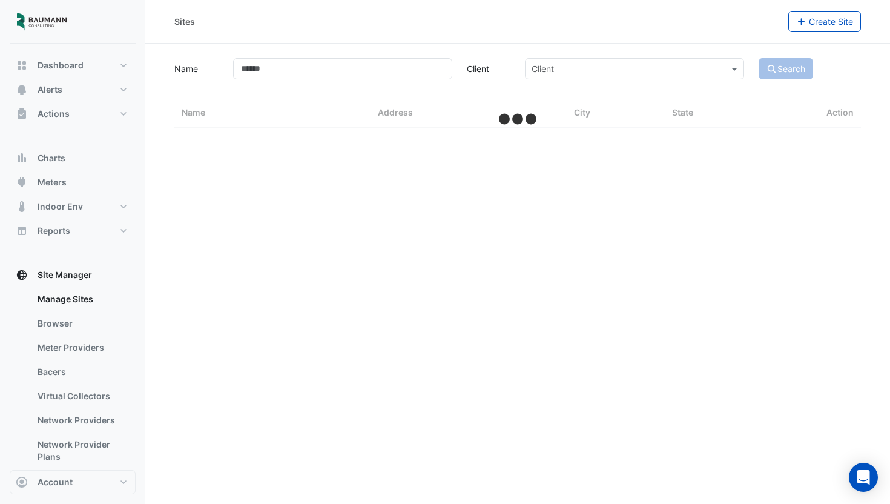
select select "***"
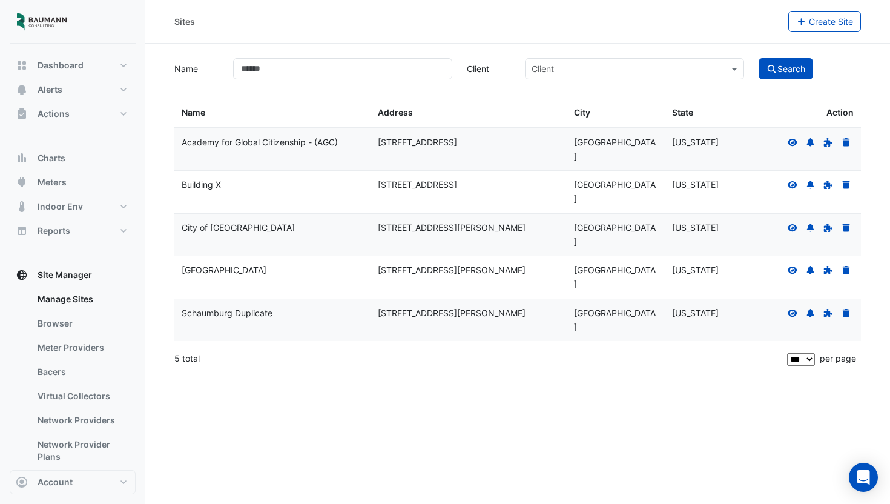
click at [790, 223] on icon at bounding box center [793, 226] width 10 height 7
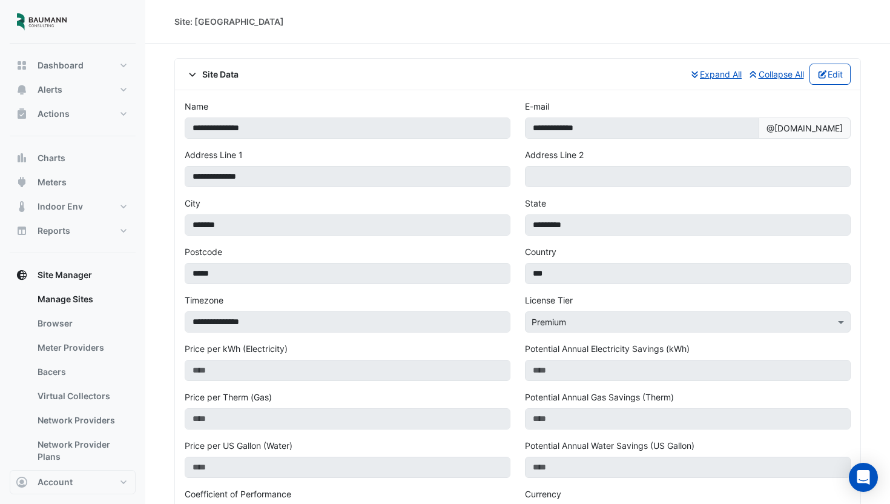
drag, startPoint x: 222, startPoint y: 79, endPoint x: 769, endPoint y: 50, distance: 547.6
click at [222, 79] on span "Site Data" at bounding box center [212, 74] width 54 height 13
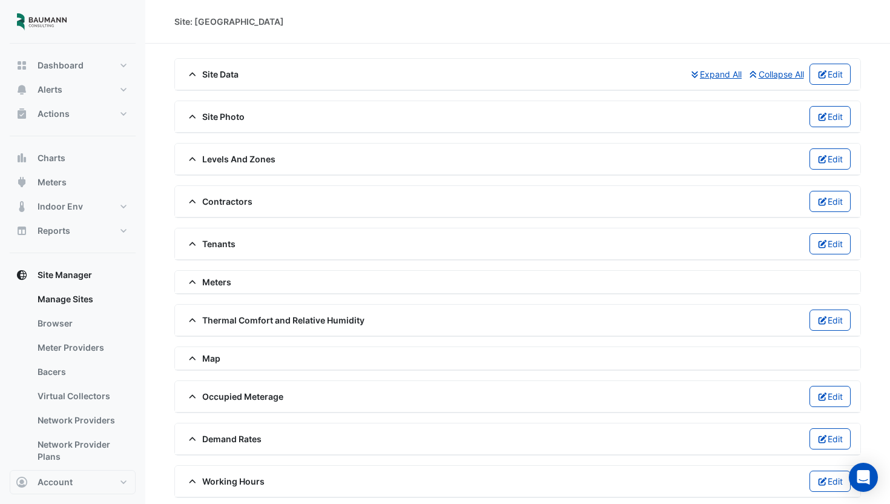
click at [225, 117] on span "Site Photo" at bounding box center [215, 116] width 60 height 13
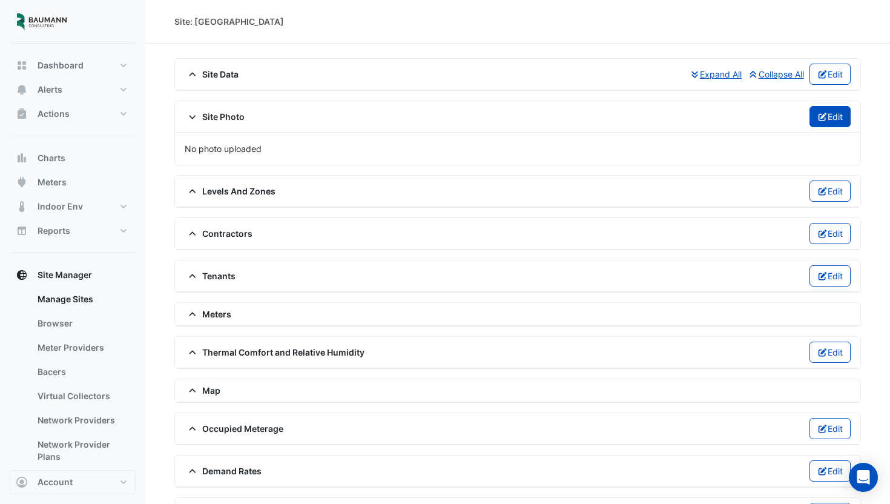
click at [833, 118] on button "Edit" at bounding box center [831, 116] width 42 height 21
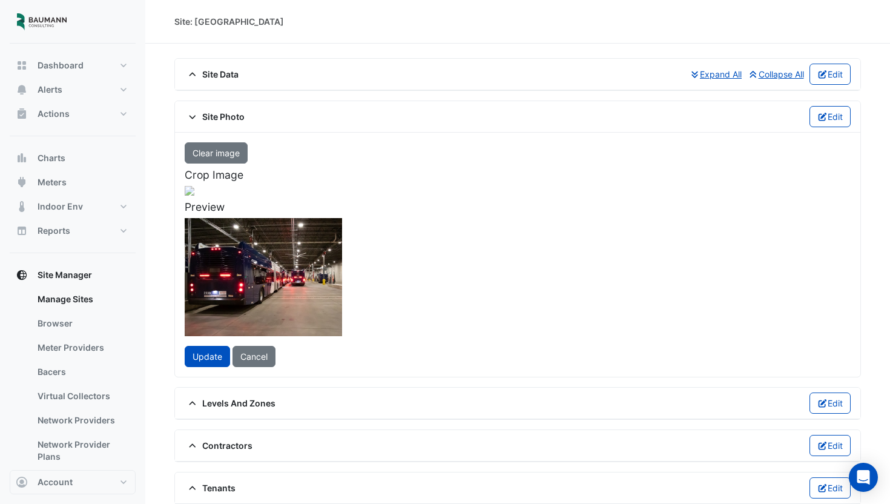
scroll to position [43, 0]
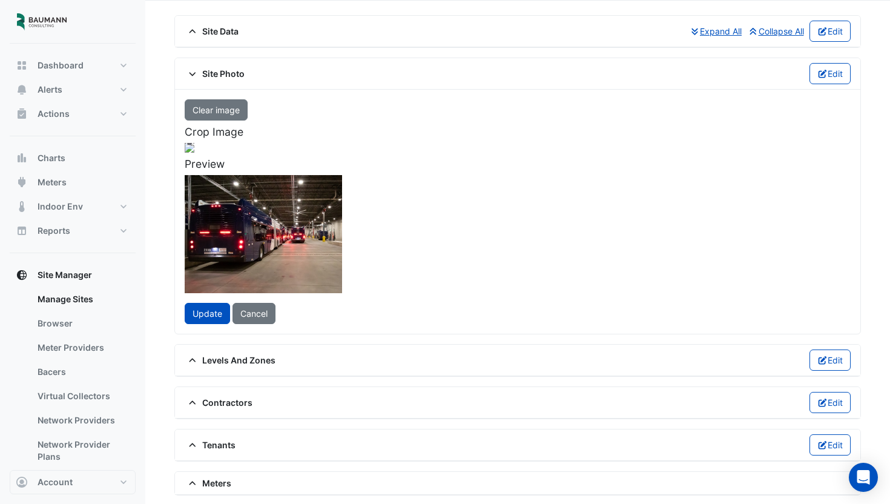
drag, startPoint x: 417, startPoint y: 242, endPoint x: 418, endPoint y: 231, distance: 11.6
click at [352, 231] on div at bounding box center [190, 265] width 326 height 245
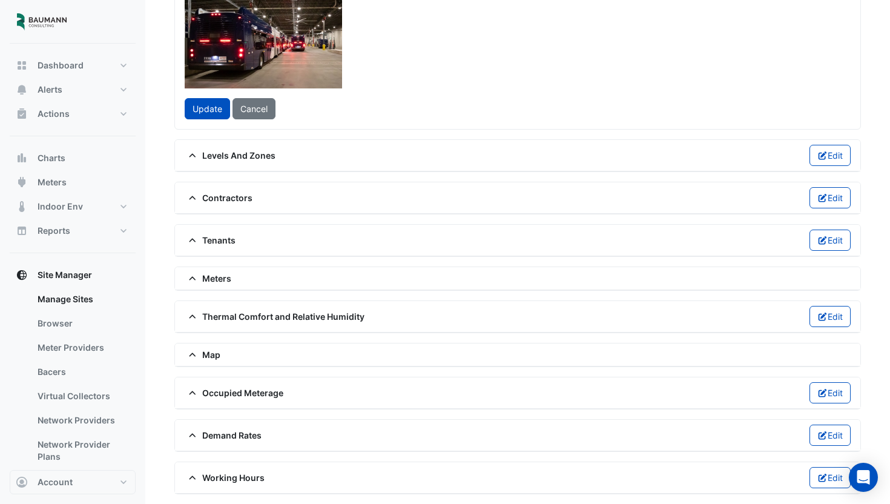
scroll to position [347, 0]
click at [204, 114] on span "Update" at bounding box center [208, 109] width 30 height 10
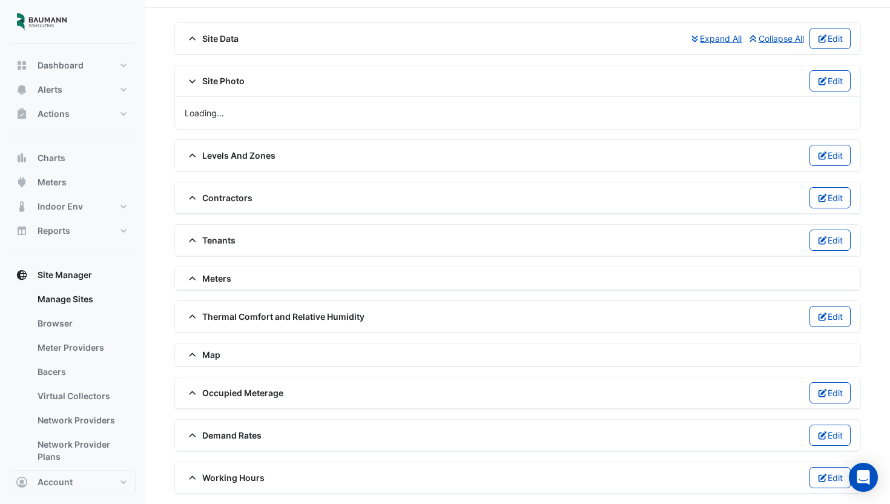
scroll to position [141, 0]
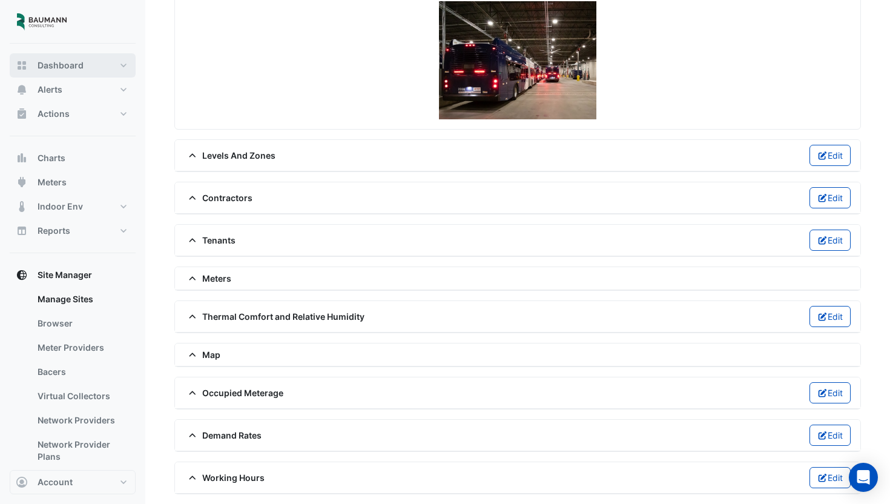
click at [58, 62] on span "Dashboard" at bounding box center [61, 65] width 46 height 12
select select "***"
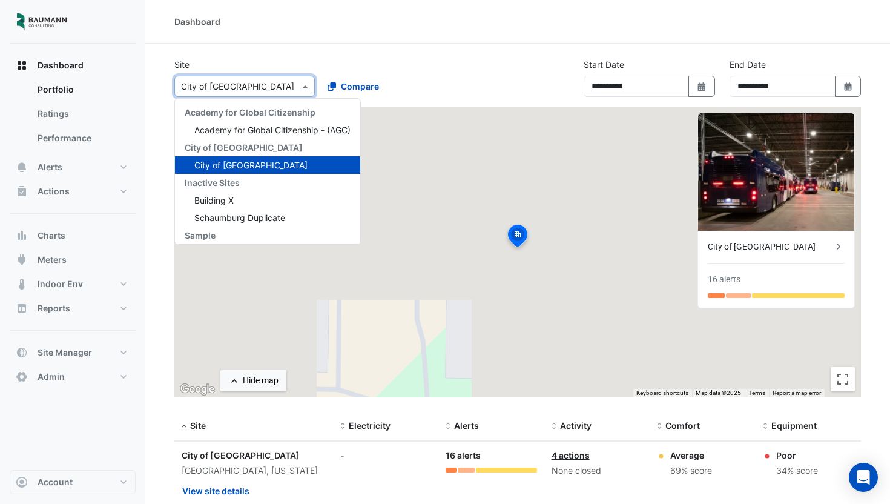
click at [264, 95] on div "Select a Site × City of Madison" at bounding box center [244, 86] width 140 height 21
click at [264, 131] on span "Academy for Global Citizenship - (AGC)" at bounding box center [272, 130] width 156 height 10
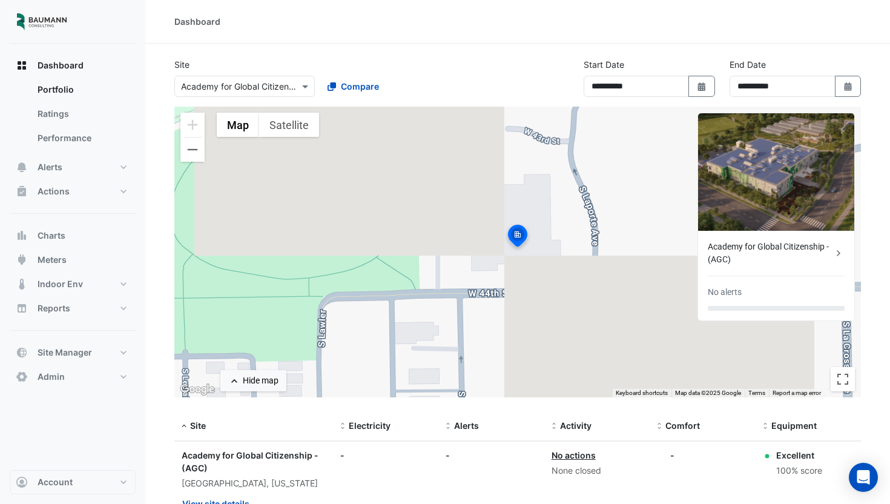
click at [265, 97] on div "**********" at bounding box center [517, 82] width 701 height 48
click at [268, 92] on div "× Academy for Global Citizenship - (AGC)" at bounding box center [240, 86] width 118 height 13
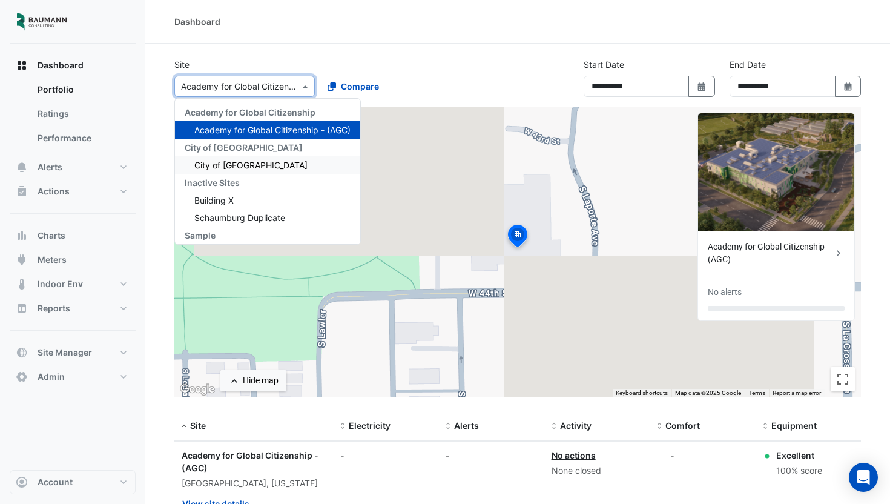
click at [259, 167] on div "City of Madison" at bounding box center [267, 165] width 185 height 18
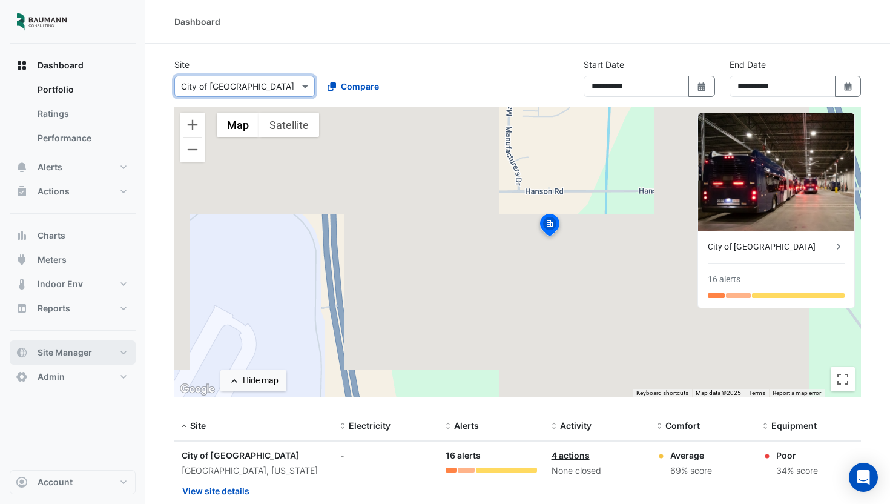
click at [80, 359] on button "Site Manager" at bounding box center [73, 352] width 126 height 24
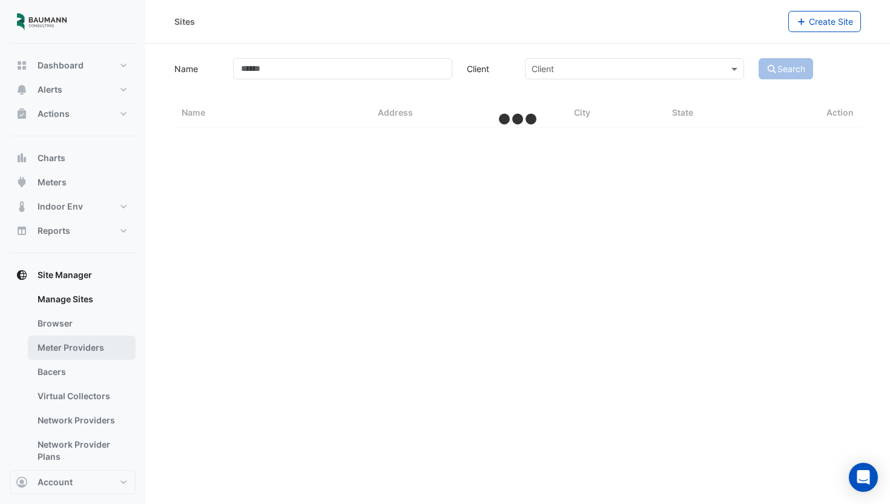
select select "***"
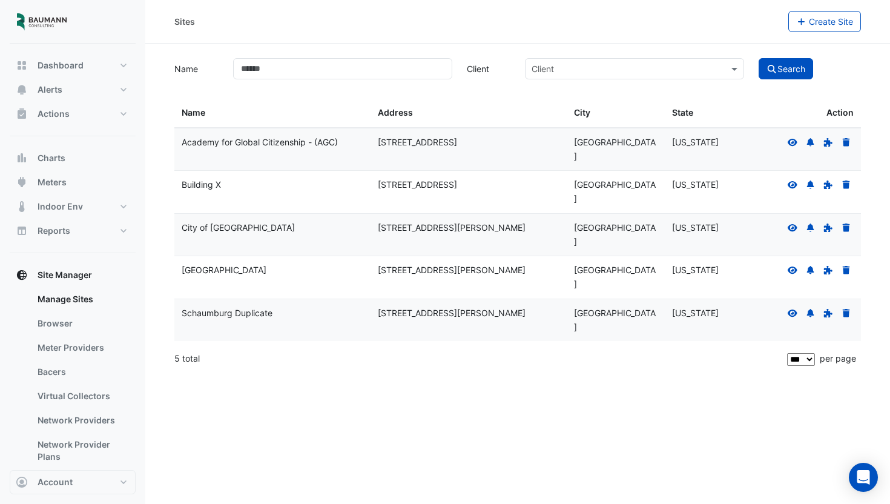
click at [796, 223] on icon at bounding box center [793, 226] width 10 height 7
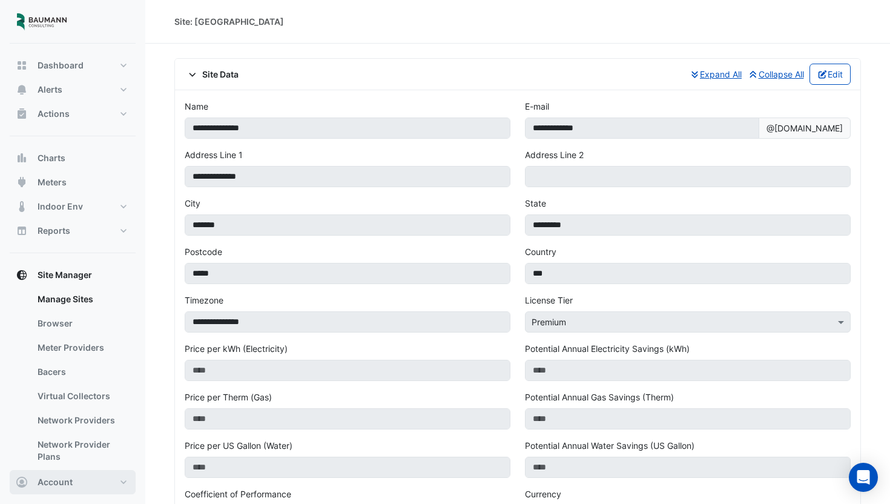
click at [85, 491] on button "Account" at bounding box center [73, 482] width 126 height 24
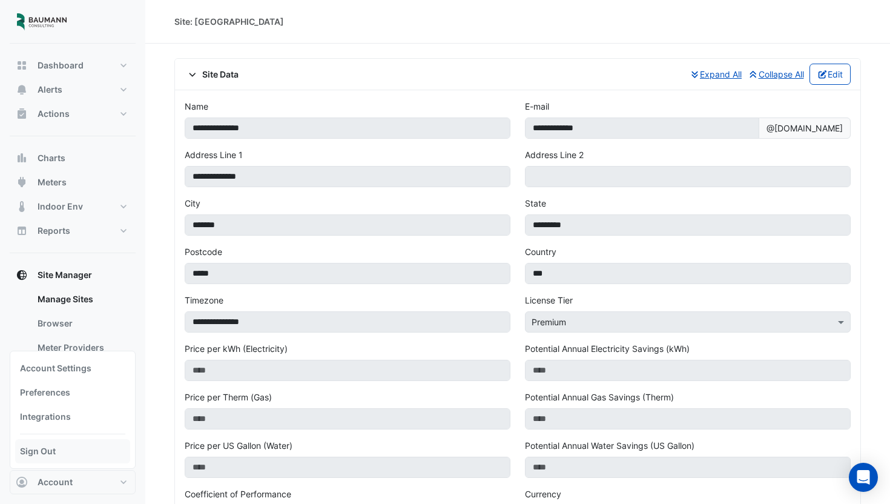
click at [79, 457] on link "Sign Out" at bounding box center [72, 451] width 115 height 24
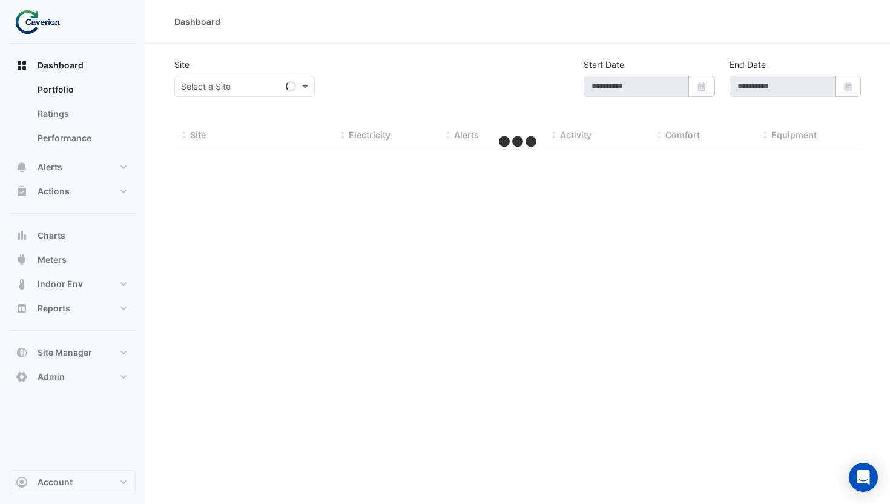
select select "***"
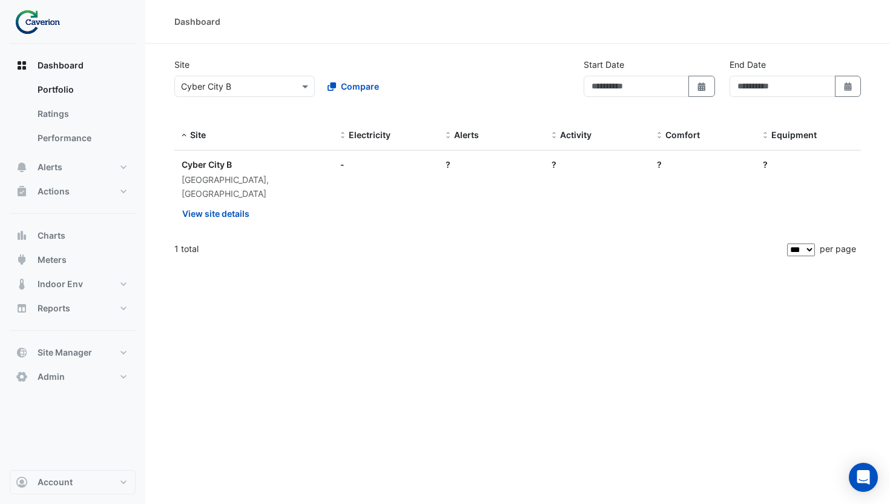
type input "**********"
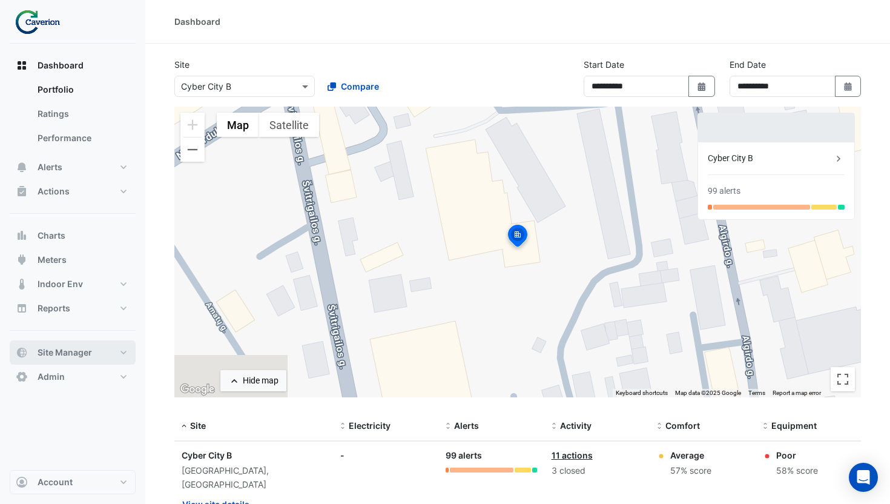
click at [101, 349] on button "Site Manager" at bounding box center [73, 352] width 126 height 24
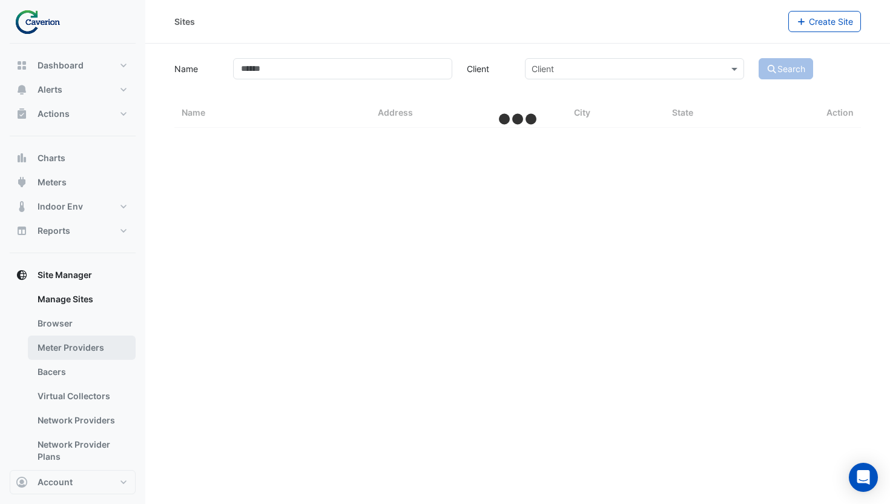
select select "***"
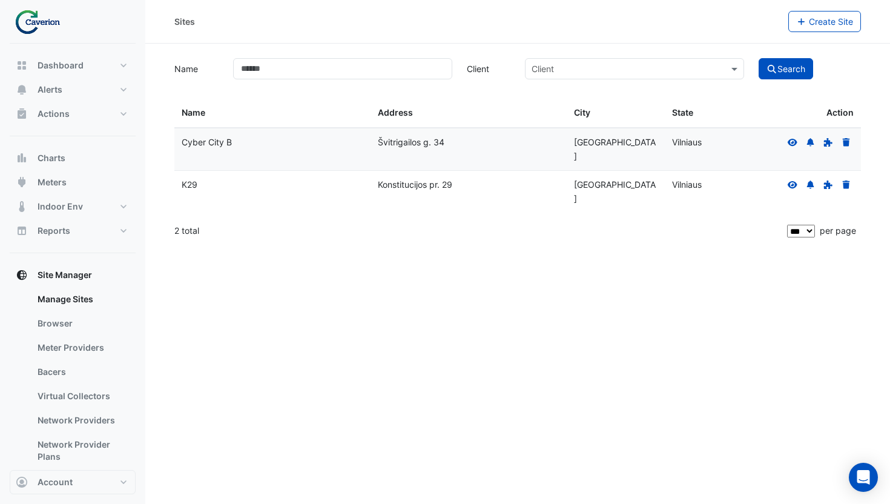
click at [788, 140] on icon at bounding box center [793, 141] width 10 height 7
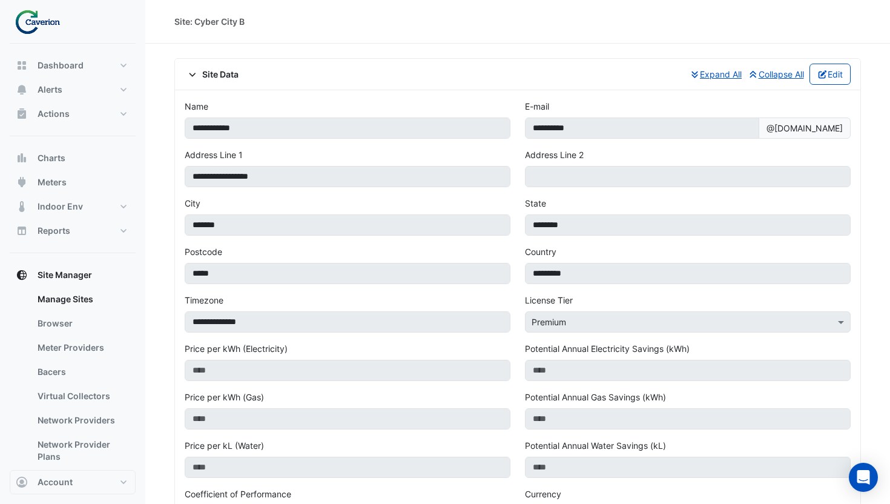
click at [209, 74] on span "Site Data" at bounding box center [212, 74] width 54 height 13
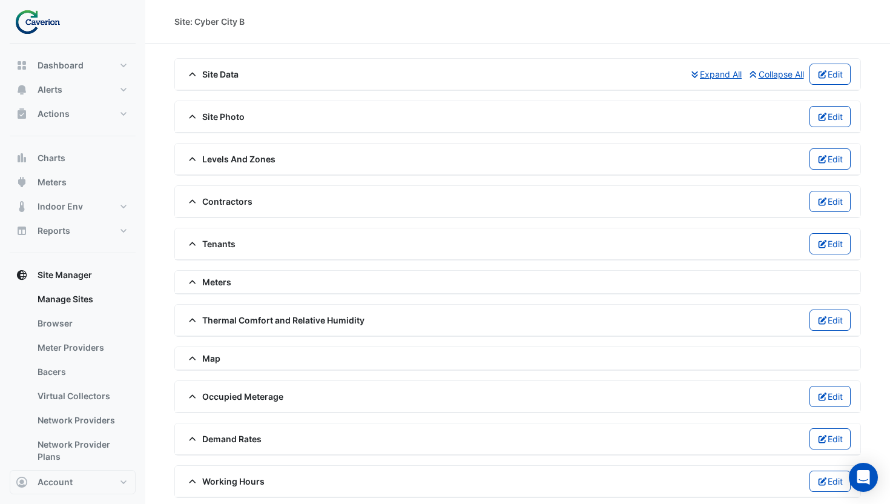
click at [228, 117] on span "Site Photo" at bounding box center [215, 116] width 60 height 13
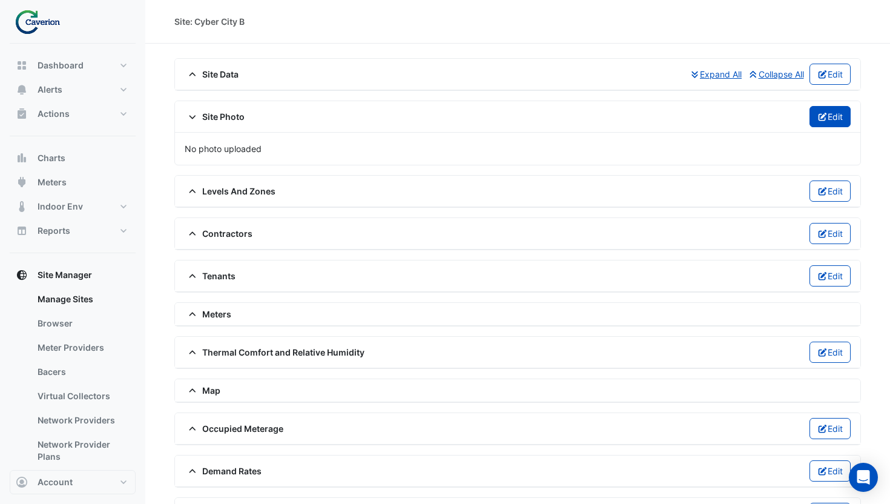
click at [818, 118] on icon "button" at bounding box center [823, 117] width 11 height 8
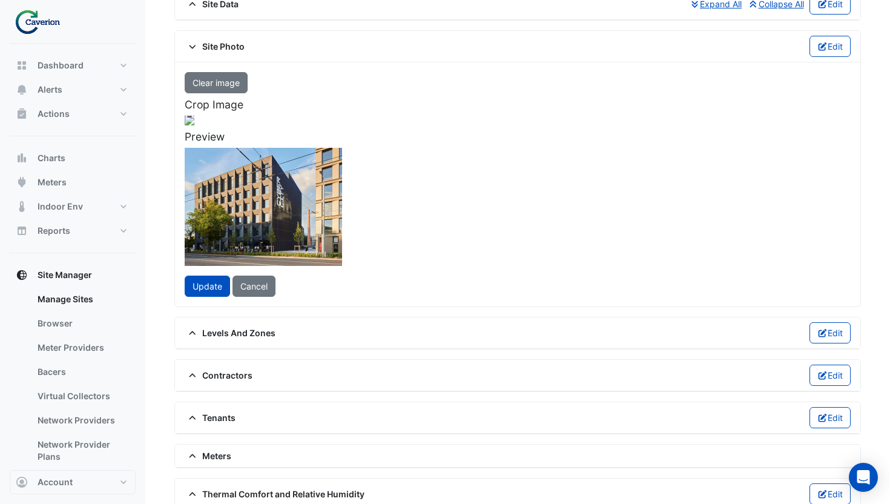
scroll to position [130, 0]
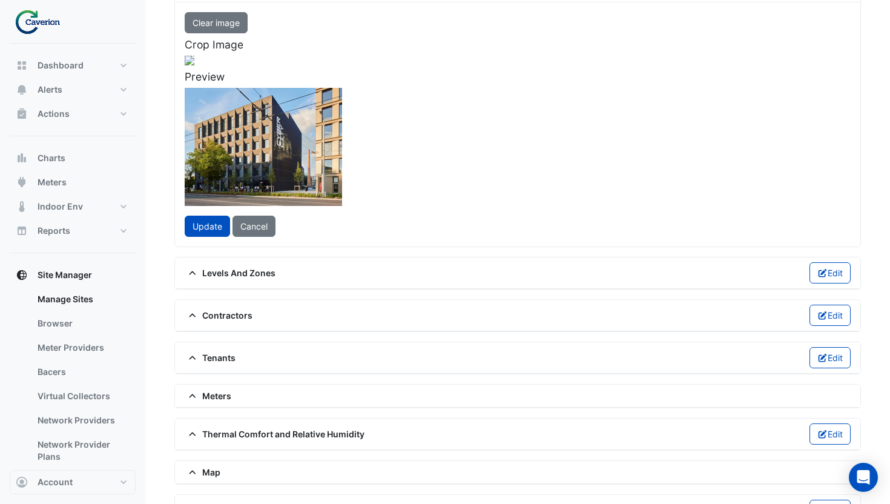
drag, startPoint x: 384, startPoint y: 205, endPoint x: 344, endPoint y: 210, distance: 40.2
click at [316, 210] on div at bounding box center [171, 164] width 289 height 217
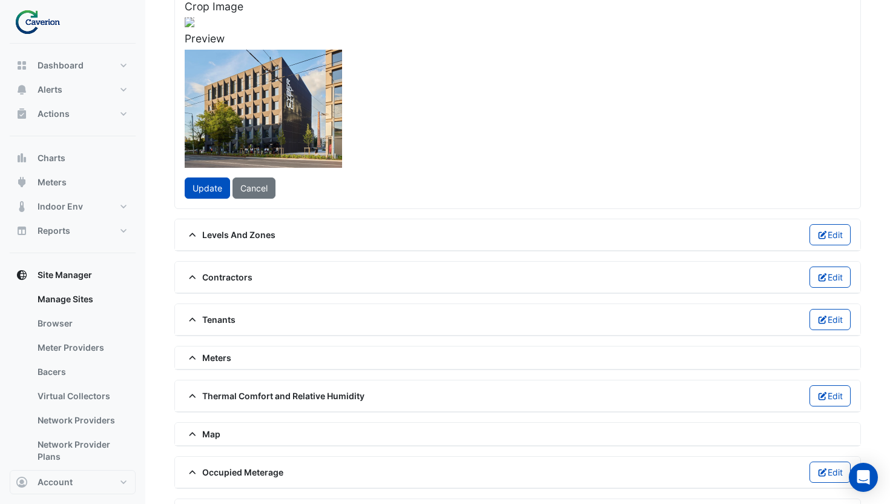
scroll to position [237, 0]
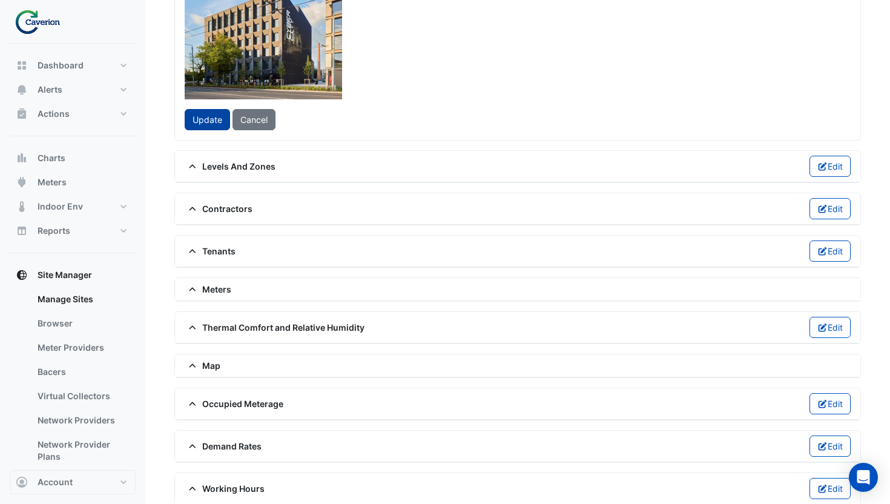
click at [215, 125] on span "Update" at bounding box center [208, 119] width 30 height 10
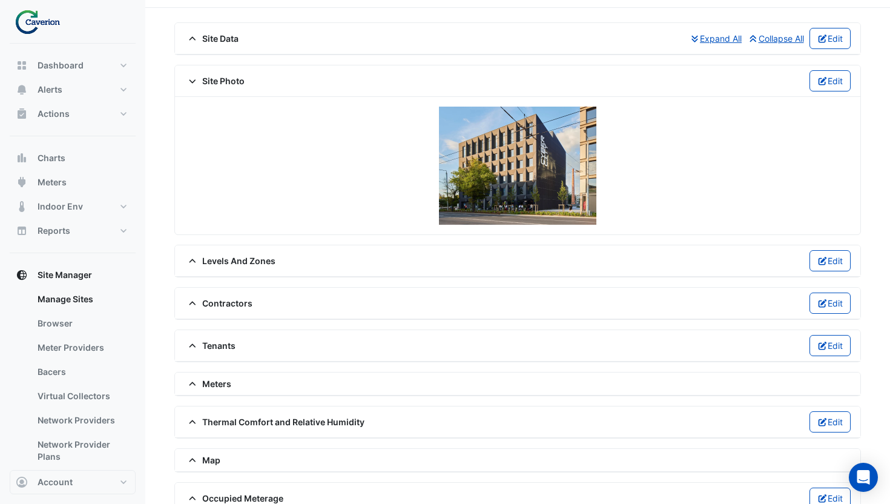
scroll to position [141, 0]
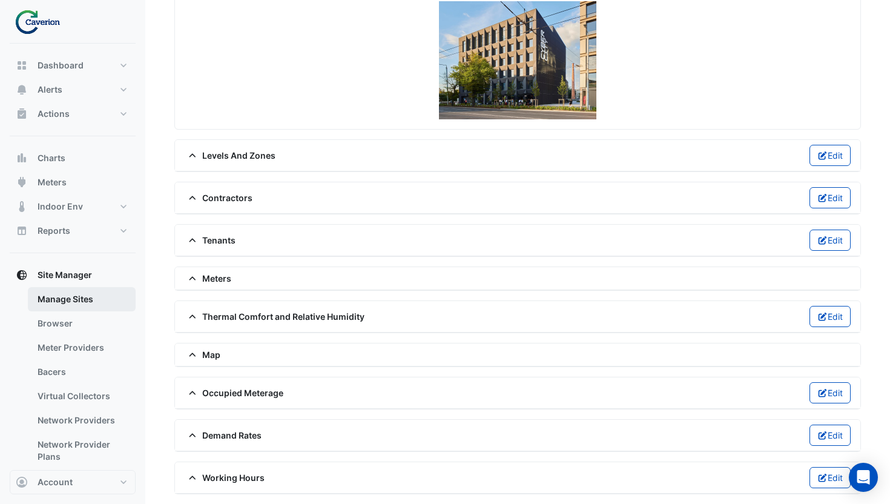
click at [75, 300] on link "Manage Sites" at bounding box center [82, 299] width 108 height 24
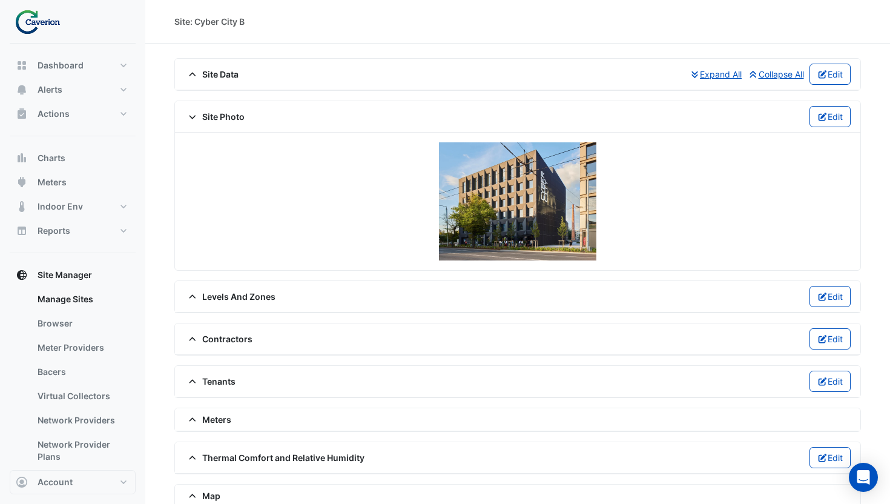
select select "***"
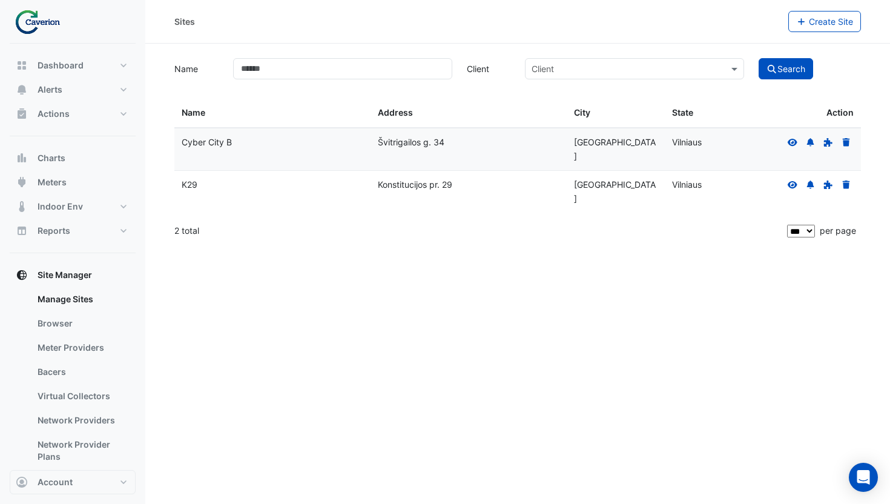
click at [792, 181] on icon at bounding box center [793, 184] width 10 height 7
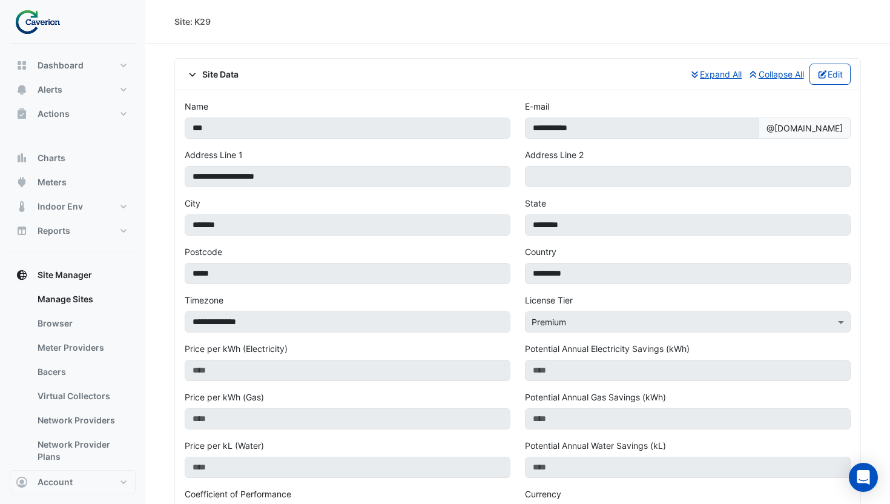
click at [225, 76] on span "Site Data" at bounding box center [212, 74] width 54 height 13
click at [221, 76] on span "Site Data" at bounding box center [212, 74] width 54 height 13
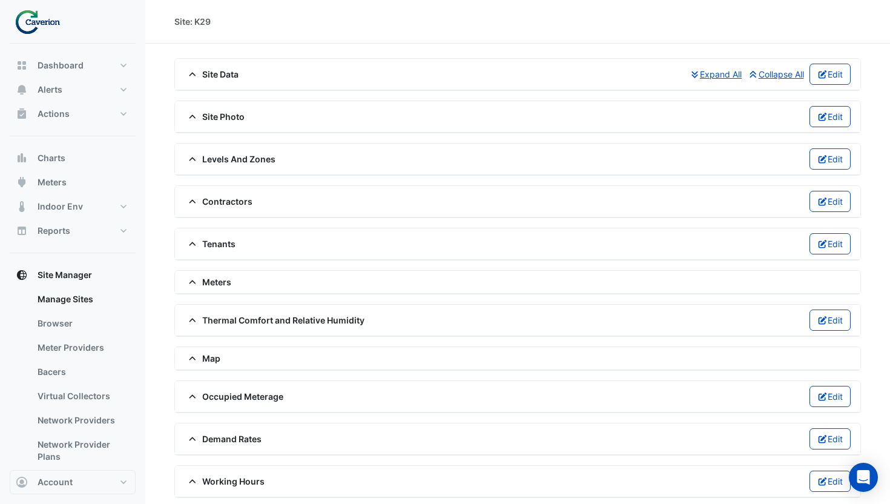
click at [220, 114] on span "Site Photo" at bounding box center [215, 116] width 60 height 13
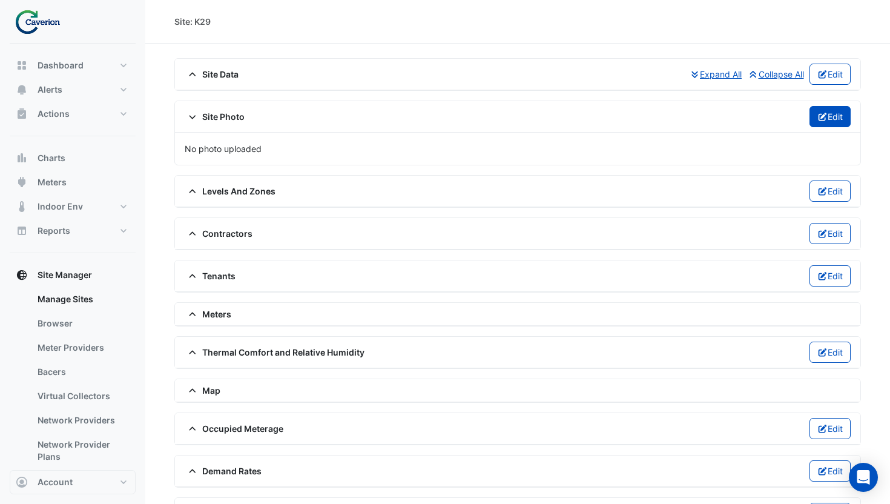
click at [841, 116] on button "Edit" at bounding box center [831, 116] width 42 height 21
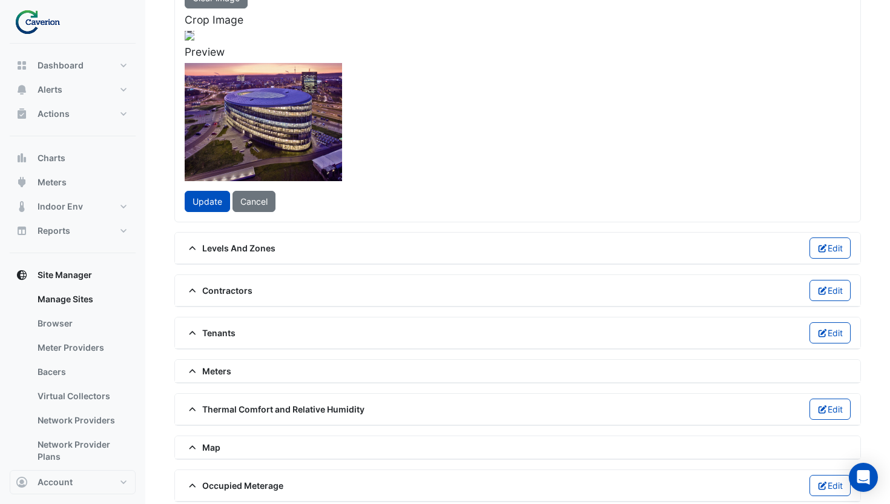
scroll to position [158, 0]
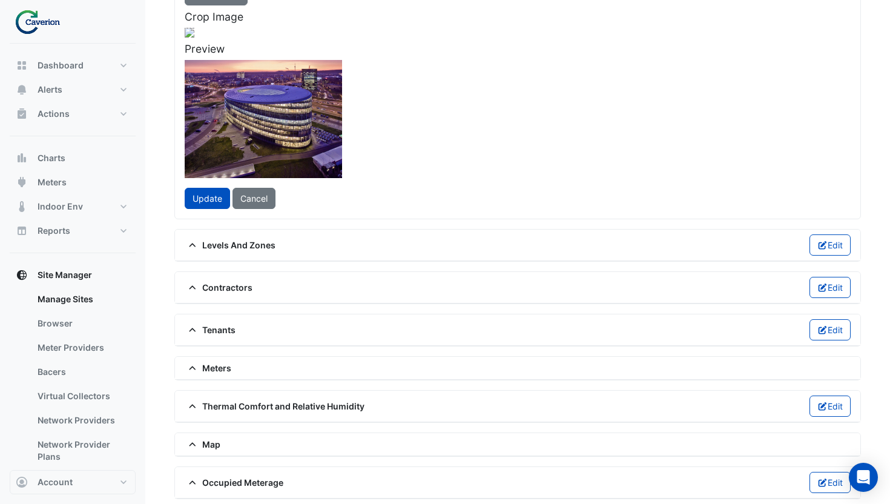
drag, startPoint x: 497, startPoint y: 257, endPoint x: 445, endPoint y: 219, distance: 65.4
click at [299, 219] on span at bounding box center [291, 219] width 15 height 16
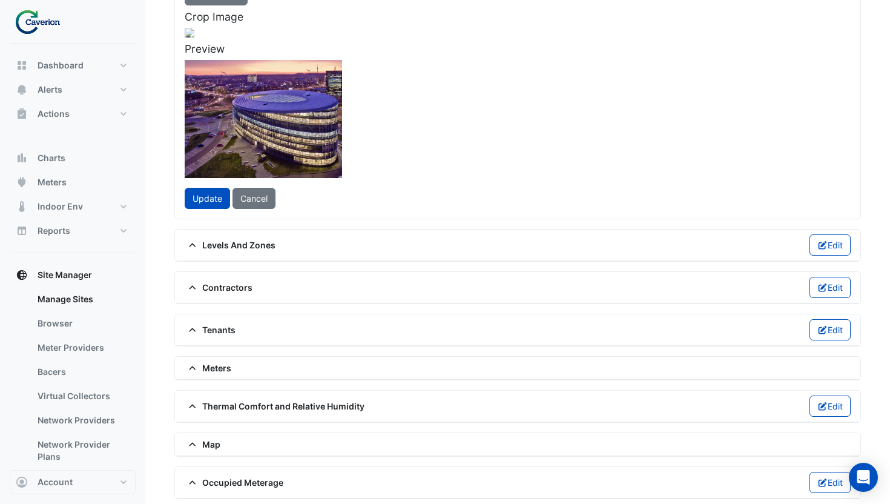
drag, startPoint x: 395, startPoint y: 198, endPoint x: 420, endPoint y: 208, distance: 26.7
click at [317, 208] on div at bounding box center [188, 134] width 257 height 193
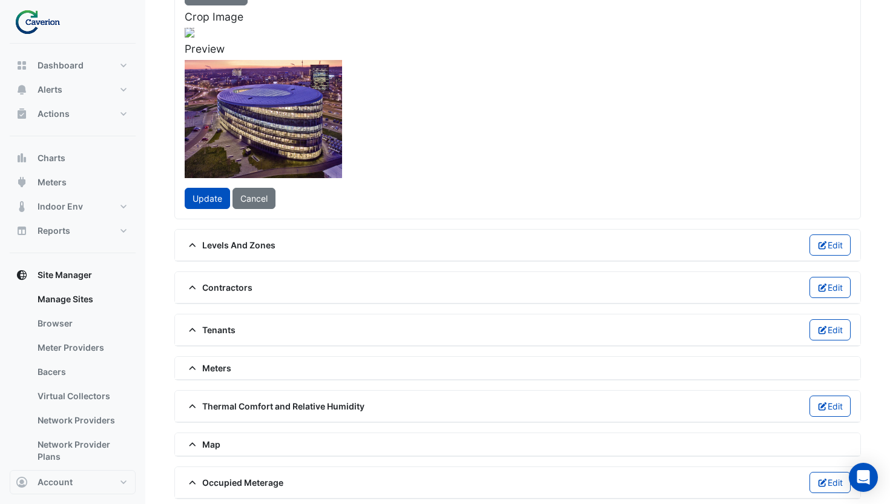
drag, startPoint x: 403, startPoint y: 199, endPoint x: 415, endPoint y: 188, distance: 15.4
click at [328, 188] on div at bounding box center [199, 124] width 257 height 193
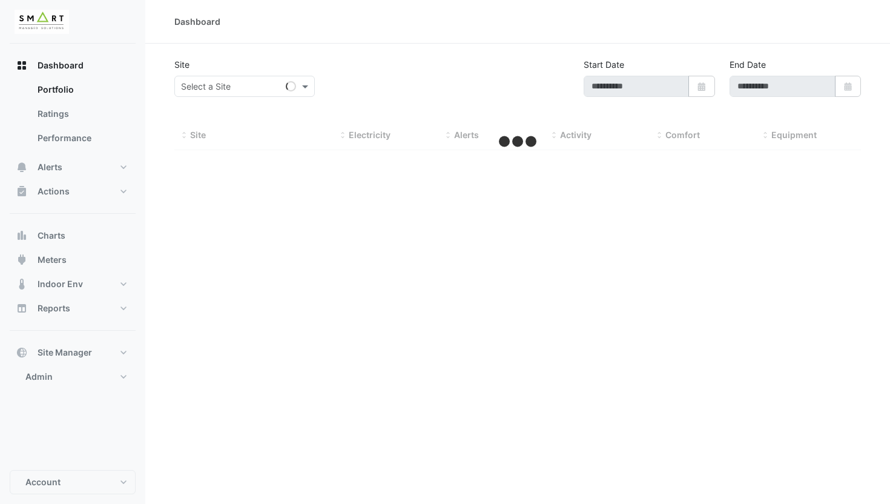
type input "**********"
select select "***"
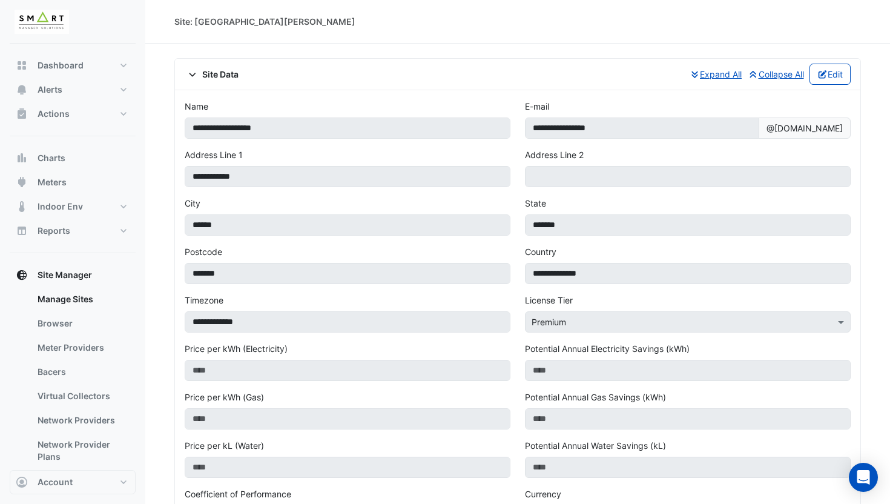
click at [213, 91] on div "**********" at bounding box center [518, 464] width 686 height 749
click at [216, 73] on span "Site Data" at bounding box center [212, 74] width 54 height 13
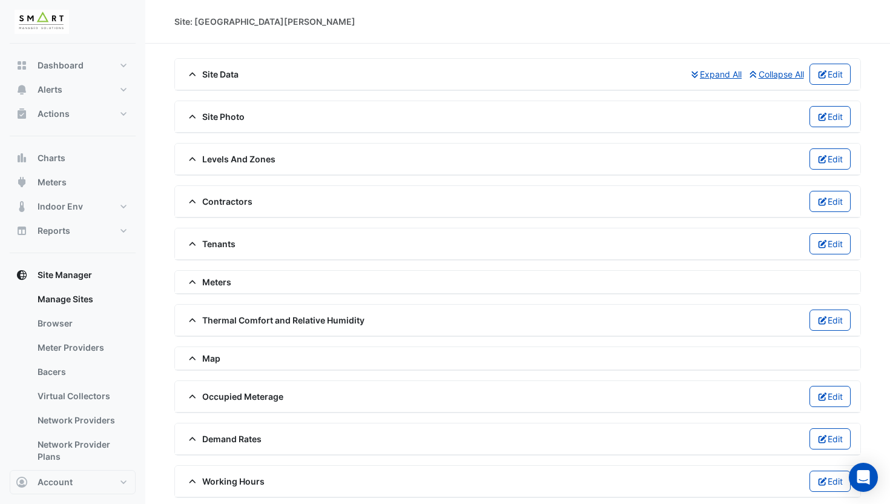
click at [233, 116] on span "Site Photo" at bounding box center [215, 116] width 60 height 13
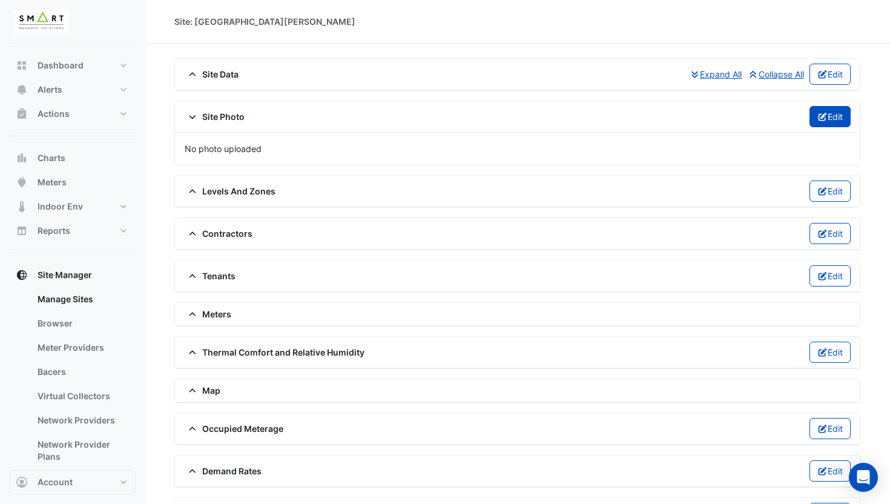
click at [833, 117] on button "Edit" at bounding box center [831, 116] width 42 height 21
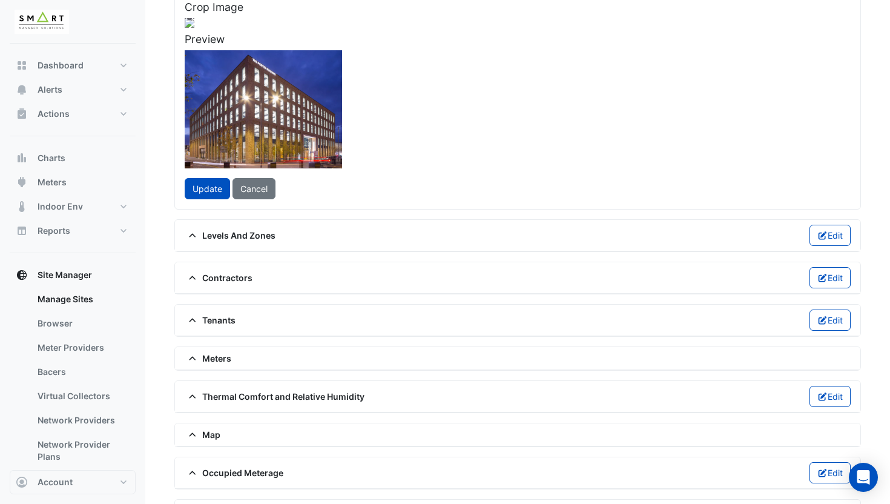
scroll to position [182, 0]
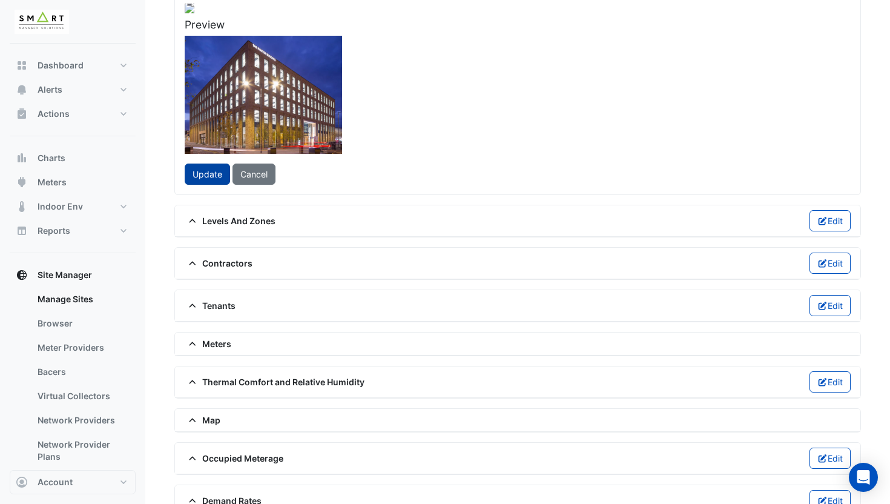
click at [210, 179] on span "Update" at bounding box center [208, 174] width 30 height 10
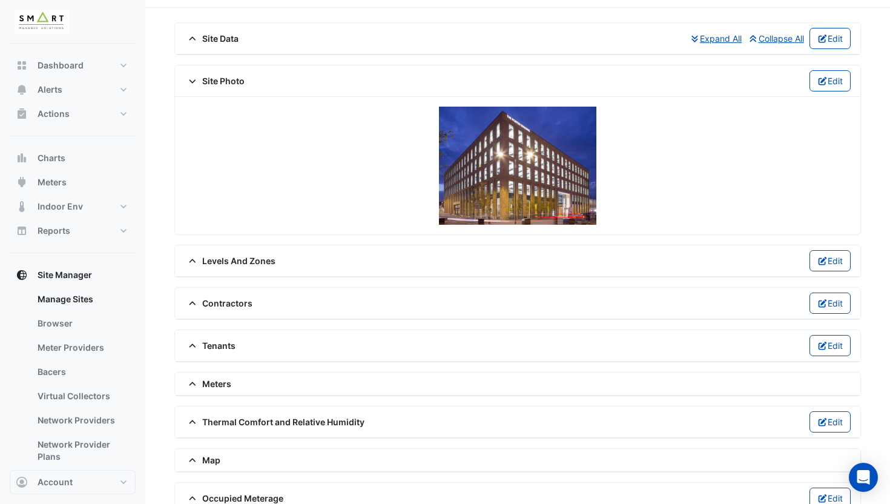
scroll to position [141, 0]
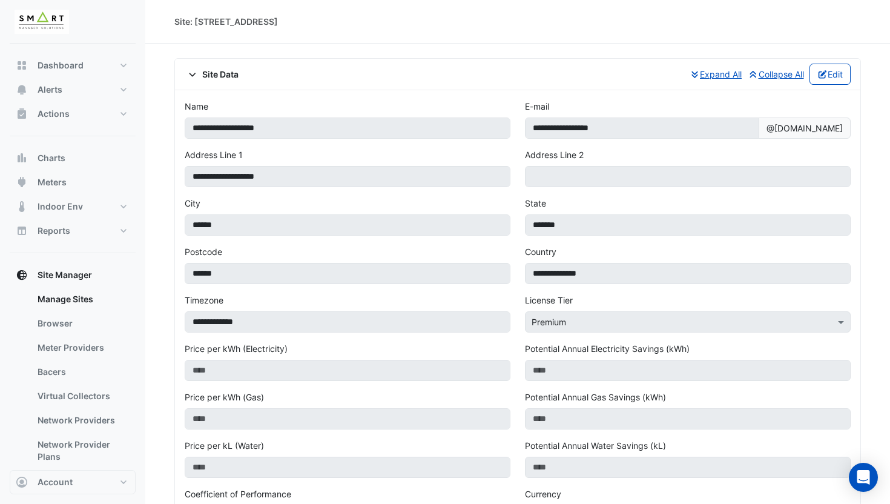
click at [215, 78] on span "Site Data" at bounding box center [212, 74] width 54 height 13
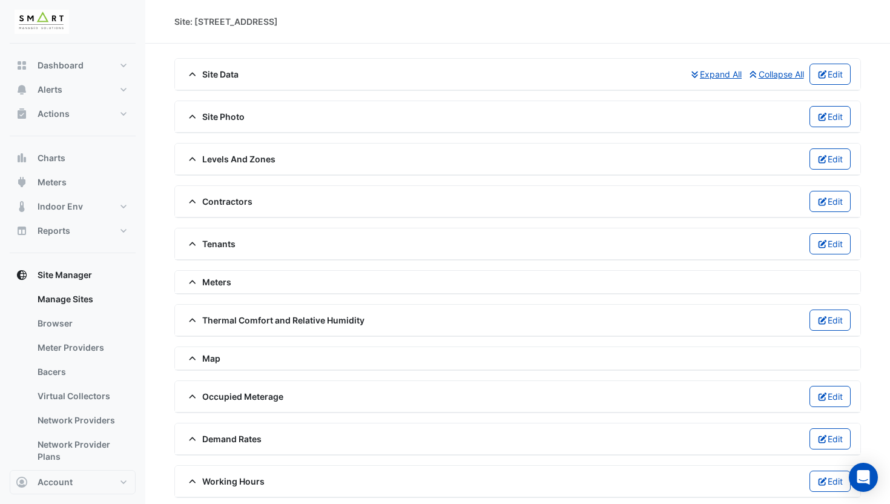
click at [217, 123] on div "Site Photo Edit" at bounding box center [518, 116] width 666 height 21
click at [231, 115] on span "Site Photo" at bounding box center [215, 116] width 60 height 13
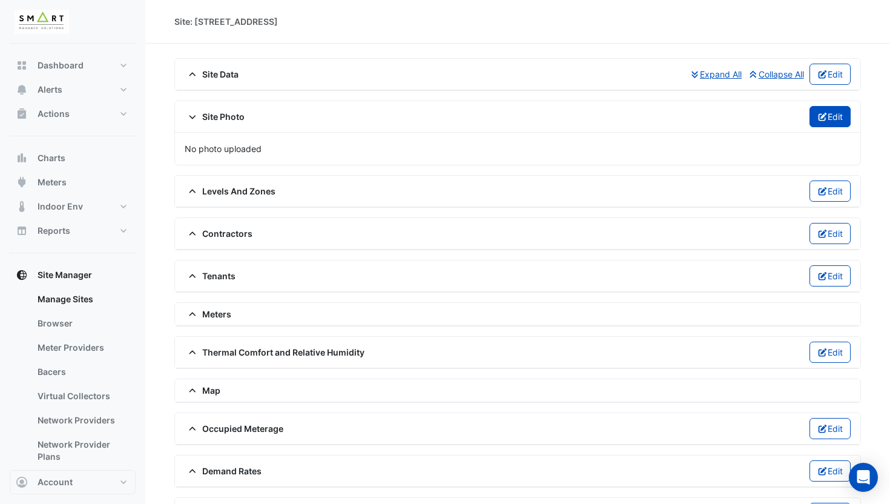
click at [830, 127] on button "Edit" at bounding box center [831, 116] width 42 height 21
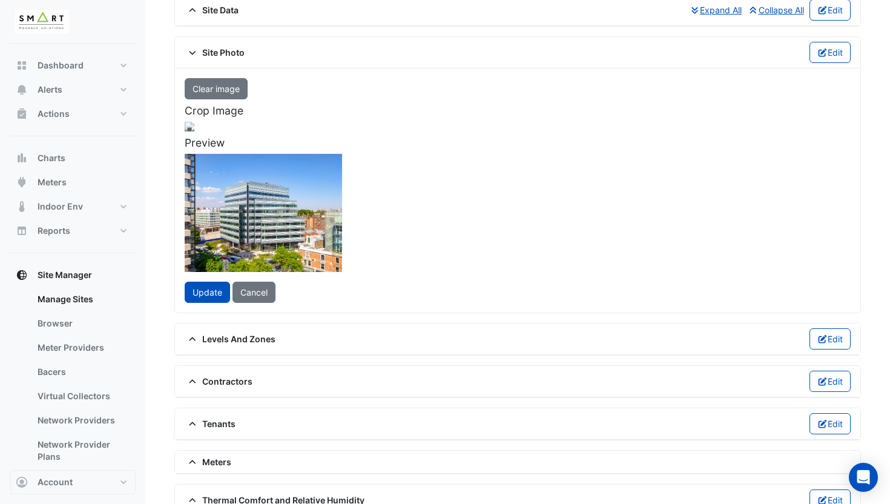
scroll to position [110, 0]
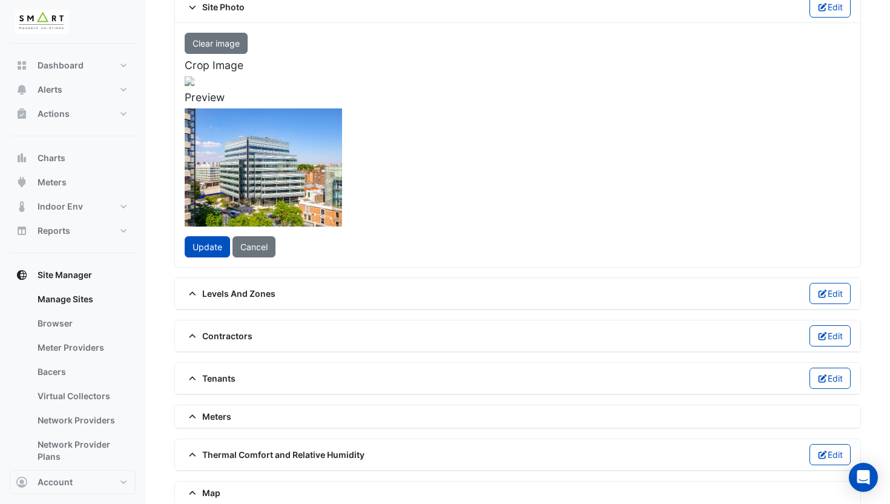
drag, startPoint x: 507, startPoint y: 326, endPoint x: 417, endPoint y: 278, distance: 102.1
click at [194, 86] on div at bounding box center [190, 81] width 10 height 10
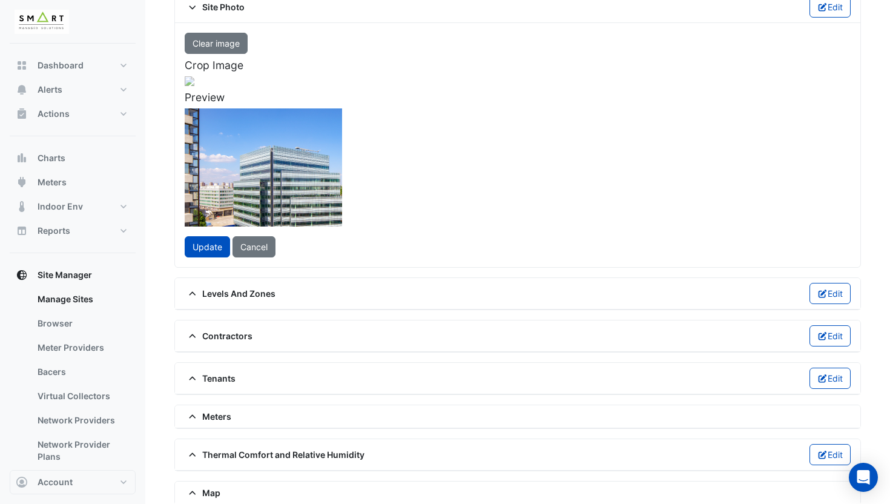
drag, startPoint x: 368, startPoint y: 251, endPoint x: 407, endPoint y: 286, distance: 51.9
click at [301, 286] on div at bounding box center [183, 207] width 236 height 177
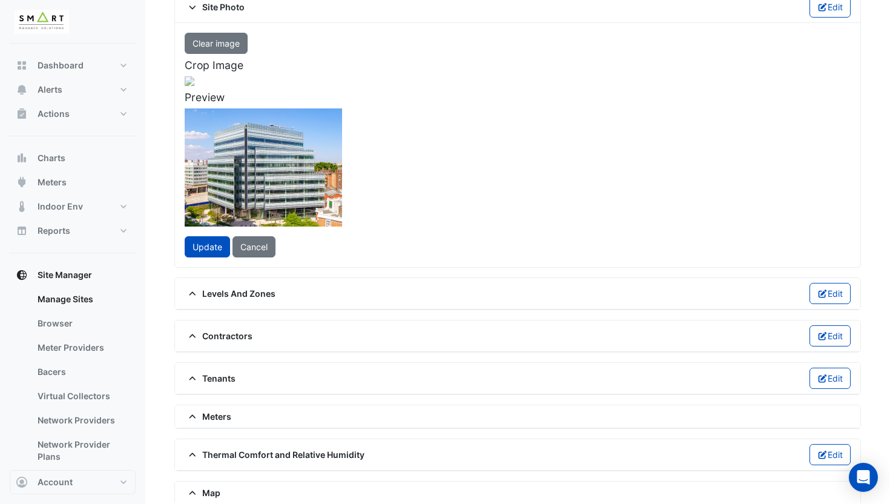
drag, startPoint x: 407, startPoint y: 286, endPoint x: 407, endPoint y: 275, distance: 10.9
click at [301, 275] on div at bounding box center [183, 196] width 236 height 177
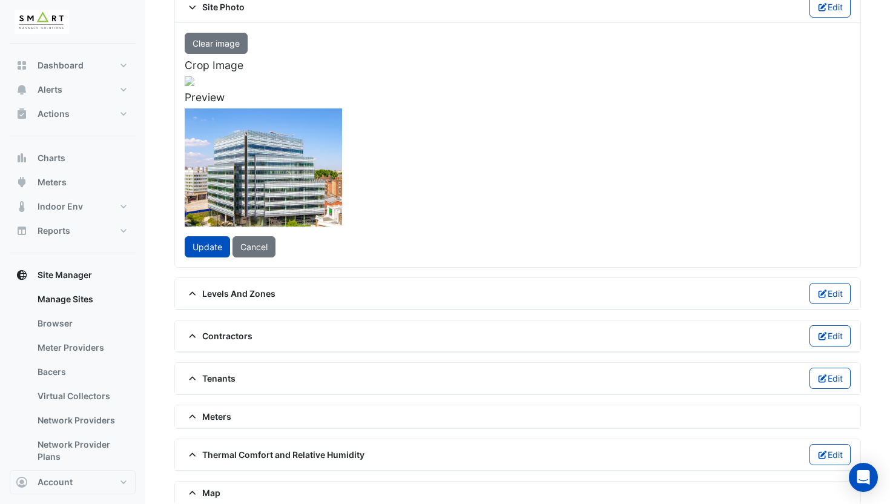
drag, startPoint x: 407, startPoint y: 275, endPoint x: 406, endPoint y: 262, distance: 13.3
click at [300, 262] on div at bounding box center [183, 182] width 236 height 177
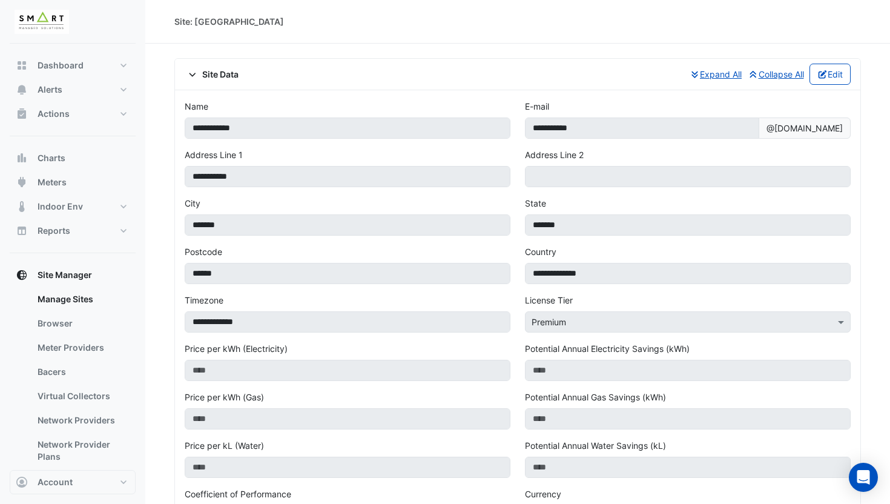
drag, startPoint x: 215, startPoint y: 73, endPoint x: 221, endPoint y: 76, distance: 7.1
click at [215, 73] on span "Site Data" at bounding box center [212, 74] width 54 height 13
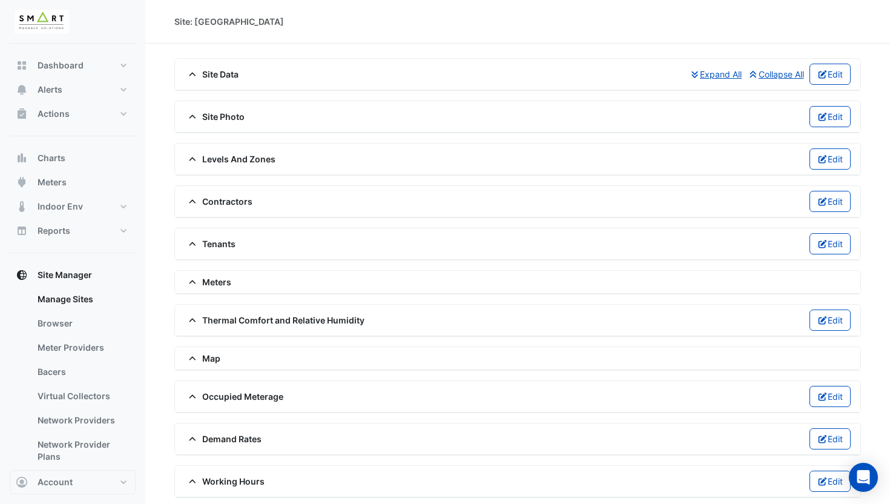
click at [223, 107] on div "Site Photo Edit" at bounding box center [518, 116] width 666 height 21
click at [224, 110] on span "Site Photo" at bounding box center [215, 116] width 60 height 13
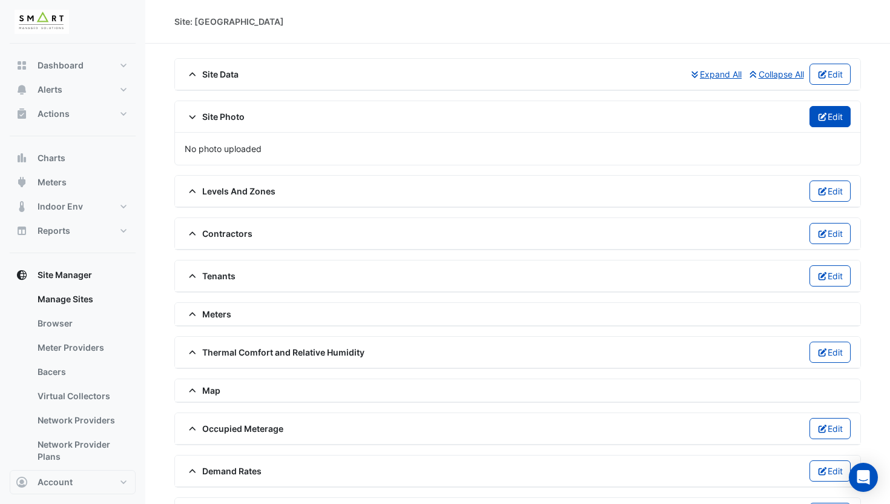
click at [826, 119] on button "Edit" at bounding box center [831, 116] width 42 height 21
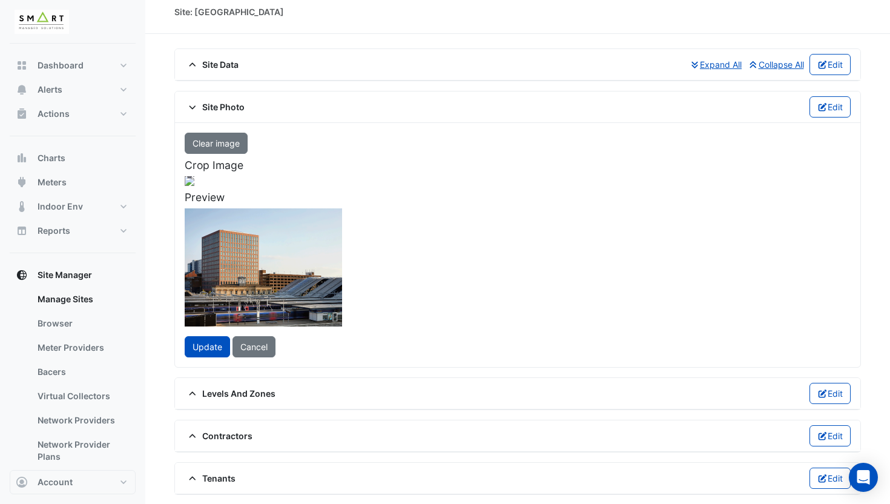
scroll to position [7, 0]
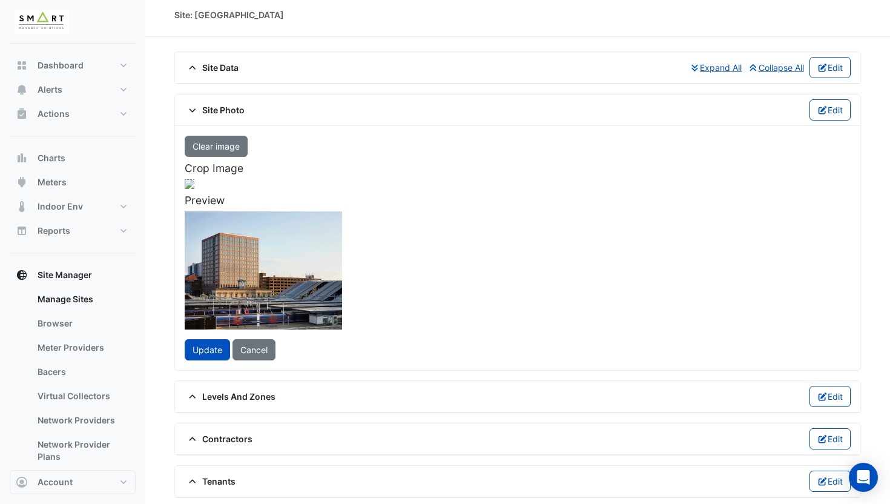
drag, startPoint x: 492, startPoint y: 393, endPoint x: 407, endPoint y: 352, distance: 94.0
click at [194, 189] on div at bounding box center [190, 184] width 10 height 10
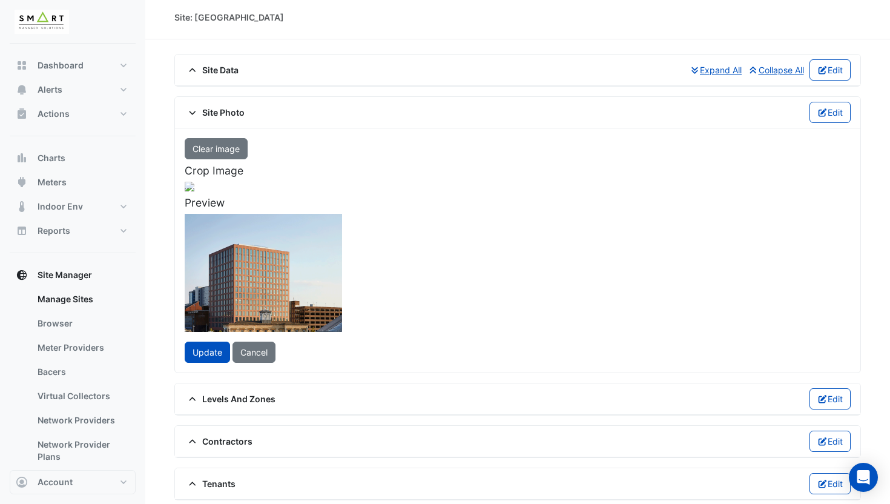
drag, startPoint x: 377, startPoint y: 323, endPoint x: 383, endPoint y: 329, distance: 9.0
click at [256, 329] on div at bounding box center [153, 265] width 205 height 154
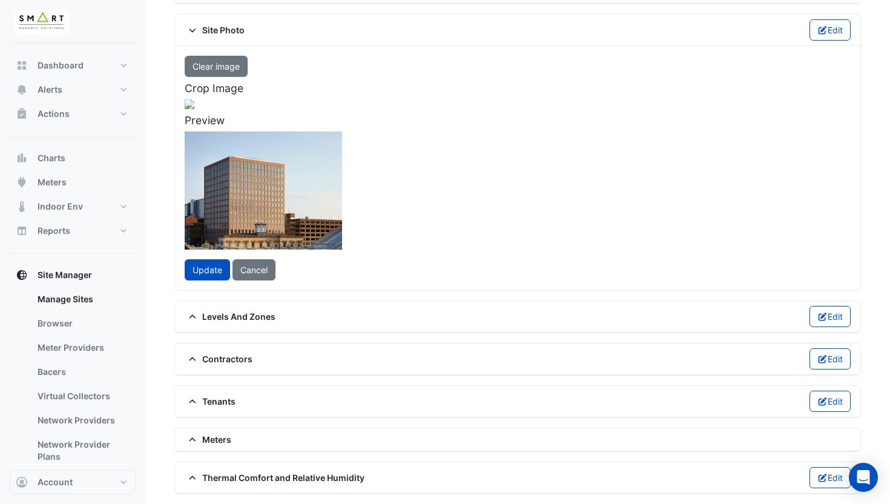
scroll to position [133, 0]
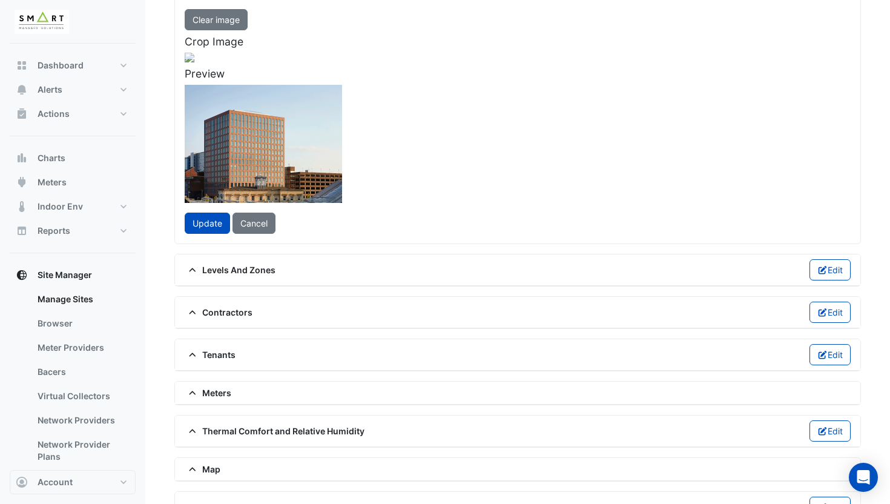
drag, startPoint x: 414, startPoint y: 214, endPoint x: 445, endPoint y: 240, distance: 40.8
click at [294, 240] on span at bounding box center [286, 235] width 15 height 16
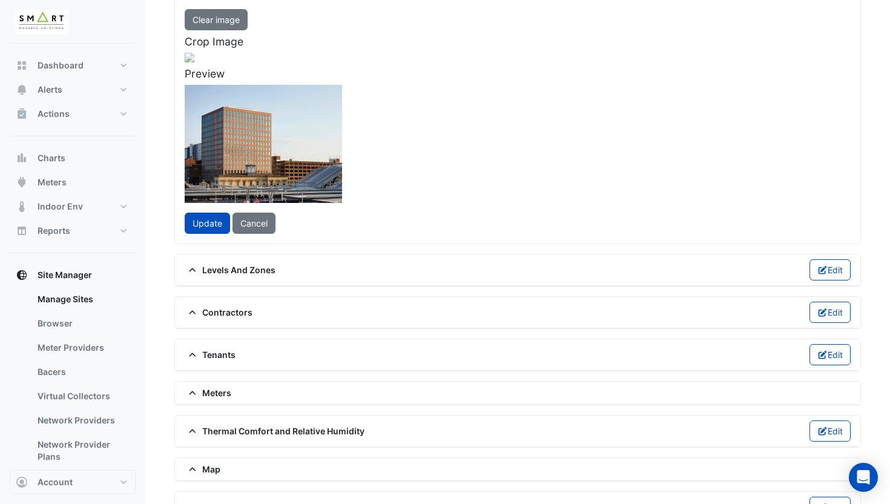
drag, startPoint x: 400, startPoint y: 205, endPoint x: 420, endPoint y: 213, distance: 21.5
click at [307, 213] on div at bounding box center [189, 155] width 236 height 177
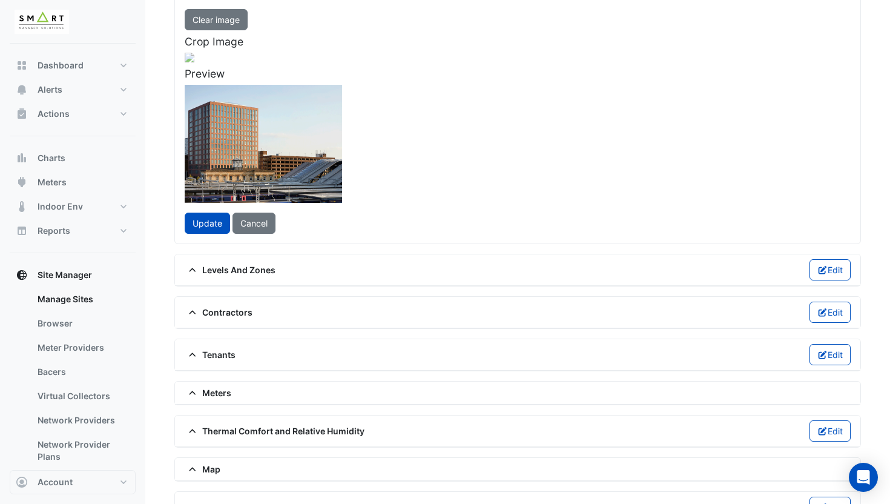
drag, startPoint x: 405, startPoint y: 208, endPoint x: 370, endPoint y: 209, distance: 35.1
click at [263, 209] on div at bounding box center [145, 157] width 236 height 177
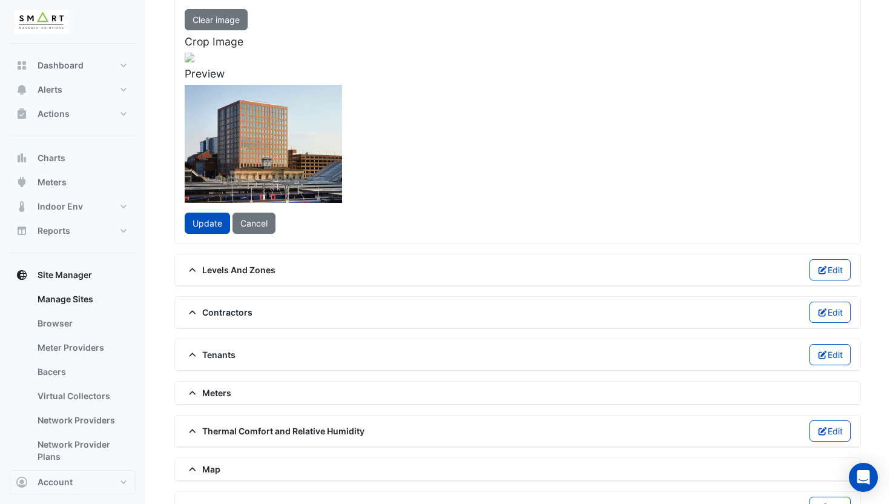
drag, startPoint x: 415, startPoint y: 242, endPoint x: 398, endPoint y: 231, distance: 20.7
click at [263, 237] on span at bounding box center [255, 239] width 15 height 16
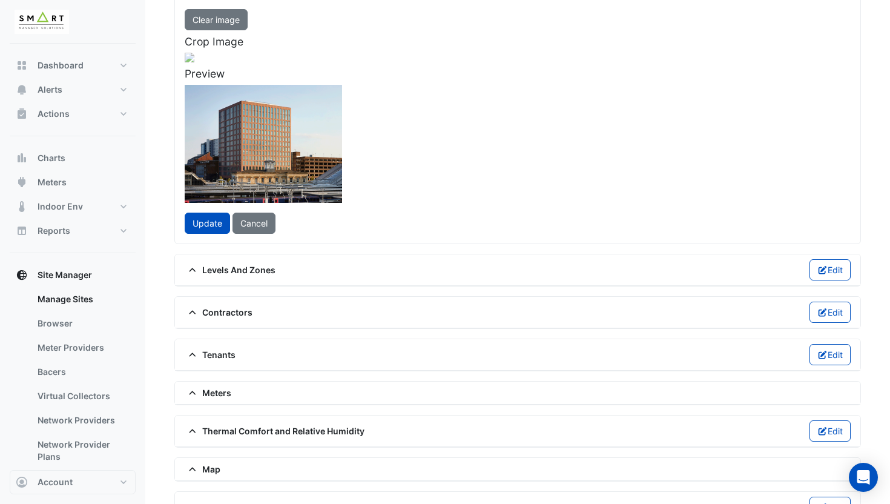
drag, startPoint x: 383, startPoint y: 219, endPoint x: 382, endPoint y: 231, distance: 12.7
click at [255, 231] on div at bounding box center [141, 165] width 228 height 171
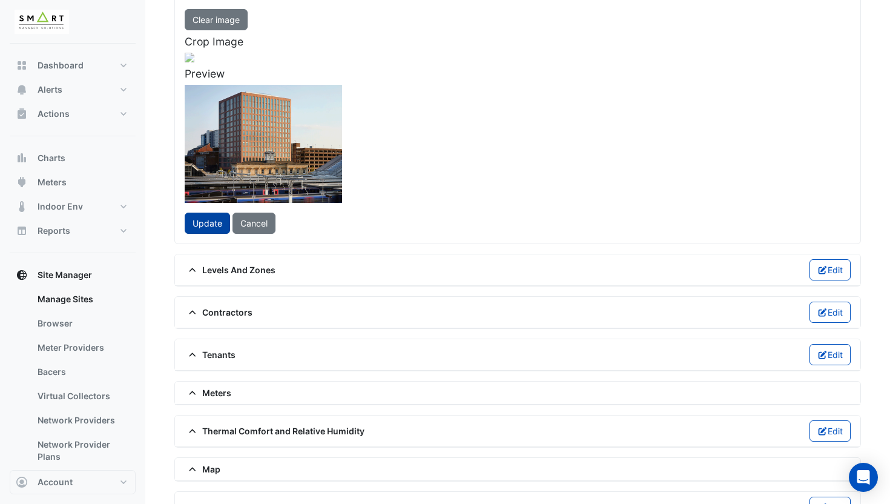
click at [208, 228] on span "Update" at bounding box center [208, 223] width 30 height 10
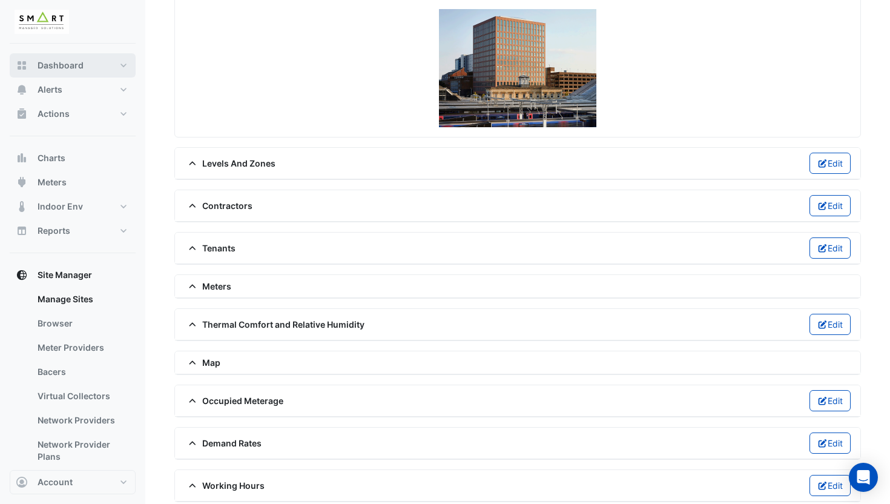
click at [68, 62] on span "Dashboard" at bounding box center [61, 65] width 46 height 12
select select "***"
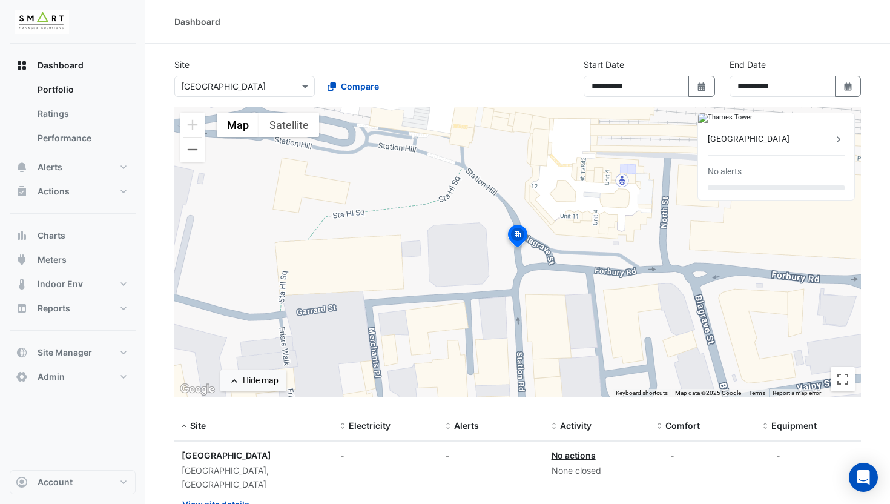
click at [243, 87] on input "text" at bounding box center [232, 87] width 103 height 13
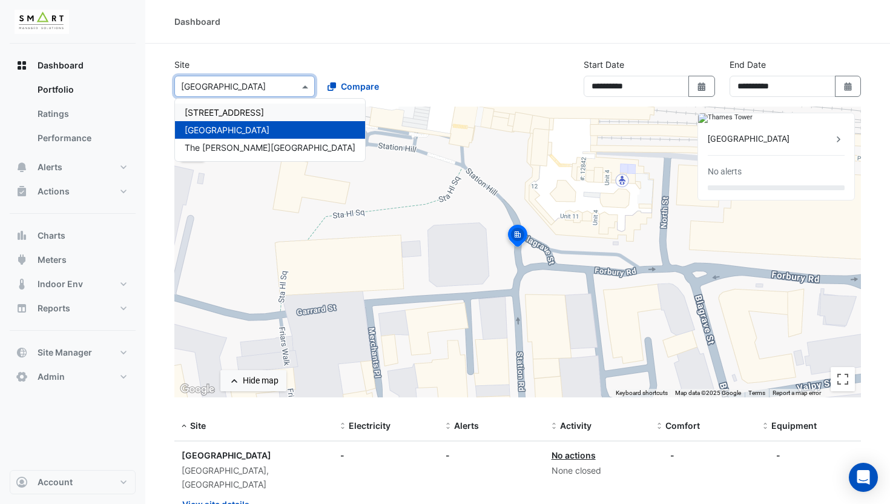
click at [234, 114] on span "12 Hammersmith Grove" at bounding box center [224, 112] width 79 height 10
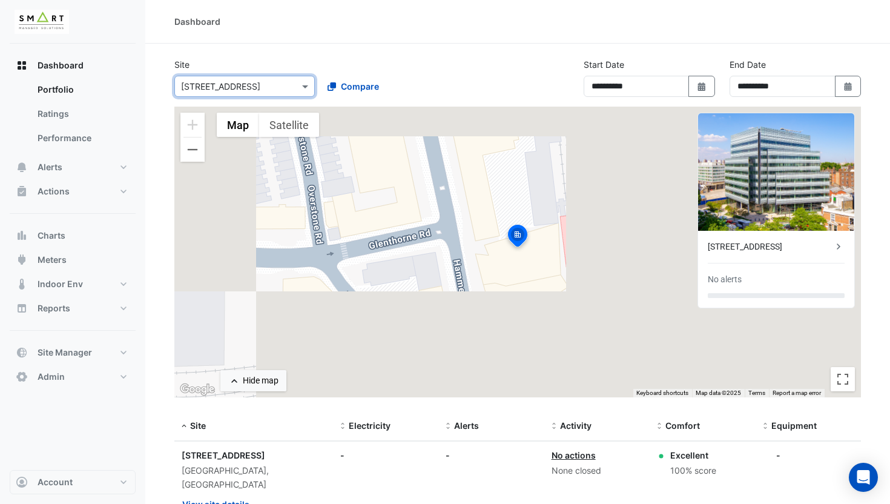
click at [221, 89] on input "text" at bounding box center [232, 87] width 103 height 13
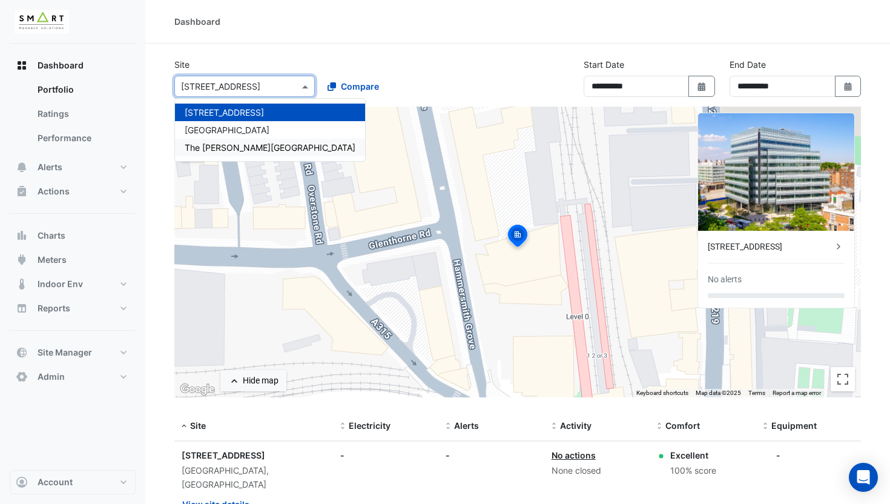
click at [217, 142] on span "The Porter Building" at bounding box center [270, 147] width 171 height 10
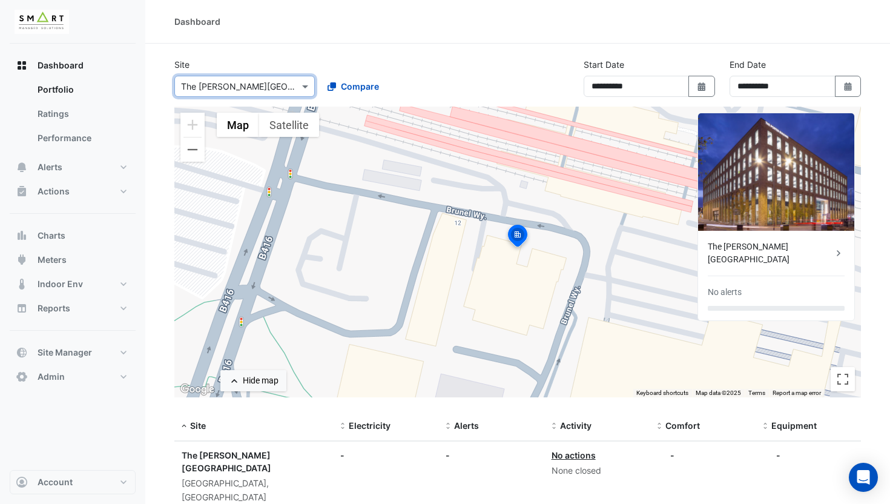
click at [220, 89] on input "text" at bounding box center [232, 87] width 103 height 13
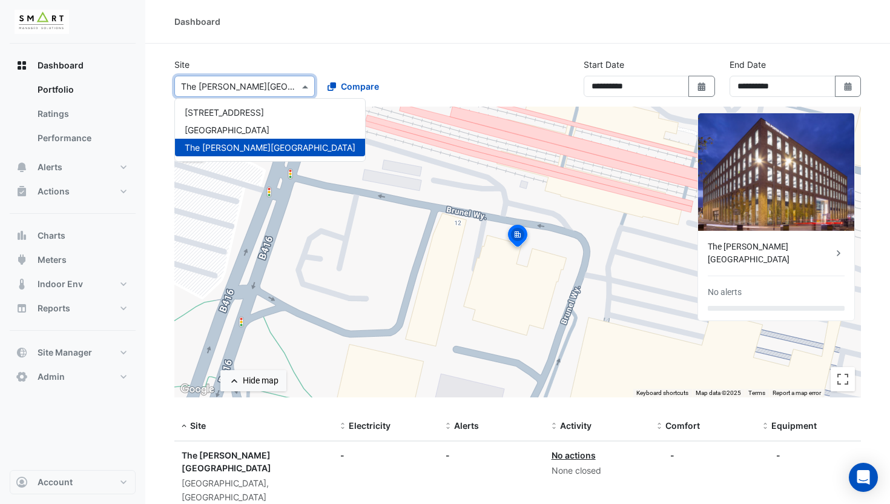
click at [256, 64] on div "Site Select a Site × The Porter Building 12 Hammersmith Grove Thames Tower The …" at bounding box center [317, 77] width 300 height 39
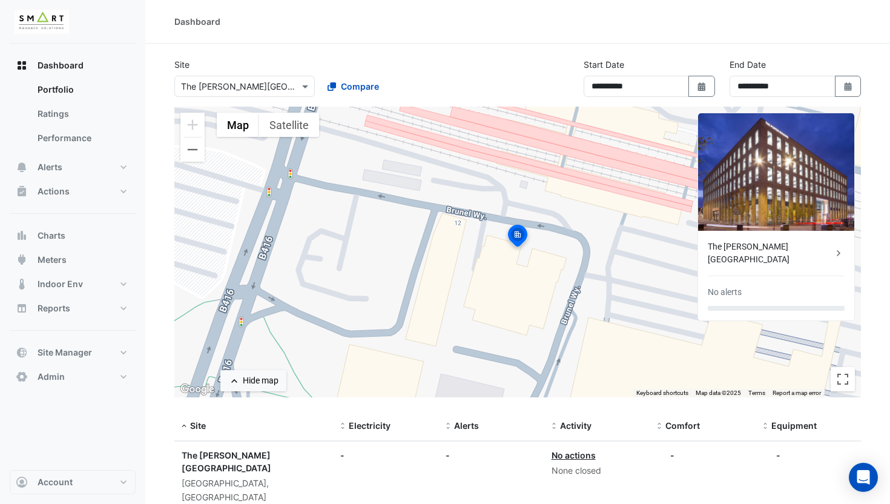
click at [246, 85] on input "text" at bounding box center [232, 87] width 103 height 13
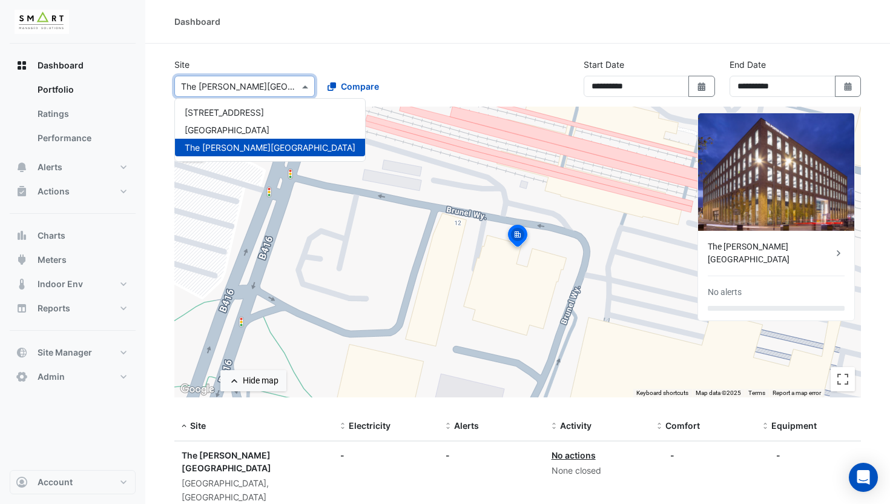
click at [321, 57] on section "**********" at bounding box center [517, 306] width 745 height 524
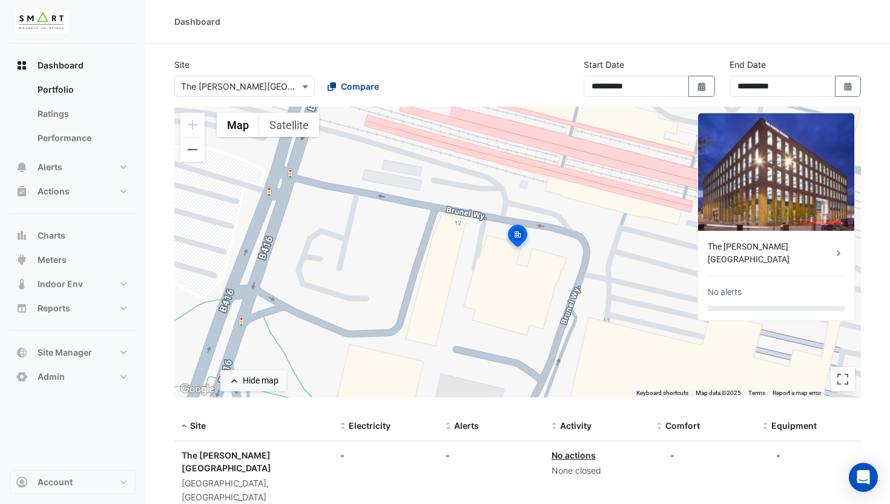
click at [330, 84] on icon at bounding box center [332, 86] width 8 height 8
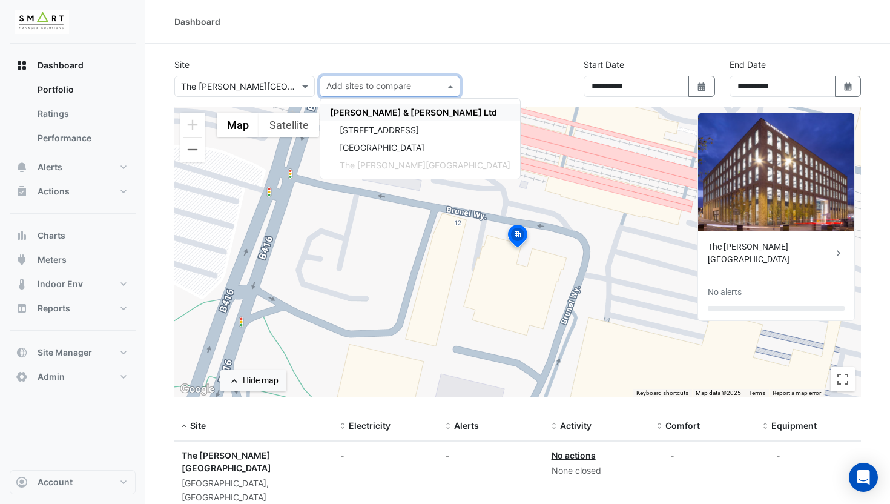
click at [380, 106] on div "Cushman & Wakefield Ltd" at bounding box center [420, 113] width 200 height 18
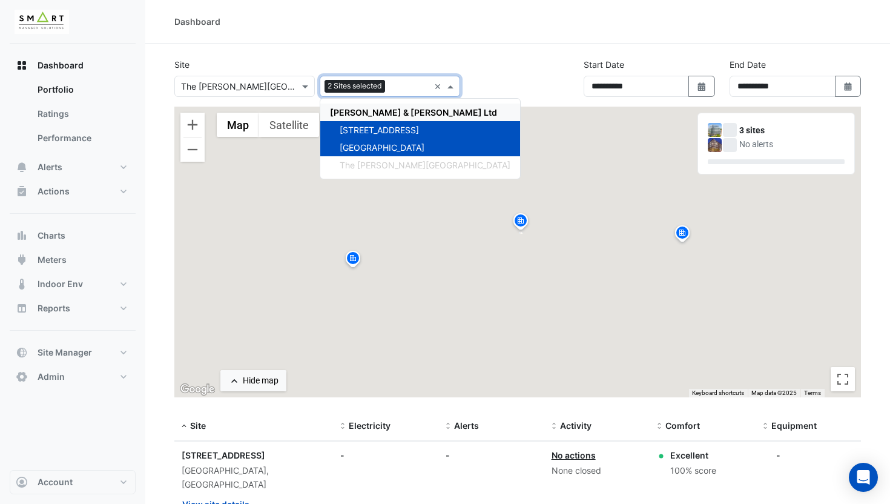
click at [348, 54] on section "**********" at bounding box center [517, 402] width 745 height 716
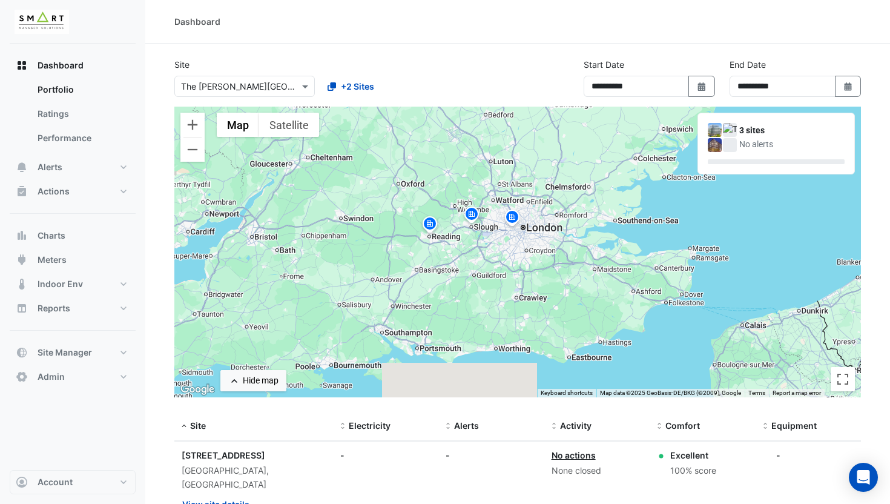
click at [428, 227] on img at bounding box center [429, 225] width 19 height 21
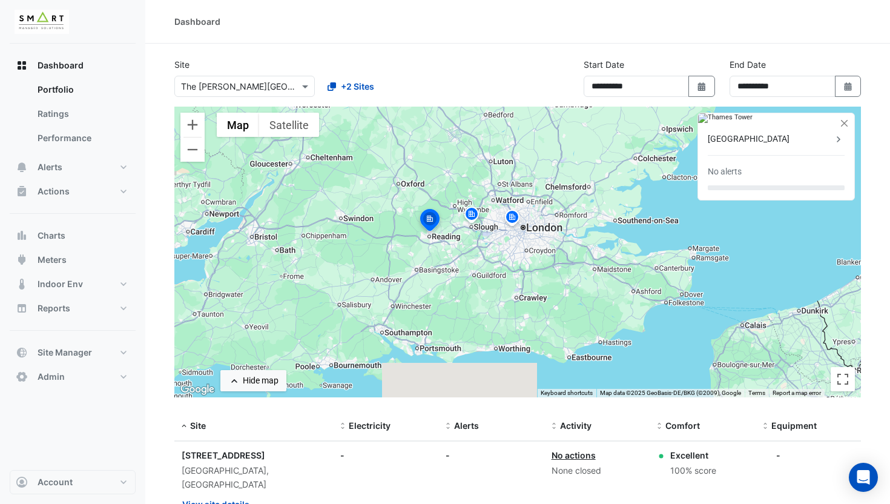
click at [470, 214] on img at bounding box center [471, 215] width 19 height 21
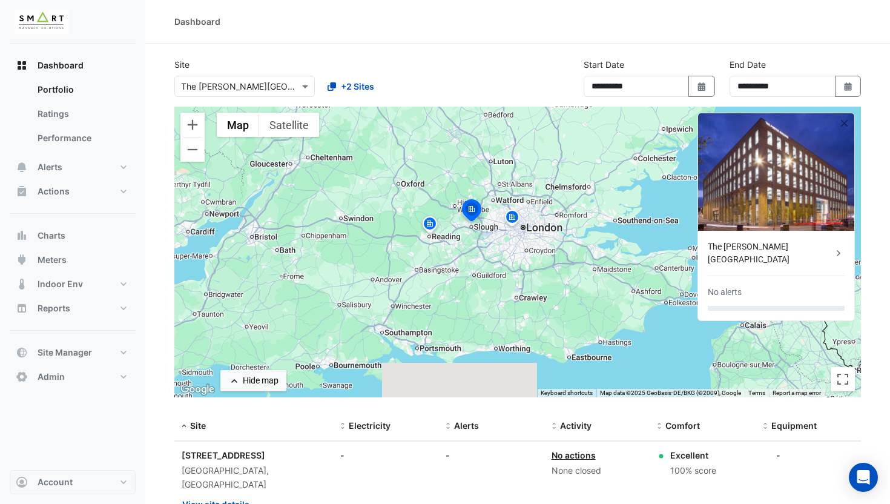
click at [512, 219] on img at bounding box center [512, 218] width 19 height 21
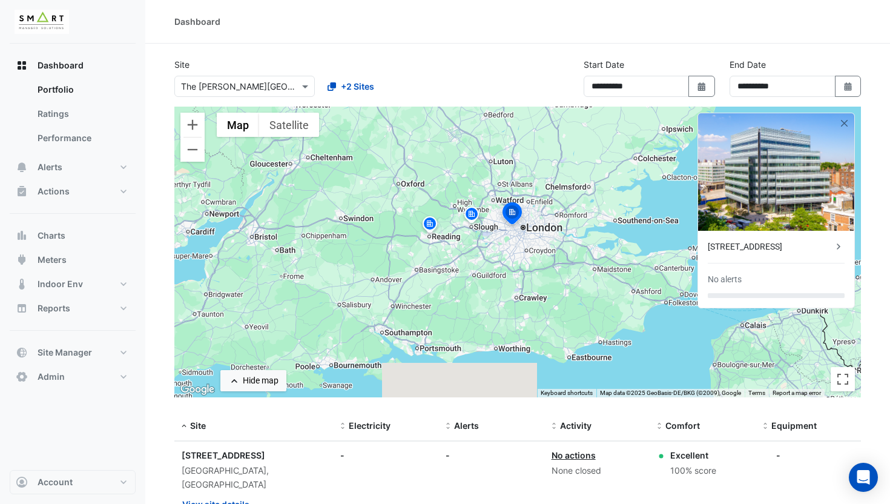
click at [471, 214] on img at bounding box center [471, 215] width 19 height 21
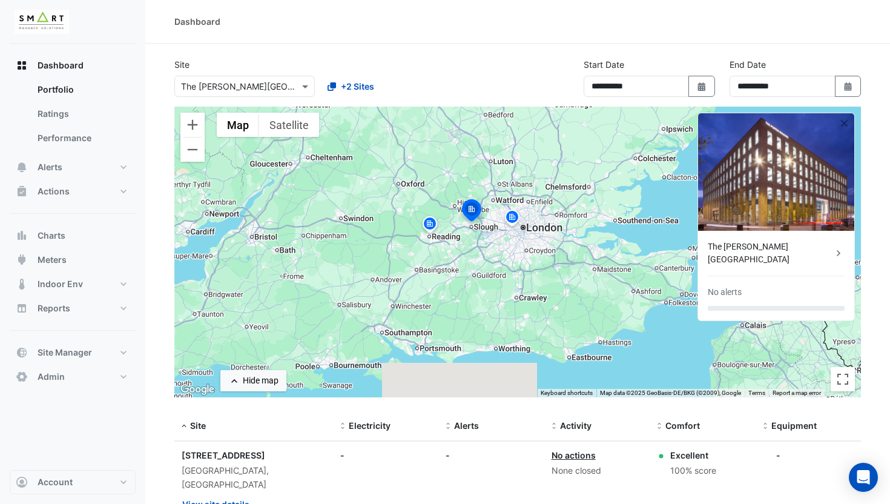
click at [432, 223] on img at bounding box center [429, 225] width 19 height 21
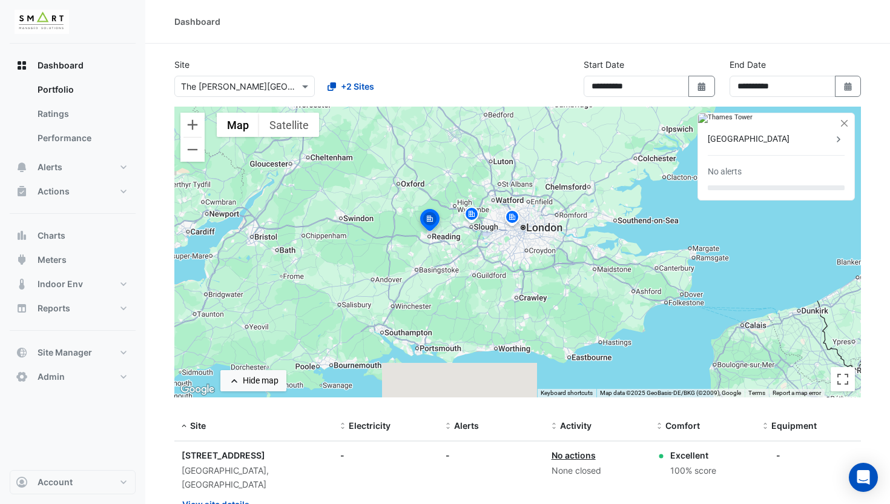
click at [474, 212] on img at bounding box center [471, 215] width 19 height 21
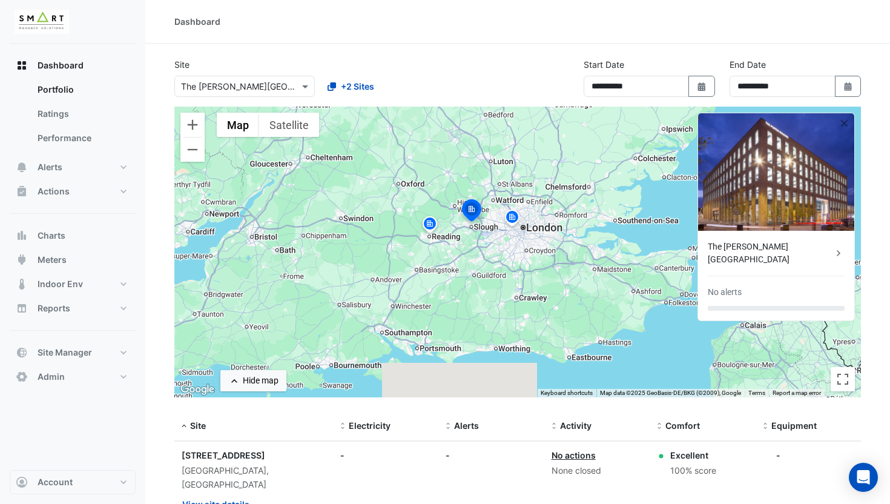
click at [434, 220] on img at bounding box center [429, 225] width 19 height 21
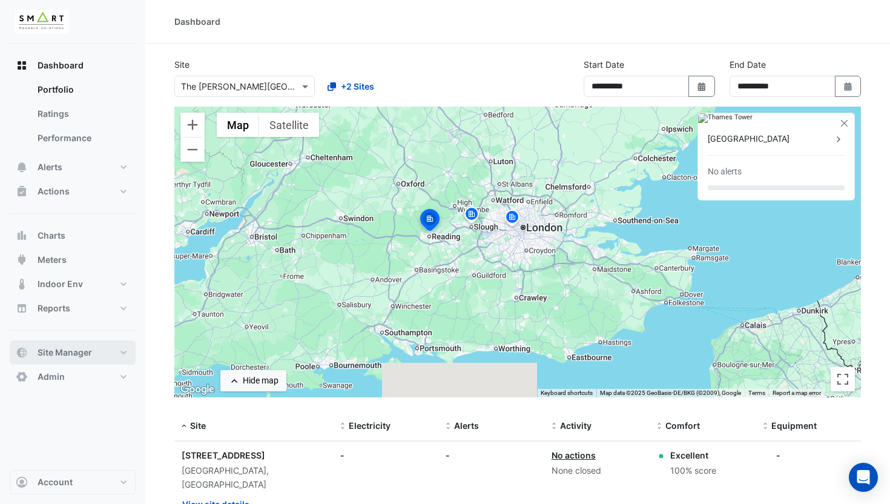
click at [93, 348] on button "Site Manager" at bounding box center [73, 352] width 126 height 24
select select "***"
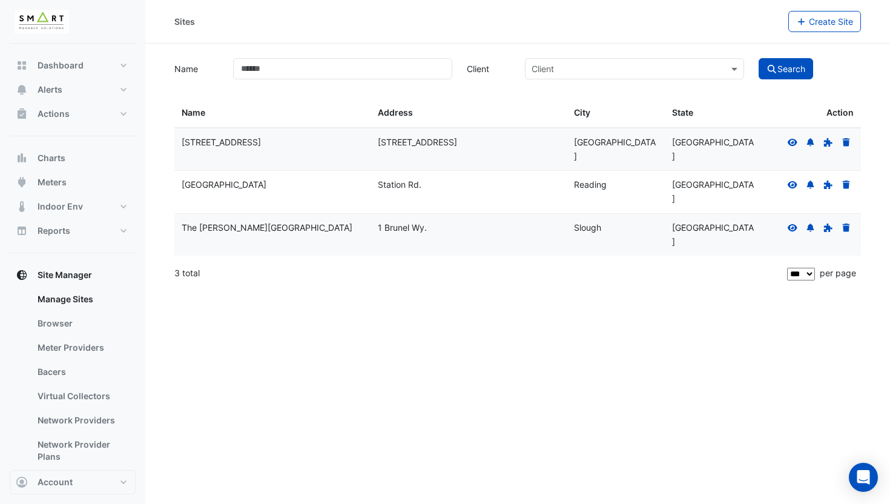
click at [795, 181] on icon at bounding box center [793, 184] width 10 height 7
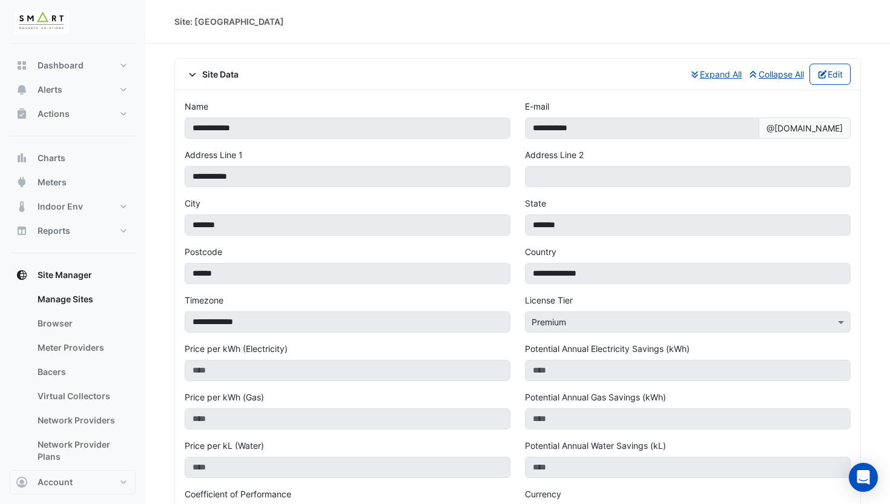
click at [237, 74] on span "Site Data" at bounding box center [212, 74] width 54 height 13
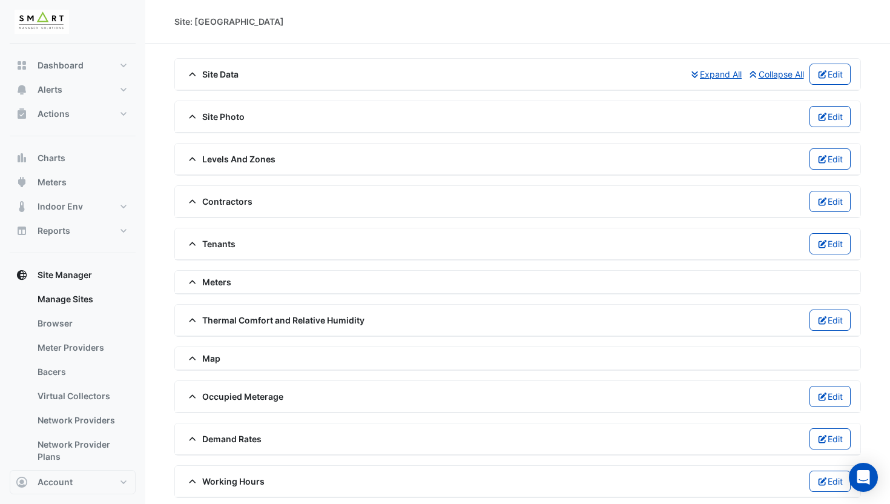
click at [233, 112] on span "Site Photo" at bounding box center [215, 116] width 60 height 13
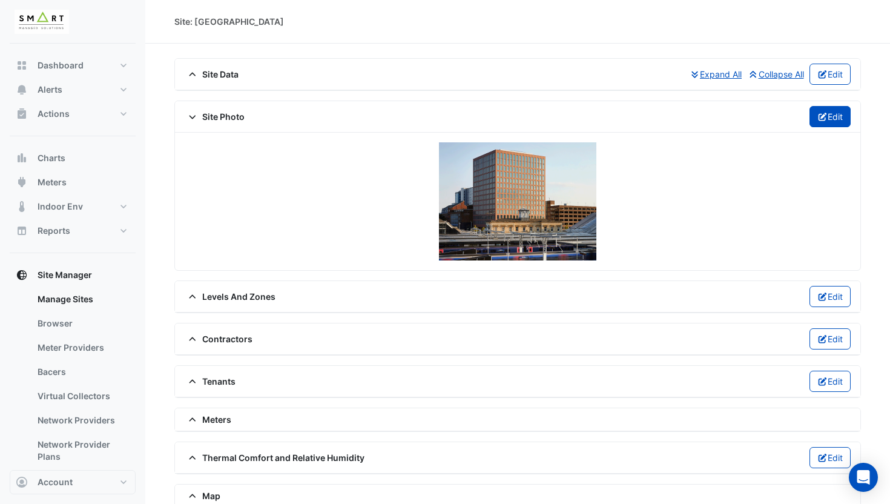
click at [826, 110] on button "Edit" at bounding box center [831, 116] width 42 height 21
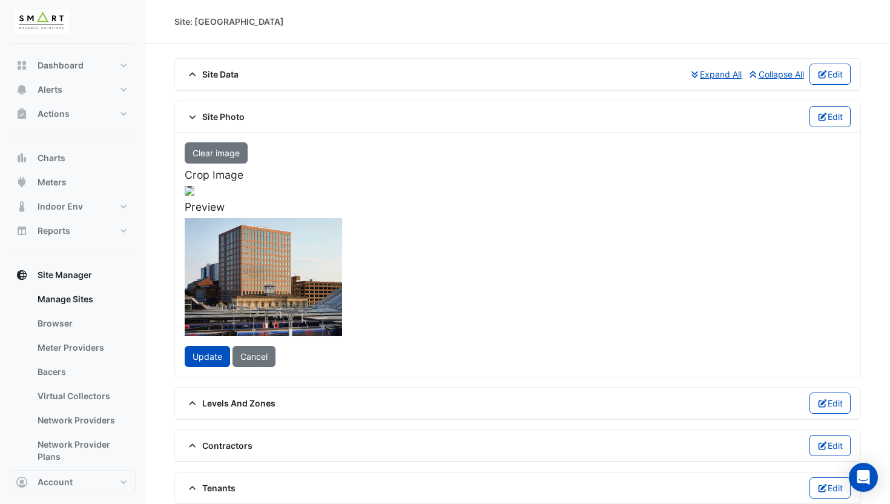
drag, startPoint x: 346, startPoint y: 265, endPoint x: 348, endPoint y: 240, distance: 24.3
click at [347, 240] on div at bounding box center [189, 304] width 315 height 236
click at [208, 153] on button "Clear image" at bounding box center [216, 152] width 63 height 21
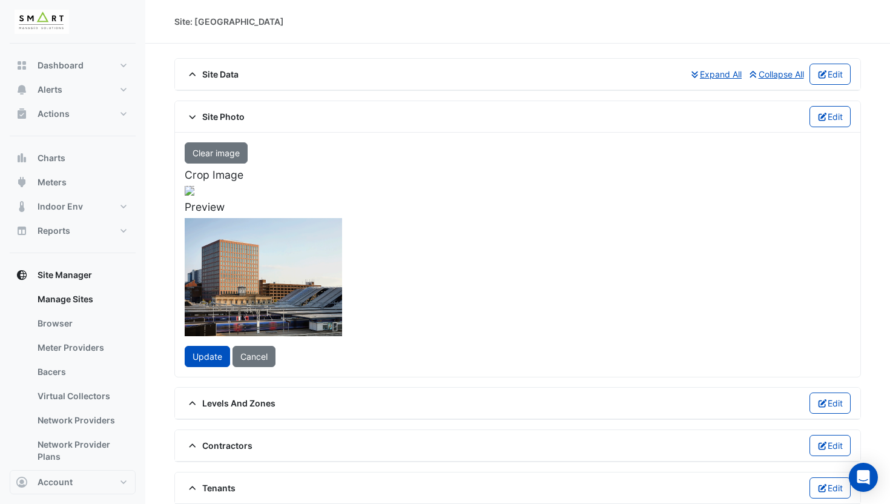
drag, startPoint x: 488, startPoint y: 398, endPoint x: 402, endPoint y: 331, distance: 109.3
click at [194, 196] on div at bounding box center [190, 191] width 10 height 10
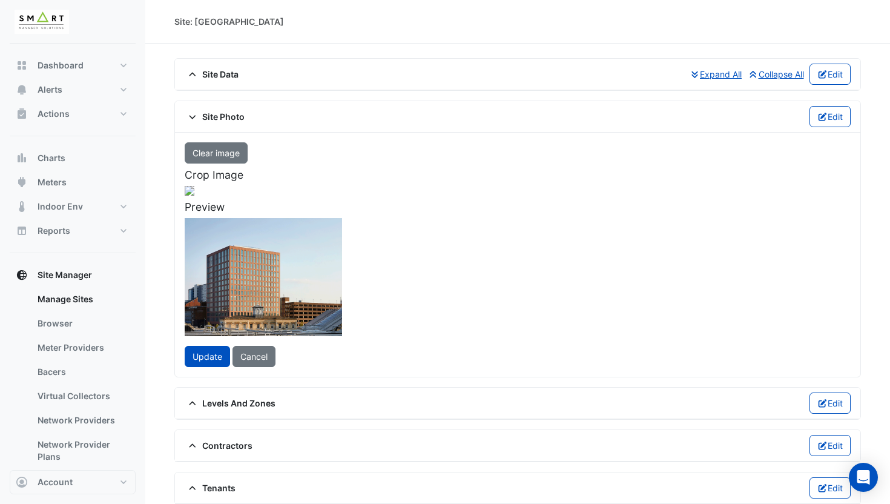
drag, startPoint x: 398, startPoint y: 320, endPoint x: 374, endPoint y: 319, distance: 24.3
click at [252, 319] on div at bounding box center [139, 270] width 225 height 169
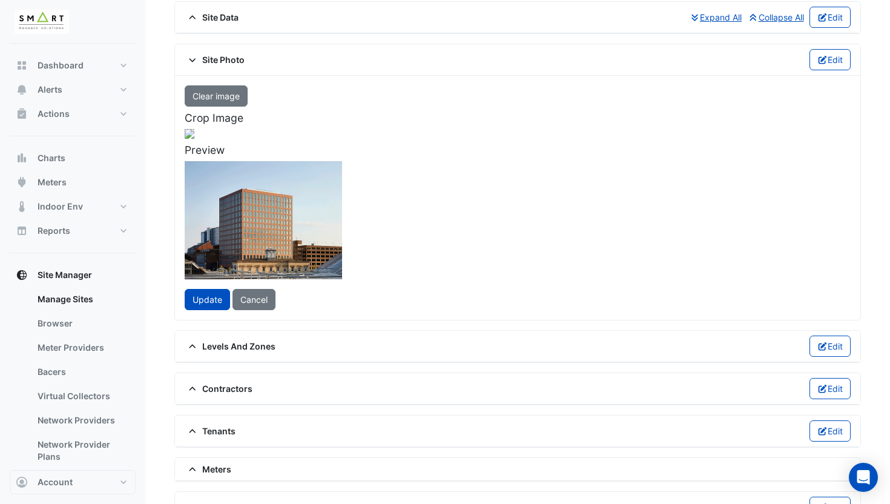
scroll to position [121, 0]
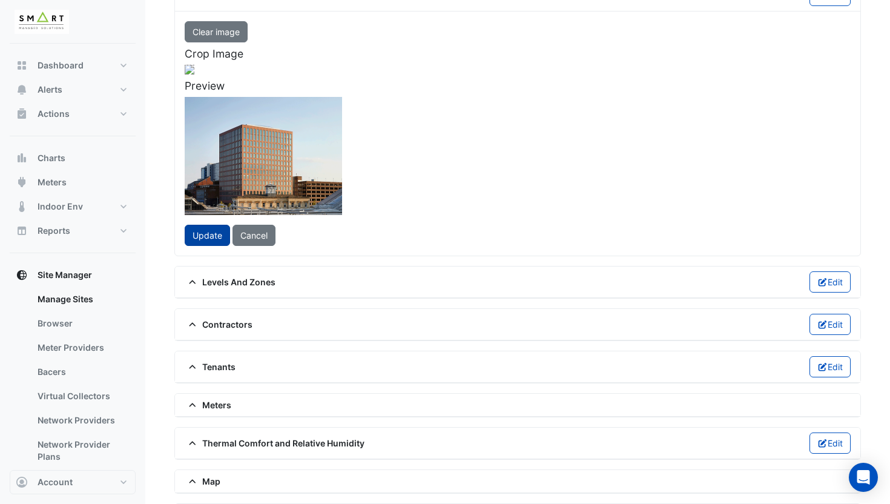
click at [208, 240] on span "Update" at bounding box center [208, 235] width 30 height 10
click at [198, 246] on app-button "Update" at bounding box center [213, 235] width 56 height 21
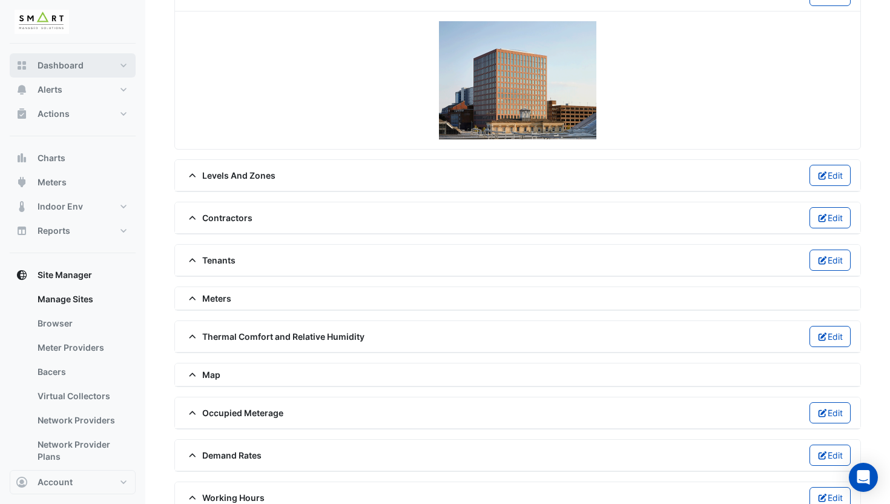
click at [55, 58] on button "Dashboard" at bounding box center [73, 65] width 126 height 24
select select "***"
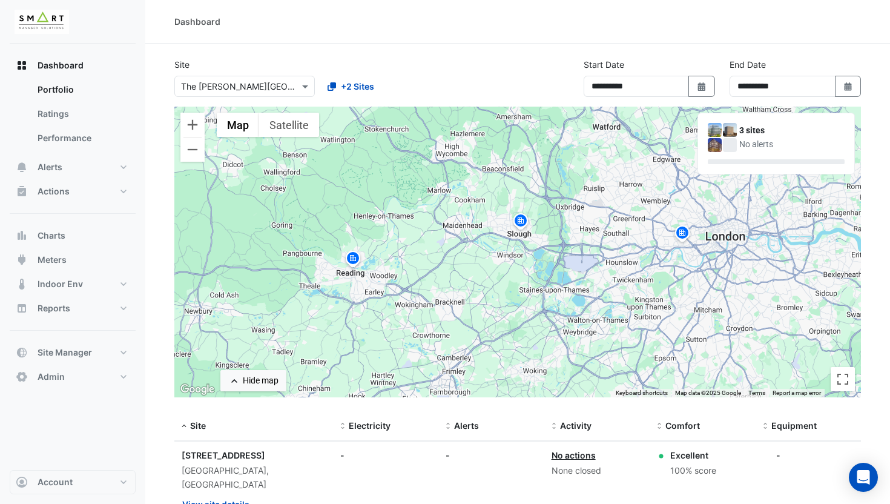
click at [360, 268] on img at bounding box center [352, 260] width 19 height 21
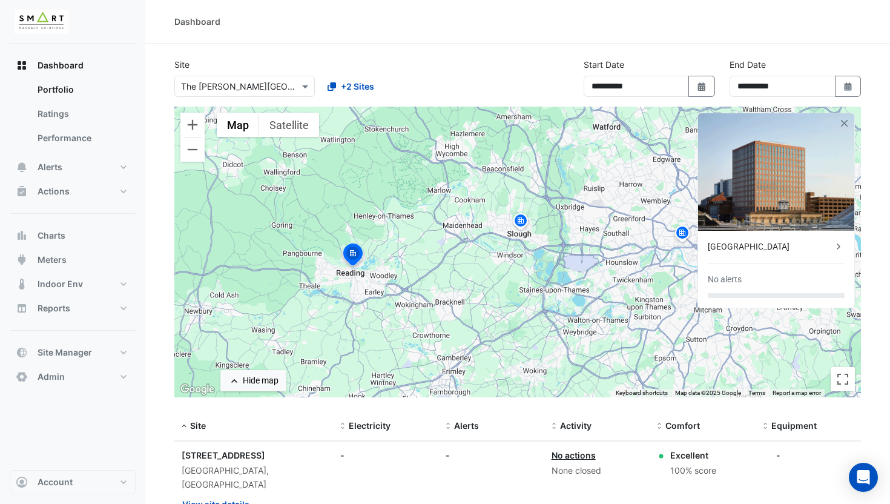
click at [522, 224] on img at bounding box center [520, 222] width 19 height 21
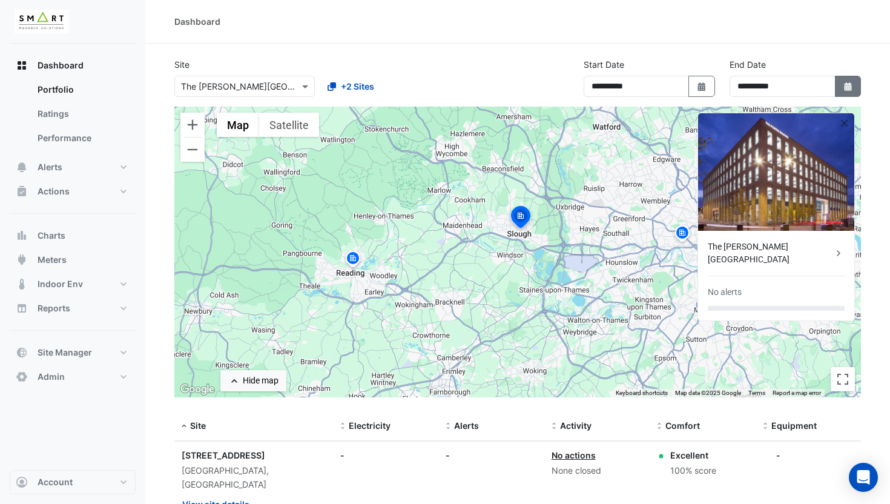
click at [853, 79] on button "Select Date" at bounding box center [848, 86] width 27 height 21
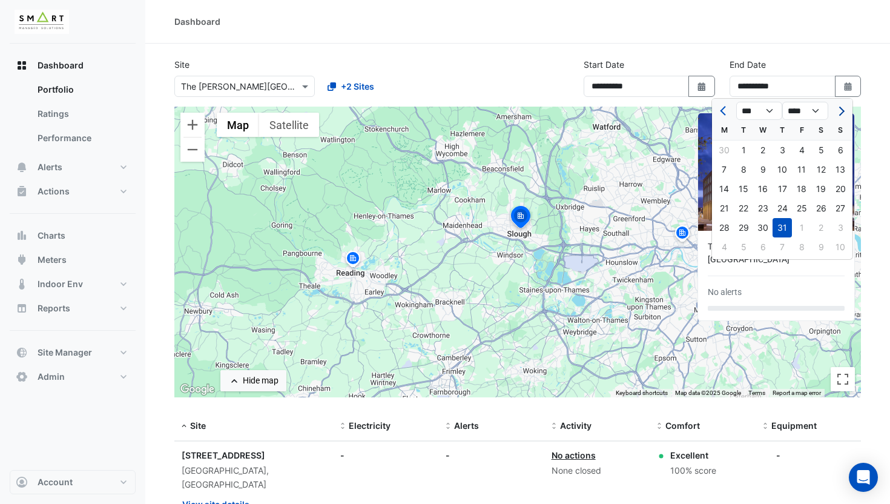
click at [838, 105] on button "Next month" at bounding box center [840, 110] width 15 height 19
select select "*"
click at [835, 224] on div "31" at bounding box center [840, 227] width 19 height 19
type input "**********"
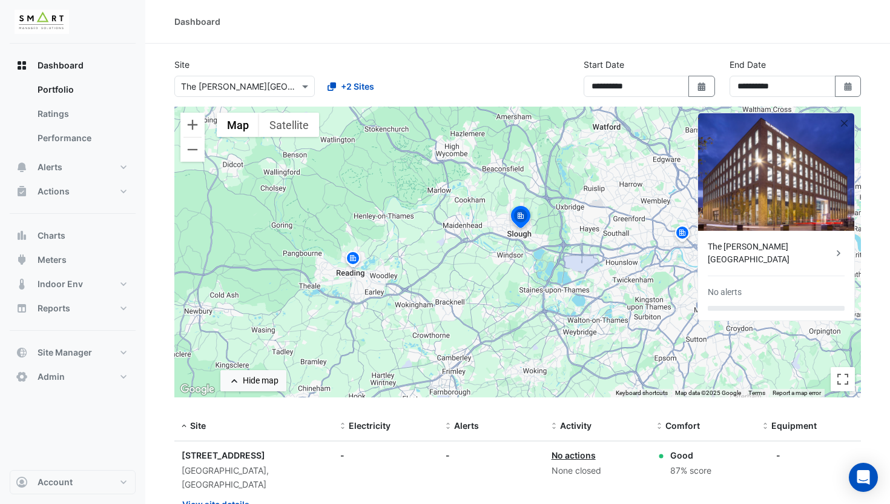
click at [355, 268] on img at bounding box center [352, 260] width 19 height 21
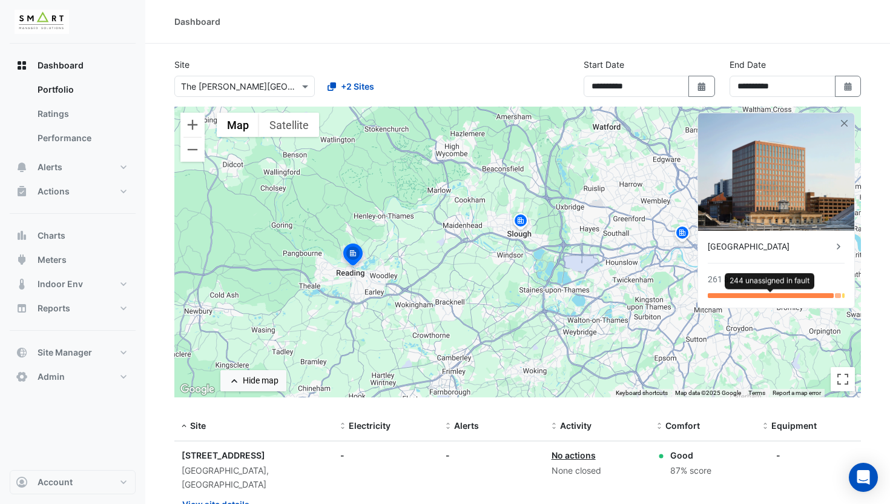
click at [734, 297] on div at bounding box center [771, 295] width 126 height 5
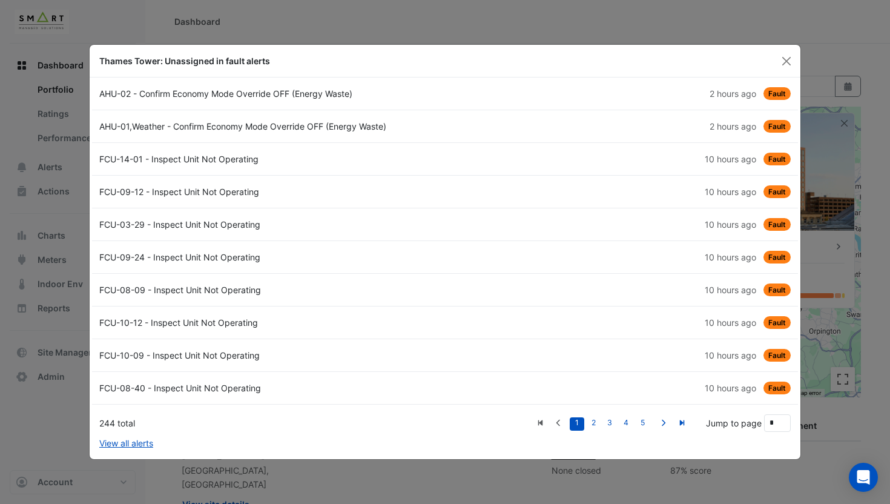
drag, startPoint x: 782, startPoint y: 60, endPoint x: 780, endPoint y: 71, distance: 11.6
click at [782, 60] on button "Close" at bounding box center [787, 61] width 18 height 18
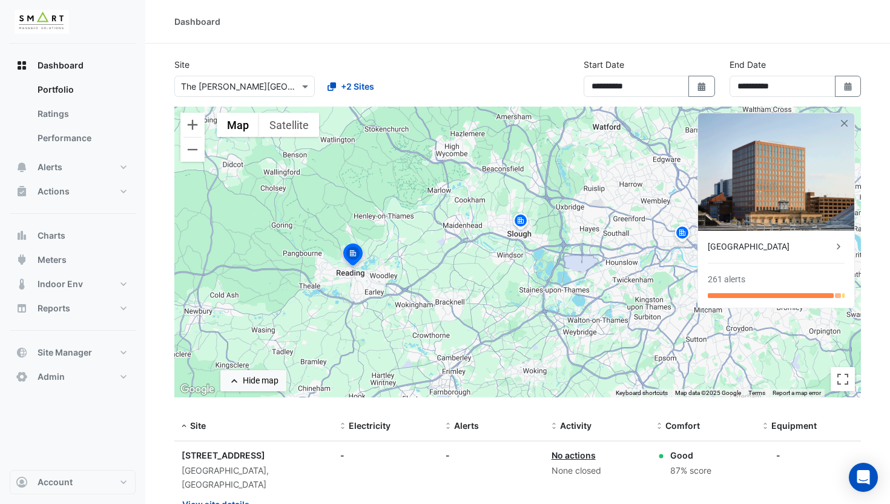
click at [735, 250] on div "Thames Tower" at bounding box center [770, 246] width 125 height 13
click at [490, 209] on ngb-offcanvas-backdrop at bounding box center [445, 252] width 890 height 504
click at [683, 237] on img at bounding box center [682, 234] width 19 height 21
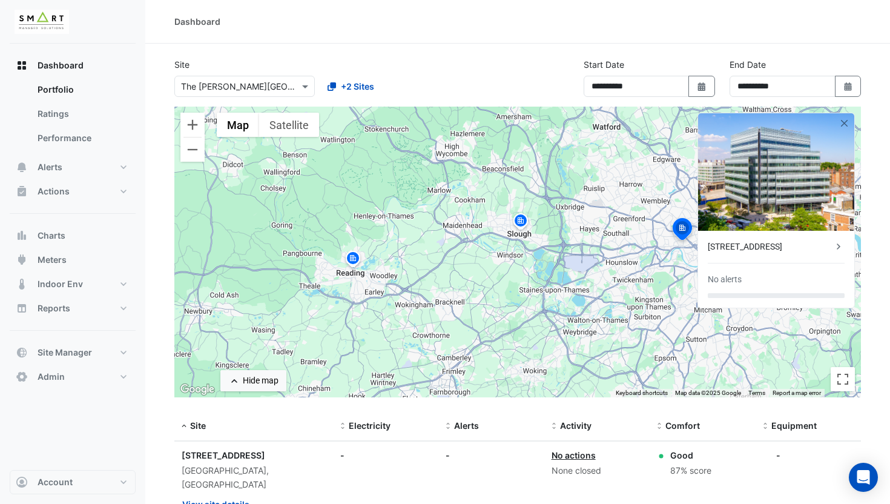
click at [740, 250] on div "12 Hammersmith Grove" at bounding box center [770, 246] width 125 height 13
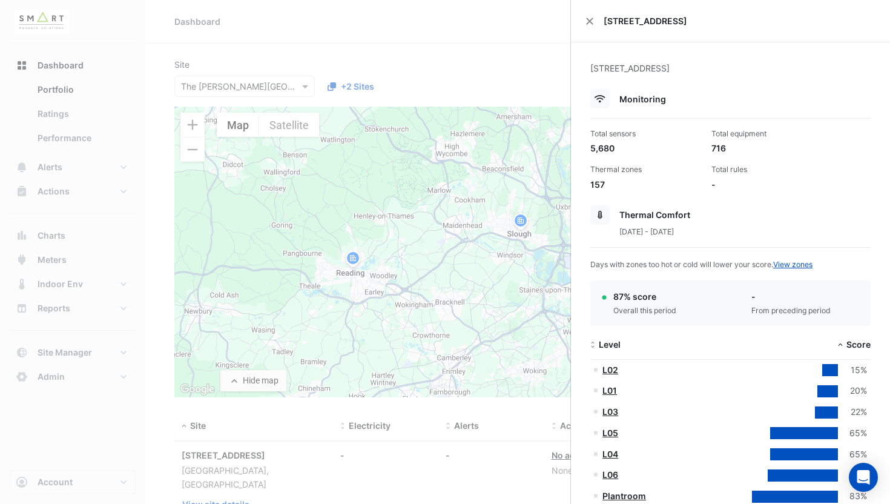
click at [500, 170] on ngb-offcanvas-backdrop at bounding box center [445, 252] width 890 height 504
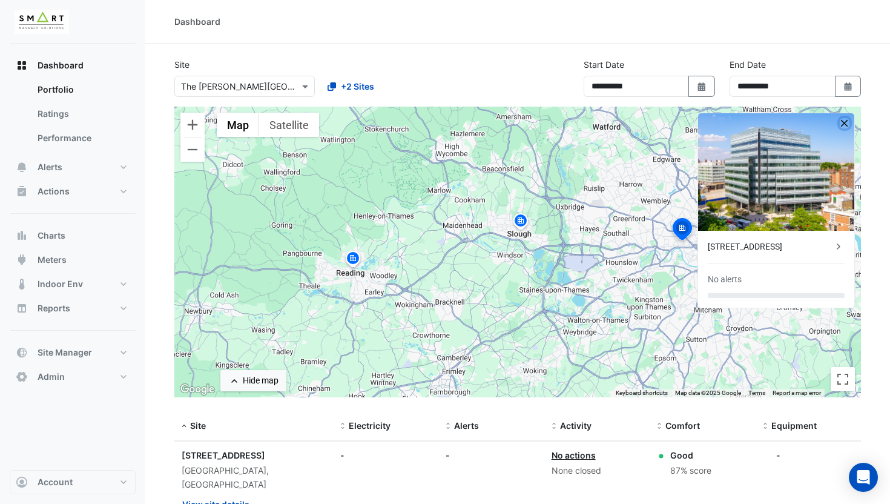
click at [849, 123] on button "button" at bounding box center [845, 123] width 10 height 10
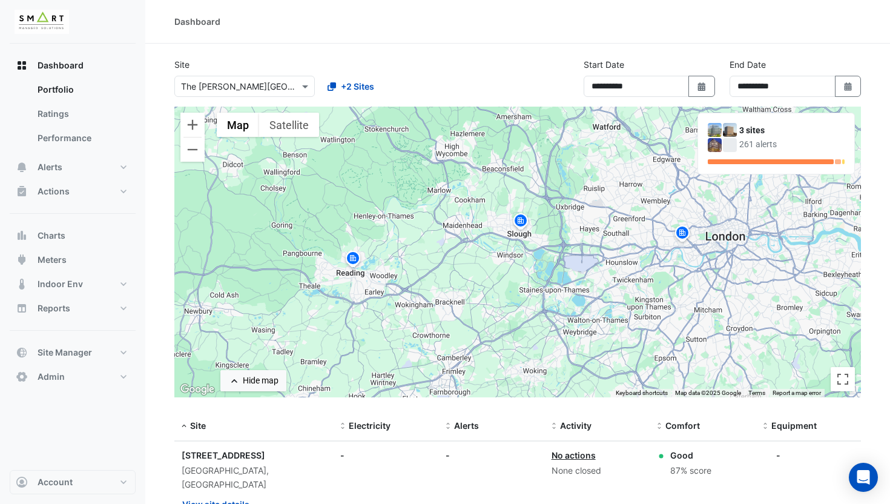
click at [529, 221] on img at bounding box center [520, 222] width 19 height 21
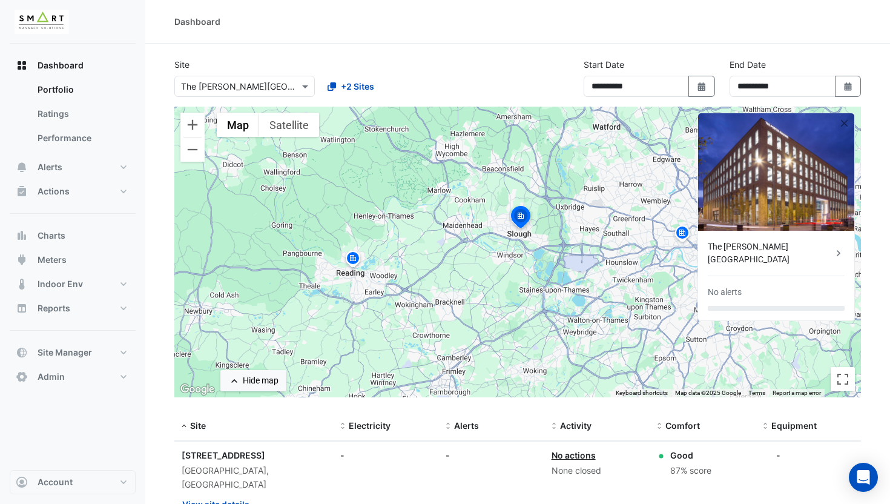
click at [358, 256] on img at bounding box center [352, 260] width 19 height 21
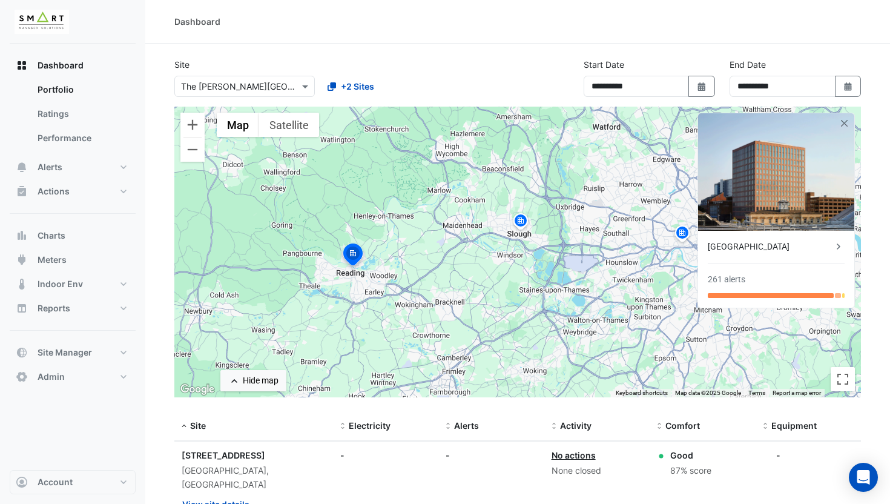
click at [675, 236] on img at bounding box center [682, 234] width 19 height 21
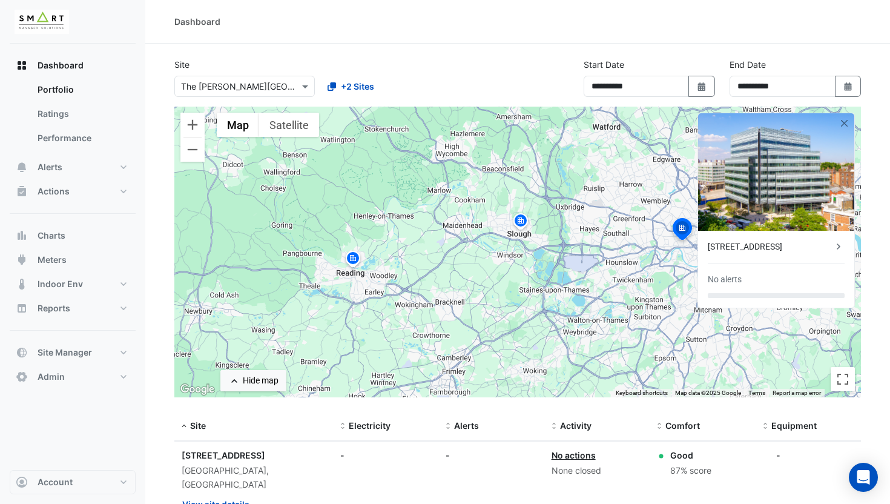
click at [514, 224] on img at bounding box center [520, 222] width 19 height 21
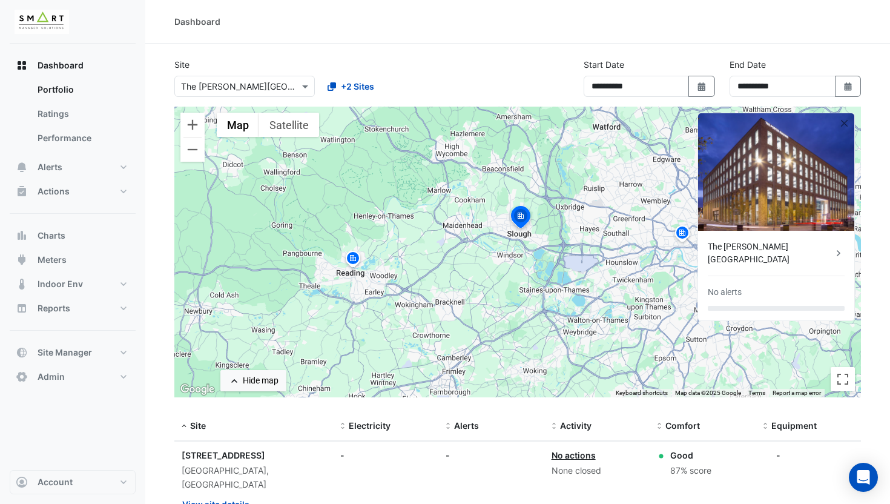
click at [348, 259] on img at bounding box center [352, 260] width 19 height 21
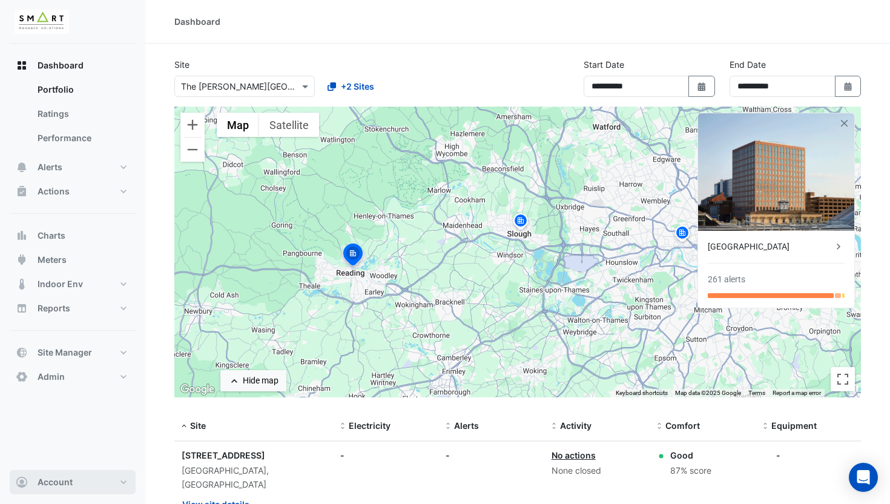
click at [92, 477] on button "Account" at bounding box center [73, 482] width 126 height 24
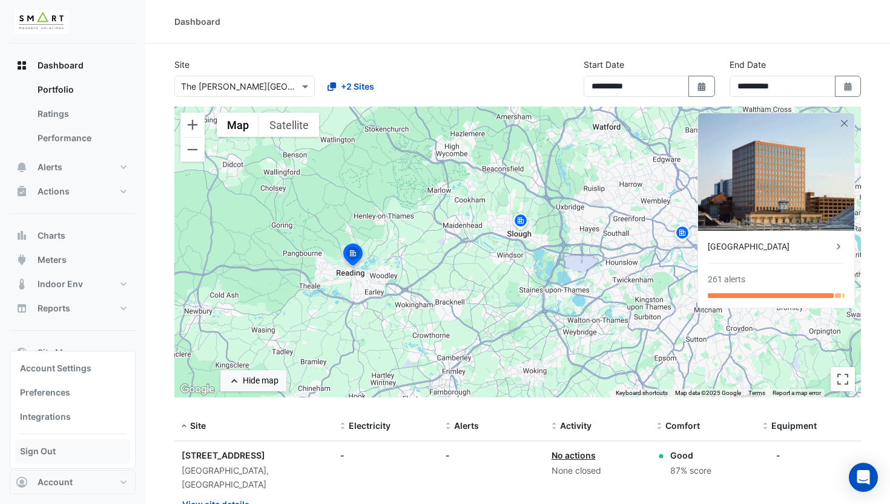
drag, startPoint x: 79, startPoint y: 455, endPoint x: 284, endPoint y: 406, distance: 210.5
click at [80, 455] on link "Sign Out" at bounding box center [72, 451] width 115 height 24
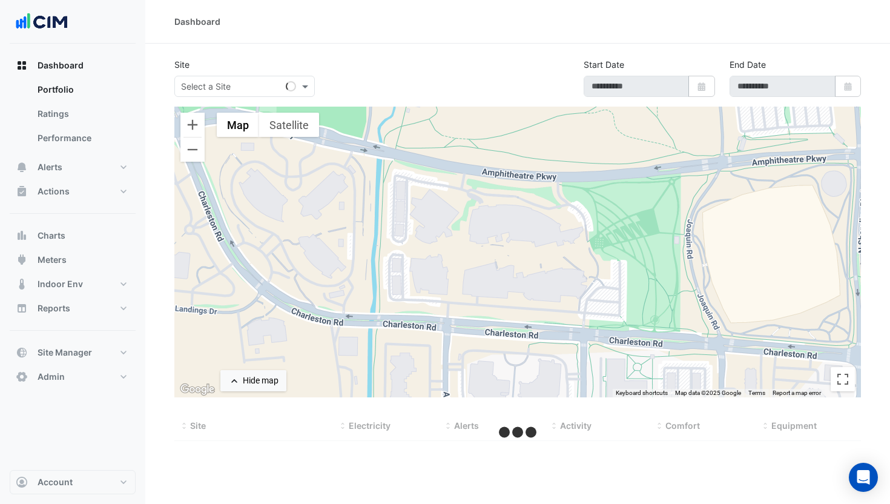
select select "***"
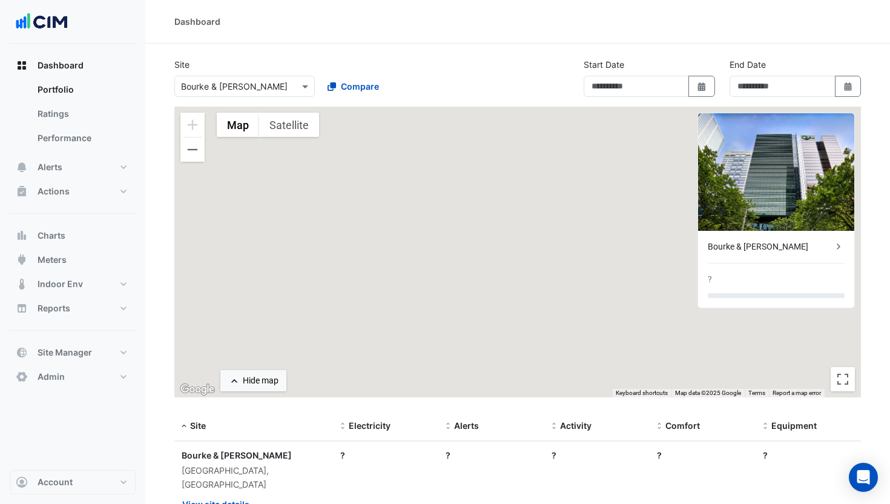
type input "**********"
